Goal: Task Accomplishment & Management: Complete application form

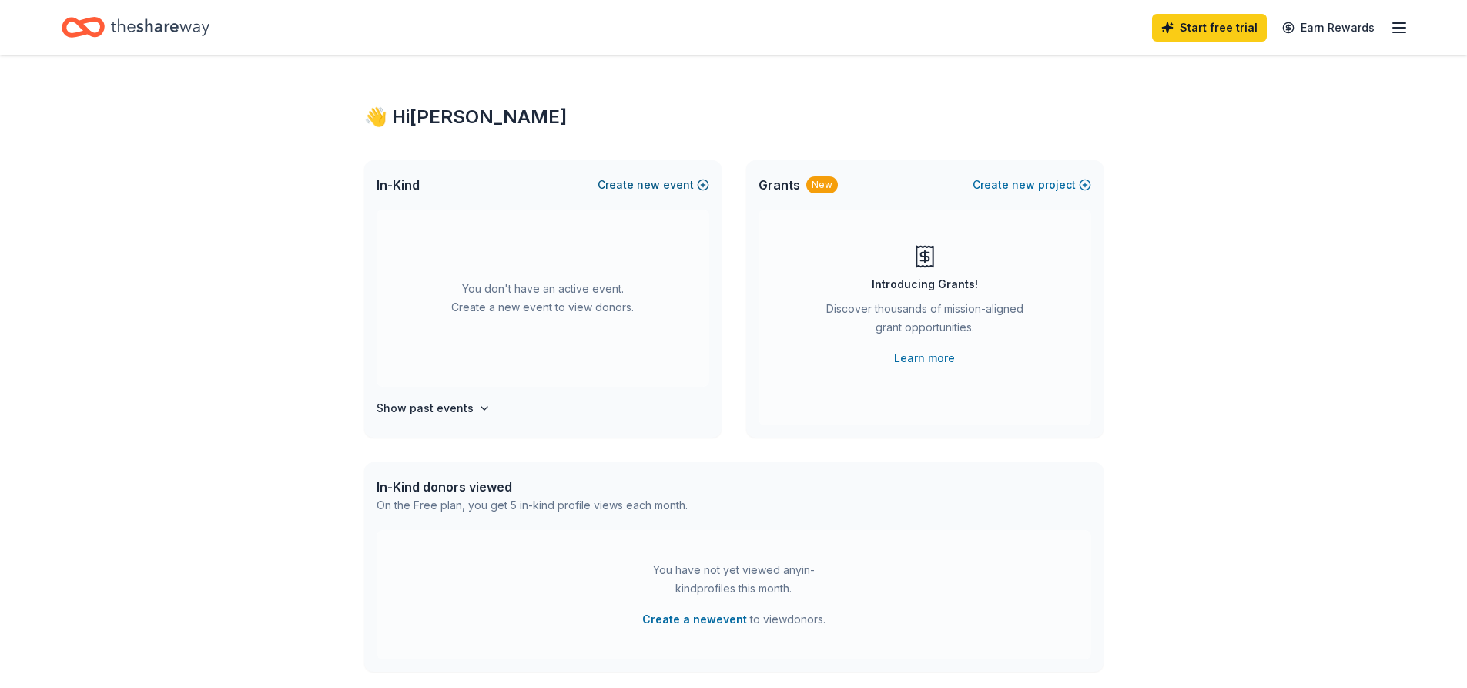
click at [670, 182] on button "Create new event" at bounding box center [654, 185] width 112 height 18
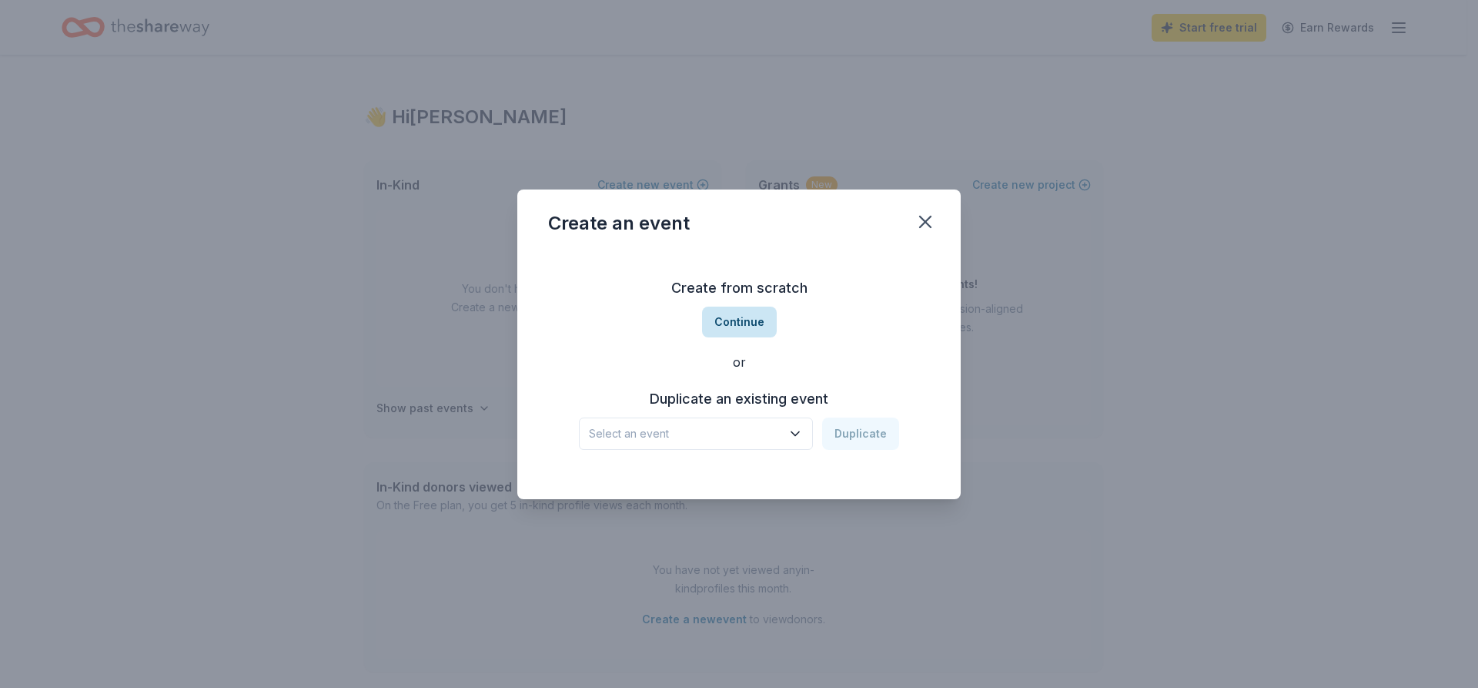
click at [744, 333] on button "Continue" at bounding box center [739, 321] width 75 height 31
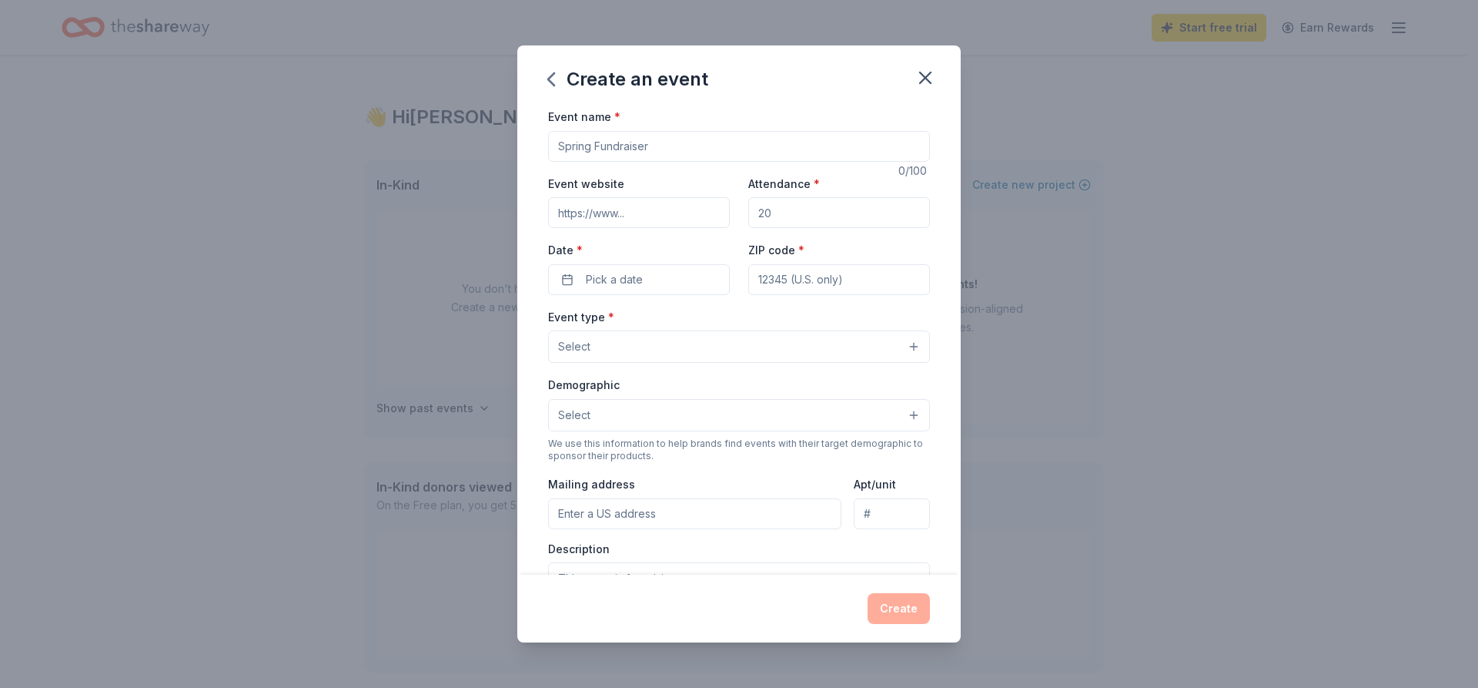
click at [739, 338] on button "Select" at bounding box center [739, 346] width 382 height 32
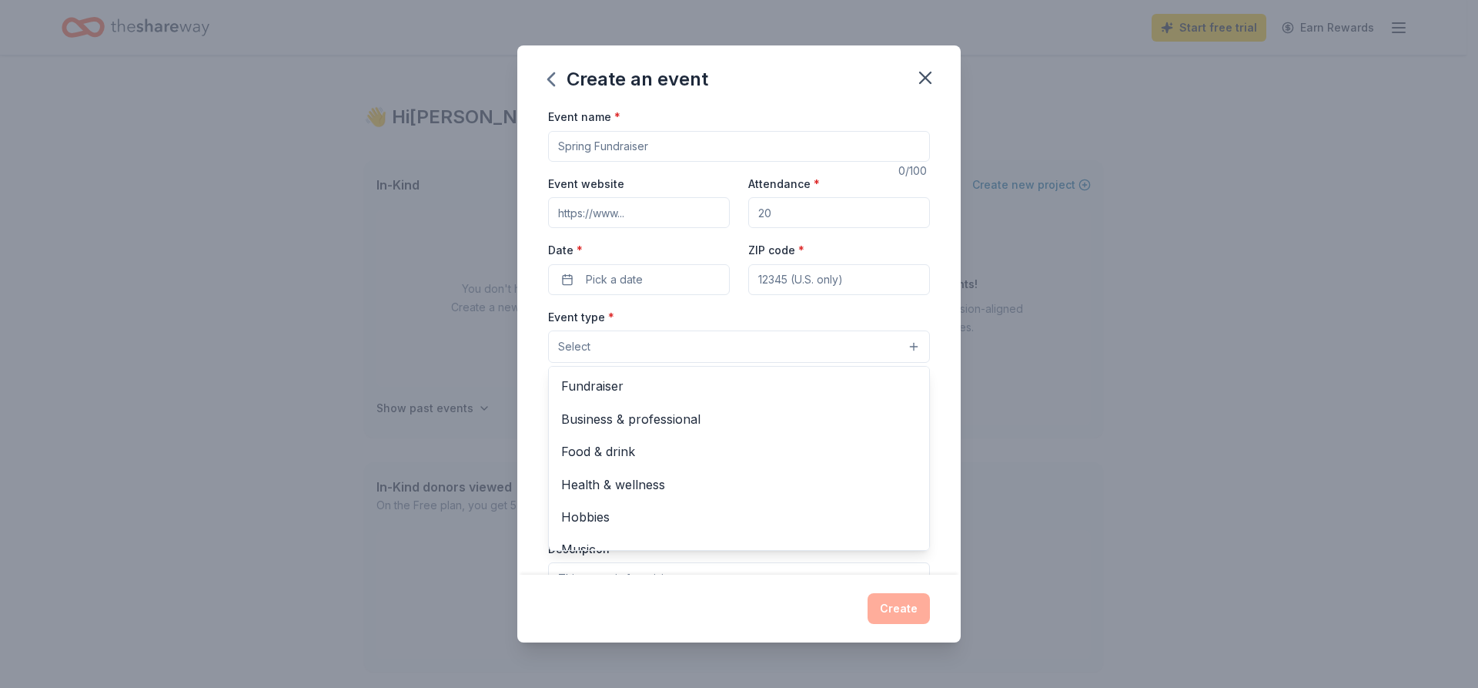
click at [661, 152] on div "Event name * 0 /100 Event website Attendance * Date * Pick a date ZIP code * Ev…" at bounding box center [739, 463] width 382 height 712
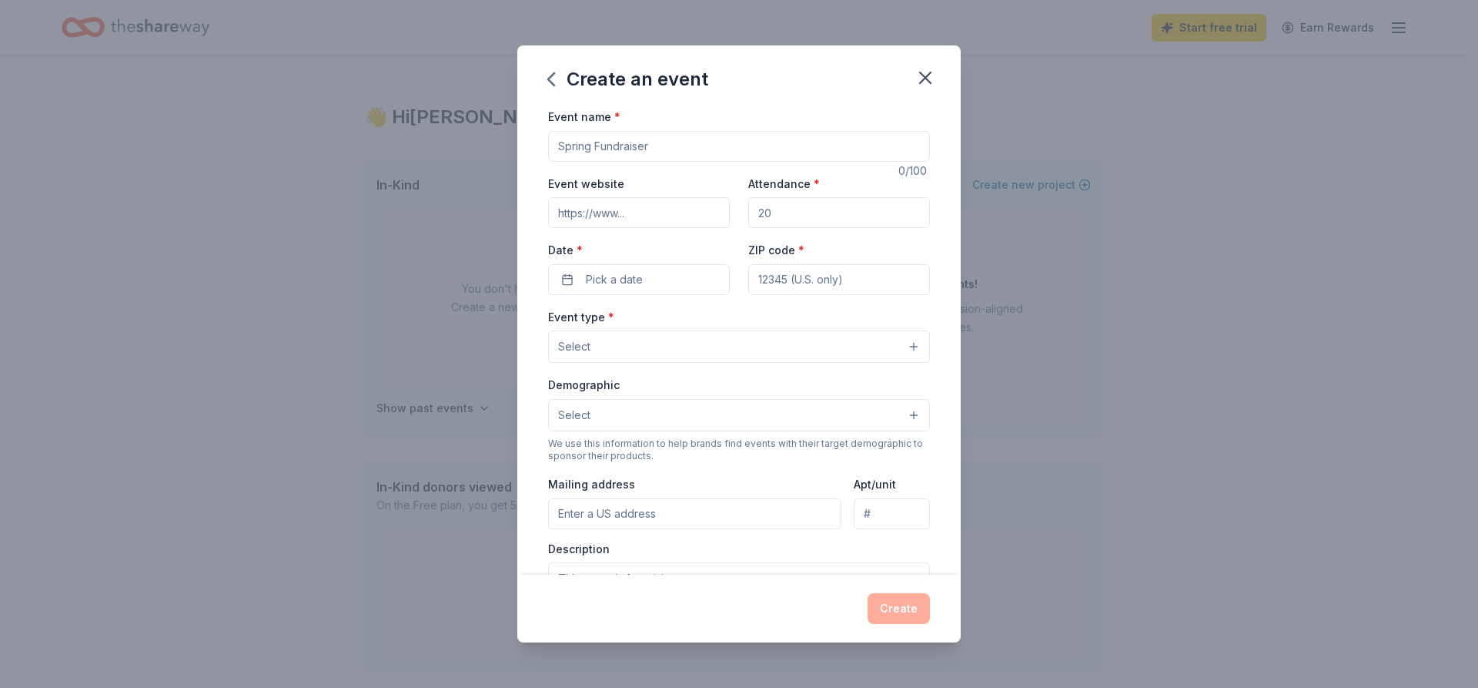
click at [661, 152] on input "Event name *" at bounding box center [739, 146] width 382 height 31
type input "F"
type input "3rd Annual Firehouse Open"
click at [676, 212] on input "Event website" at bounding box center [639, 212] width 182 height 31
type input "www.cityofcovington.org"
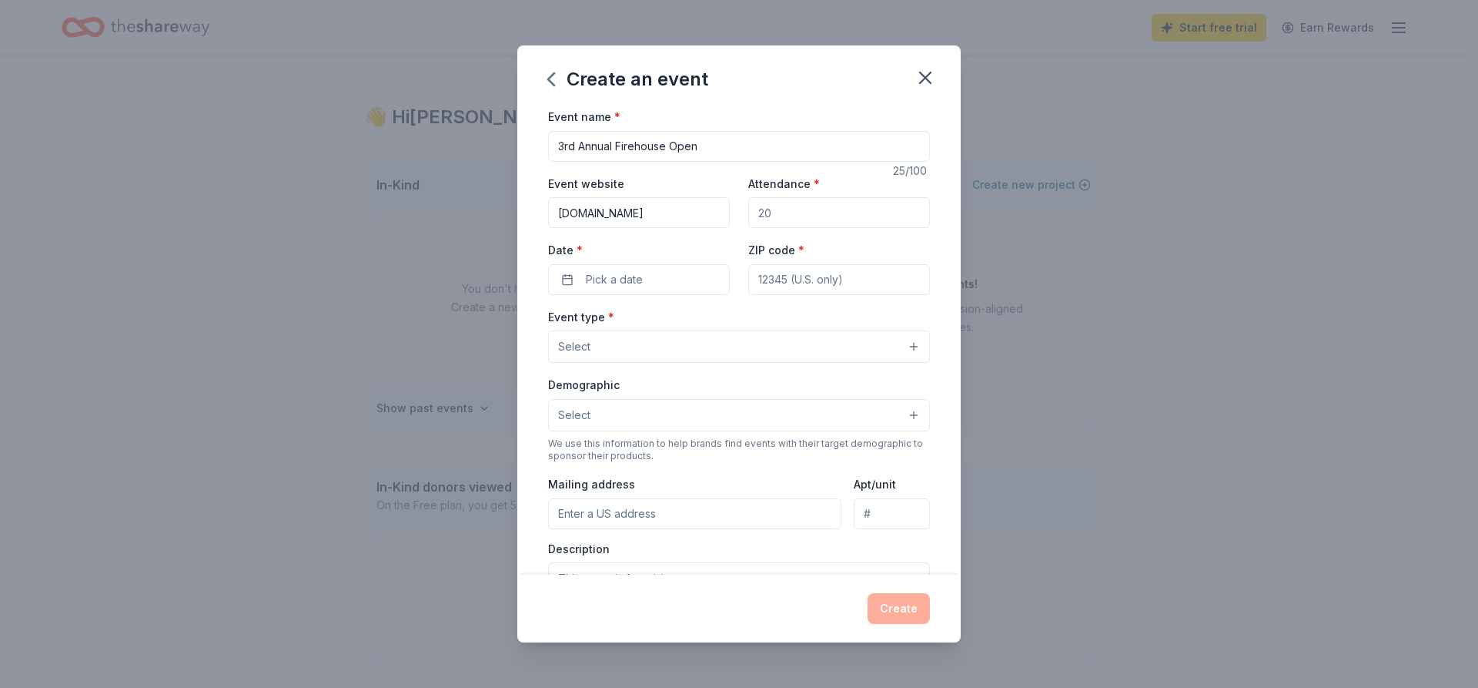
click at [779, 210] on input "Attendance *" at bounding box center [839, 212] width 182 height 31
type input "108"
click at [815, 278] on input "ZIP code *" at bounding box center [839, 279] width 182 height 31
type input "30014"
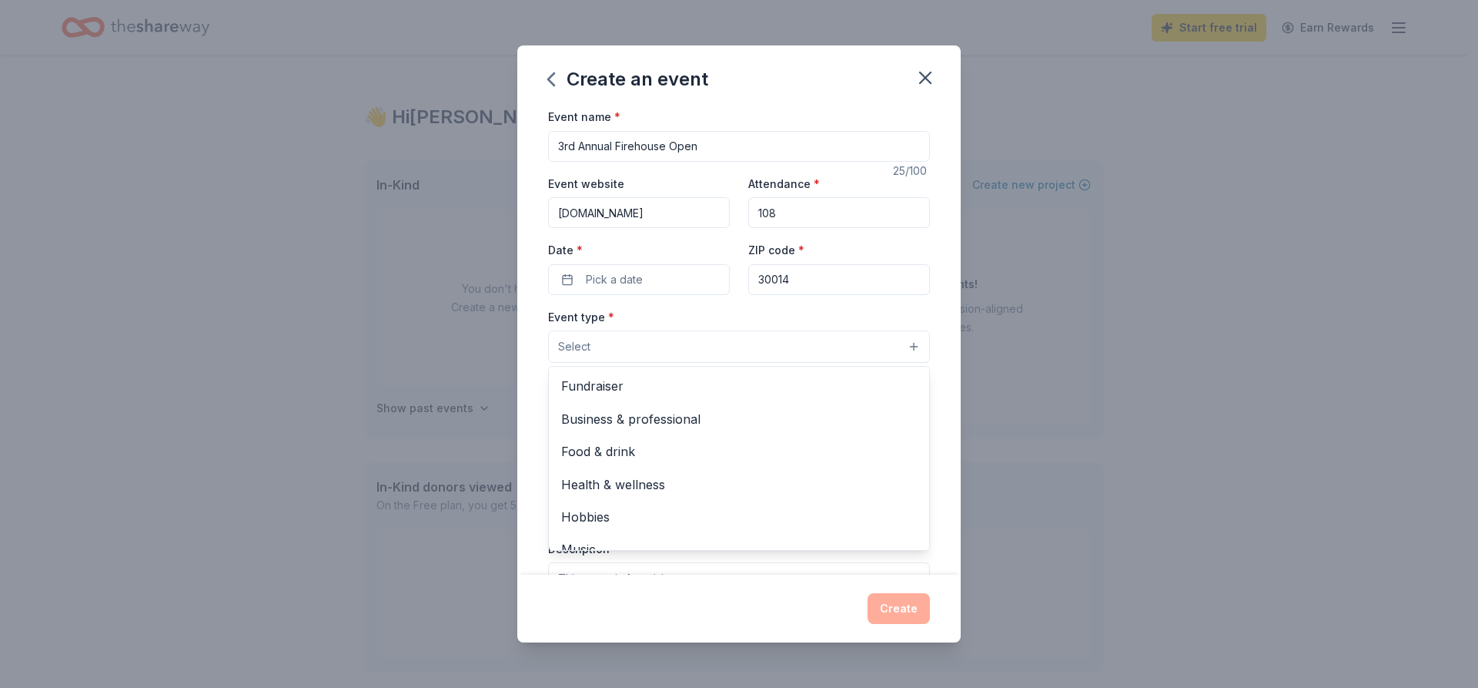
click at [759, 337] on button "Select" at bounding box center [739, 346] width 382 height 32
click at [651, 390] on span "Fundraiser" at bounding box center [739, 386] width 356 height 20
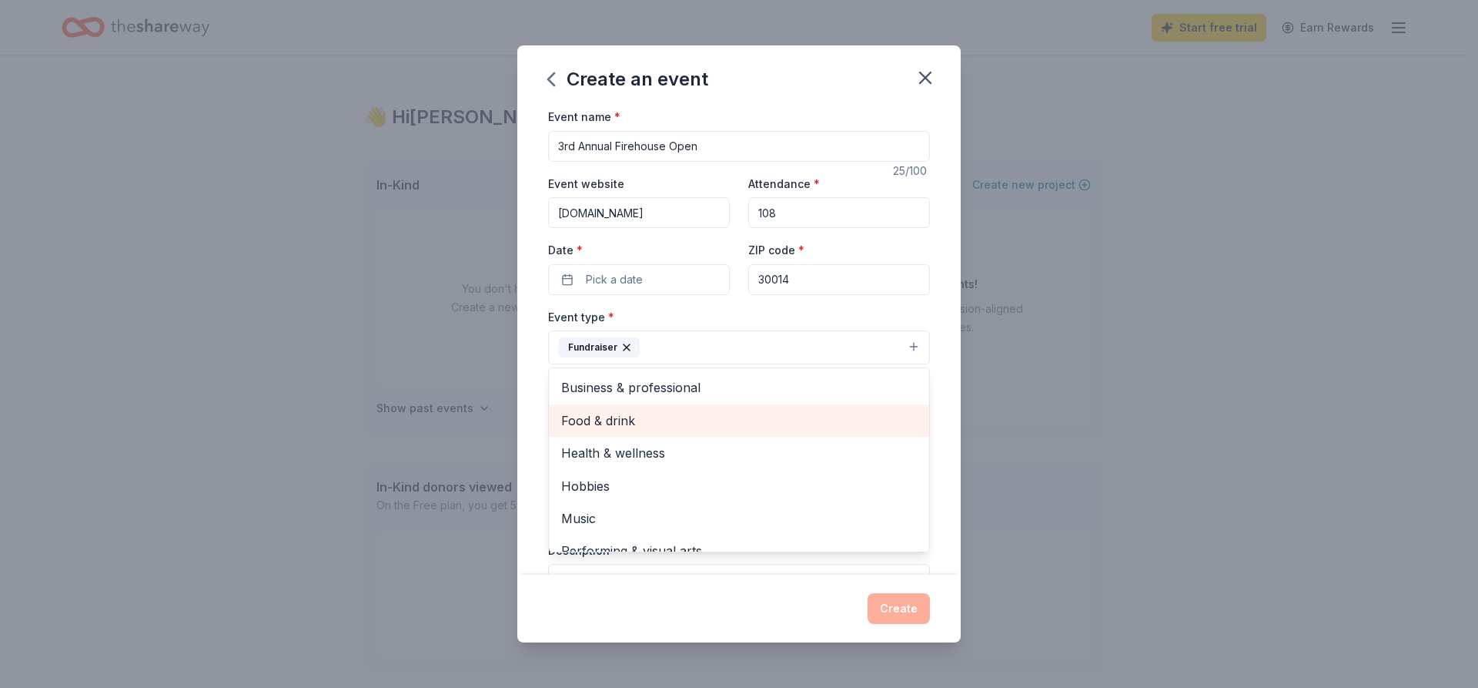
scroll to position [18, 0]
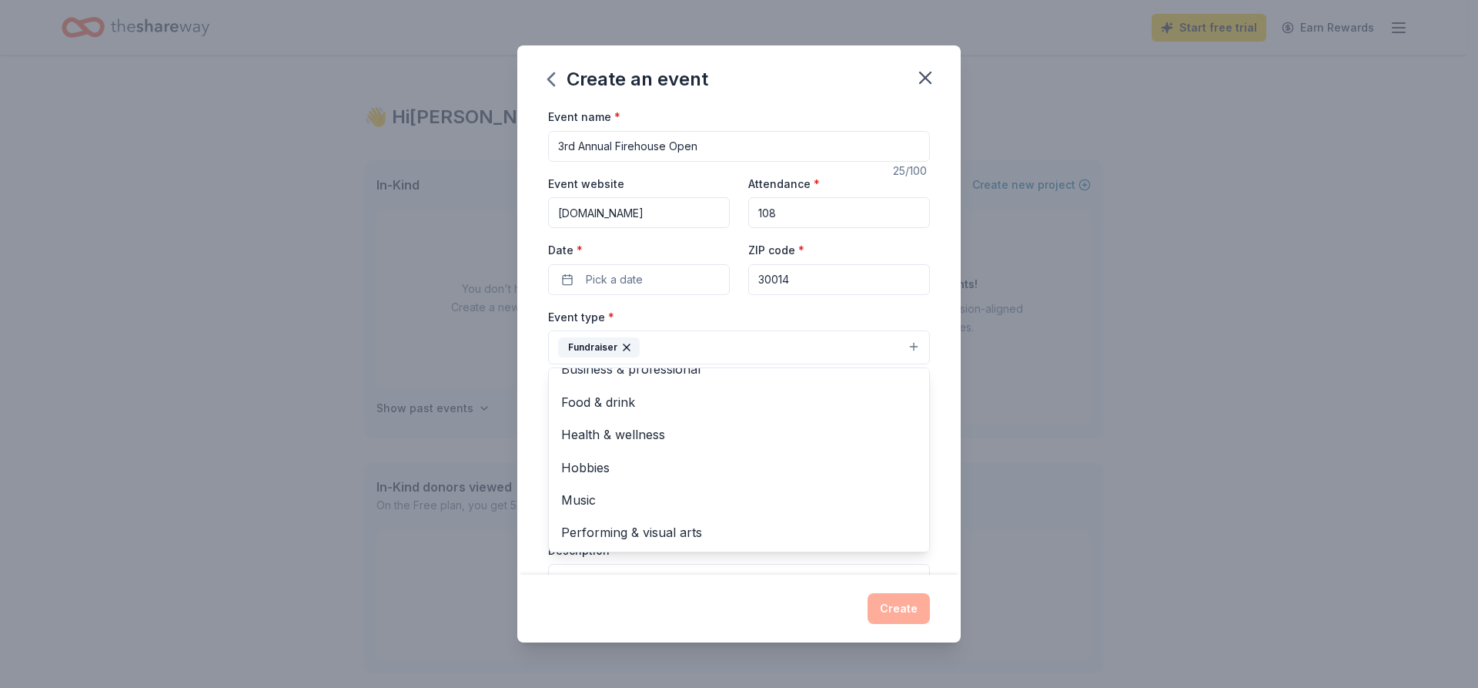
click at [661, 343] on button "Fundraiser" at bounding box center [739, 347] width 382 height 34
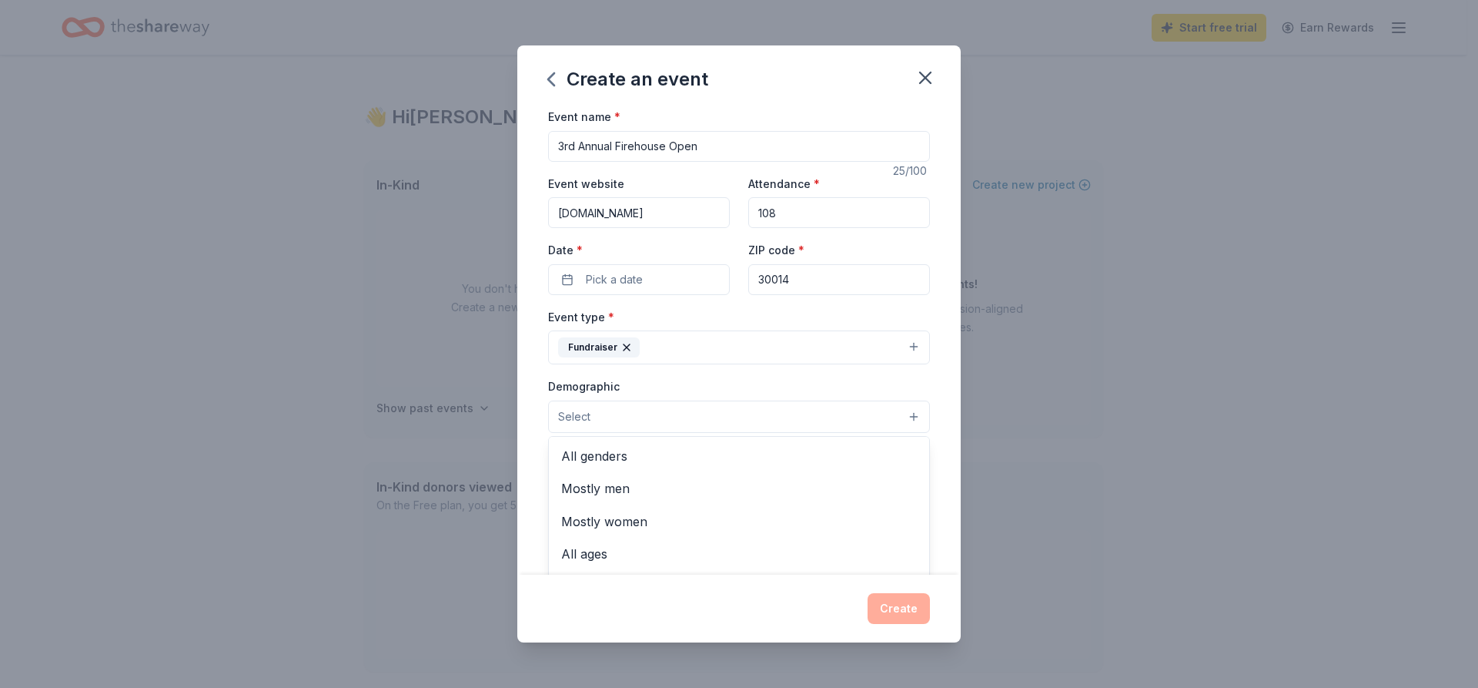
click at [647, 431] on button "Select" at bounding box center [739, 416] width 382 height 32
click at [643, 464] on span "All genders" at bounding box center [739, 456] width 356 height 20
click at [941, 472] on div "Event name * 3rd Annual Firehouse Open 25 /100 Event website www.cityofcovingto…" at bounding box center [739, 340] width 444 height 467
click at [675, 520] on input "Mailing address" at bounding box center [694, 516] width 293 height 31
type input "5175 Linwood Drive Southeast, Covington, GA, 30014"
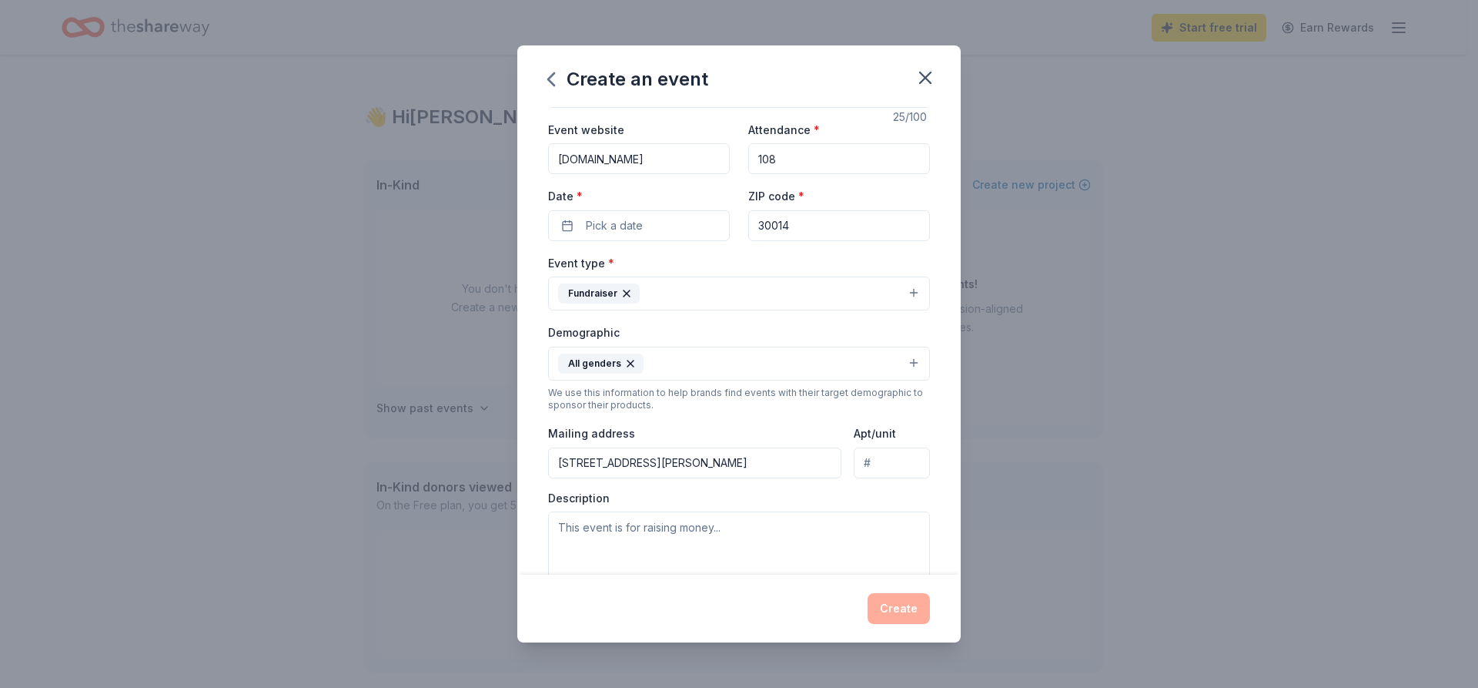
scroll to position [154, 0]
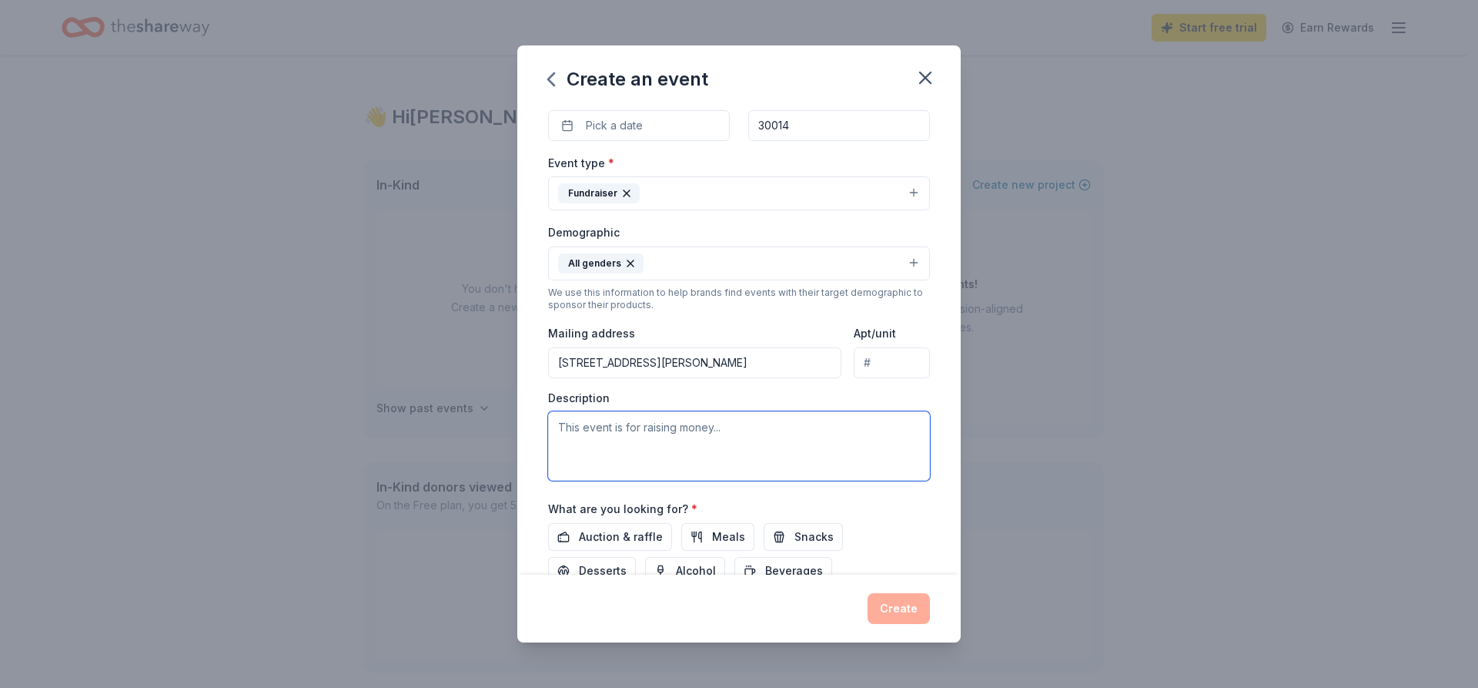
click at [660, 447] on textarea at bounding box center [739, 445] width 382 height 69
drag, startPoint x: 886, startPoint y: 450, endPoint x: 534, endPoint y: 408, distance: 354.4
click at [534, 408] on div "Event name * 3rd Annual Firehouse Open 25 /100 Event website www.cityofcovingto…" at bounding box center [739, 340] width 444 height 467
type textarea "The Foundation raised money for firefighters and their families in times of nee…"
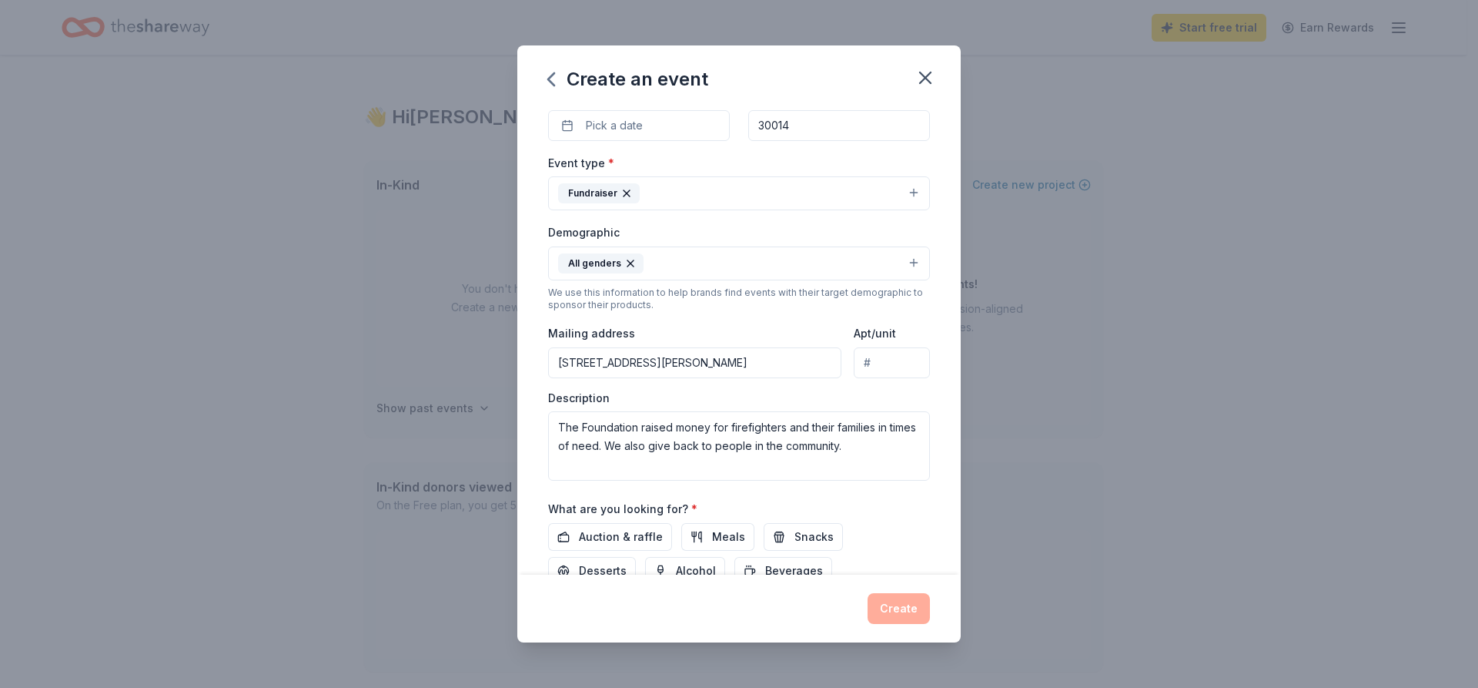
click at [902, 504] on div "What are you looking for? * Auction & raffle Meals Snacks Desserts Alcohol Beve…" at bounding box center [739, 541] width 382 height 85
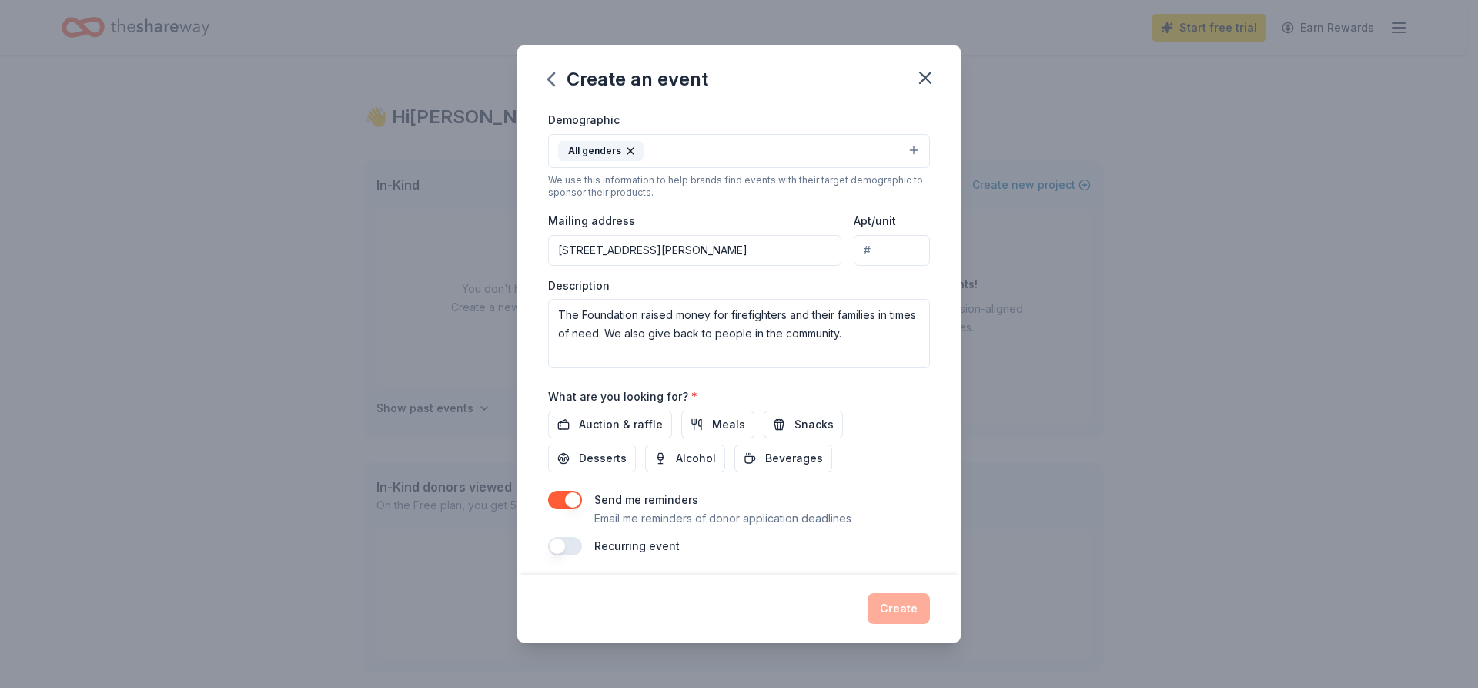
scroll to position [272, 0]
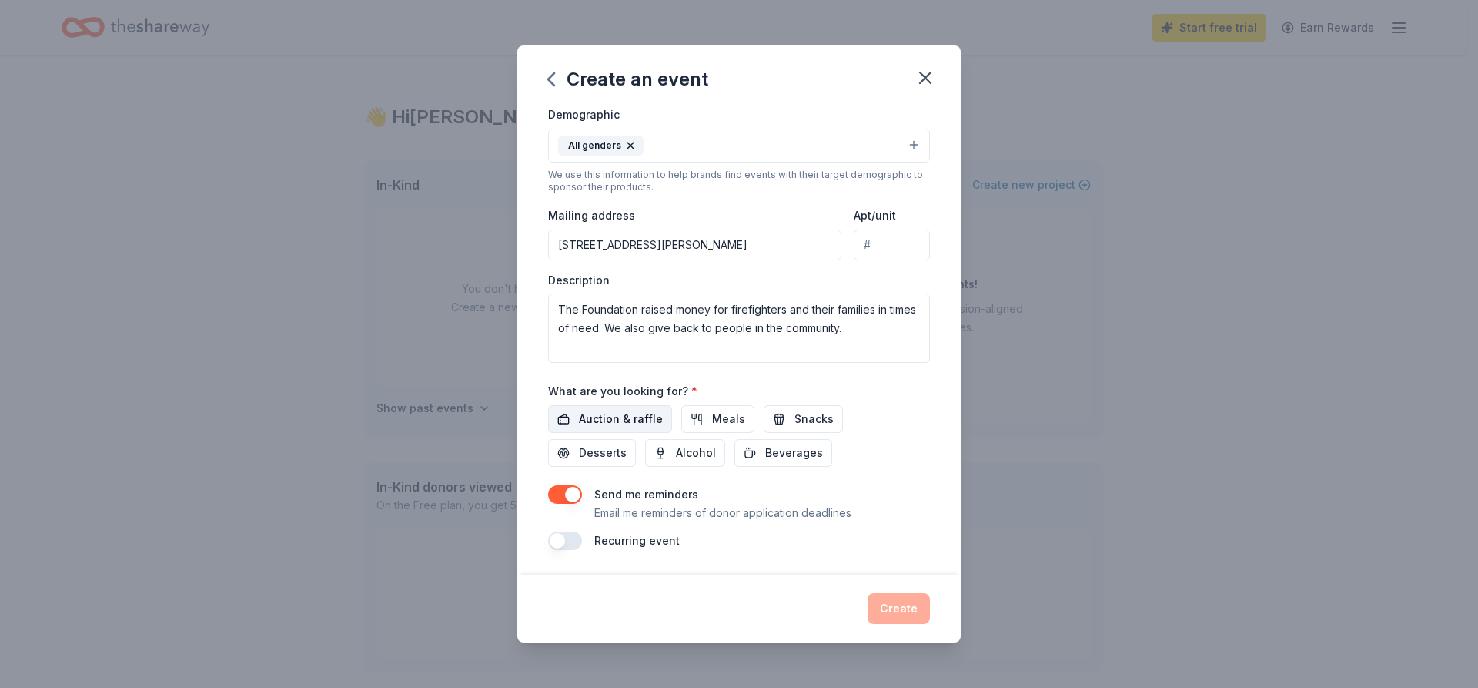
click at [617, 419] on span "Auction & raffle" at bounding box center [621, 419] width 84 height 18
click at [629, 414] on span "Auction & raffle" at bounding box center [621, 419] width 84 height 18
click at [628, 416] on span "Auction & raffle" at bounding box center [621, 419] width 84 height 18
click at [568, 499] on button "button" at bounding box center [565, 494] width 34 height 18
click at [561, 499] on button "button" at bounding box center [565, 494] width 34 height 18
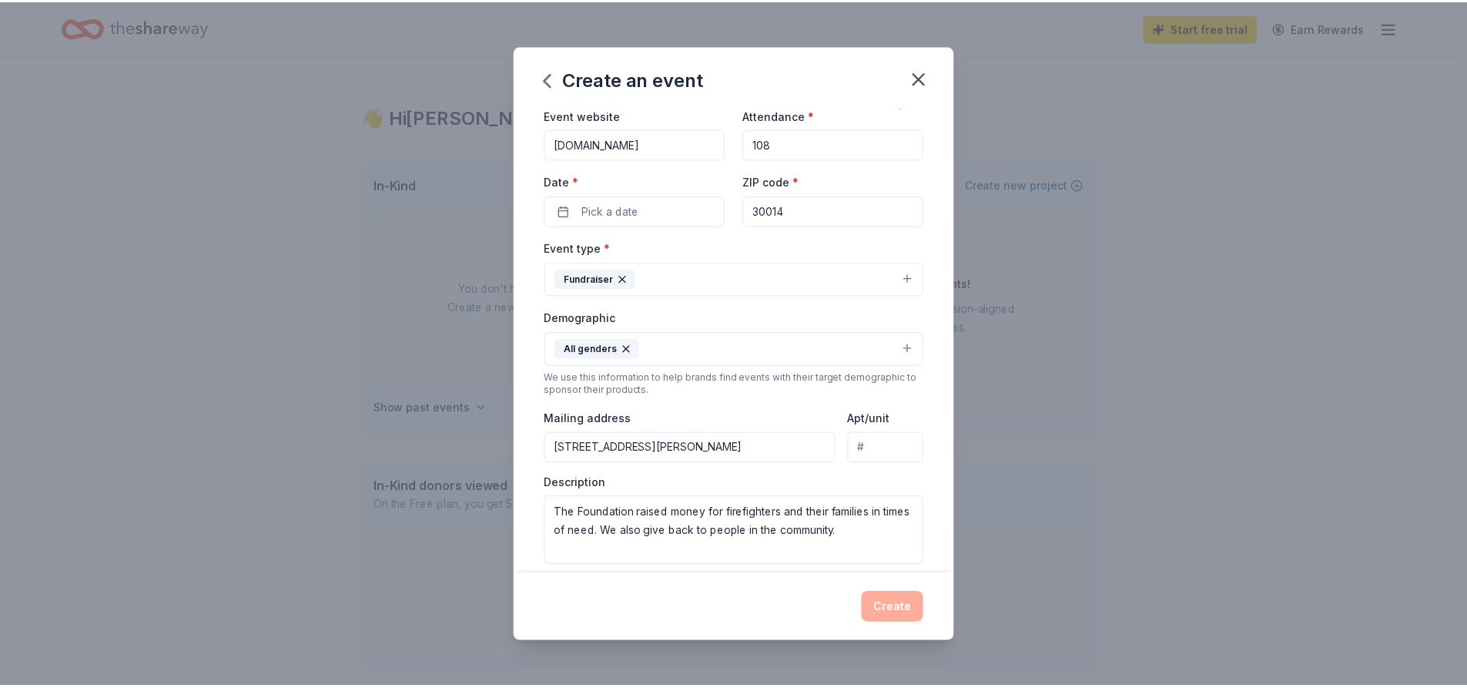
scroll to position [41, 0]
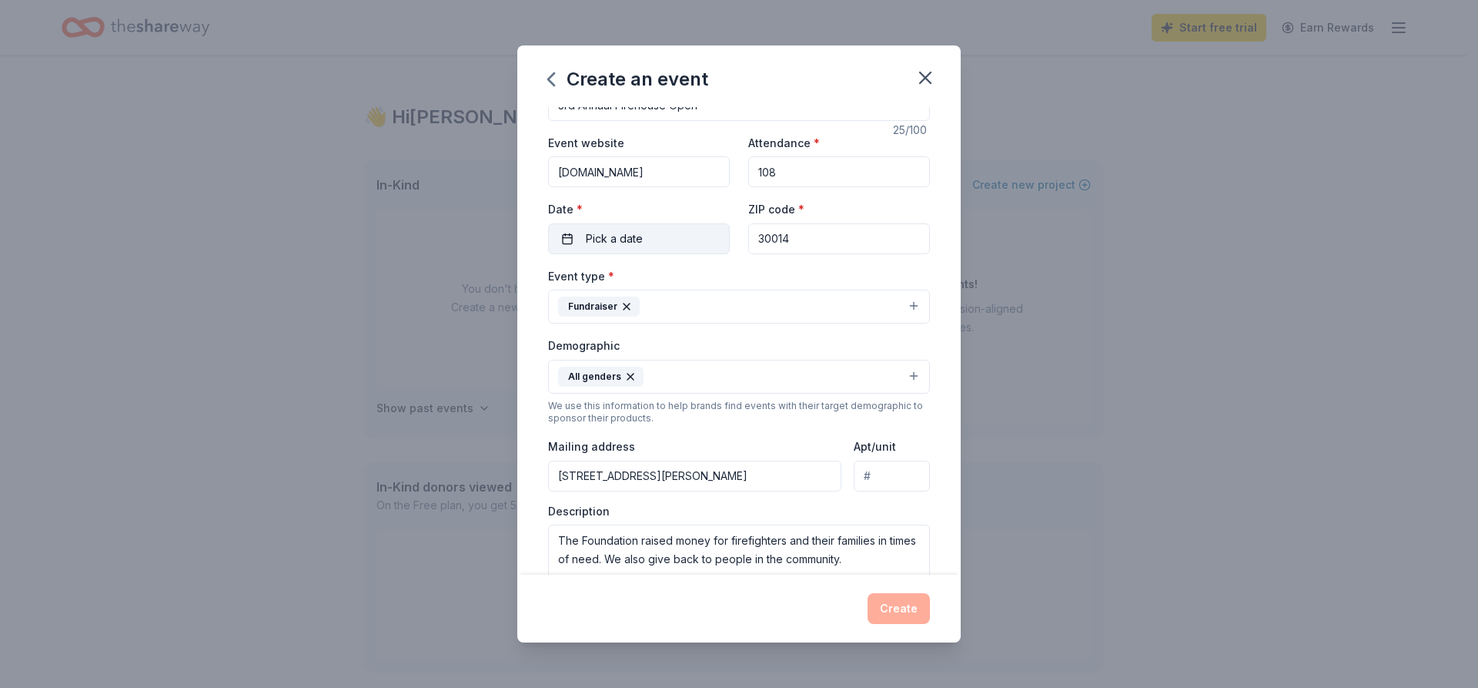
click at [671, 239] on button "Pick a date" at bounding box center [639, 238] width 182 height 31
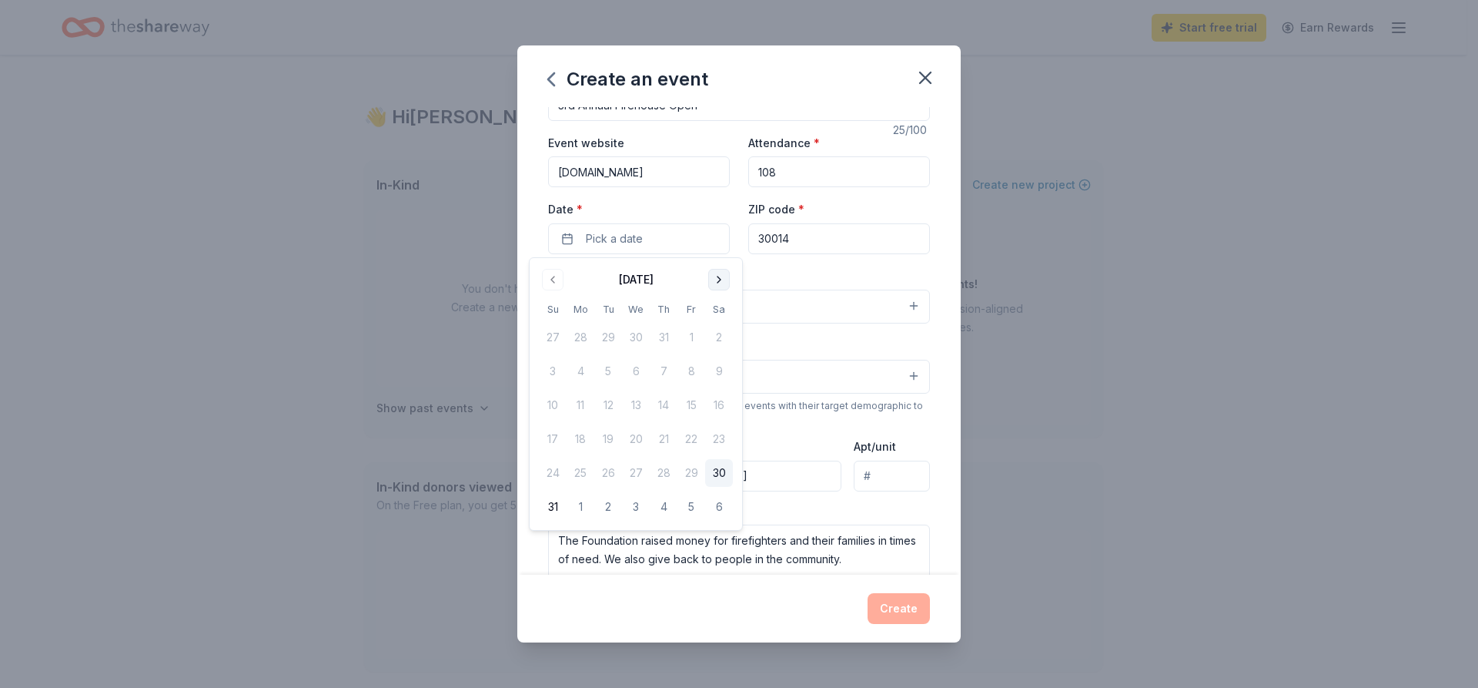
click at [715, 283] on button "Go to next month" at bounding box center [719, 280] width 22 height 22
click at [586, 407] on button "13" at bounding box center [581, 405] width 28 height 28
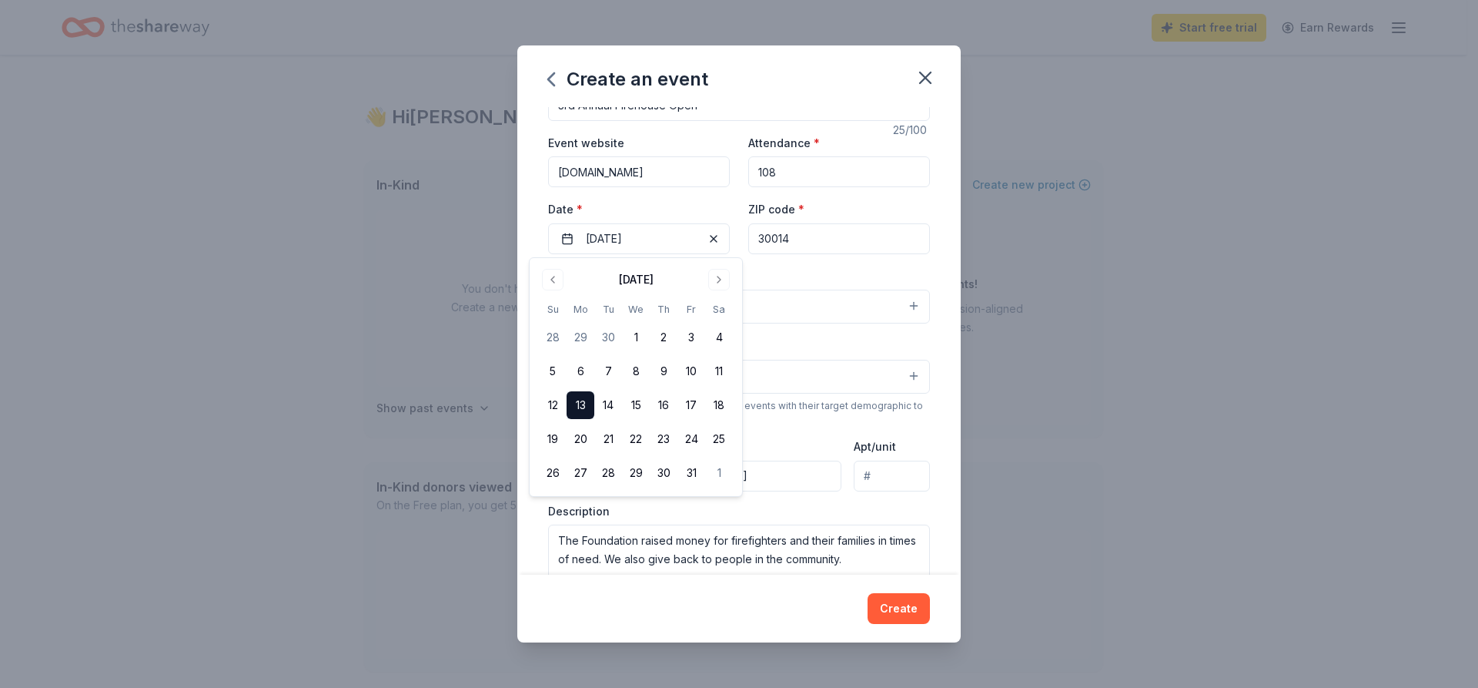
click at [859, 276] on div "Event type * Fundraiser" at bounding box center [739, 295] width 382 height 58
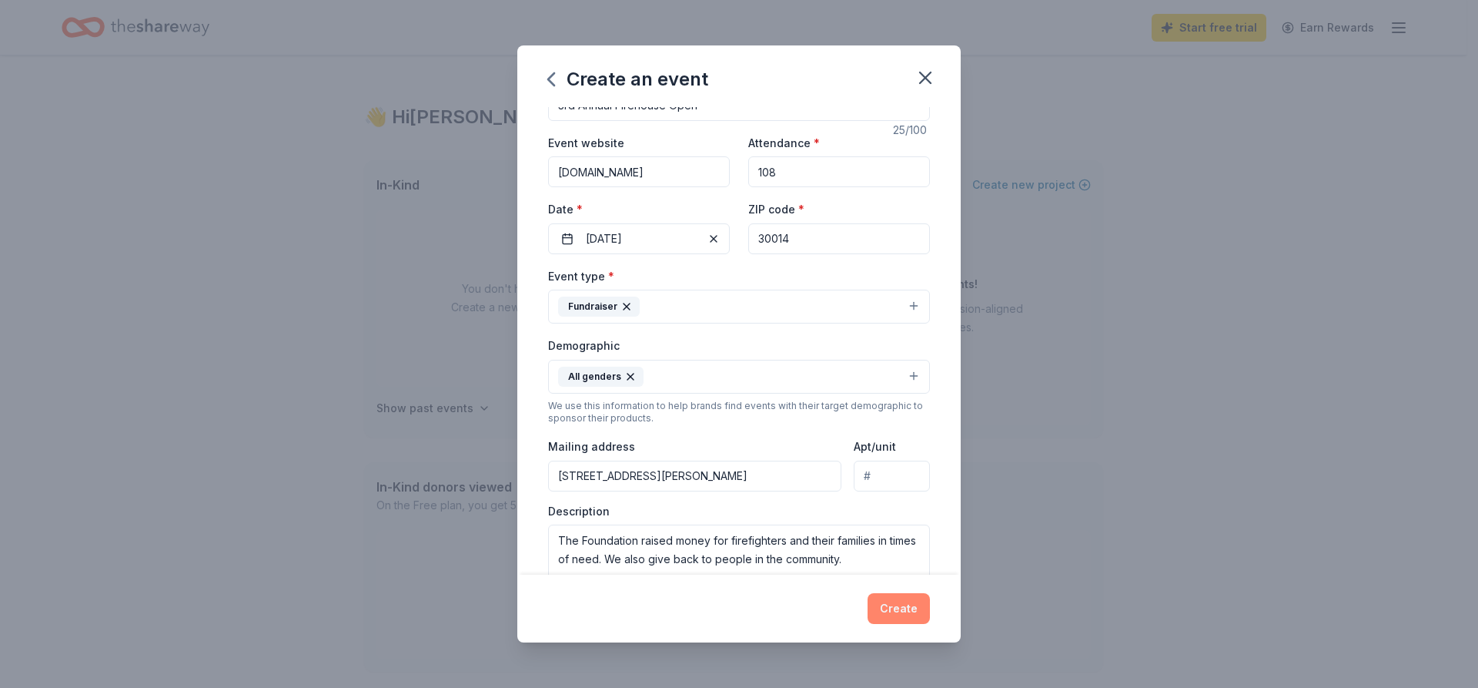
click at [906, 605] on button "Create" at bounding box center [899, 608] width 62 height 31
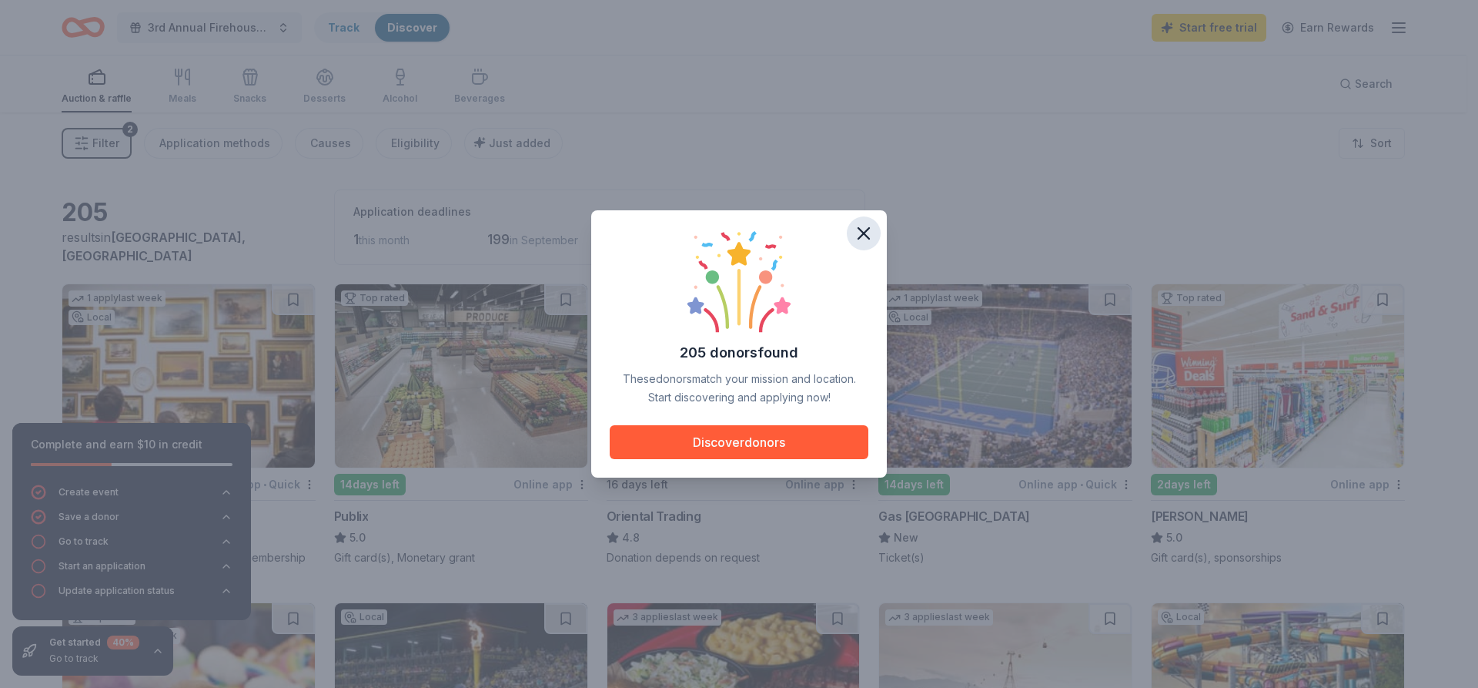
click at [862, 234] on icon "button" at bounding box center [864, 234] width 22 height 22
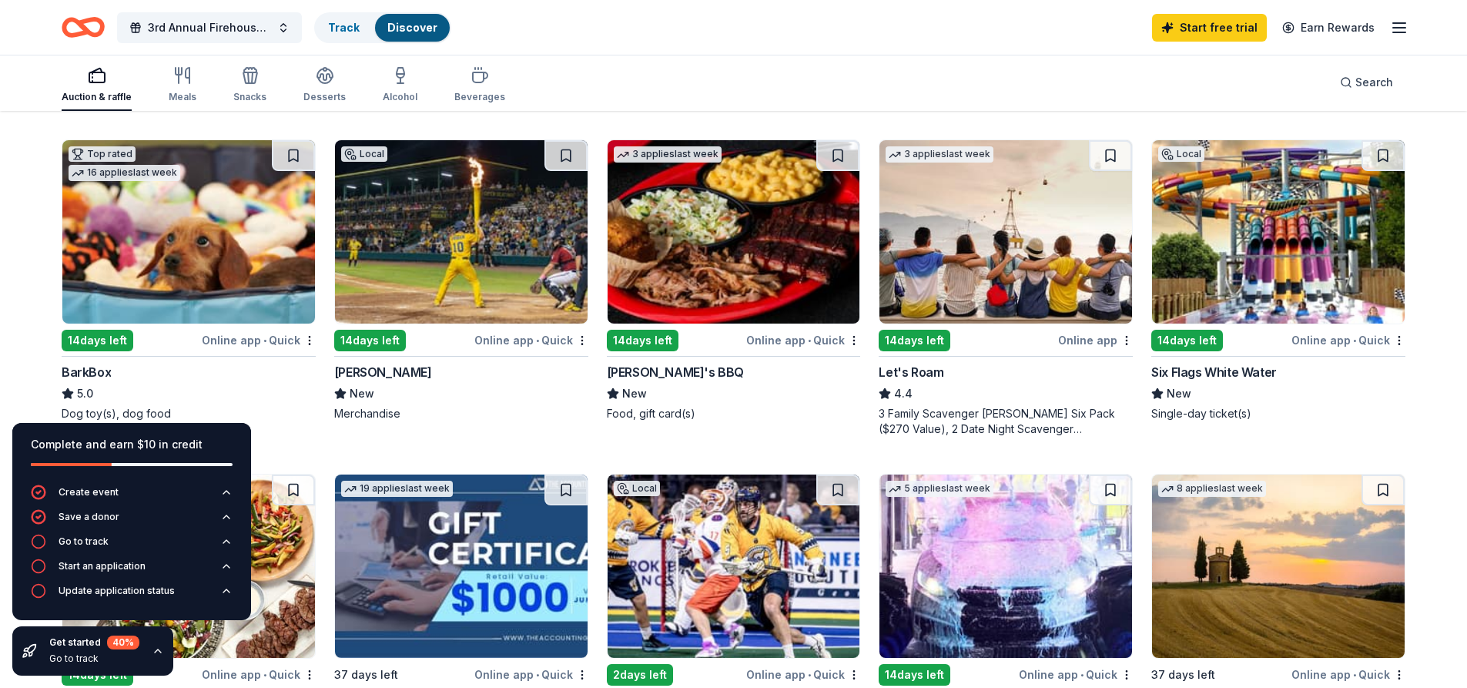
scroll to position [462, 0]
click at [457, 285] on img at bounding box center [461, 232] width 253 height 183
click at [1370, 85] on span "Search" at bounding box center [1374, 82] width 38 height 18
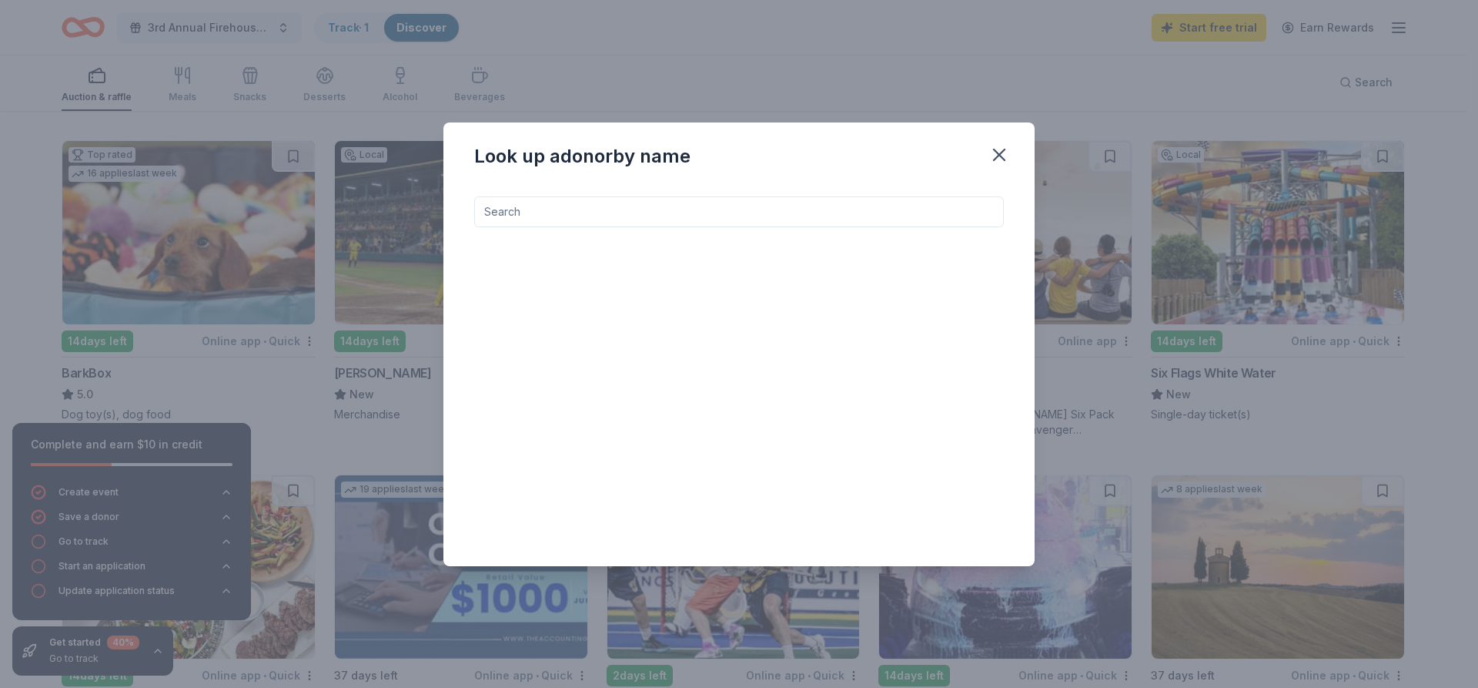
click at [745, 215] on input at bounding box center [739, 211] width 530 height 31
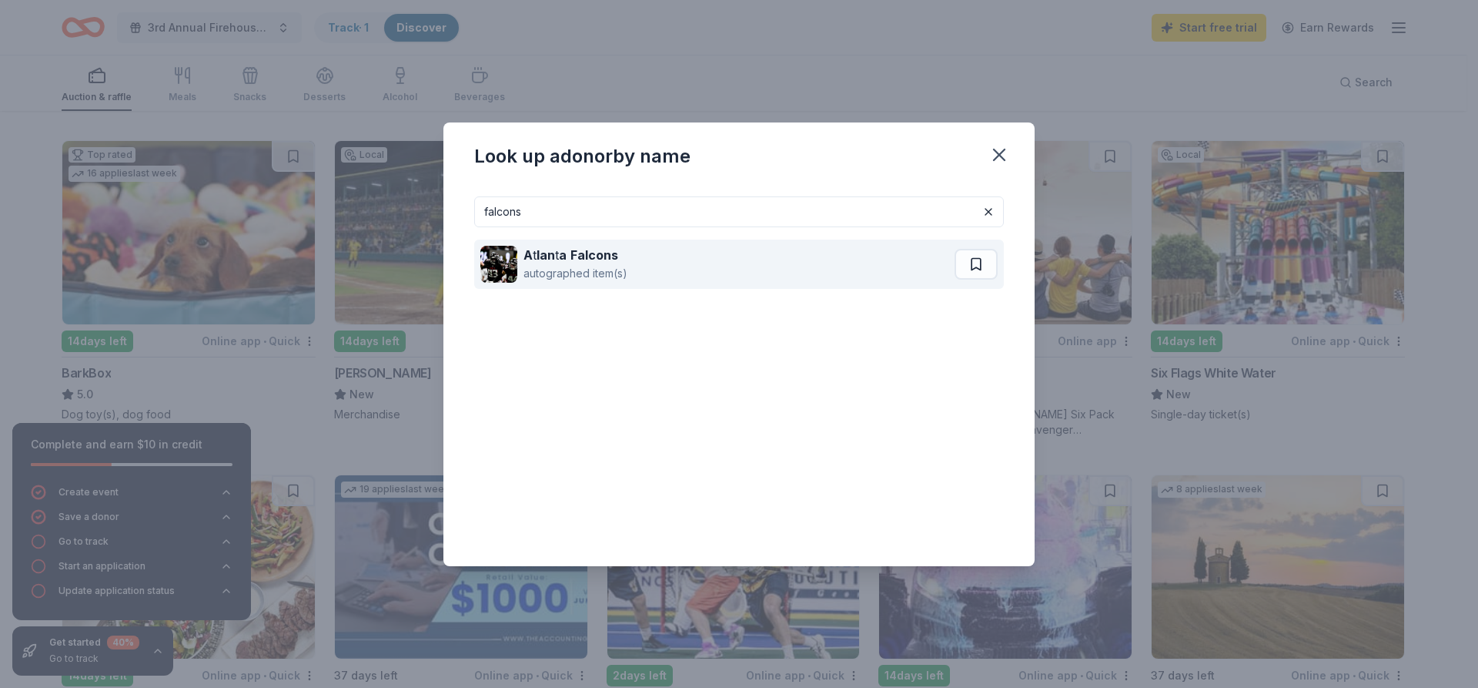
click at [627, 252] on div "A t lan t a Falcons" at bounding box center [576, 255] width 104 height 18
drag, startPoint x: 734, startPoint y: 208, endPoint x: 509, endPoint y: 242, distance: 227.4
click at [509, 242] on div "falcons A t lan t a Falcons autographed item(s)" at bounding box center [739, 368] width 530 height 345
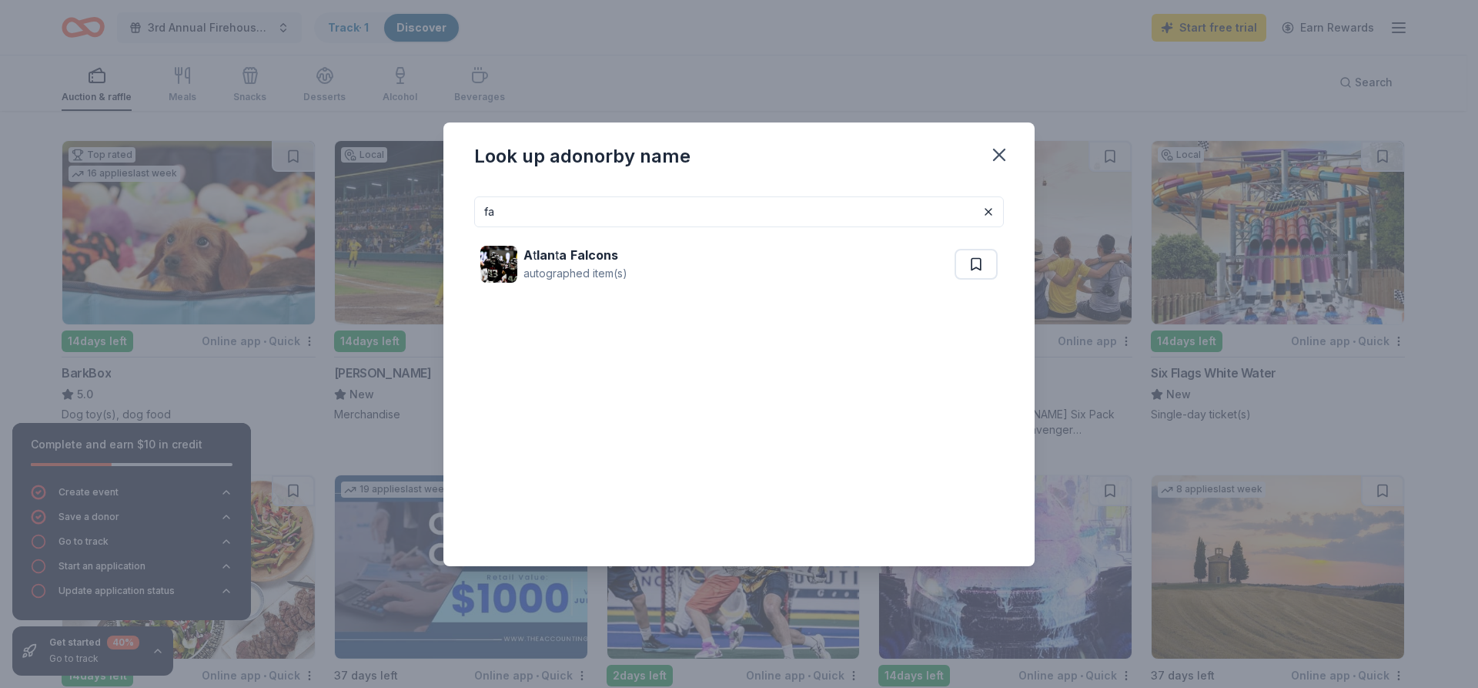
type input "f"
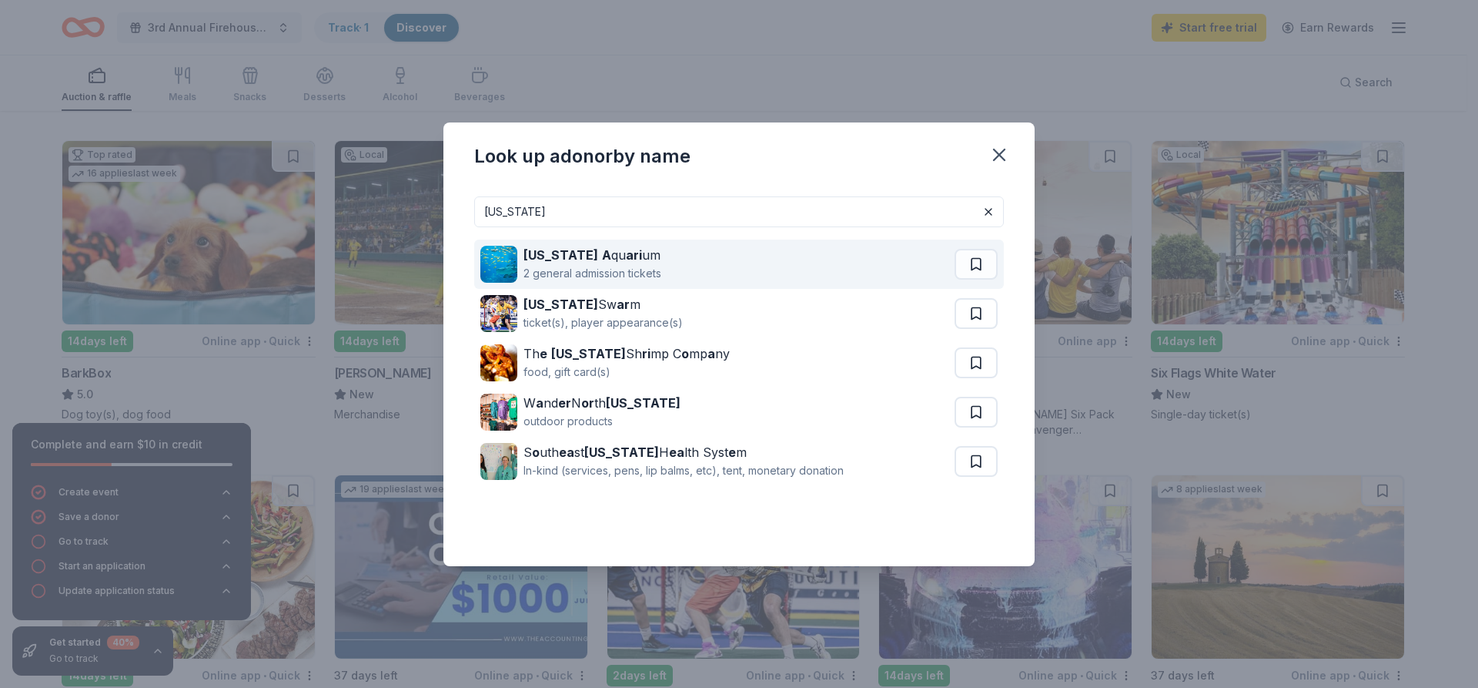
click at [673, 276] on div "Georgia A qu ari um 2 general admission tickets" at bounding box center [718, 263] width 474 height 49
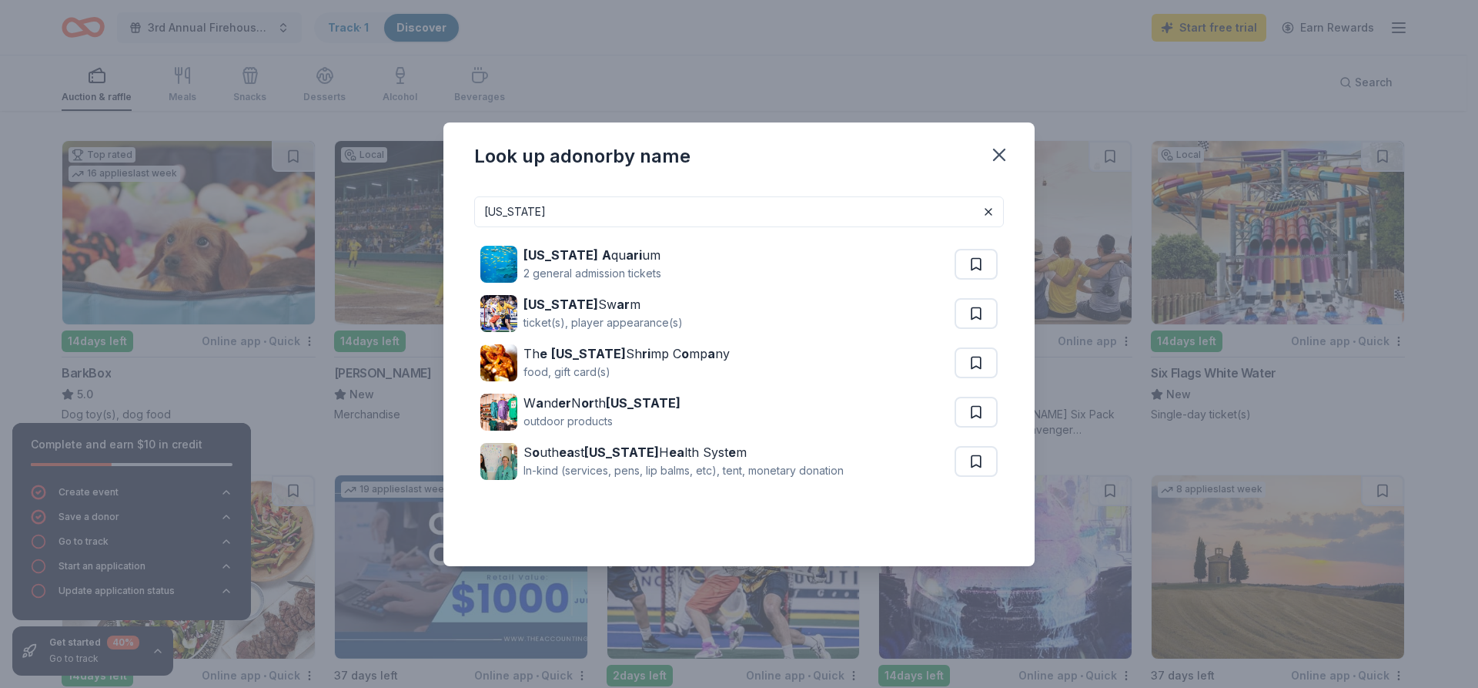
click at [682, 214] on input "Georgia" at bounding box center [739, 211] width 530 height 31
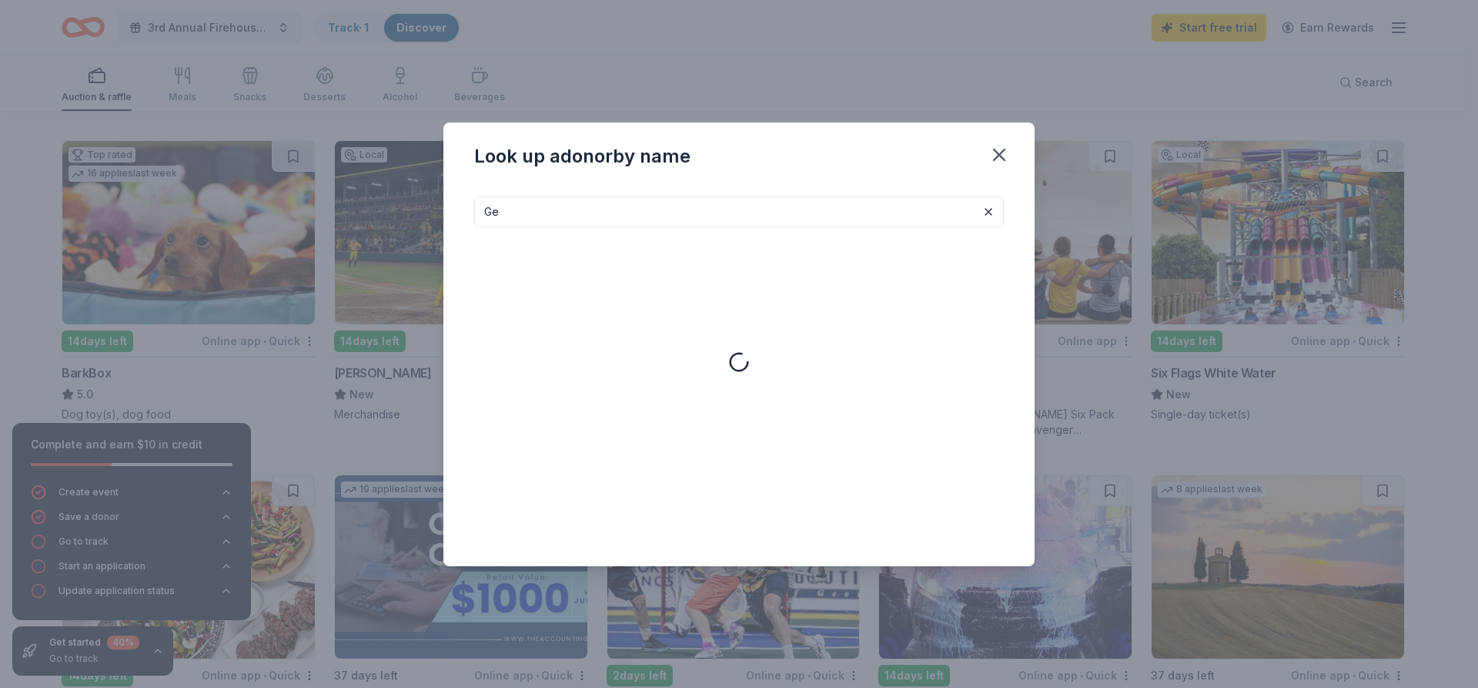
type input "G"
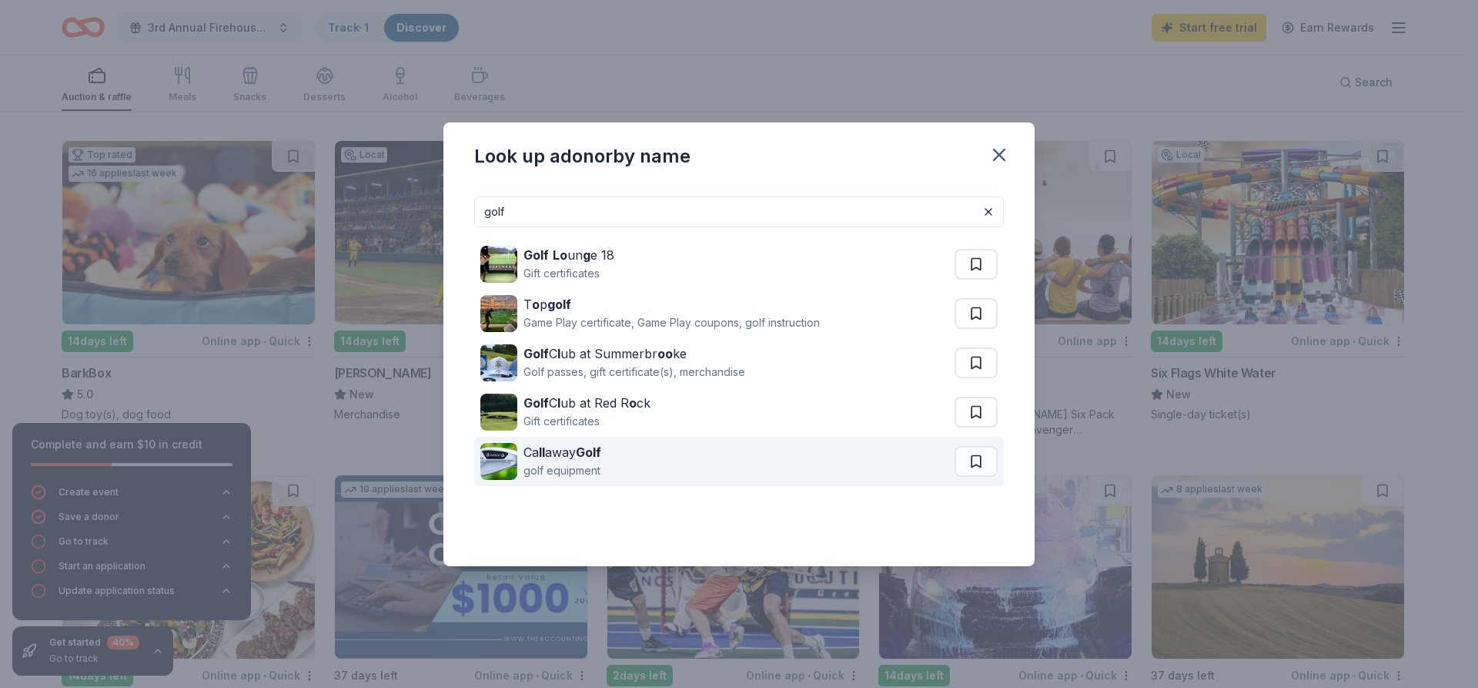
type input "golf"
click at [616, 460] on div "Ca ll away Golf golf equipment" at bounding box center [718, 461] width 474 height 49
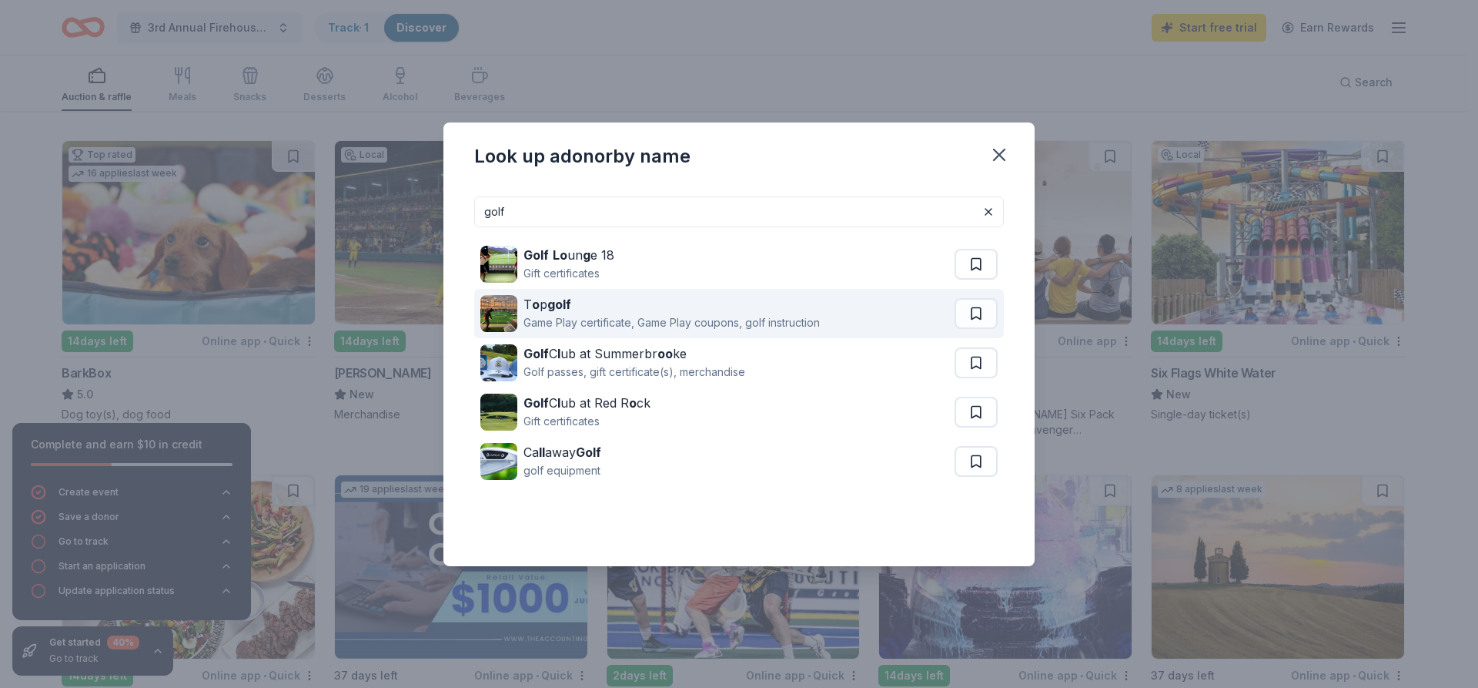
click at [613, 306] on div "T o p golf" at bounding box center [672, 304] width 296 height 18
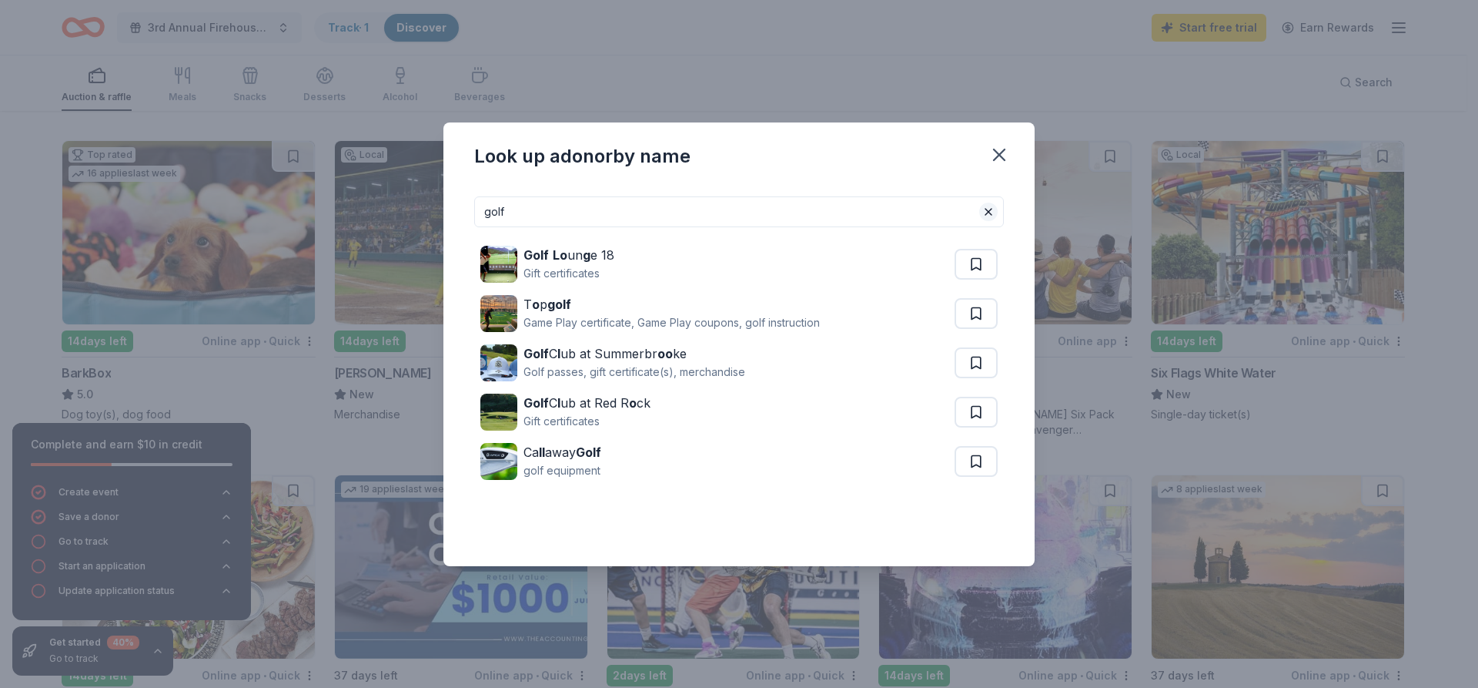
click at [989, 213] on button at bounding box center [988, 212] width 18 height 18
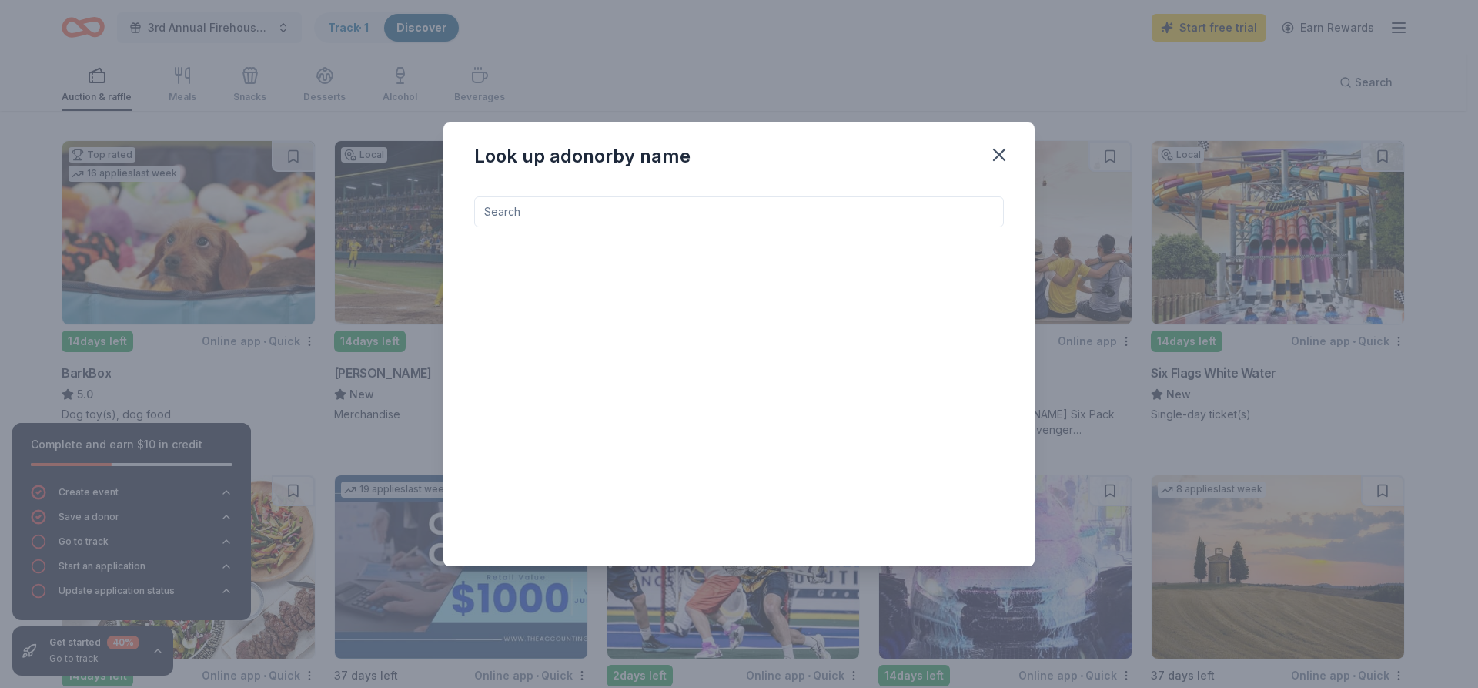
click at [713, 209] on input at bounding box center [739, 211] width 530 height 31
type input "a"
type input "g"
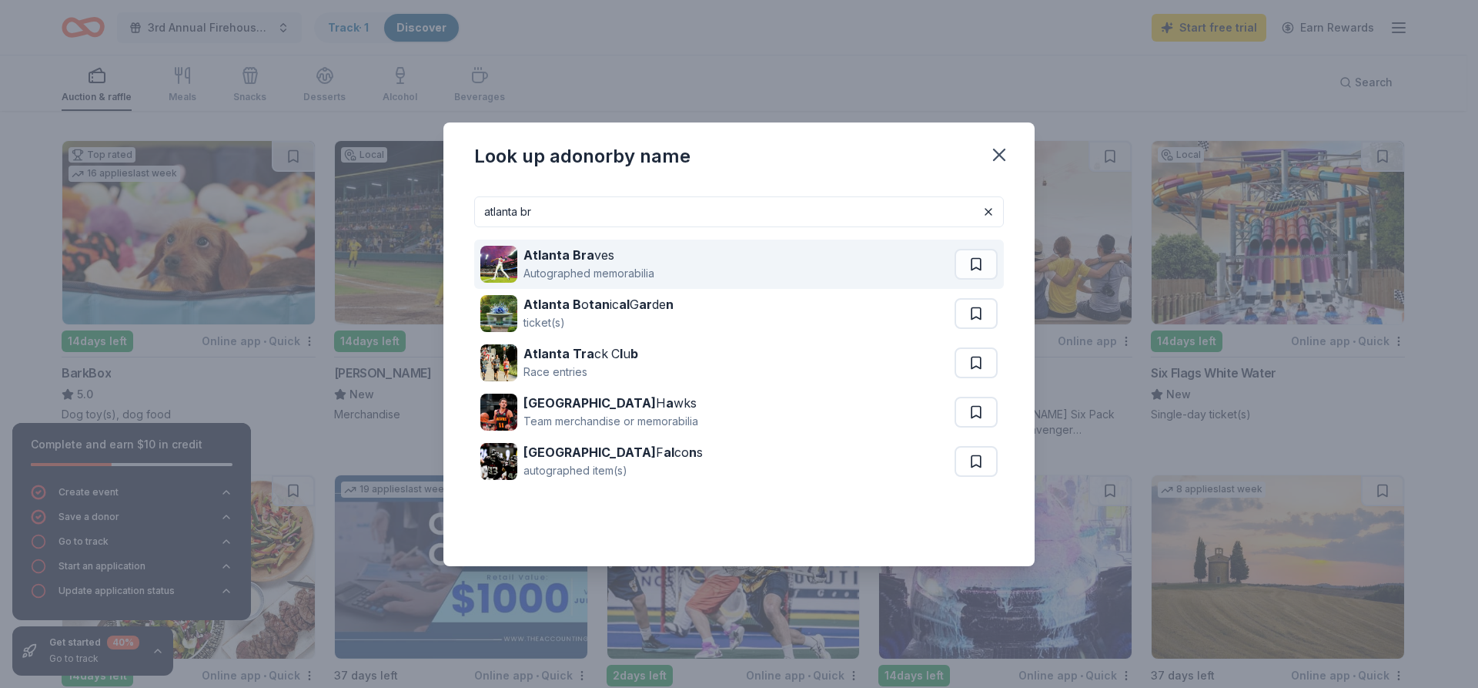
type input "atlanta br"
click at [618, 257] on div "Atlanta Bra ves" at bounding box center [589, 255] width 131 height 18
click at [572, 263] on div "Atlanta Bra ves" at bounding box center [589, 255] width 131 height 18
click at [614, 260] on div "Atlanta Bra ves" at bounding box center [589, 255] width 131 height 18
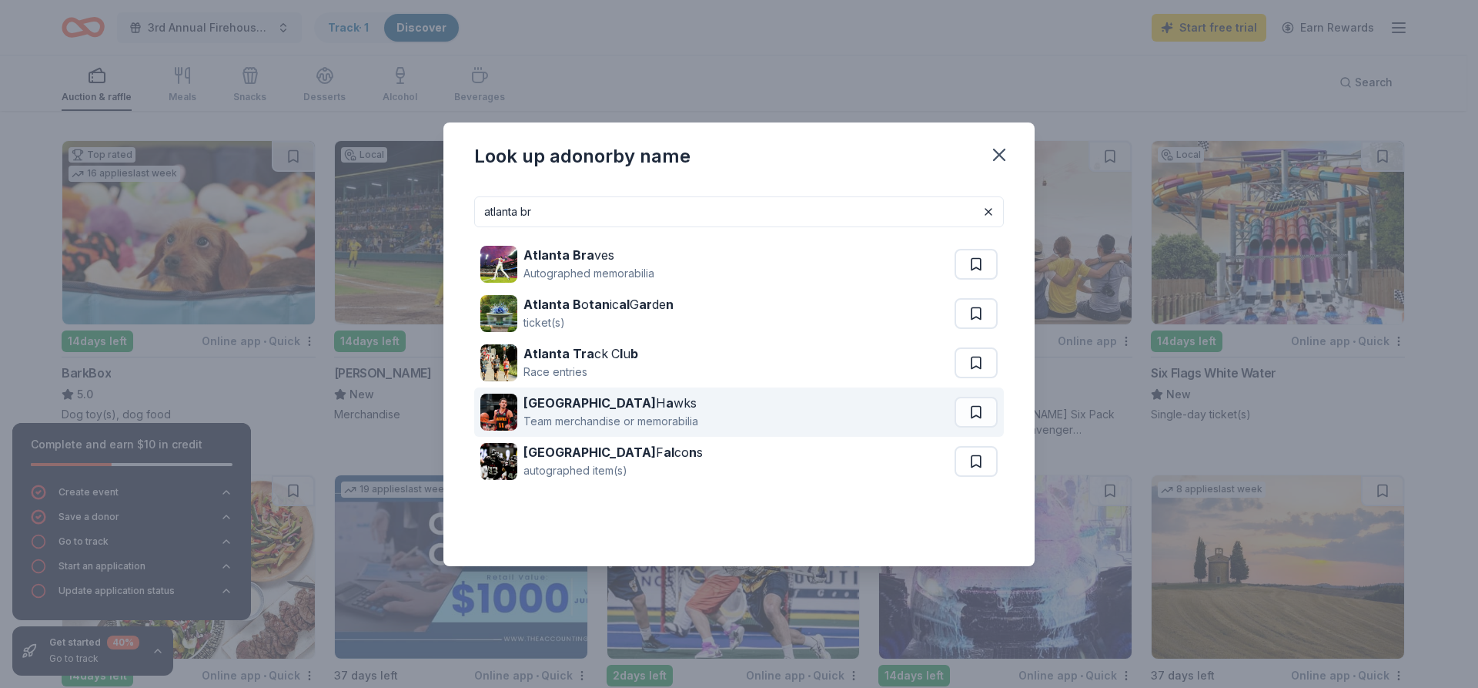
click at [698, 424] on div "Team merchandise or memorabilia" at bounding box center [611, 421] width 175 height 18
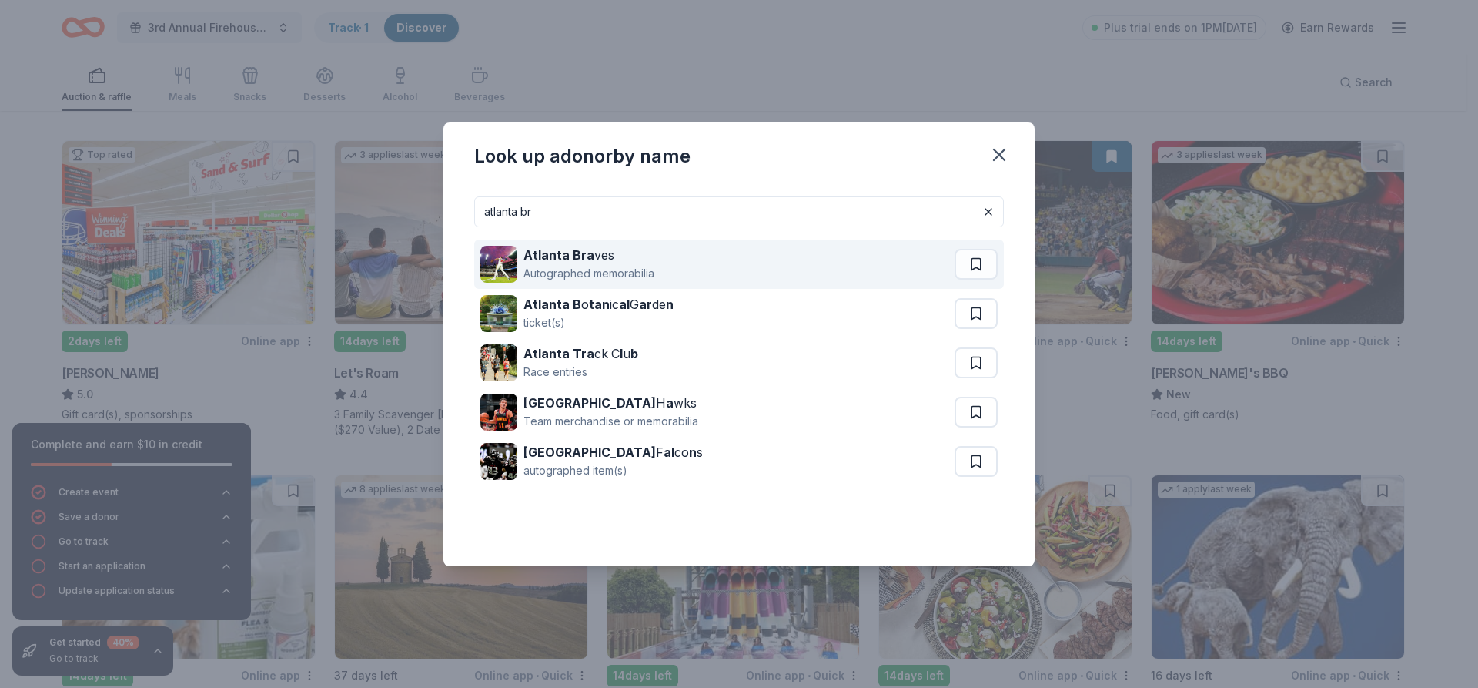
click at [636, 259] on div "Atlanta Bra ves" at bounding box center [589, 255] width 131 height 18
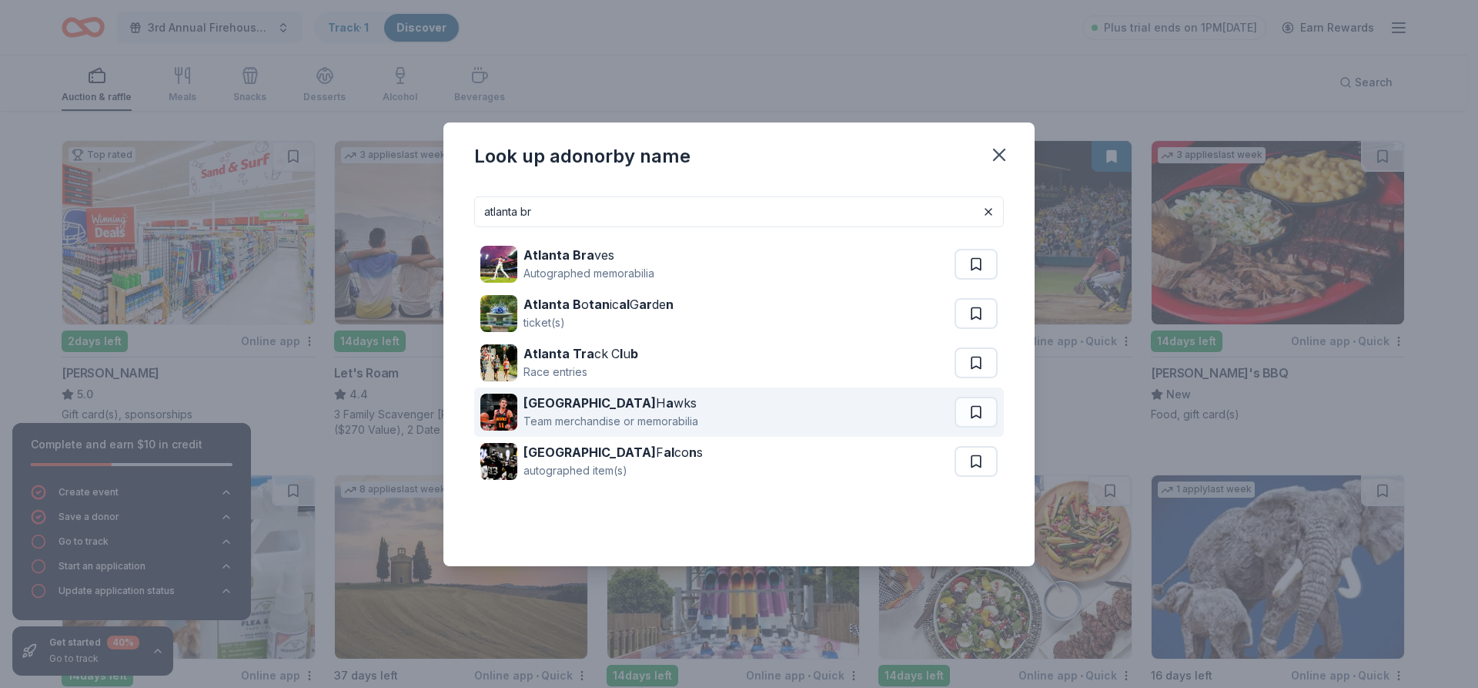
click at [574, 408] on div "Atlanta H a wks" at bounding box center [611, 402] width 175 height 18
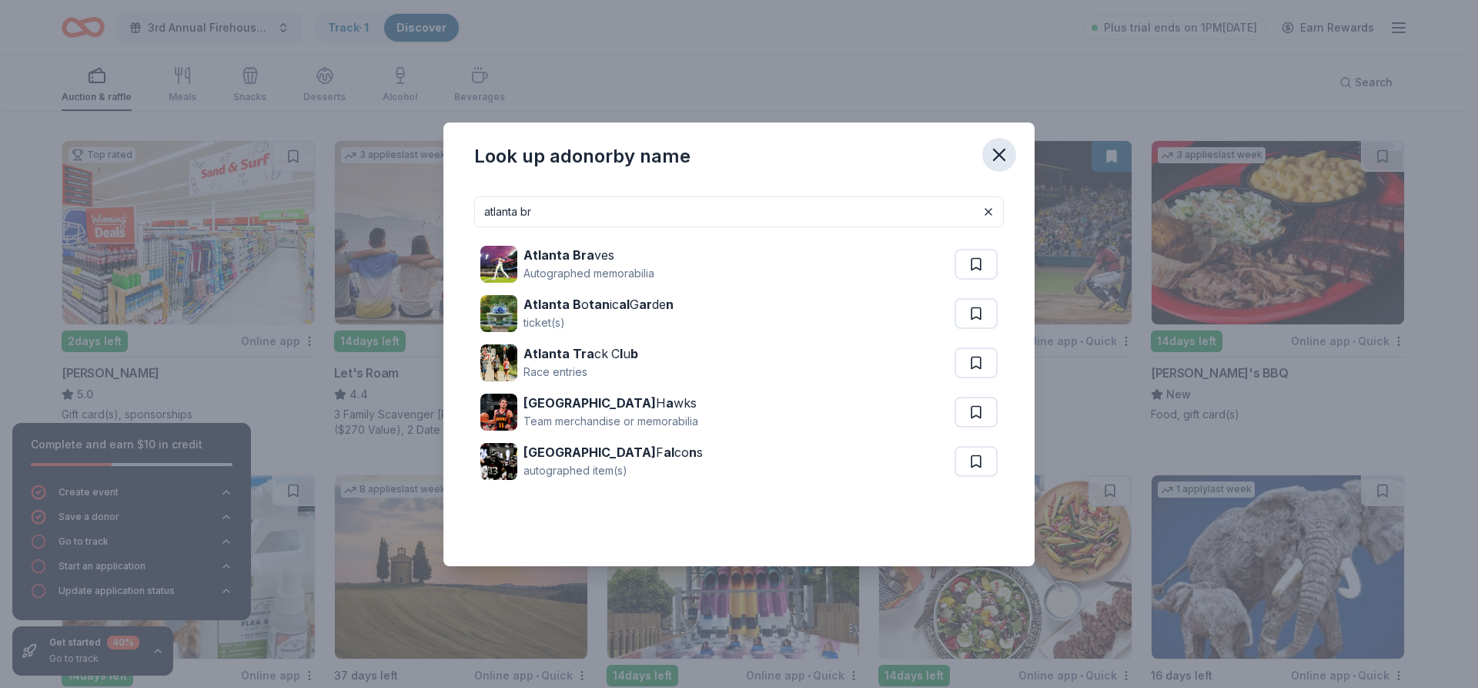
click at [998, 154] on icon "button" at bounding box center [999, 154] width 11 height 11
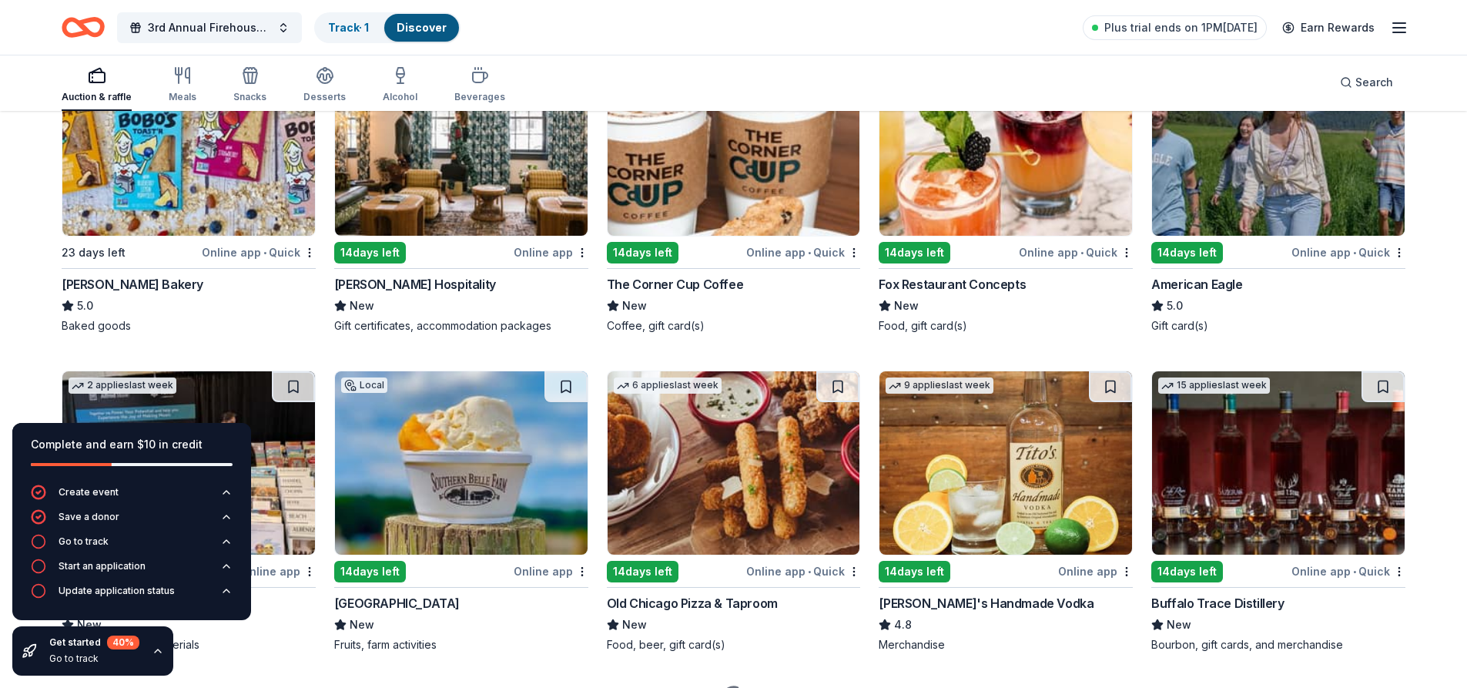
scroll to position [2134, 0]
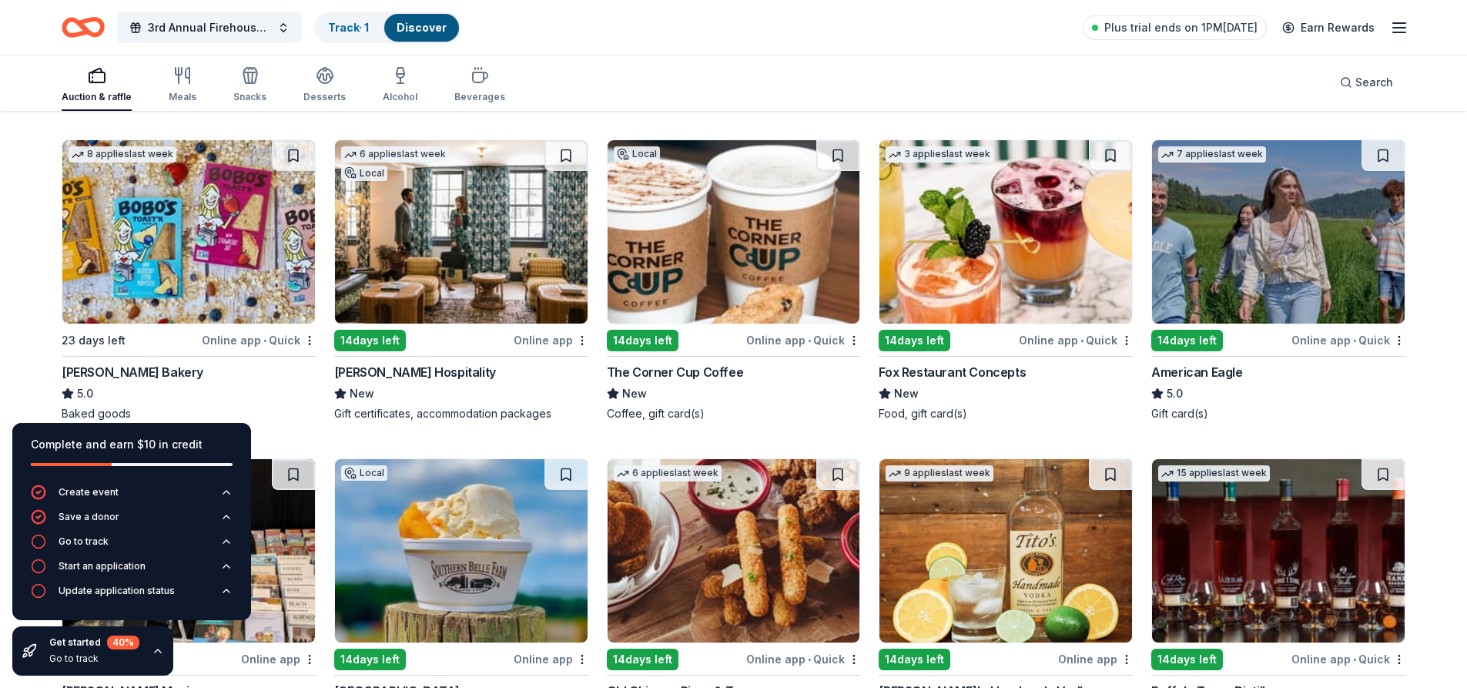
click at [1286, 264] on img at bounding box center [1278, 231] width 253 height 183
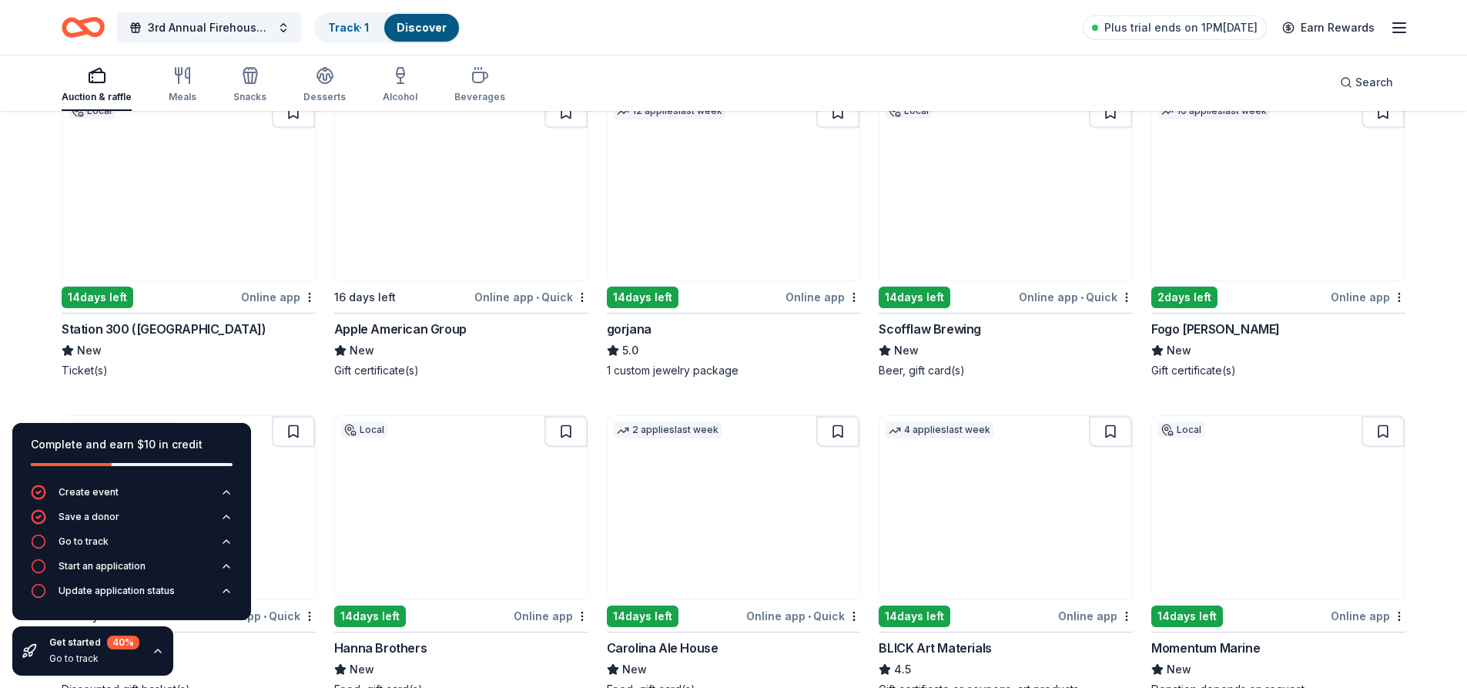
scroll to position [2827, 0]
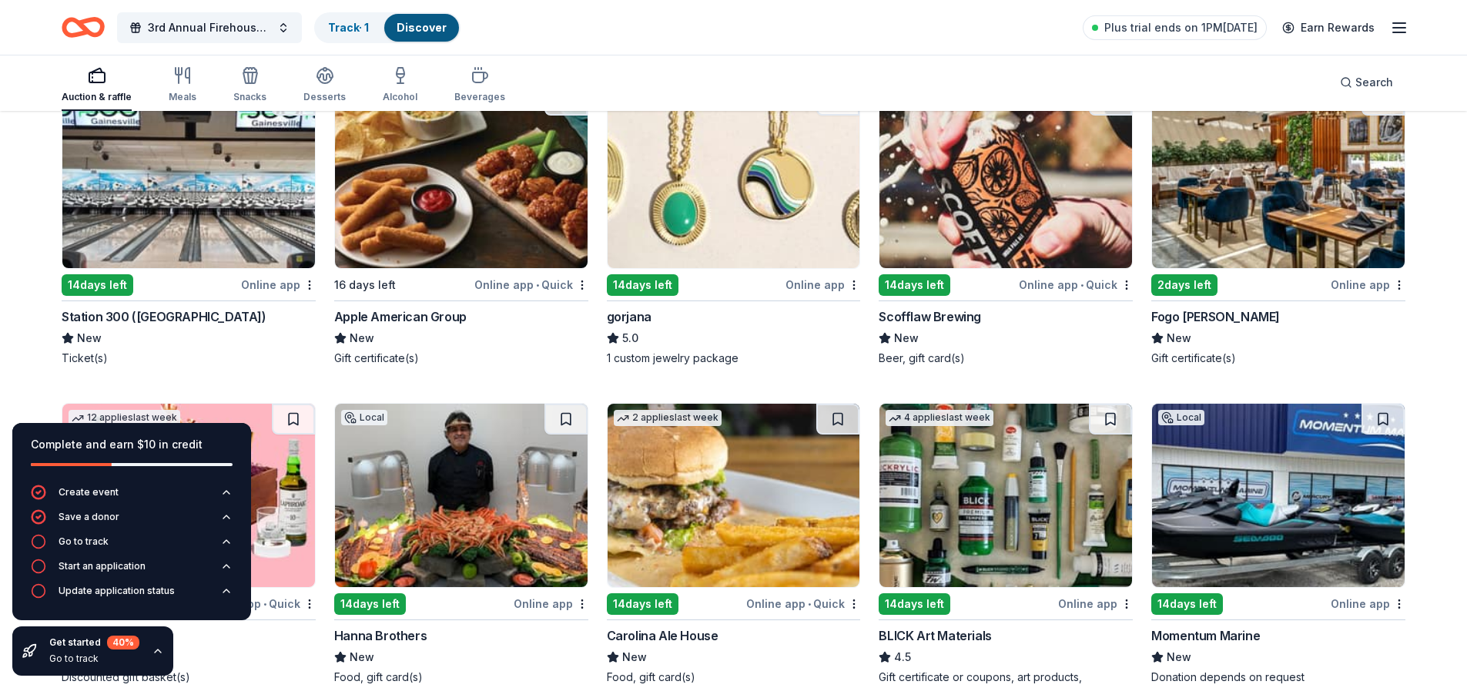
click at [1296, 223] on img at bounding box center [1278, 176] width 253 height 183
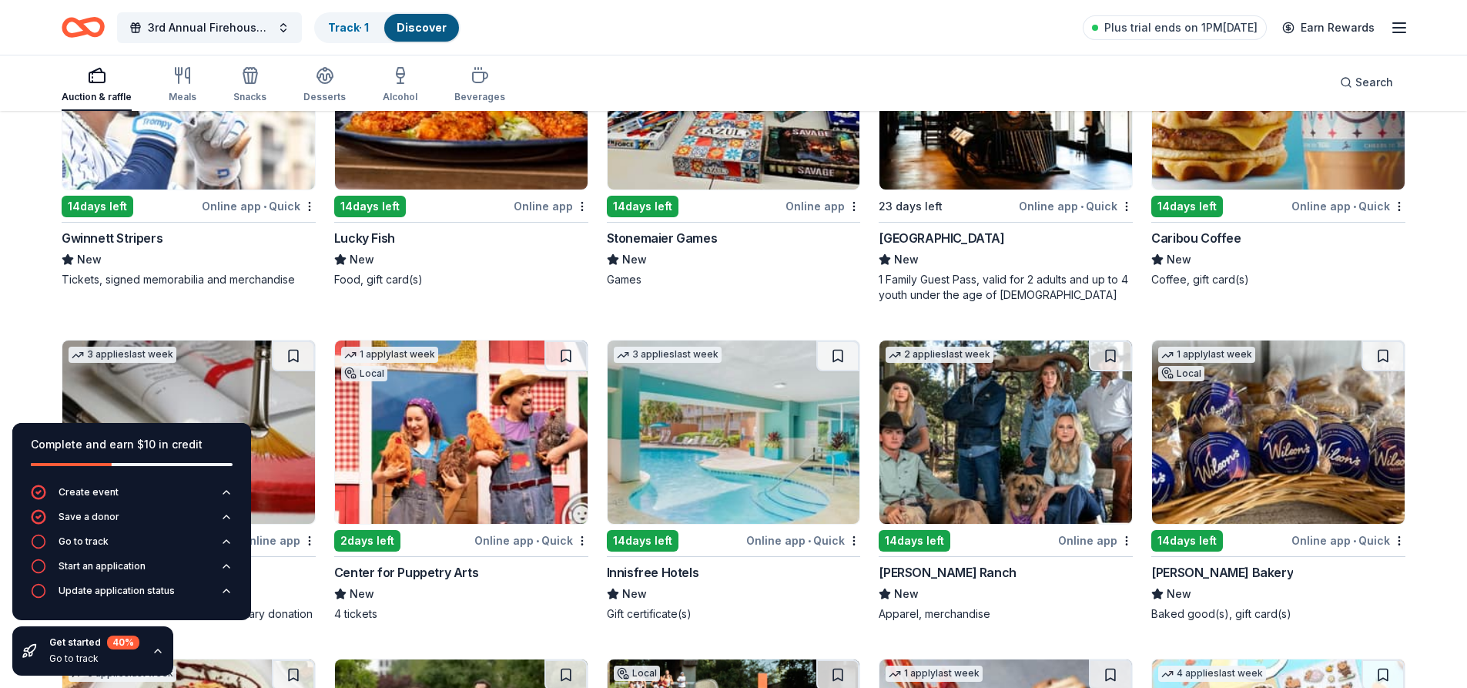
scroll to position [3886, 0]
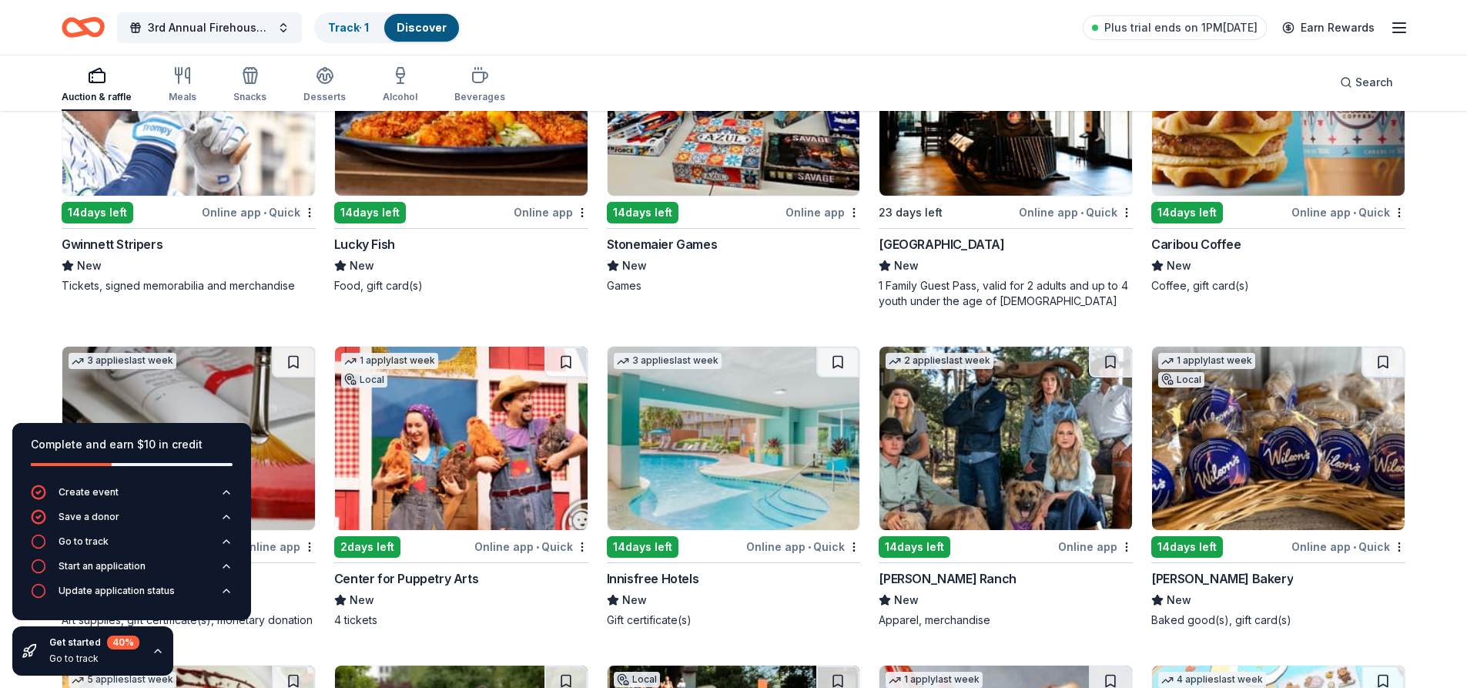
click at [216, 157] on img at bounding box center [188, 103] width 253 height 183
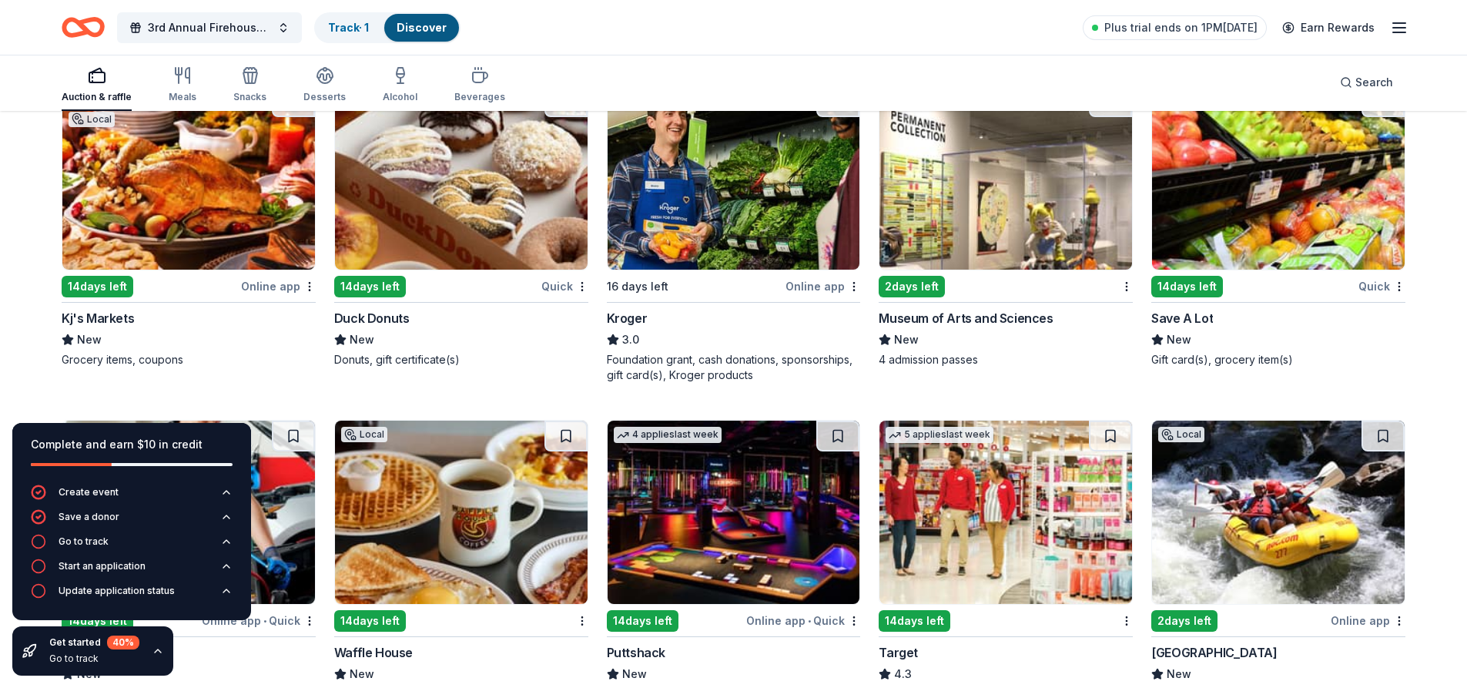
scroll to position [7595, 0]
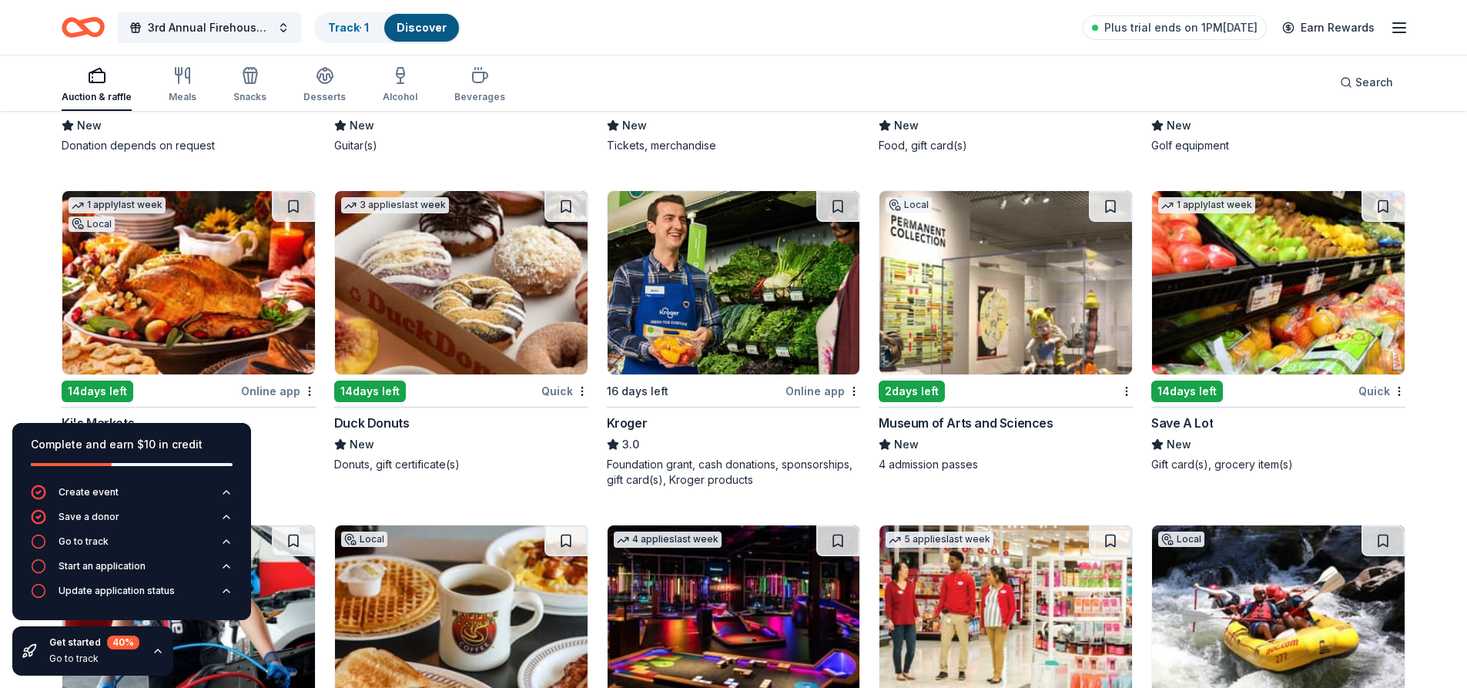
click at [493, 320] on img at bounding box center [461, 282] width 253 height 183
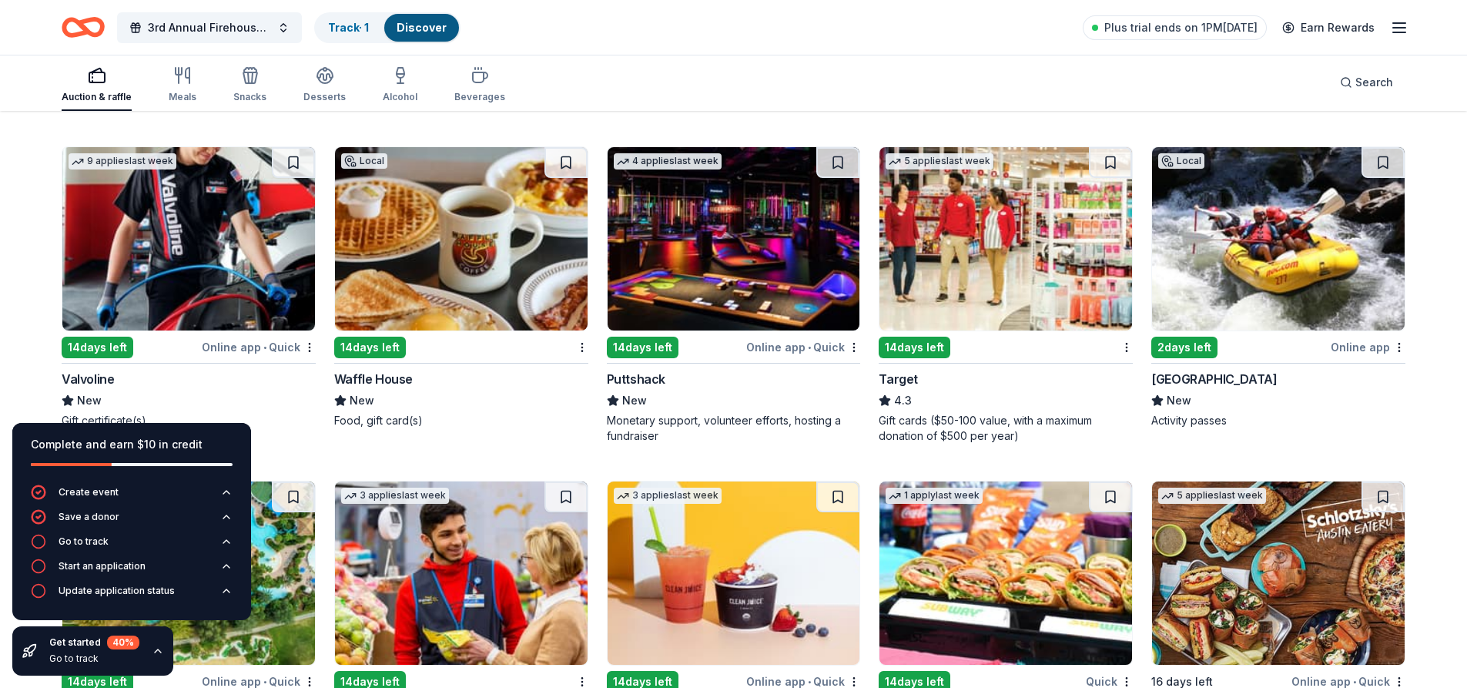
scroll to position [7980, 0]
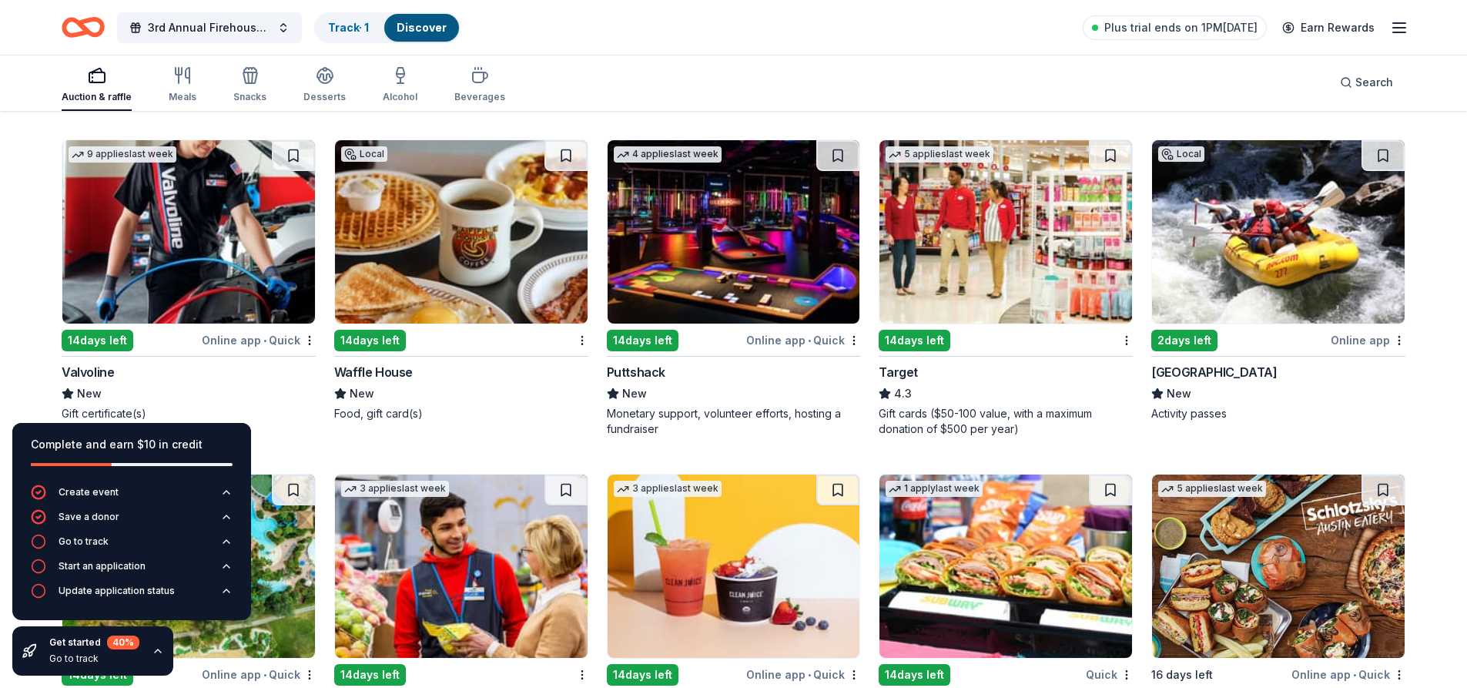
click at [737, 284] on img at bounding box center [734, 231] width 253 height 183
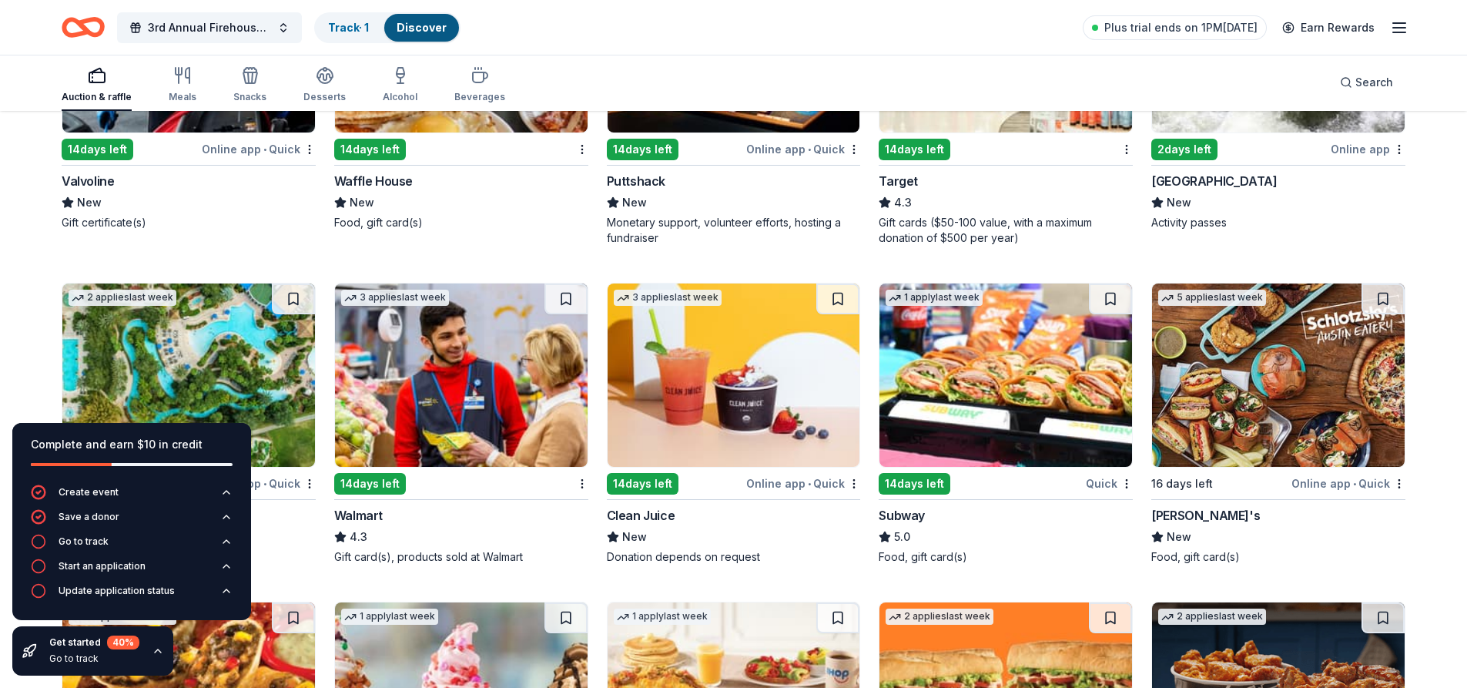
scroll to position [8017, 0]
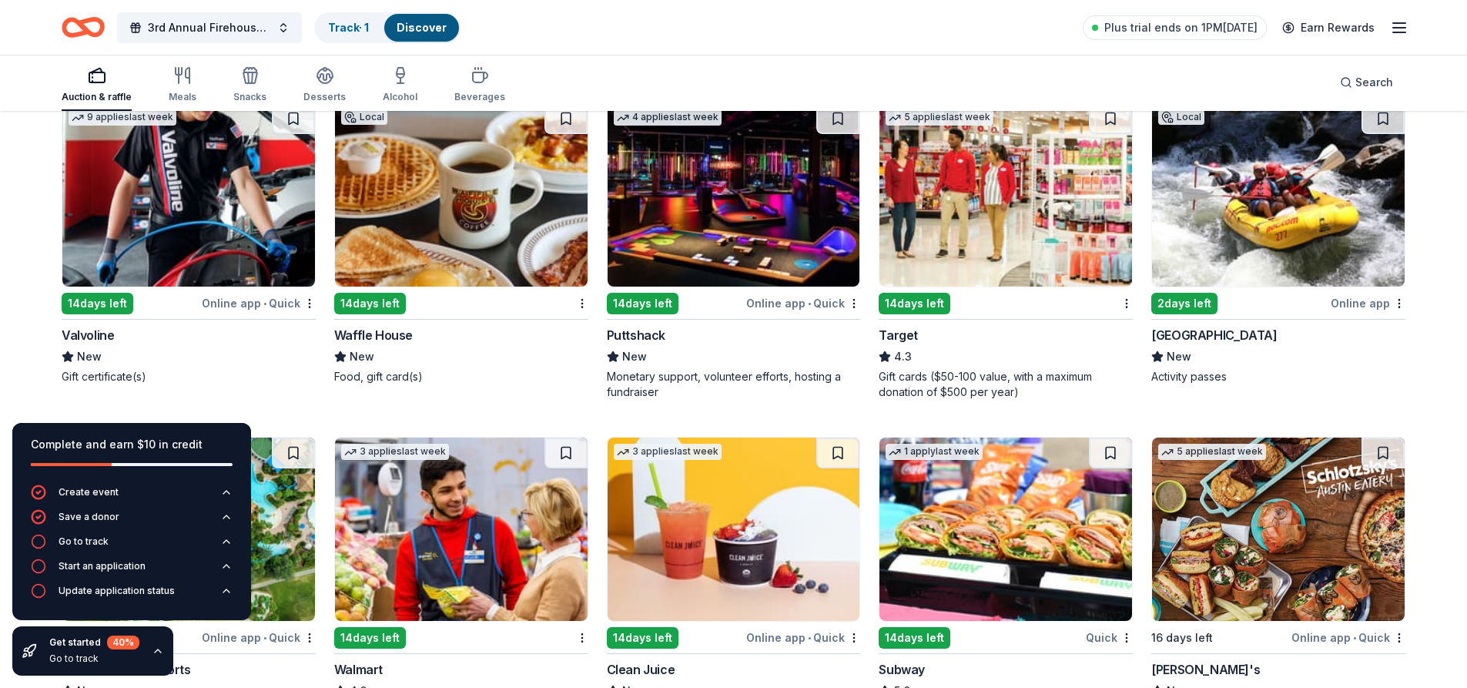
click at [988, 260] on img at bounding box center [1005, 194] width 253 height 183
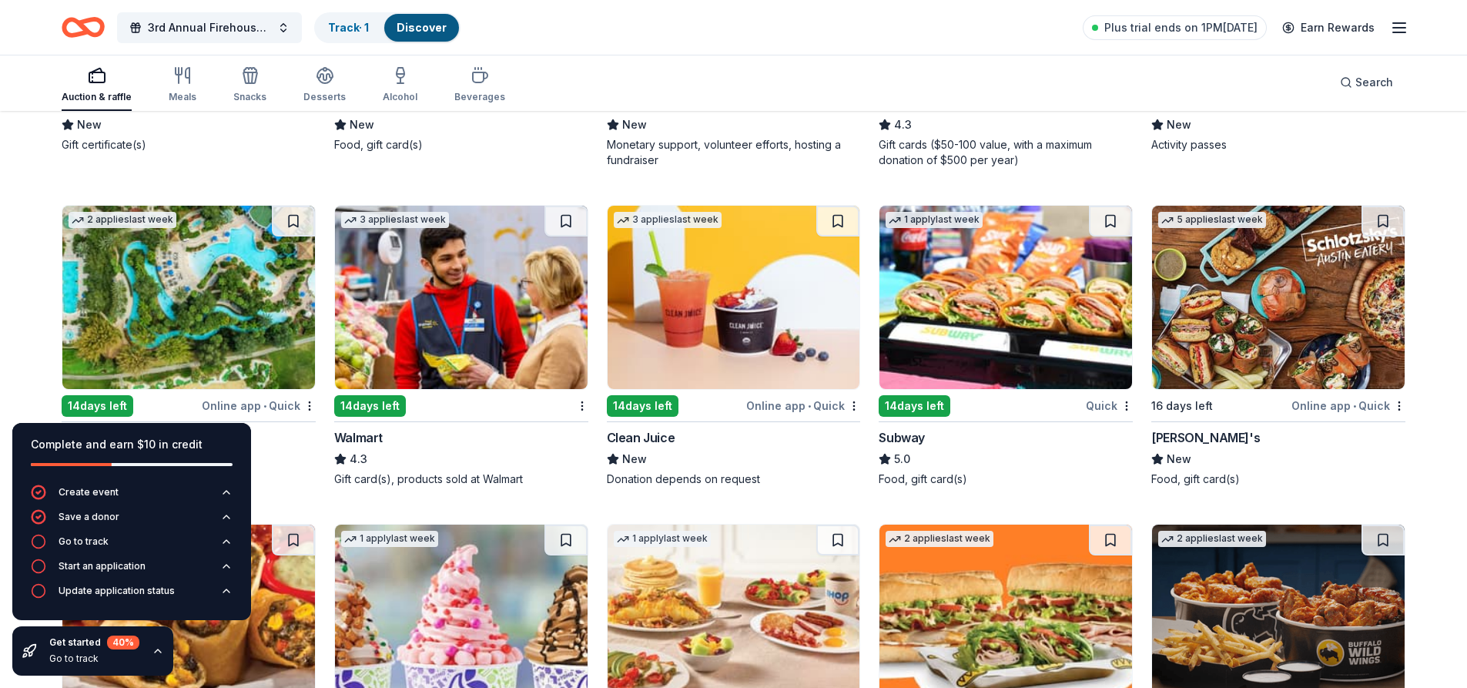
scroll to position [8248, 0]
click at [199, 266] on img at bounding box center [188, 297] width 253 height 183
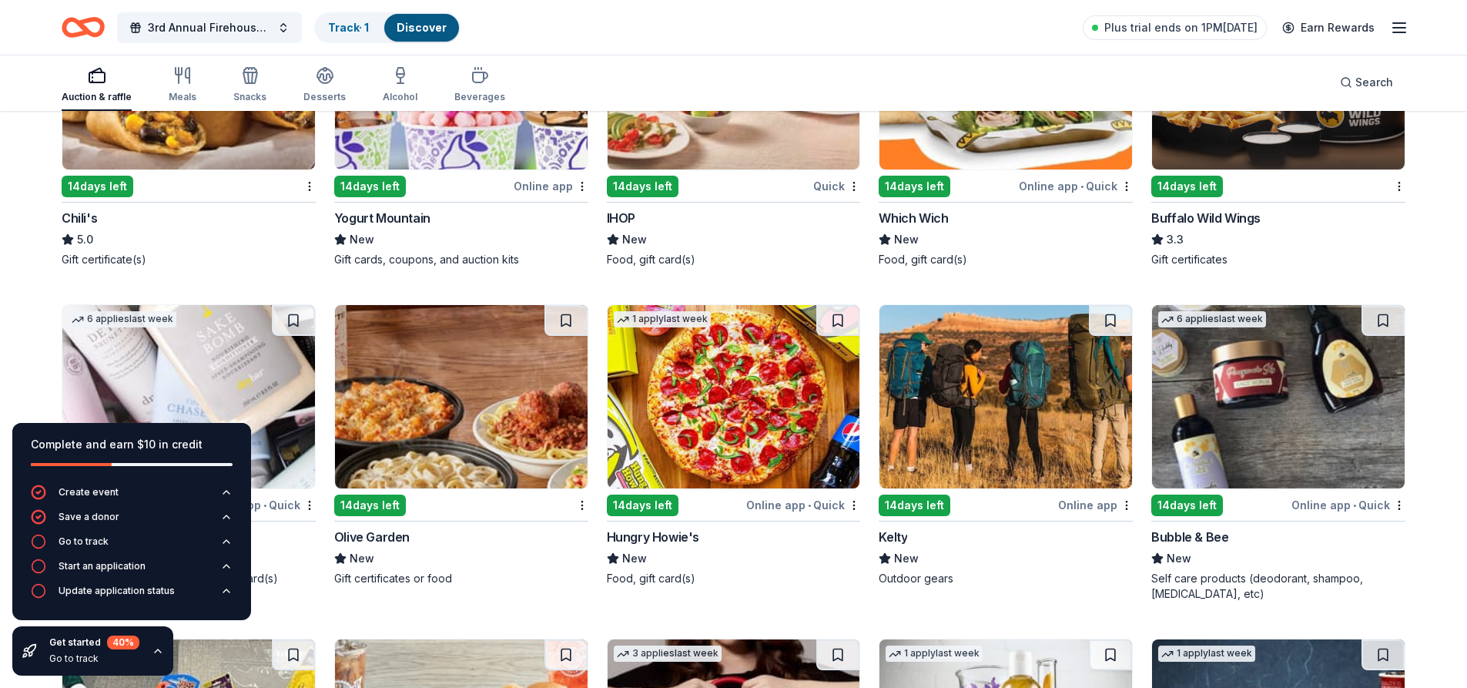
scroll to position [8633, 0]
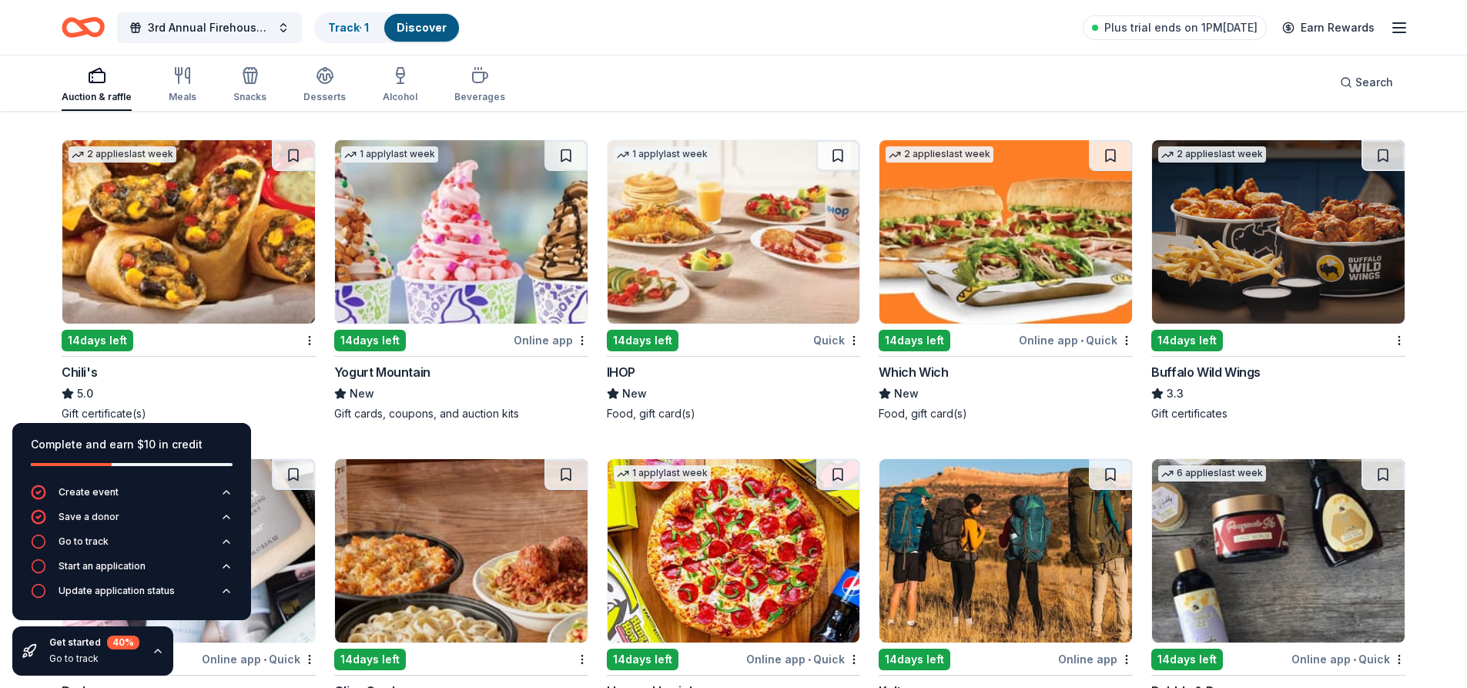
click at [204, 243] on img at bounding box center [188, 231] width 253 height 183
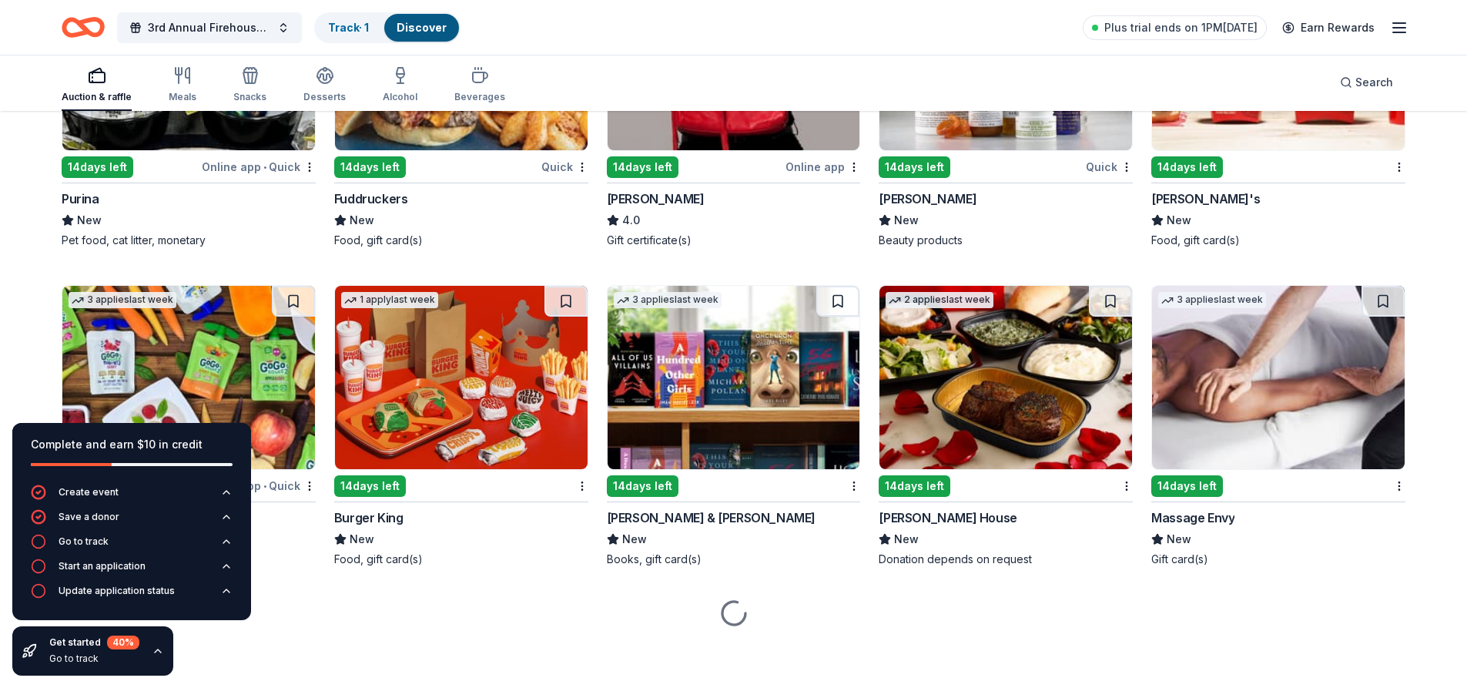
scroll to position [9462, 0]
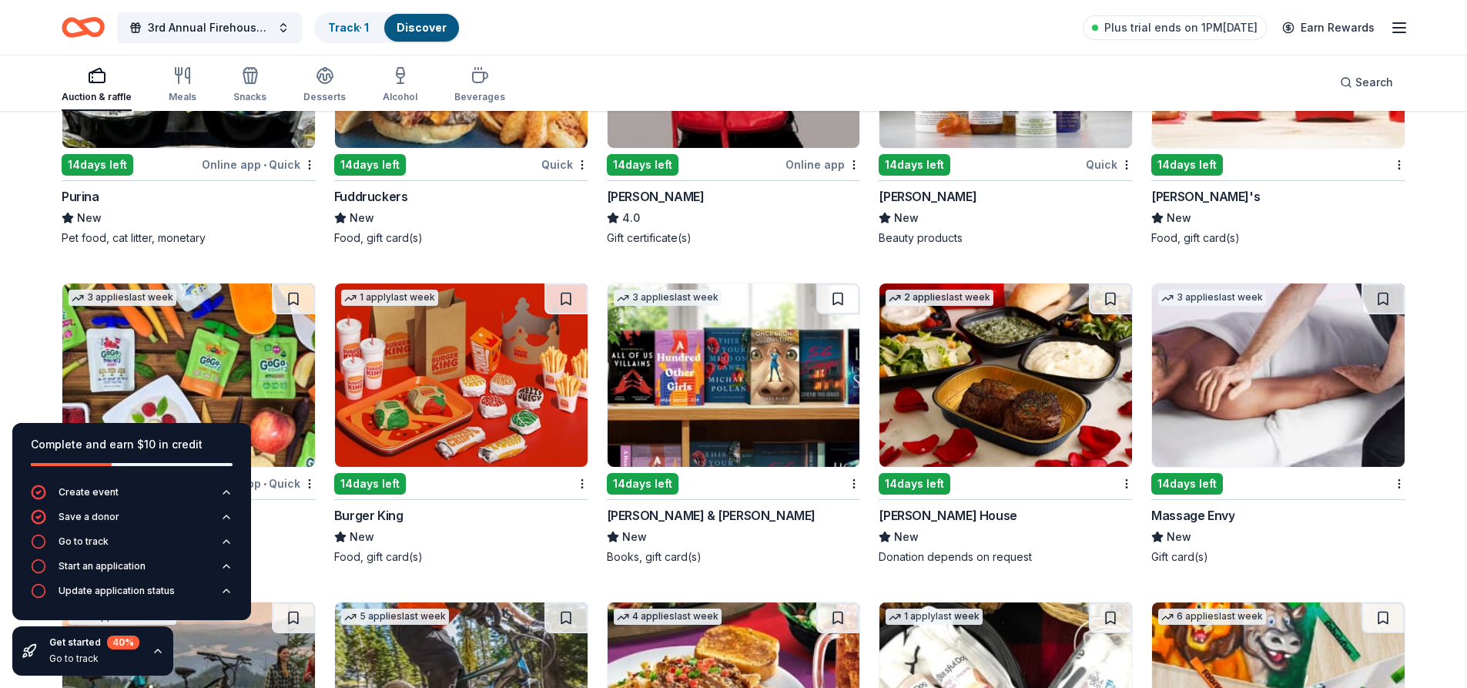
click at [997, 385] on img at bounding box center [1005, 374] width 253 height 183
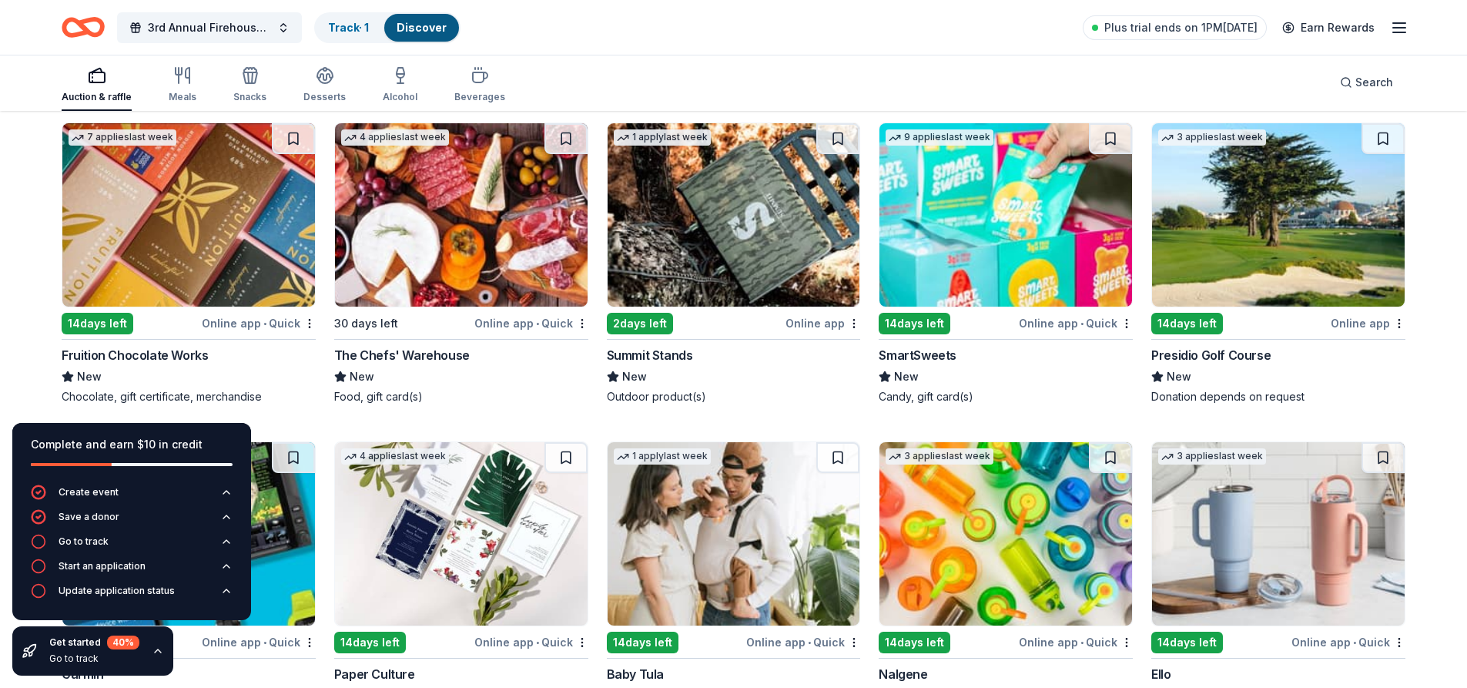
scroll to position [11322, 0]
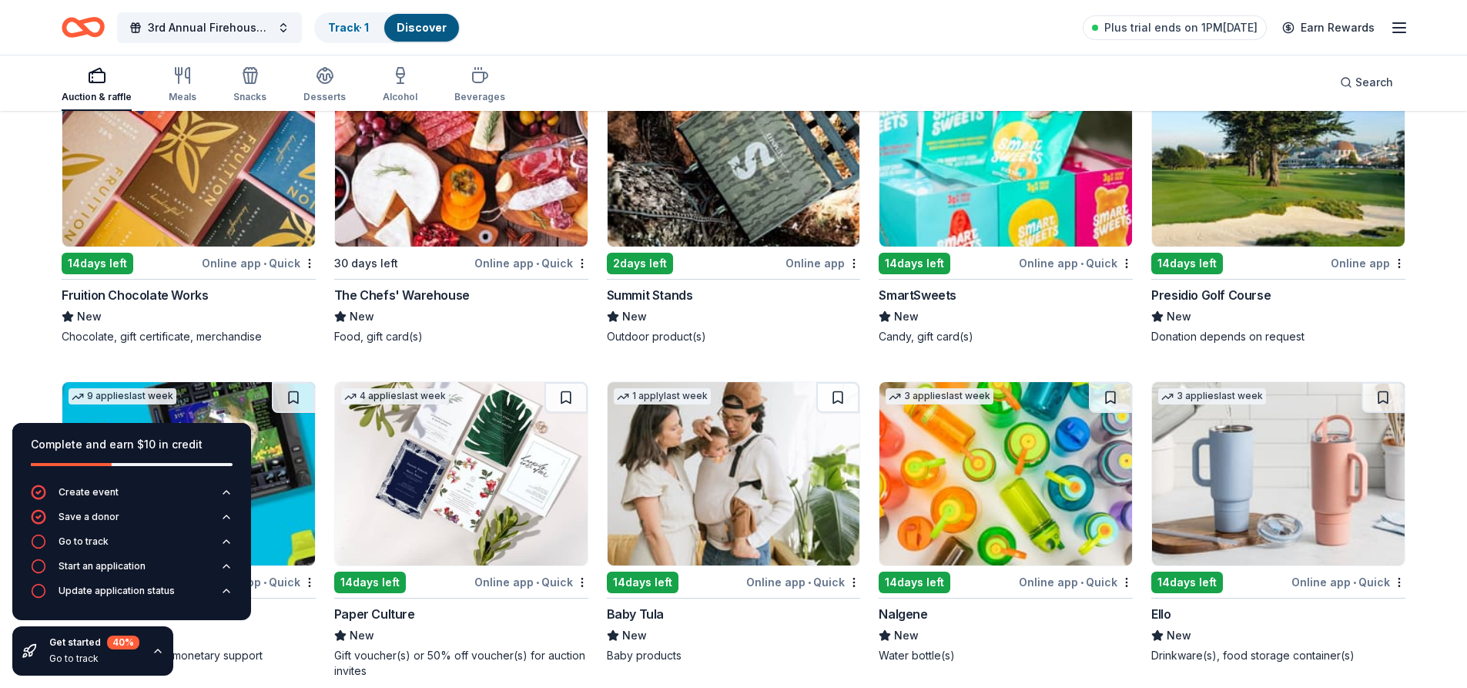
click at [1272, 228] on img at bounding box center [1278, 154] width 253 height 183
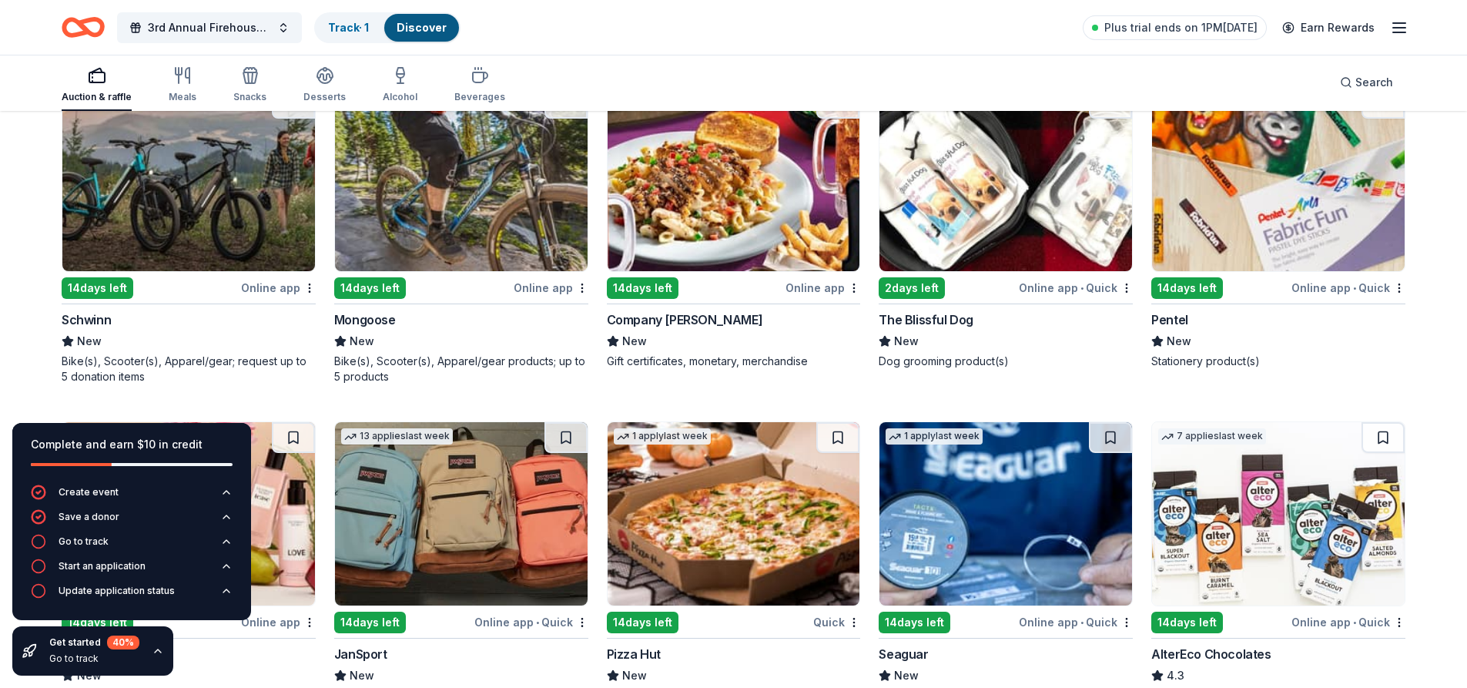
scroll to position [9719, 0]
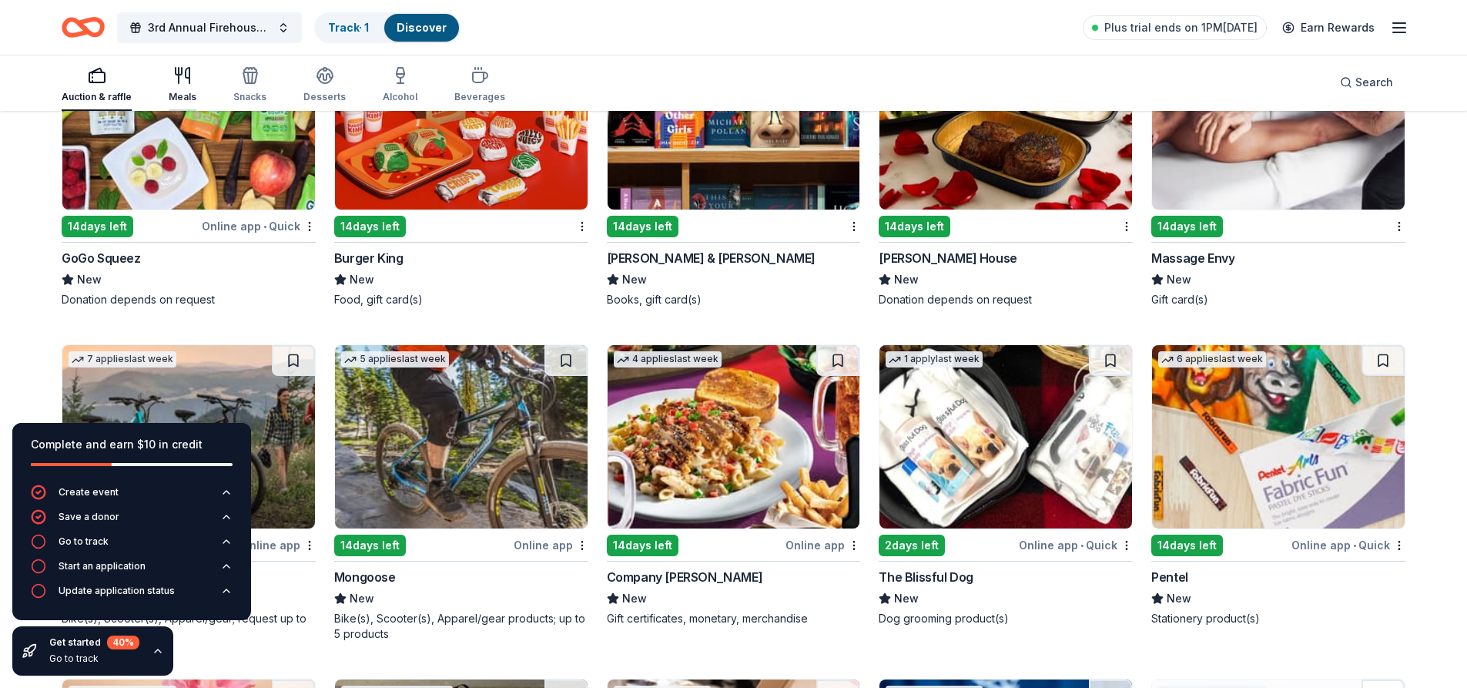
click at [179, 88] on div "Meals" at bounding box center [183, 84] width 28 height 37
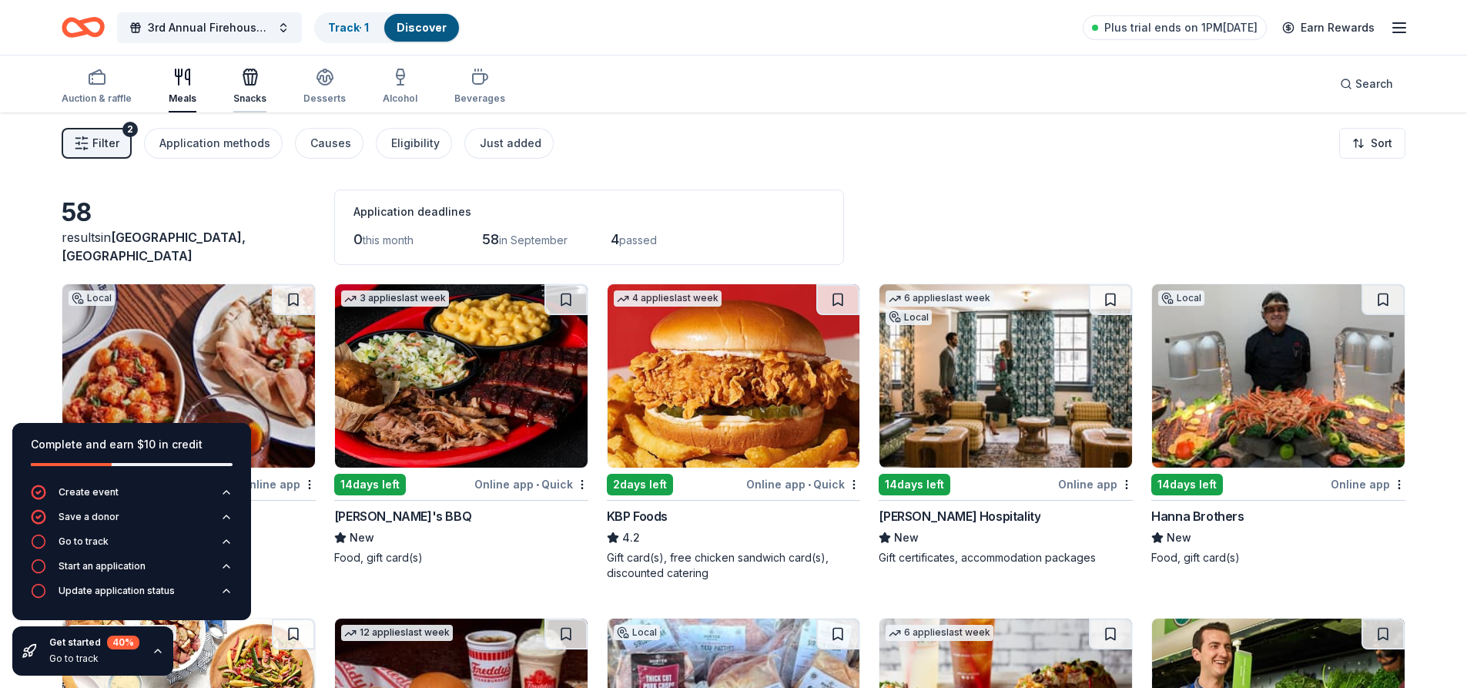
click at [256, 98] on div "Snacks" at bounding box center [249, 98] width 33 height 12
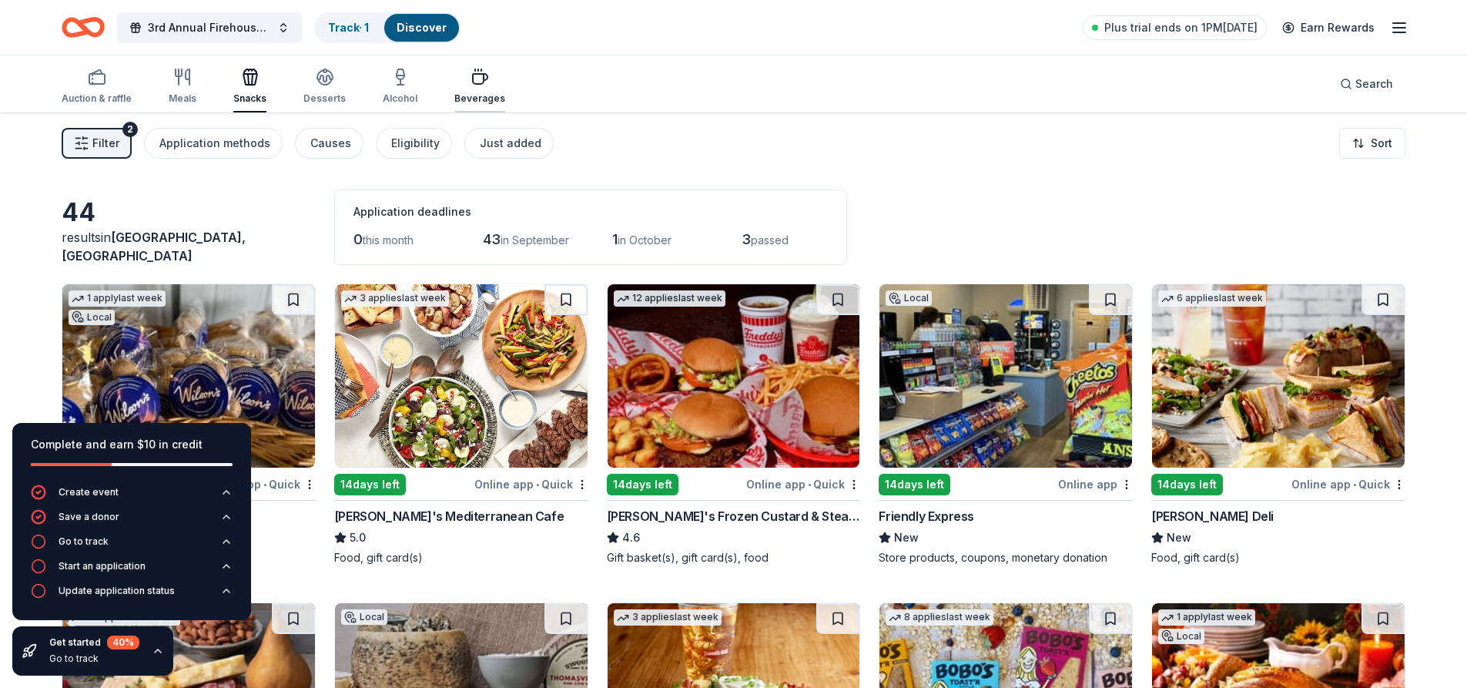
click at [467, 87] on div "Beverages" at bounding box center [479, 86] width 51 height 37
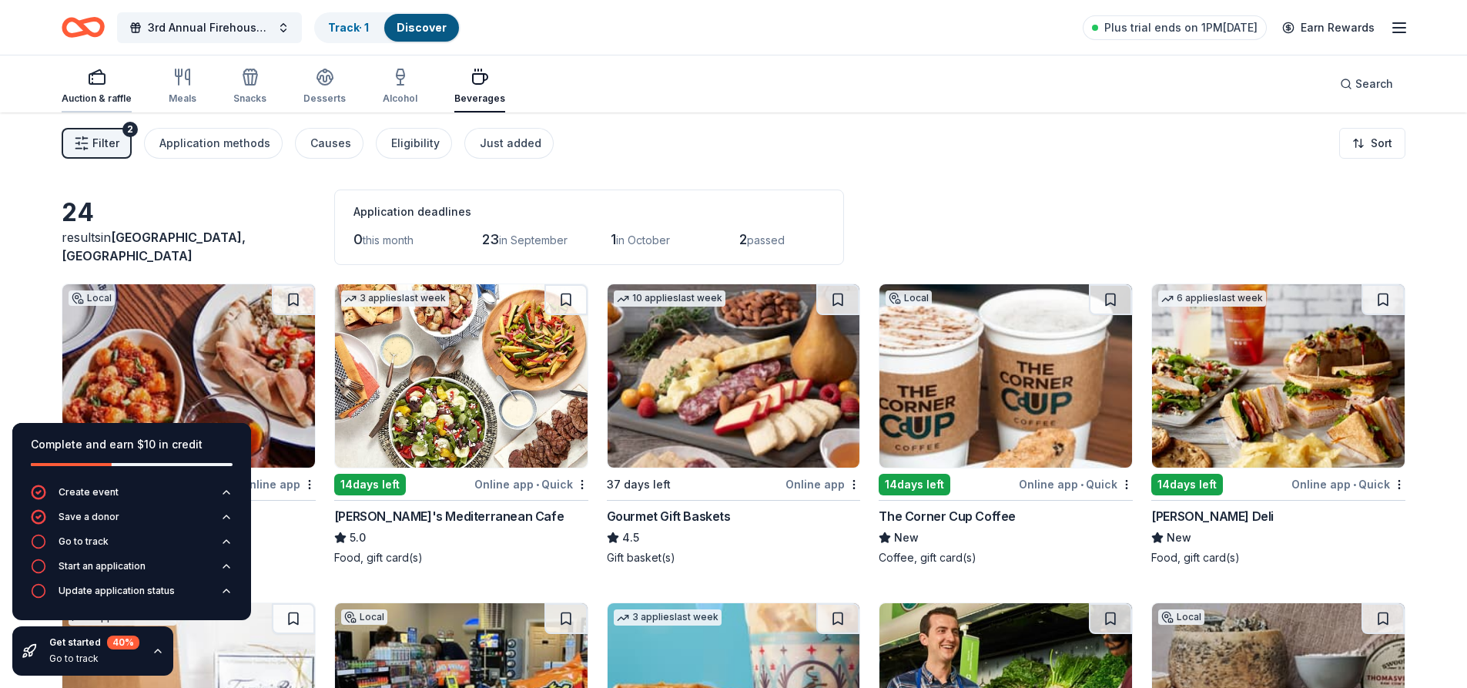
click at [99, 82] on icon "button" at bounding box center [97, 77] width 18 height 18
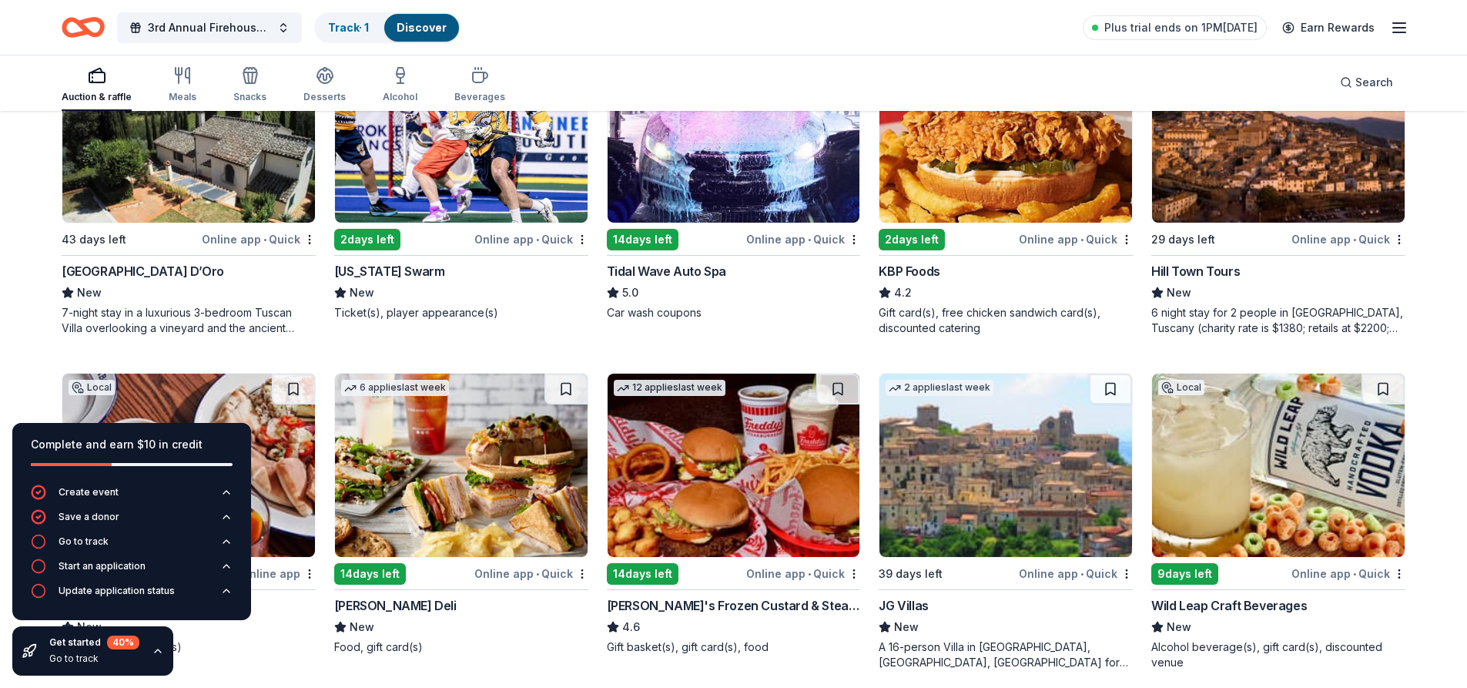
scroll to position [1155, 0]
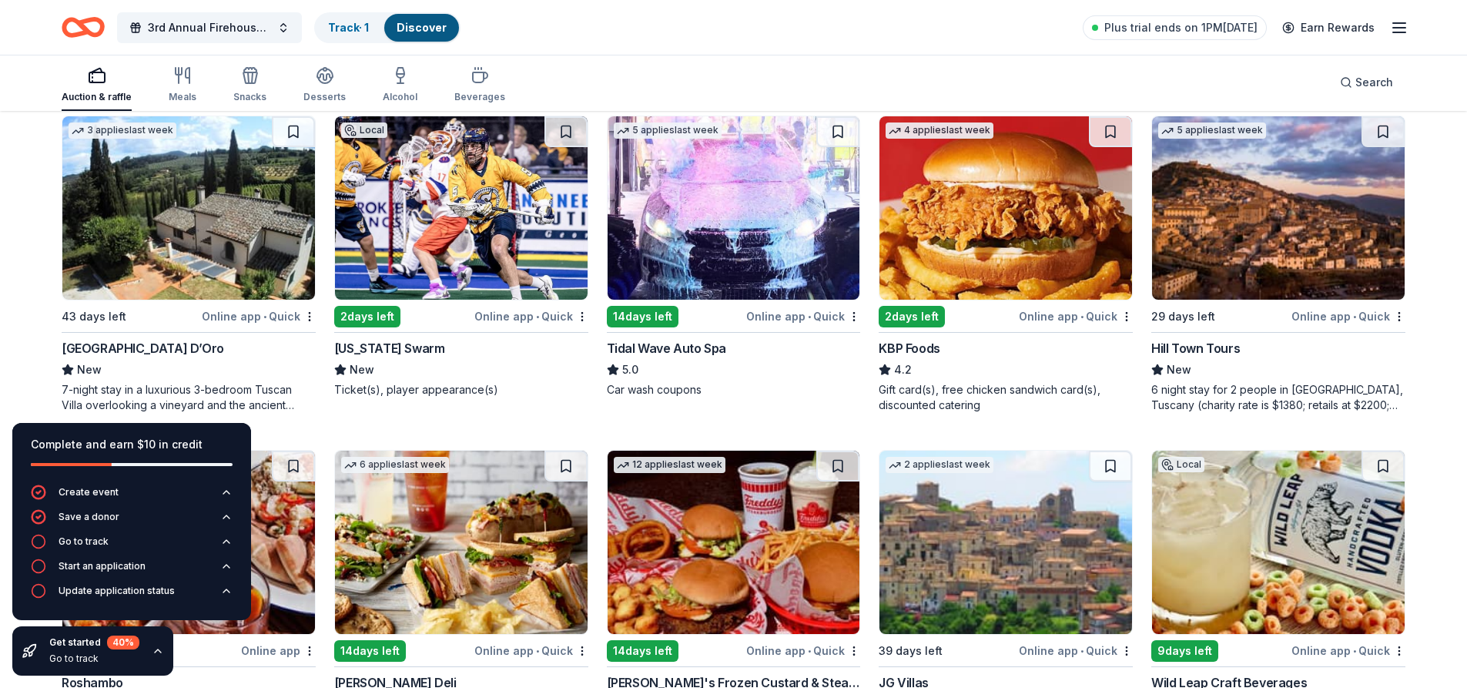
click at [1288, 263] on img at bounding box center [1278, 207] width 253 height 183
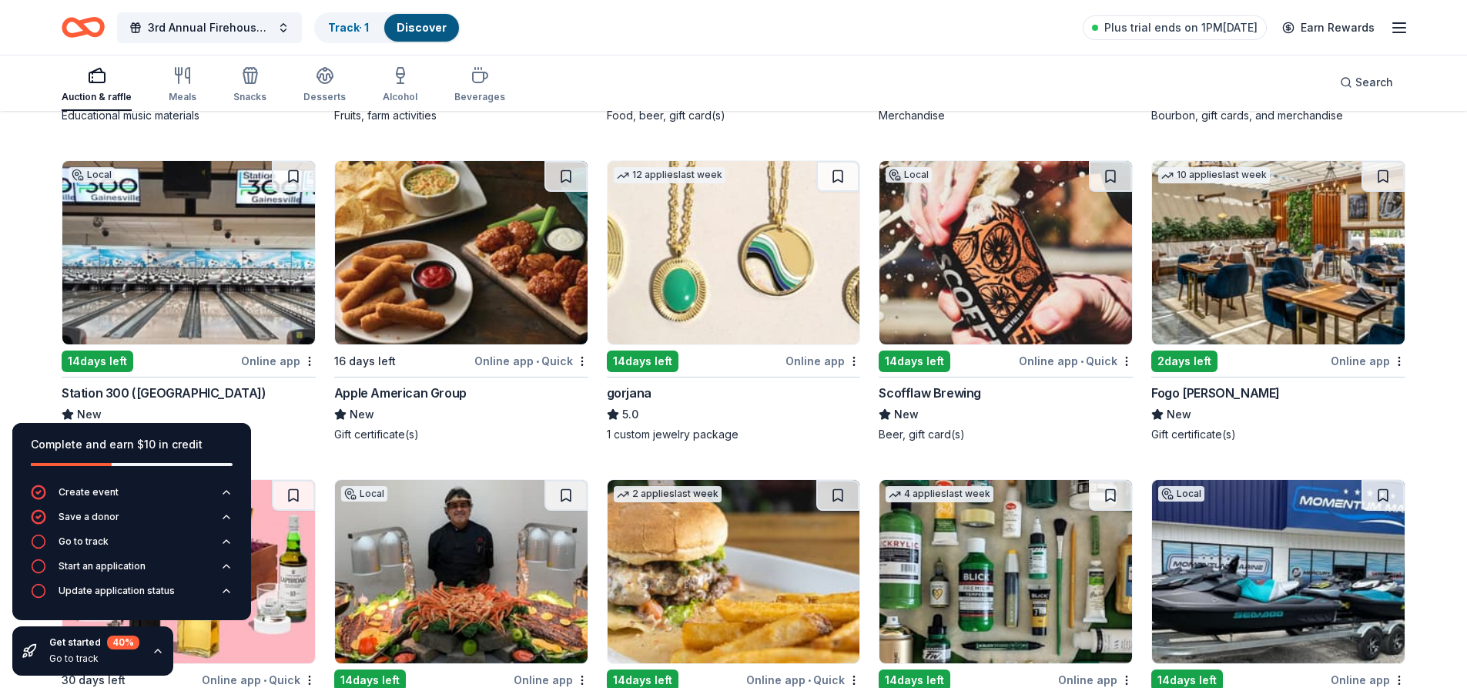
scroll to position [2849, 0]
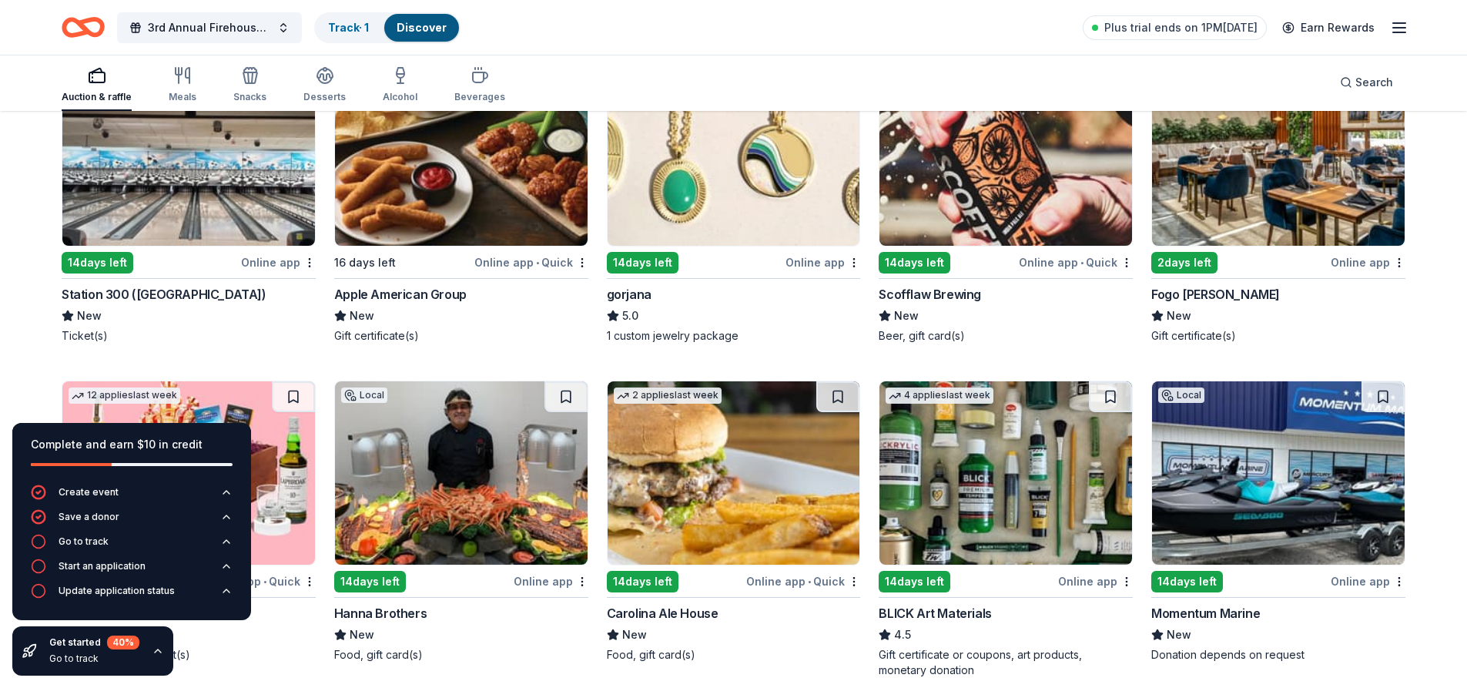
click at [1201, 297] on div "Fogo de Chao" at bounding box center [1215, 294] width 129 height 18
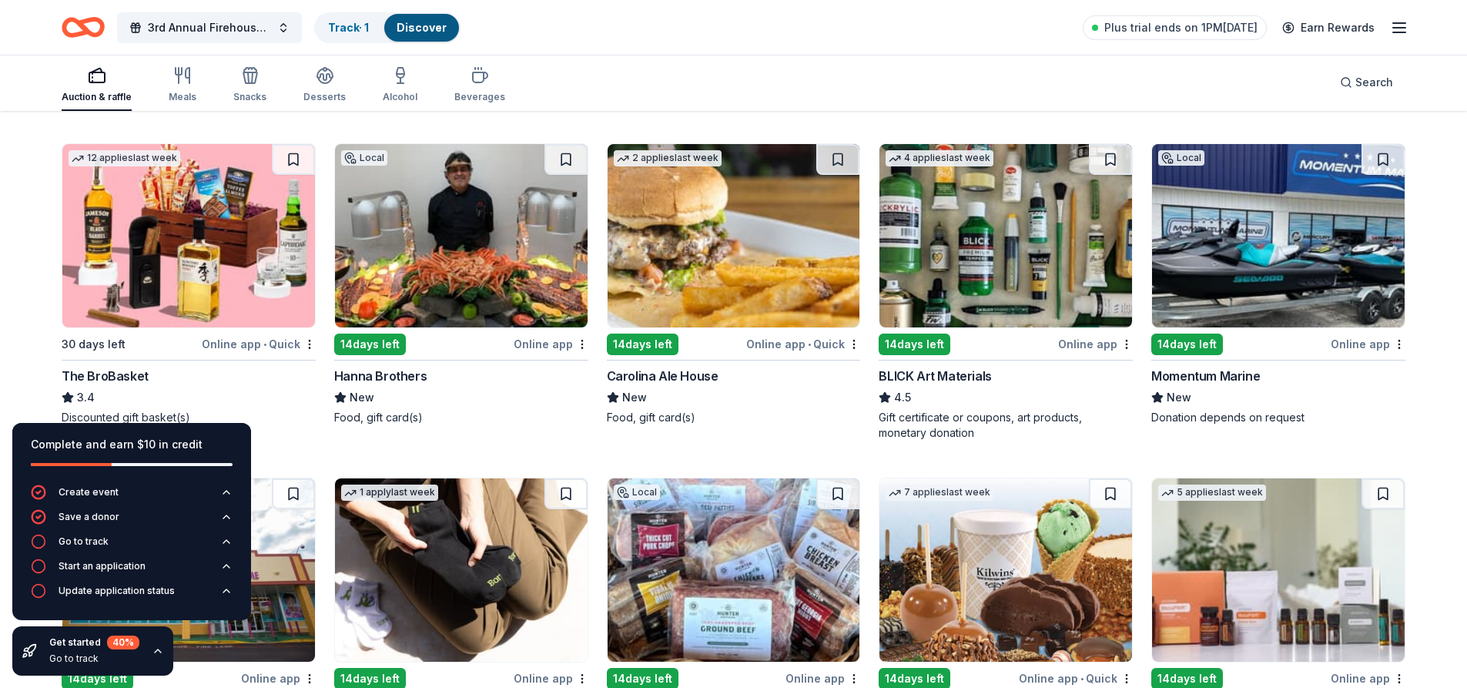
scroll to position [3080, 0]
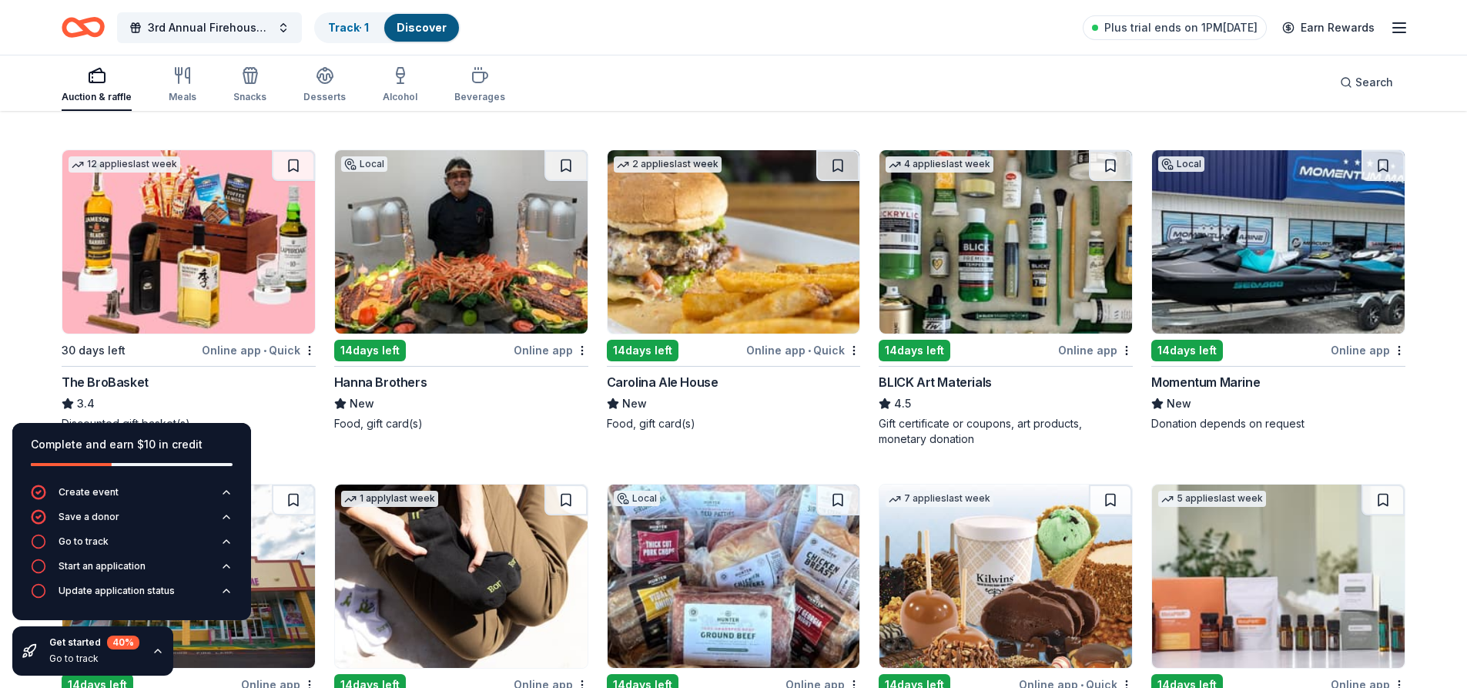
click at [1257, 267] on img at bounding box center [1278, 241] width 253 height 183
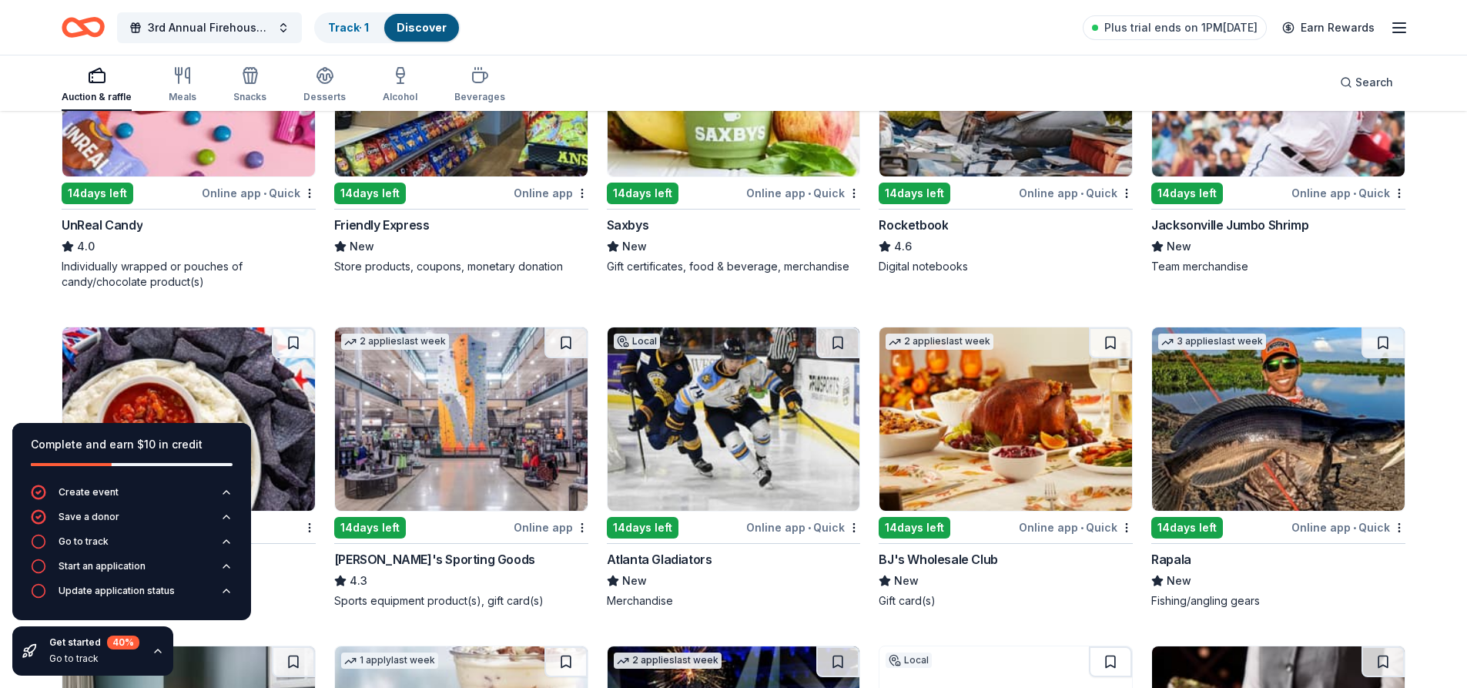
scroll to position [5390, 0]
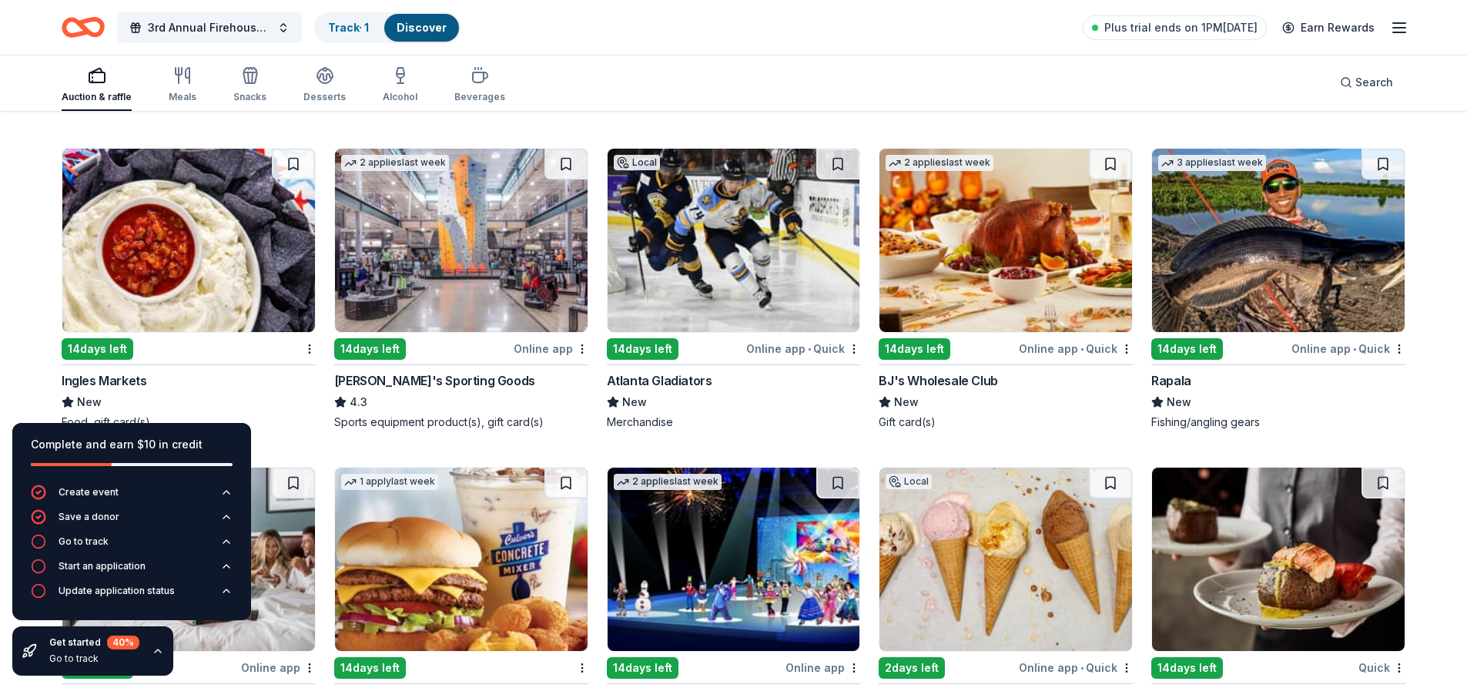
click at [708, 286] on img at bounding box center [734, 240] width 253 height 183
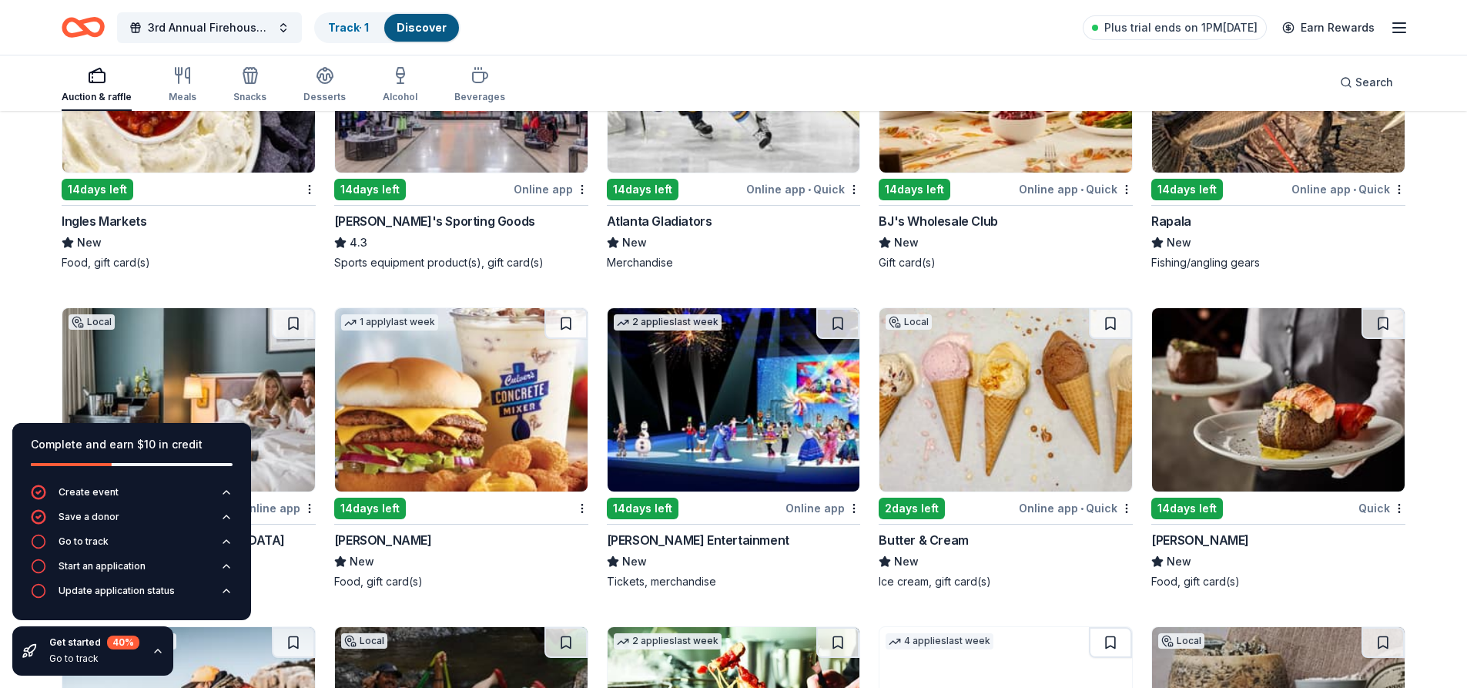
scroll to position [5467, 0]
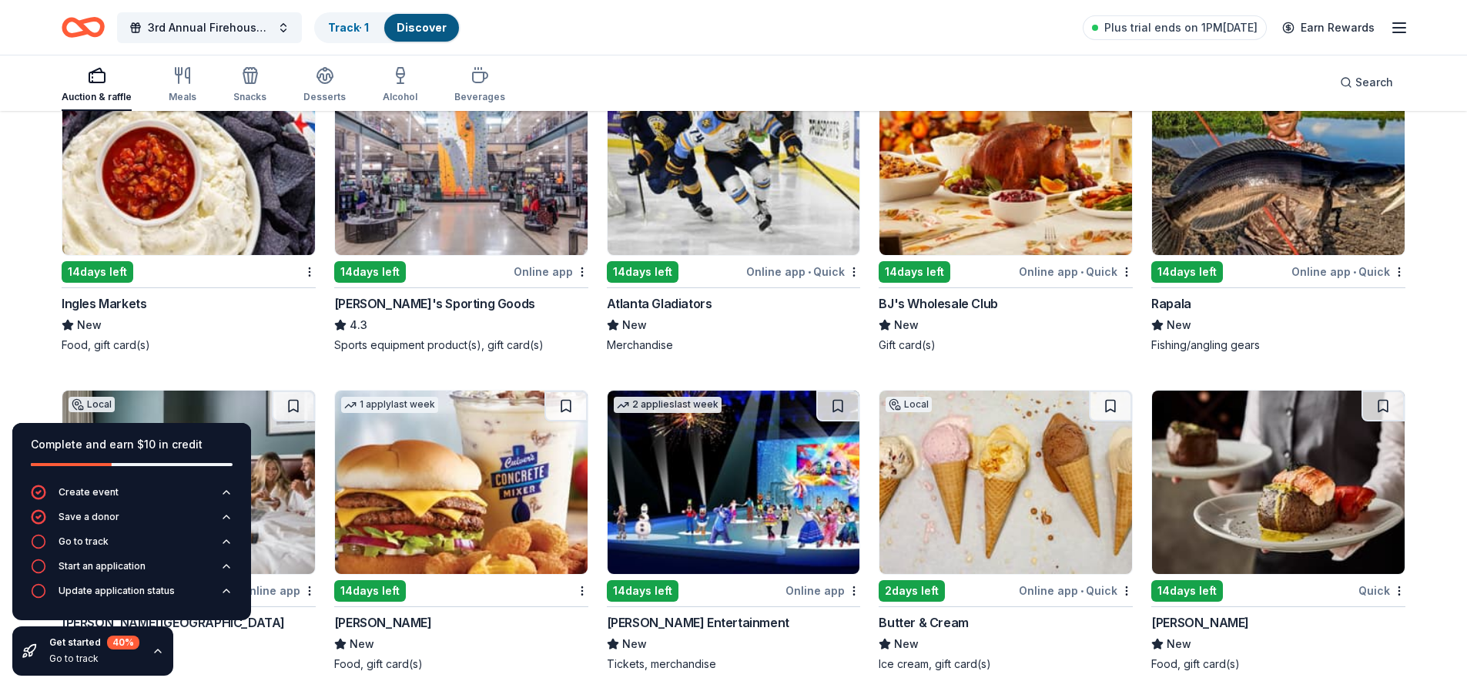
click at [474, 233] on img at bounding box center [461, 163] width 253 height 183
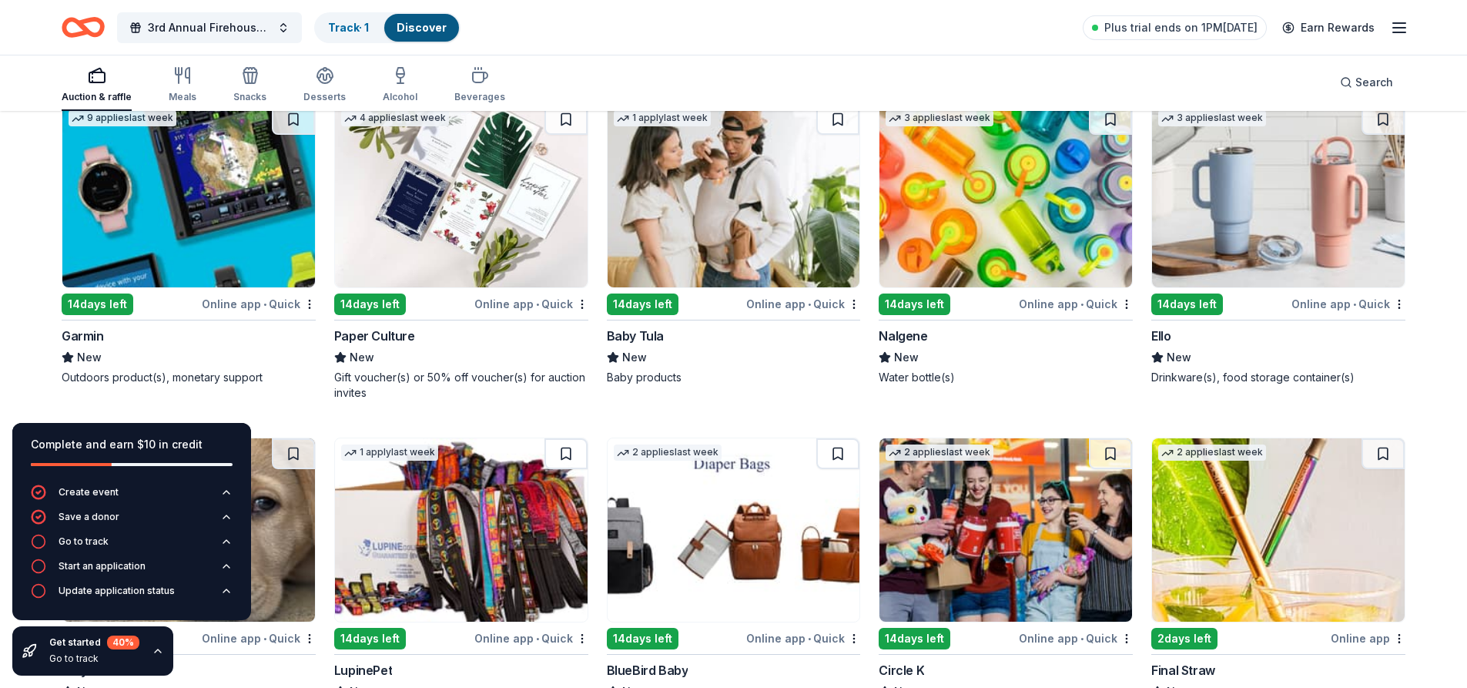
scroll to position [11628, 0]
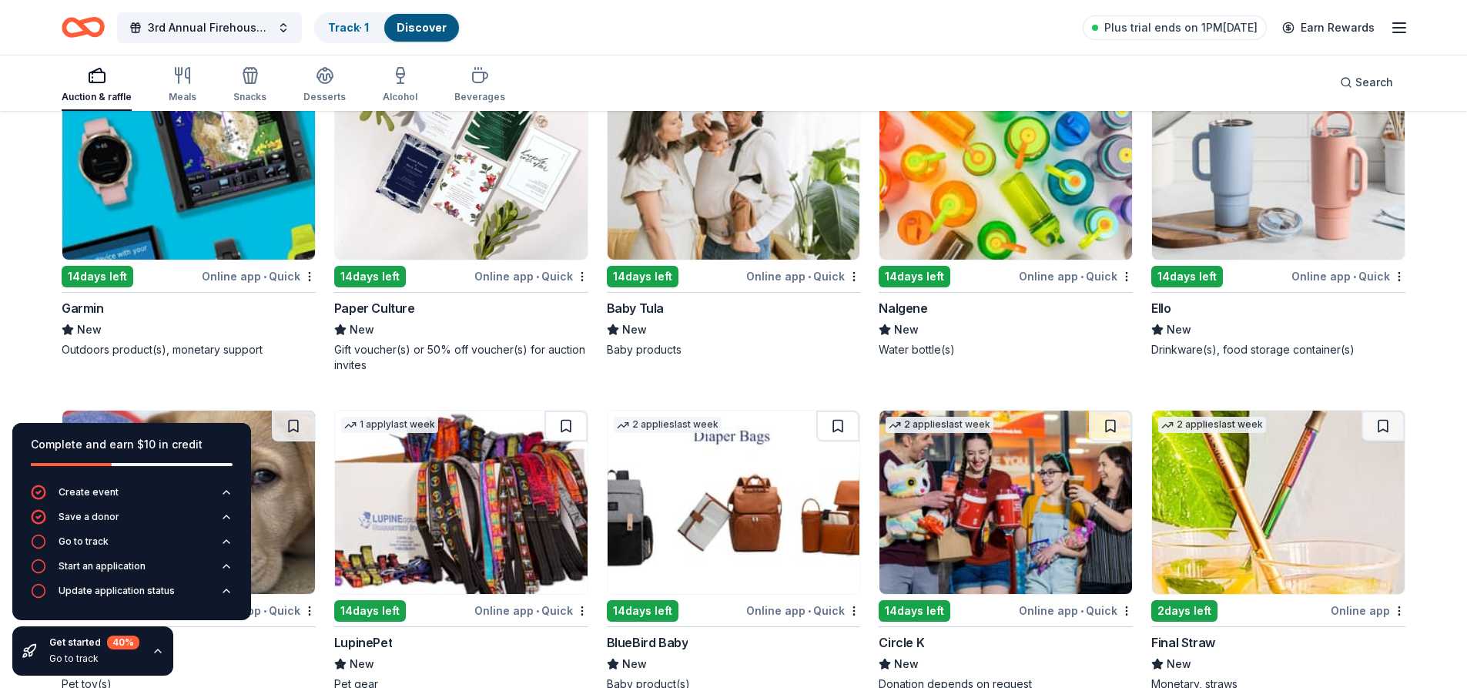
click at [69, 308] on div "Garmin" at bounding box center [83, 308] width 42 height 18
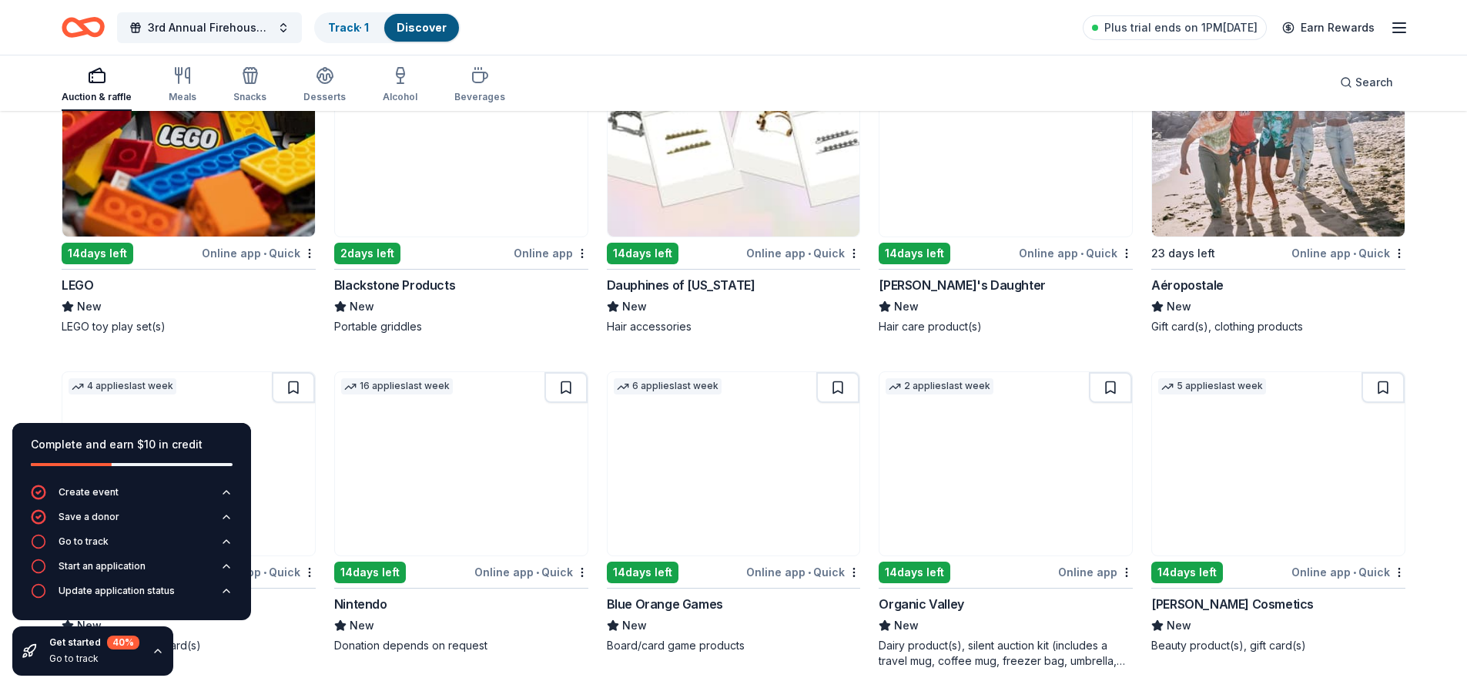
scroll to position [12321, 0]
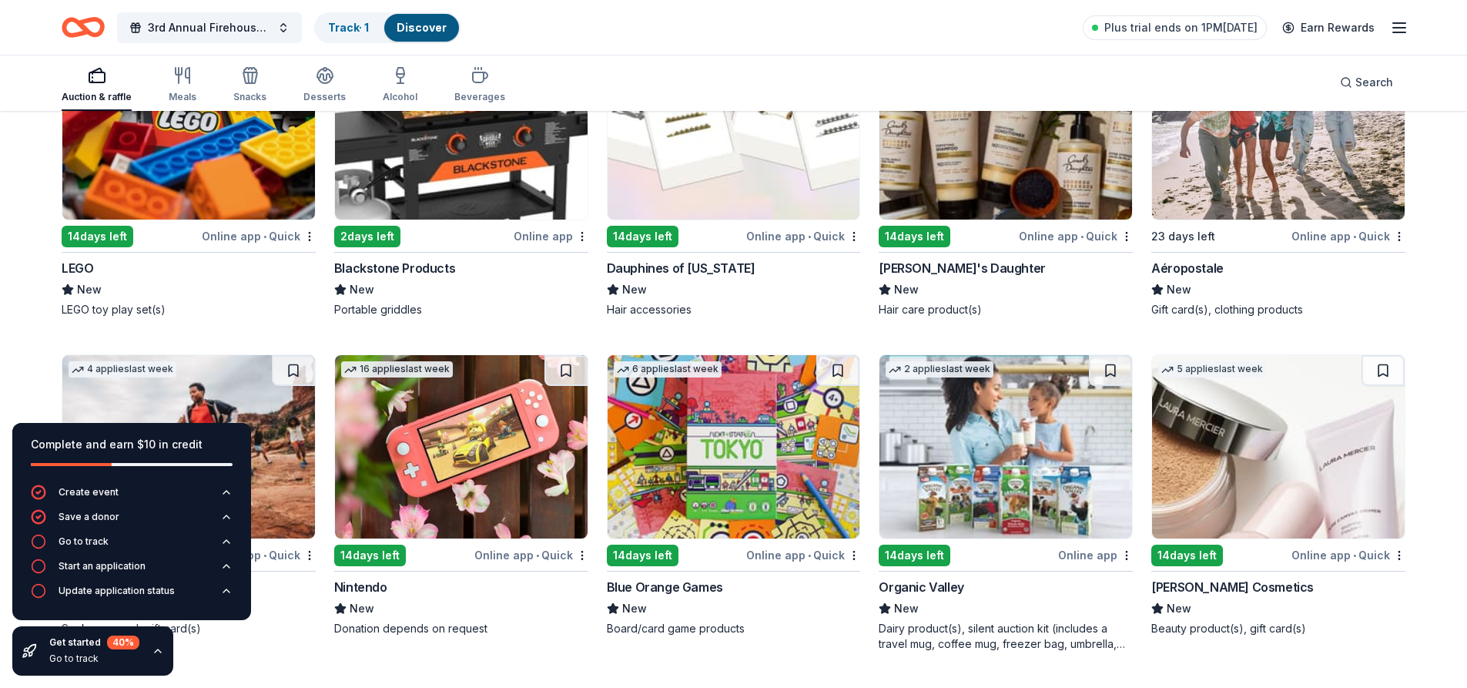
click at [421, 263] on div "Blackstone Products" at bounding box center [394, 268] width 121 height 18
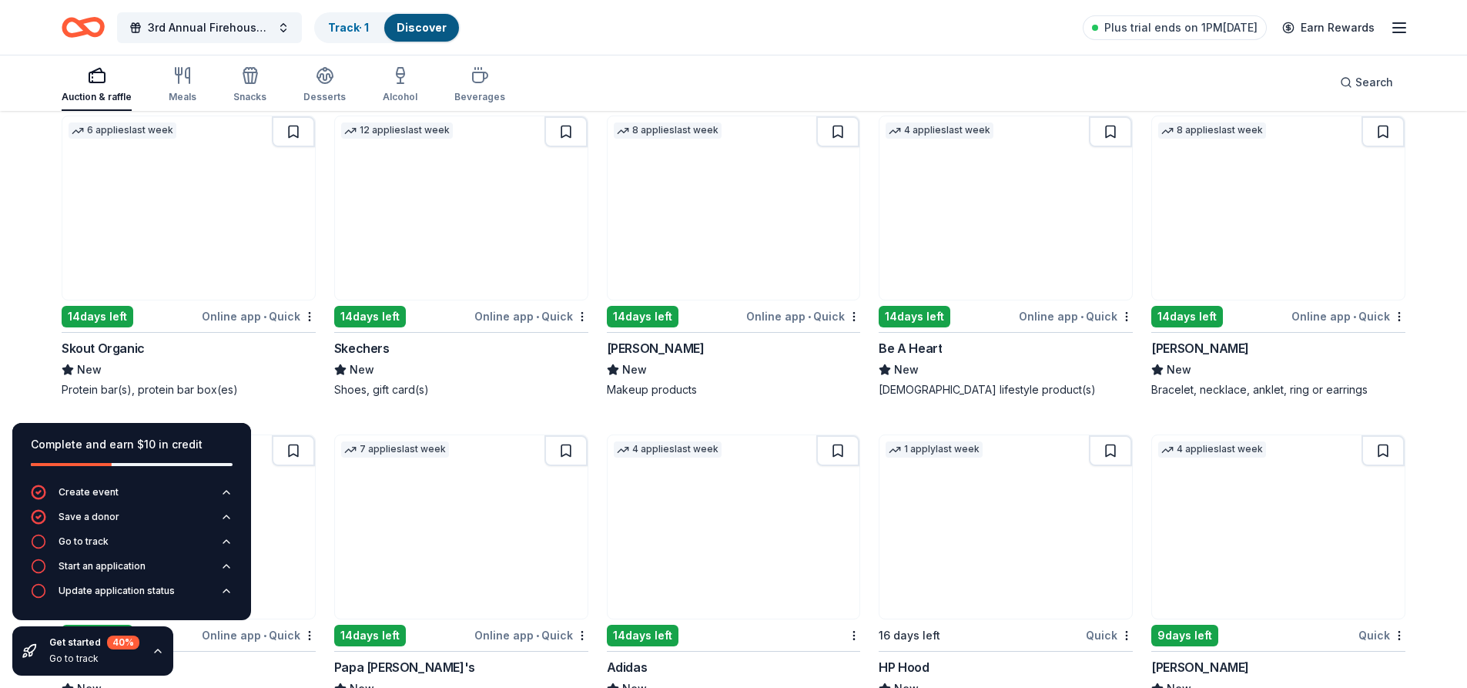
scroll to position [12953, 0]
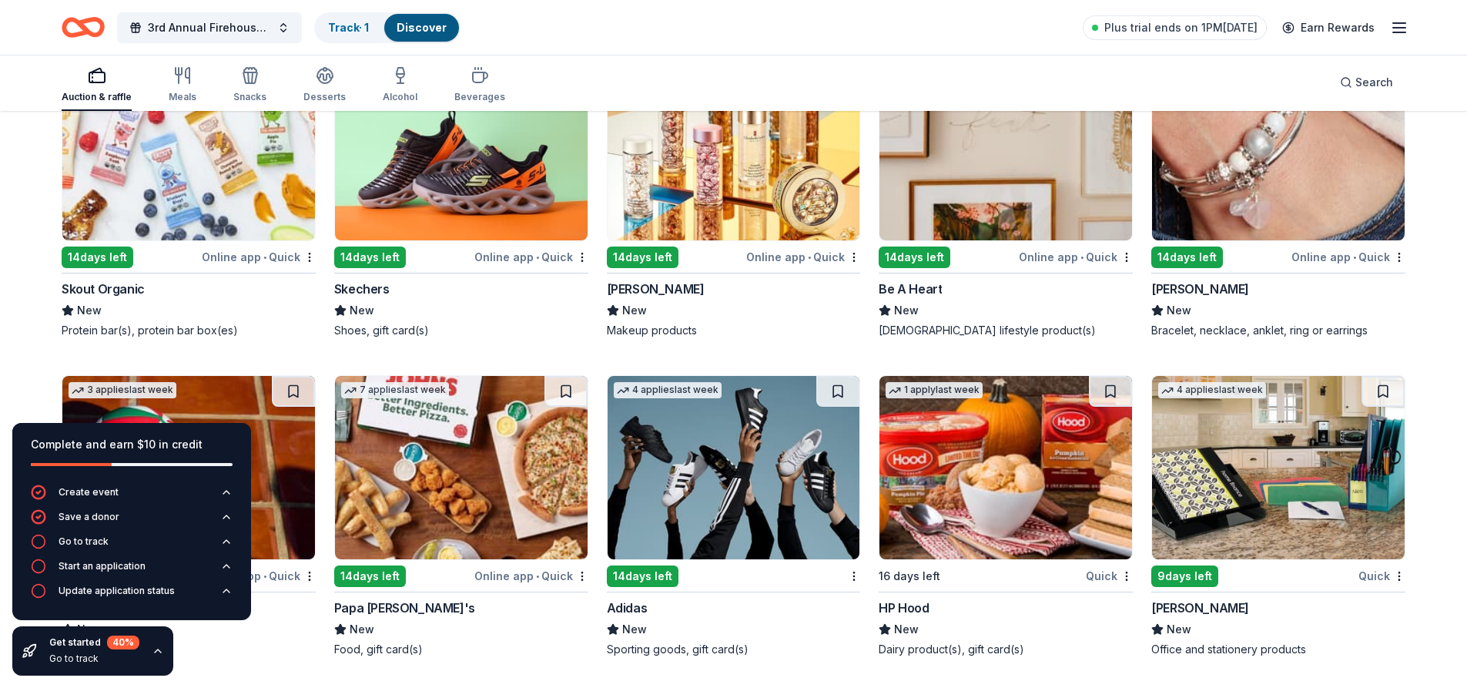
click at [285, 650] on div "Sporting goods" at bounding box center [189, 648] width 254 height 15
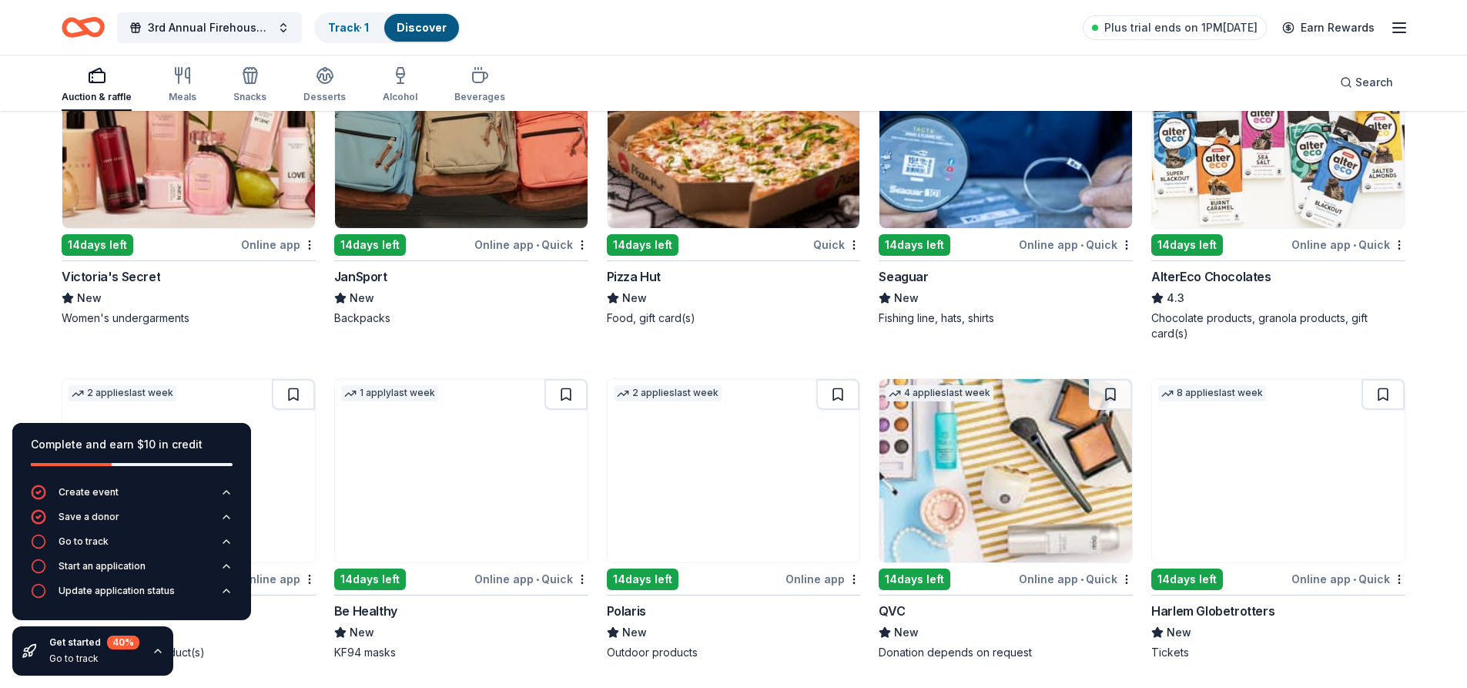
scroll to position [10335, 0]
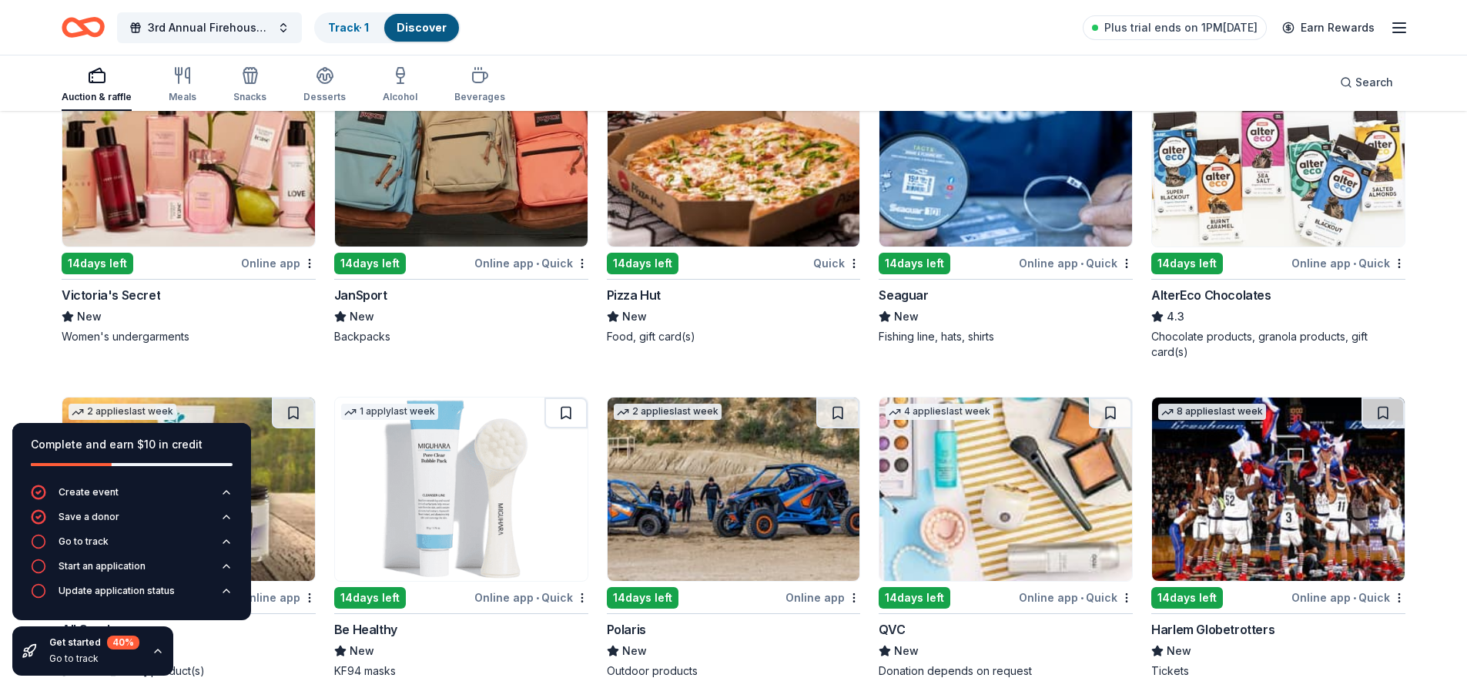
click at [189, 217] on img at bounding box center [188, 154] width 253 height 183
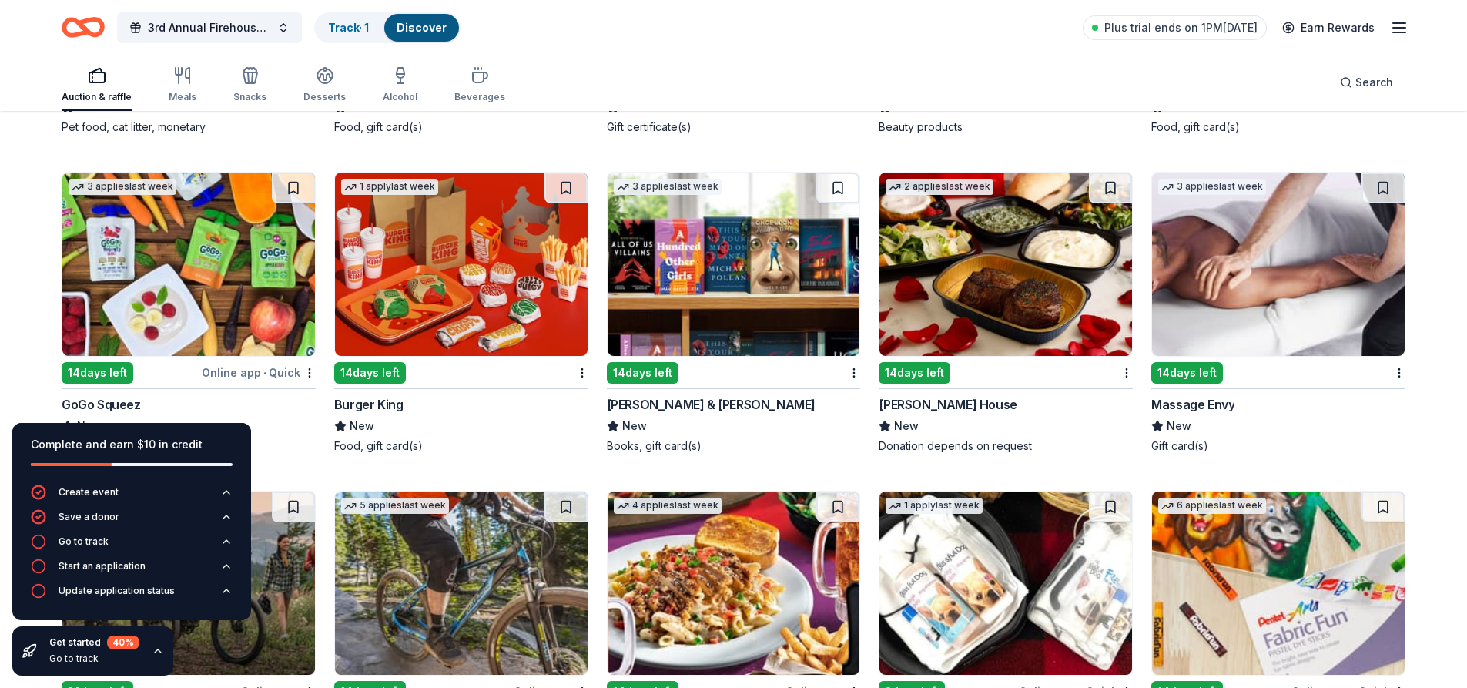
scroll to position [9488, 0]
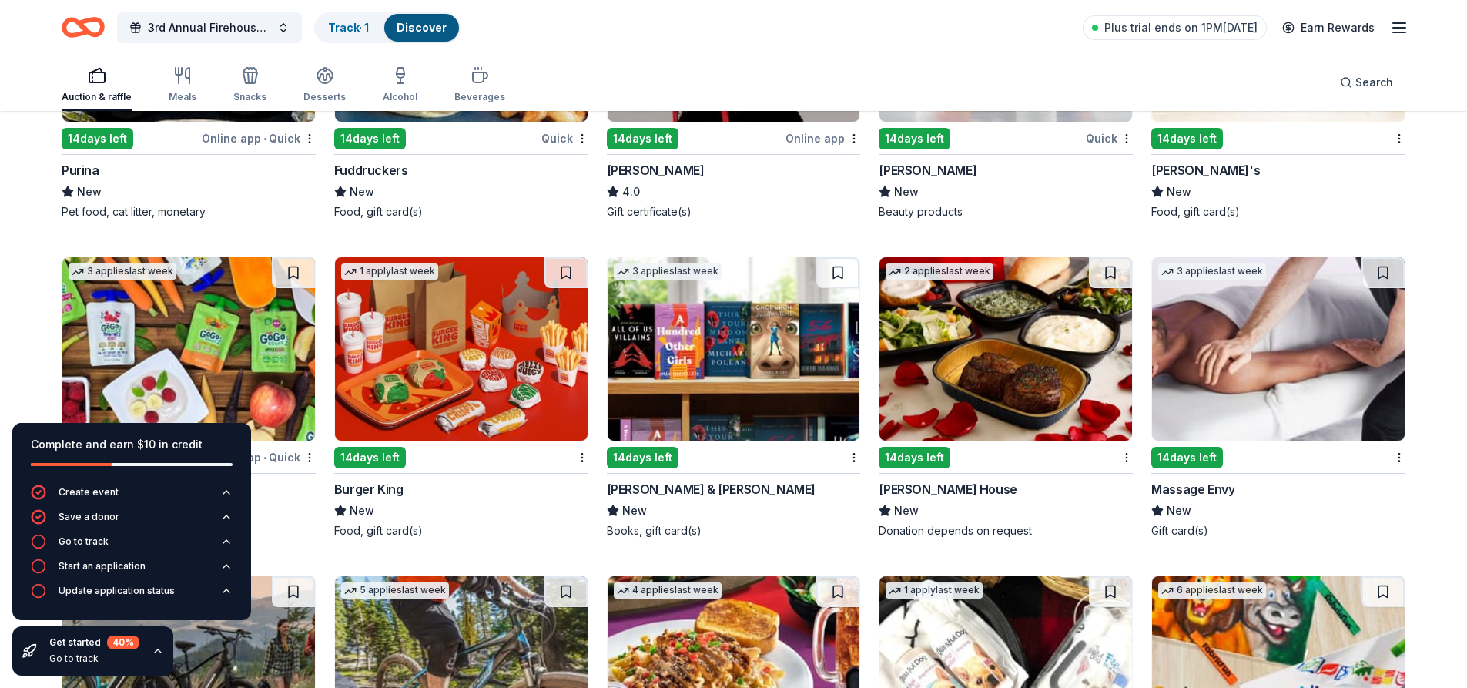
click at [1298, 417] on img at bounding box center [1278, 348] width 253 height 183
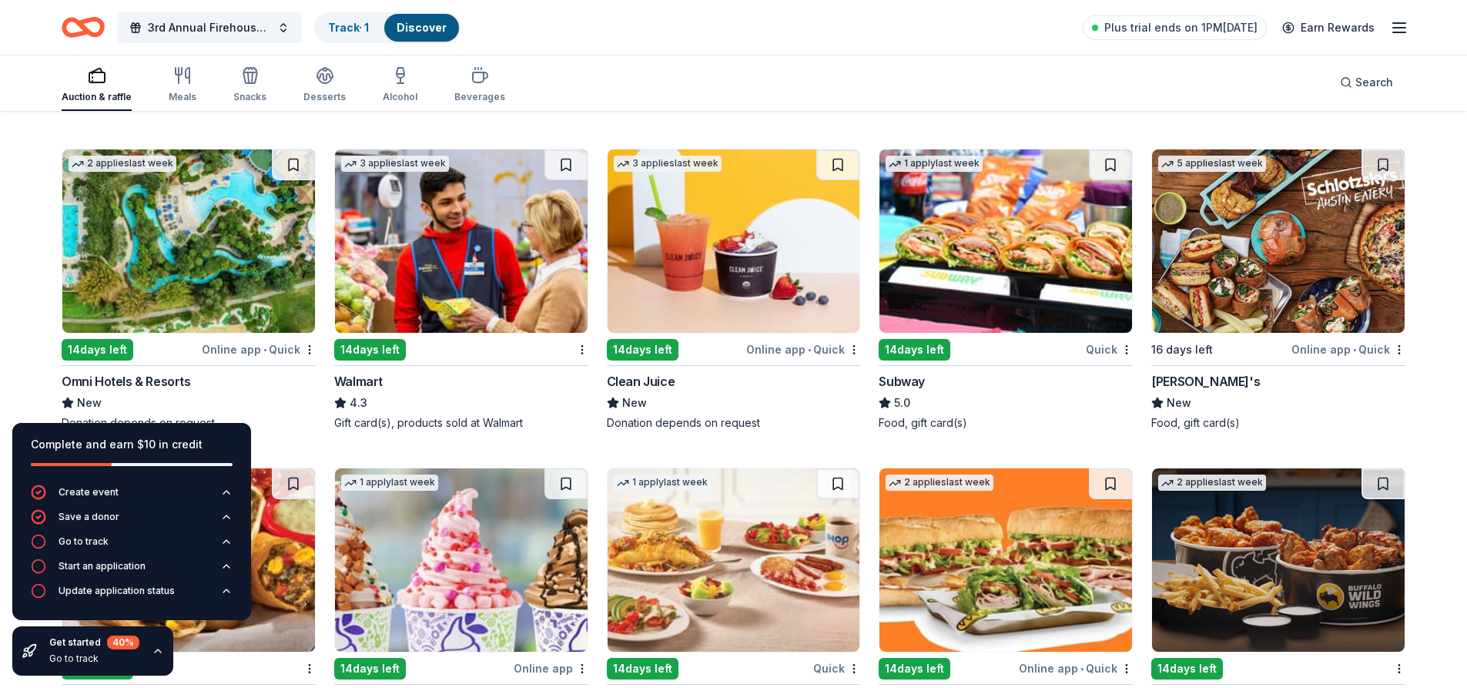
scroll to position [8333, 0]
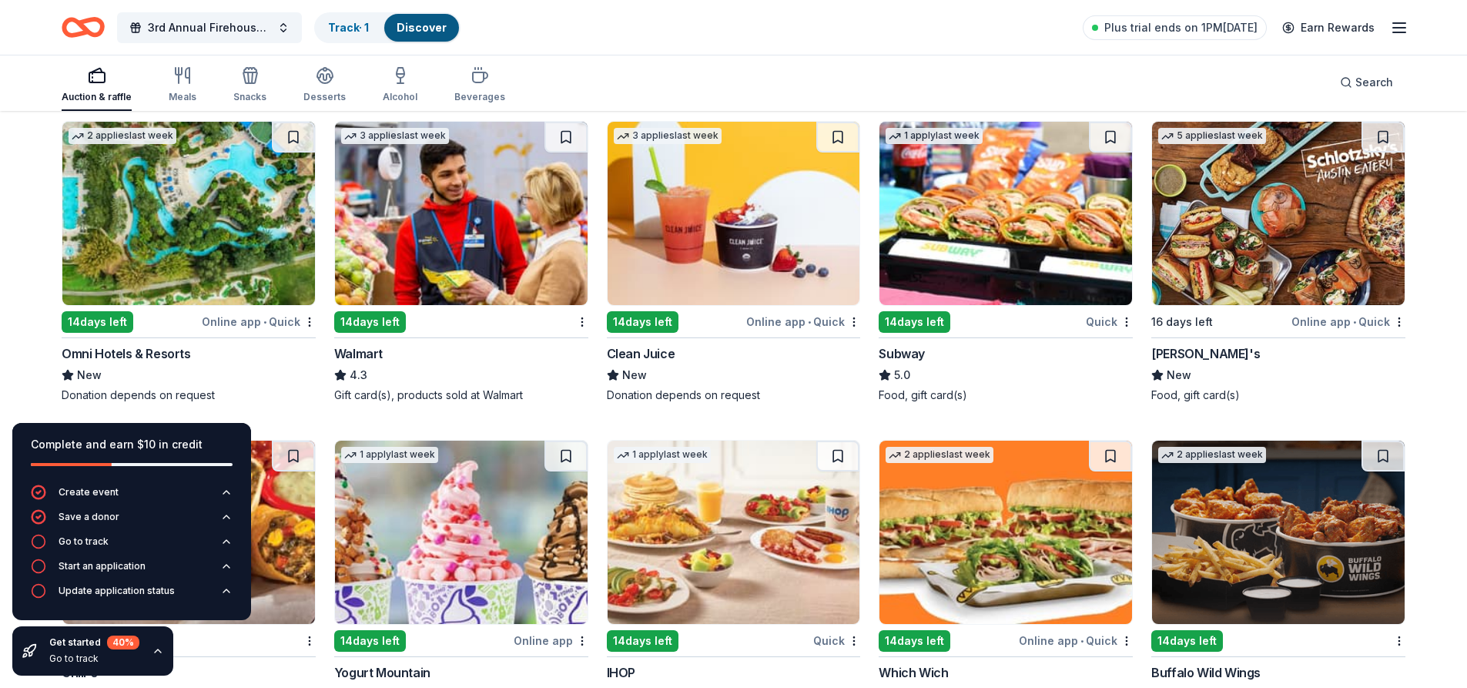
click at [464, 274] on img at bounding box center [461, 213] width 253 height 183
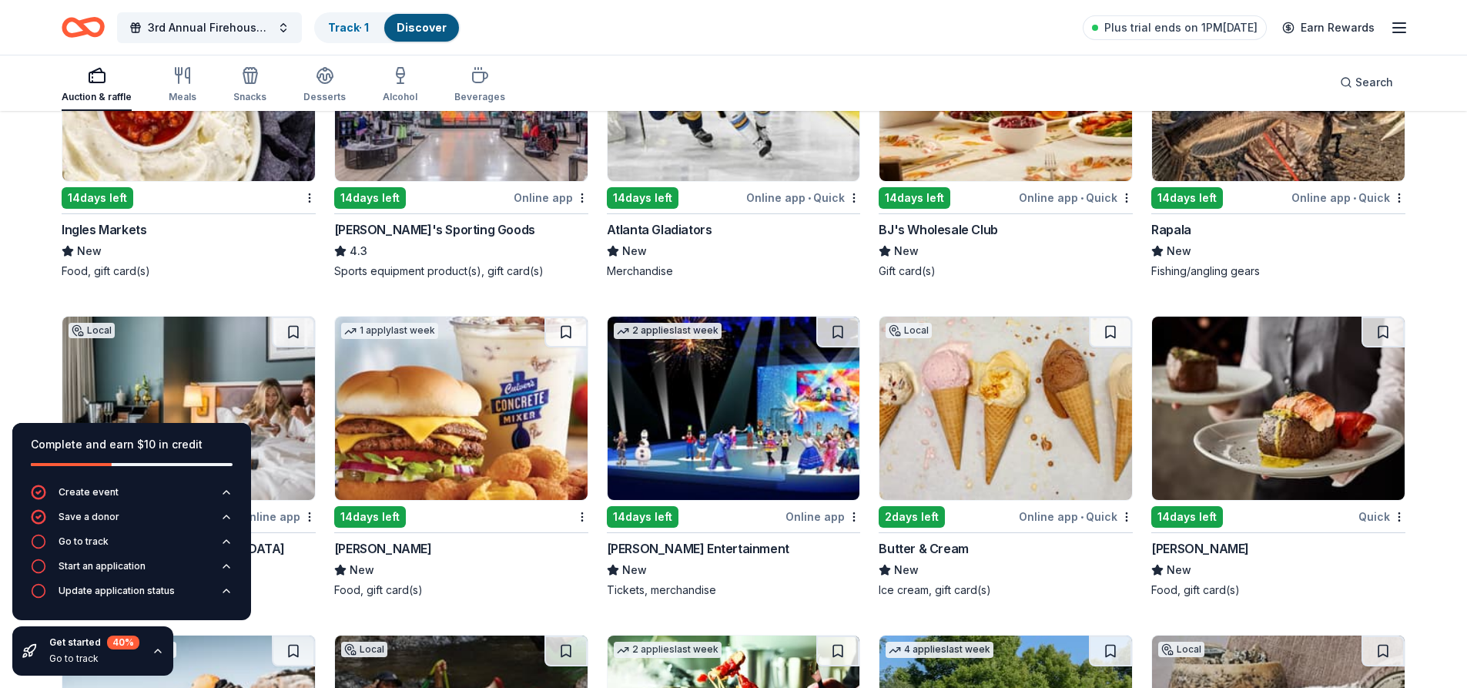
scroll to position [5483, 0]
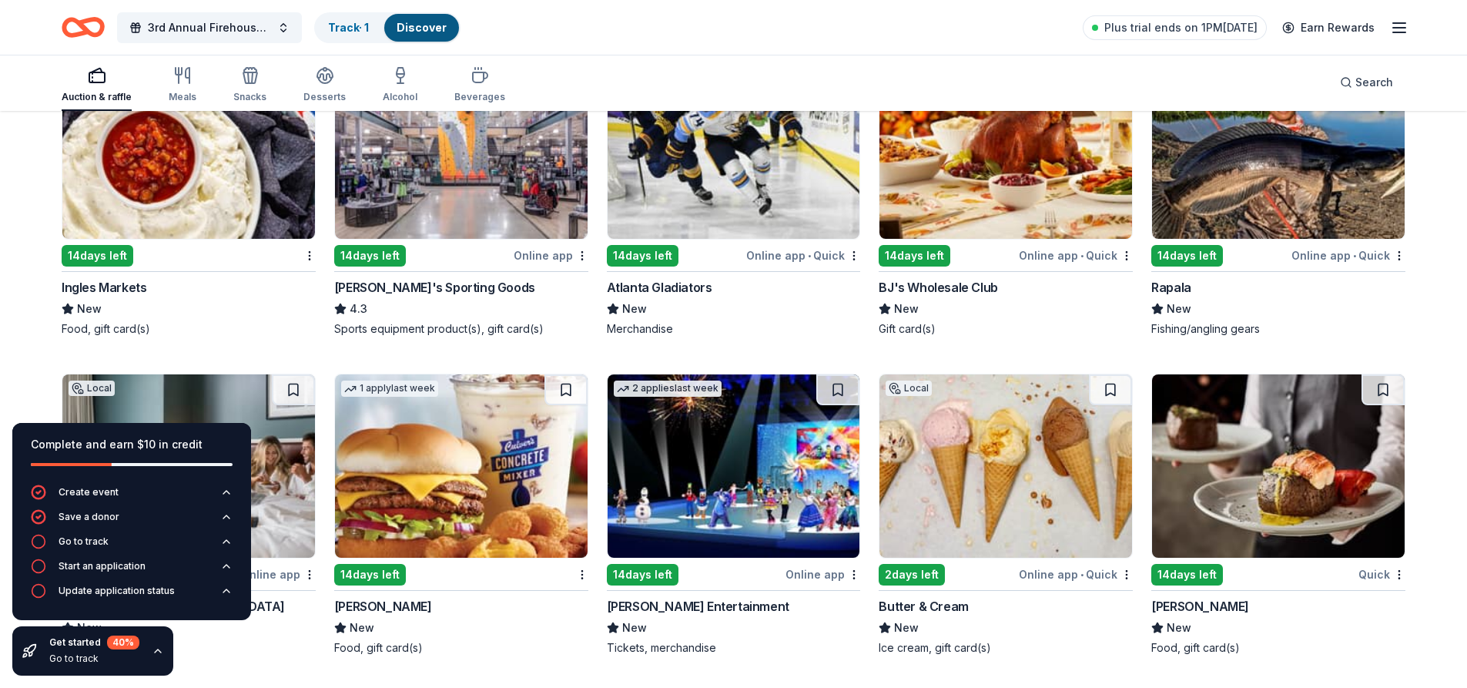
click at [1160, 285] on div "Rapala" at bounding box center [1171, 287] width 40 height 18
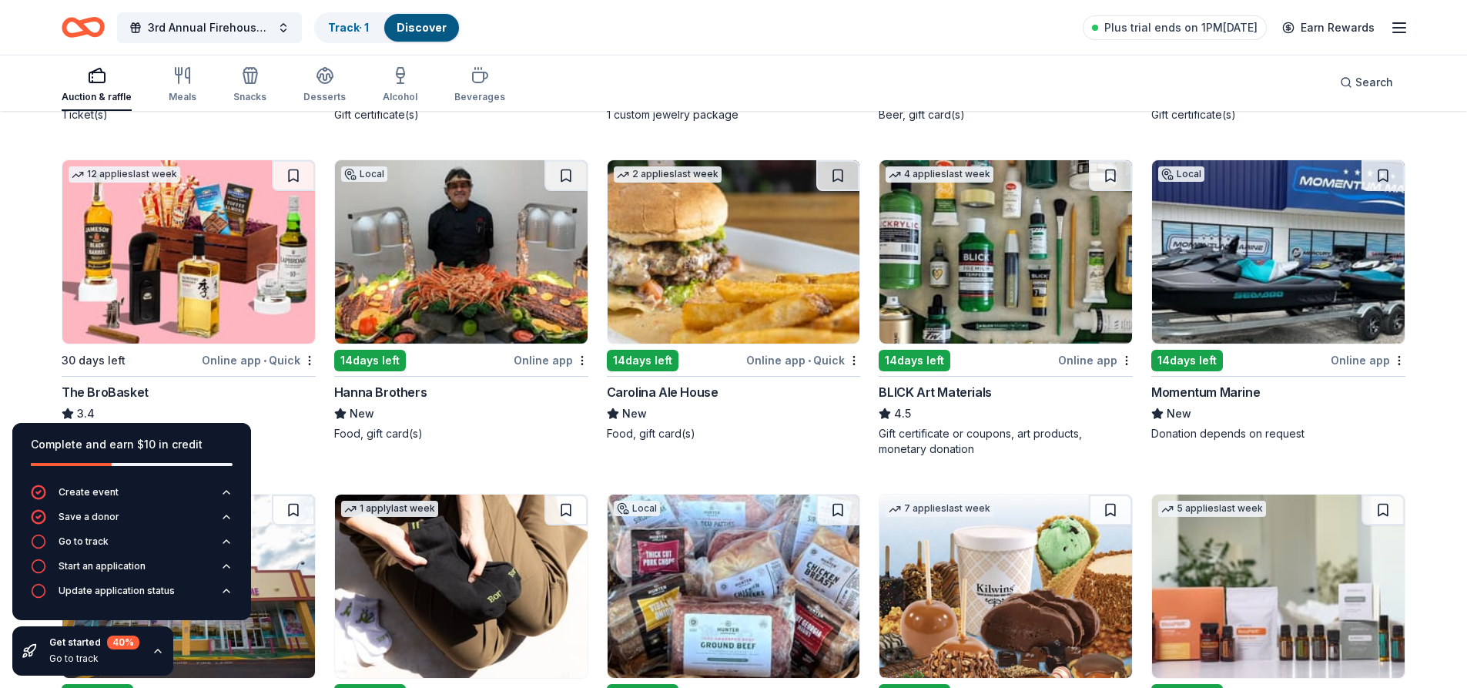
scroll to position [3096, 0]
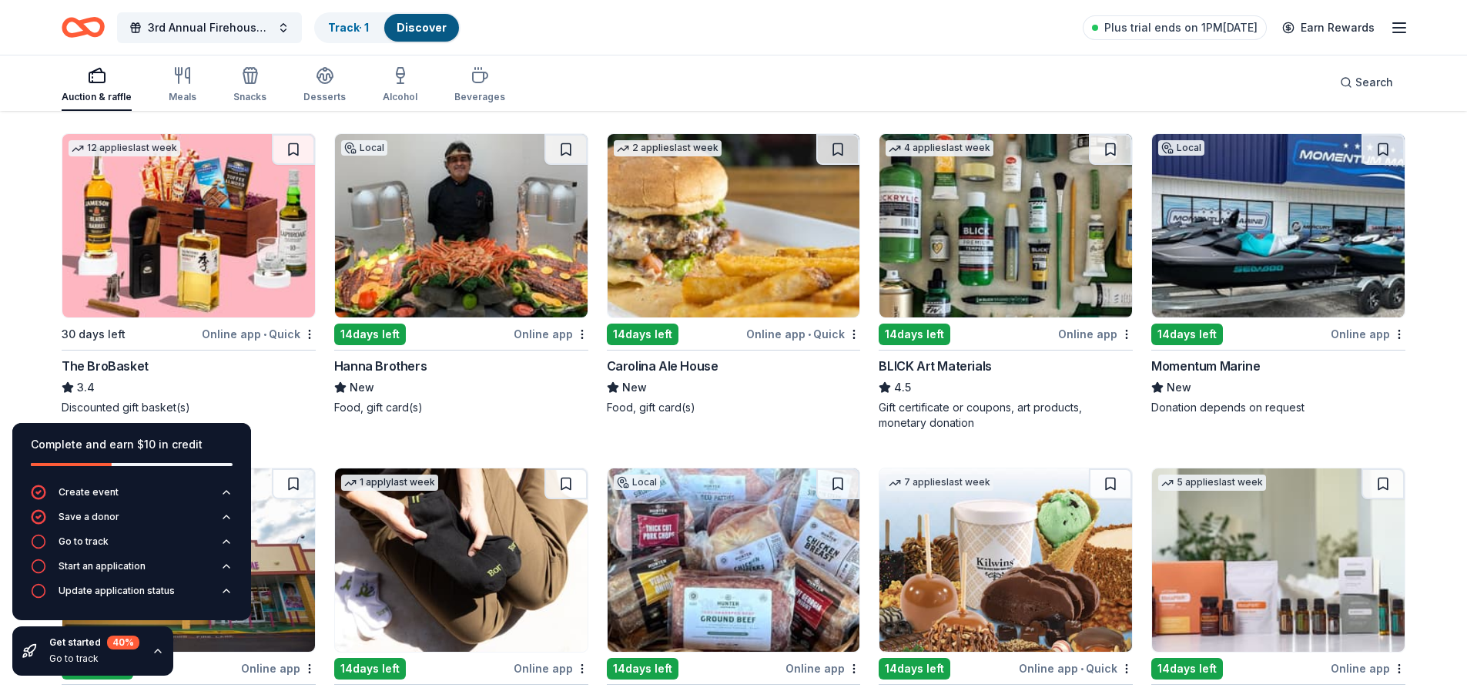
click at [111, 362] on div "The BroBasket" at bounding box center [105, 366] width 87 height 18
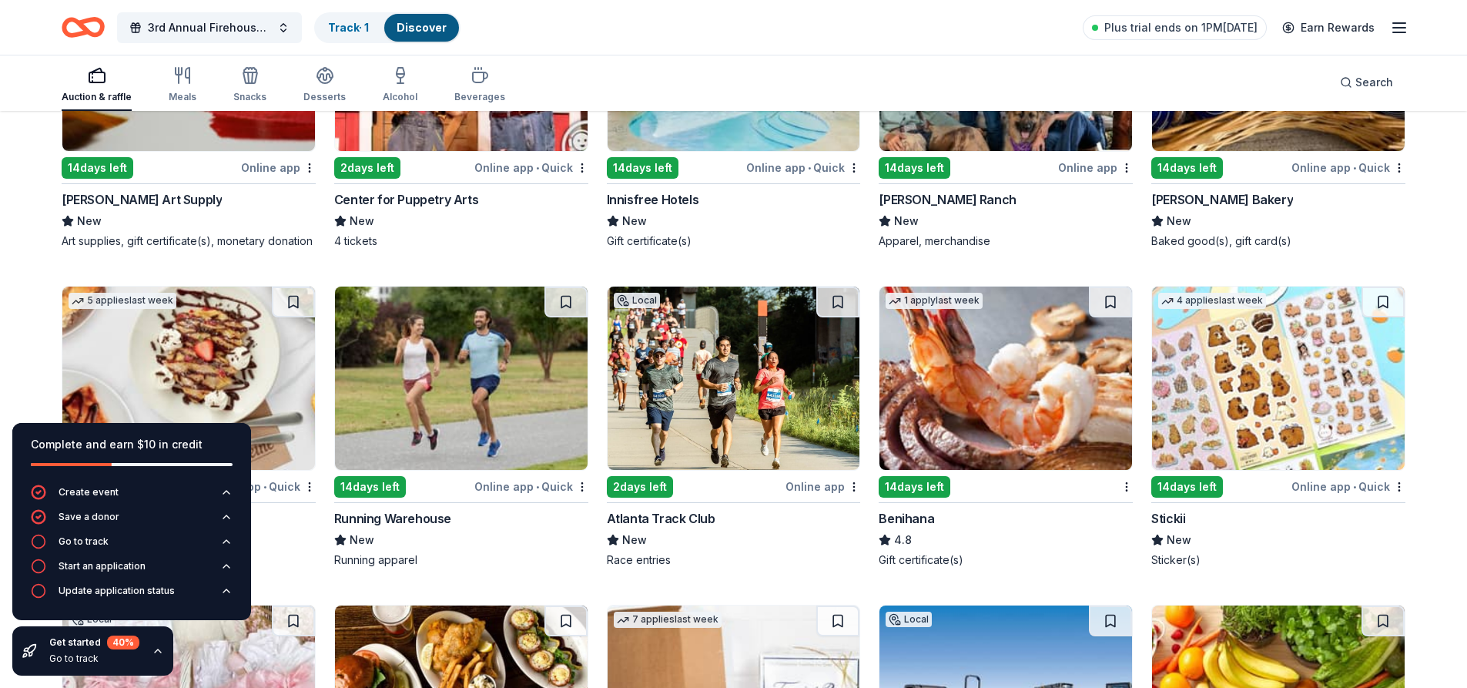
scroll to position [4328, 0]
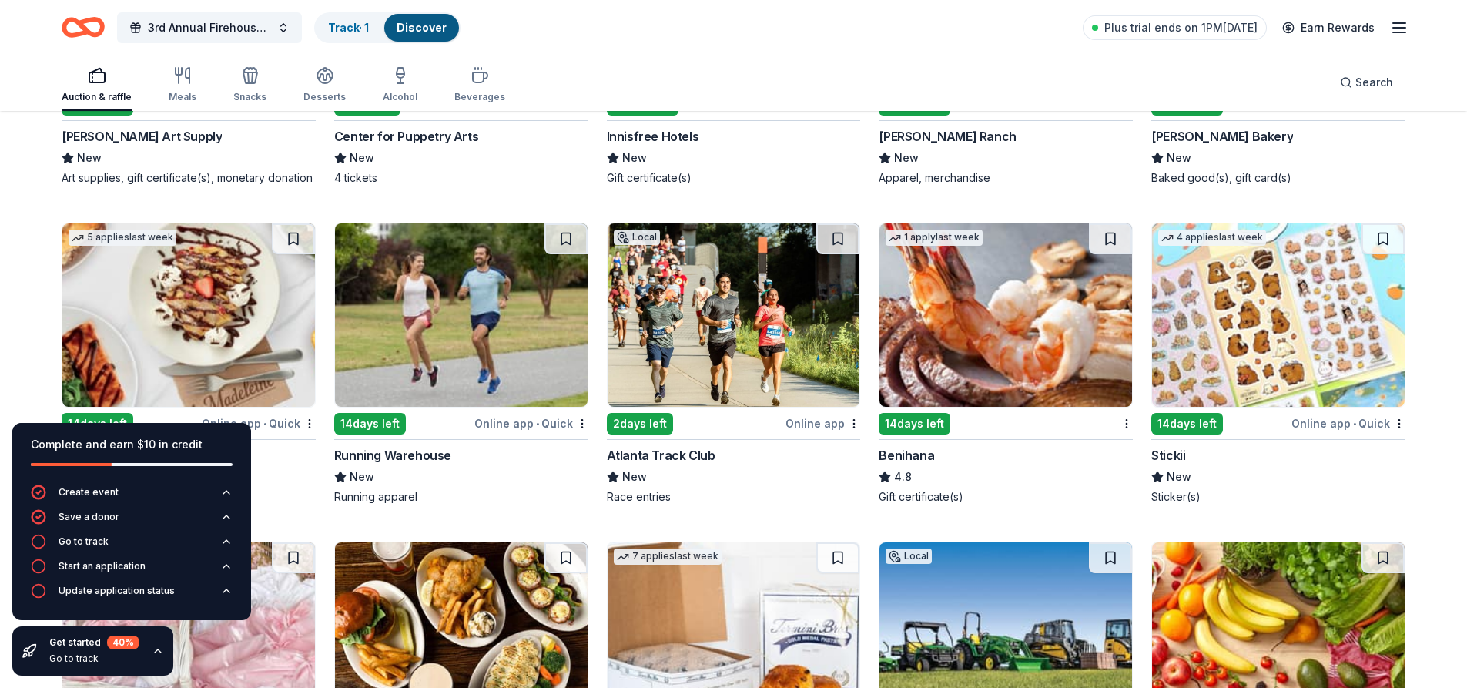
click at [909, 452] on div "Benihana" at bounding box center [906, 455] width 55 height 18
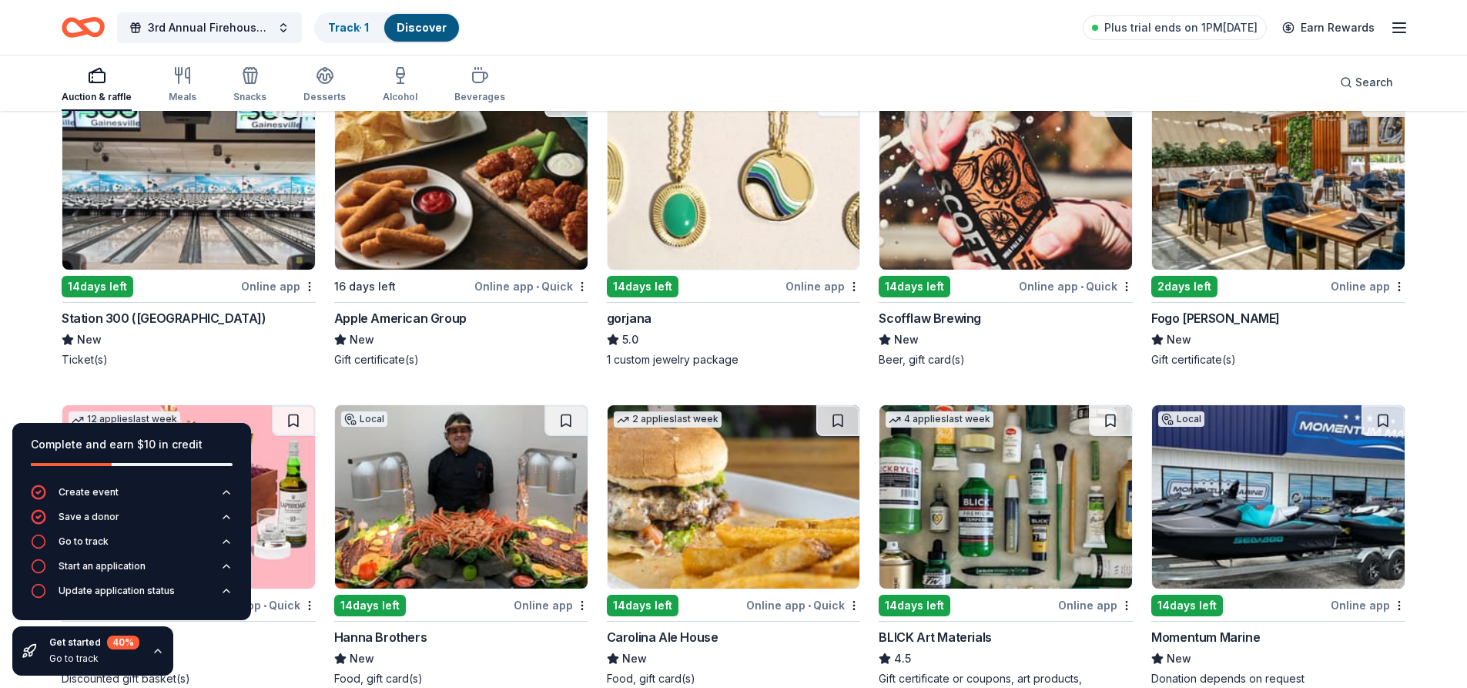
scroll to position [2865, 0]
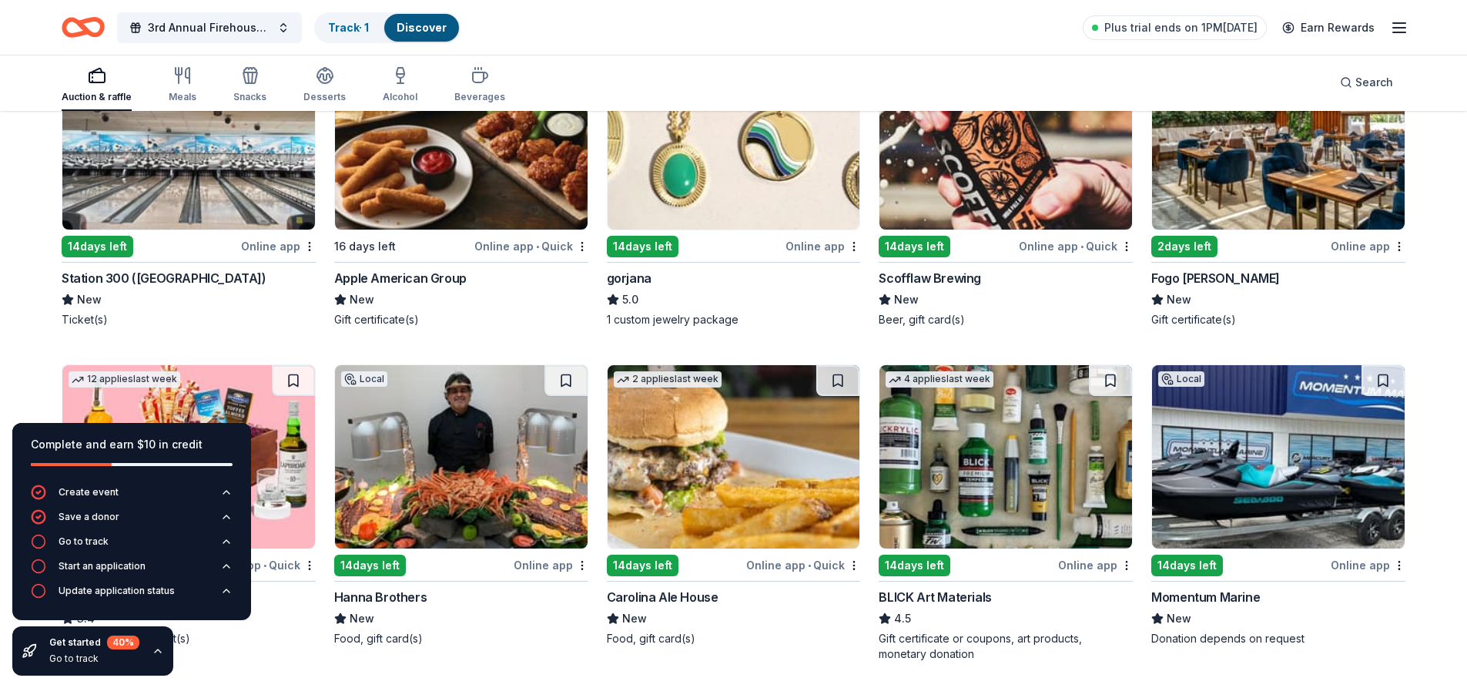
click at [170, 273] on div "Station 300 (Gainesville)" at bounding box center [164, 278] width 205 height 18
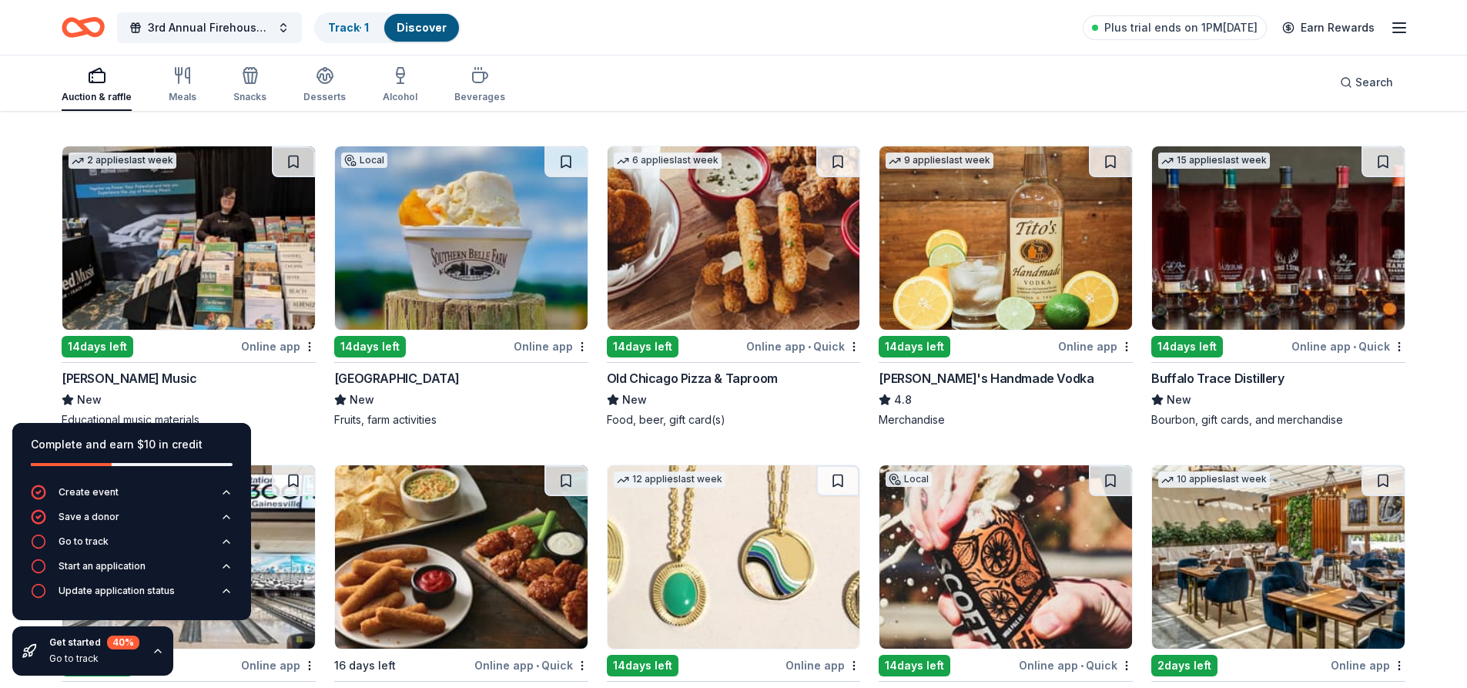
scroll to position [2557, 0]
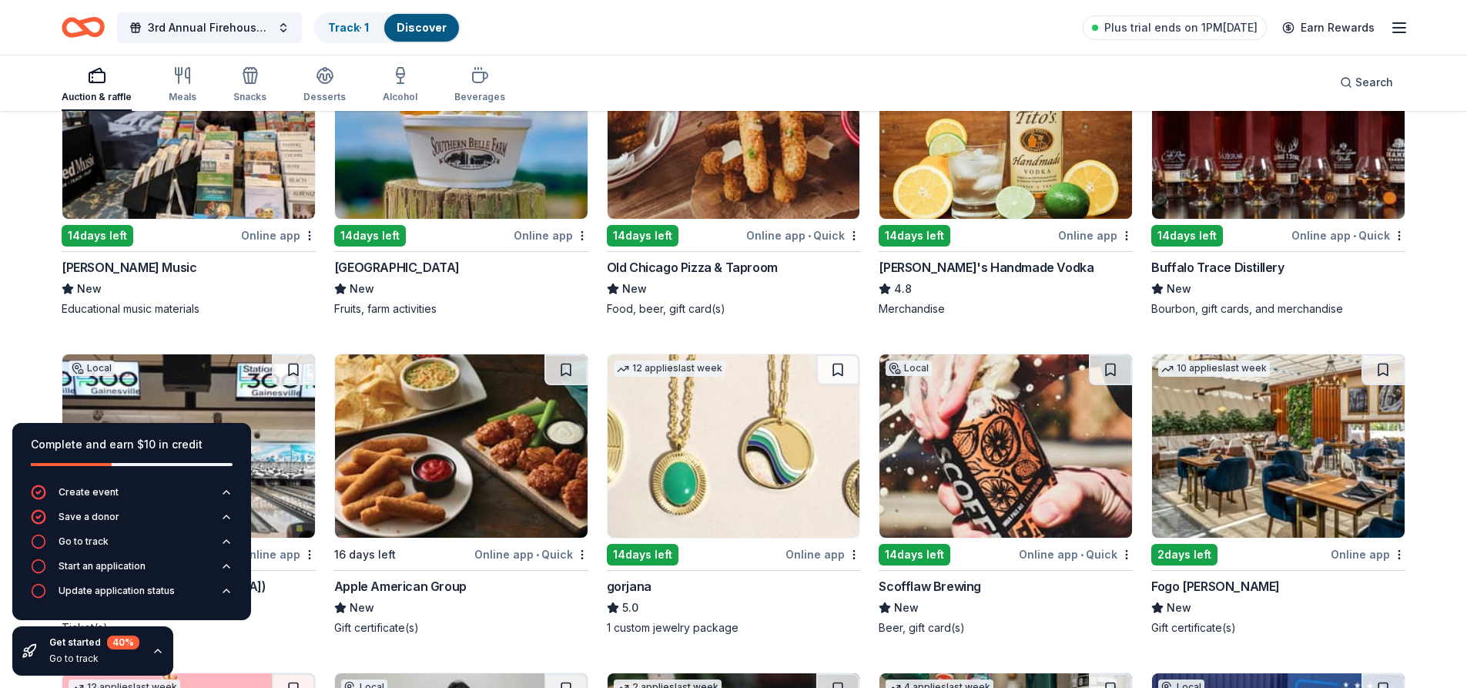
click at [1236, 266] on div "Buffalo Trace Distillery" at bounding box center [1217, 267] width 132 height 18
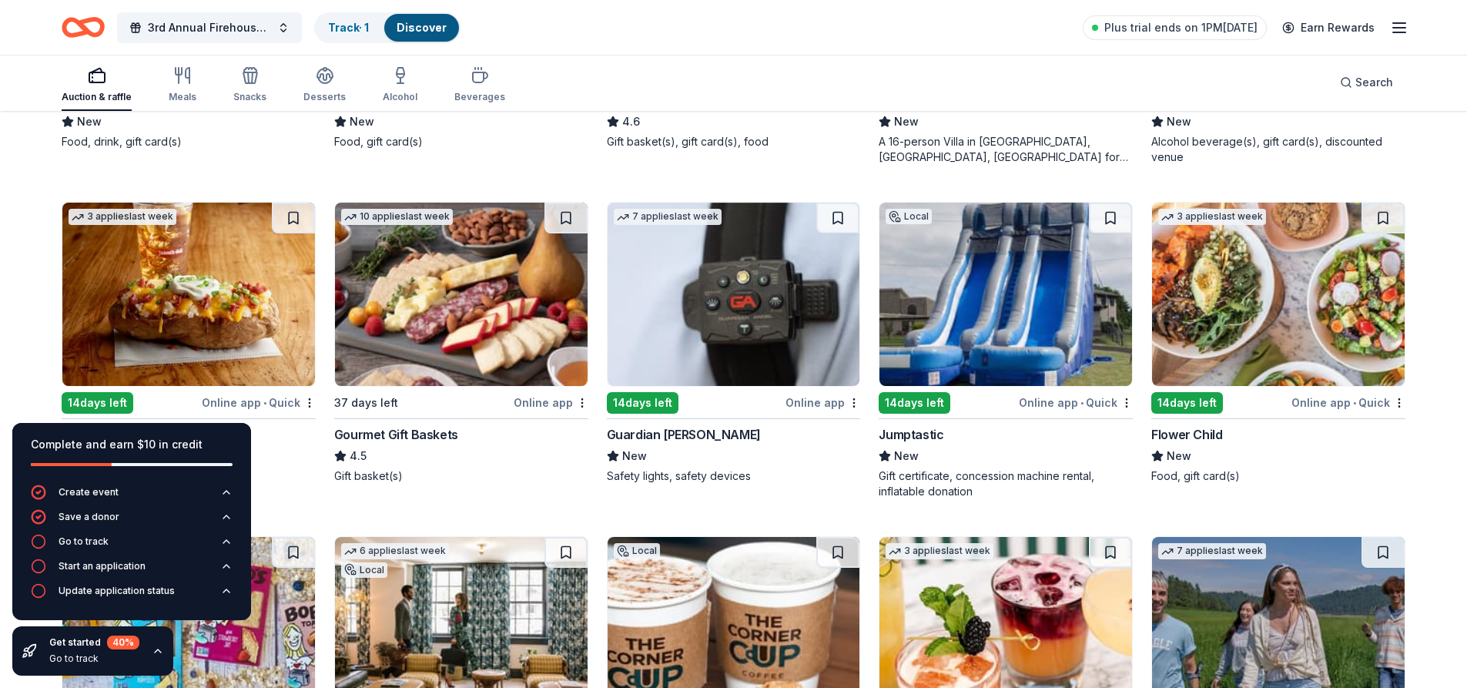
scroll to position [1710, 0]
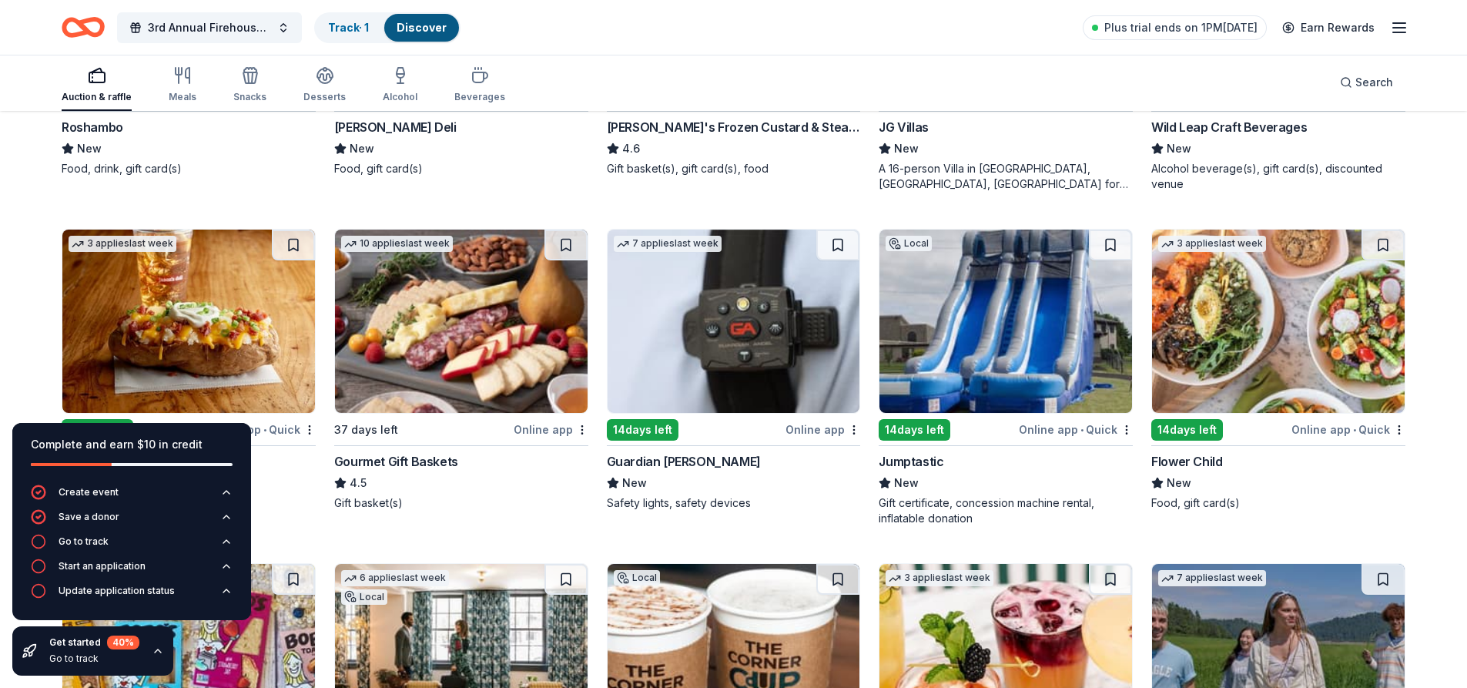
click at [917, 464] on div "Jumptastic" at bounding box center [911, 461] width 65 height 18
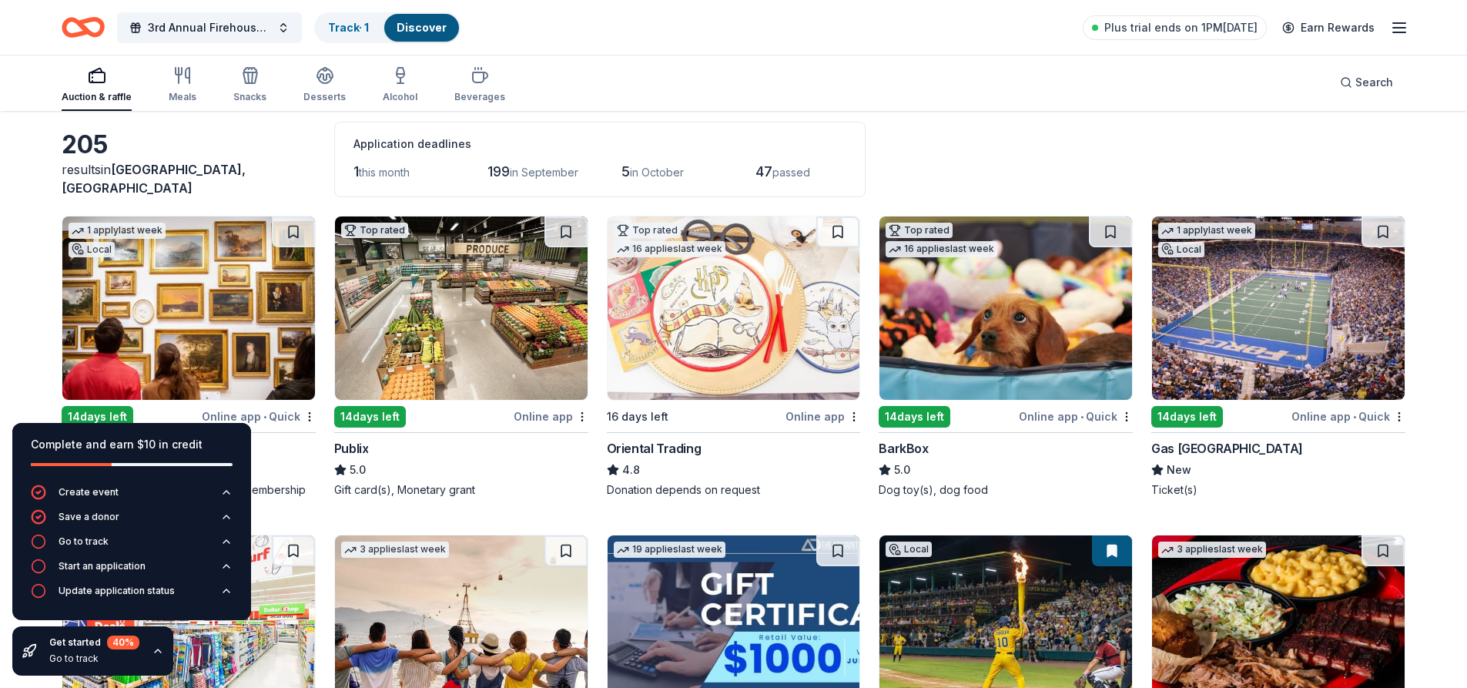
scroll to position [16, 0]
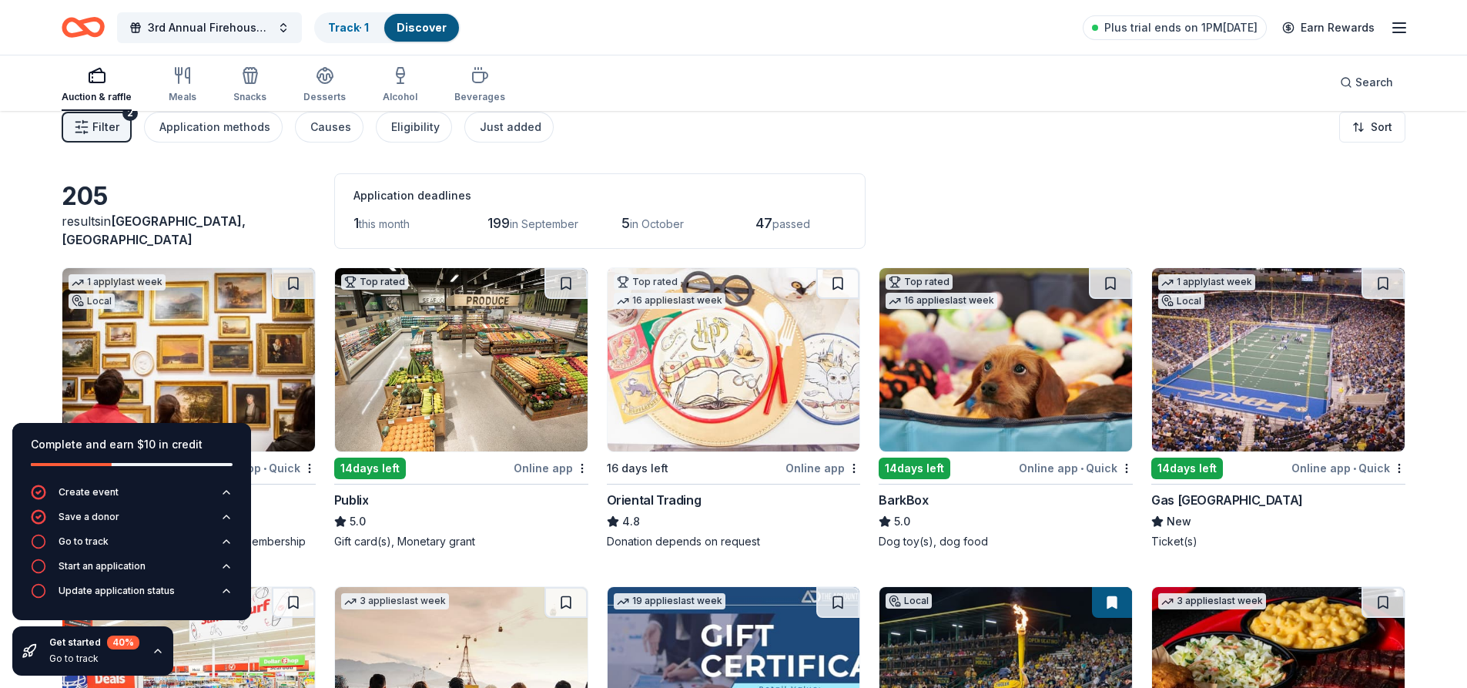
click at [1206, 499] on div "Gas South District" at bounding box center [1227, 500] width 152 height 18
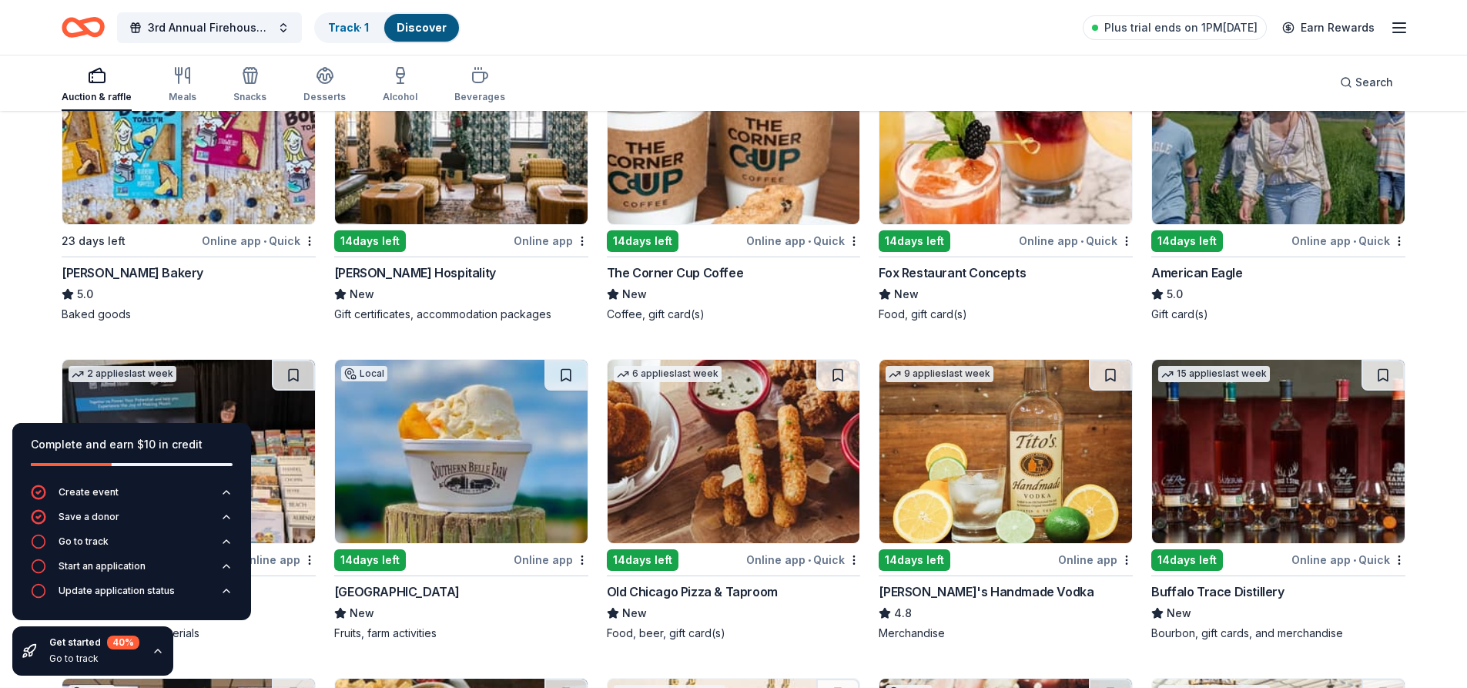
scroll to position [1848, 0]
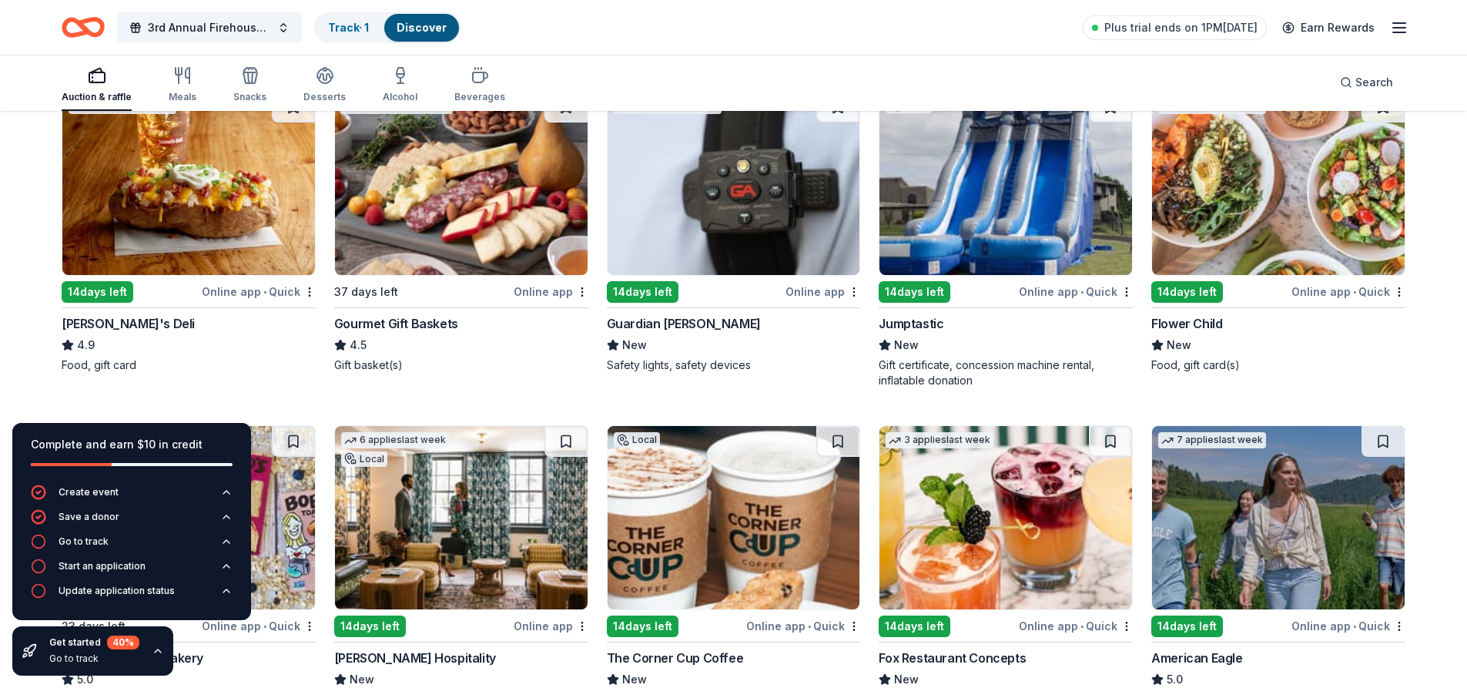
click at [397, 321] on div "Gourmet Gift Baskets" at bounding box center [396, 323] width 124 height 18
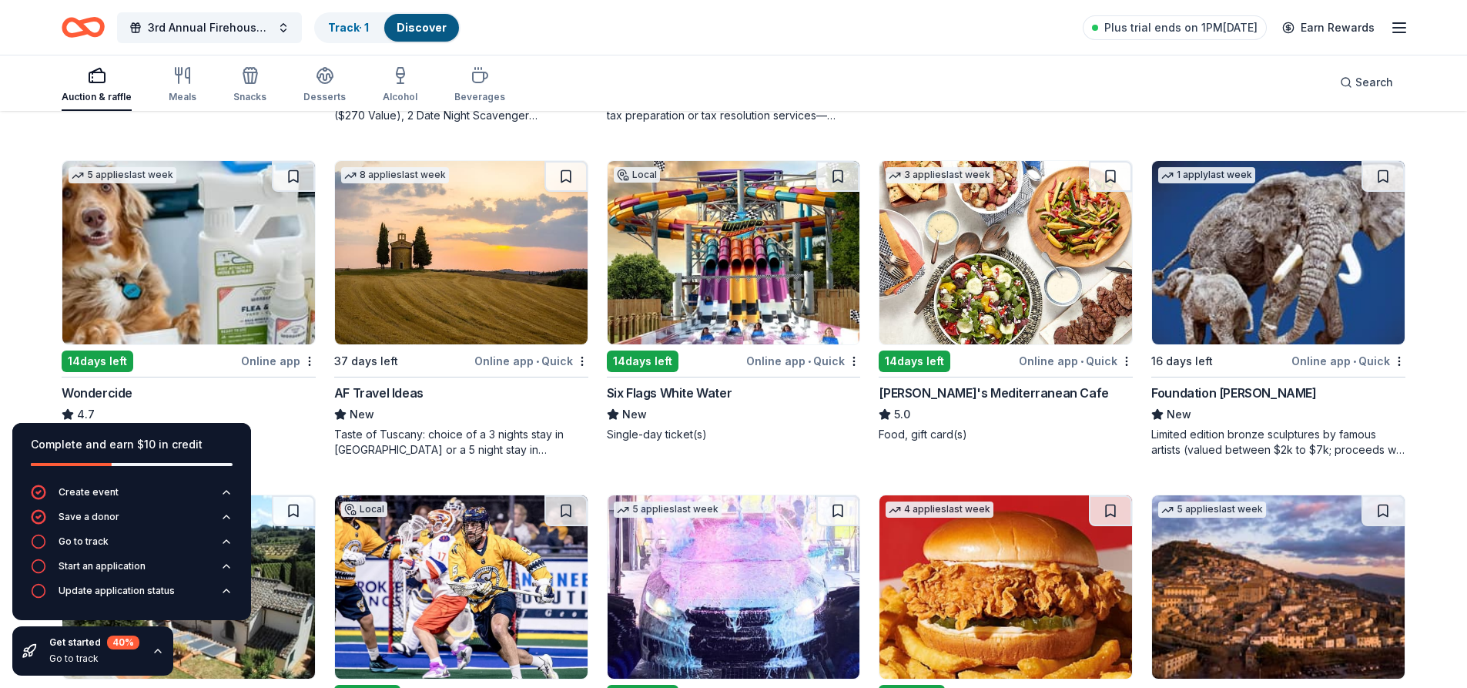
scroll to position [770, 0]
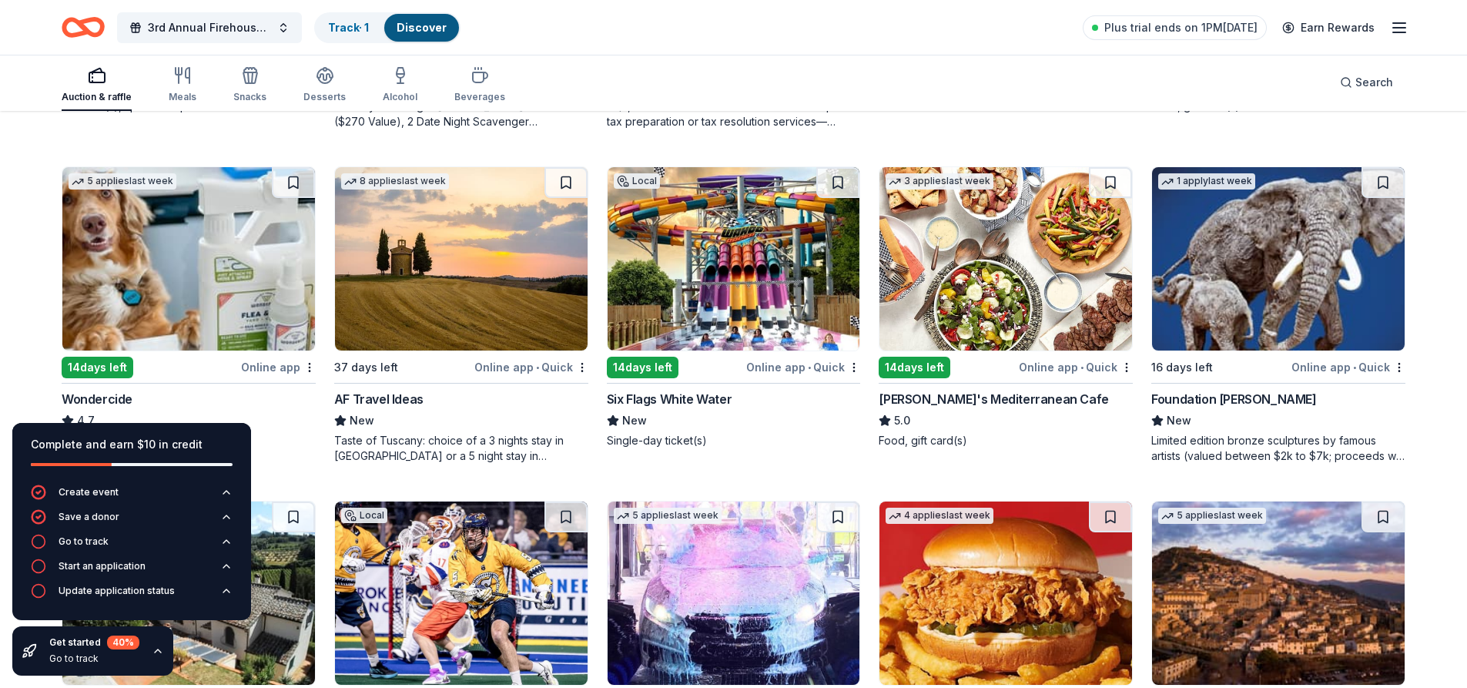
click at [691, 404] on div "Six Flags White Water" at bounding box center [670, 399] width 126 height 18
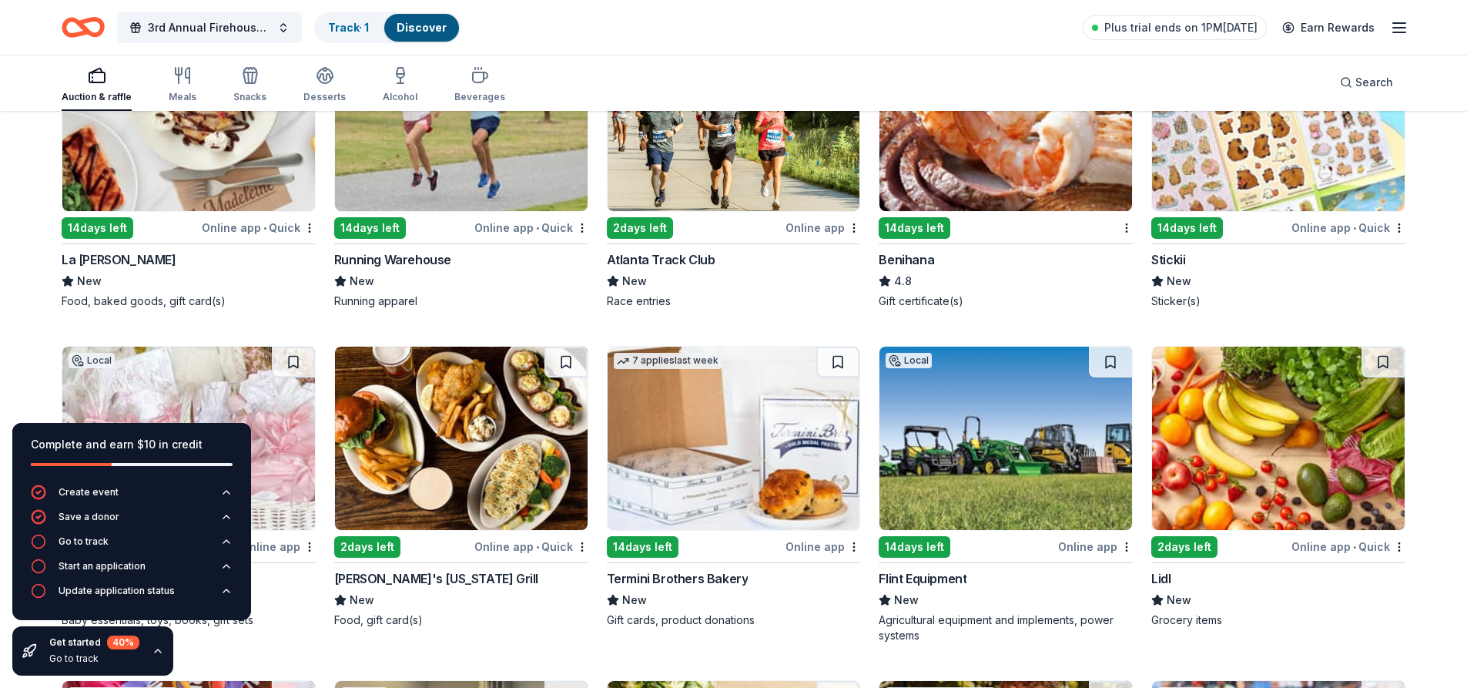
scroll to position [4620, 0]
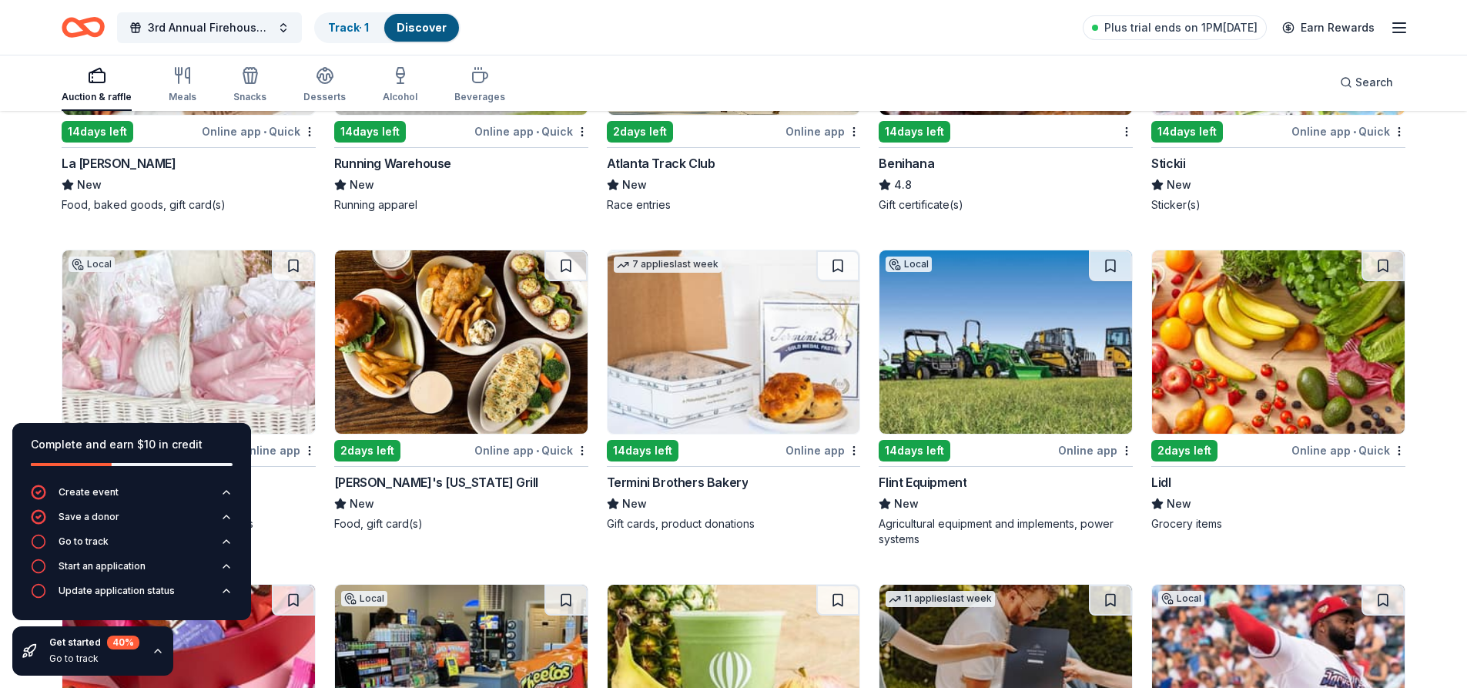
click at [926, 482] on div "Flint Equipment" at bounding box center [923, 482] width 88 height 18
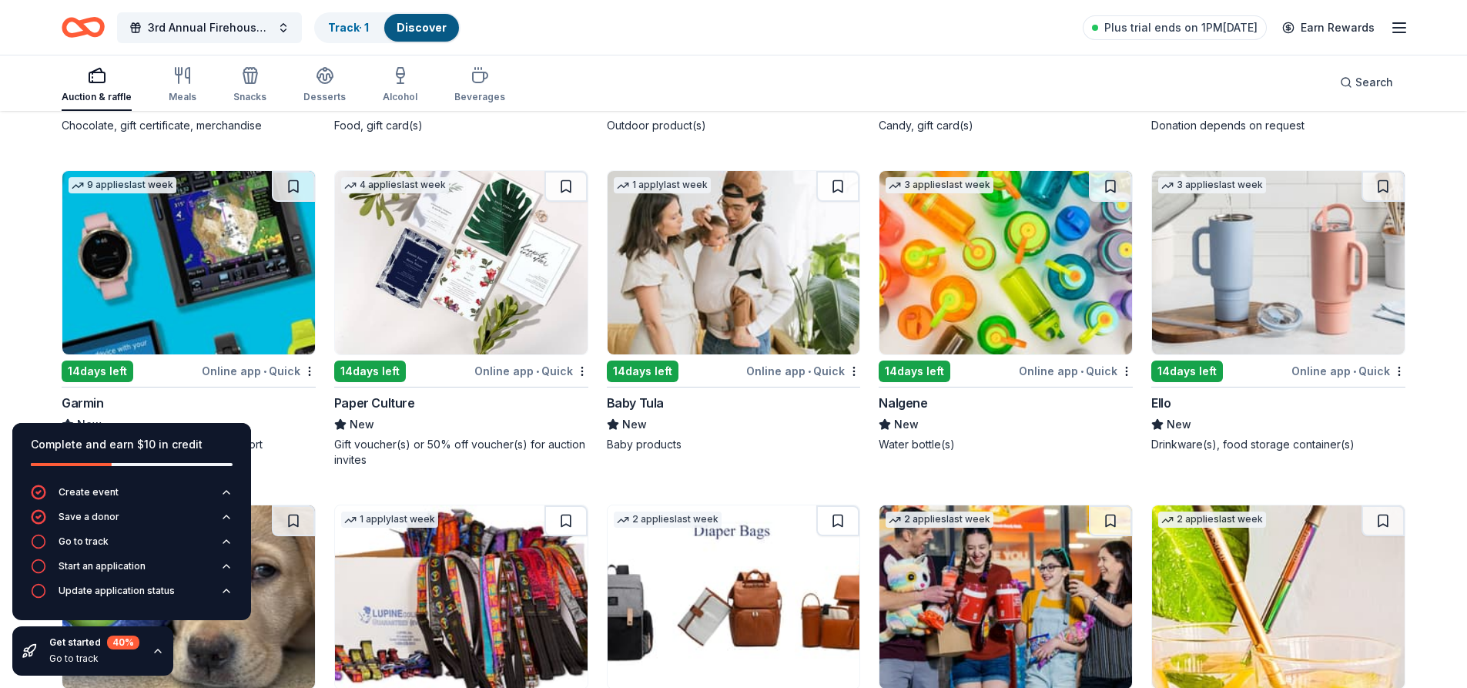
scroll to position [11551, 0]
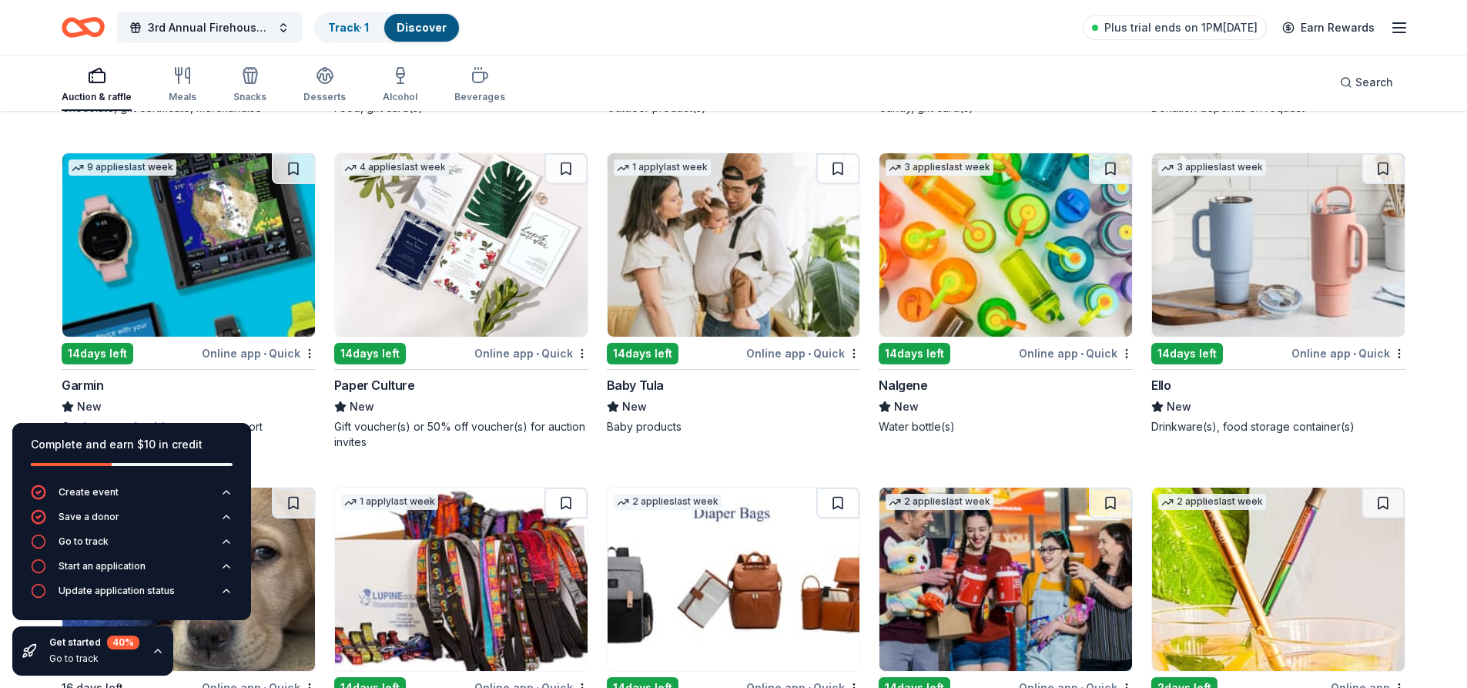
click at [898, 383] on div "Nalgene" at bounding box center [903, 385] width 49 height 18
click at [1157, 386] on div "Ello" at bounding box center [1160, 385] width 19 height 18
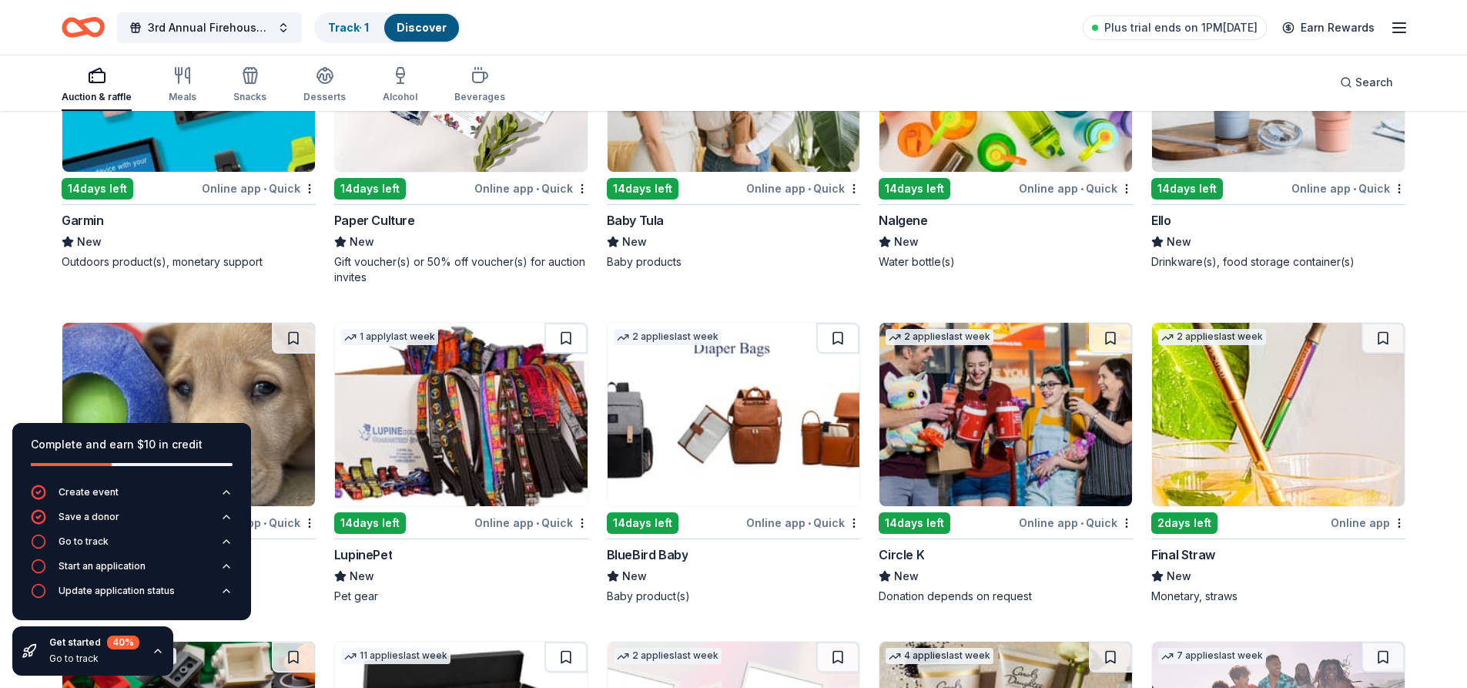
scroll to position [11782, 0]
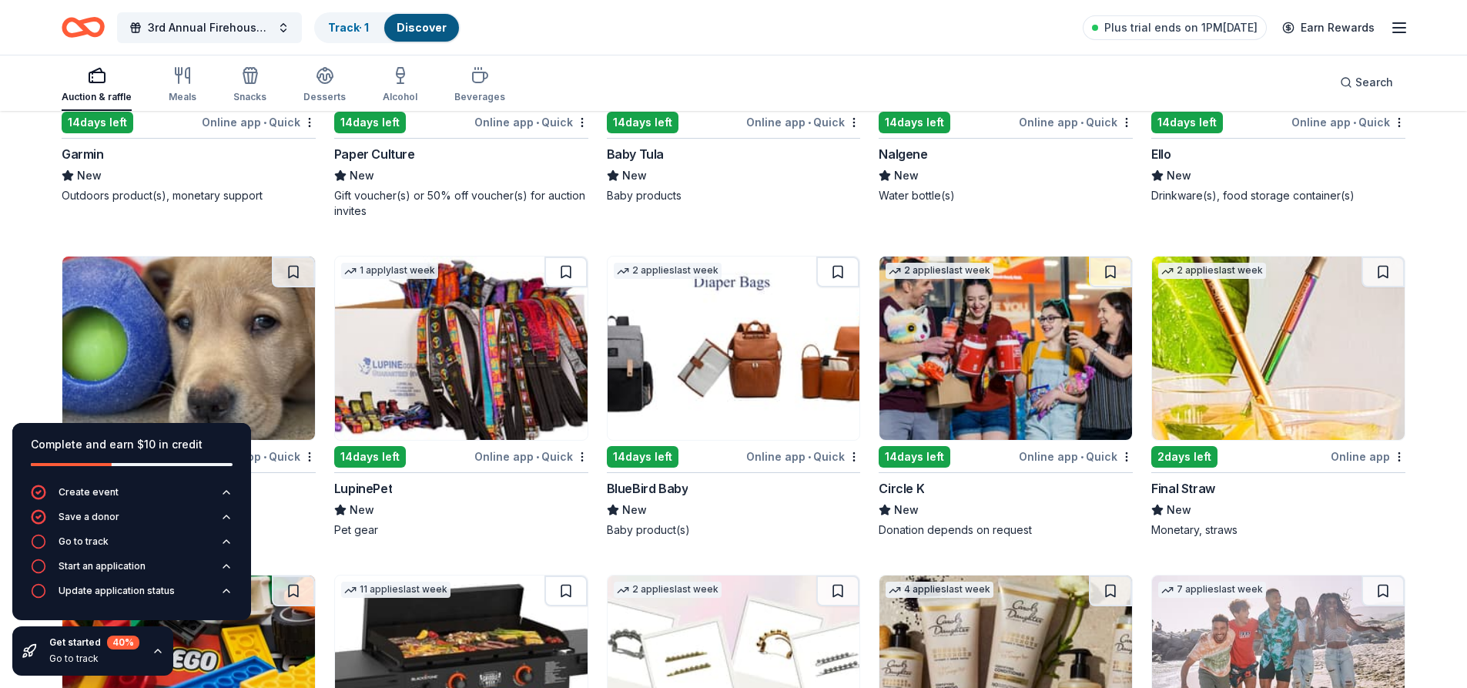
click at [1207, 489] on div "Final Straw" at bounding box center [1183, 488] width 64 height 18
click at [669, 491] on div "BlueBird Baby" at bounding box center [648, 488] width 82 height 18
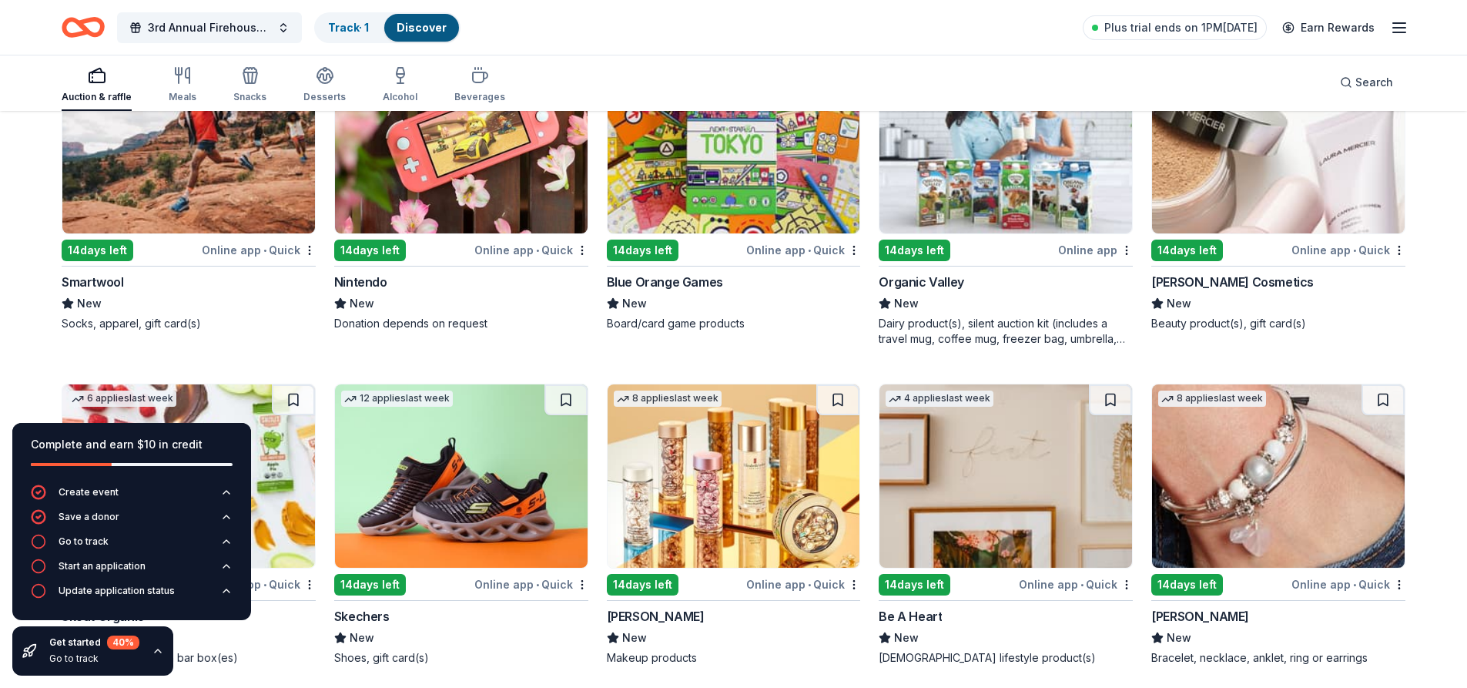
scroll to position [12552, 0]
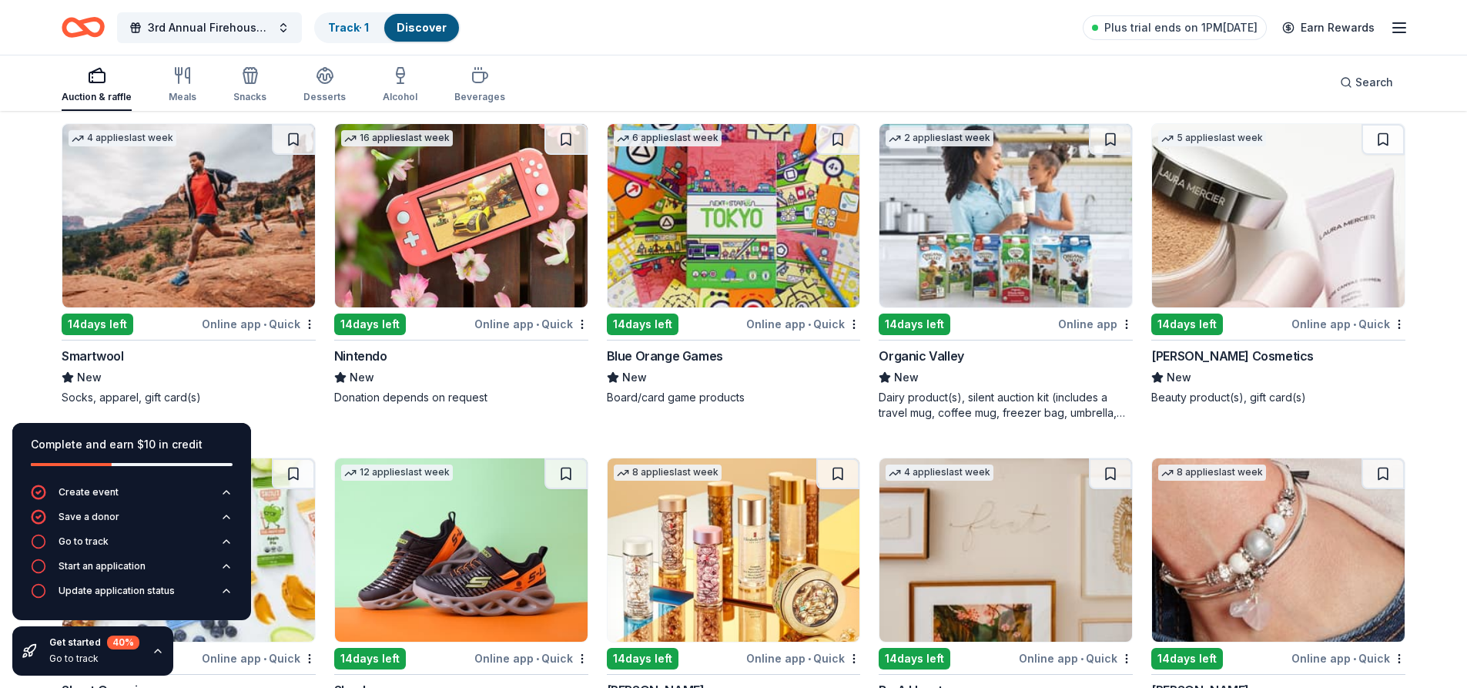
click at [1244, 353] on div "Laura Mercier Cosmetics" at bounding box center [1232, 356] width 162 height 18
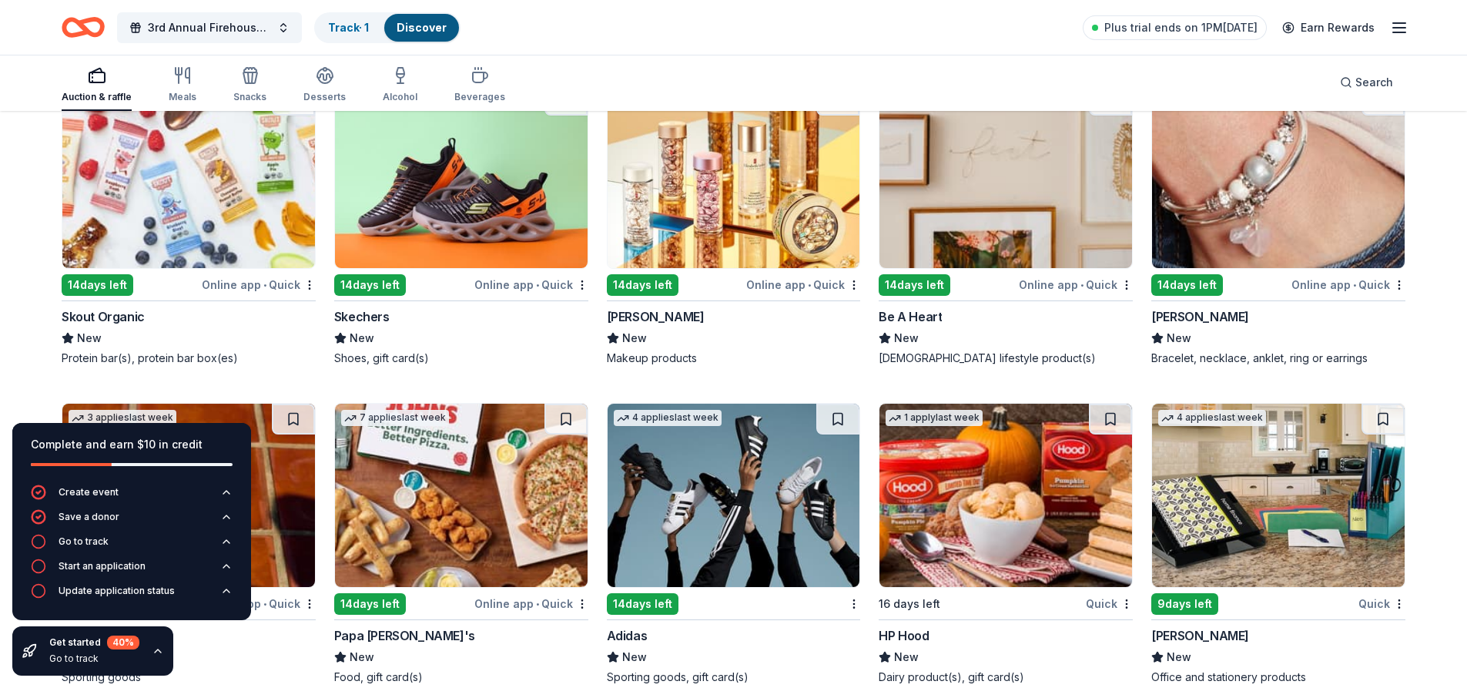
scroll to position [12953, 0]
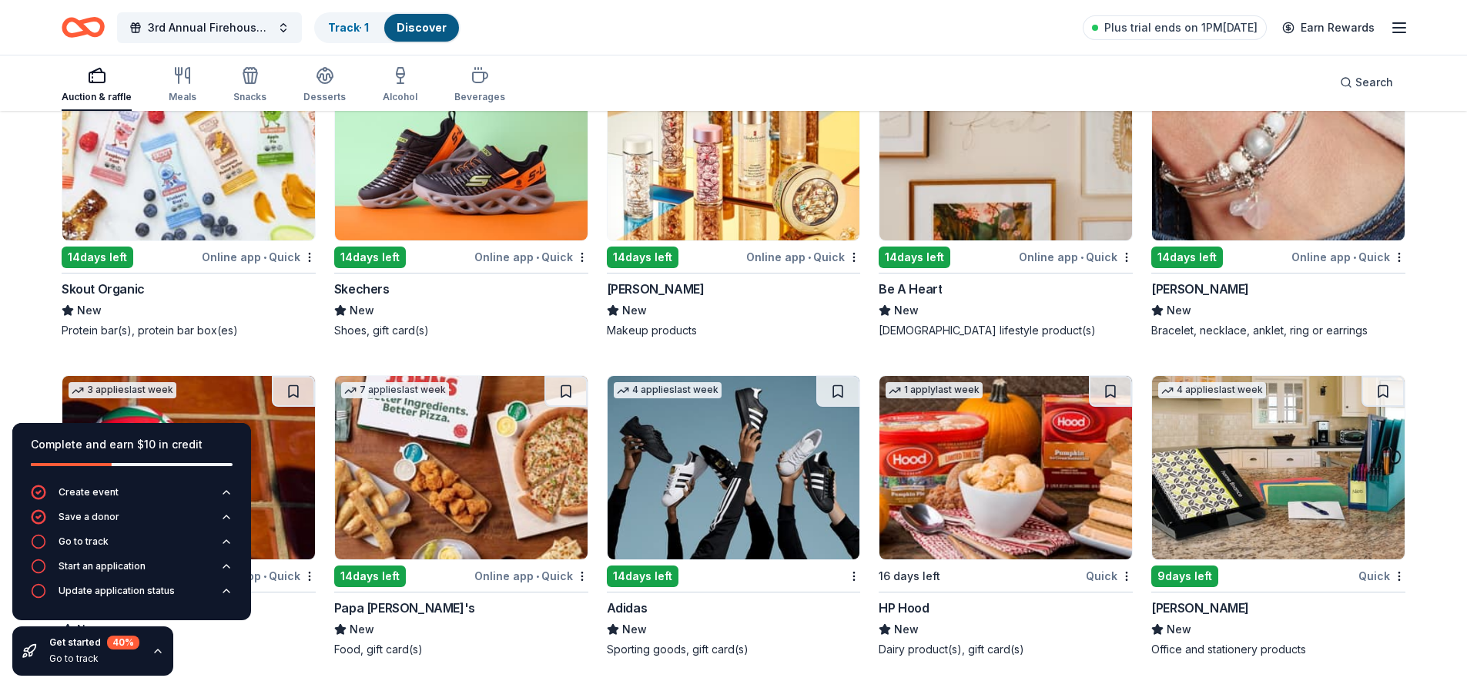
click at [742, 492] on img at bounding box center [734, 467] width 253 height 183
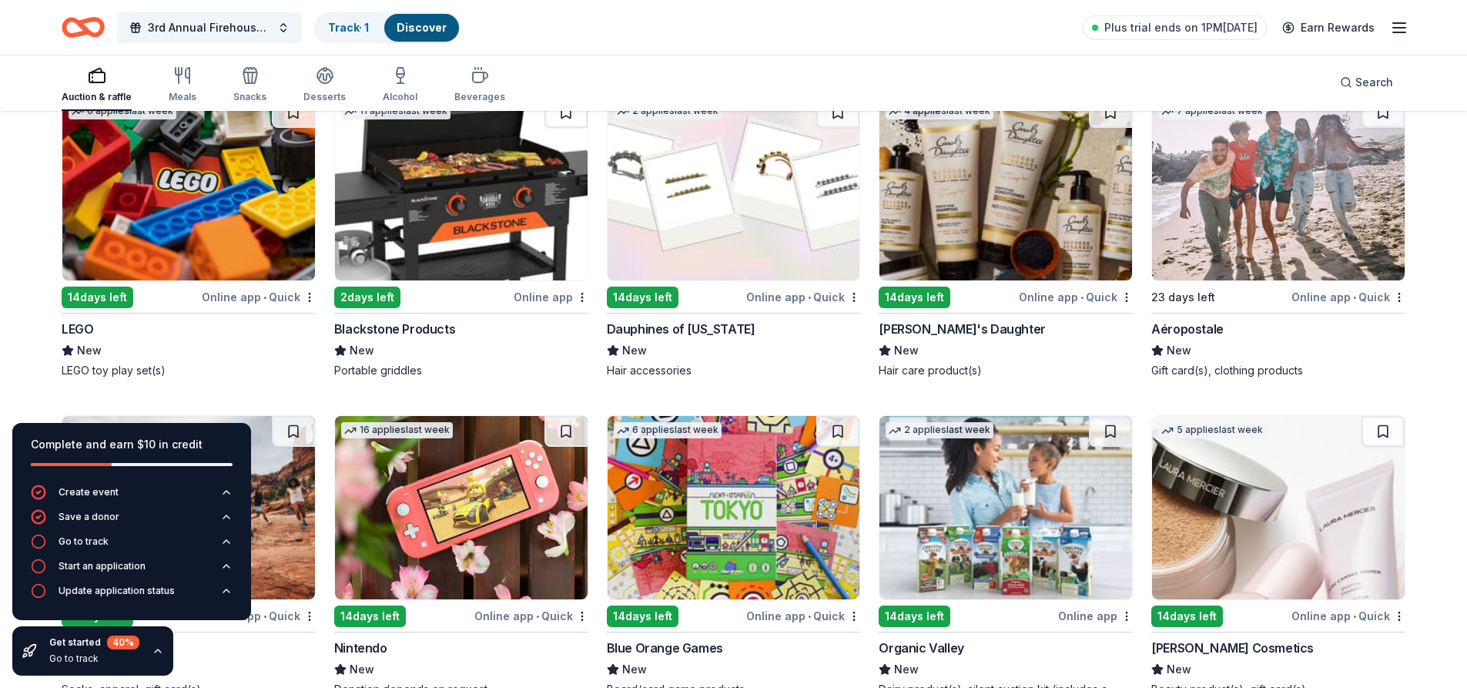
scroll to position [12183, 0]
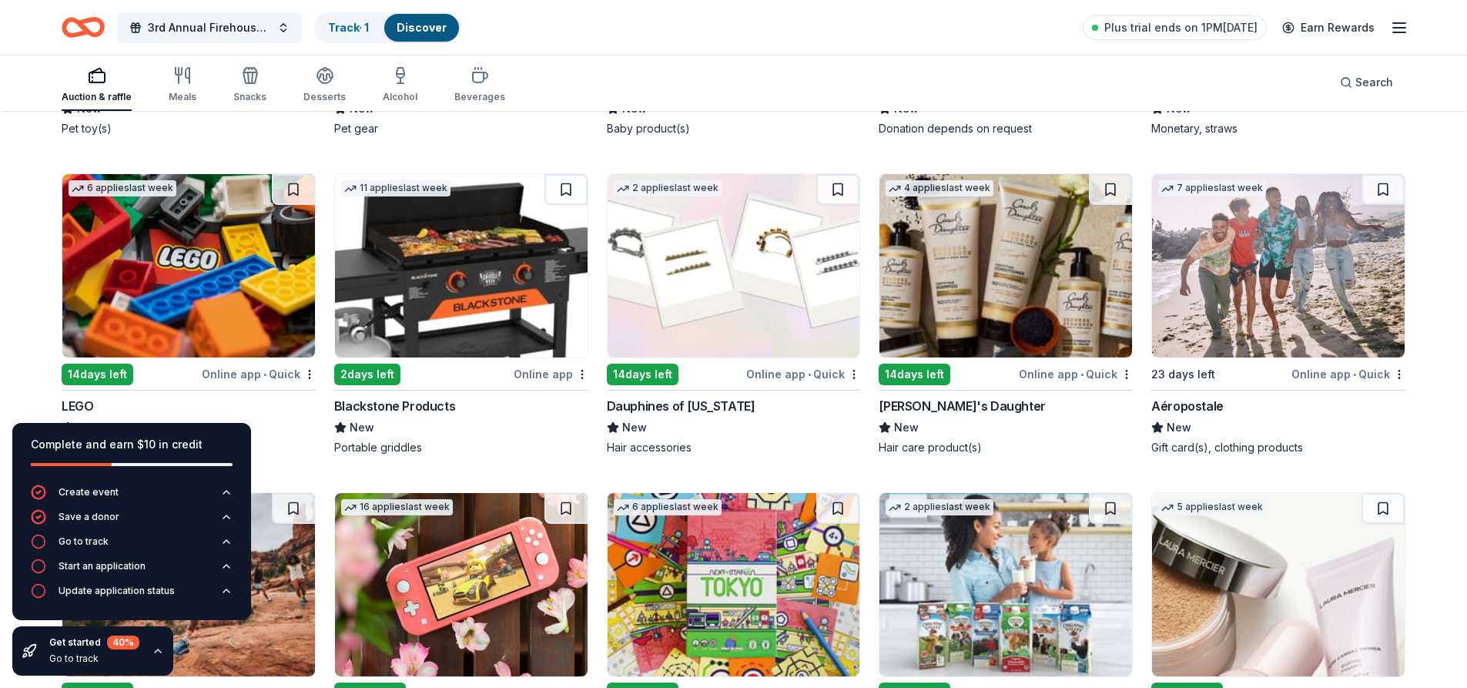
click at [668, 410] on div "Dauphines of New York" at bounding box center [681, 406] width 149 height 18
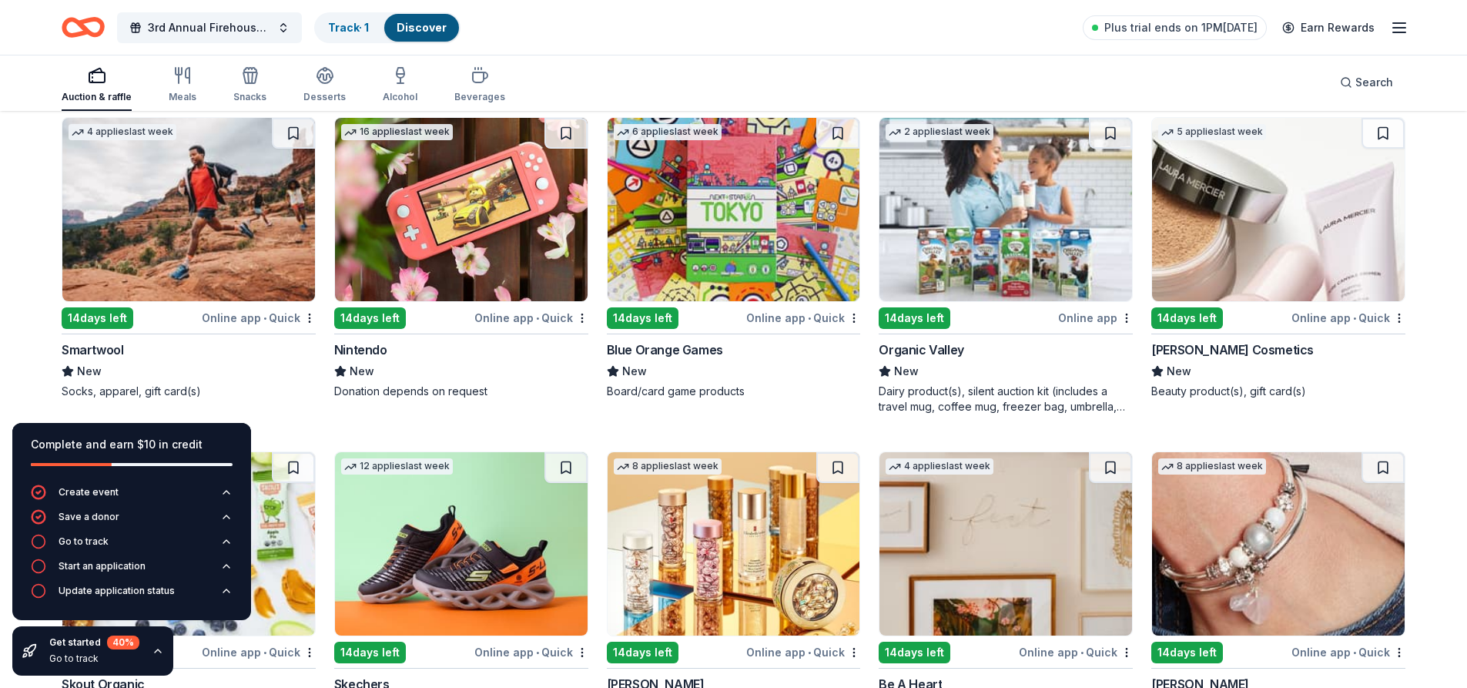
scroll to position [12568, 0]
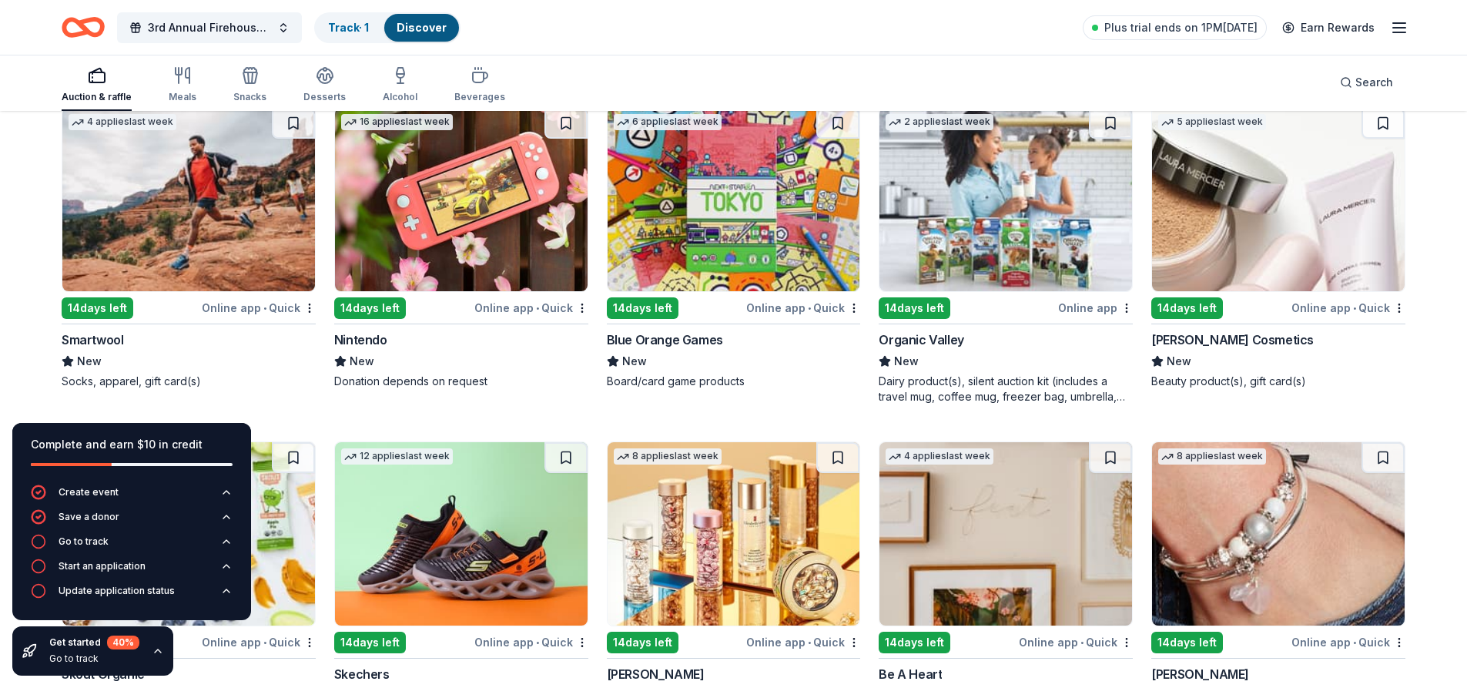
click at [378, 246] on img at bounding box center [461, 199] width 253 height 183
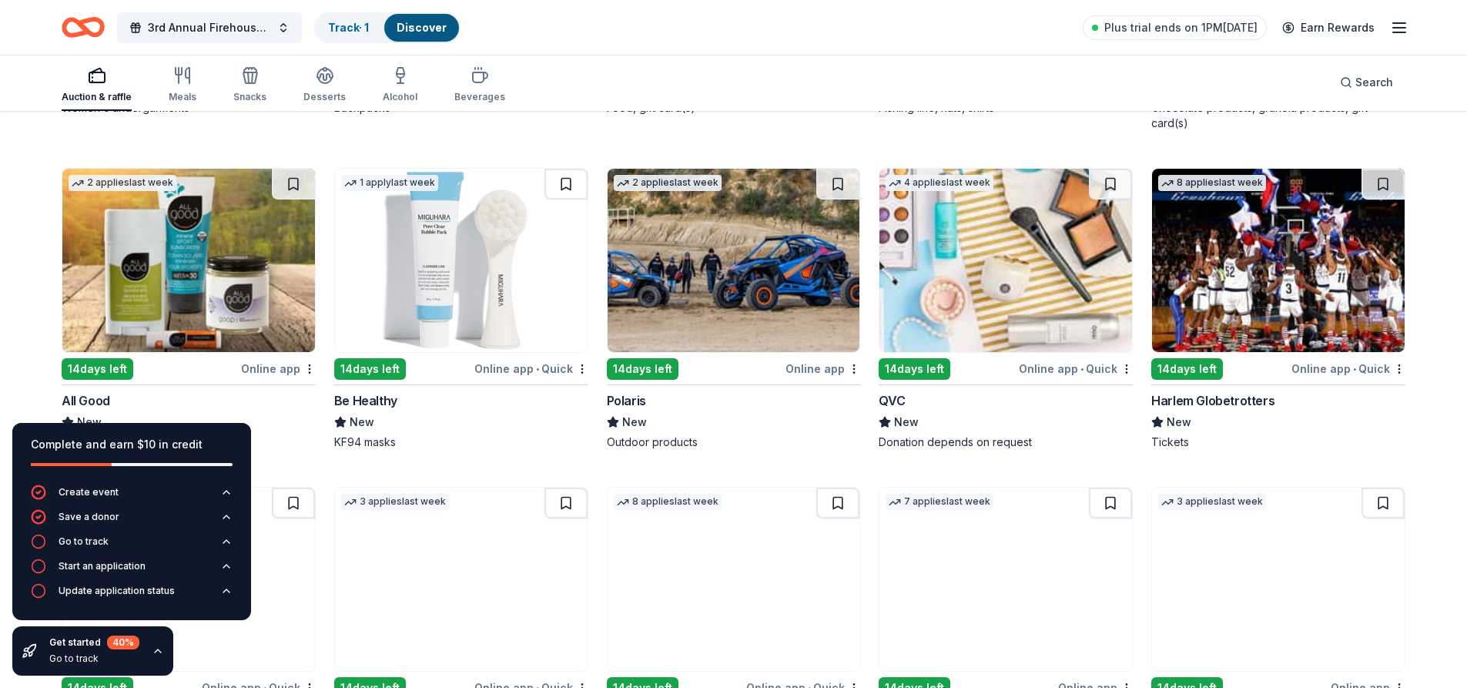
scroll to position [10489, 0]
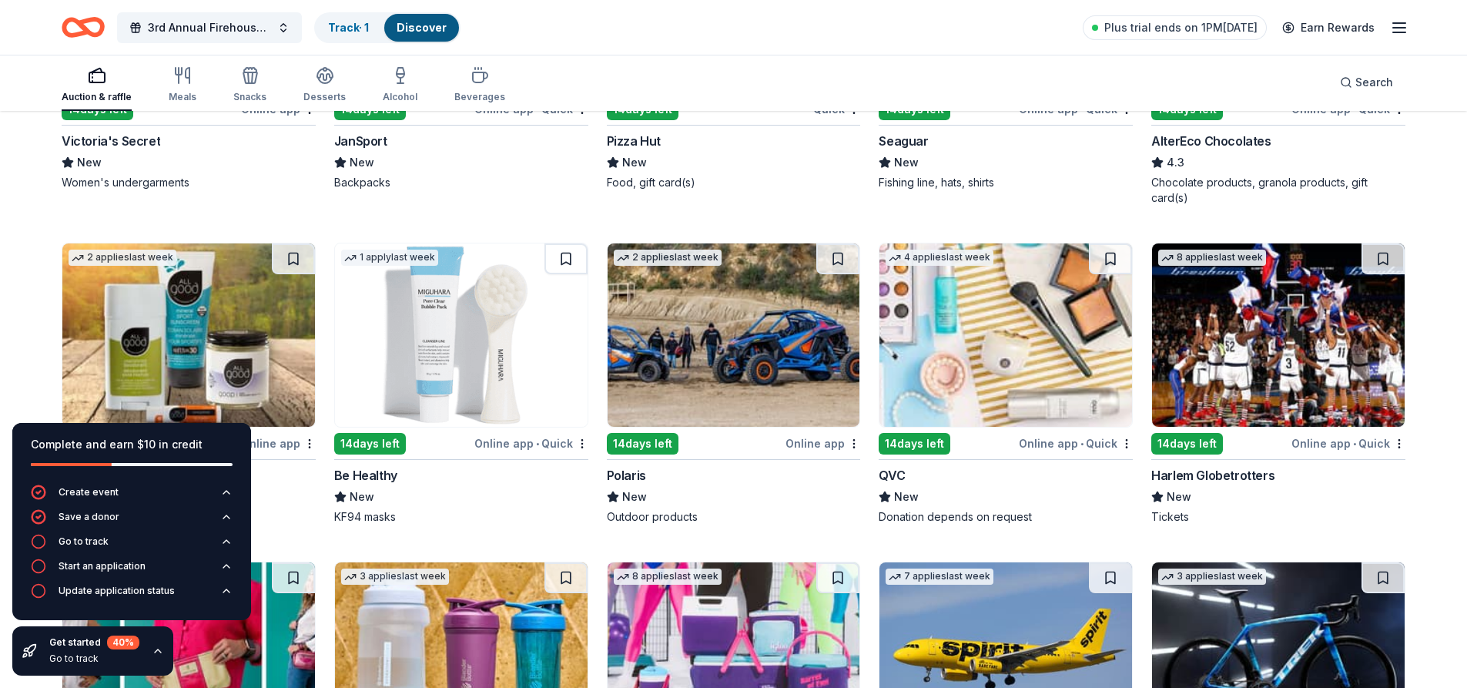
click at [1240, 474] on div "Harlem Globetrotters" at bounding box center [1212, 475] width 123 height 18
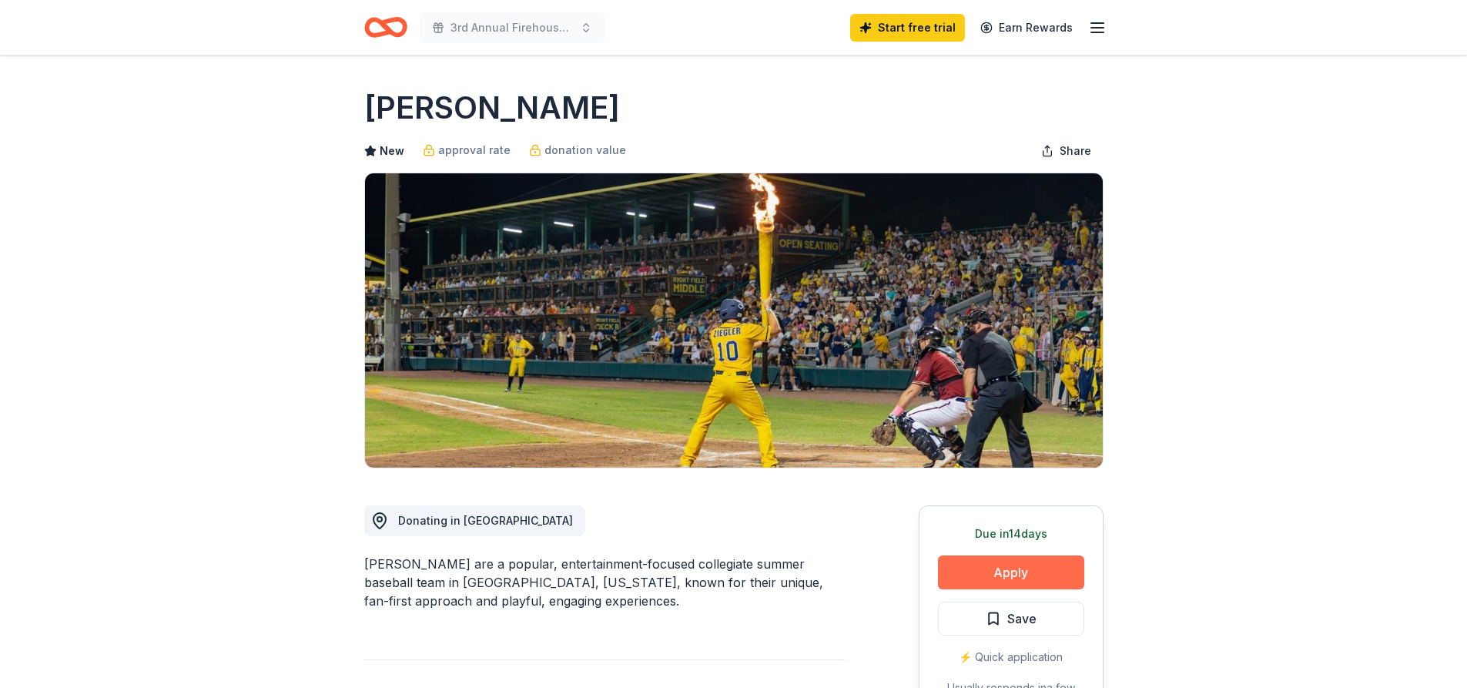
click at [1013, 569] on button "Apply" at bounding box center [1011, 572] width 146 height 34
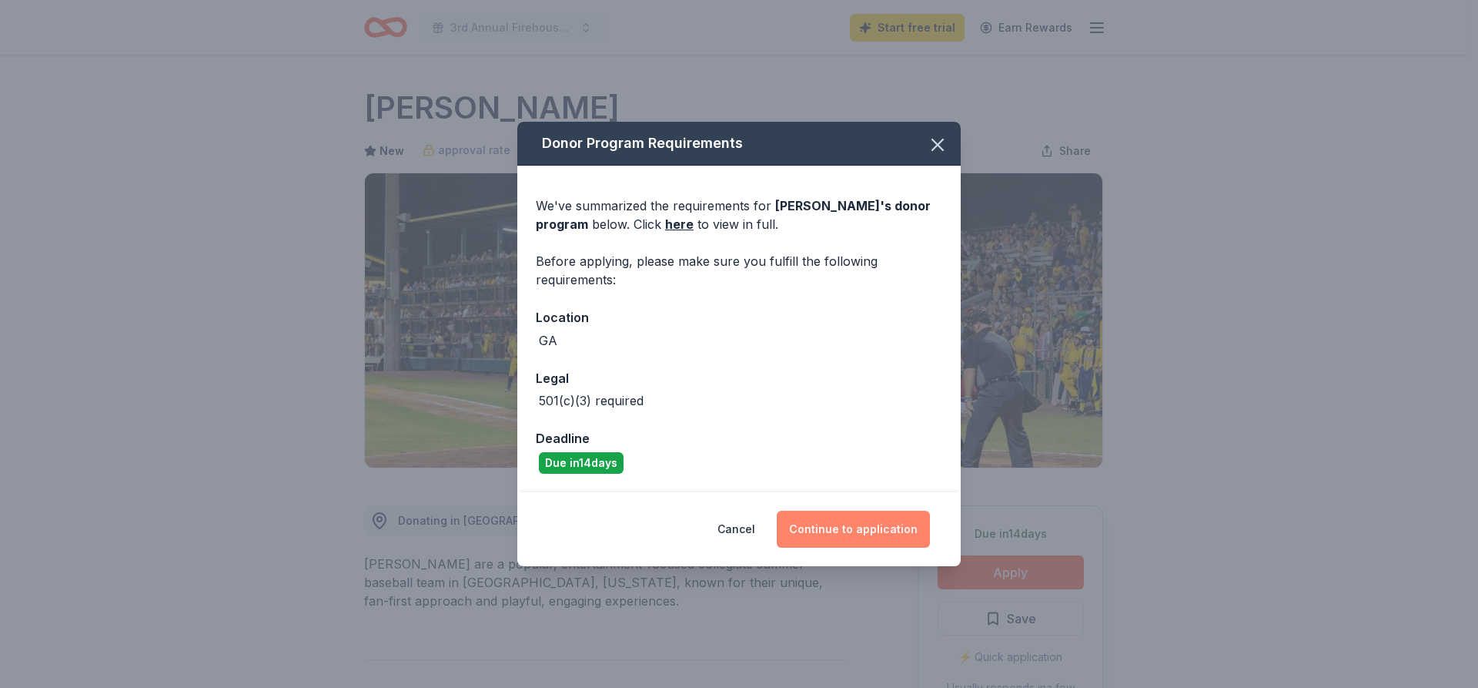
click at [843, 523] on button "Continue to application" at bounding box center [853, 529] width 153 height 37
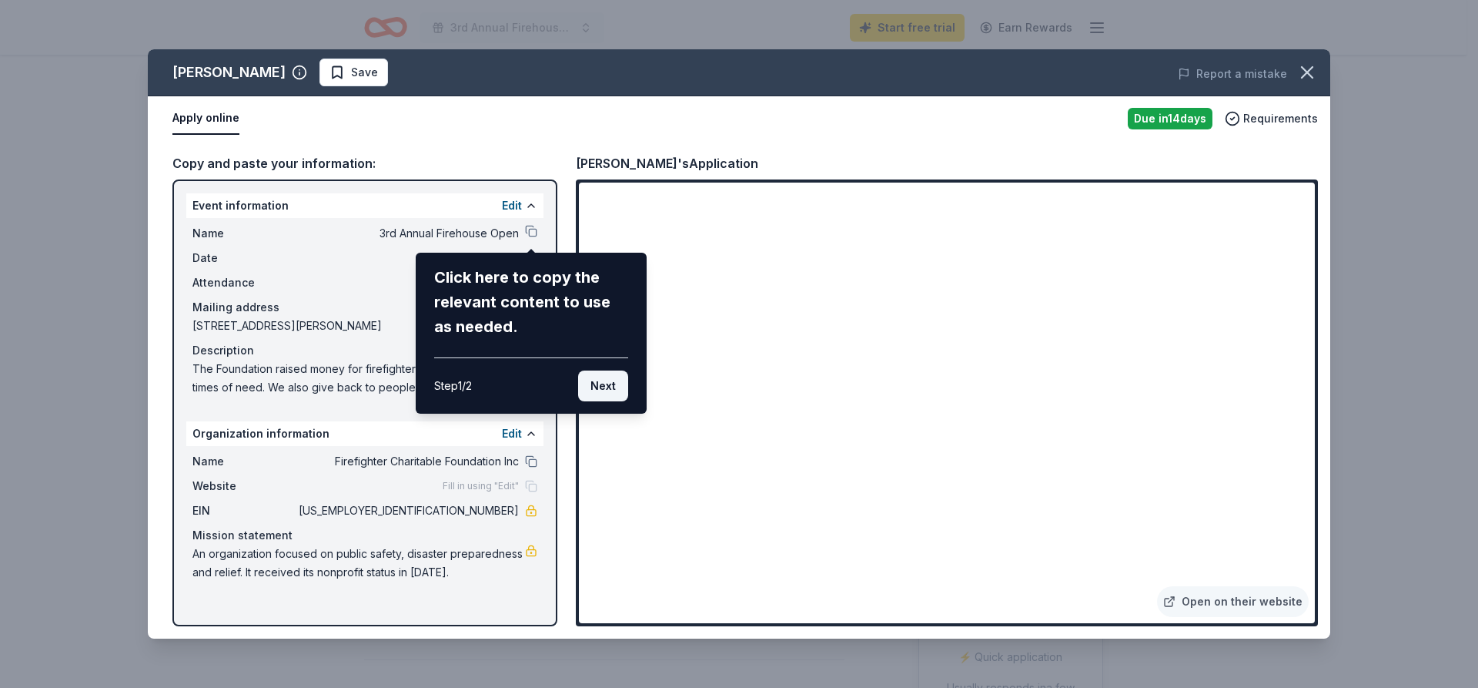
click at [588, 397] on button "Next" at bounding box center [603, 385] width 50 height 31
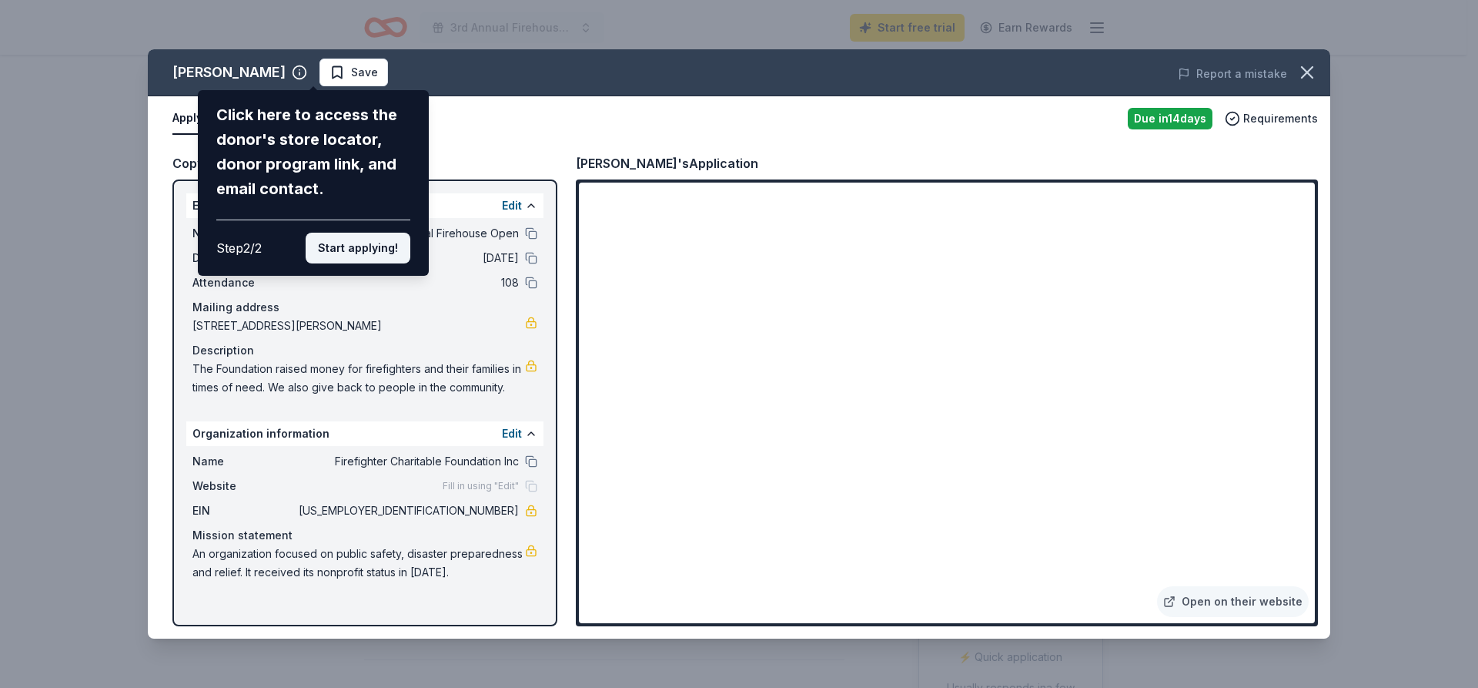
click at [364, 253] on button "Start applying!" at bounding box center [358, 248] width 105 height 31
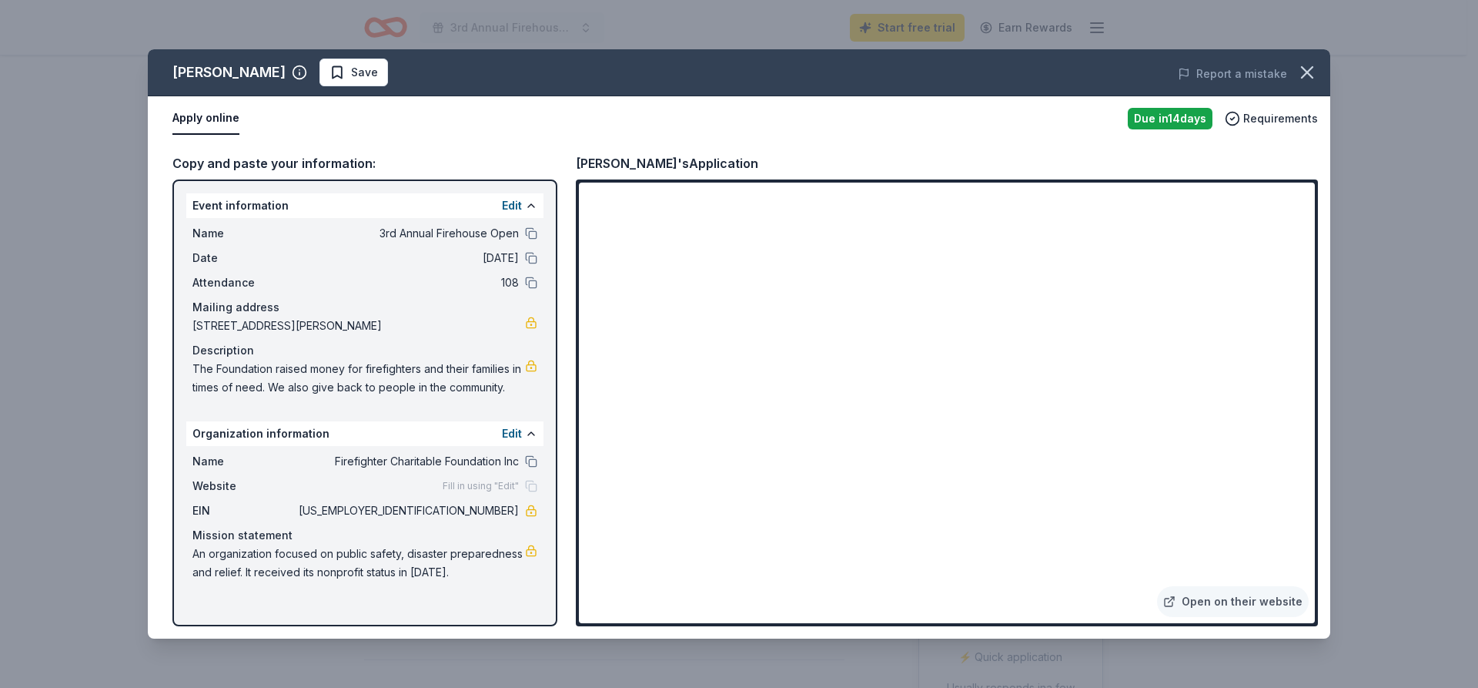
drag, startPoint x: 459, startPoint y: 578, endPoint x: 193, endPoint y: 560, distance: 266.3
click at [195, 561] on span "An organization focused on public safety, disaster preparedness and relief. It …" at bounding box center [359, 562] width 333 height 37
click at [372, 69] on span "Save" at bounding box center [364, 72] width 27 height 18
click at [1231, 604] on link "Open on their website" at bounding box center [1233, 601] width 152 height 31
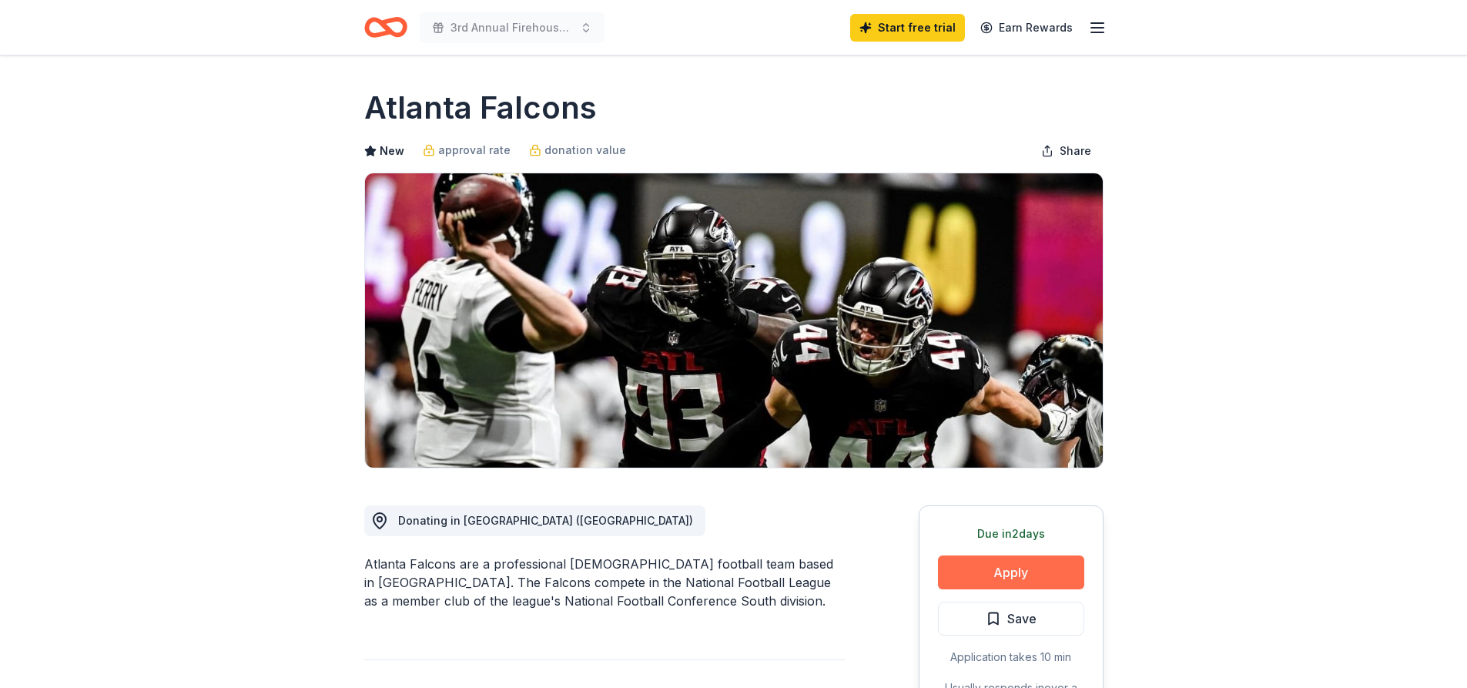
click at [1019, 574] on button "Apply" at bounding box center [1011, 572] width 146 height 34
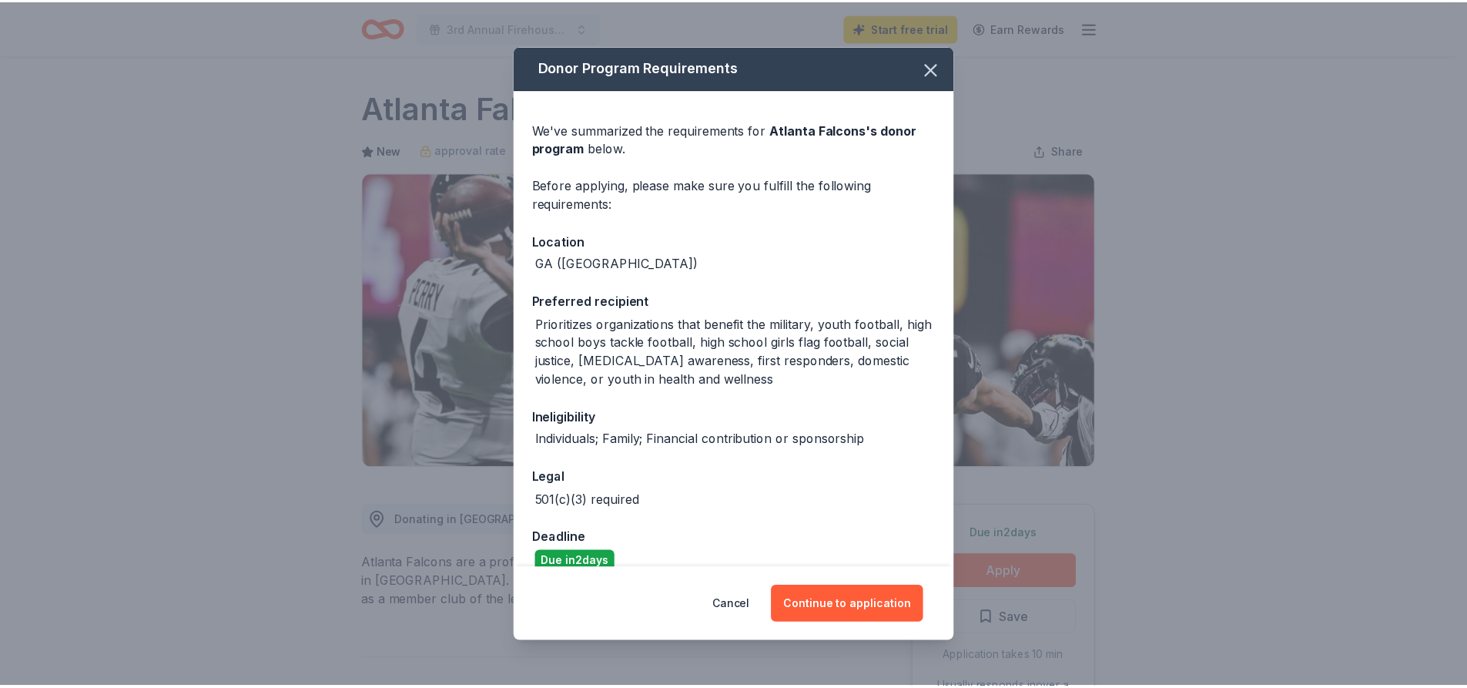
scroll to position [83, 0]
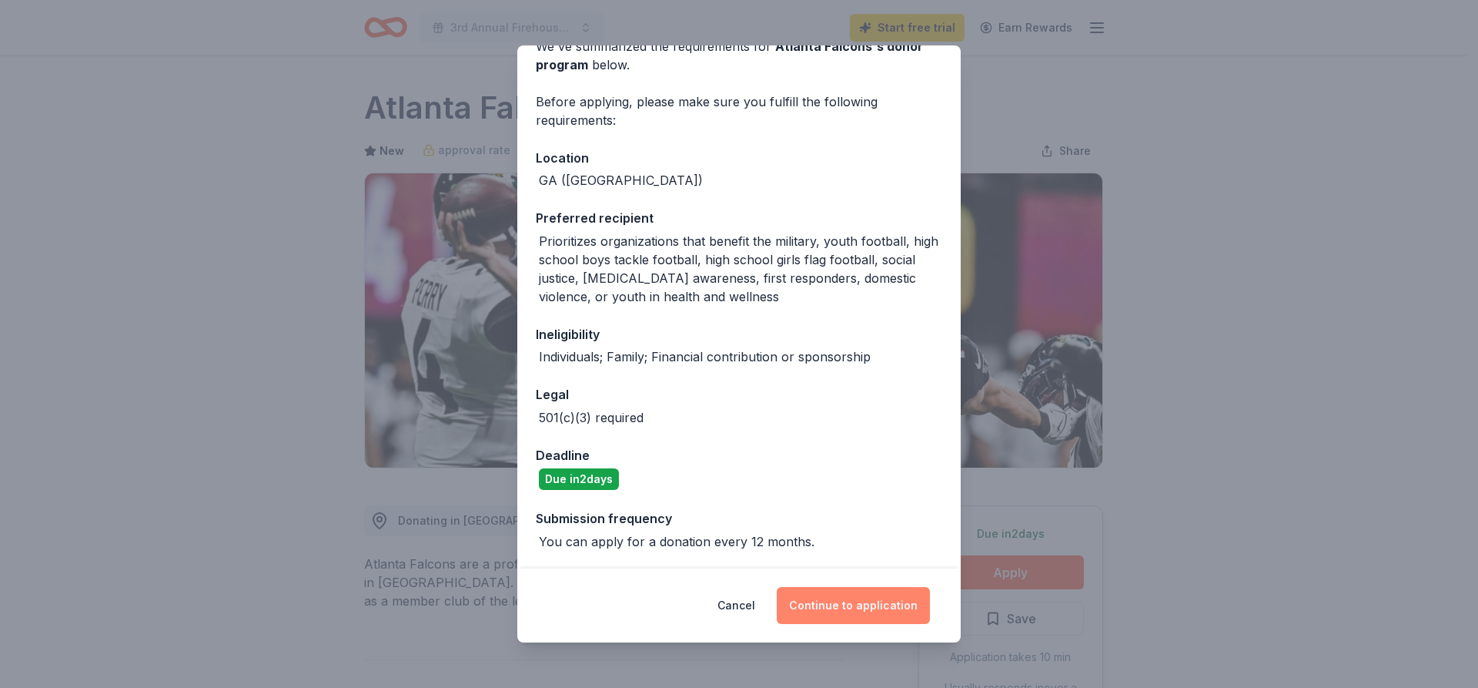
click at [834, 597] on button "Continue to application" at bounding box center [853, 605] width 153 height 37
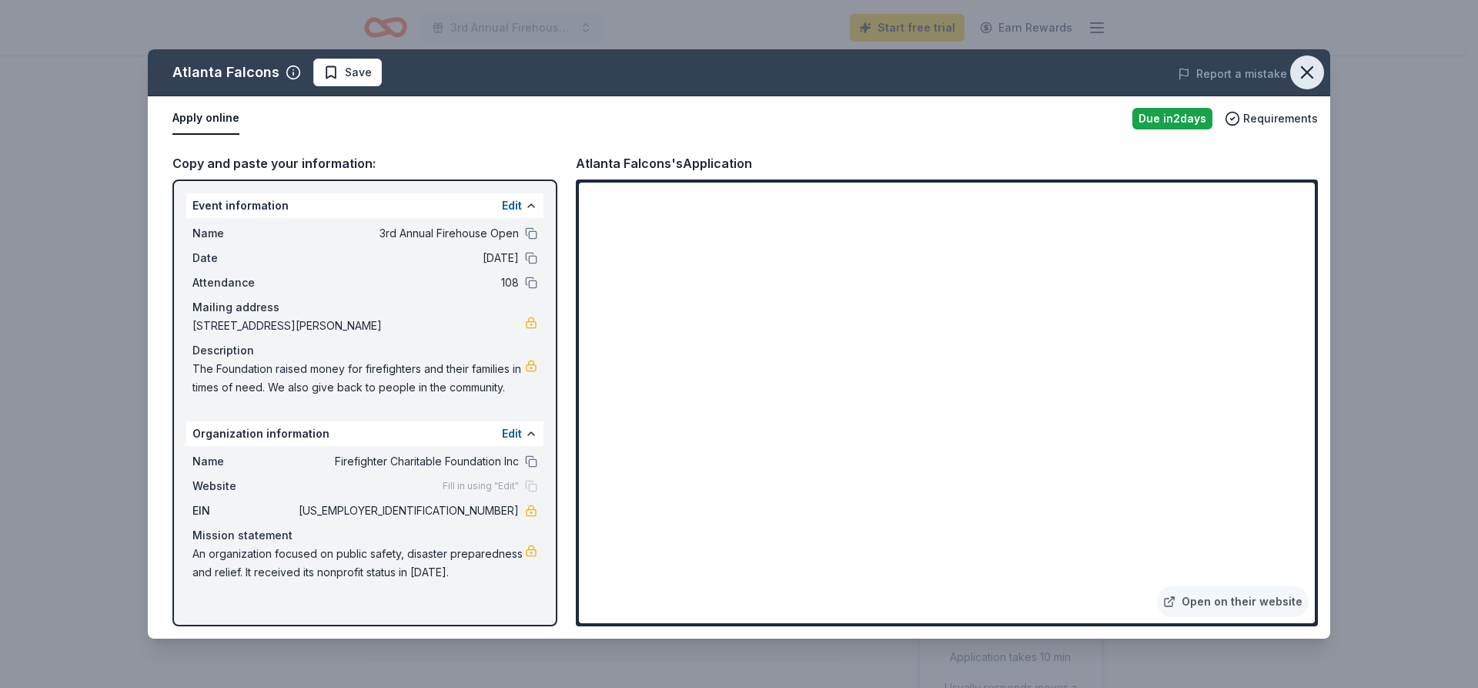
click at [1309, 74] on icon "button" at bounding box center [1307, 72] width 11 height 11
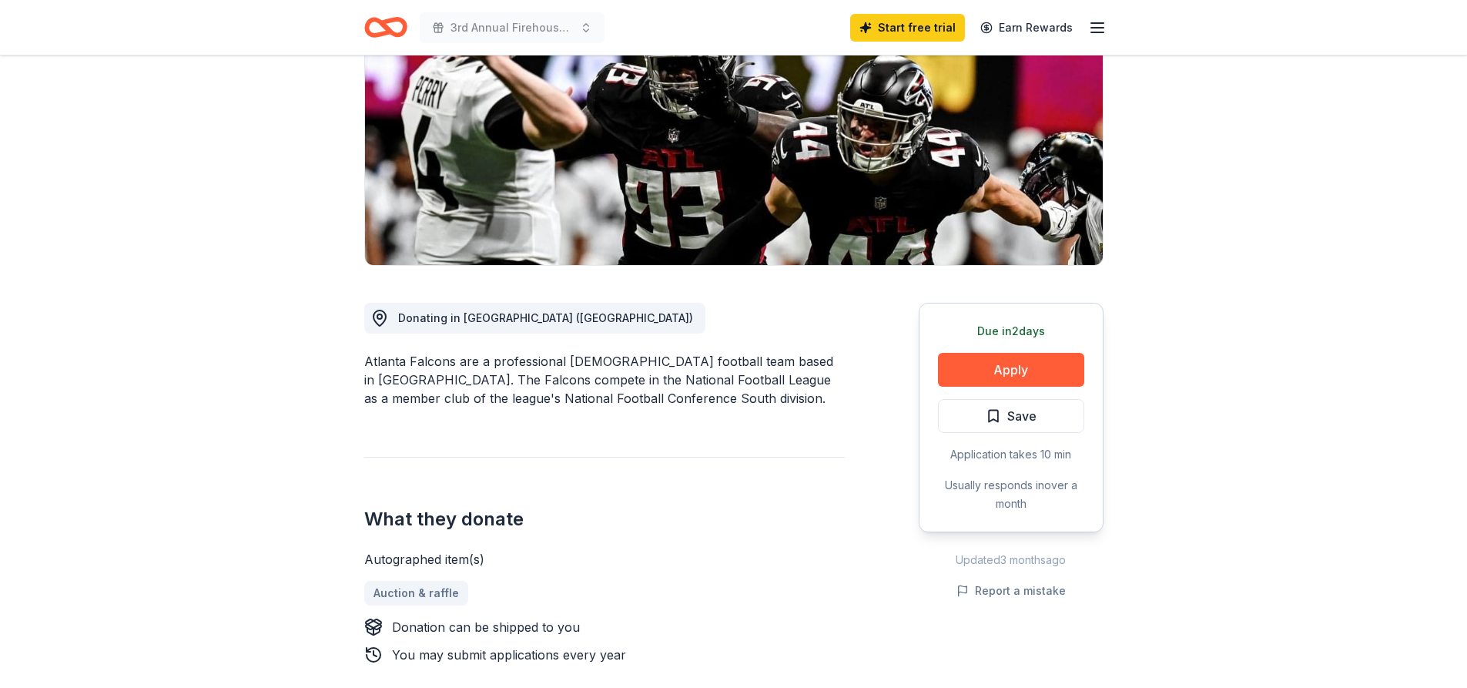
scroll to position [0, 0]
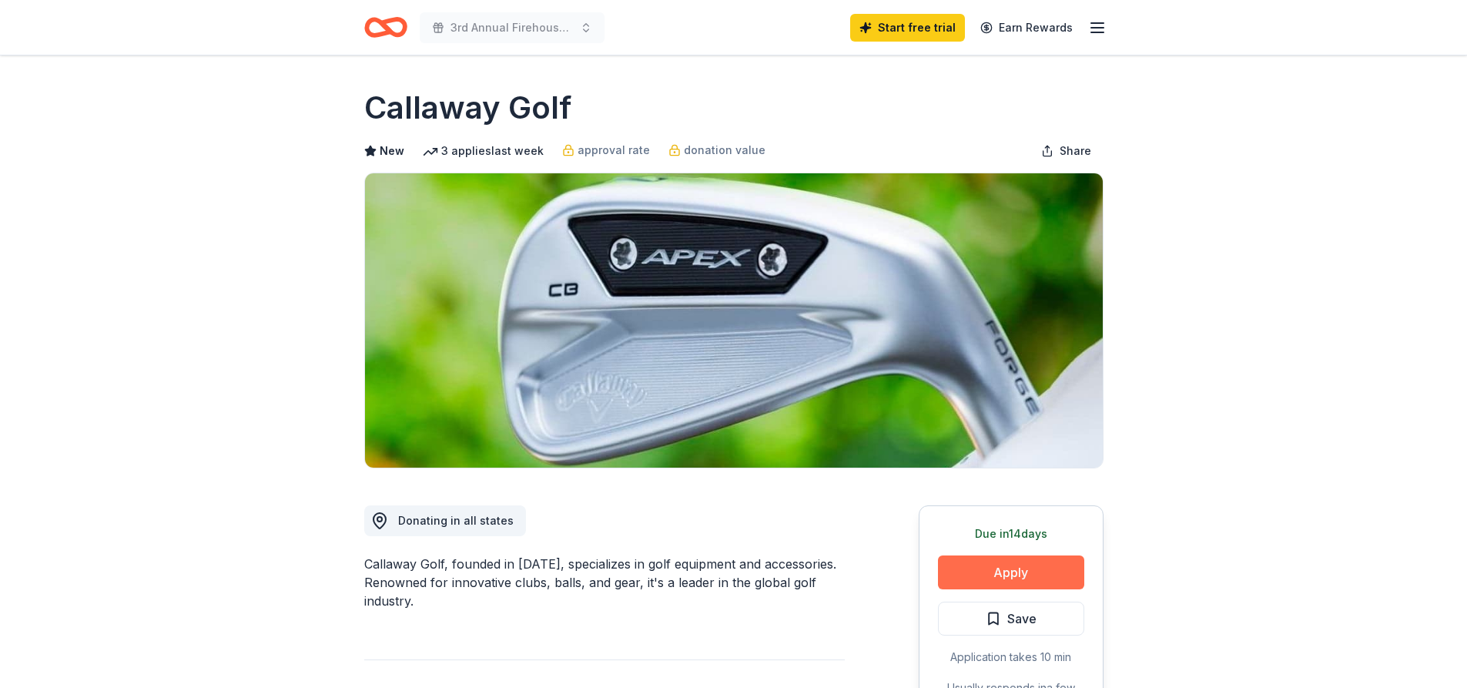
click at [1010, 561] on button "Apply" at bounding box center [1011, 572] width 146 height 34
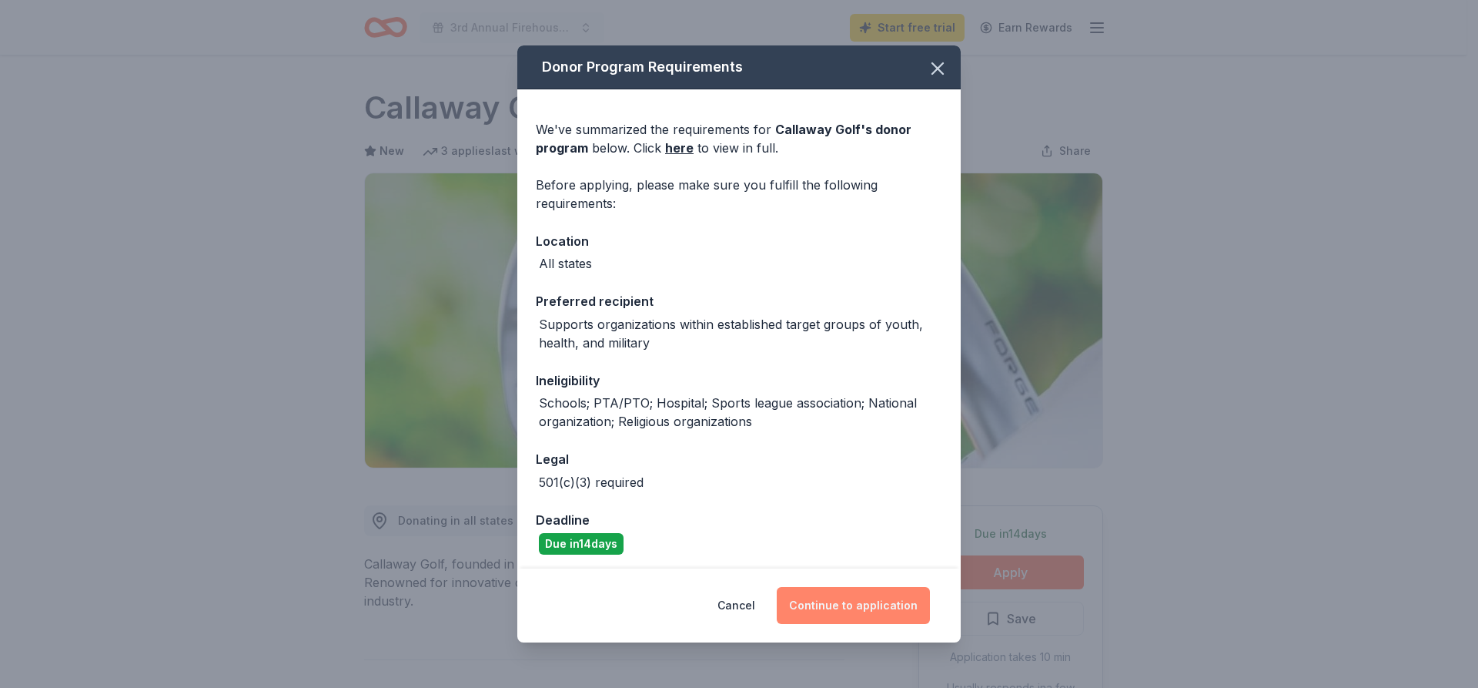
click at [880, 611] on button "Continue to application" at bounding box center [853, 605] width 153 height 37
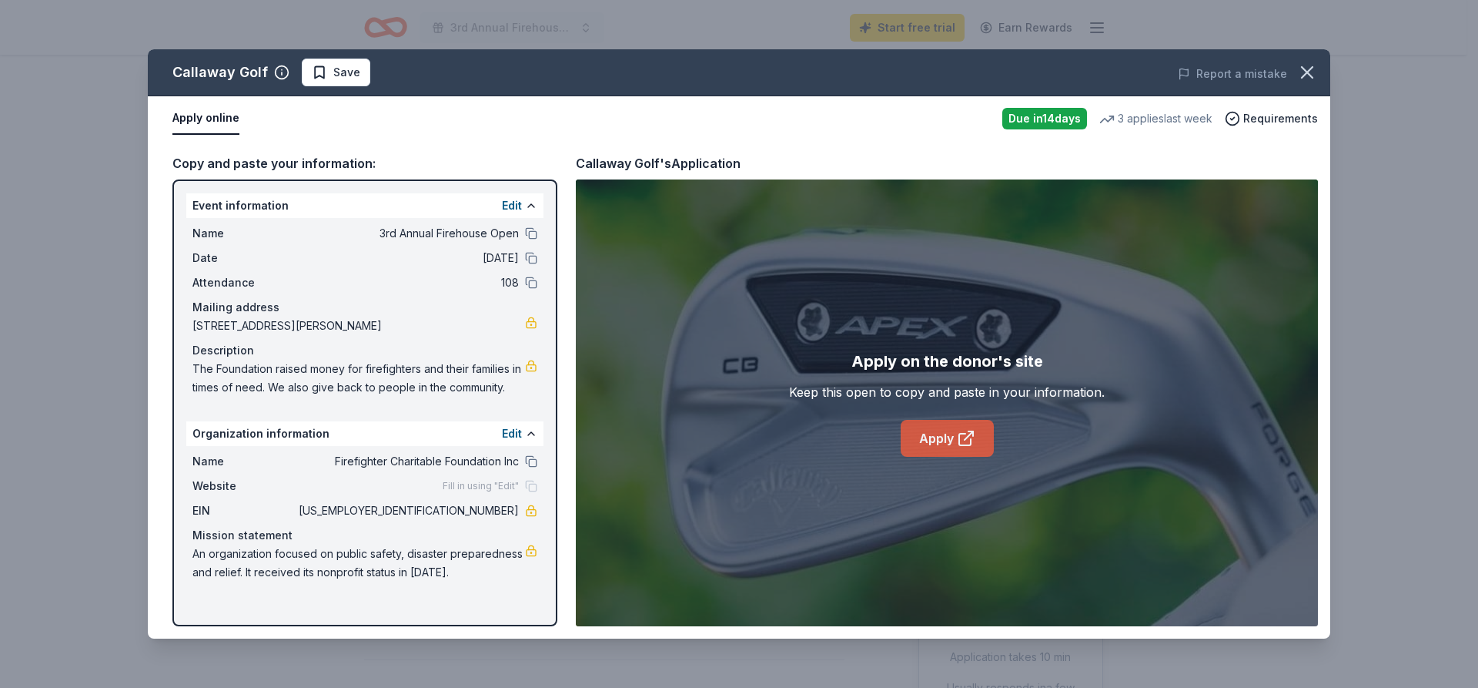
click at [952, 440] on link "Apply" at bounding box center [947, 438] width 93 height 37
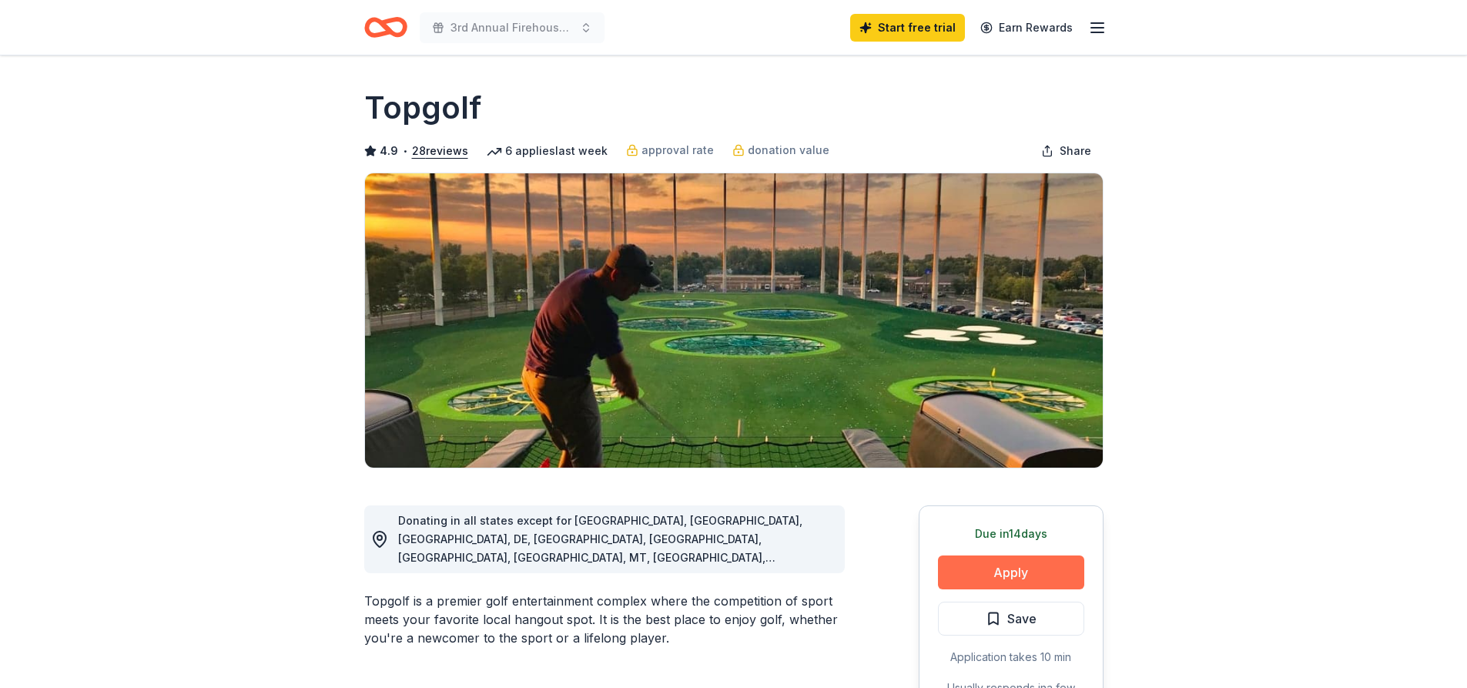
click at [1019, 573] on button "Apply" at bounding box center [1011, 572] width 146 height 34
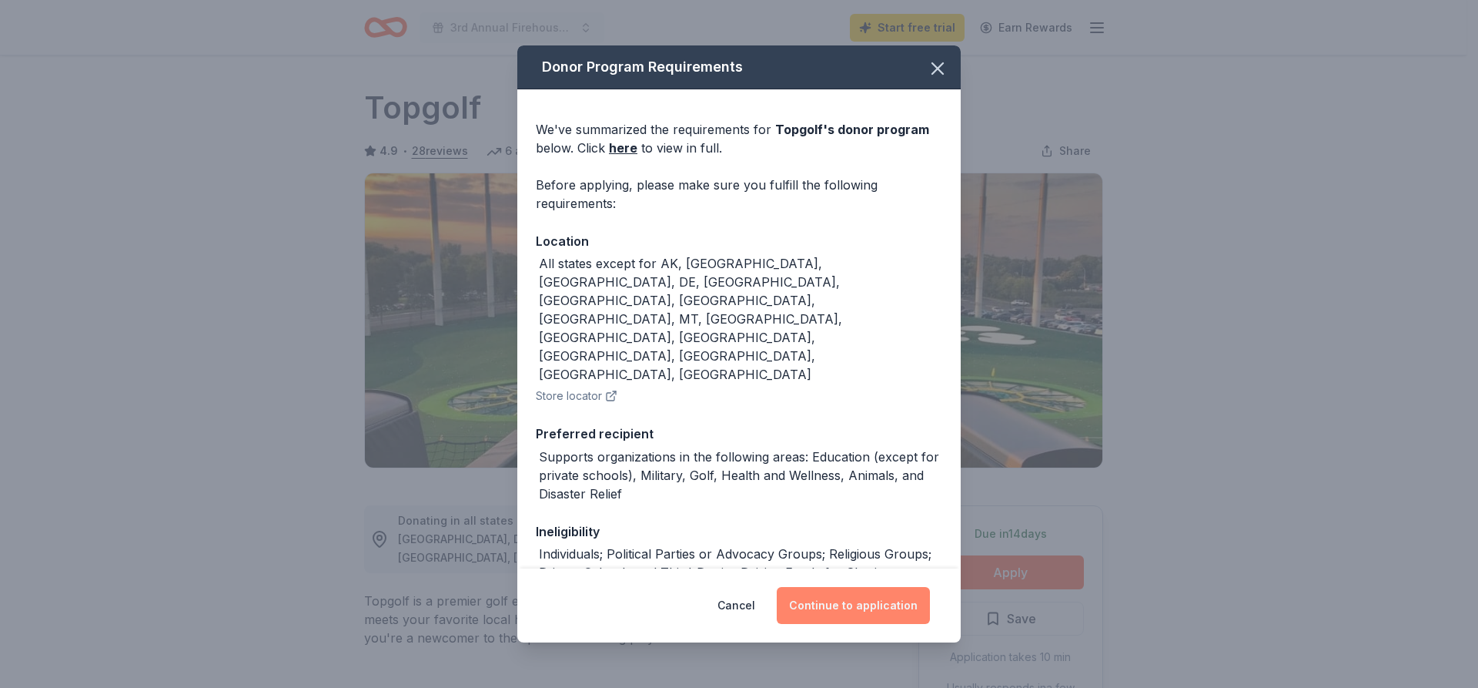
click at [879, 612] on button "Continue to application" at bounding box center [853, 605] width 153 height 37
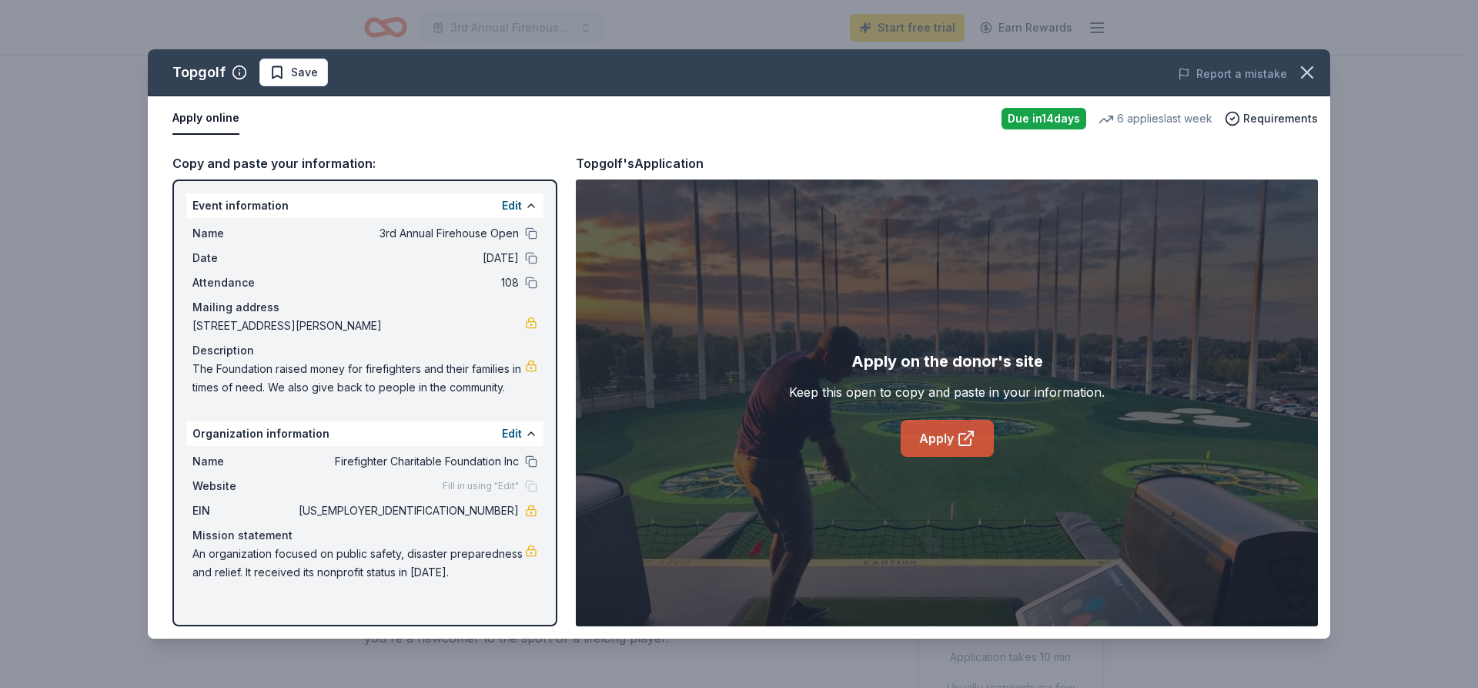
click at [941, 434] on link "Apply" at bounding box center [947, 438] width 93 height 37
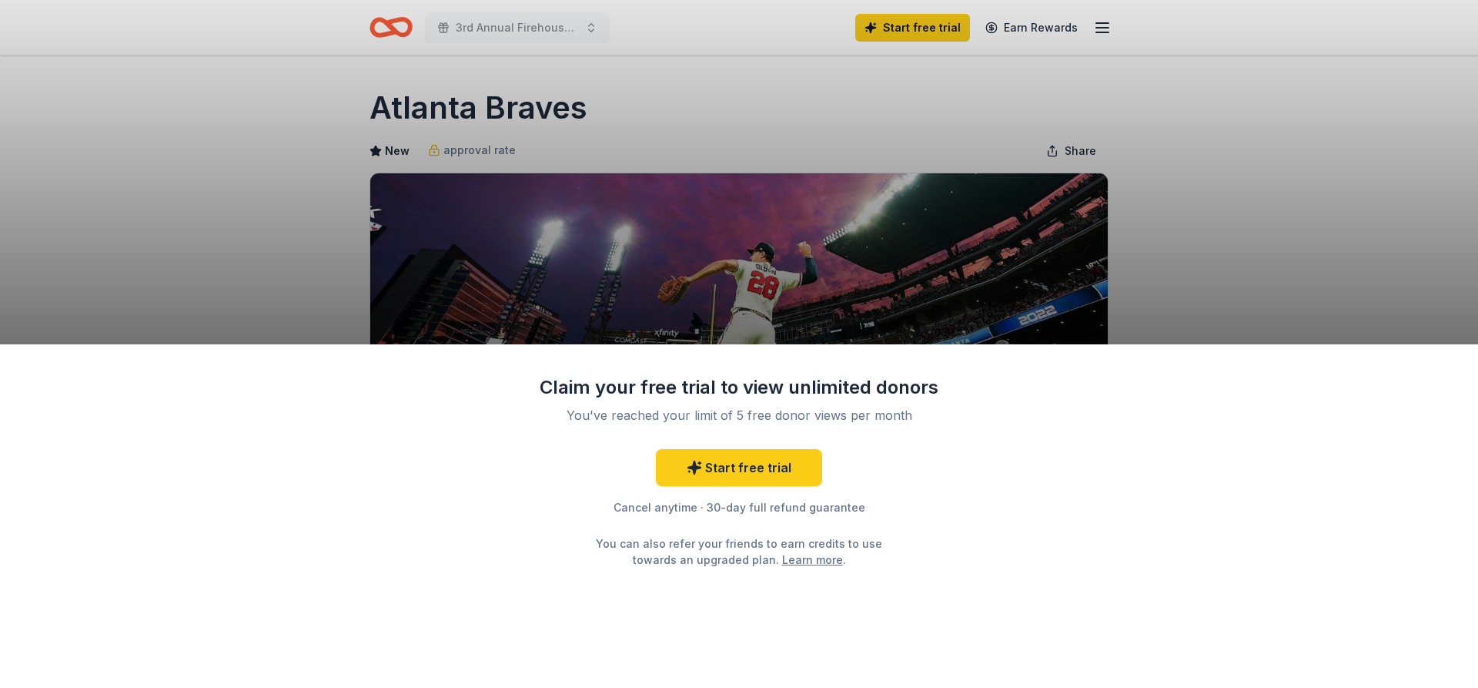
click at [1308, 206] on div "Claim your free trial to view unlimited donors You've reached your limit of 5 f…" at bounding box center [739, 344] width 1478 height 688
click at [326, 206] on div "Claim your free trial to view unlimited donors You've reached your limit of 5 f…" at bounding box center [739, 344] width 1478 height 688
click at [397, 235] on div "Claim your free trial to view unlimited donors You've reached your limit of 5 f…" at bounding box center [739, 344] width 1478 height 688
click at [1244, 184] on div "Claim your free trial to view unlimited donors You've reached your limit of 5 f…" at bounding box center [739, 344] width 1478 height 688
click at [243, 167] on div "Claim your free trial to view unlimited donors You've reached your limit of 5 f…" at bounding box center [739, 344] width 1478 height 688
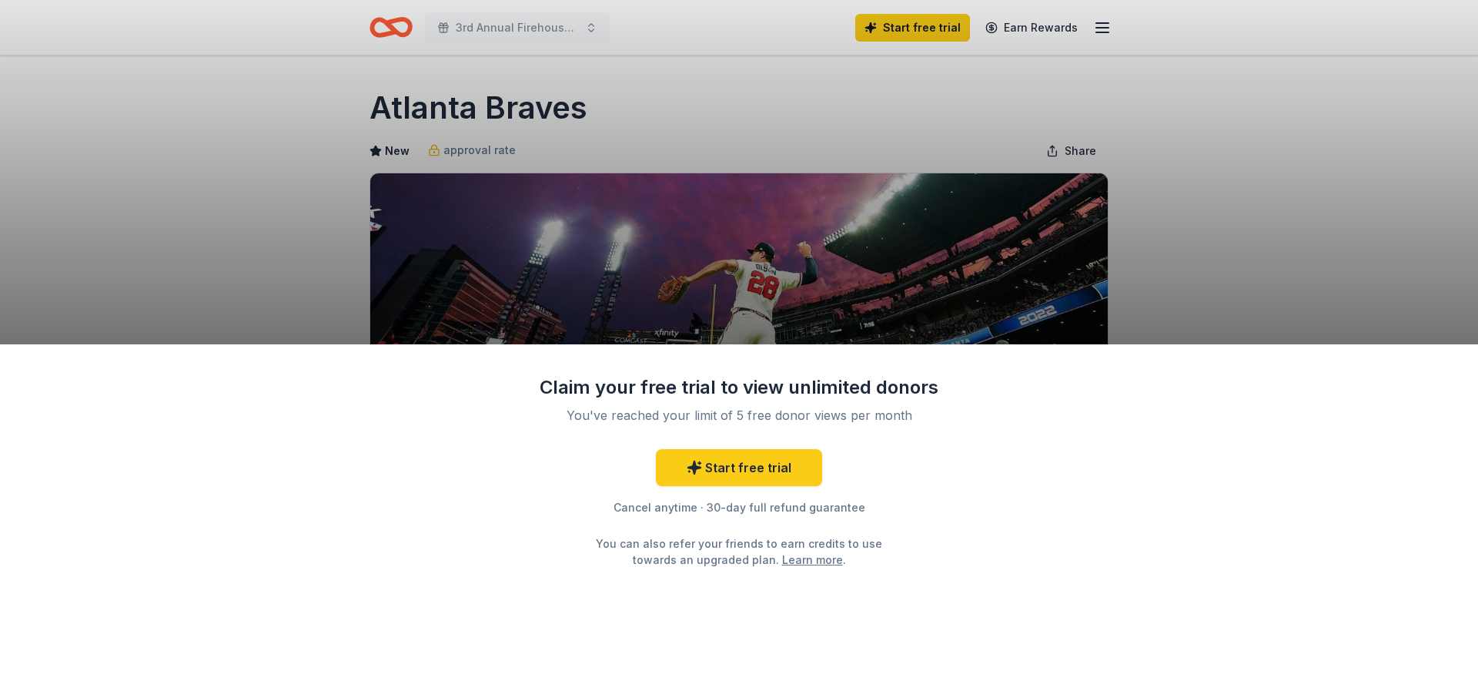
click at [1048, 575] on div "Claim your free trial to view unlimited donors You've reached your limit of 5 f…" at bounding box center [739, 516] width 1478 height 344
drag, startPoint x: 367, startPoint y: 260, endPoint x: 178, endPoint y: 150, distance: 218.4
click at [366, 260] on div "Claim your free trial to view unlimited donors You've reached your limit of 5 f…" at bounding box center [739, 344] width 1478 height 688
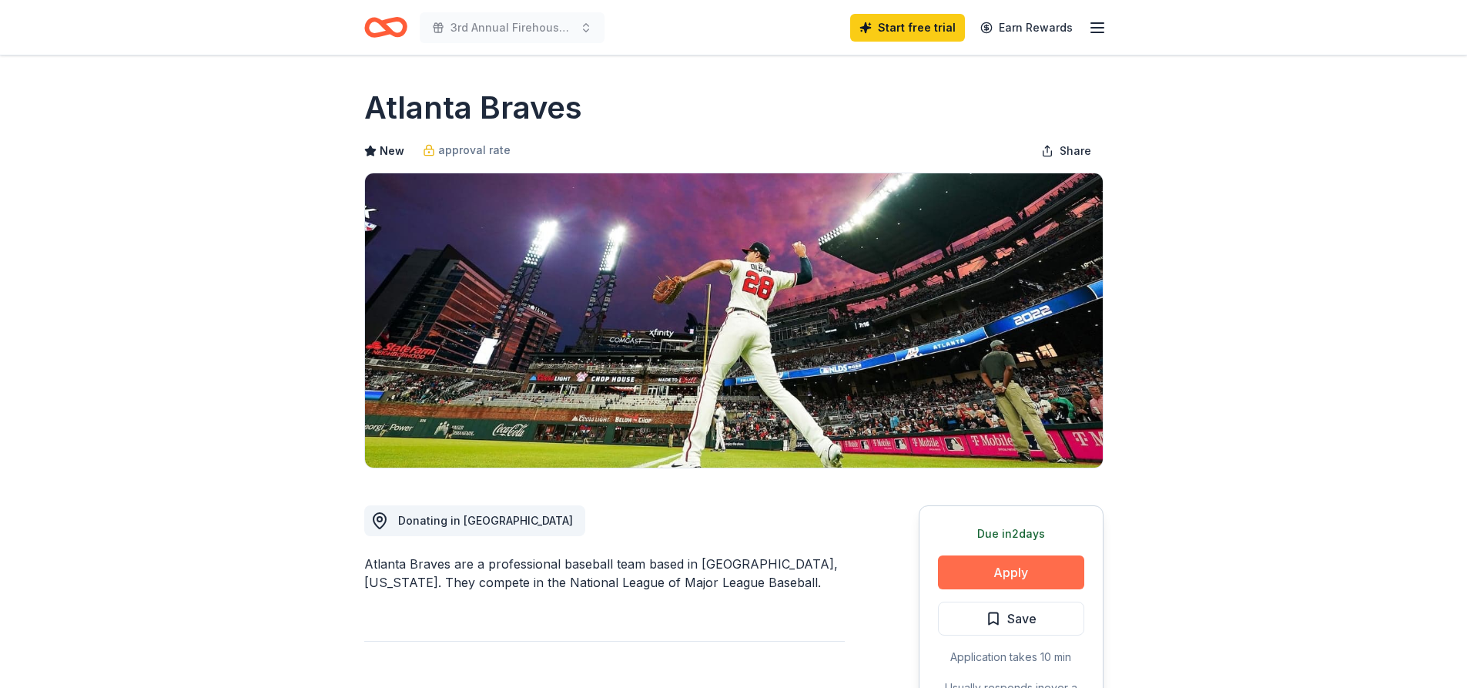
click at [973, 574] on button "Apply" at bounding box center [1011, 572] width 146 height 34
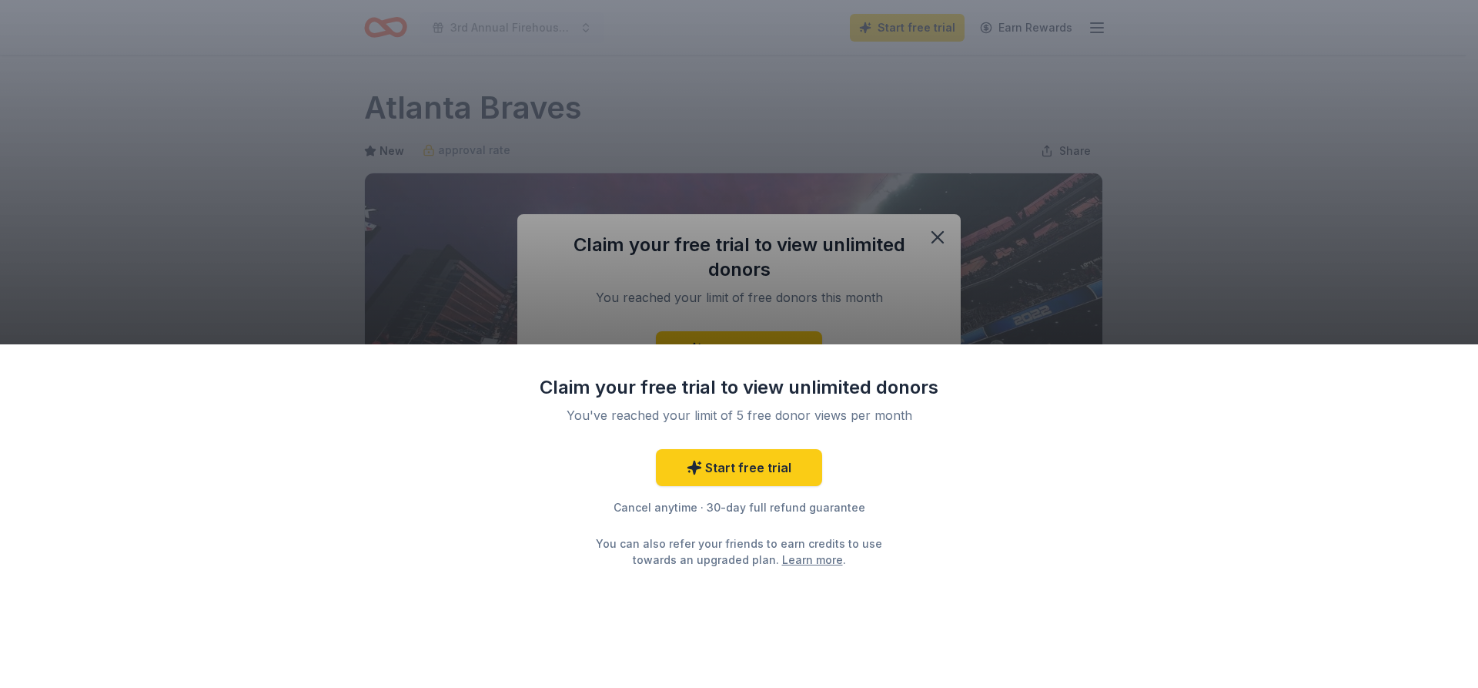
click at [926, 275] on div "Claim your free trial to view unlimited donors You've reached your limit of 5 f…" at bounding box center [739, 344] width 1478 height 688
click at [781, 466] on link "Start free trial" at bounding box center [739, 467] width 166 height 37
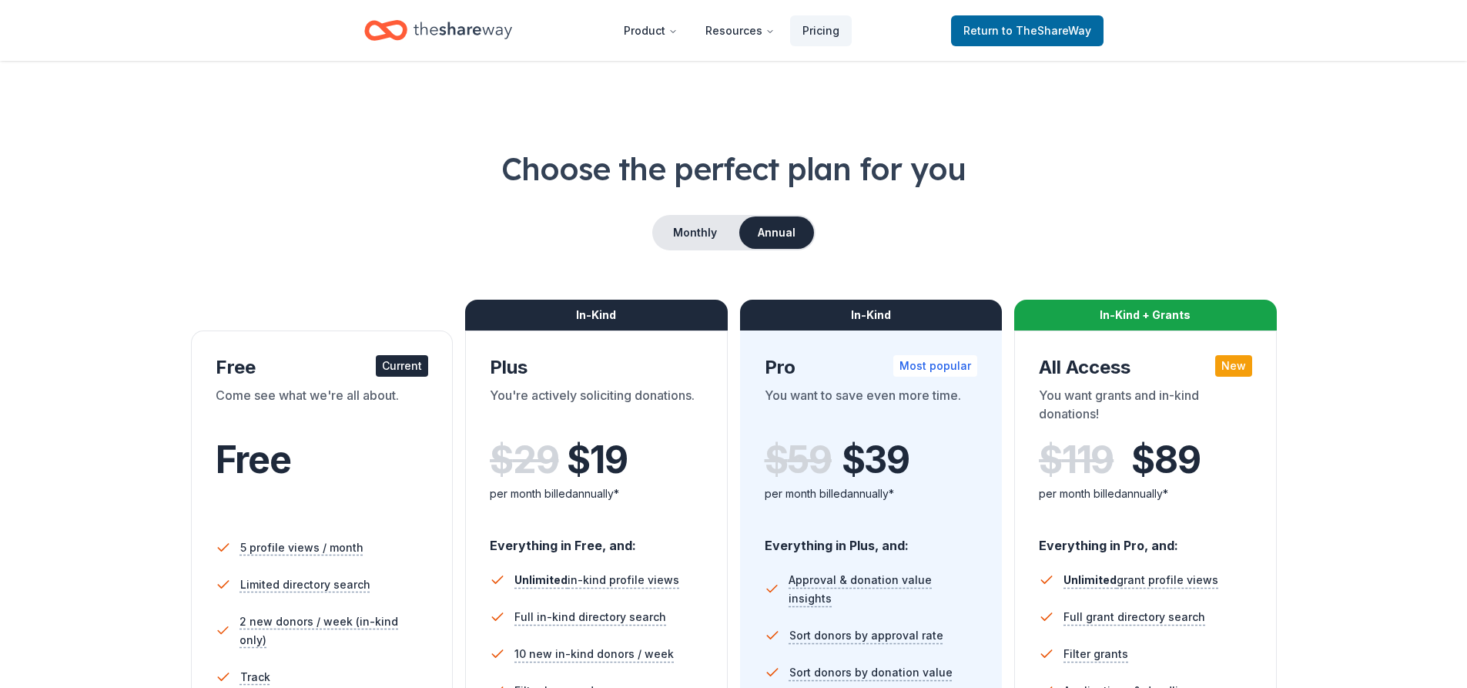
click at [358, 464] on div "Free" at bounding box center [322, 459] width 213 height 43
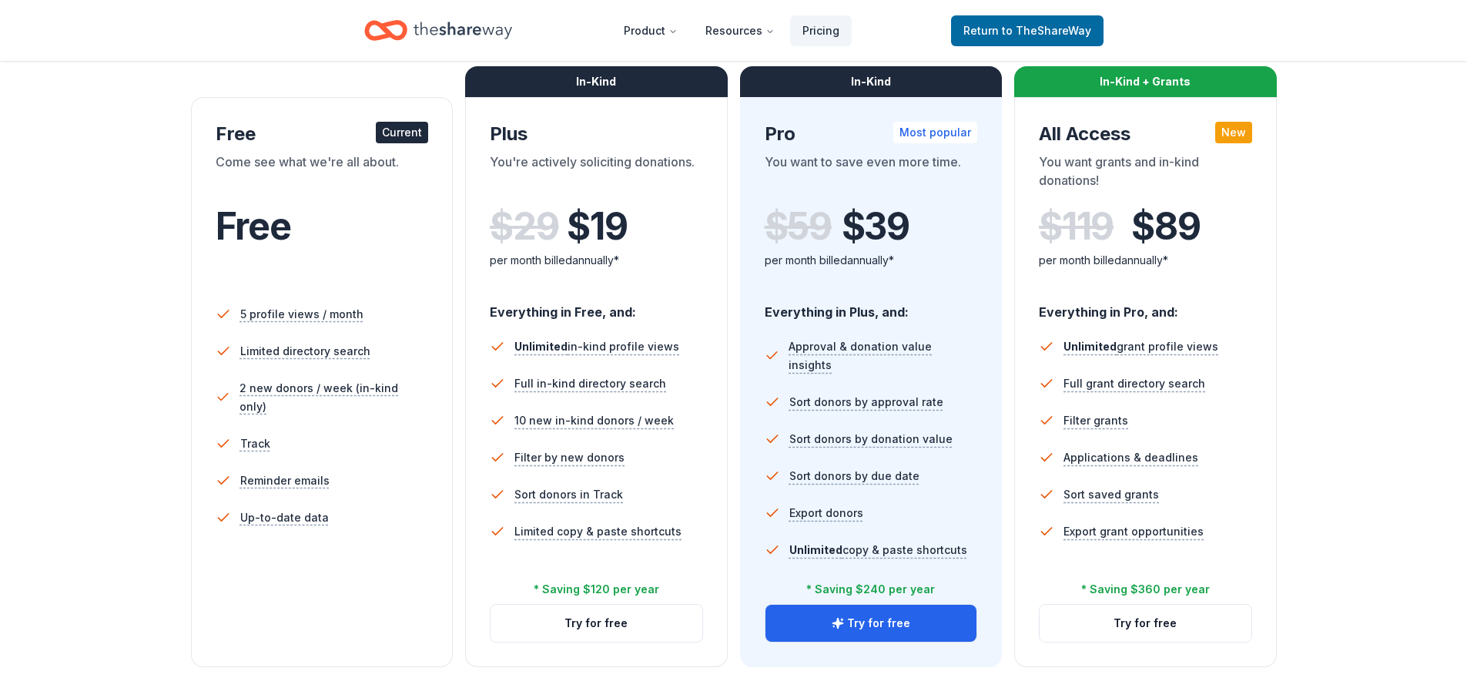
scroll to position [231, 0]
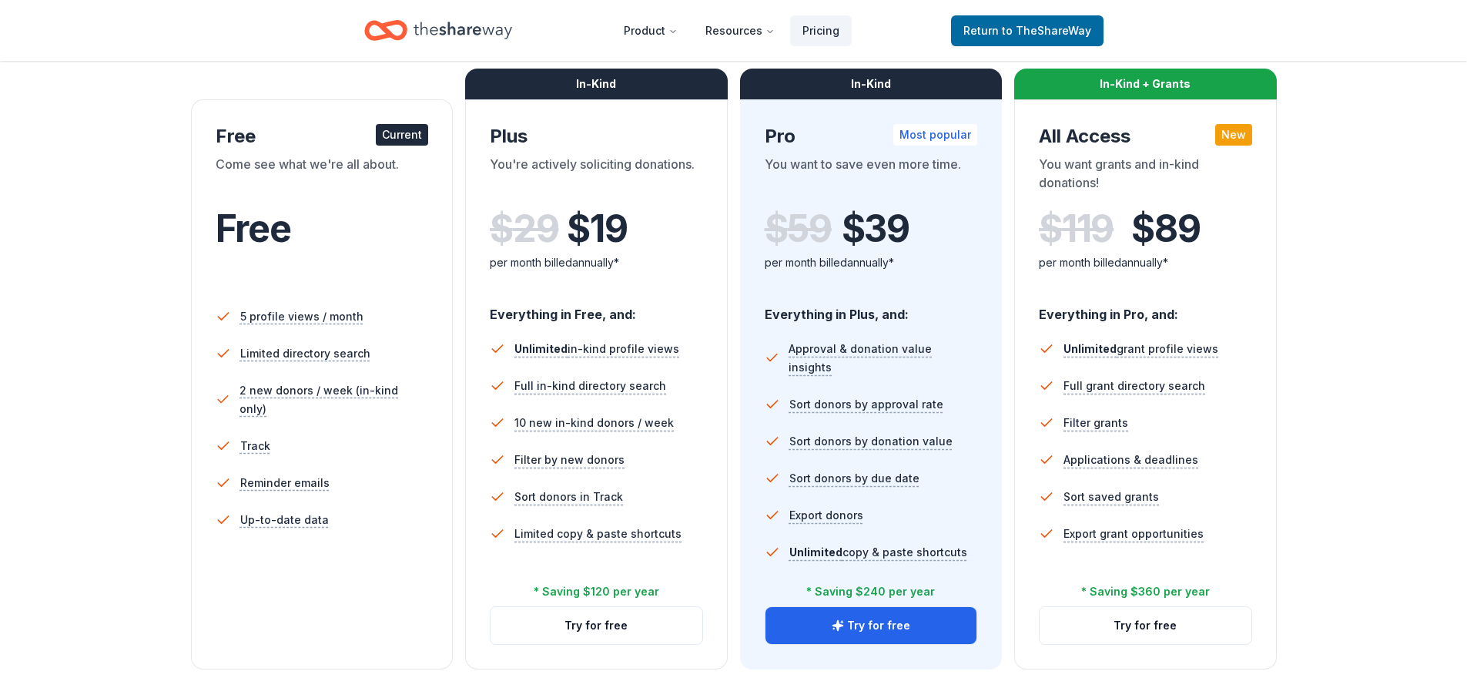
click at [869, 224] on span "$ 39" at bounding box center [876, 228] width 68 height 43
click at [869, 116] on div "In-Kind Pro Most popular You want to save even more time. $ 59 $ 39 per month b…" at bounding box center [871, 384] width 263 height 570
click at [890, 632] on button "Try for free" at bounding box center [871, 625] width 212 height 37
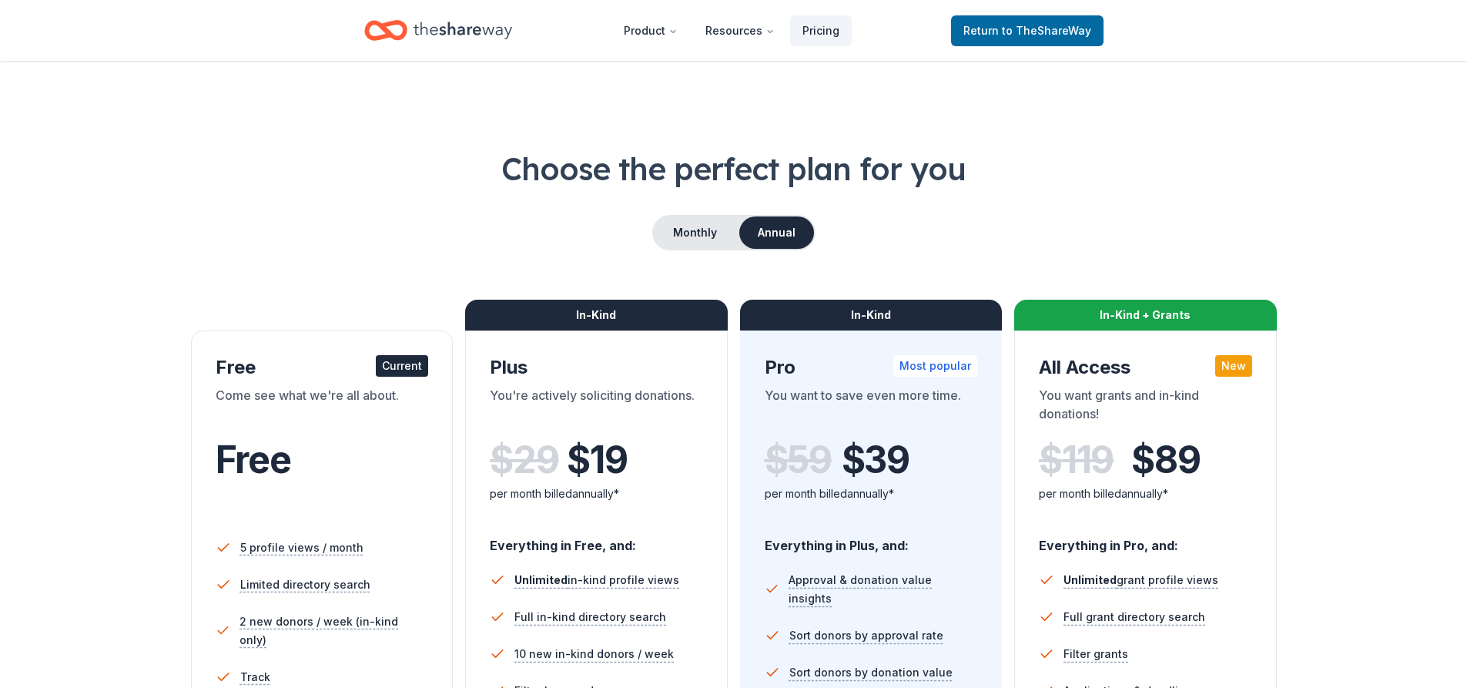
scroll to position [222, 0]
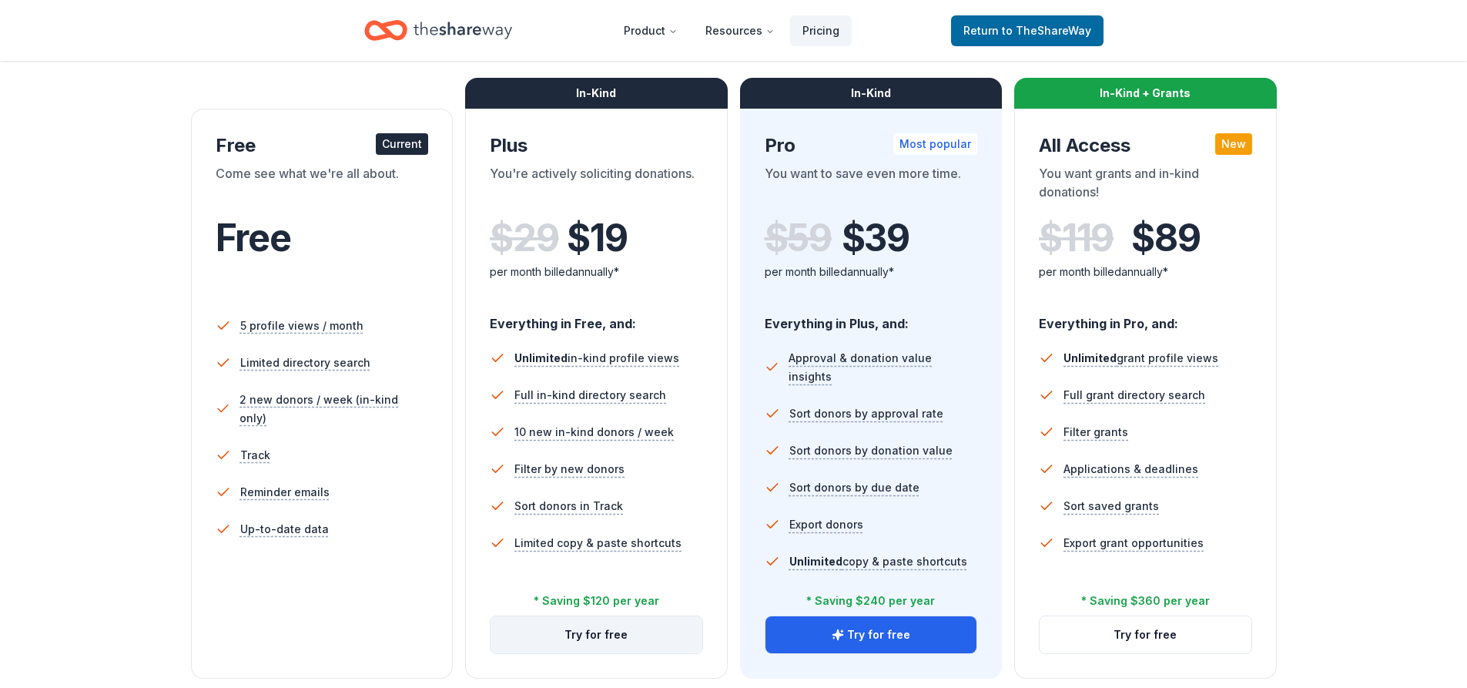
click at [604, 631] on button "Try for free" at bounding box center [597, 634] width 212 height 37
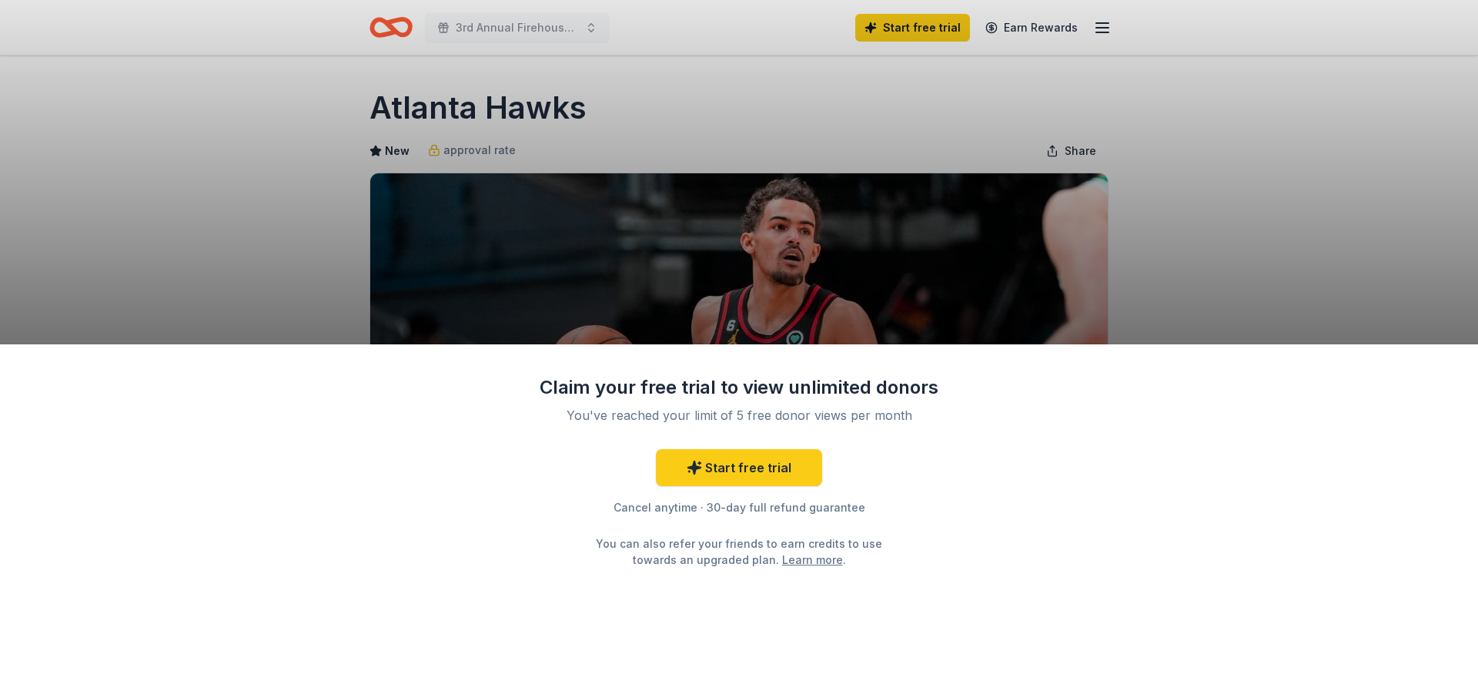
click at [1186, 256] on div "Claim your free trial to view unlimited donors You've reached your limit of 5 f…" at bounding box center [739, 344] width 1478 height 688
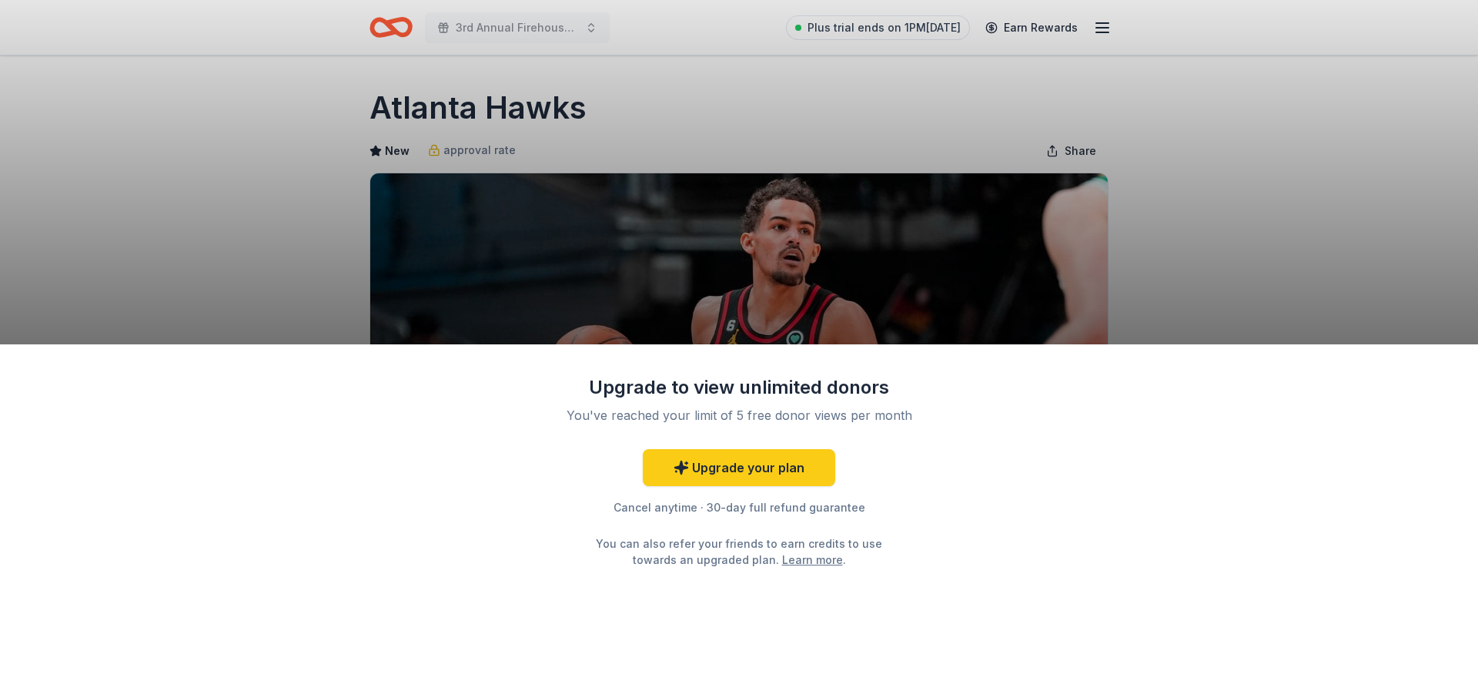
click at [1231, 221] on div "Upgrade to view unlimited donors You've reached your limit of 5 free donor view…" at bounding box center [739, 344] width 1478 height 688
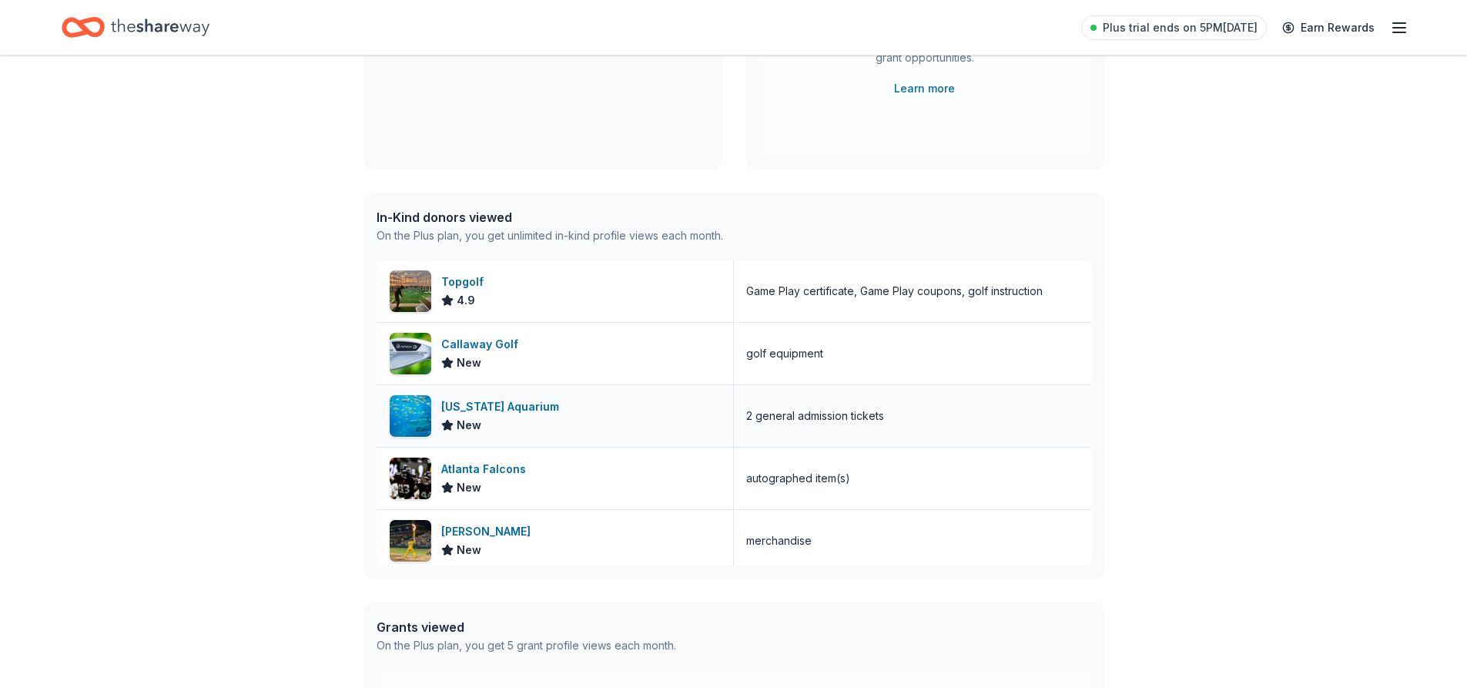
scroll to position [246, 0]
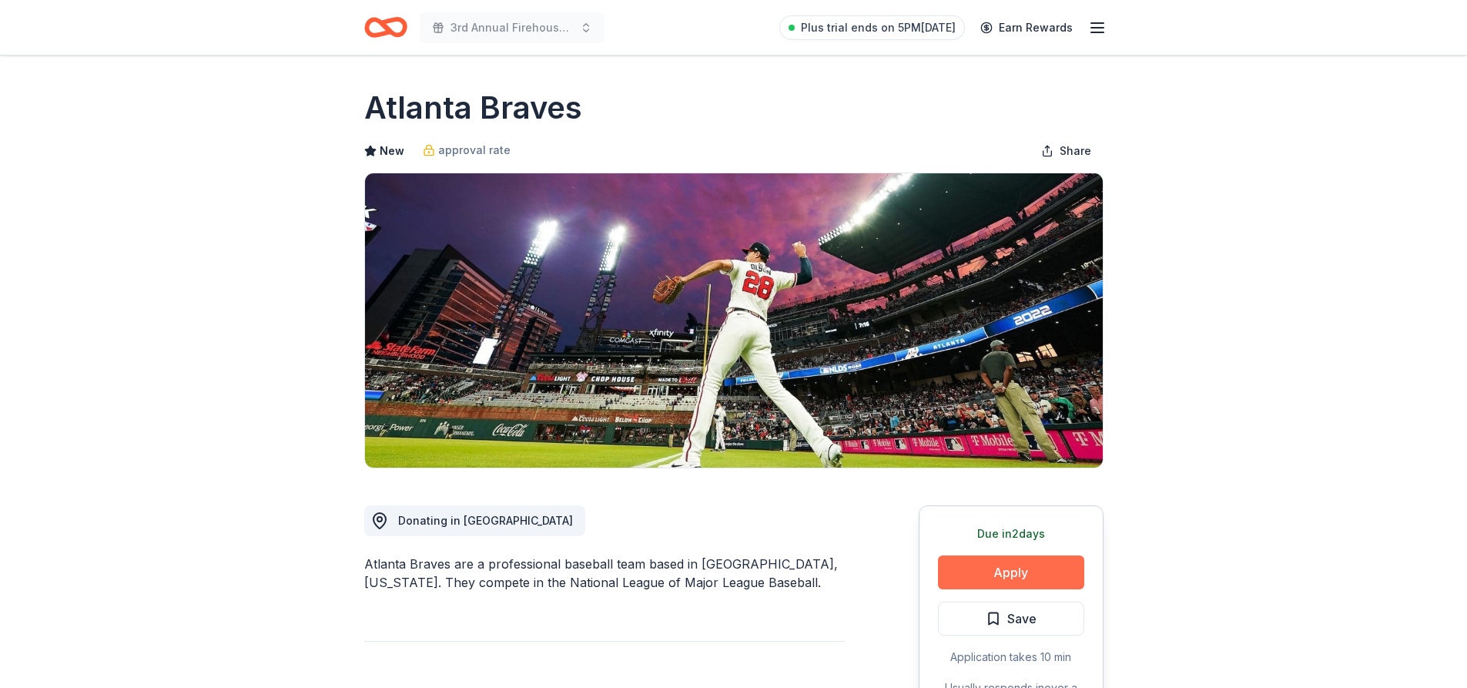
click at [1010, 581] on button "Apply" at bounding box center [1011, 572] width 146 height 34
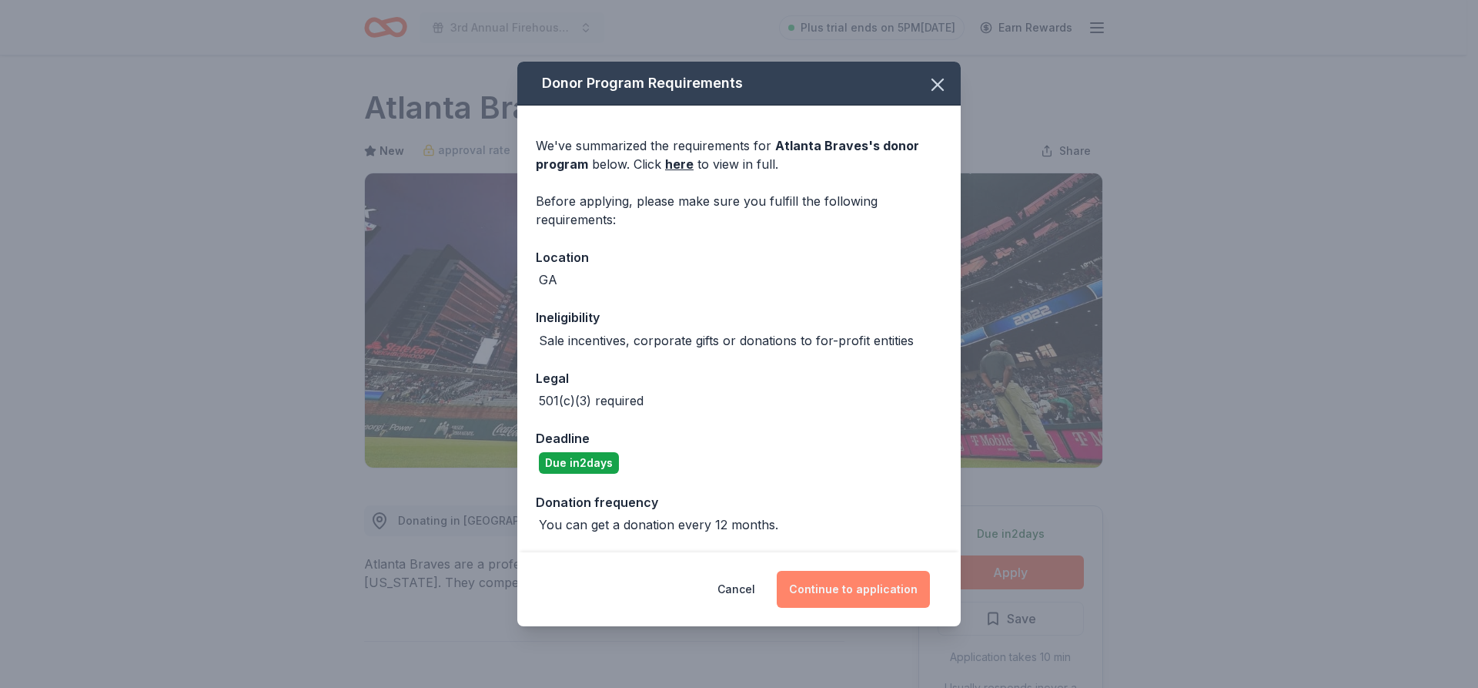
click at [851, 598] on button "Continue to application" at bounding box center [853, 589] width 153 height 37
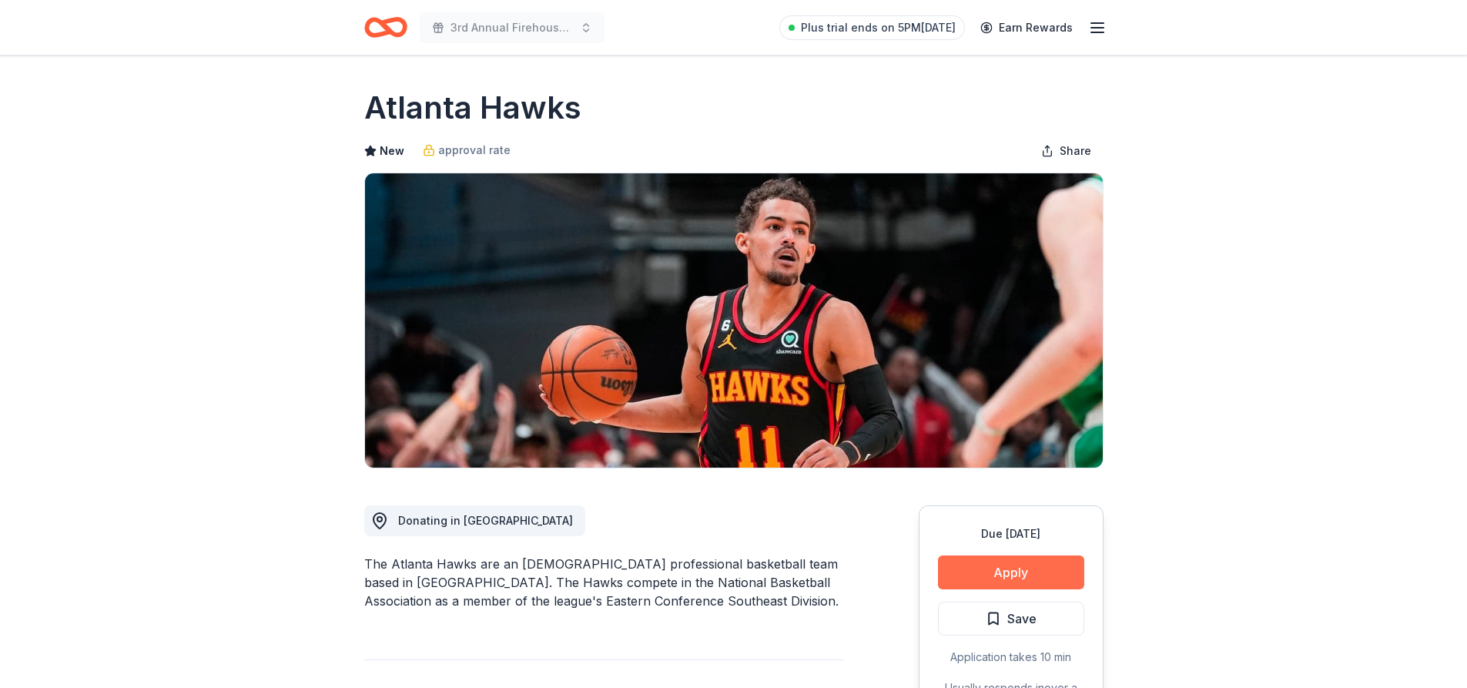
click at [996, 575] on button "Apply" at bounding box center [1011, 572] width 146 height 34
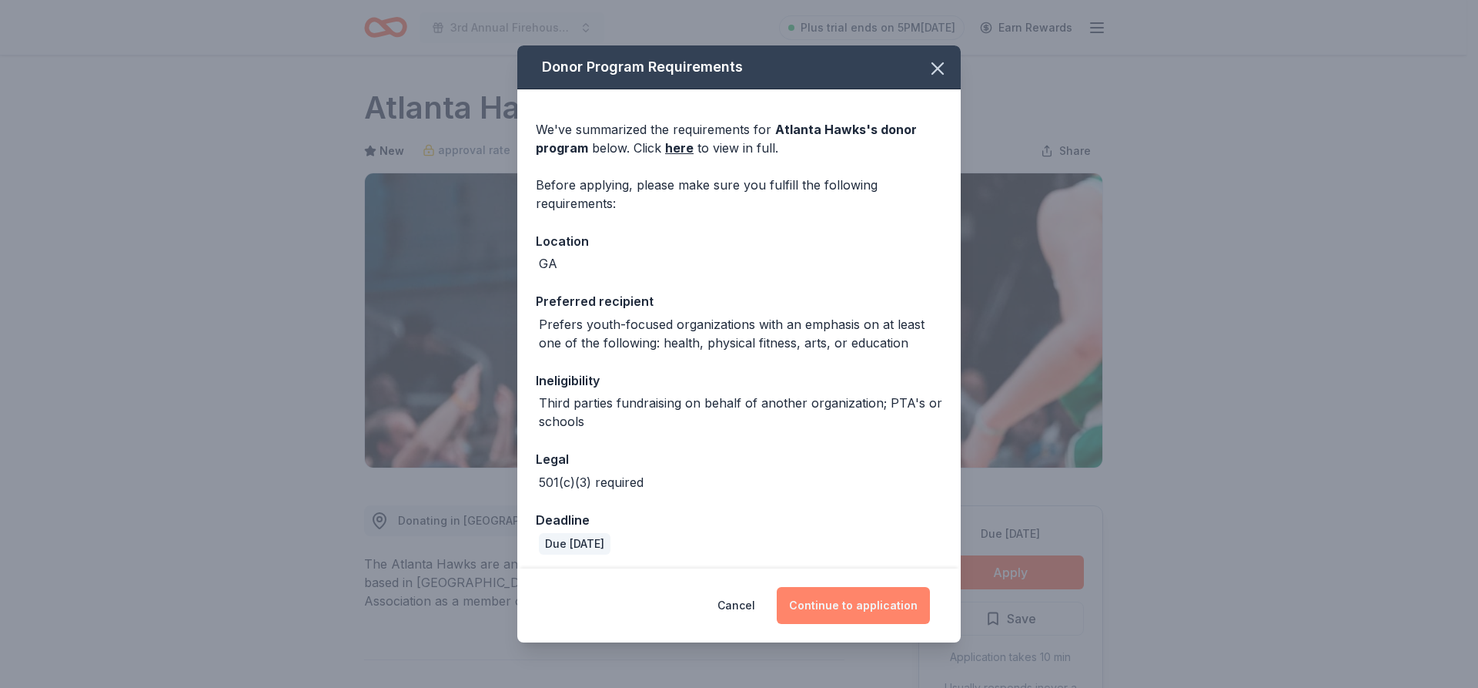
click at [879, 608] on button "Continue to application" at bounding box center [853, 605] width 153 height 37
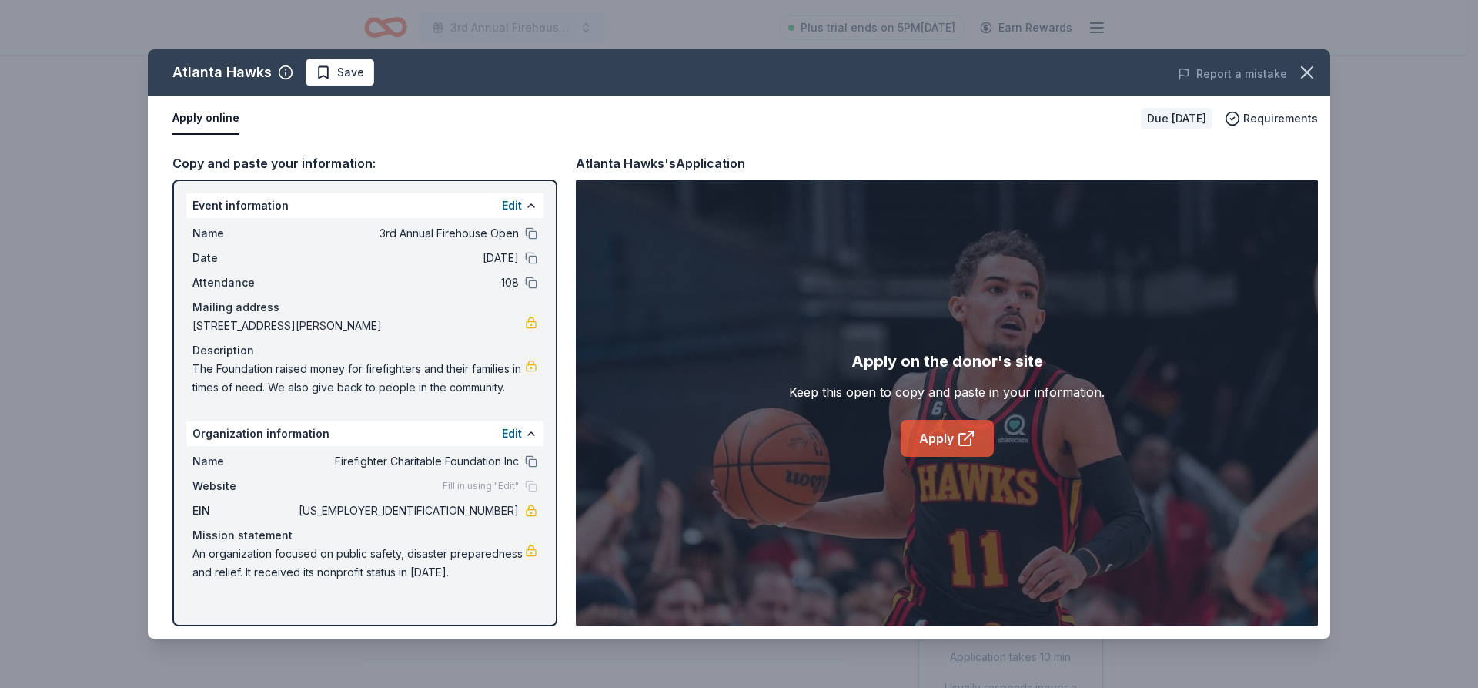
click at [951, 437] on link "Apply" at bounding box center [947, 438] width 93 height 37
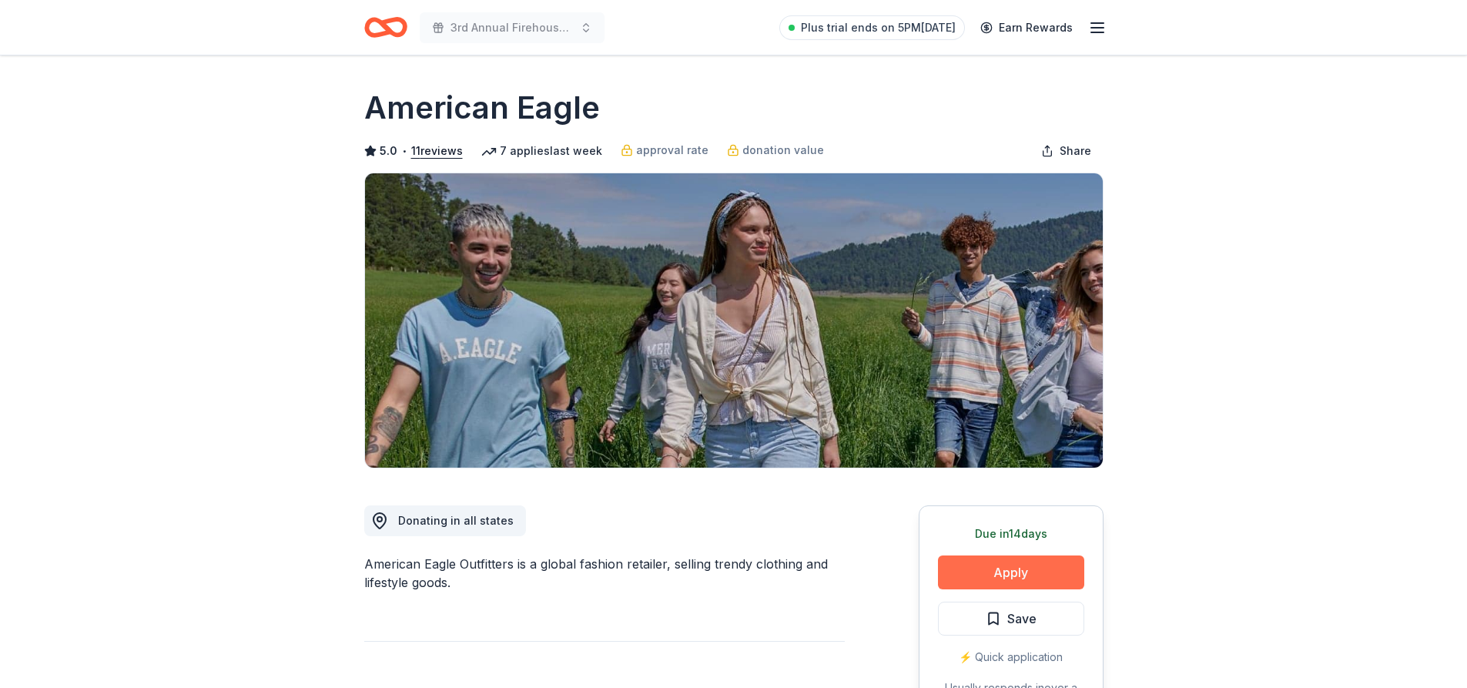
click at [1030, 564] on button "Apply" at bounding box center [1011, 572] width 146 height 34
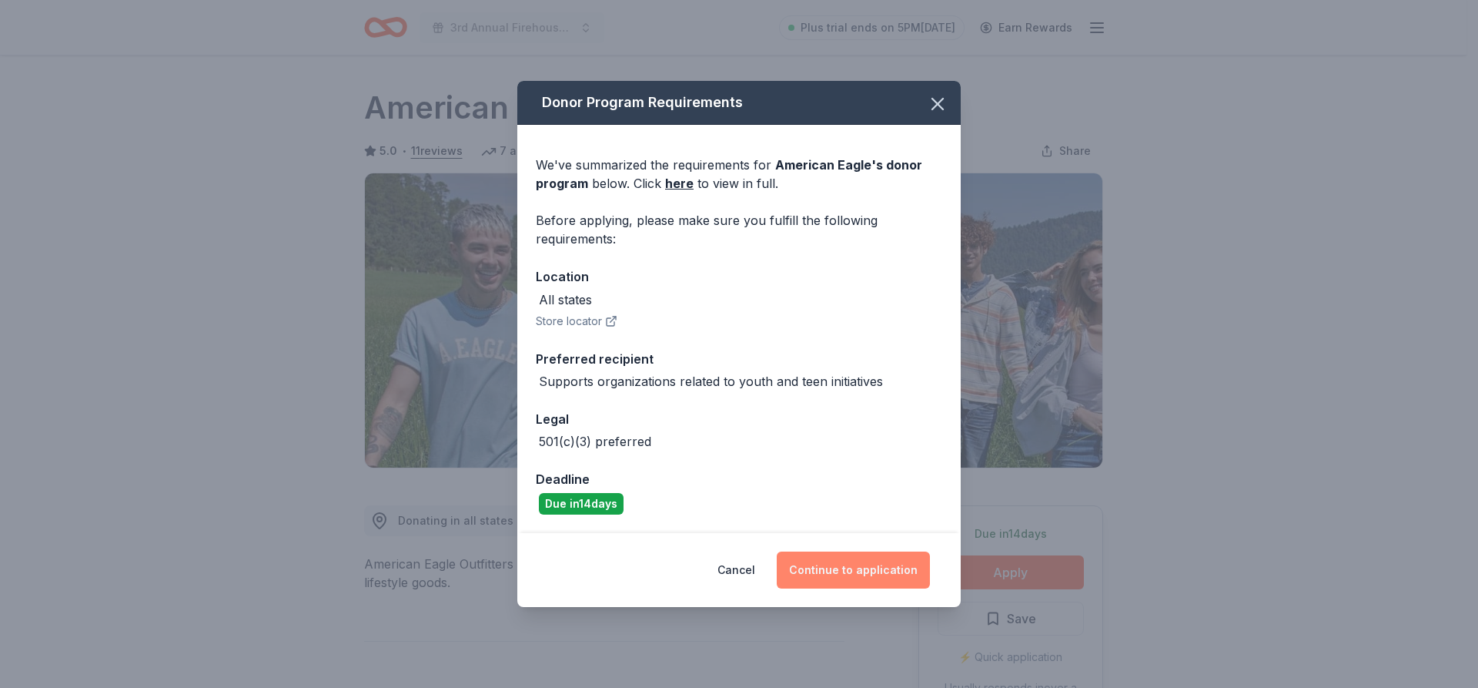
click at [844, 575] on button "Continue to application" at bounding box center [853, 569] width 153 height 37
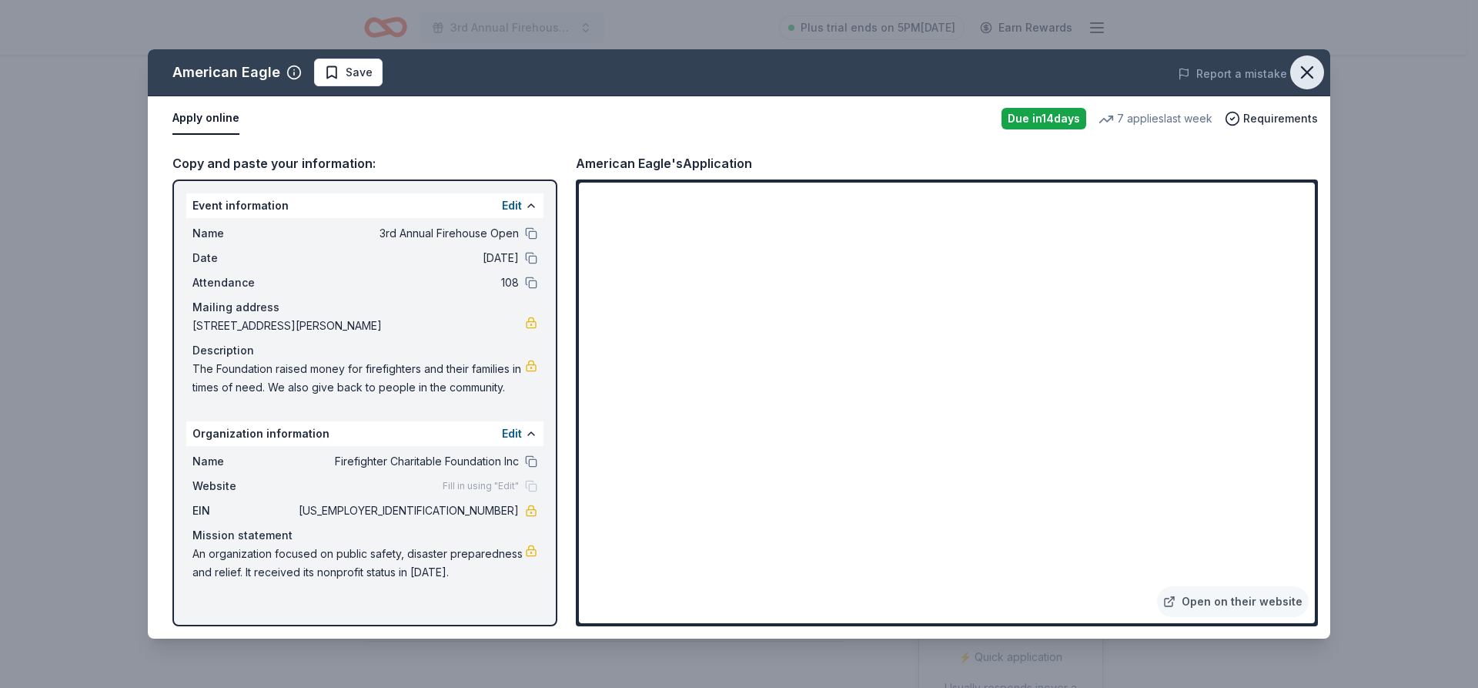
click at [1308, 70] on icon "button" at bounding box center [1308, 73] width 22 height 22
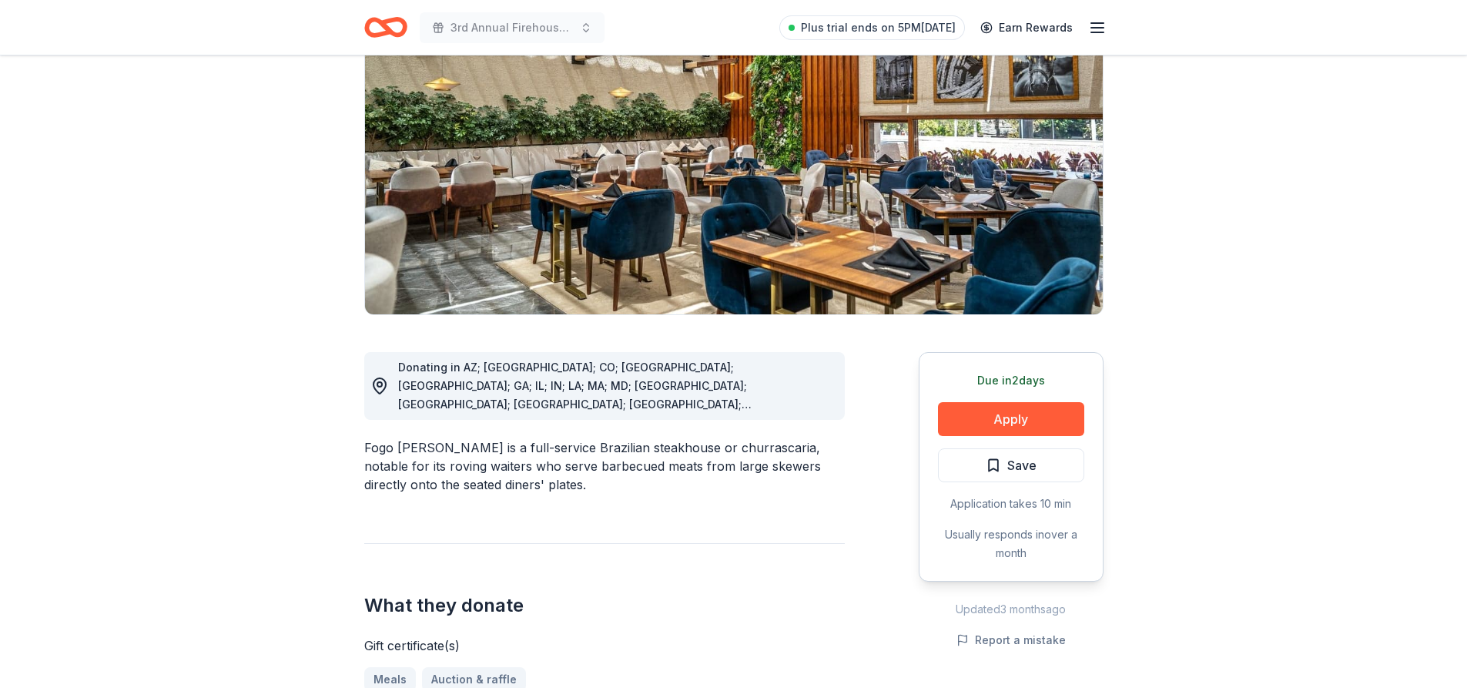
scroll to position [154, 0]
click at [1040, 412] on button "Apply" at bounding box center [1011, 418] width 146 height 34
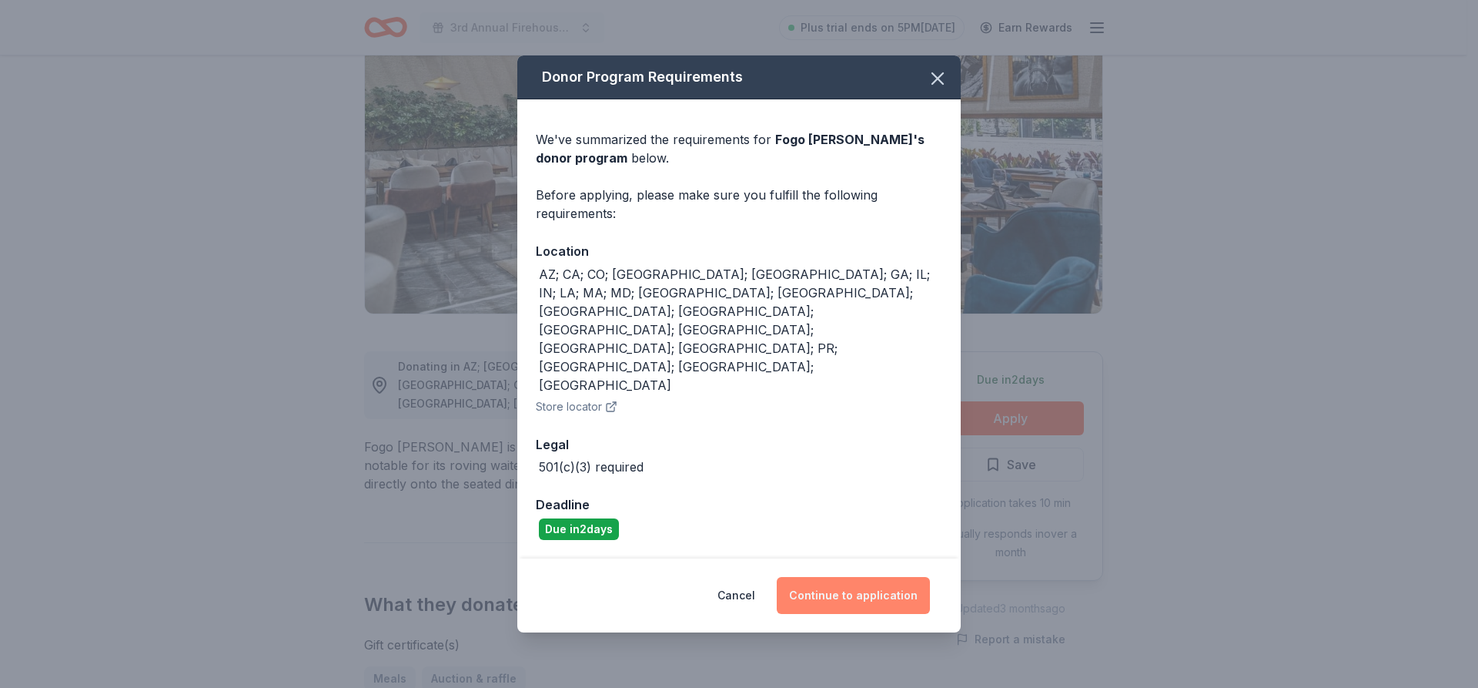
click at [866, 577] on button "Continue to application" at bounding box center [853, 595] width 153 height 37
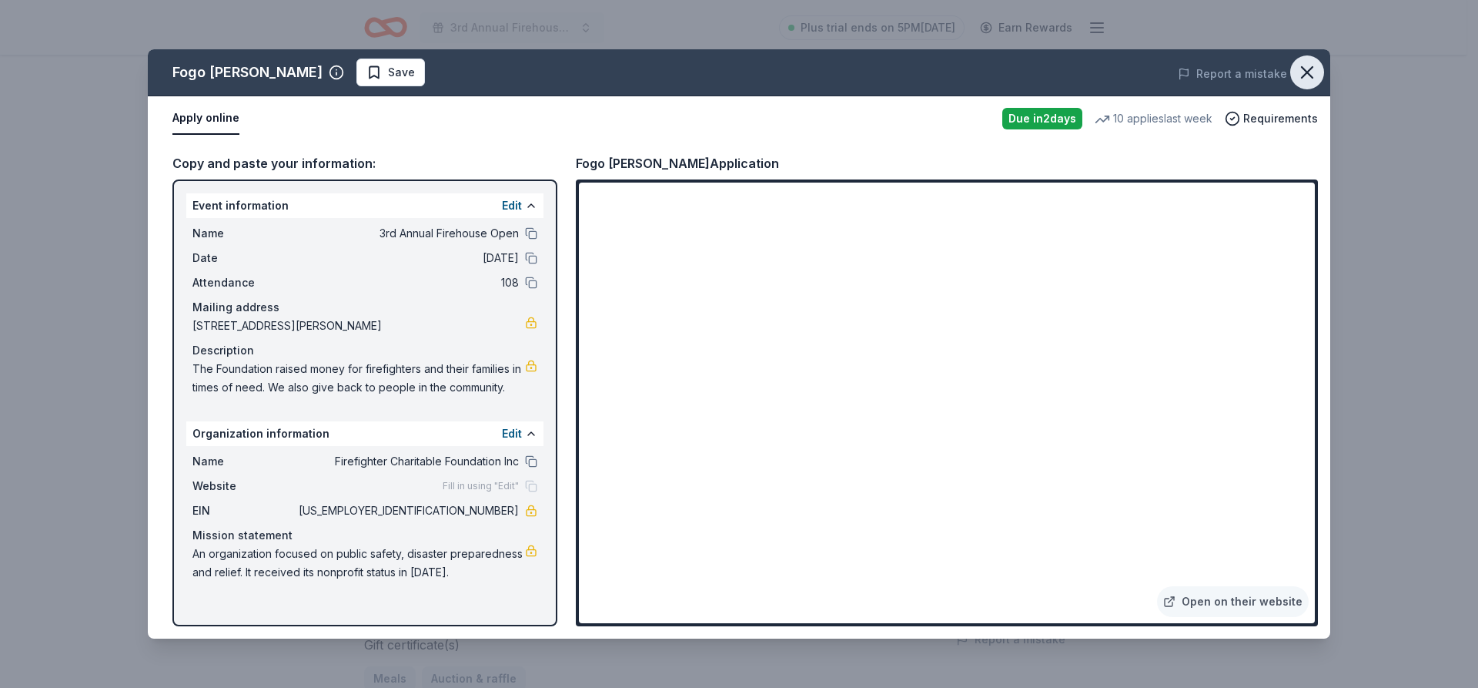
click at [1304, 75] on icon "button" at bounding box center [1307, 72] width 11 height 11
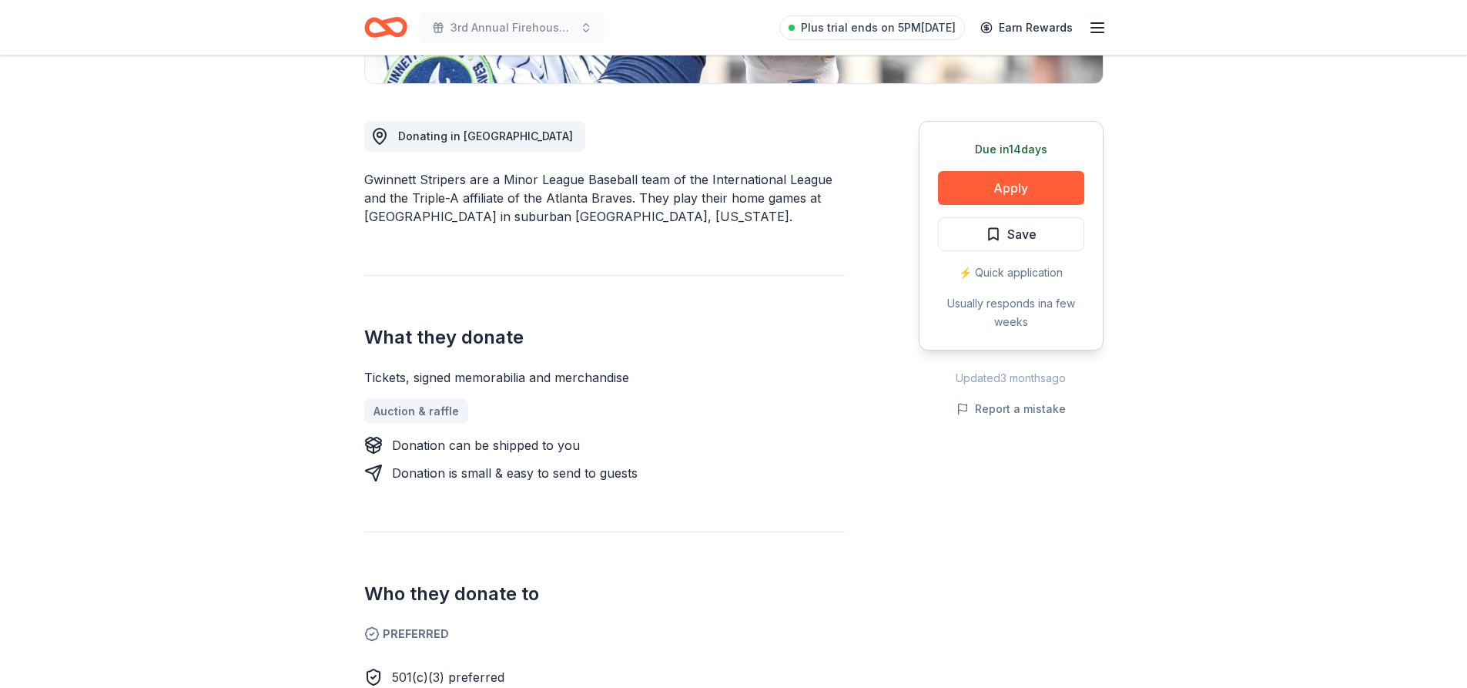
scroll to position [385, 0]
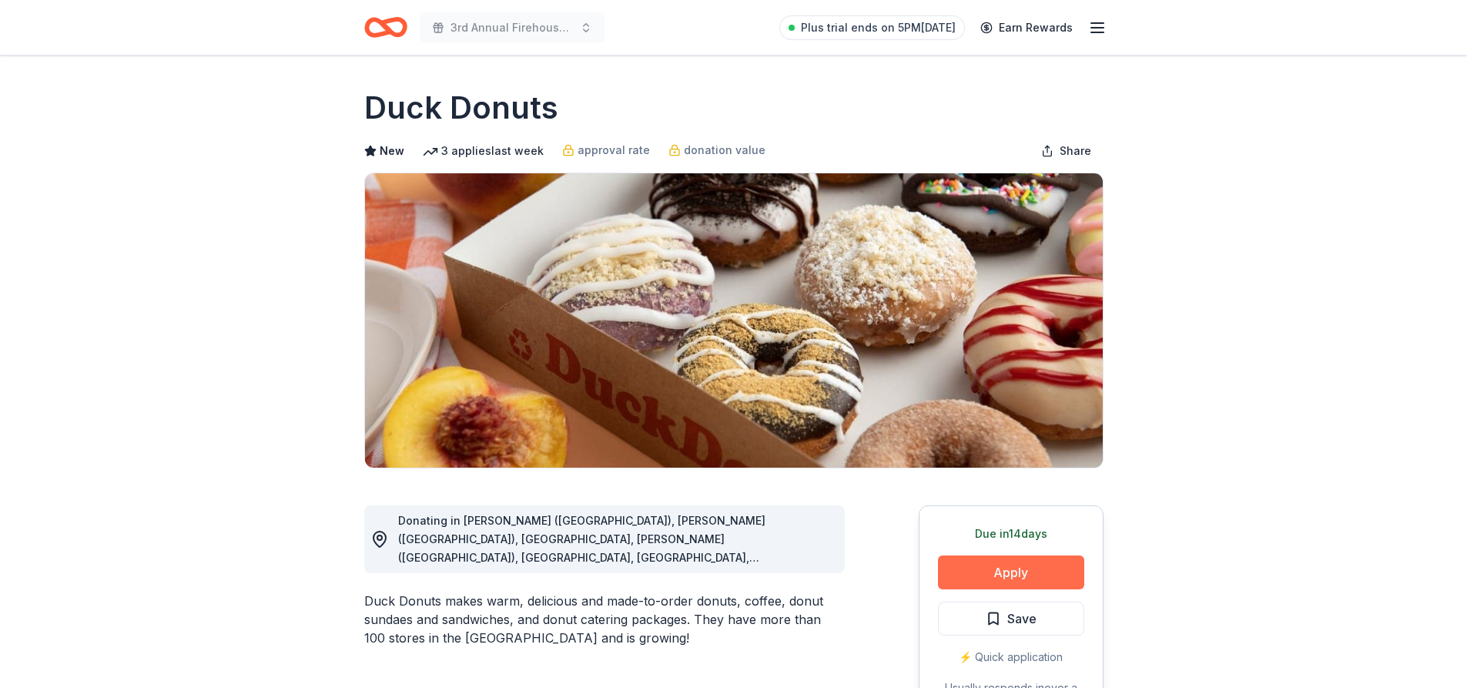
click at [1015, 568] on button "Apply" at bounding box center [1011, 572] width 146 height 34
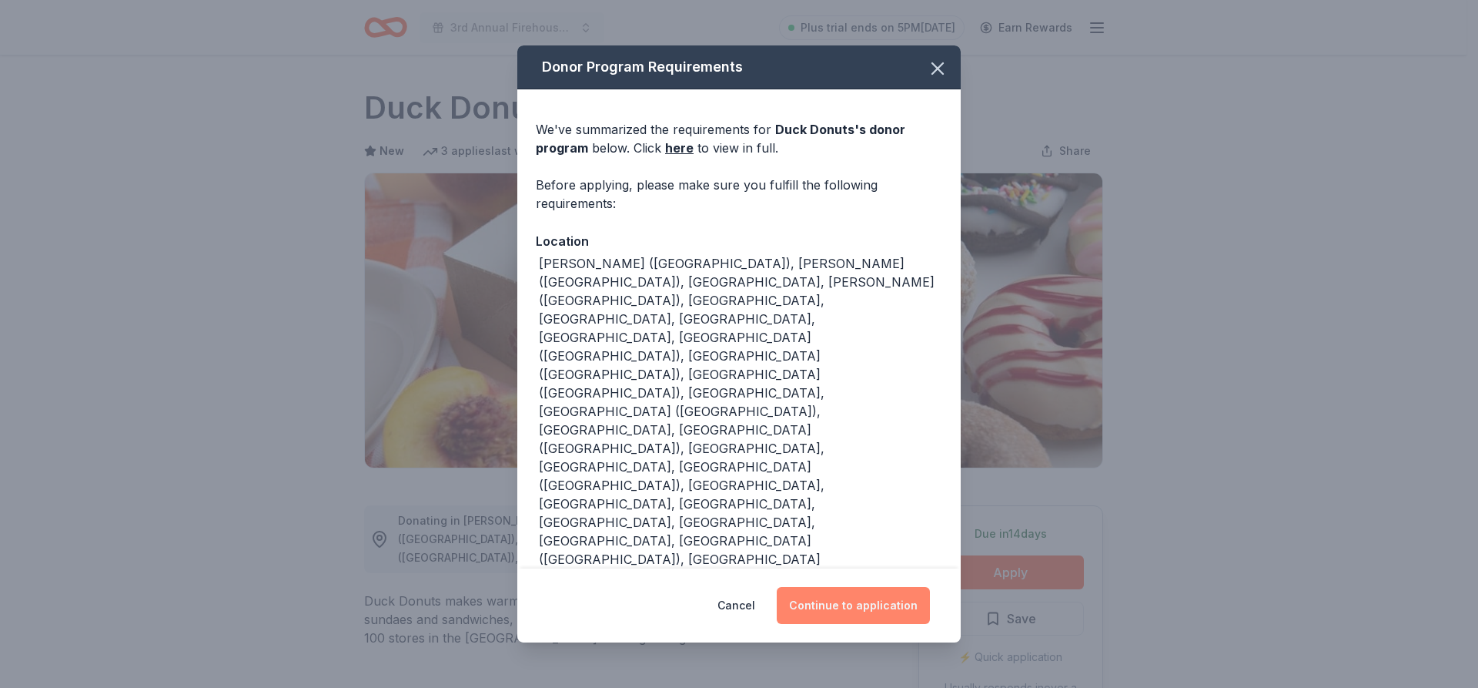
click at [866, 587] on button "Continue to application" at bounding box center [853, 605] width 153 height 37
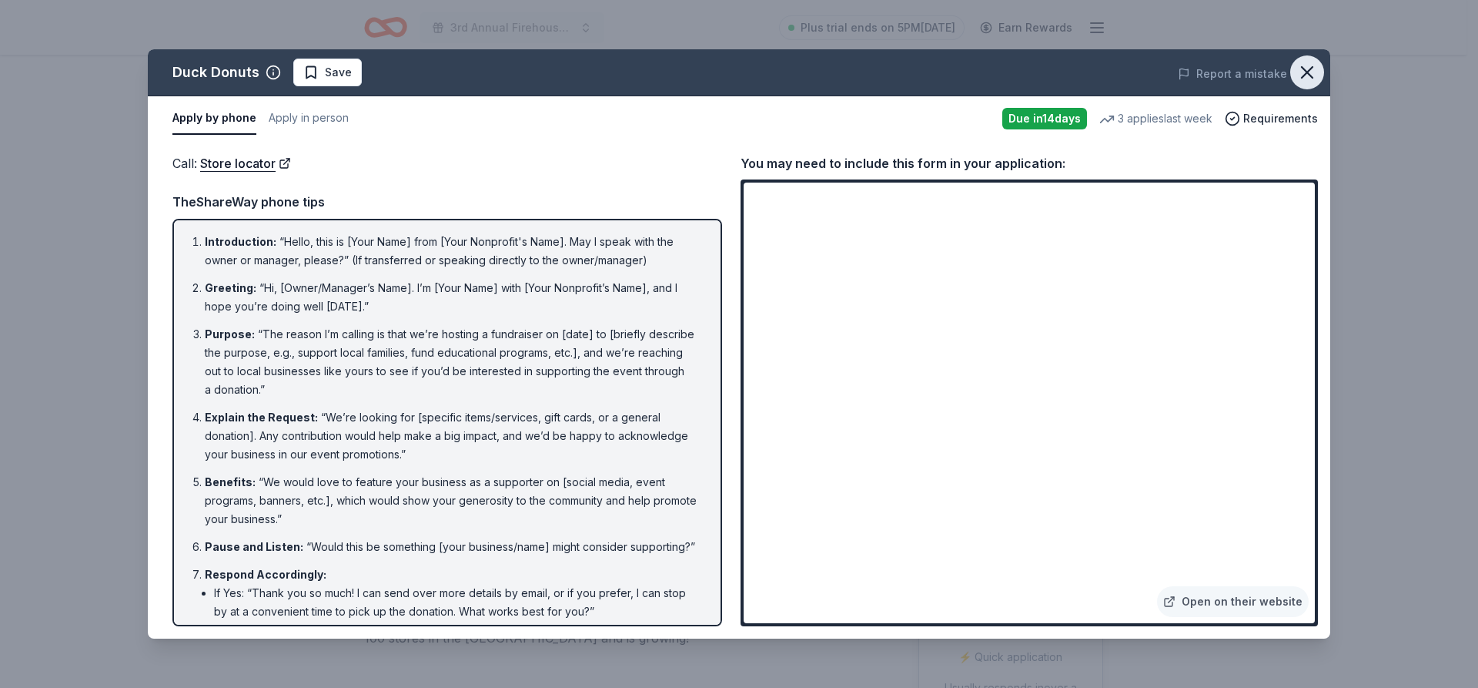
click at [1308, 65] on icon "button" at bounding box center [1308, 73] width 22 height 22
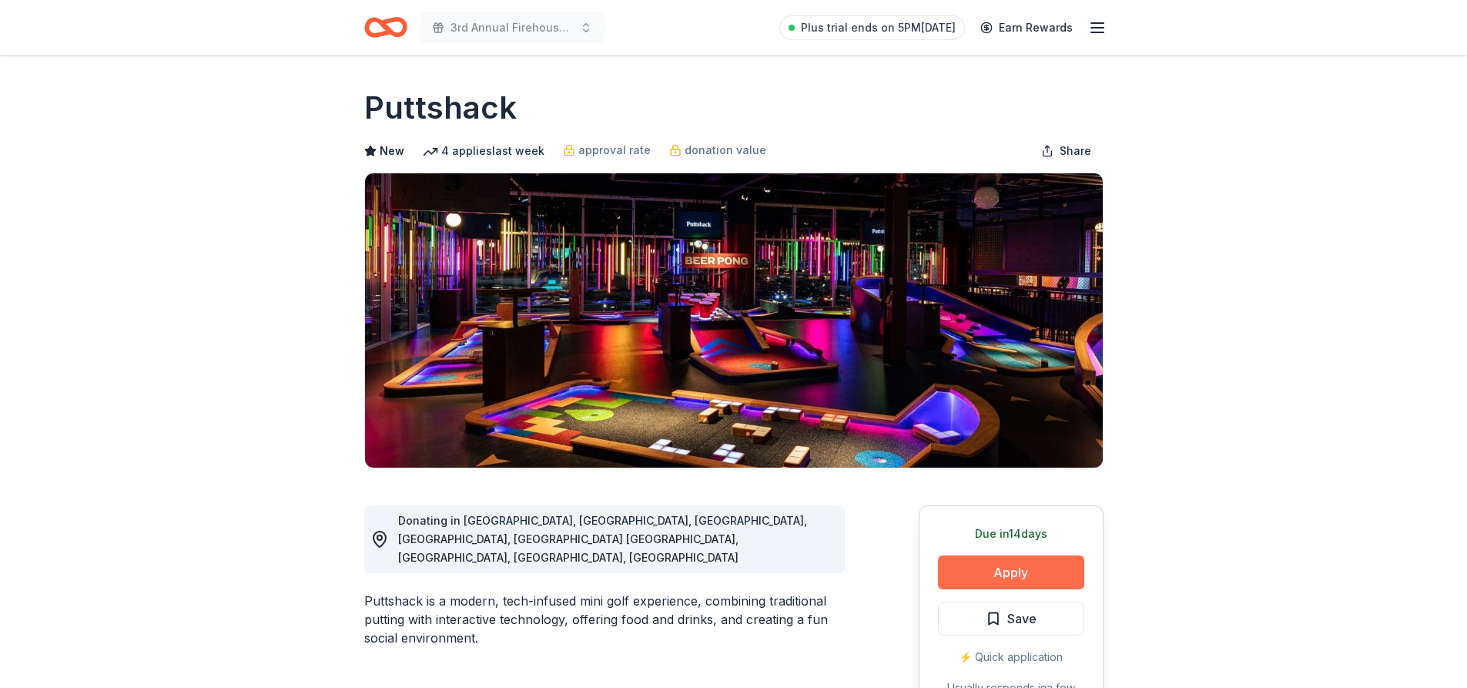
click at [1025, 577] on button "Apply" at bounding box center [1011, 572] width 146 height 34
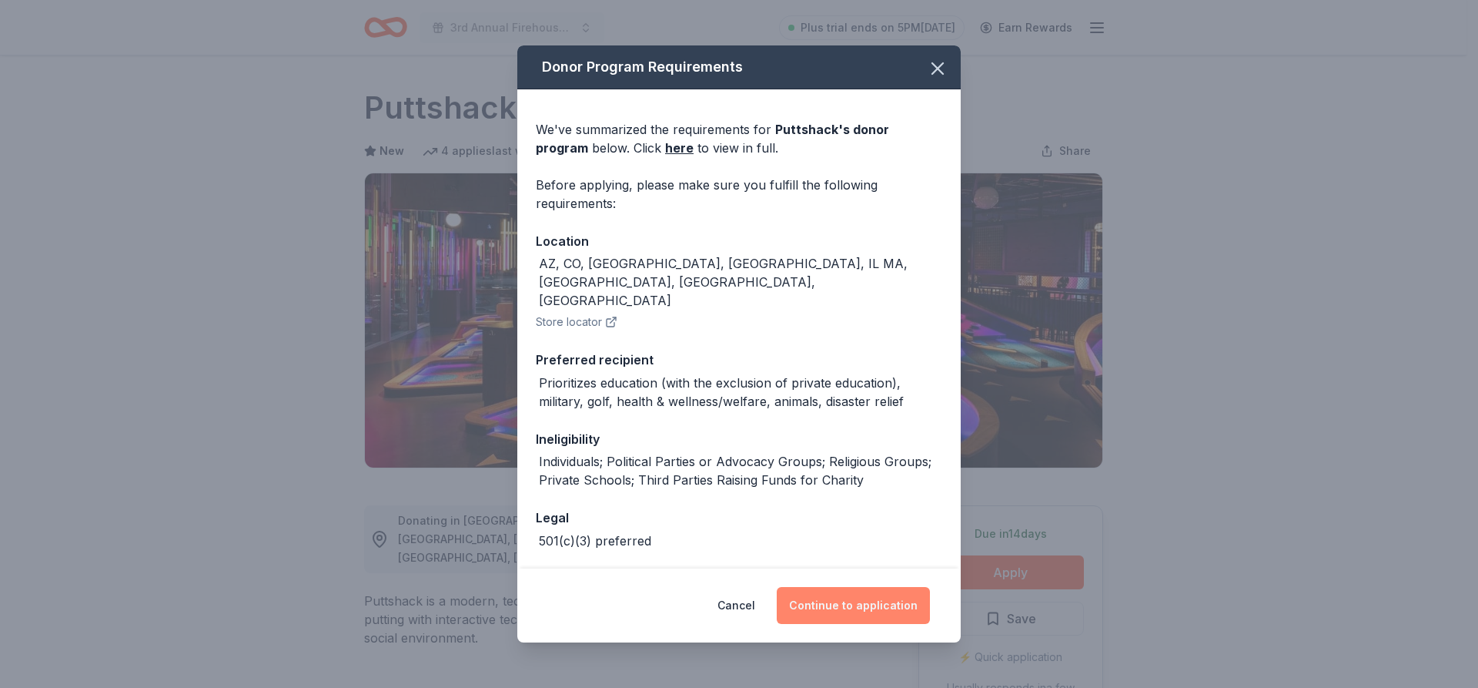
click at [879, 603] on button "Continue to application" at bounding box center [853, 605] width 153 height 37
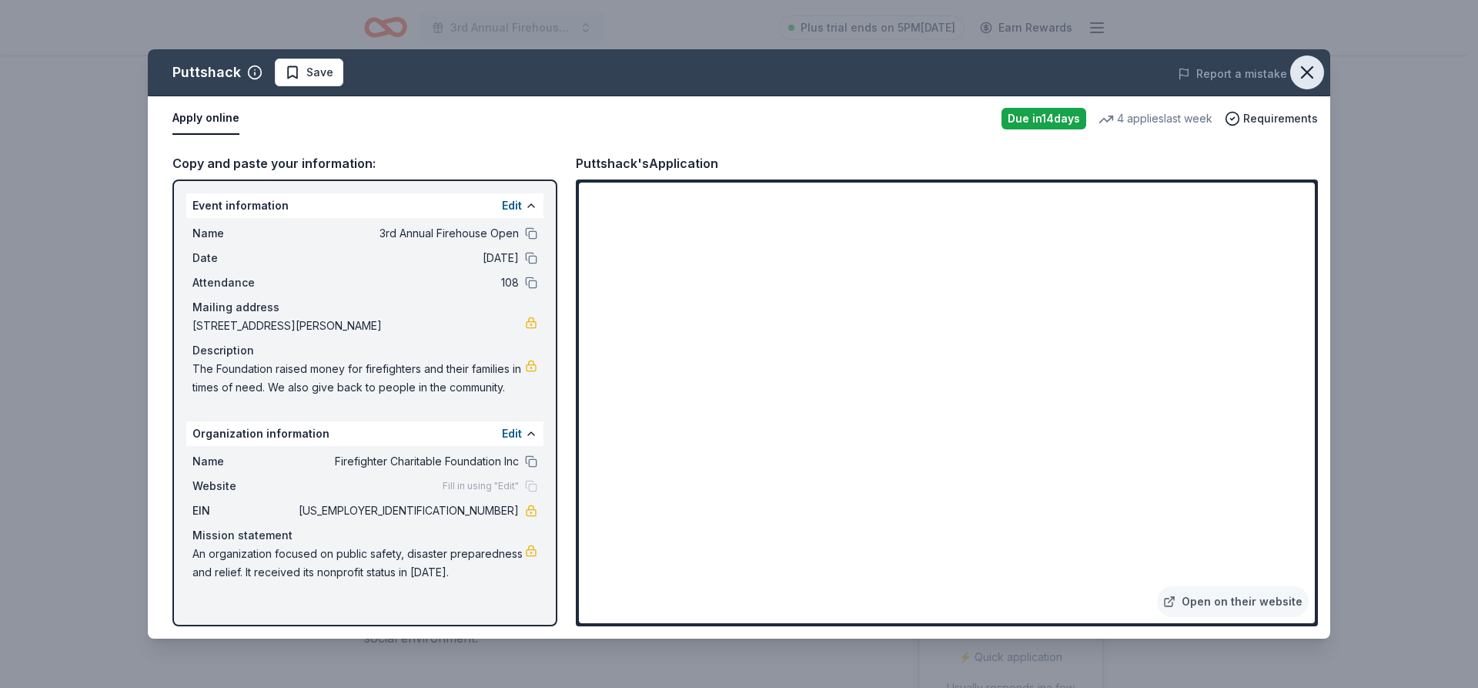
click at [1298, 74] on icon "button" at bounding box center [1308, 73] width 22 height 22
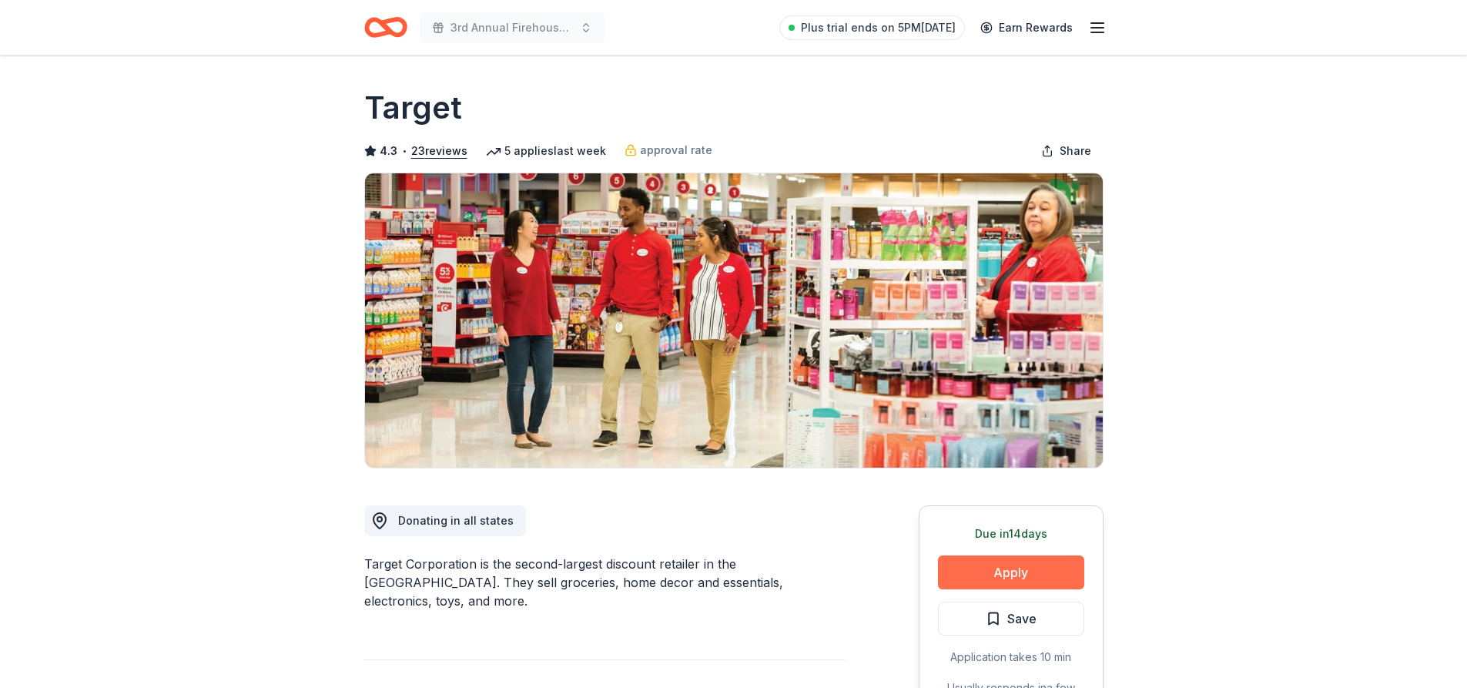
click at [1052, 572] on button "Apply" at bounding box center [1011, 572] width 146 height 34
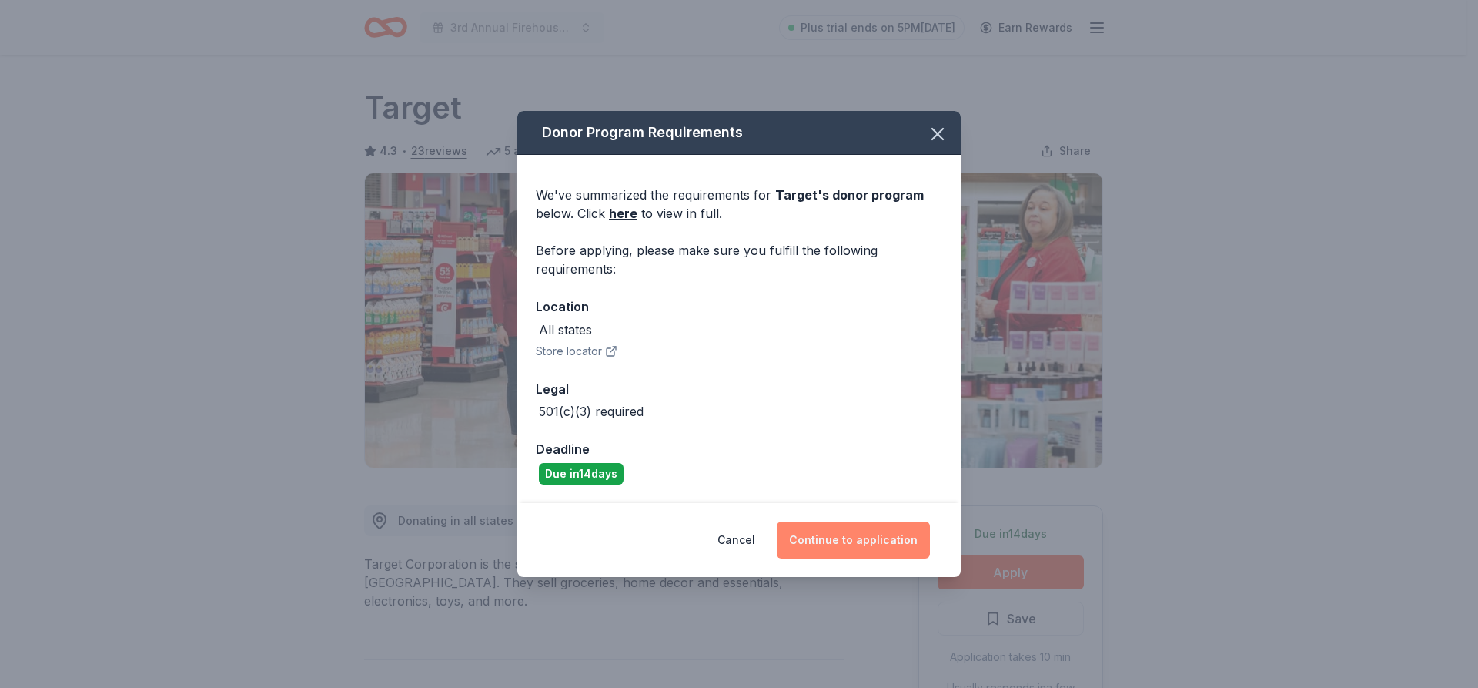
click at [907, 544] on button "Continue to application" at bounding box center [853, 539] width 153 height 37
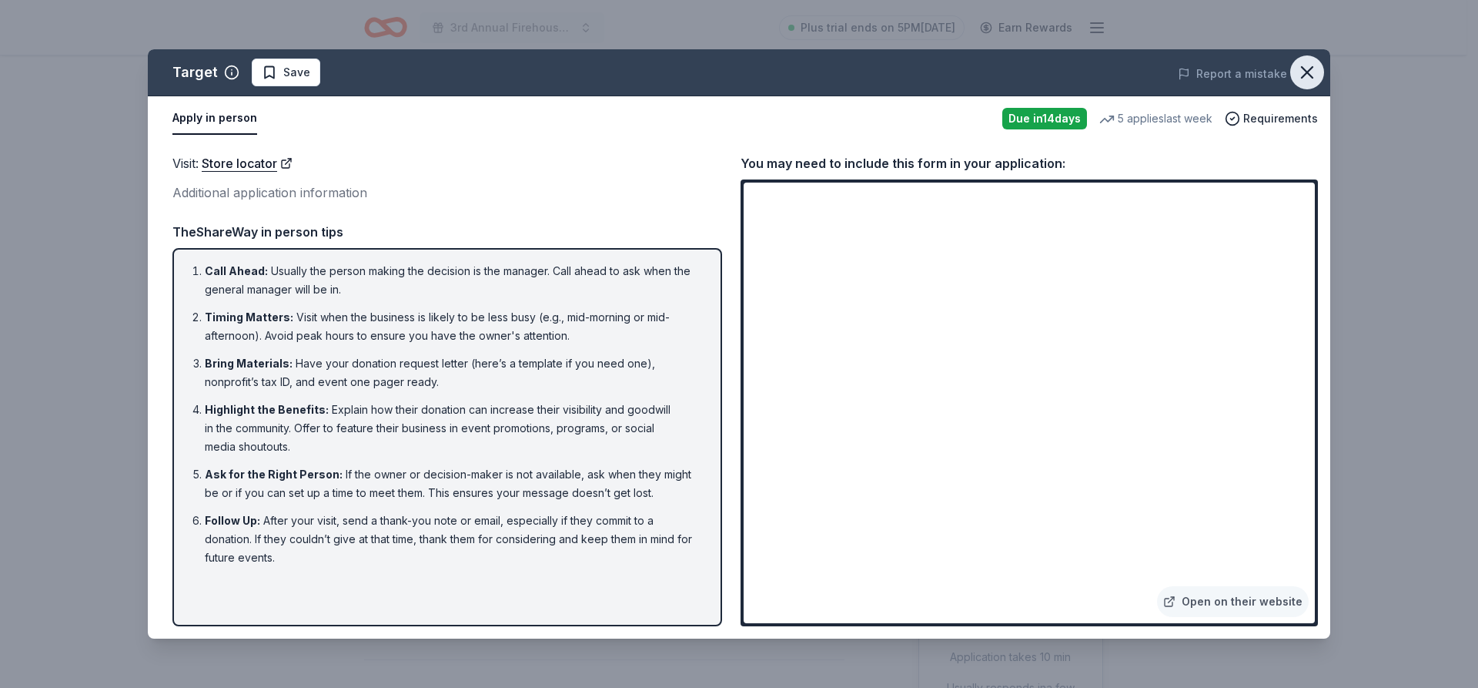
click at [1308, 76] on icon "button" at bounding box center [1308, 73] width 22 height 22
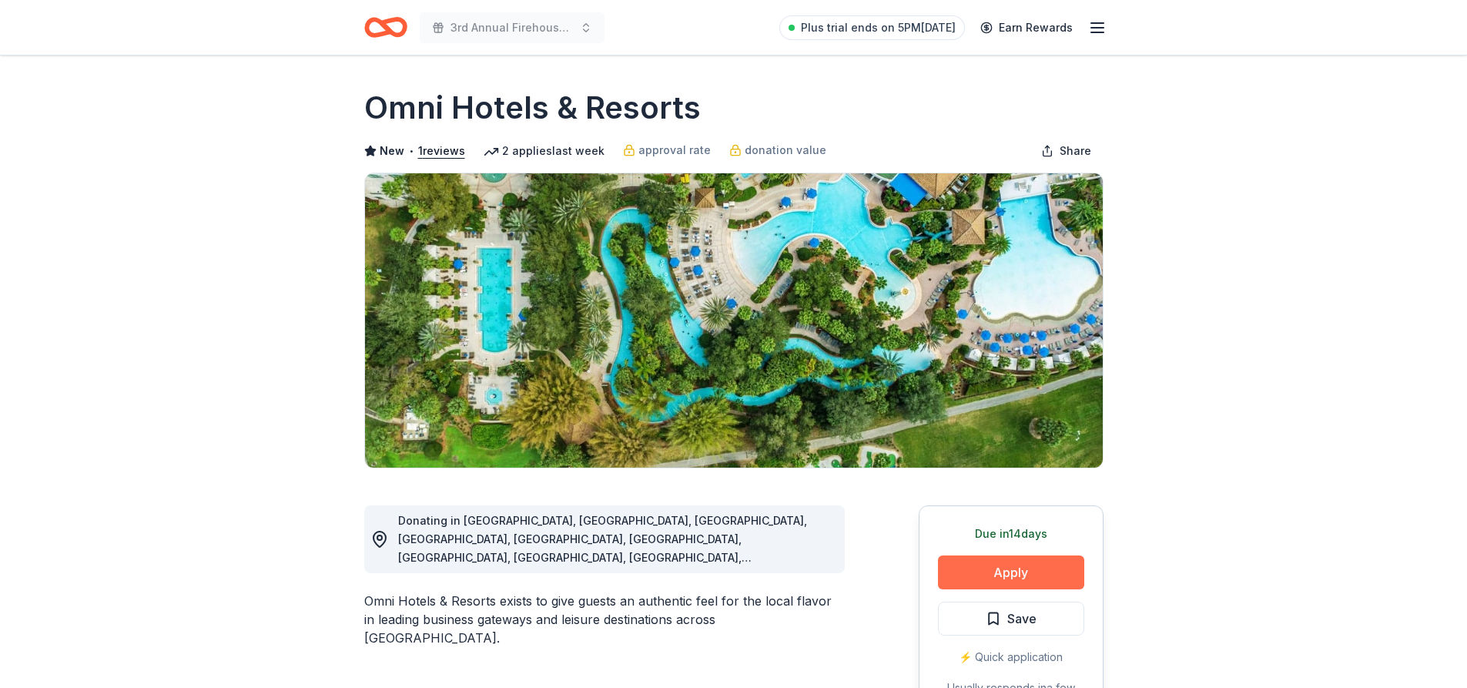
click at [997, 569] on button "Apply" at bounding box center [1011, 572] width 146 height 34
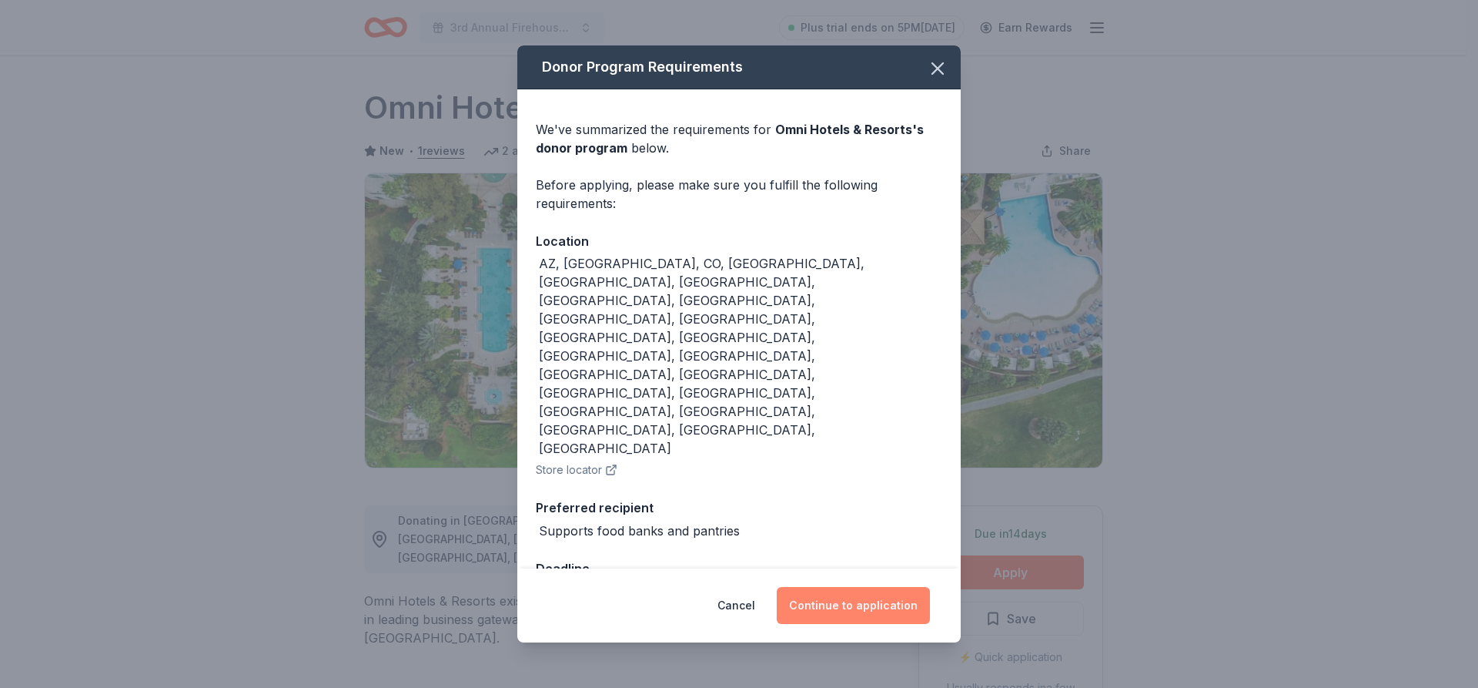
click at [882, 587] on button "Continue to application" at bounding box center [853, 605] width 153 height 37
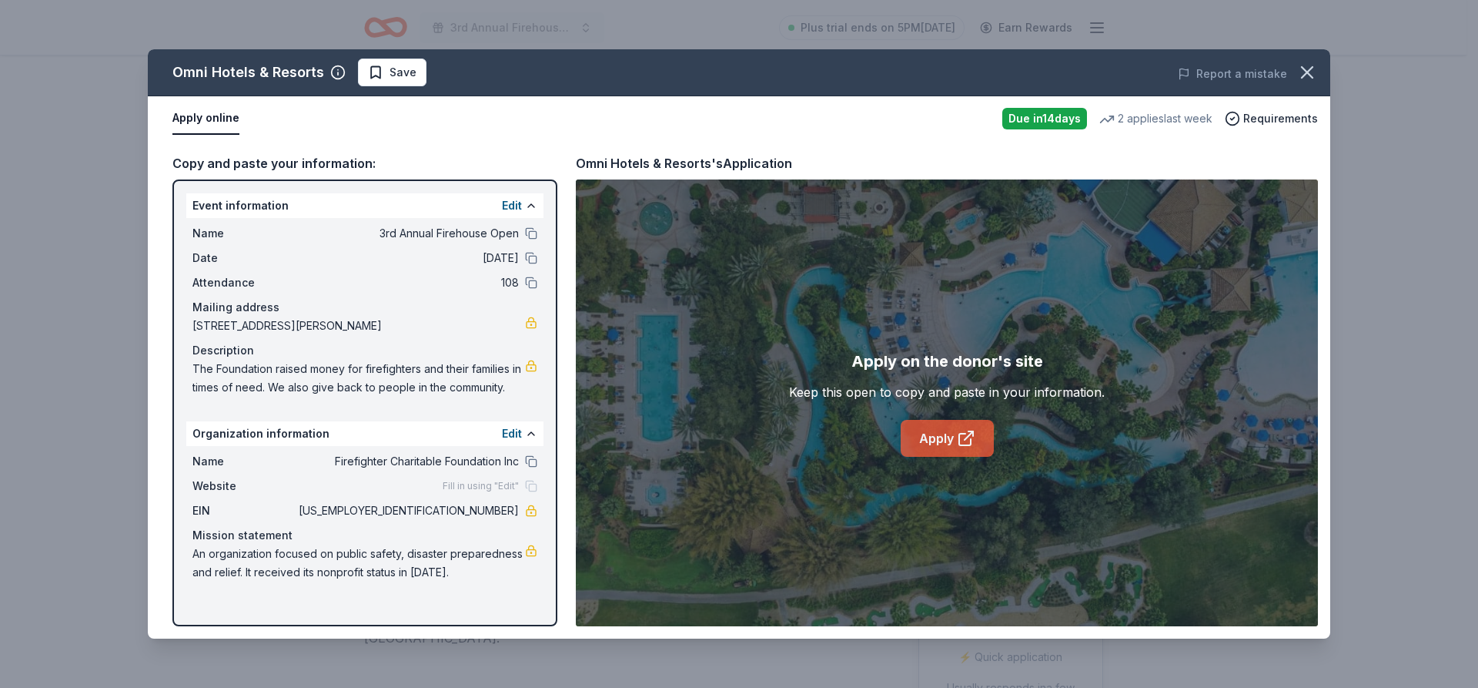
click at [949, 441] on link "Apply" at bounding box center [947, 438] width 93 height 37
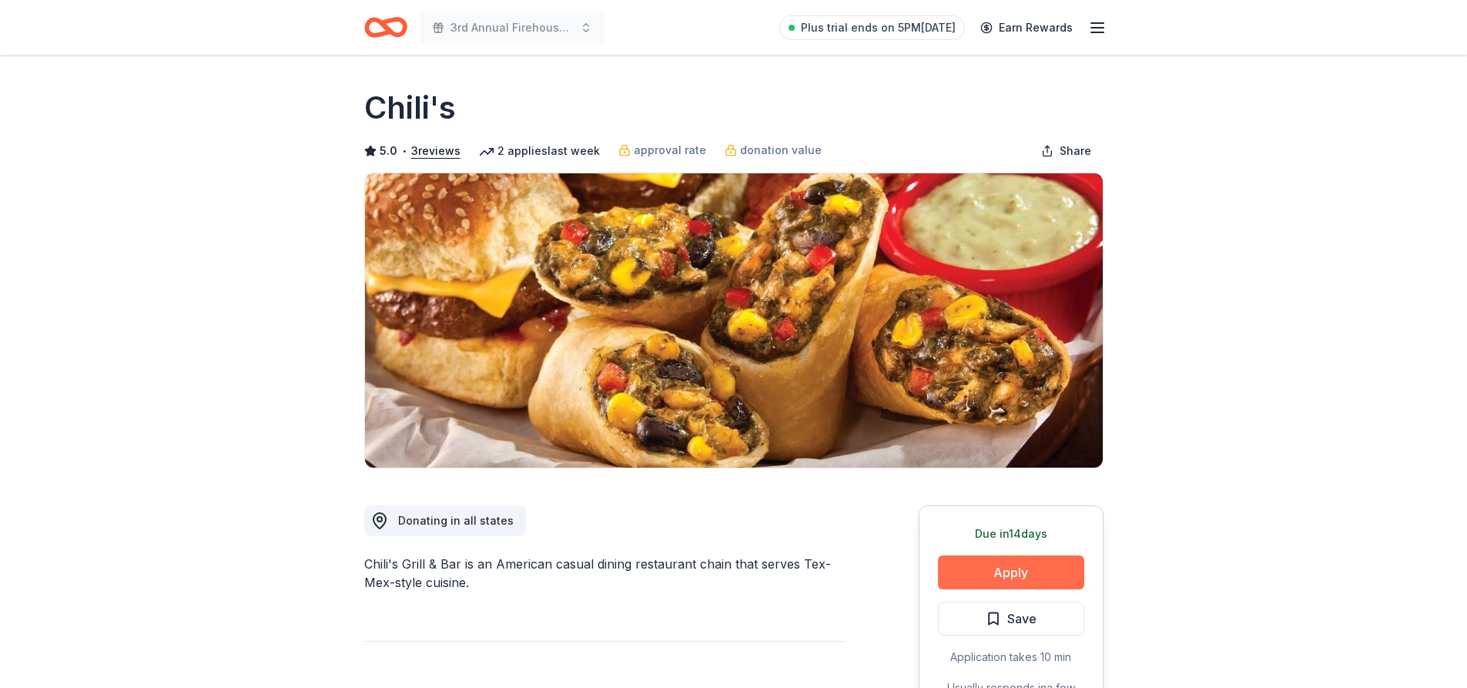
click at [1006, 574] on button "Apply" at bounding box center [1011, 572] width 146 height 34
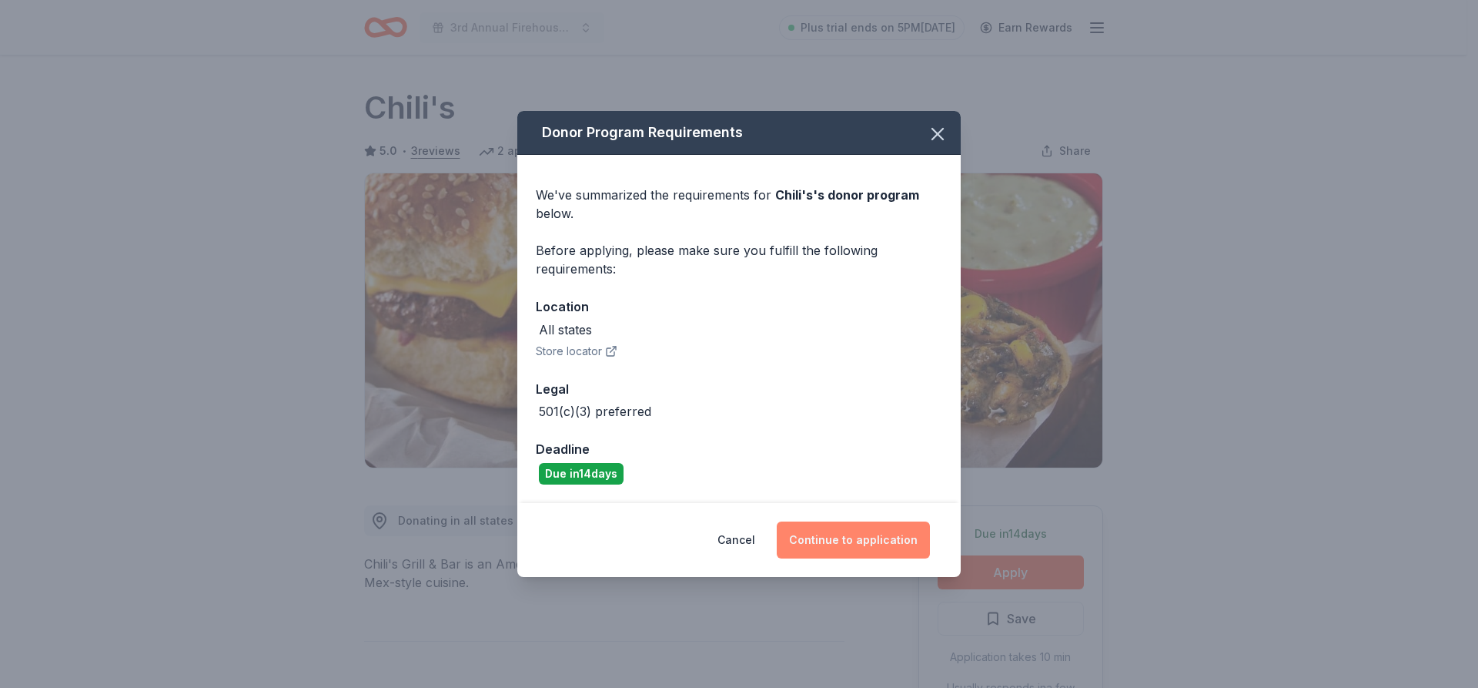
click at [859, 557] on button "Continue to application" at bounding box center [853, 539] width 153 height 37
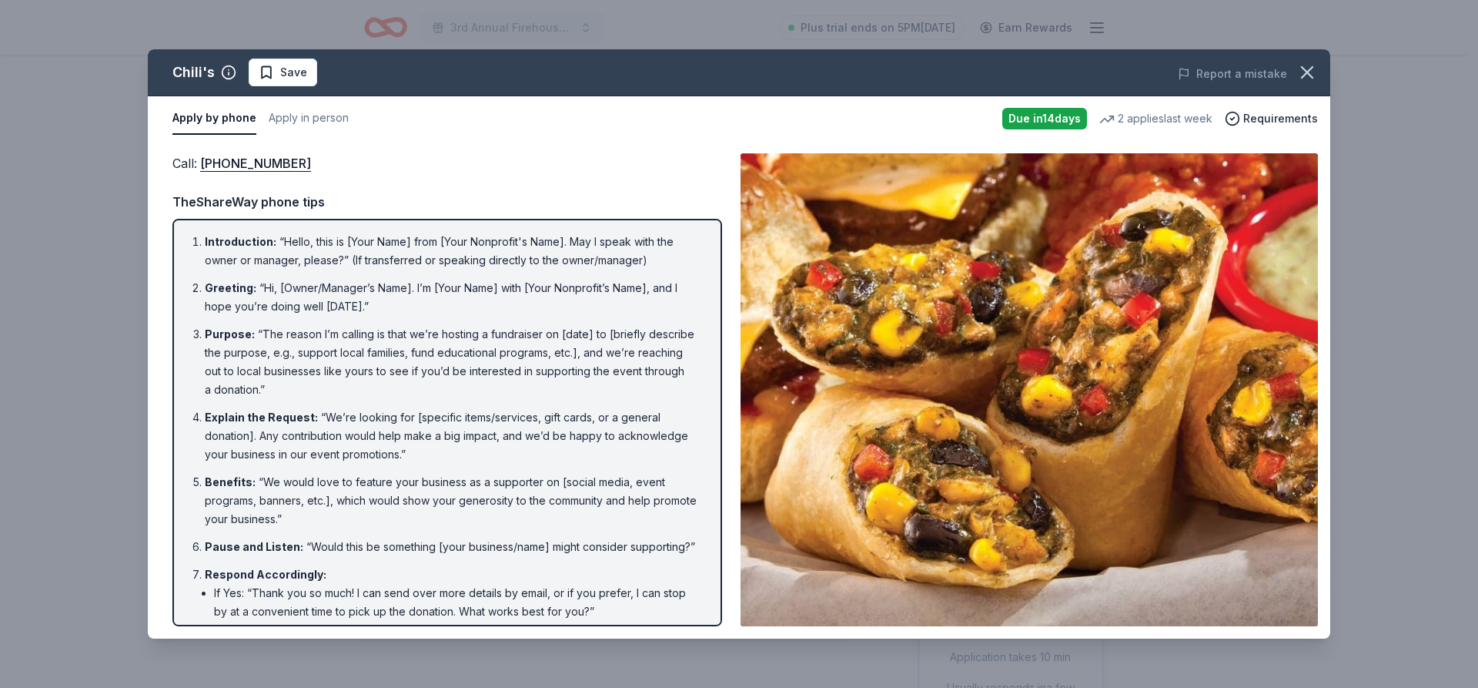
click at [972, 296] on img at bounding box center [1030, 389] width 578 height 473
click at [1284, 114] on span "Requirements" at bounding box center [1281, 118] width 75 height 18
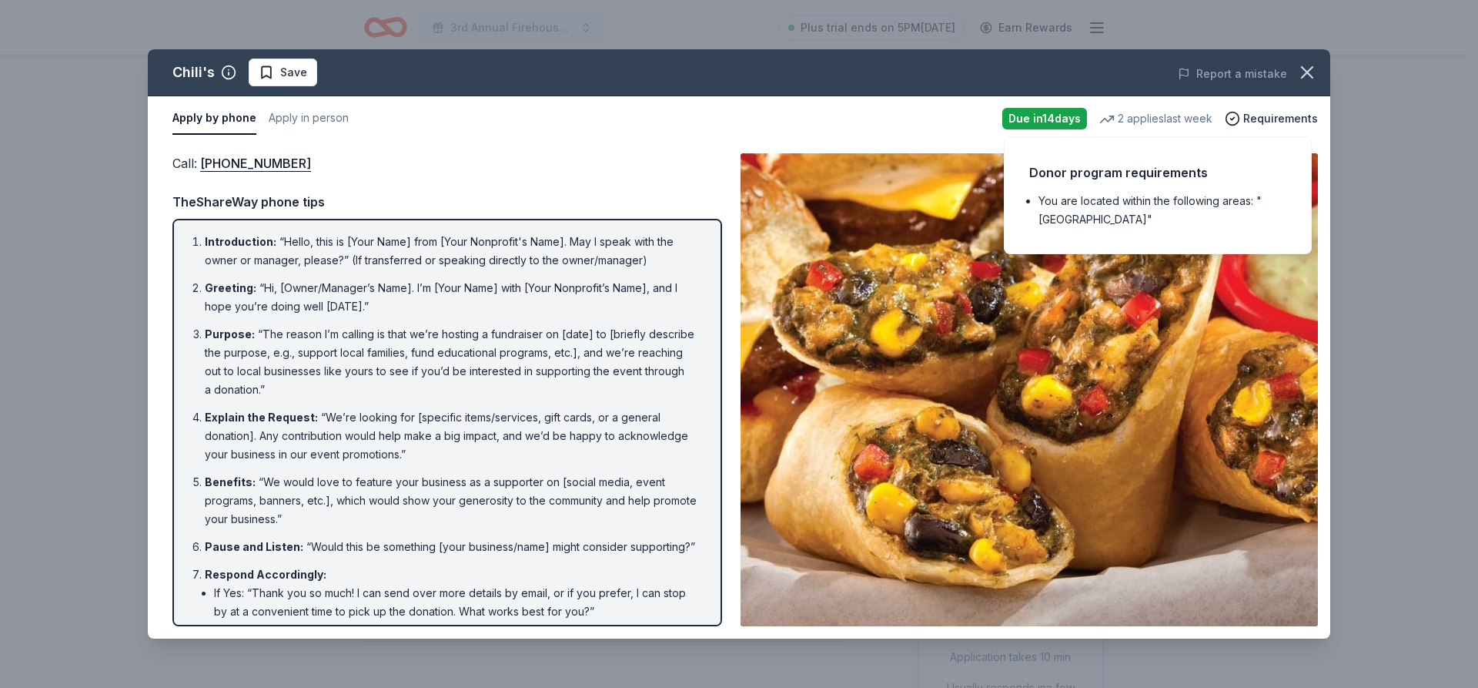
click at [1130, 200] on li "You are located within the following areas: "USA"" at bounding box center [1163, 210] width 248 height 37
click at [1042, 338] on img at bounding box center [1030, 389] width 578 height 473
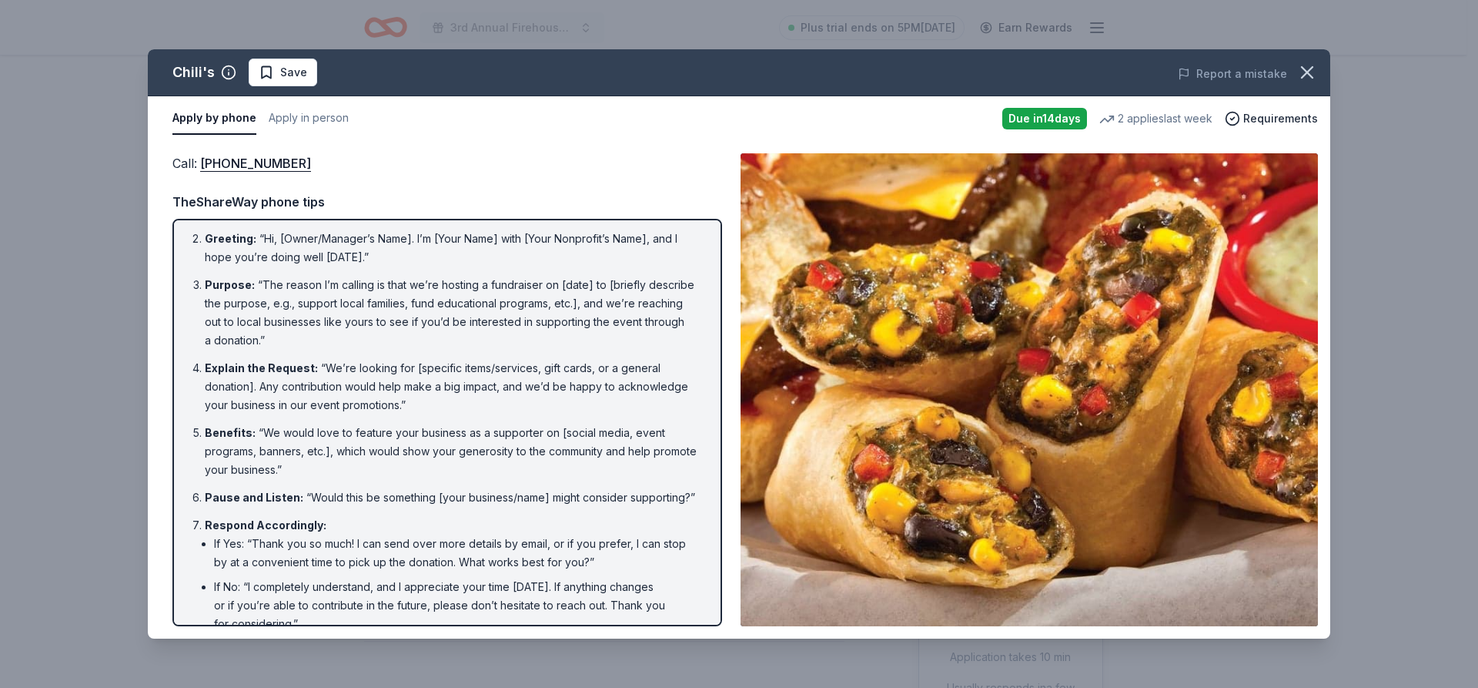
scroll to position [135, 0]
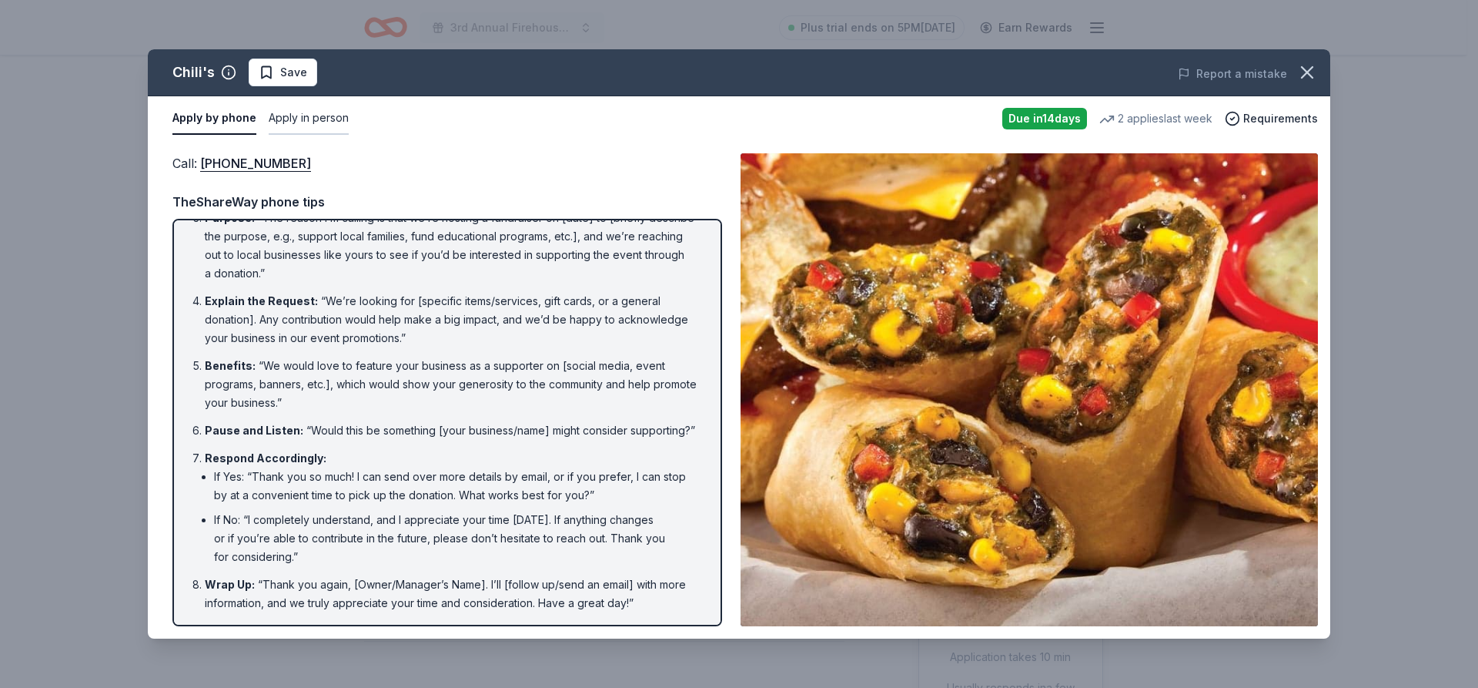
click at [315, 112] on button "Apply in person" at bounding box center [309, 118] width 80 height 32
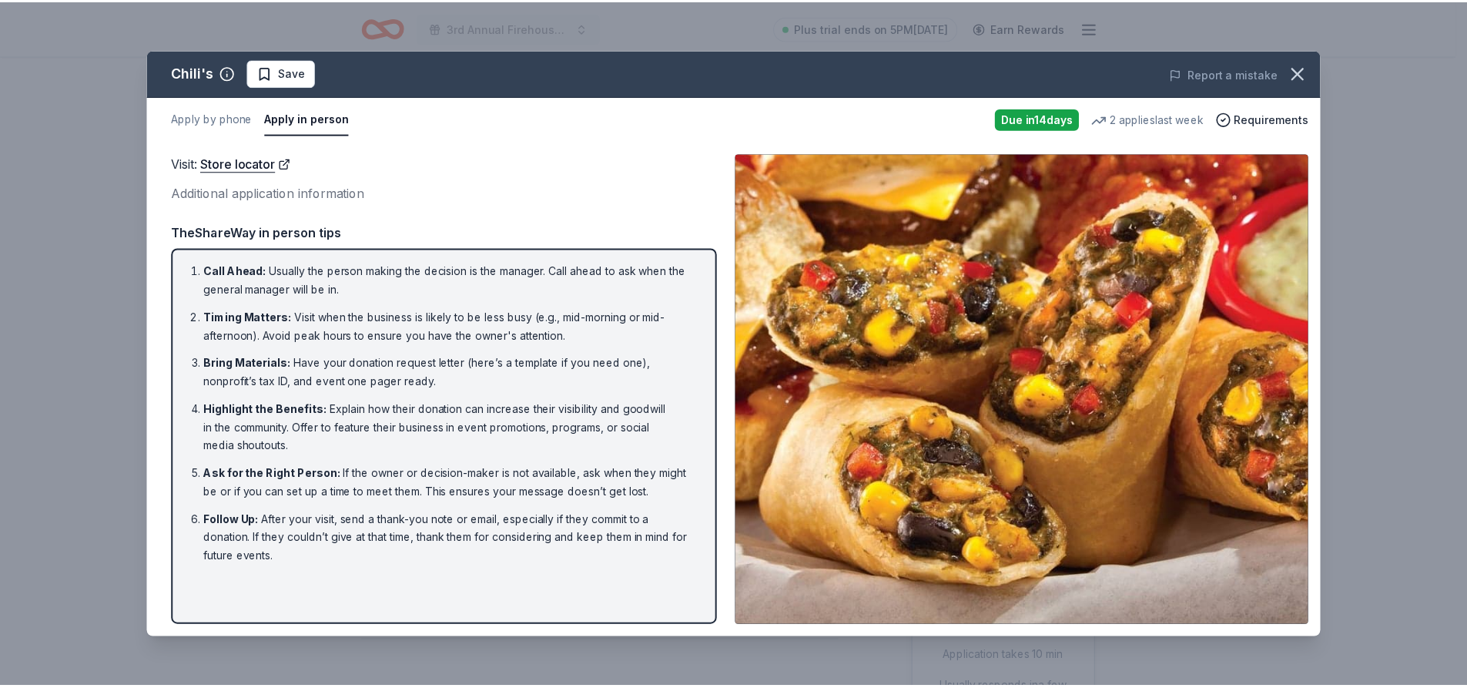
scroll to position [0, 0]
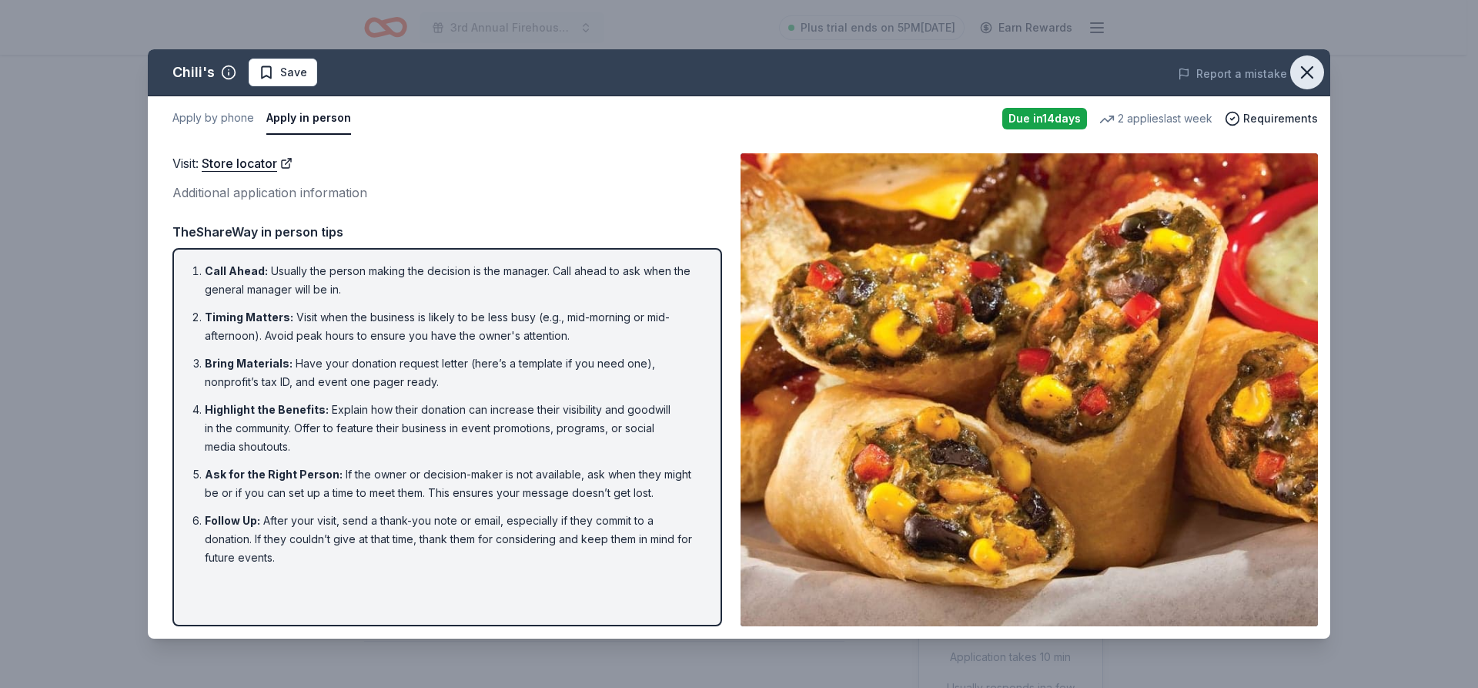
click at [1311, 72] on icon "button" at bounding box center [1308, 73] width 22 height 22
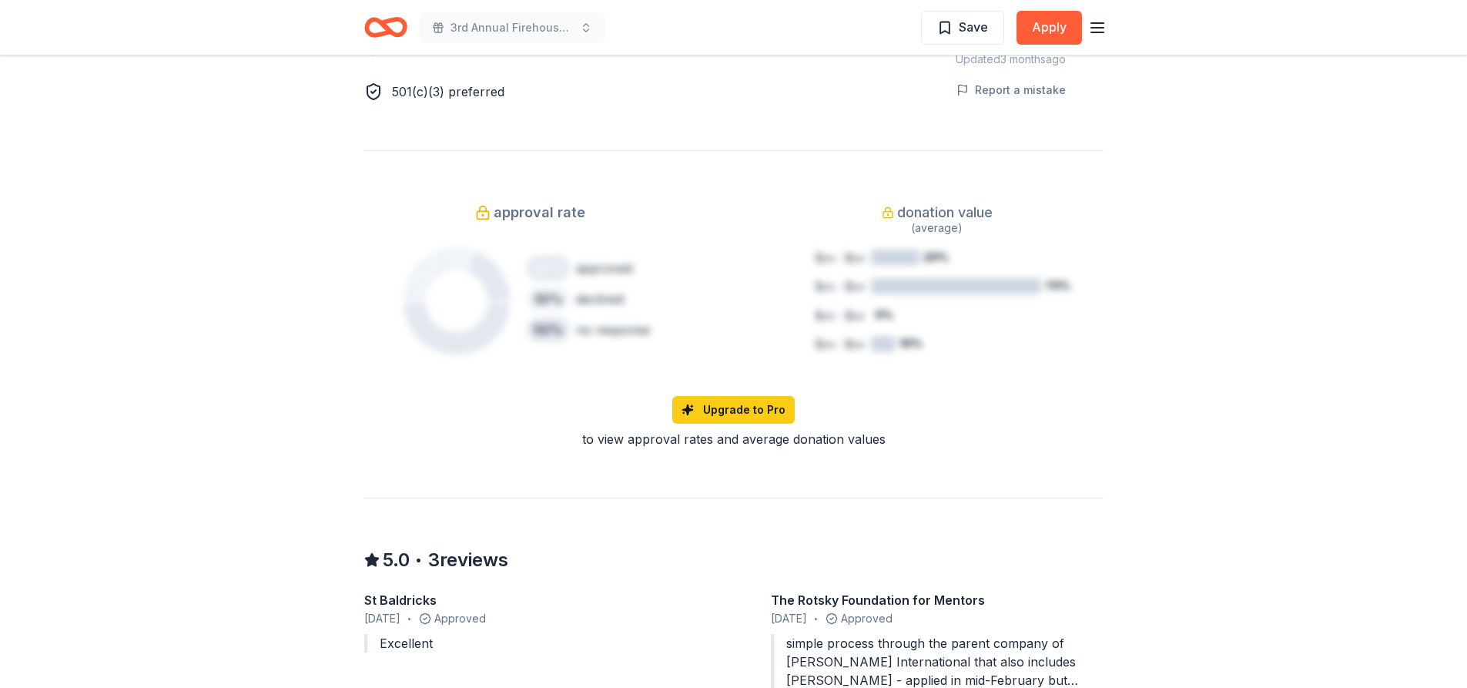
scroll to position [539, 0]
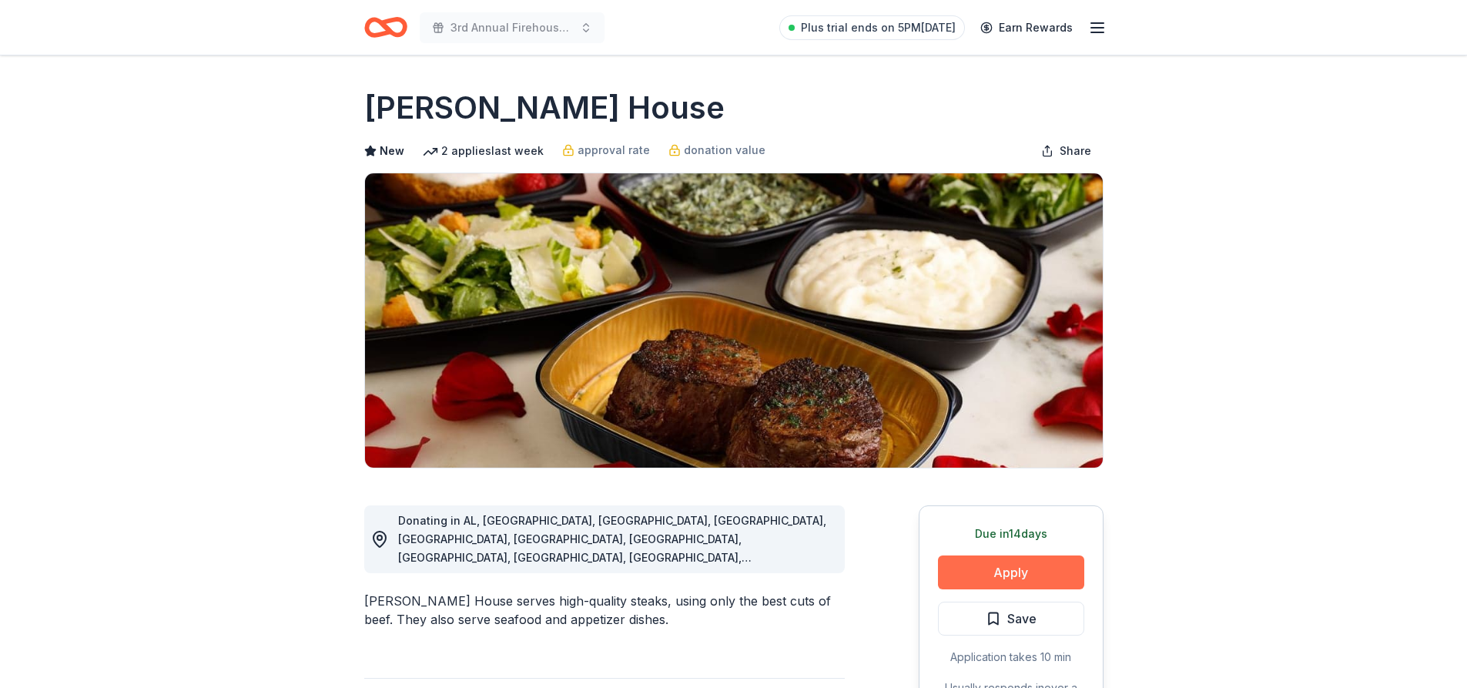
click at [976, 570] on button "Apply" at bounding box center [1011, 572] width 146 height 34
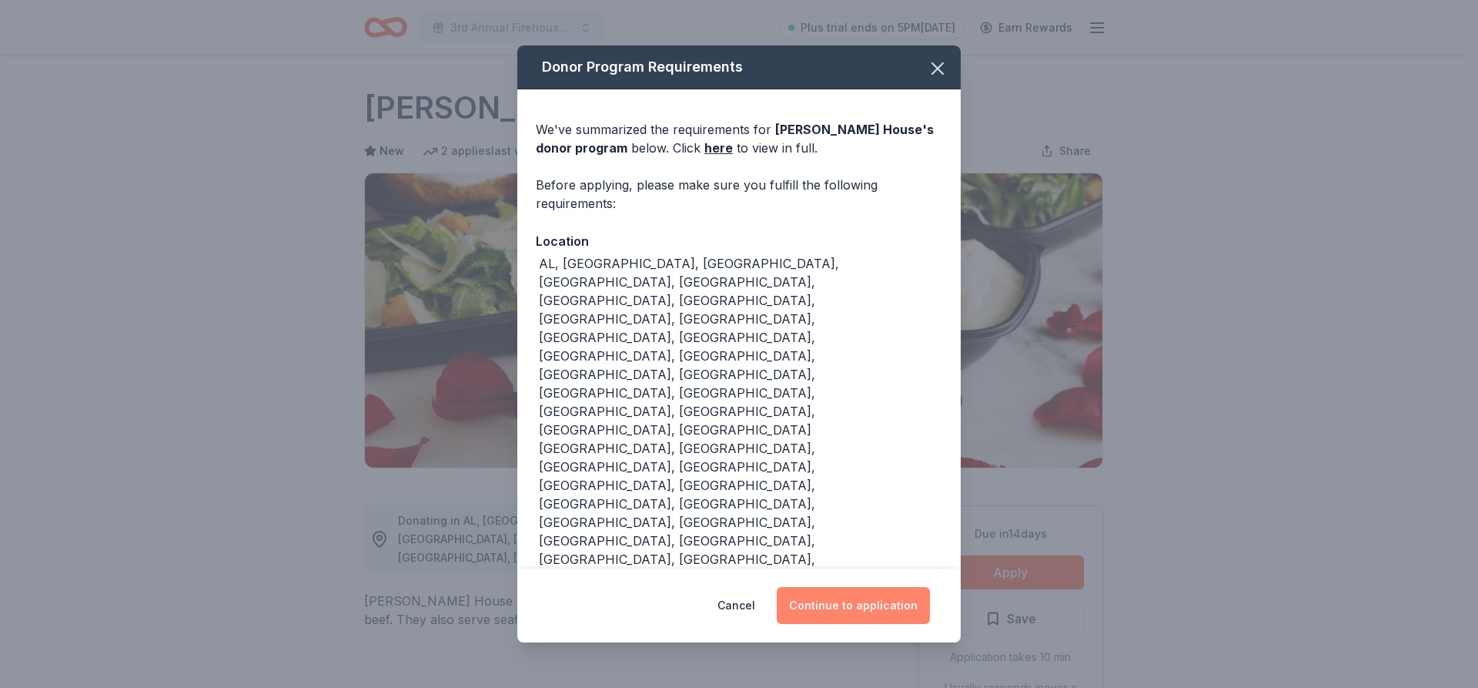
click at [878, 587] on button "Continue to application" at bounding box center [853, 605] width 153 height 37
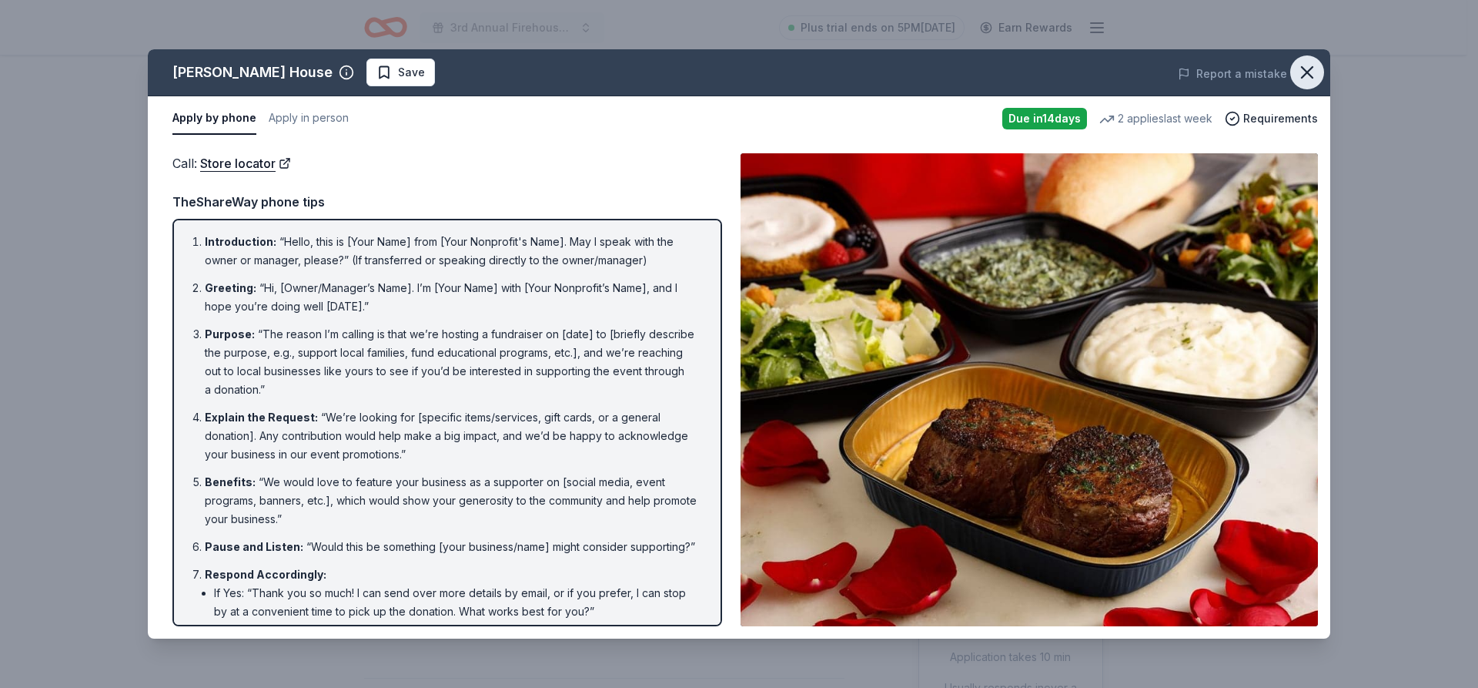
click at [1315, 72] on icon "button" at bounding box center [1308, 73] width 22 height 22
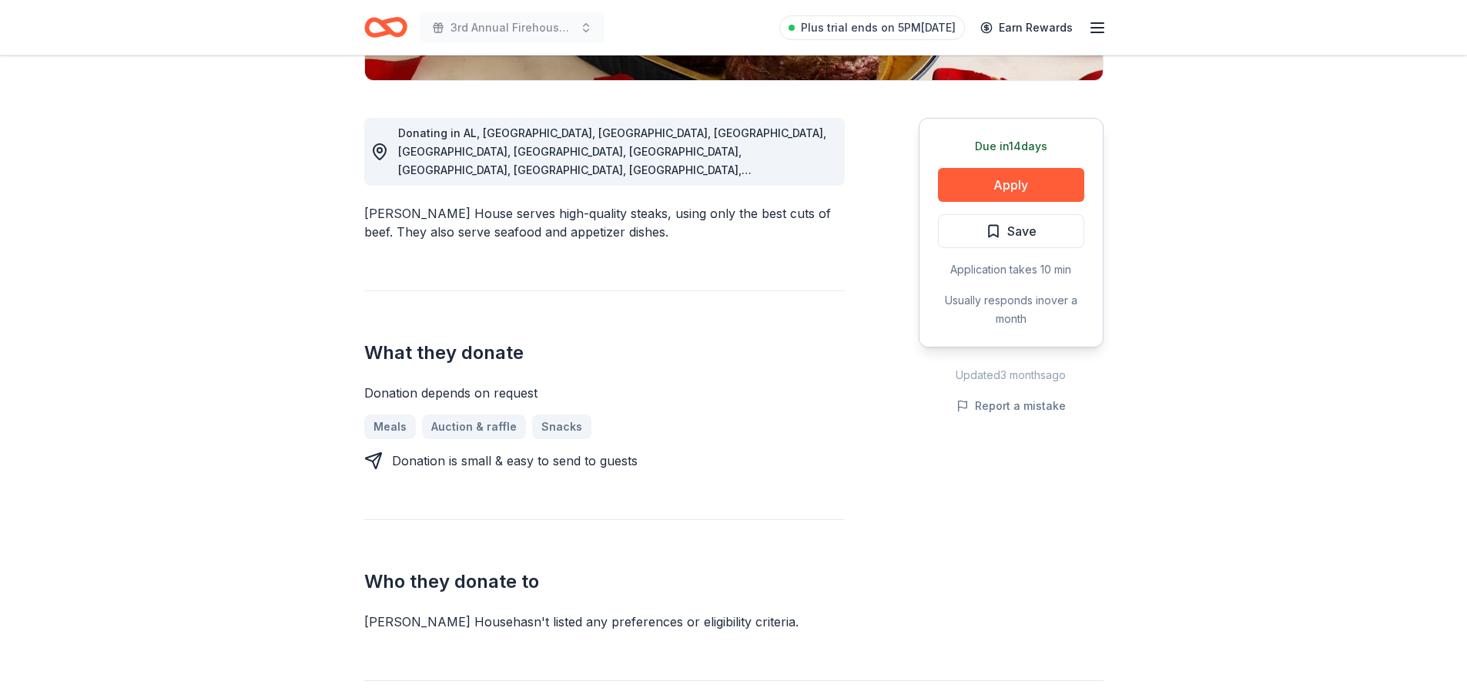
scroll to position [77, 0]
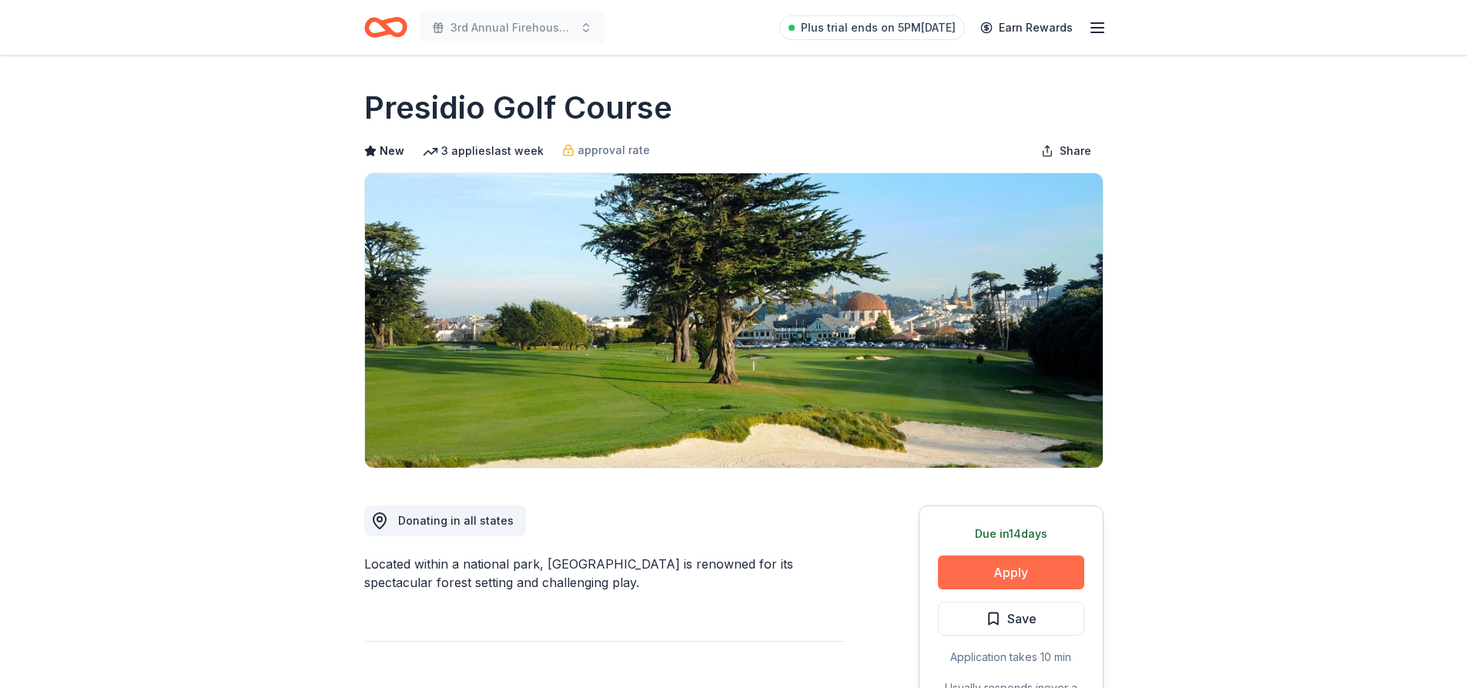
click at [976, 566] on button "Apply" at bounding box center [1011, 572] width 146 height 34
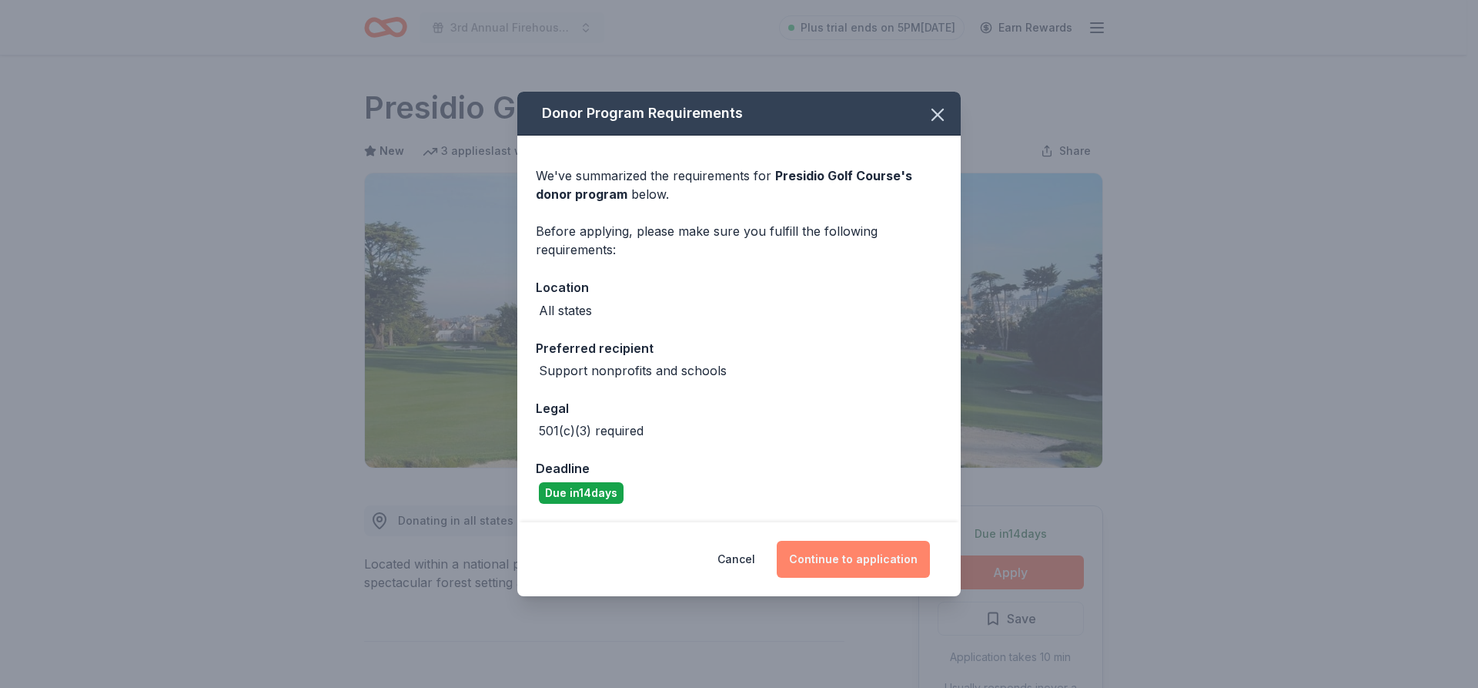
click at [882, 568] on button "Continue to application" at bounding box center [853, 559] width 153 height 37
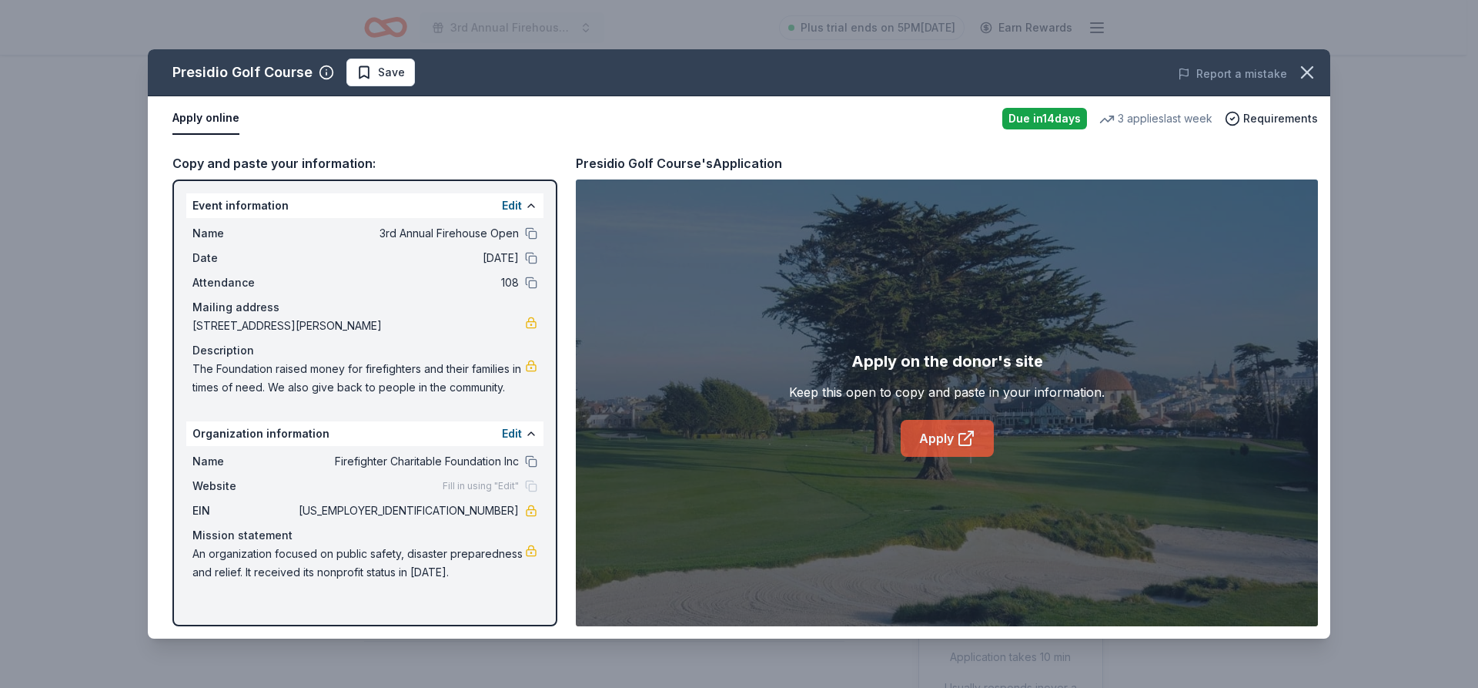
click at [940, 444] on link "Apply" at bounding box center [947, 438] width 93 height 37
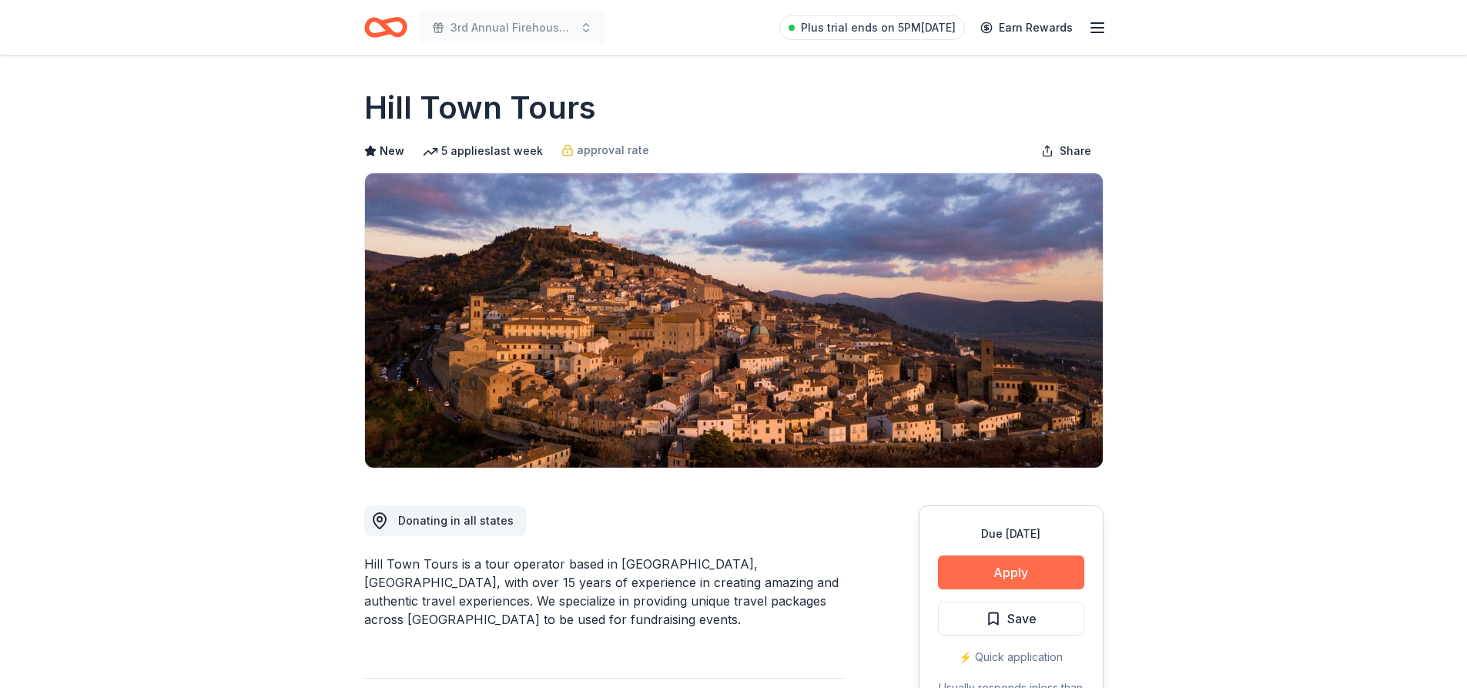
click at [982, 568] on button "Apply" at bounding box center [1011, 572] width 146 height 34
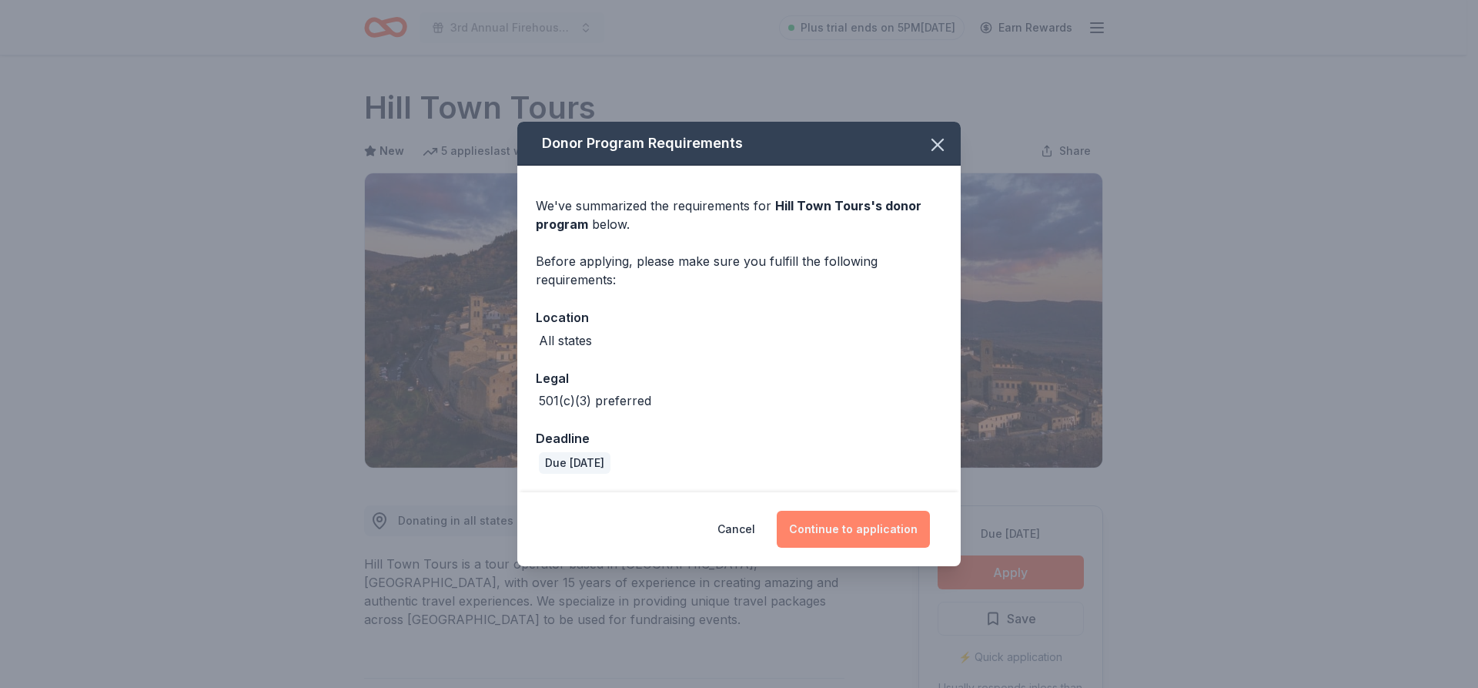
click at [842, 535] on button "Continue to application" at bounding box center [853, 529] width 153 height 37
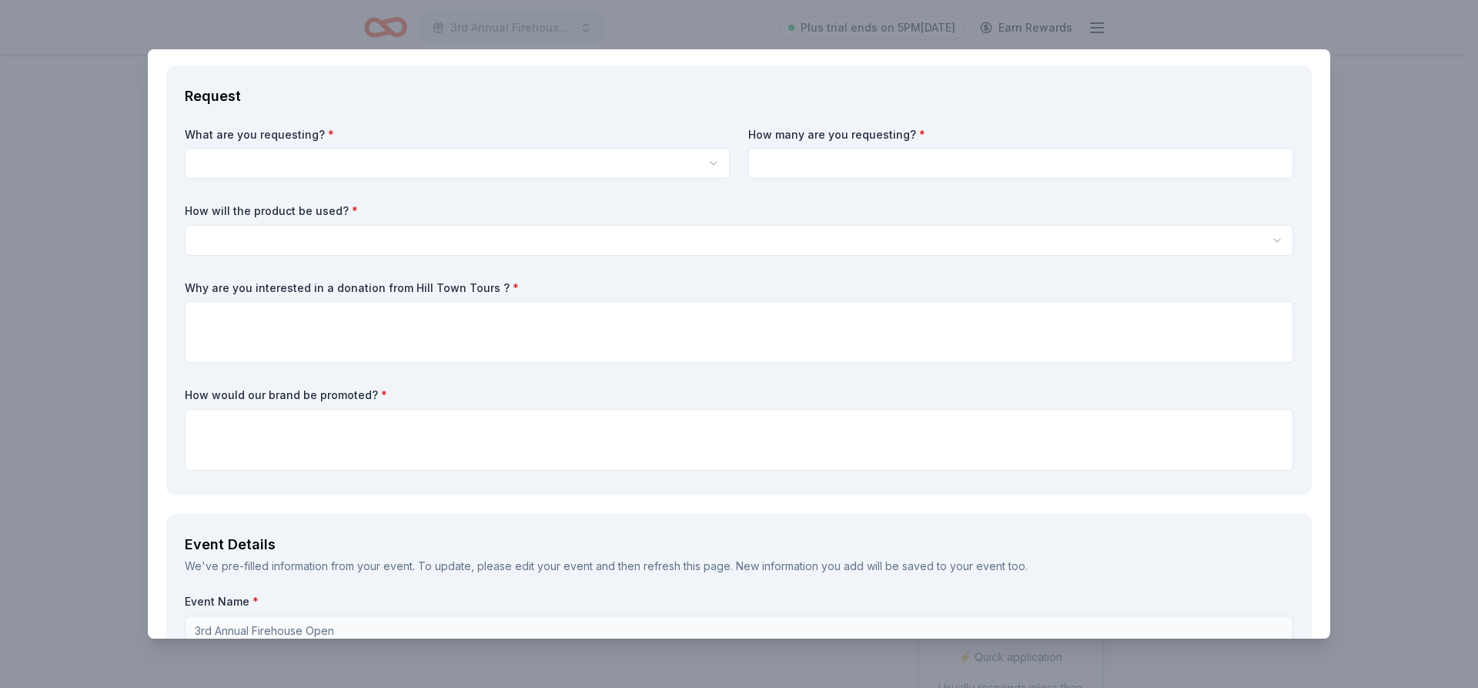
scroll to position [462, 0]
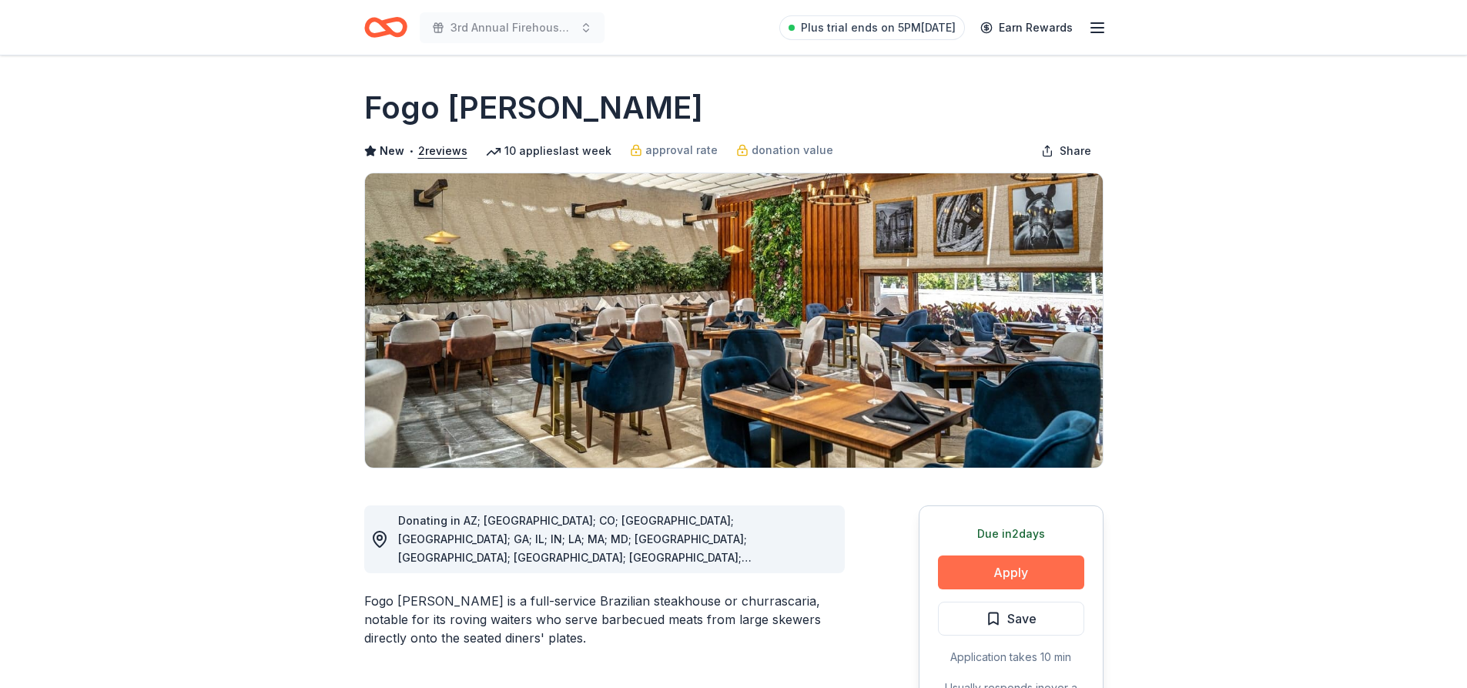
click at [972, 570] on button "Apply" at bounding box center [1011, 572] width 146 height 34
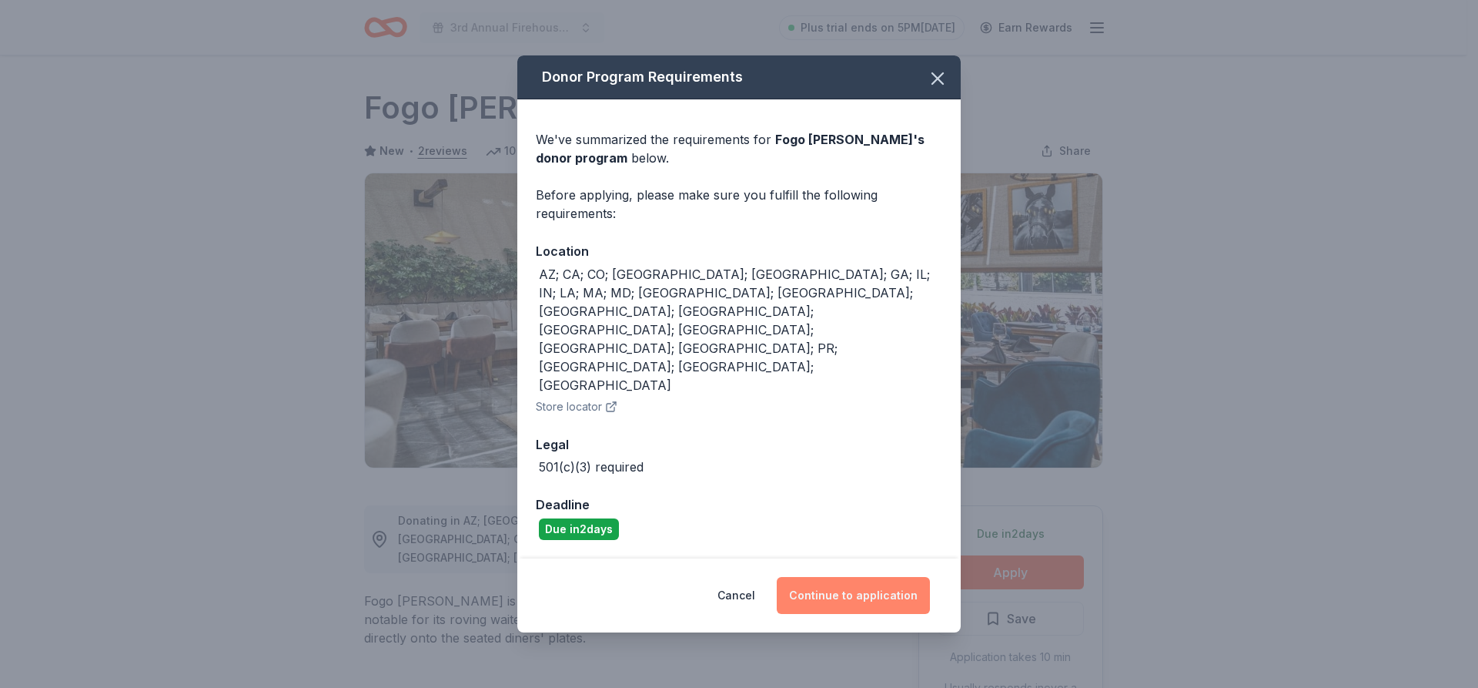
click at [860, 577] on button "Continue to application" at bounding box center [853, 595] width 153 height 37
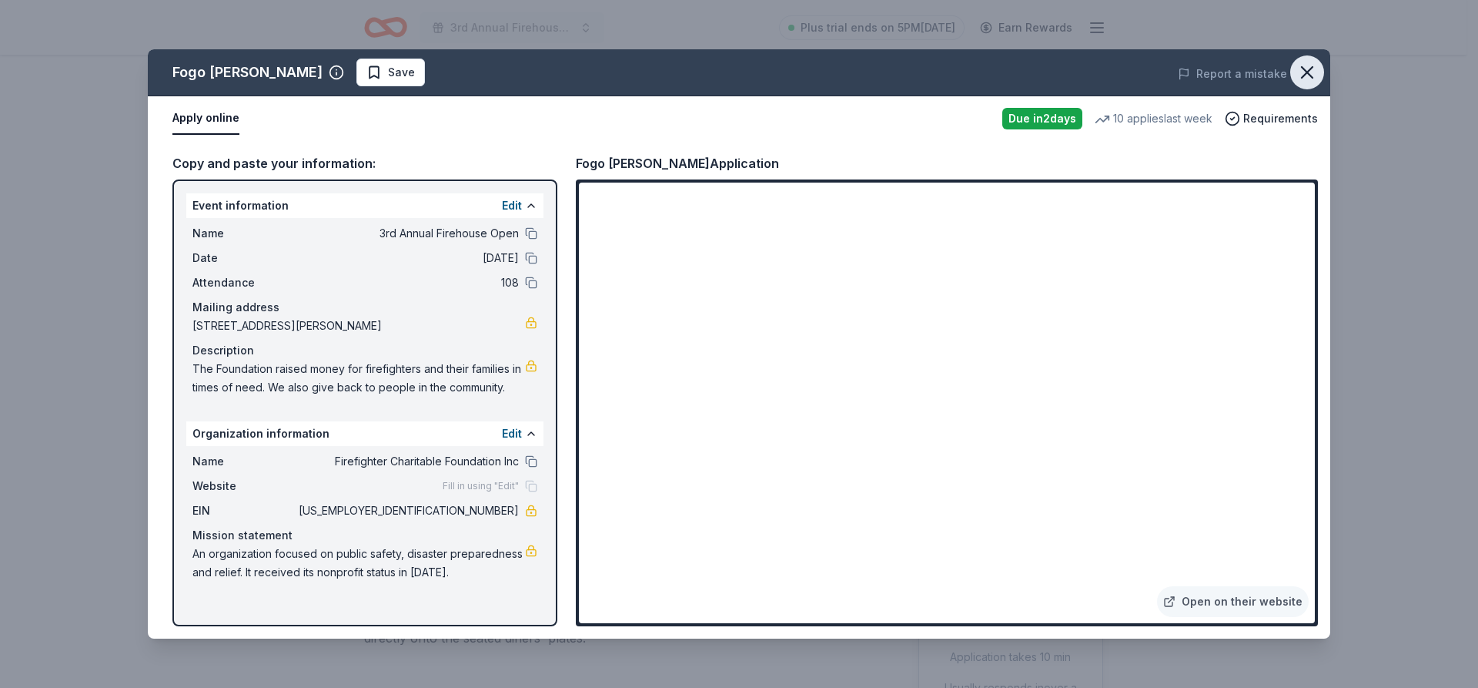
click at [1297, 70] on icon "button" at bounding box center [1308, 73] width 22 height 22
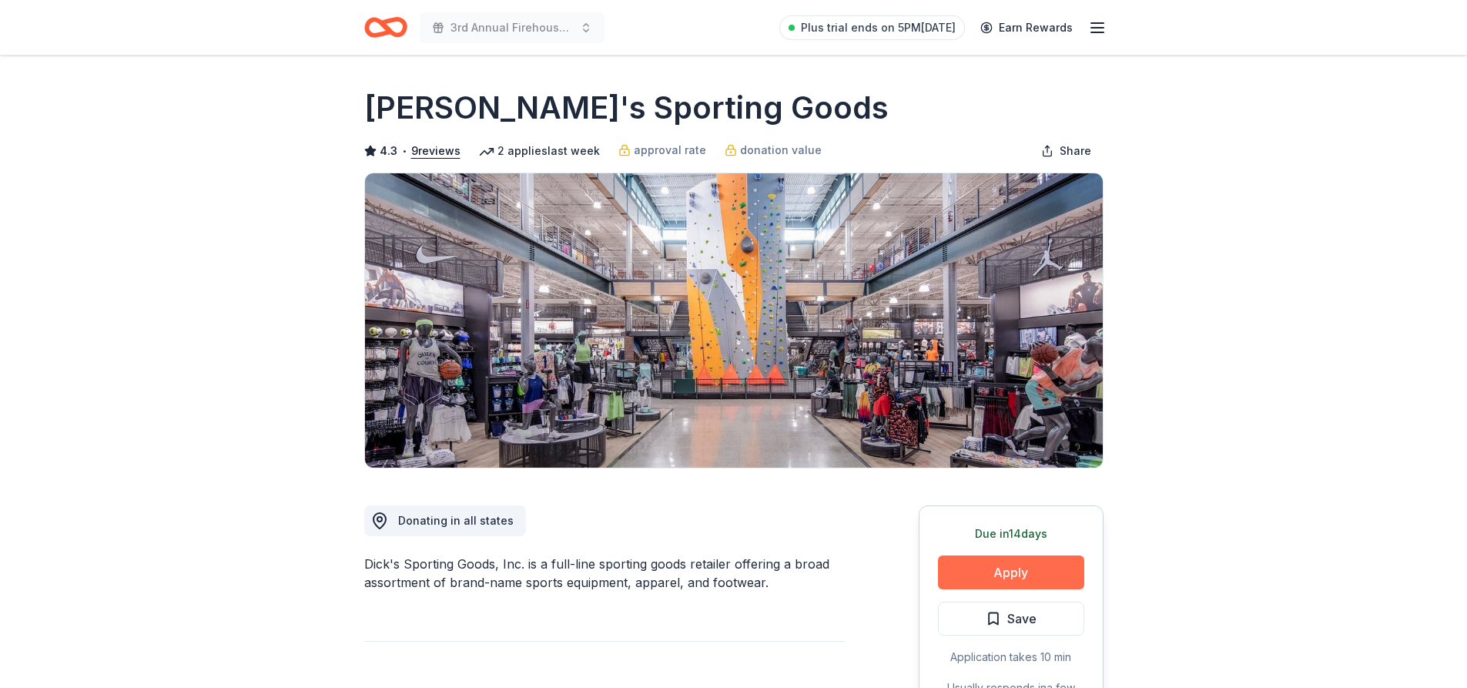
click at [1004, 568] on button "Apply" at bounding box center [1011, 572] width 146 height 34
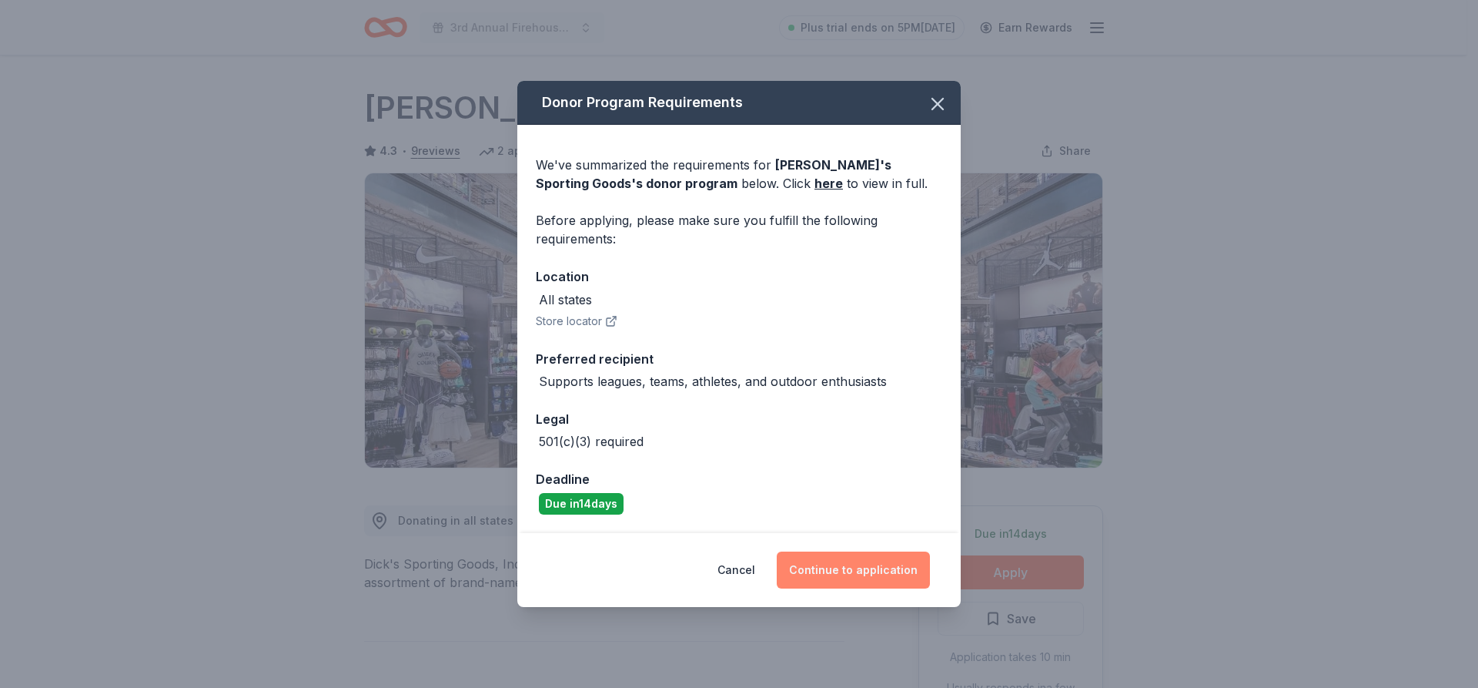
click at [890, 576] on button "Continue to application" at bounding box center [853, 569] width 153 height 37
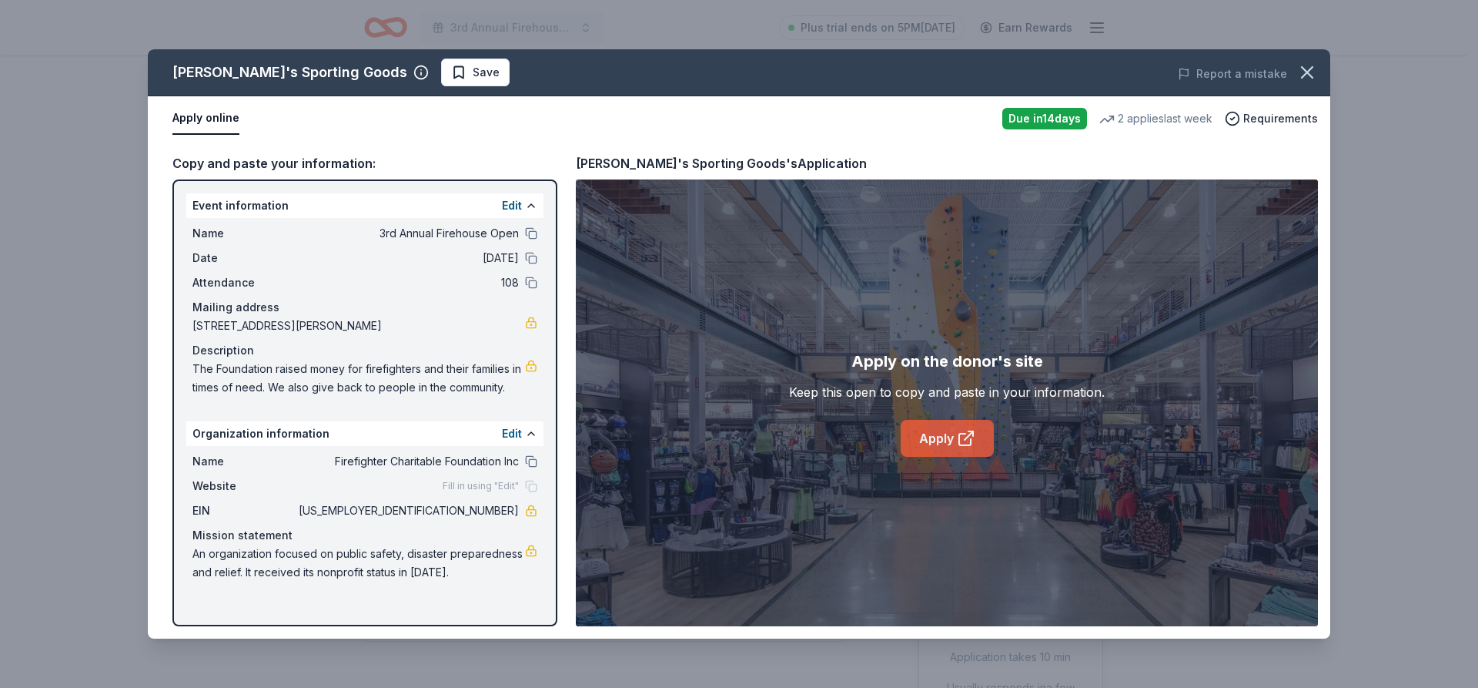
click at [922, 445] on link "Apply" at bounding box center [947, 438] width 93 height 37
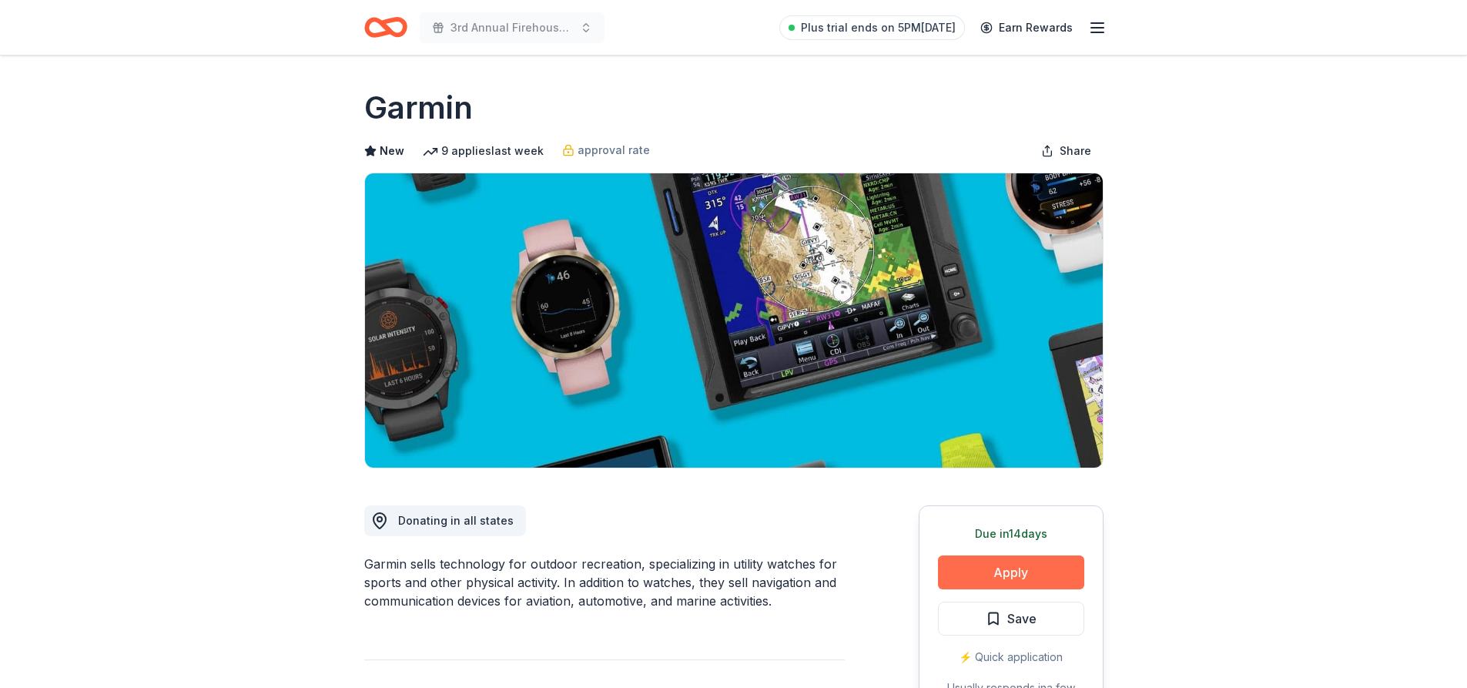
click at [1036, 568] on button "Apply" at bounding box center [1011, 572] width 146 height 34
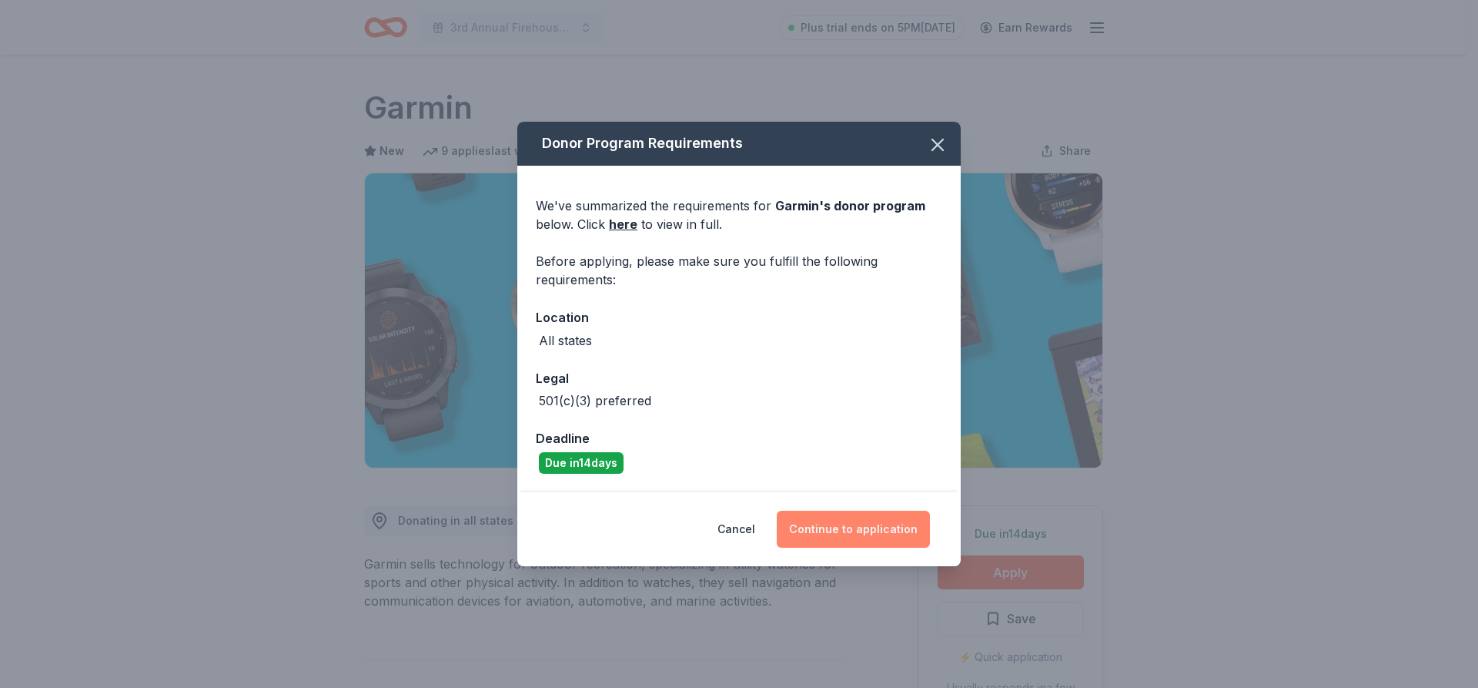
click at [876, 536] on button "Continue to application" at bounding box center [853, 529] width 153 height 37
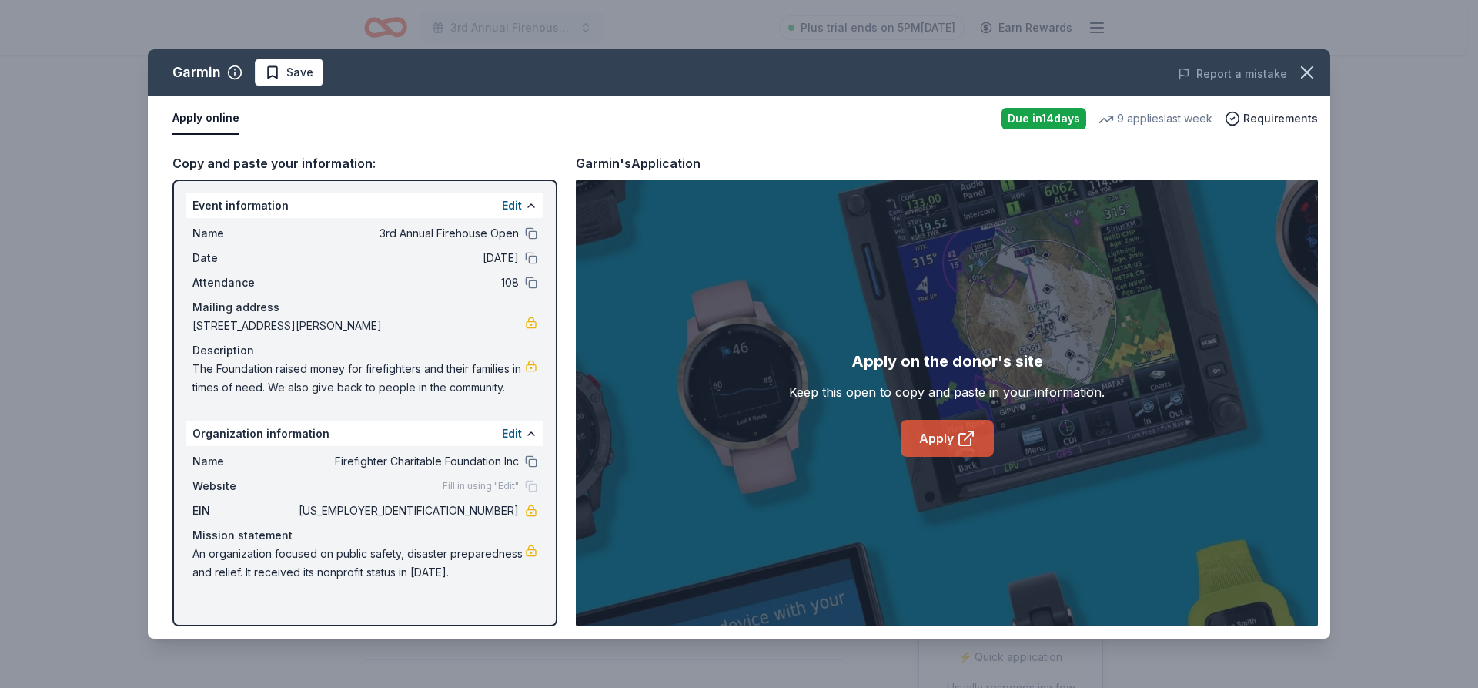
click at [949, 434] on link "Apply" at bounding box center [947, 438] width 93 height 37
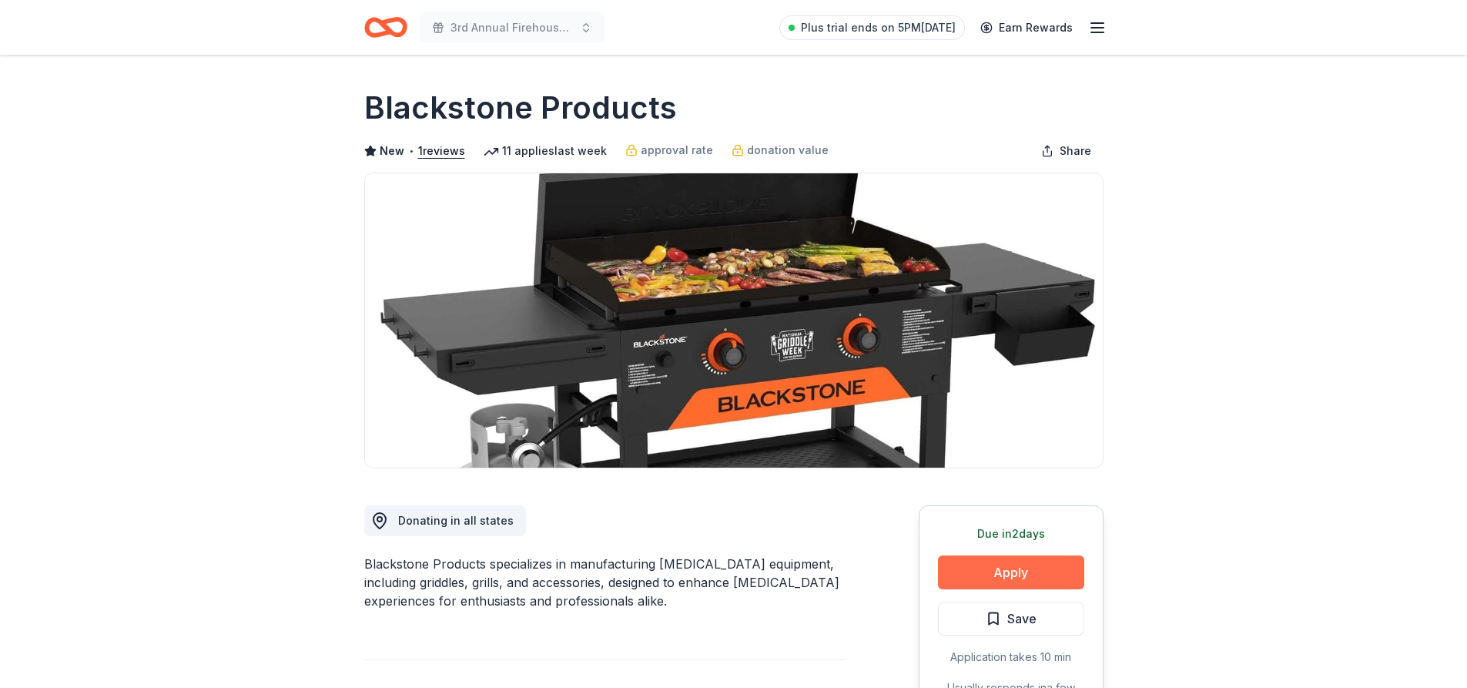
click at [1015, 563] on button "Apply" at bounding box center [1011, 572] width 146 height 34
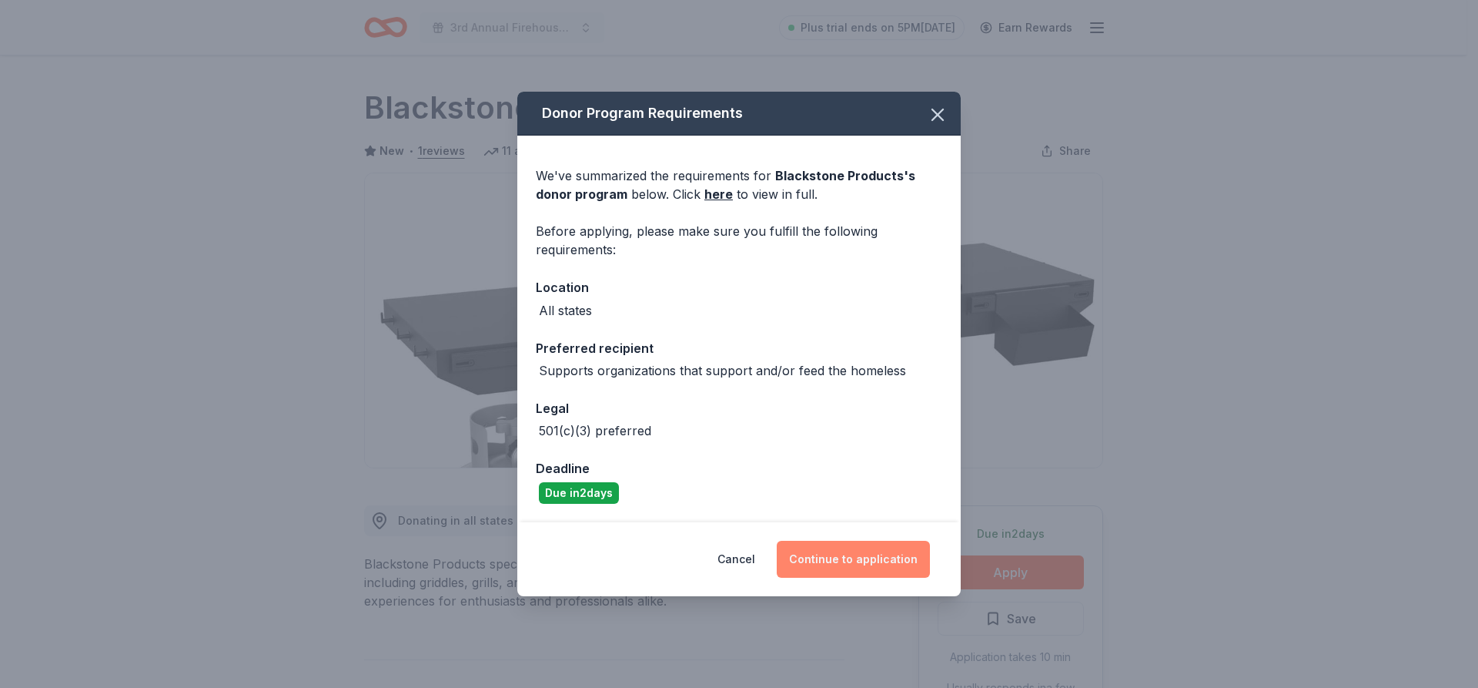
click at [842, 565] on button "Continue to application" at bounding box center [853, 559] width 153 height 37
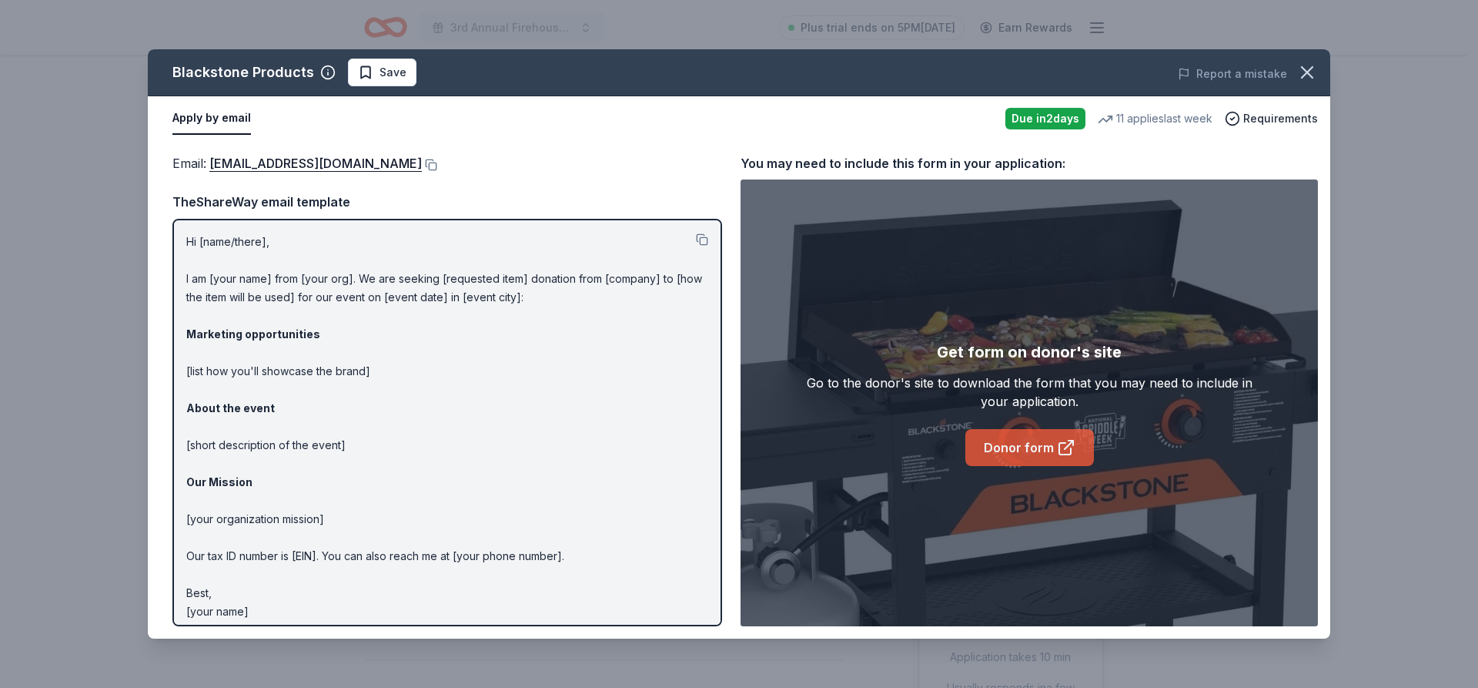
click at [1060, 447] on icon at bounding box center [1066, 449] width 12 height 12
click at [1016, 449] on link "Donor form" at bounding box center [1030, 447] width 129 height 37
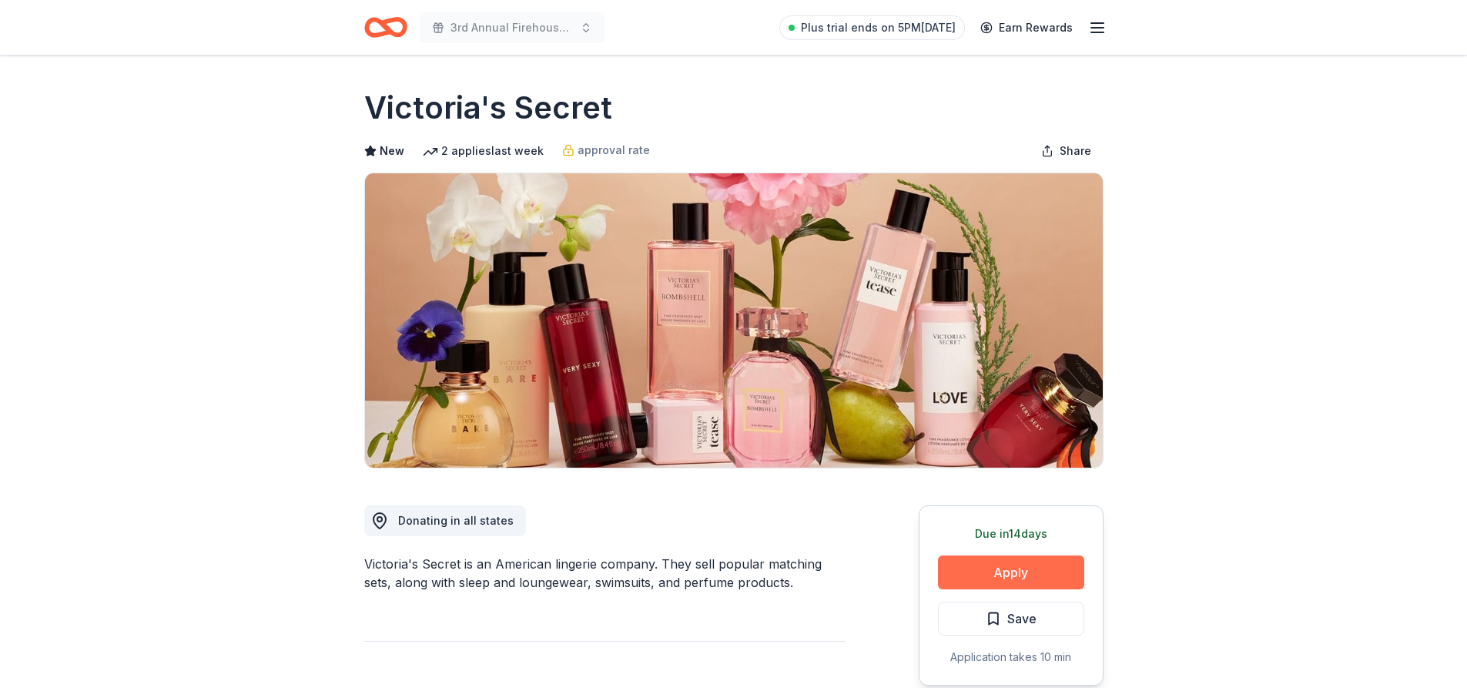
click at [965, 573] on button "Apply" at bounding box center [1011, 572] width 146 height 34
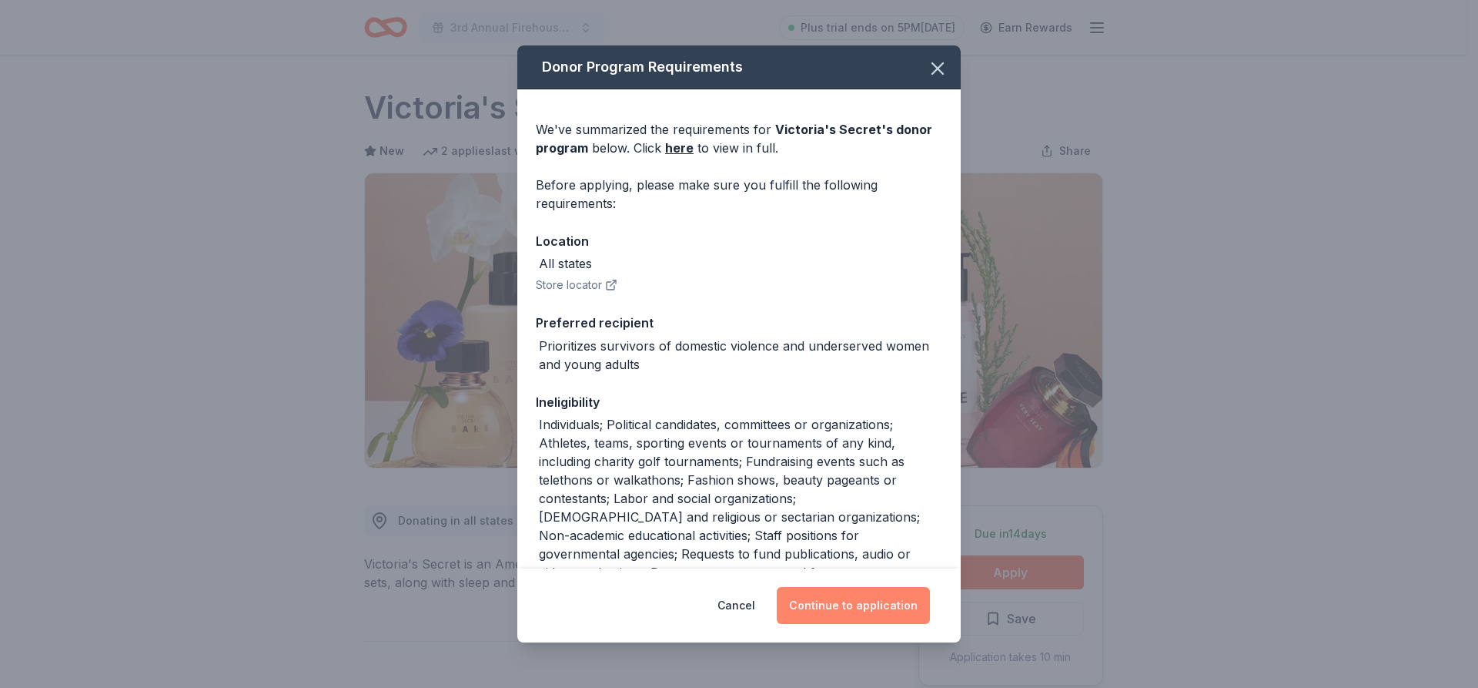
click at [846, 608] on button "Continue to application" at bounding box center [853, 605] width 153 height 37
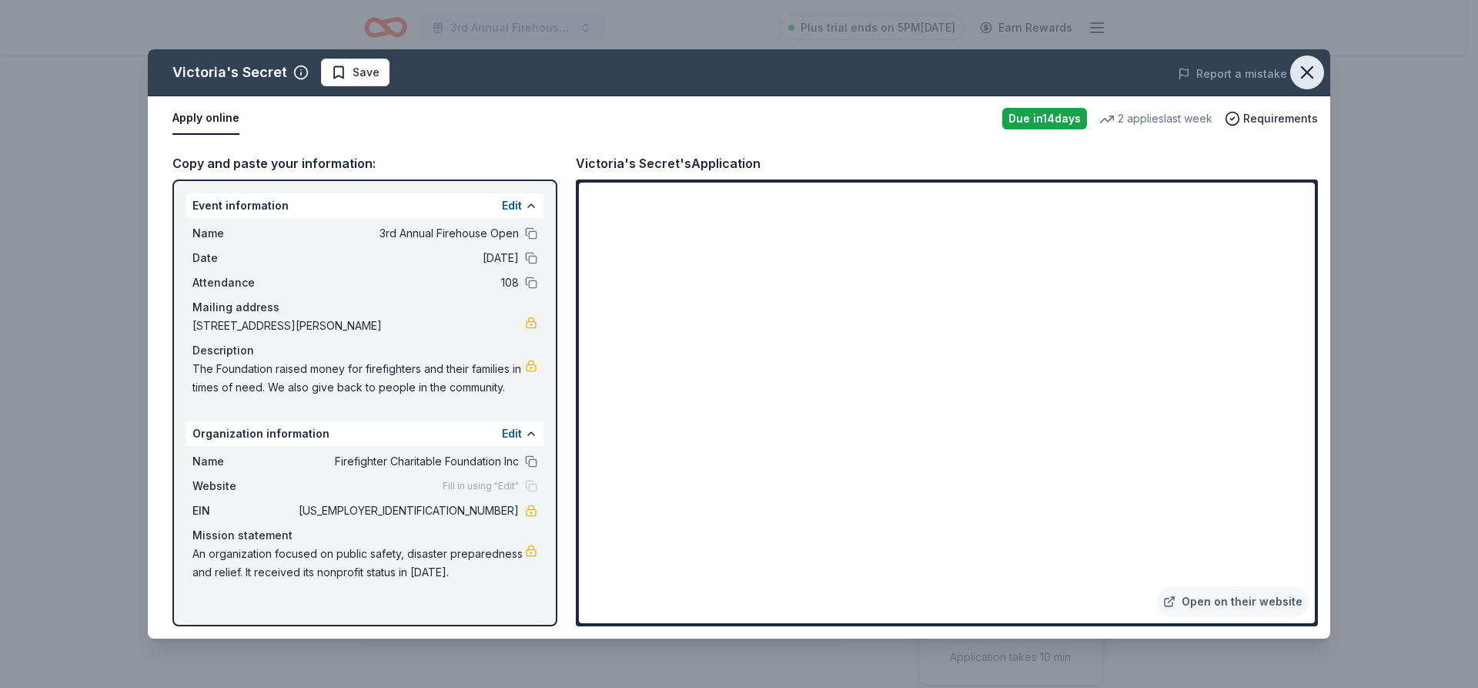
drag, startPoint x: 1306, startPoint y: 76, endPoint x: 1298, endPoint y: 78, distance: 7.9
click at [1306, 75] on icon "button" at bounding box center [1308, 73] width 22 height 22
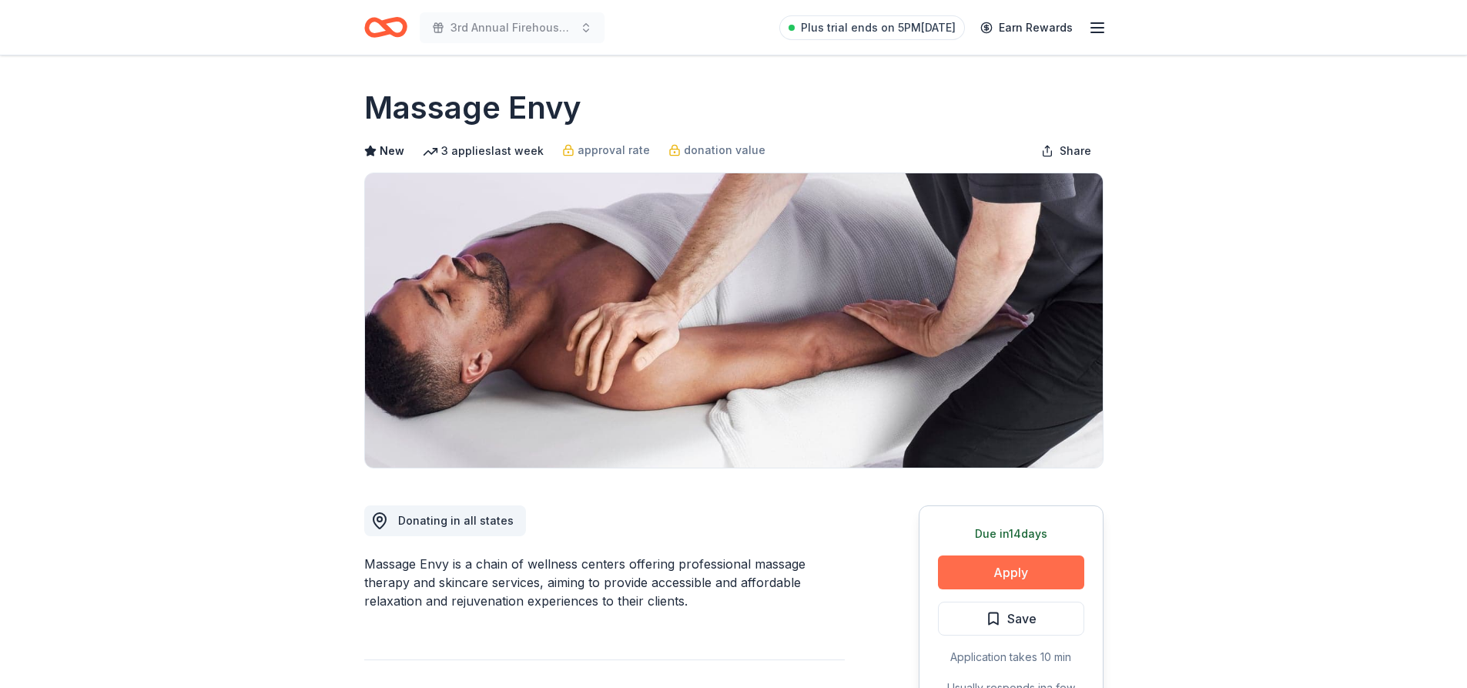
click at [1022, 563] on button "Apply" at bounding box center [1011, 572] width 146 height 34
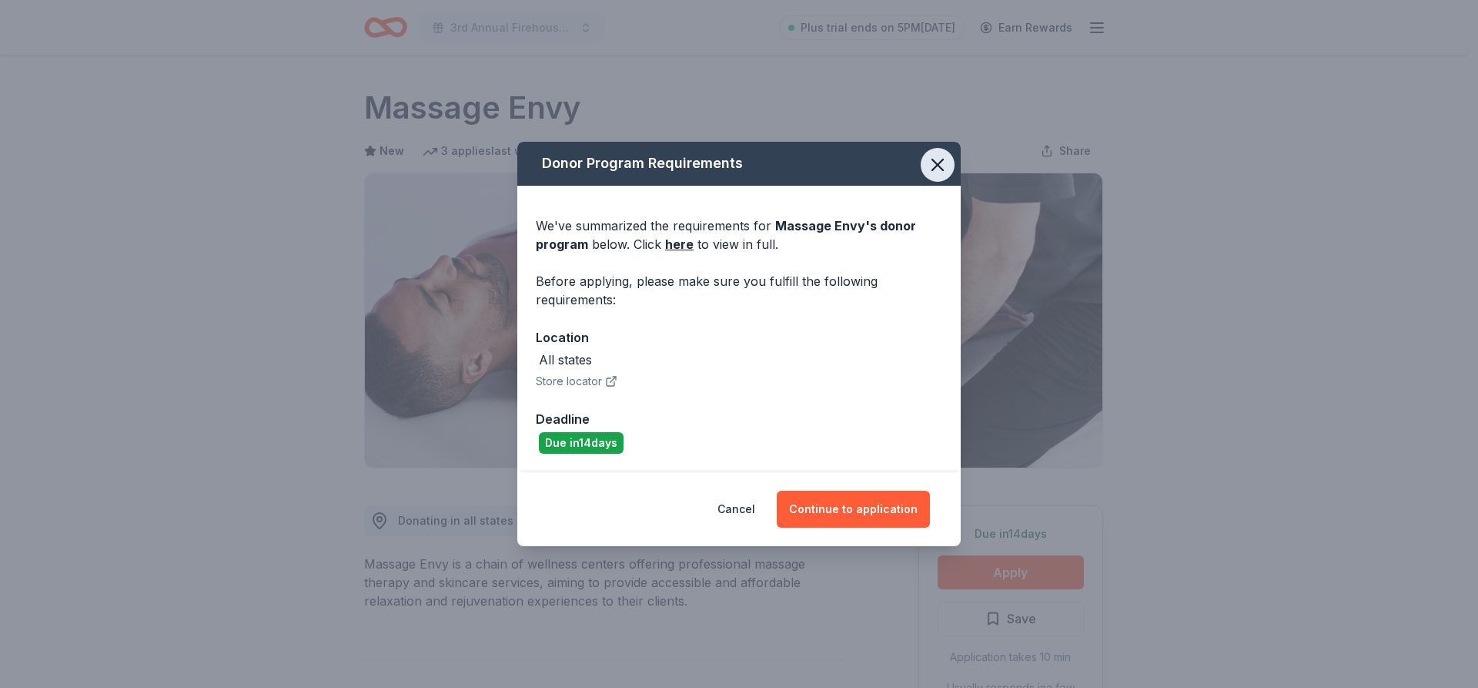
click at [935, 161] on icon "button" at bounding box center [938, 164] width 11 height 11
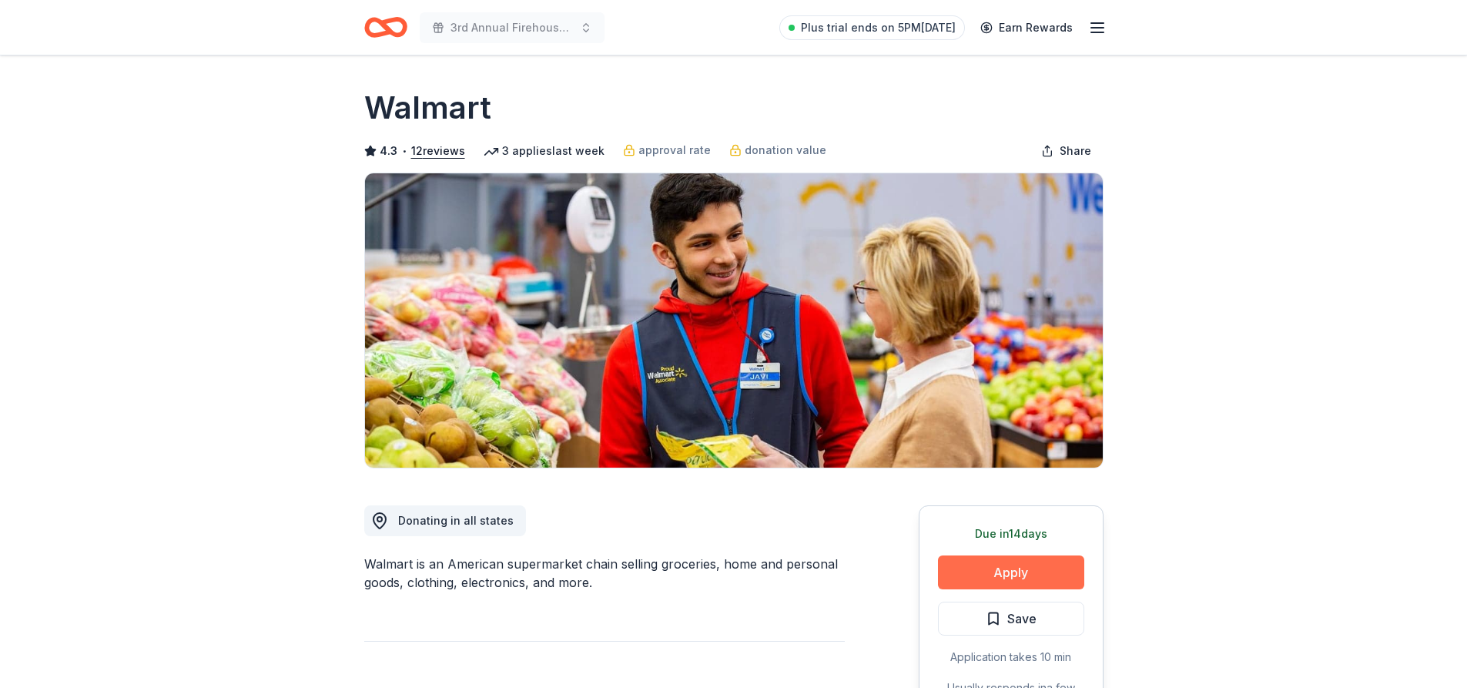
click at [1051, 581] on button "Apply" at bounding box center [1011, 572] width 146 height 34
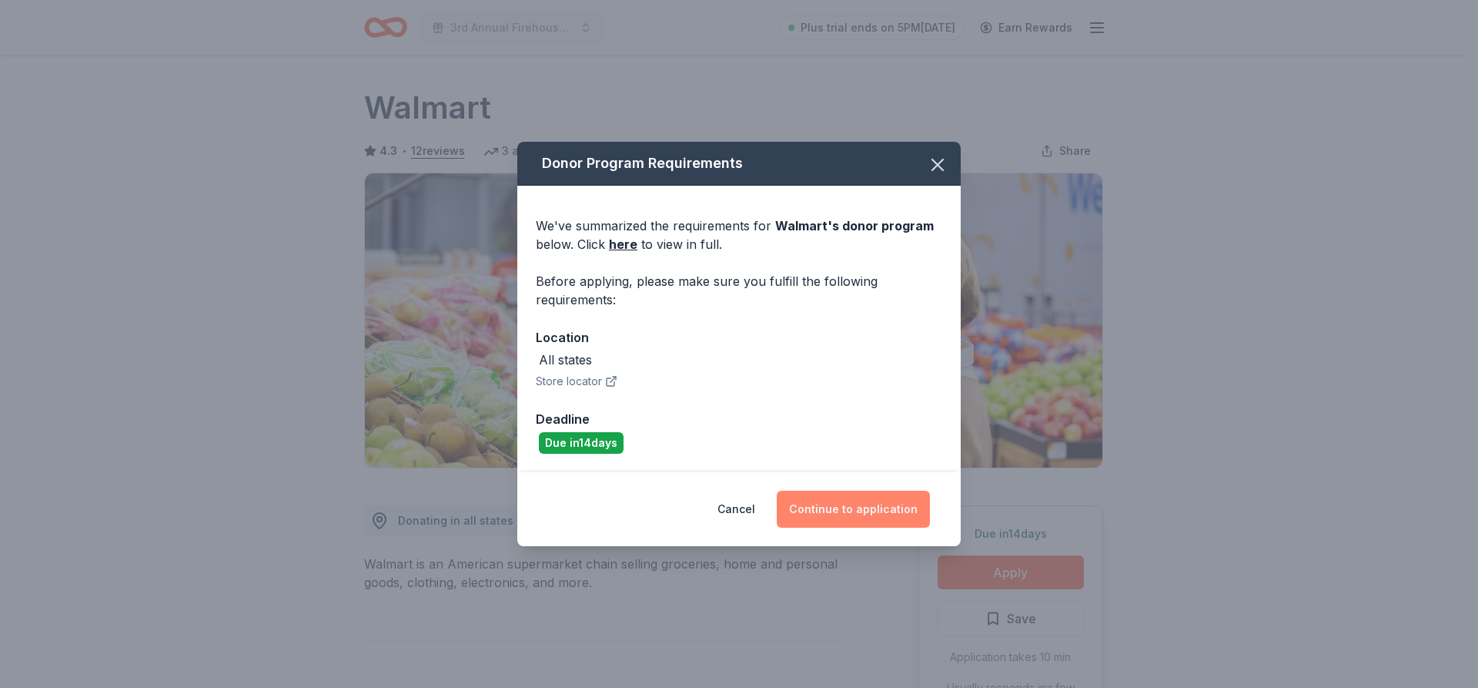
click at [886, 520] on button "Continue to application" at bounding box center [853, 509] width 153 height 37
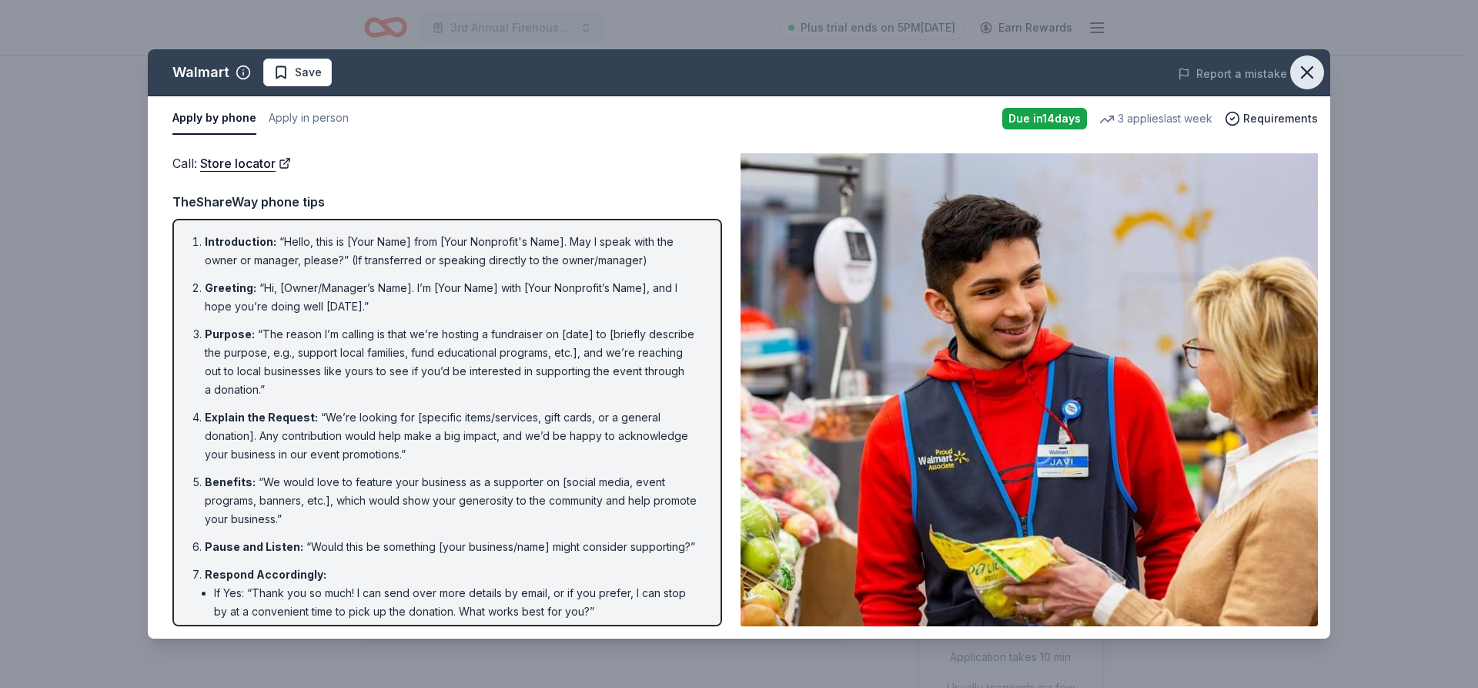
click at [1301, 73] on icon "button" at bounding box center [1308, 73] width 22 height 22
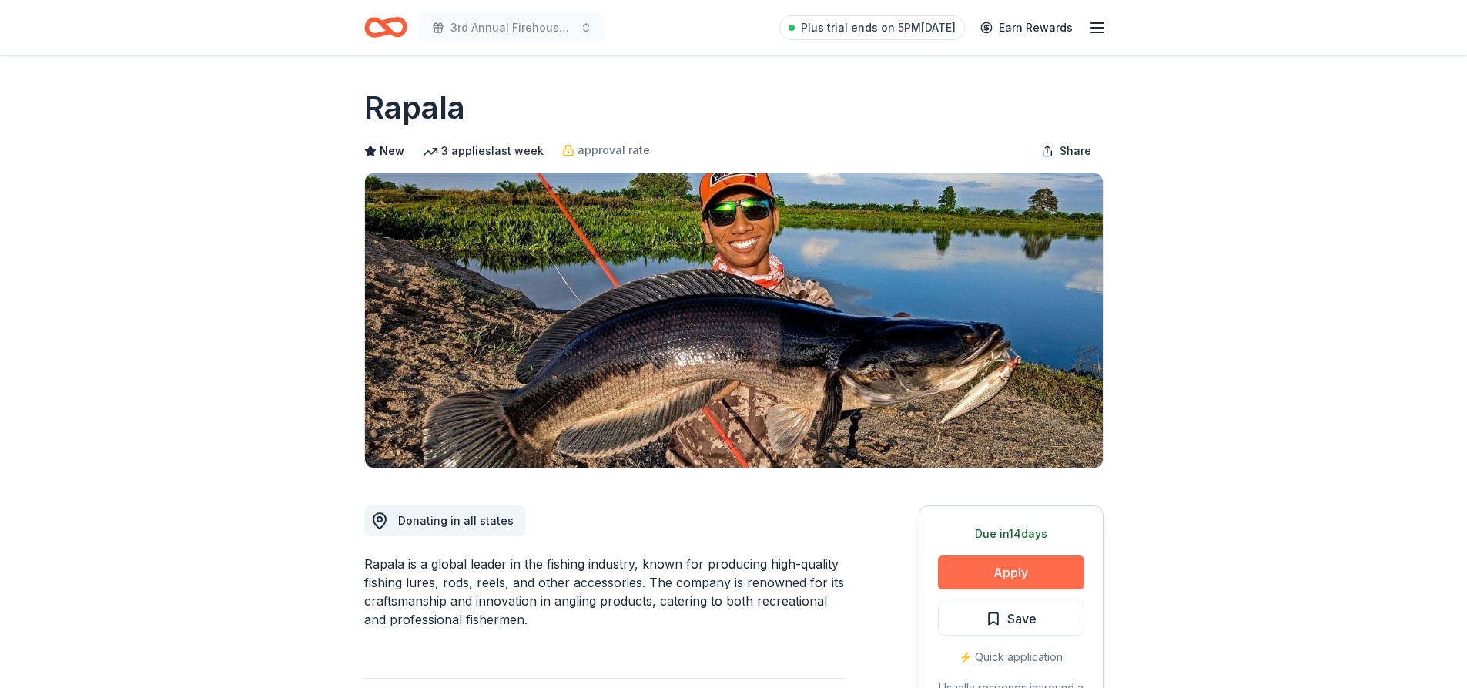
click at [1039, 575] on button "Apply" at bounding box center [1011, 572] width 146 height 34
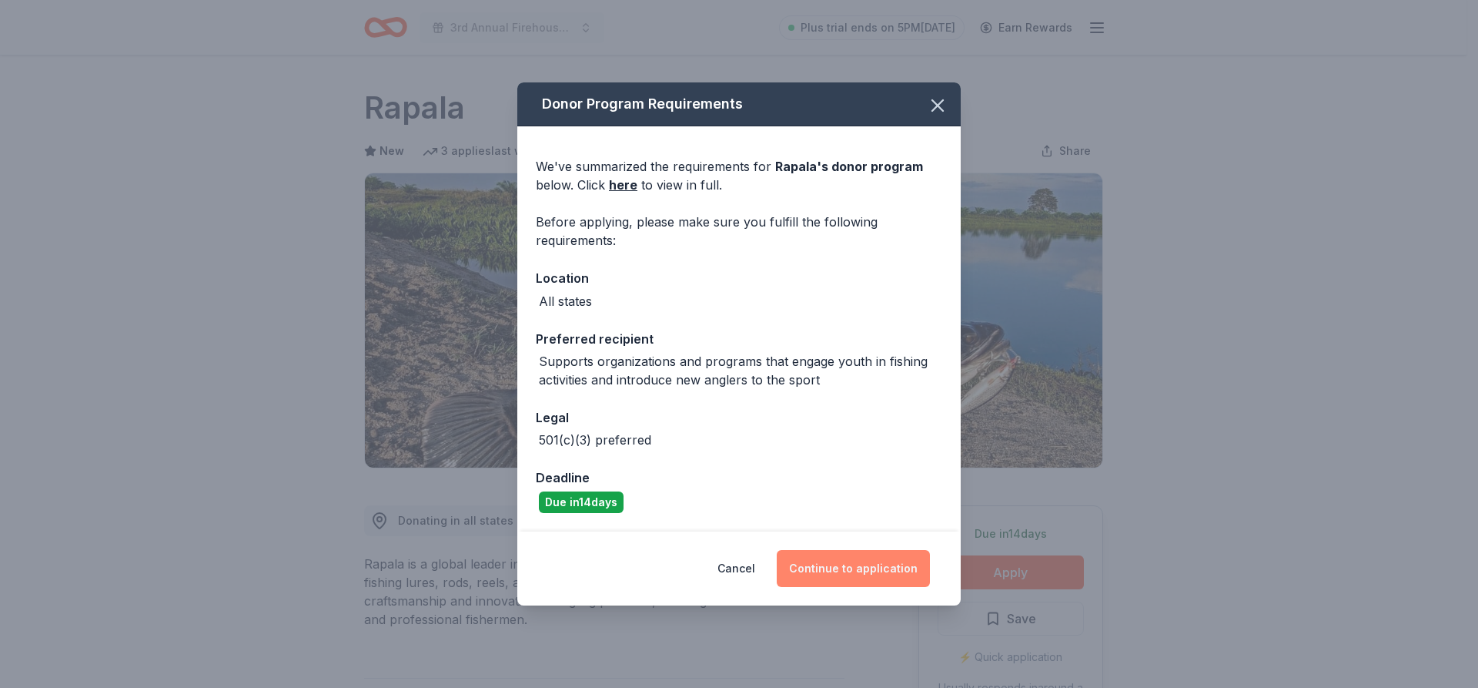
click at [891, 568] on button "Continue to application" at bounding box center [853, 568] width 153 height 37
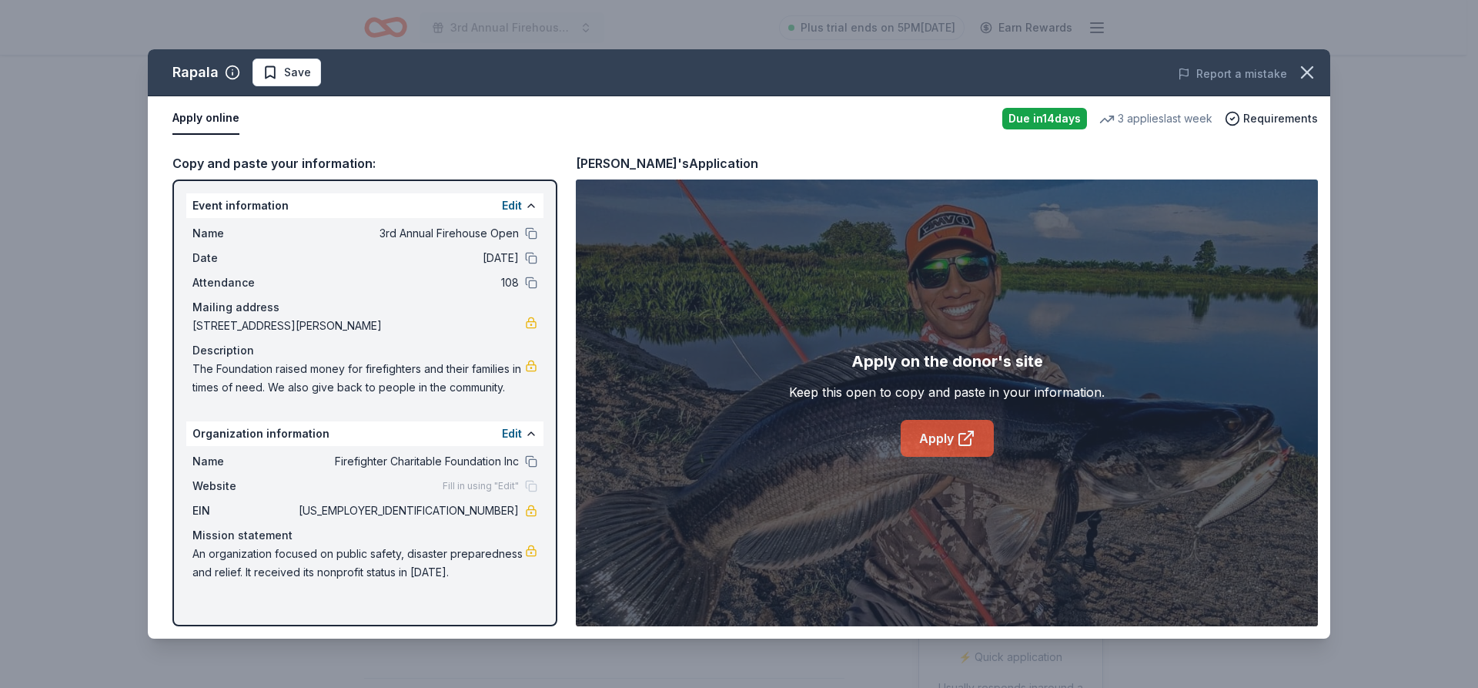
click at [930, 437] on link "Apply" at bounding box center [947, 438] width 93 height 37
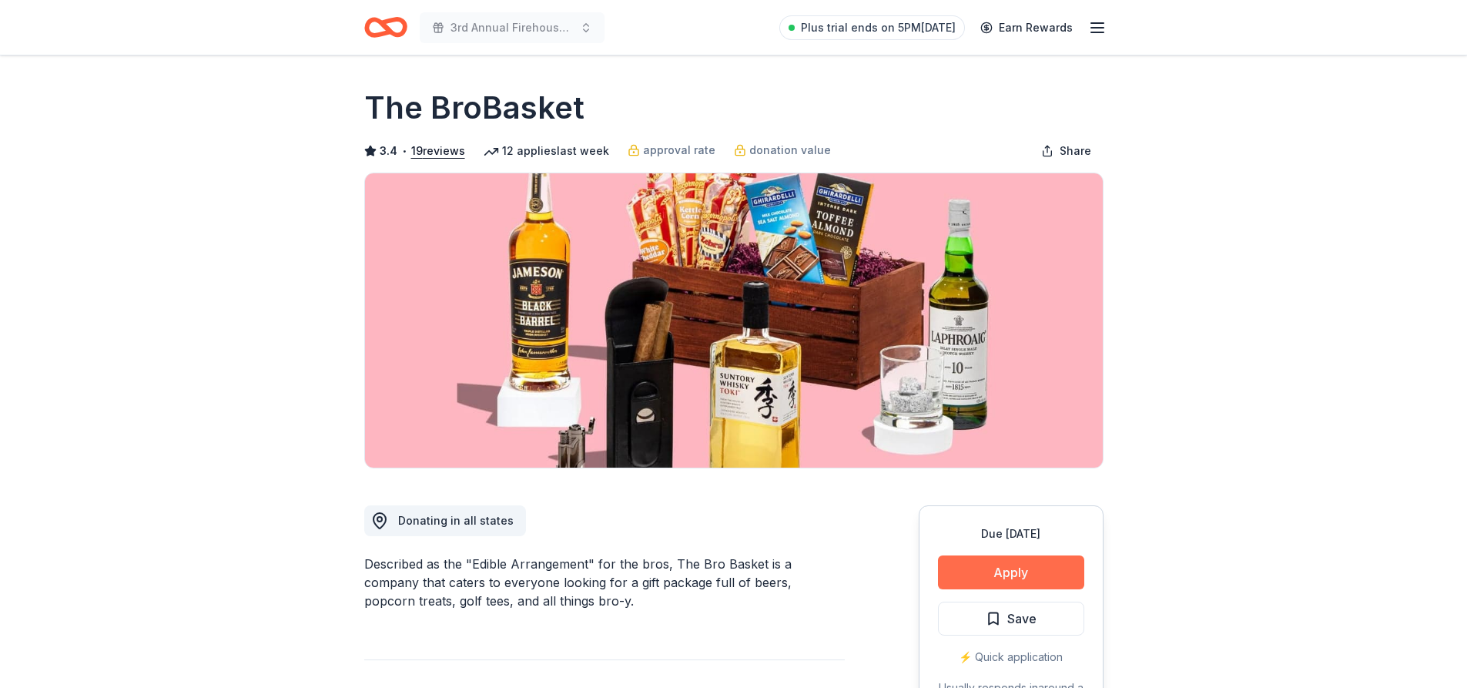
click at [1020, 574] on button "Apply" at bounding box center [1011, 572] width 146 height 34
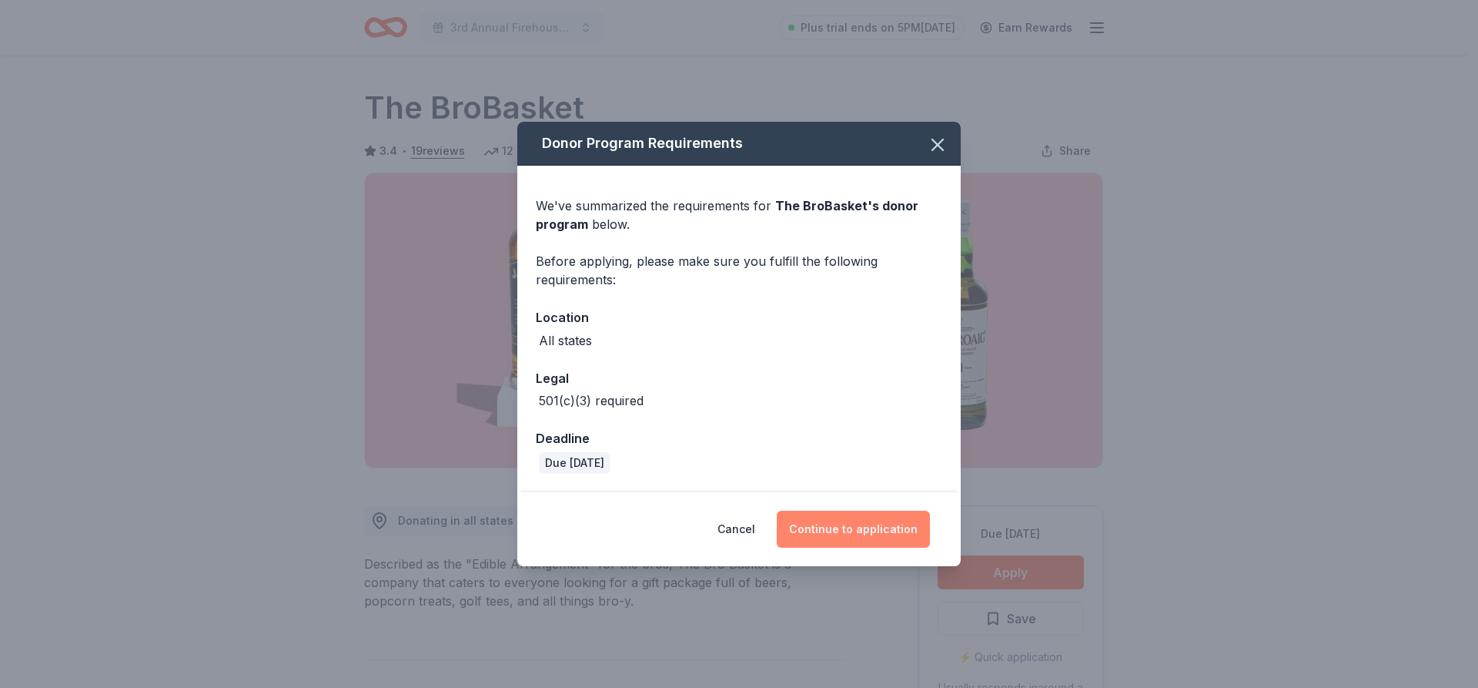
click at [902, 536] on button "Continue to application" at bounding box center [853, 529] width 153 height 37
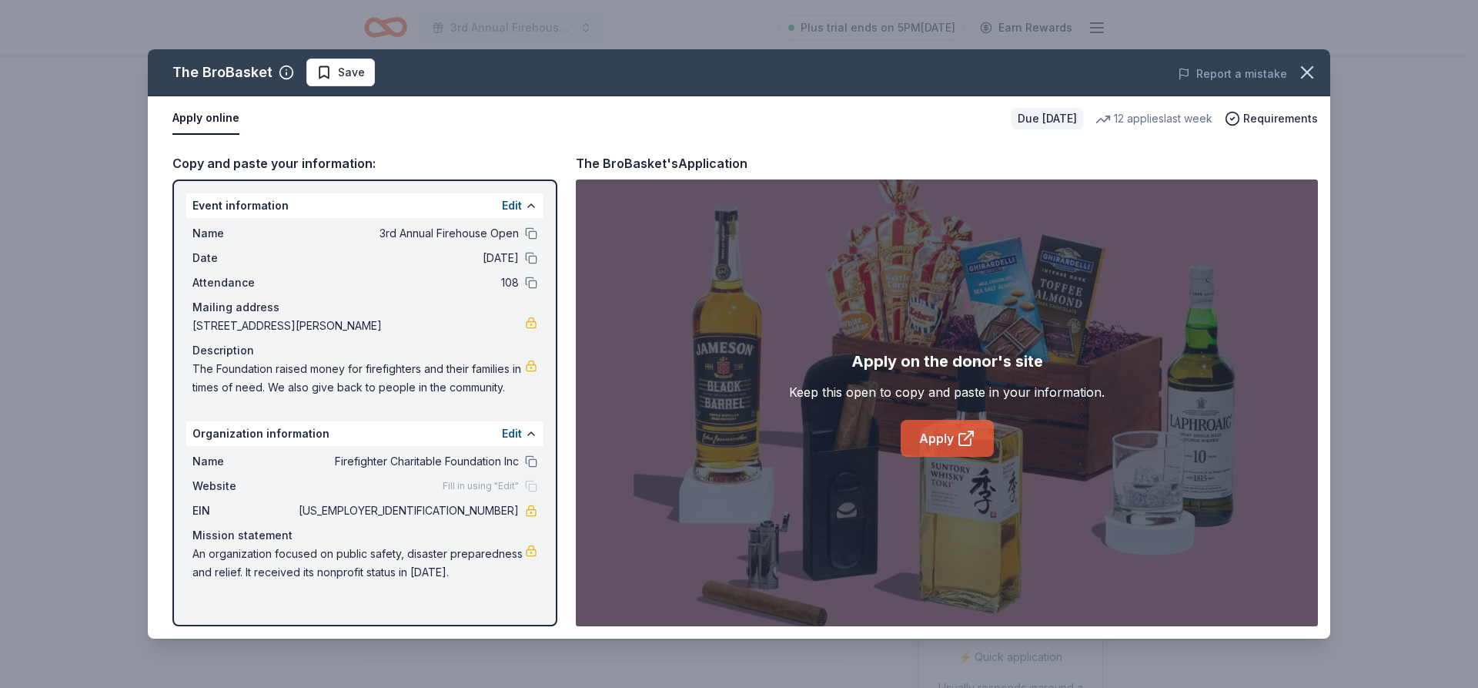
click at [947, 451] on link "Apply" at bounding box center [947, 438] width 93 height 37
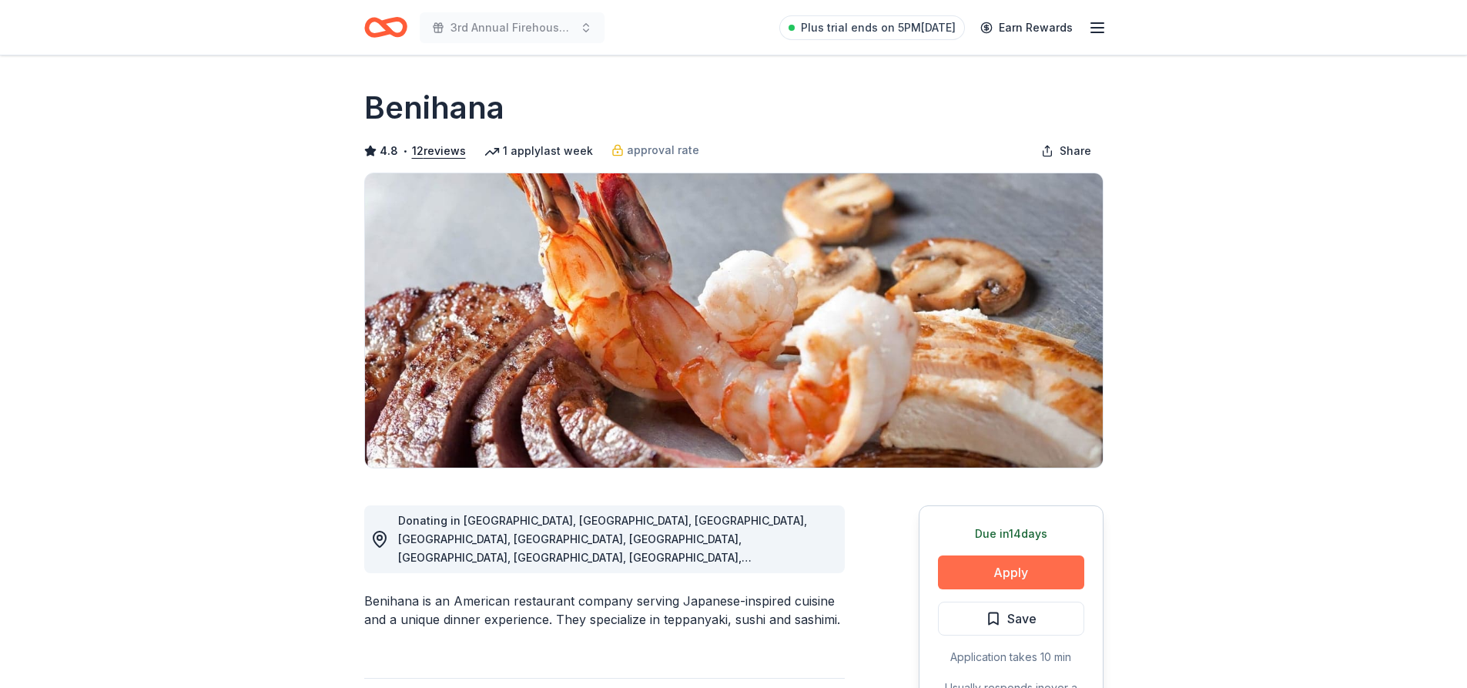
click at [1026, 575] on button "Apply" at bounding box center [1011, 572] width 146 height 34
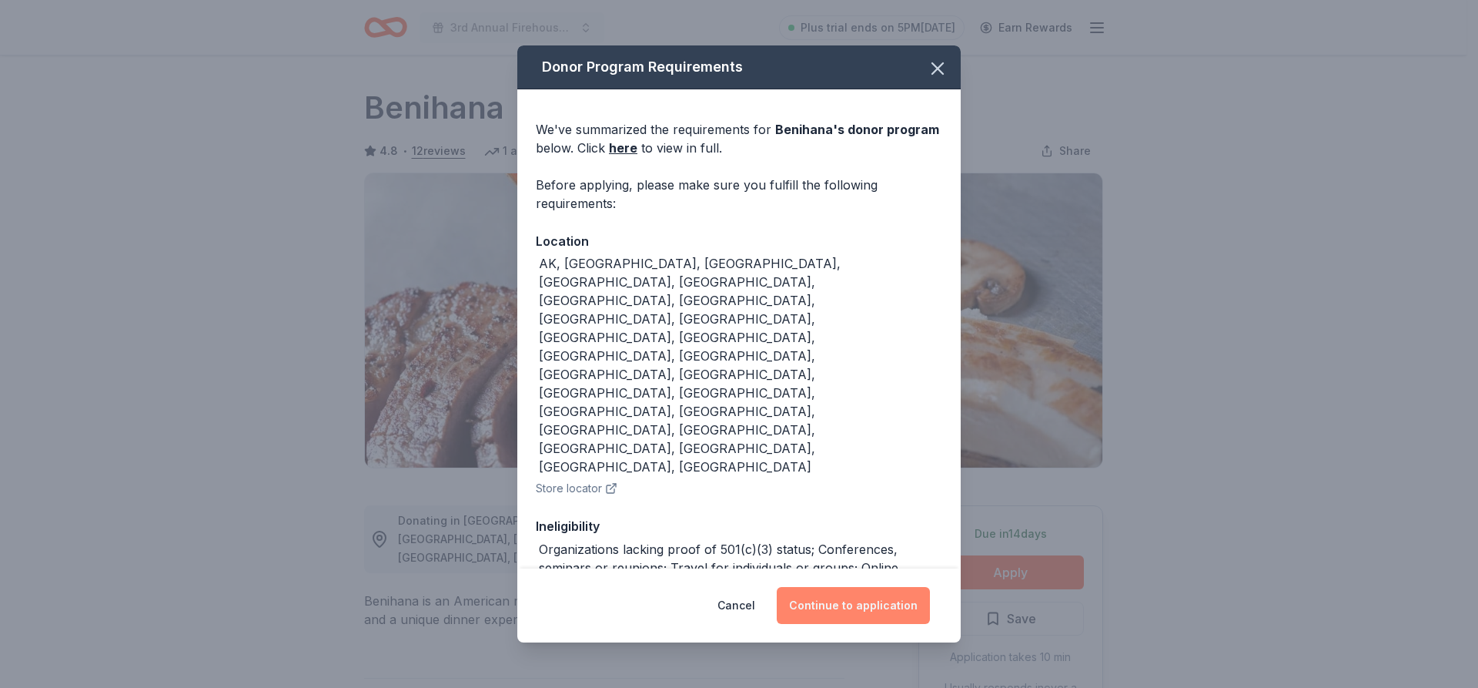
click at [895, 601] on button "Continue to application" at bounding box center [853, 605] width 153 height 37
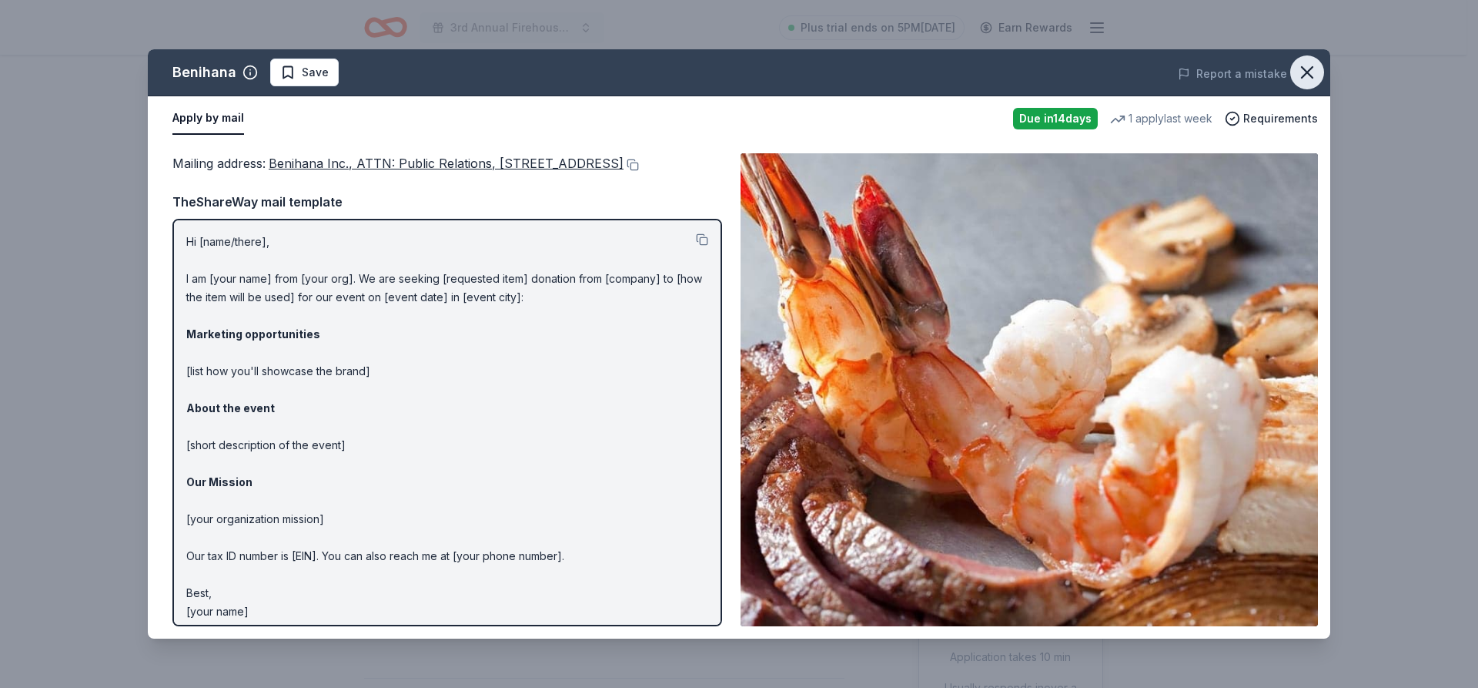
click at [1305, 64] on icon "button" at bounding box center [1308, 73] width 22 height 22
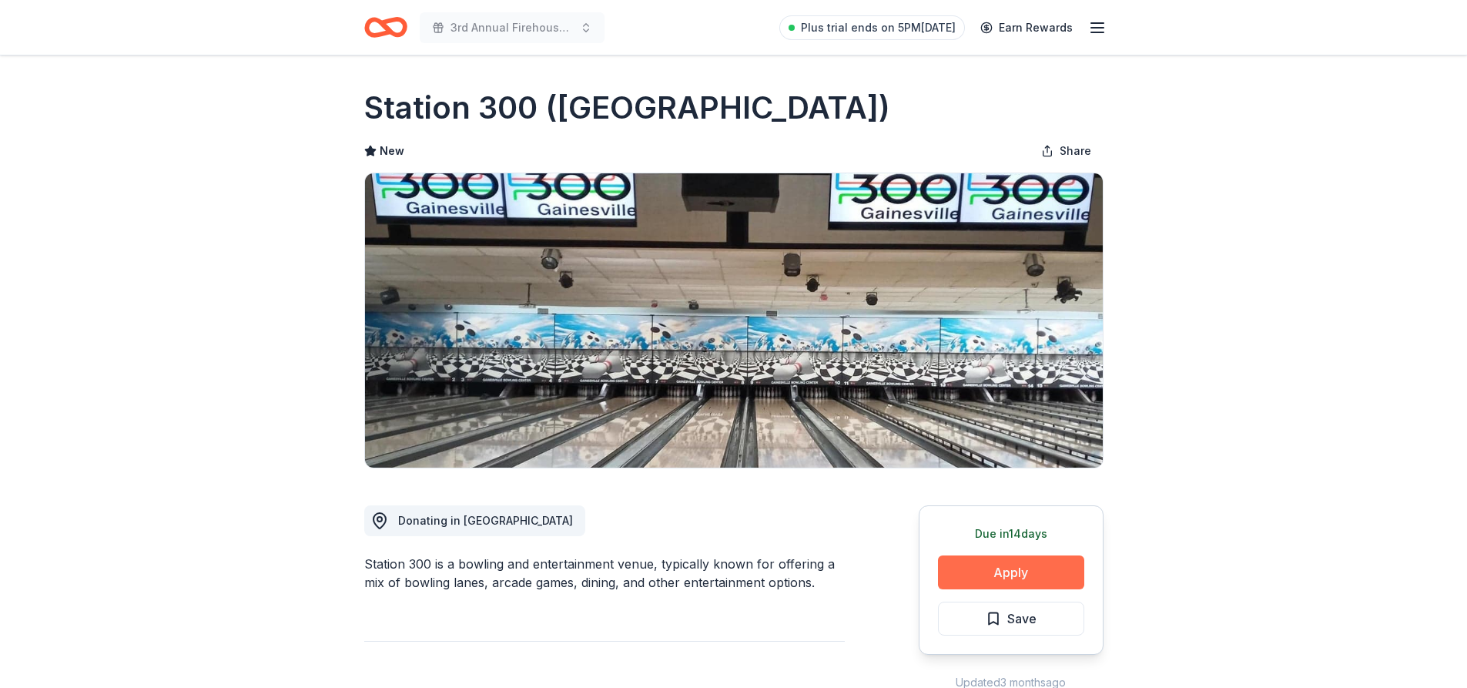
click at [1058, 571] on button "Apply" at bounding box center [1011, 572] width 146 height 34
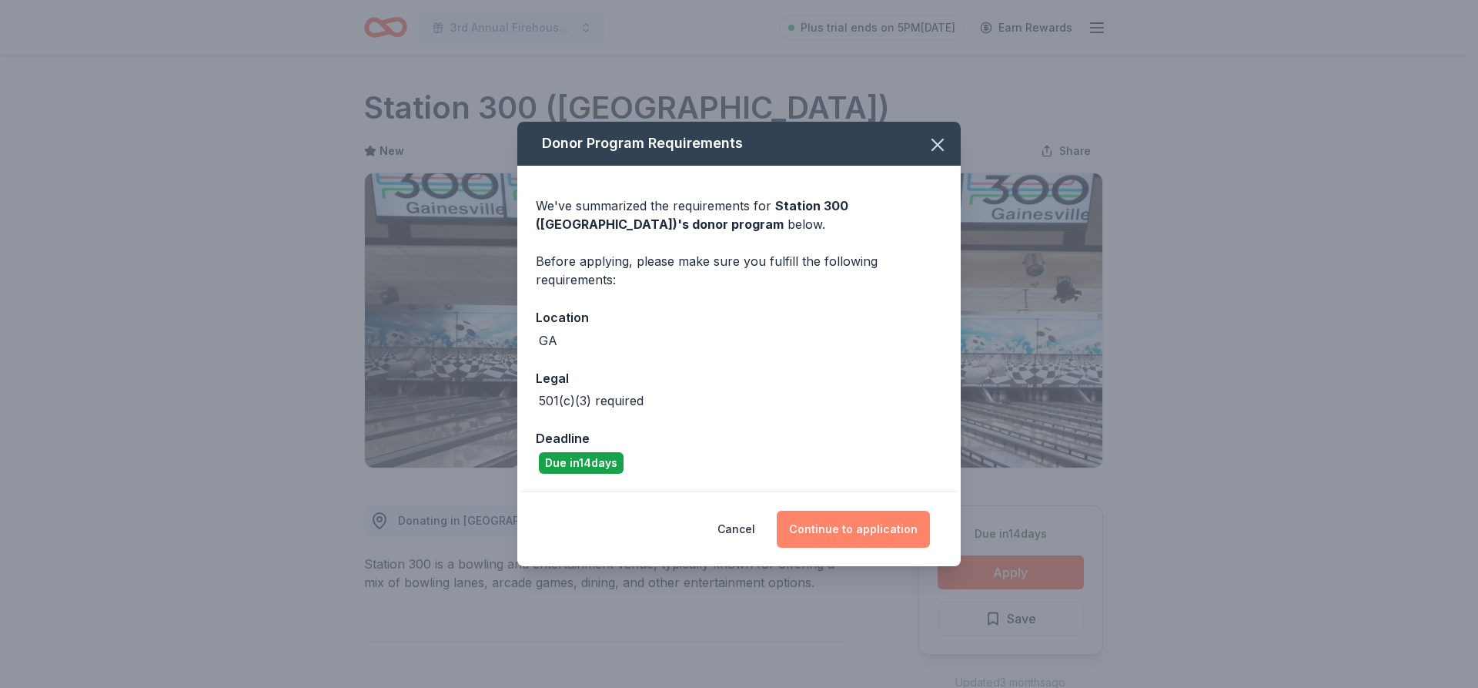
click at [846, 534] on button "Continue to application" at bounding box center [853, 529] width 153 height 37
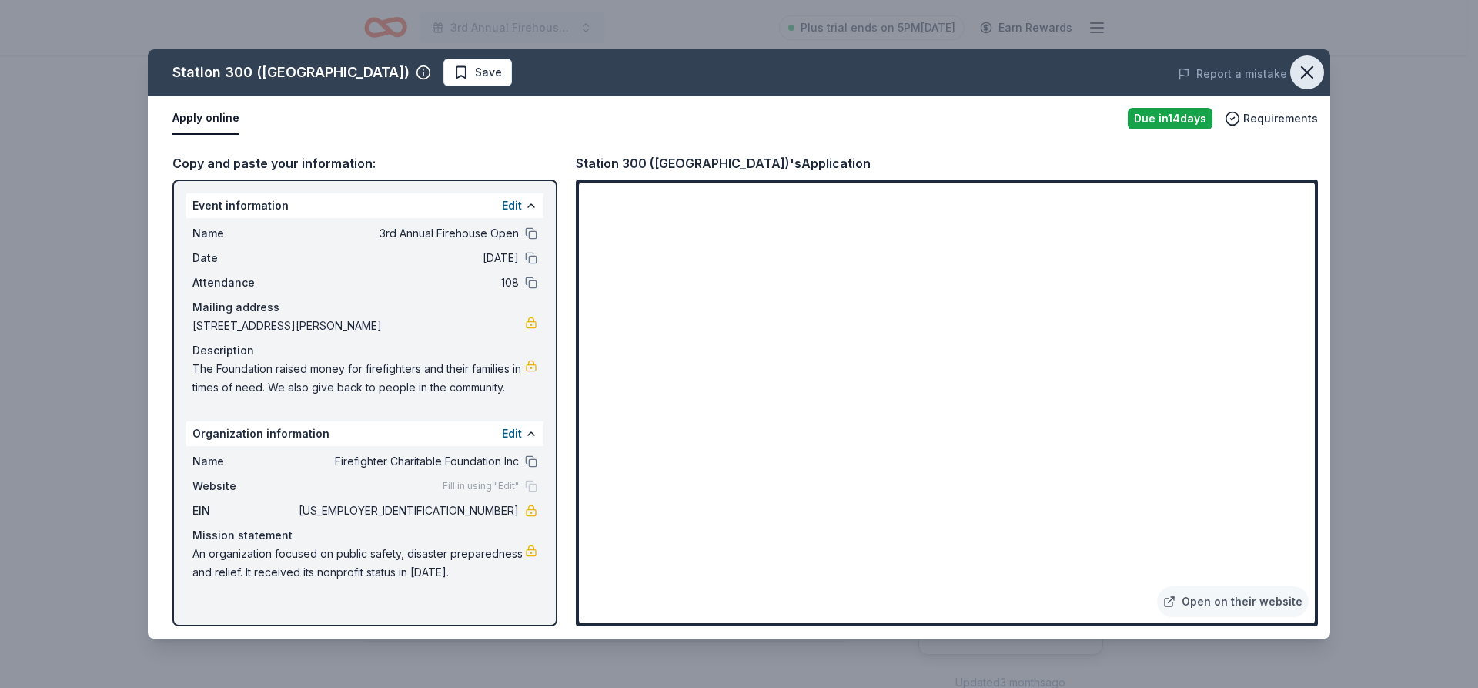
click at [1311, 72] on icon "button" at bounding box center [1308, 73] width 22 height 22
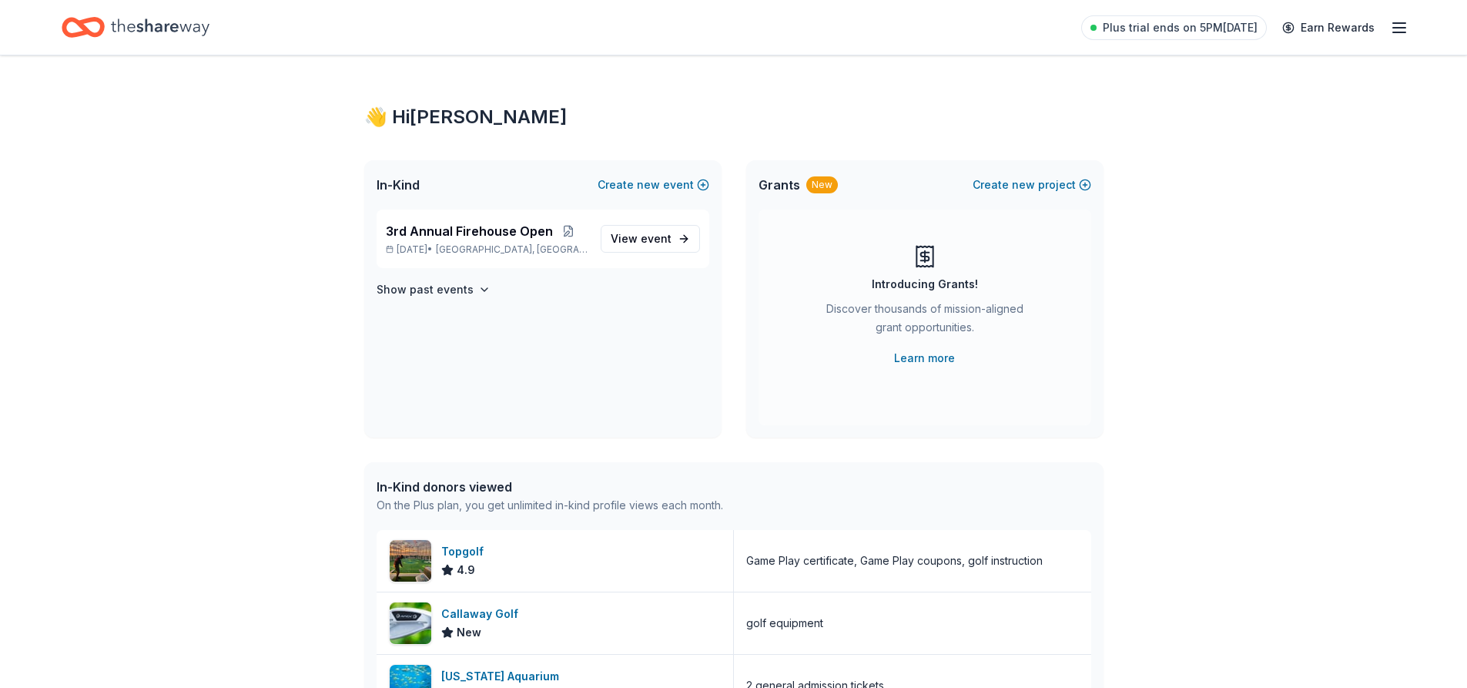
scroll to position [246, 0]
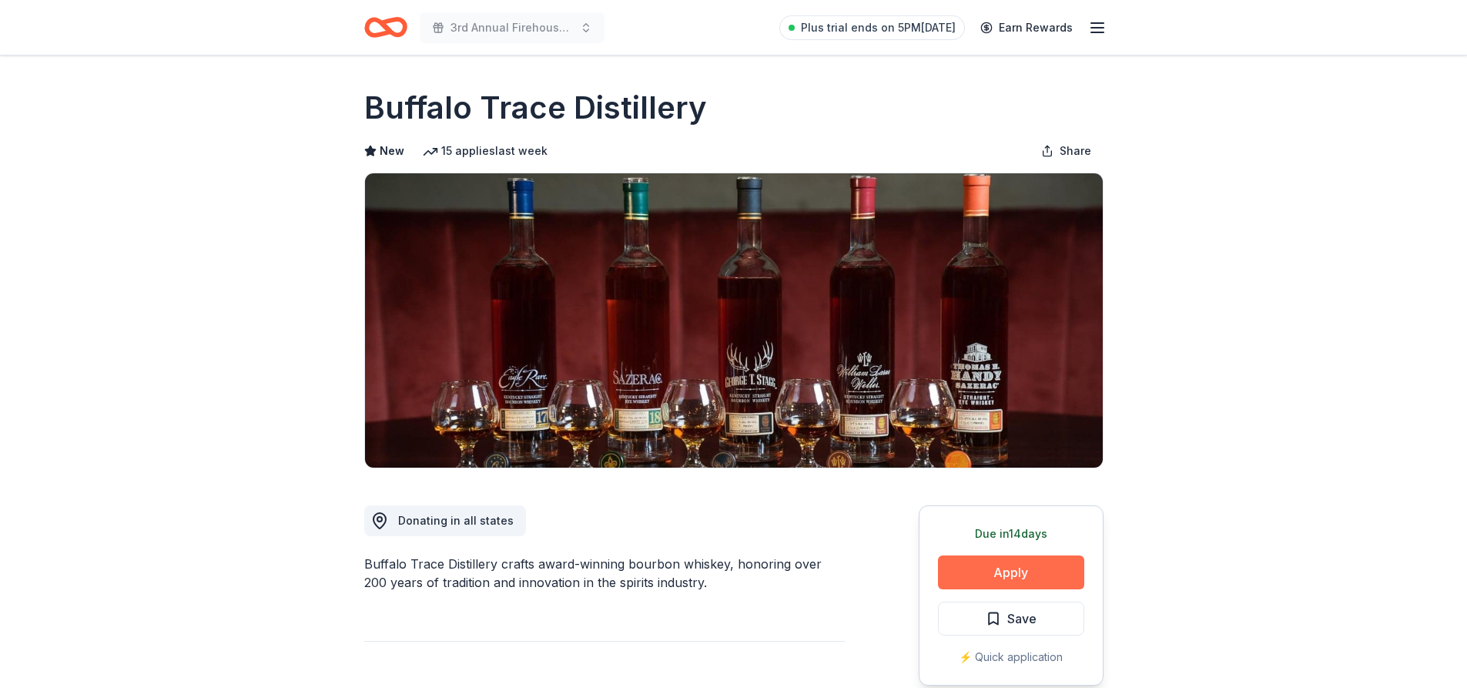
click at [1043, 574] on button "Apply" at bounding box center [1011, 572] width 146 height 34
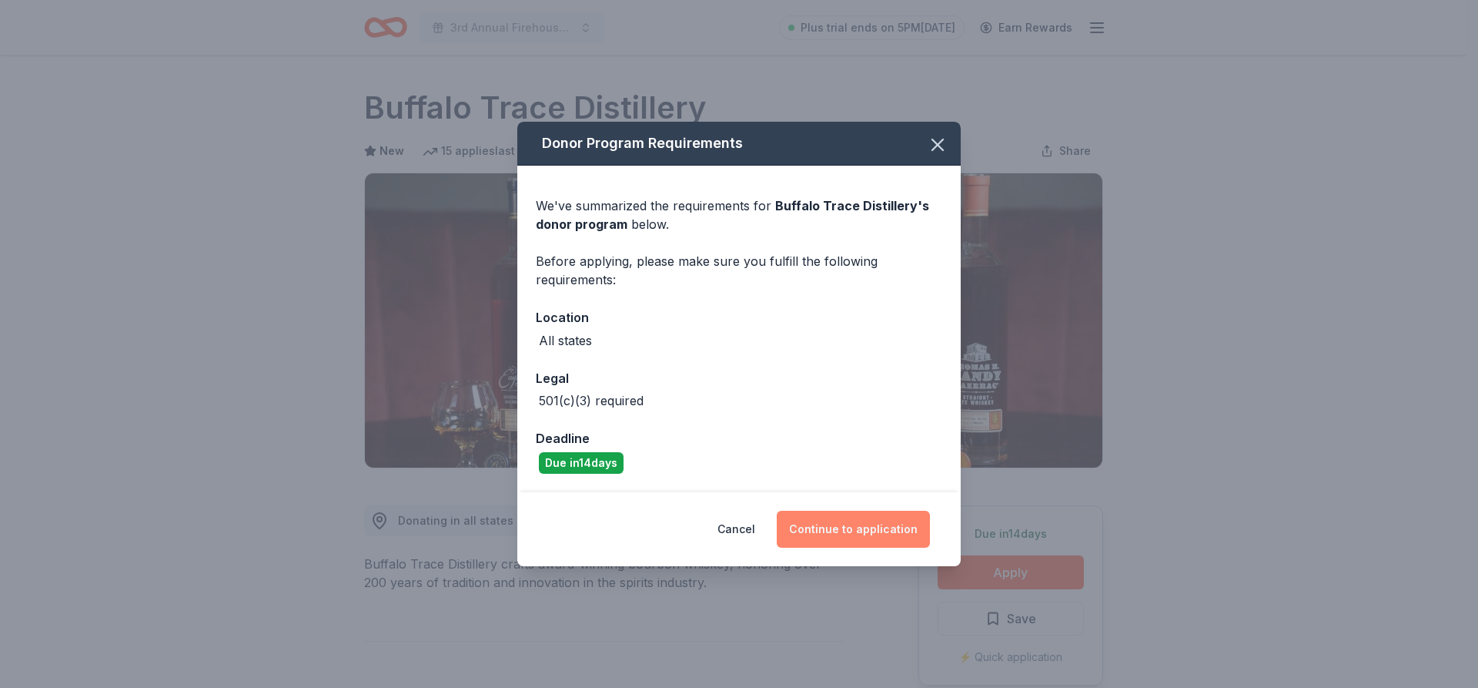
click at [895, 529] on button "Continue to application" at bounding box center [853, 529] width 153 height 37
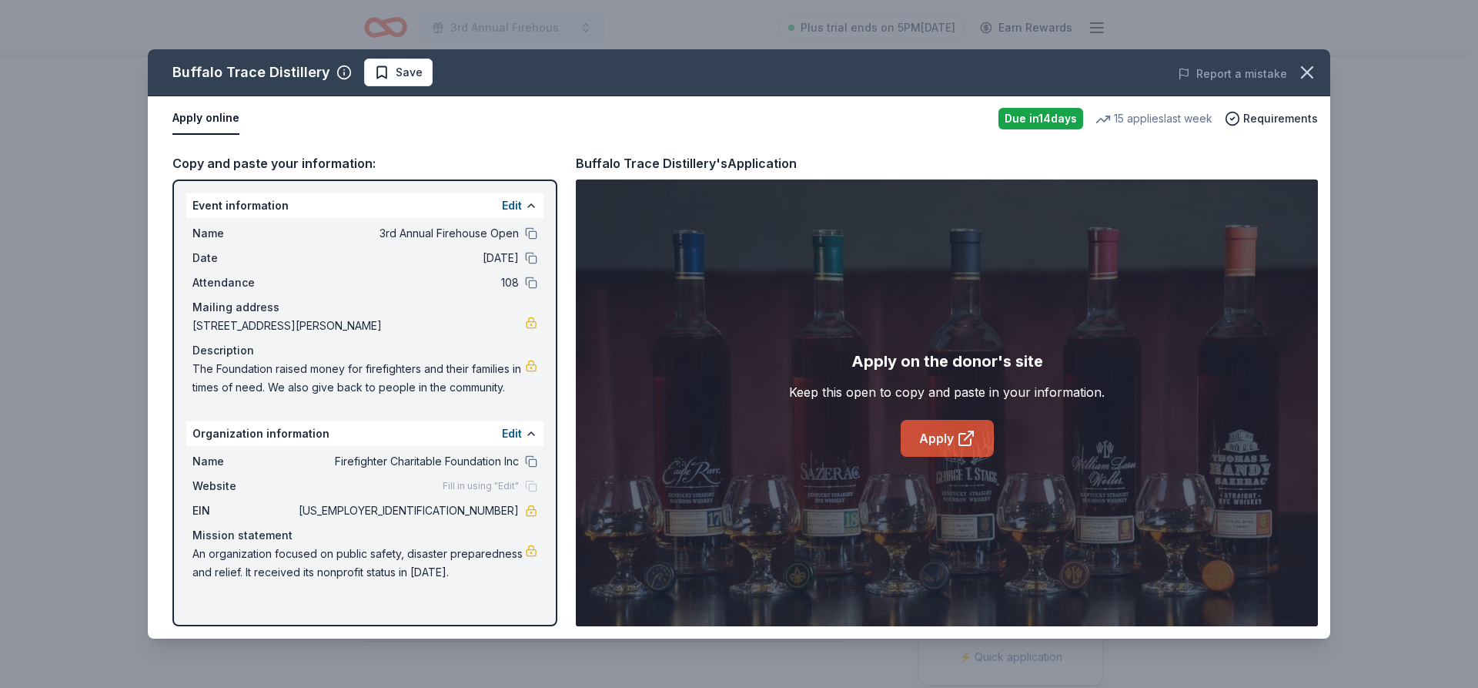
click at [953, 445] on link "Apply" at bounding box center [947, 438] width 93 height 37
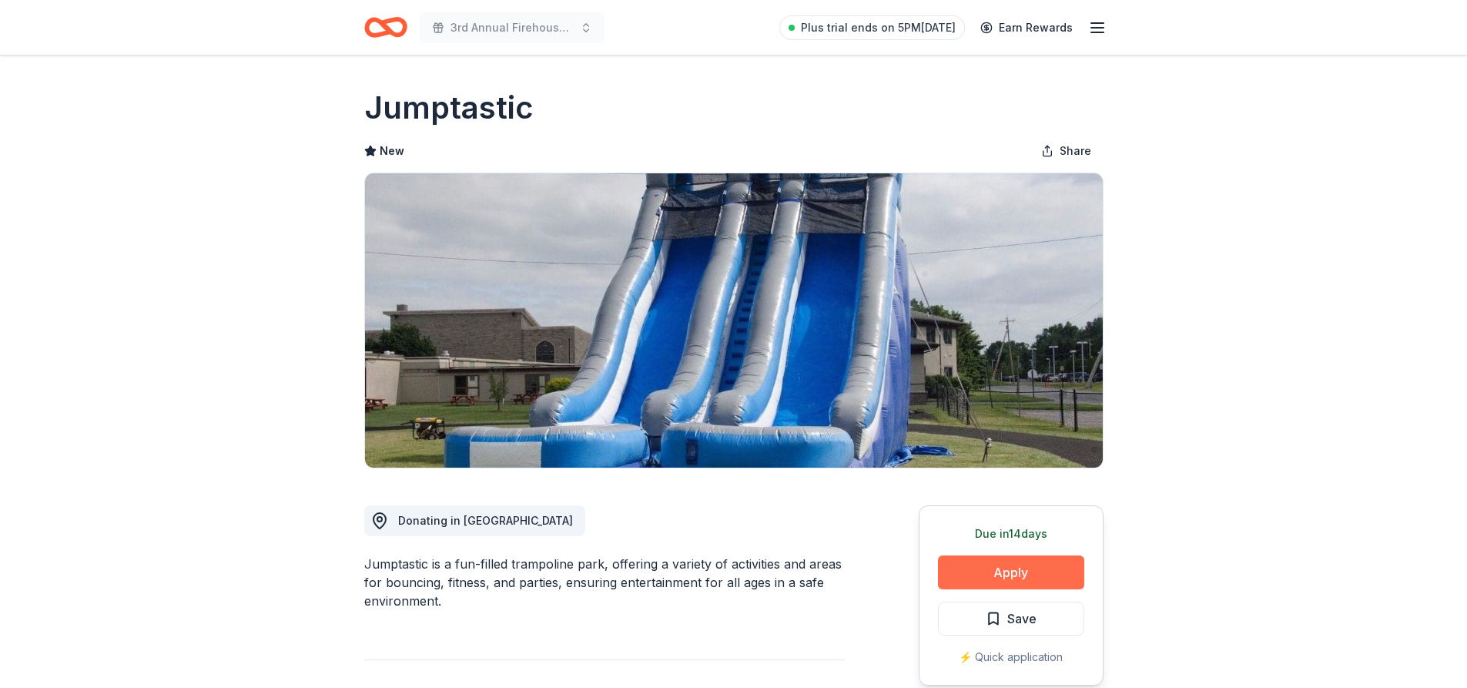
click at [1003, 580] on button "Apply" at bounding box center [1011, 572] width 146 height 34
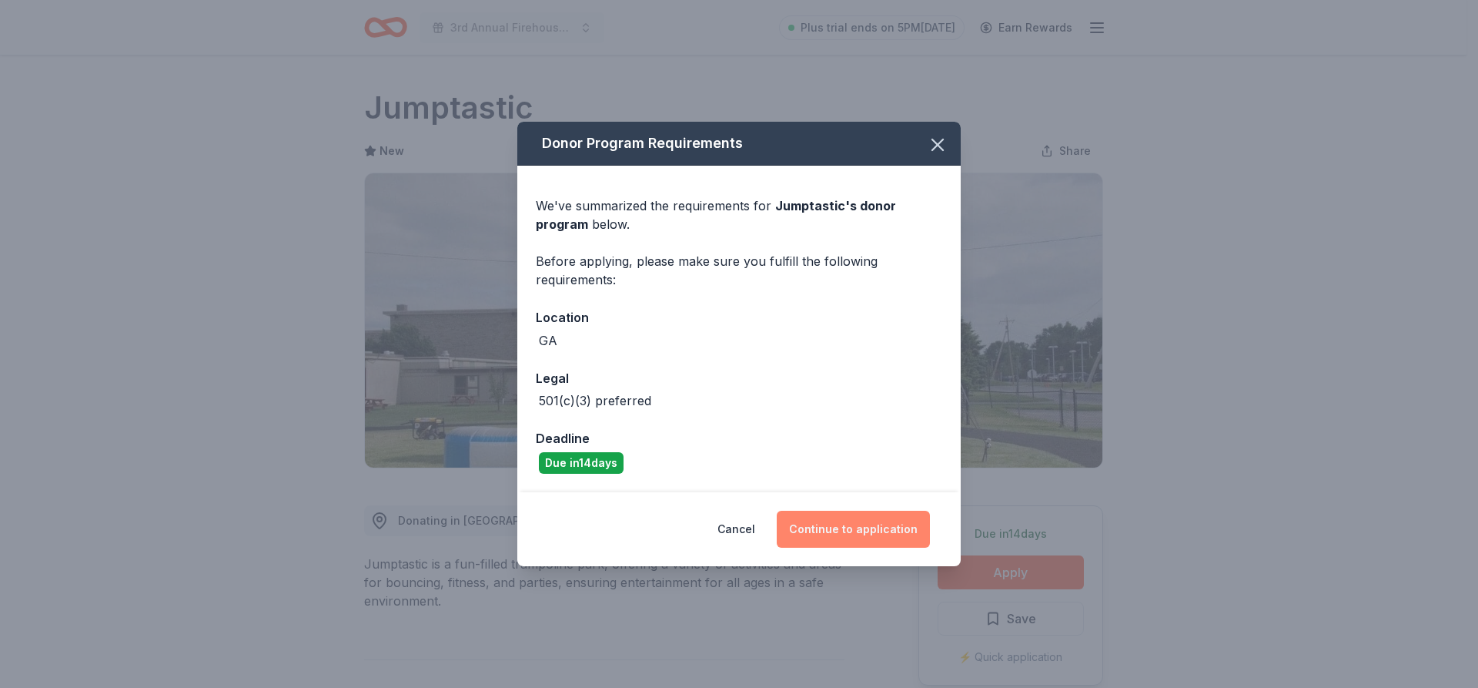
click at [882, 537] on button "Continue to application" at bounding box center [853, 529] width 153 height 37
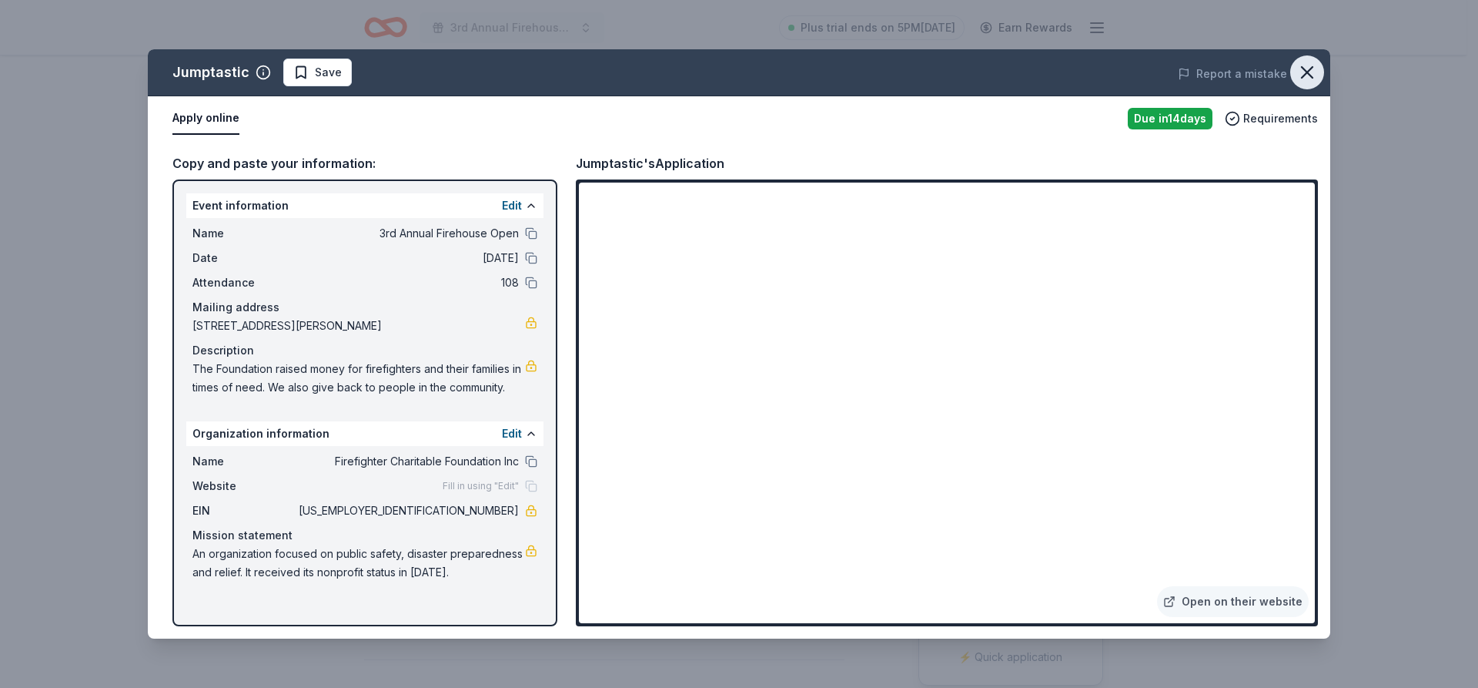
click at [1311, 75] on icon "button" at bounding box center [1307, 72] width 11 height 11
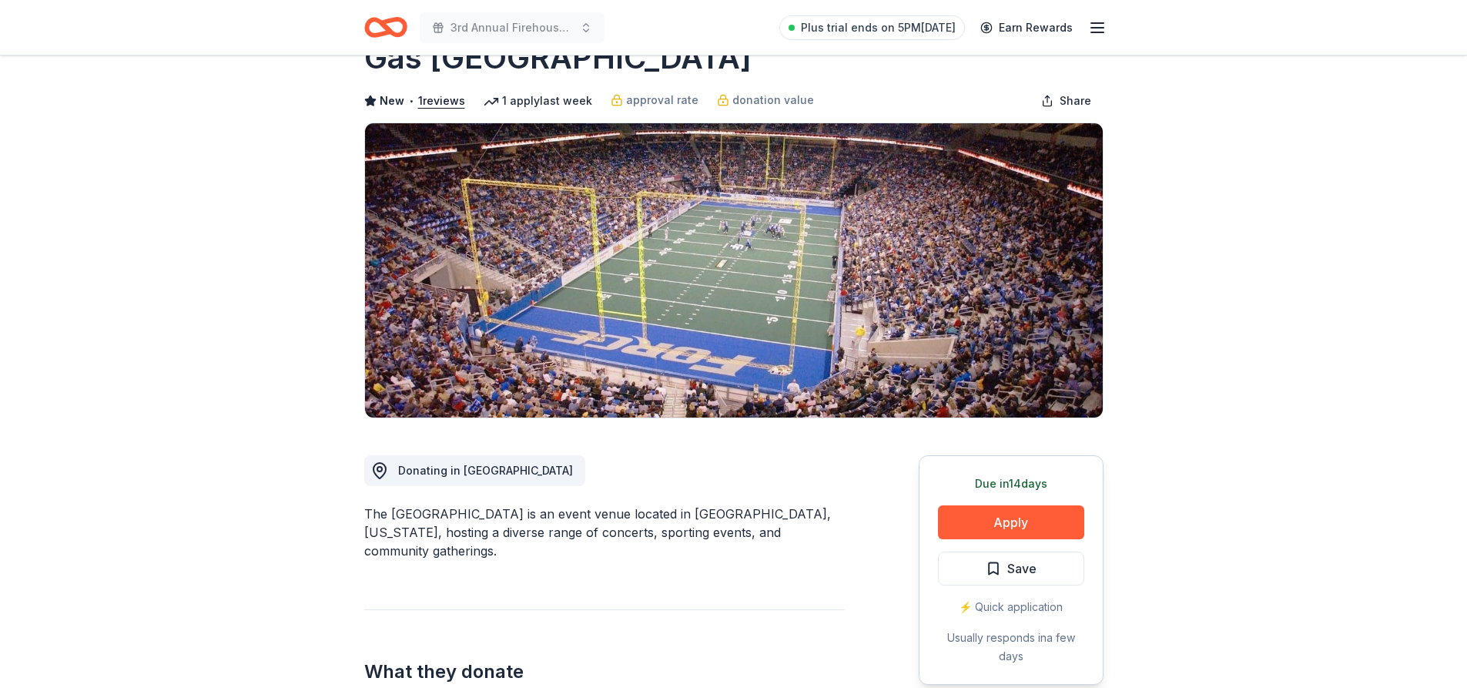
scroll to position [77, 0]
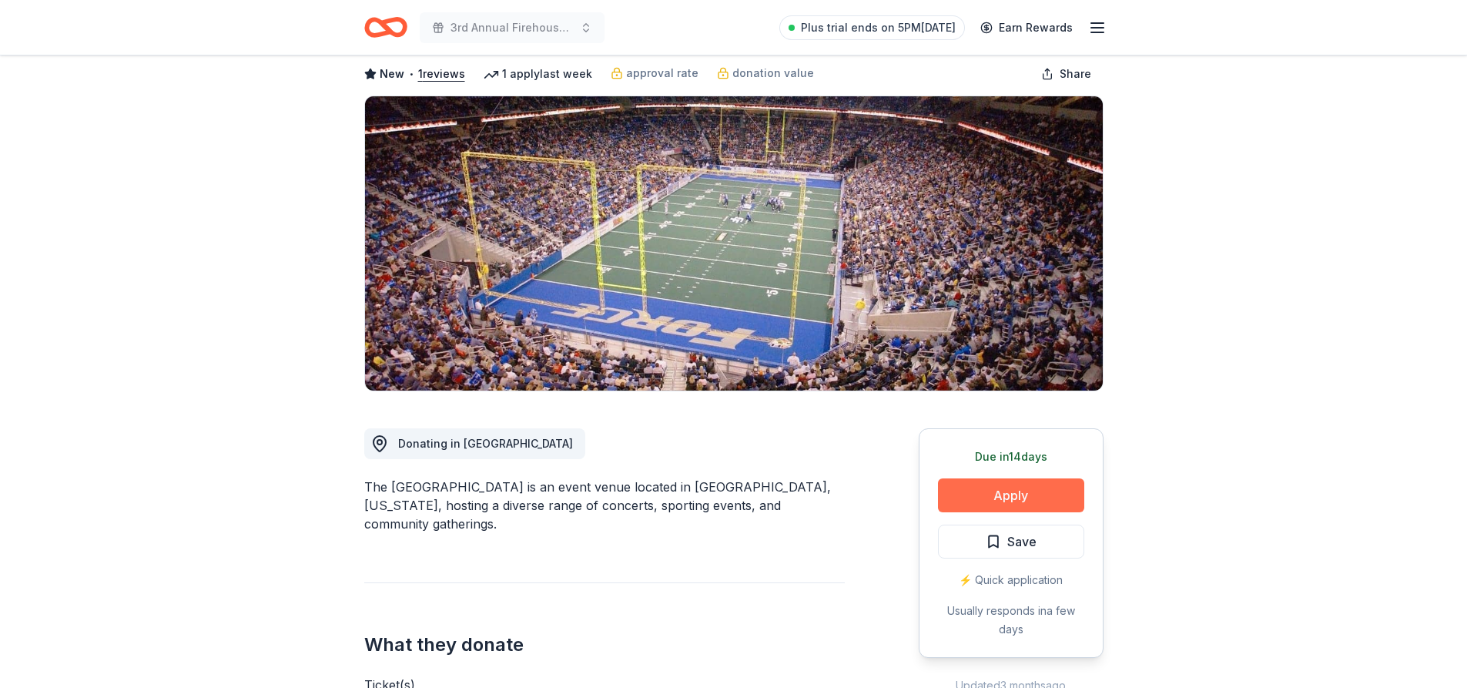
click at [985, 497] on button "Apply" at bounding box center [1011, 495] width 146 height 34
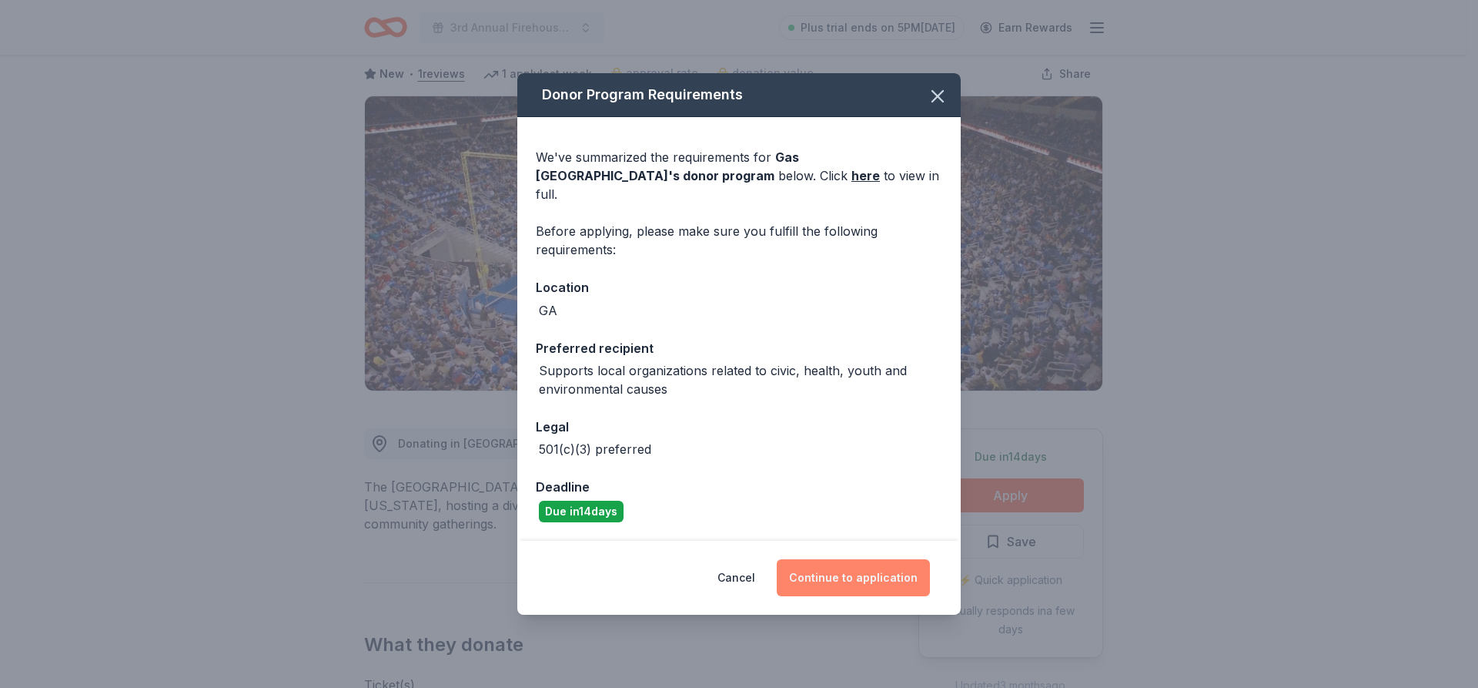
click at [855, 565] on button "Continue to application" at bounding box center [853, 577] width 153 height 37
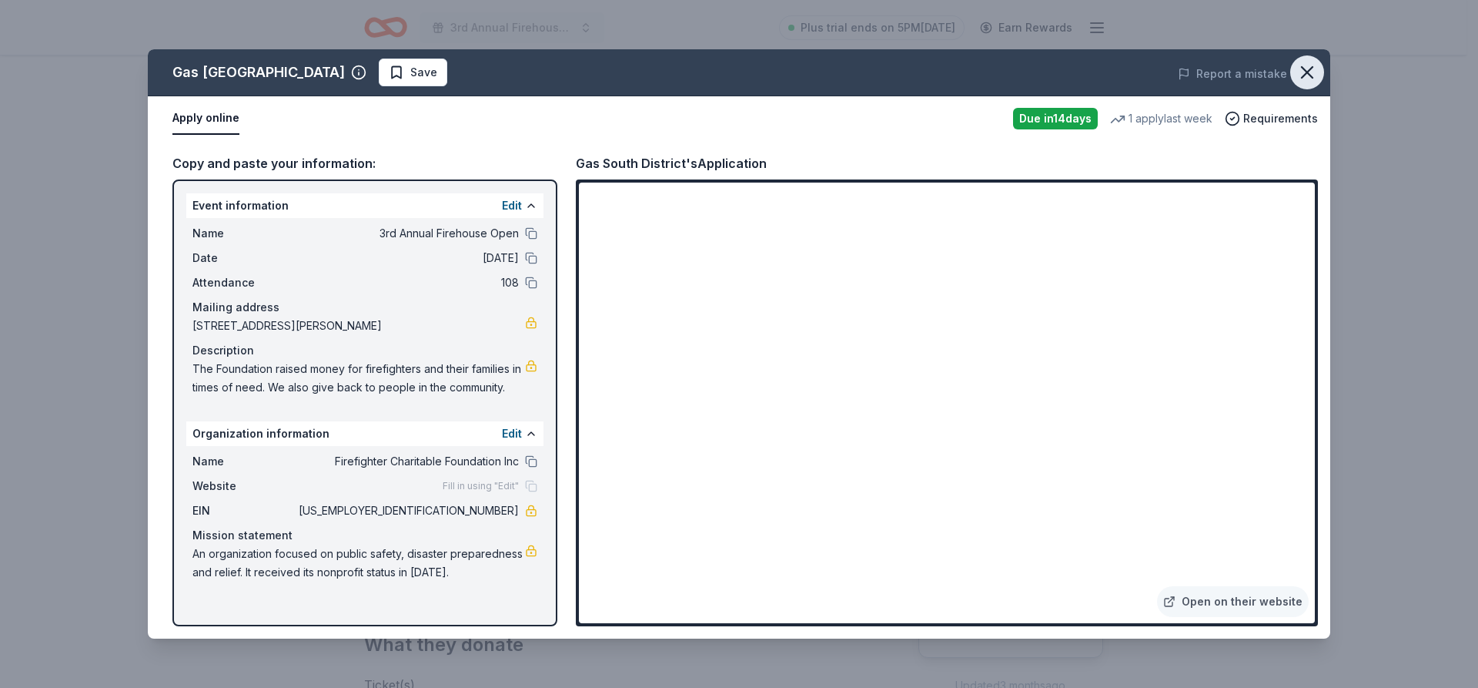
click at [1303, 69] on icon "button" at bounding box center [1308, 73] width 22 height 22
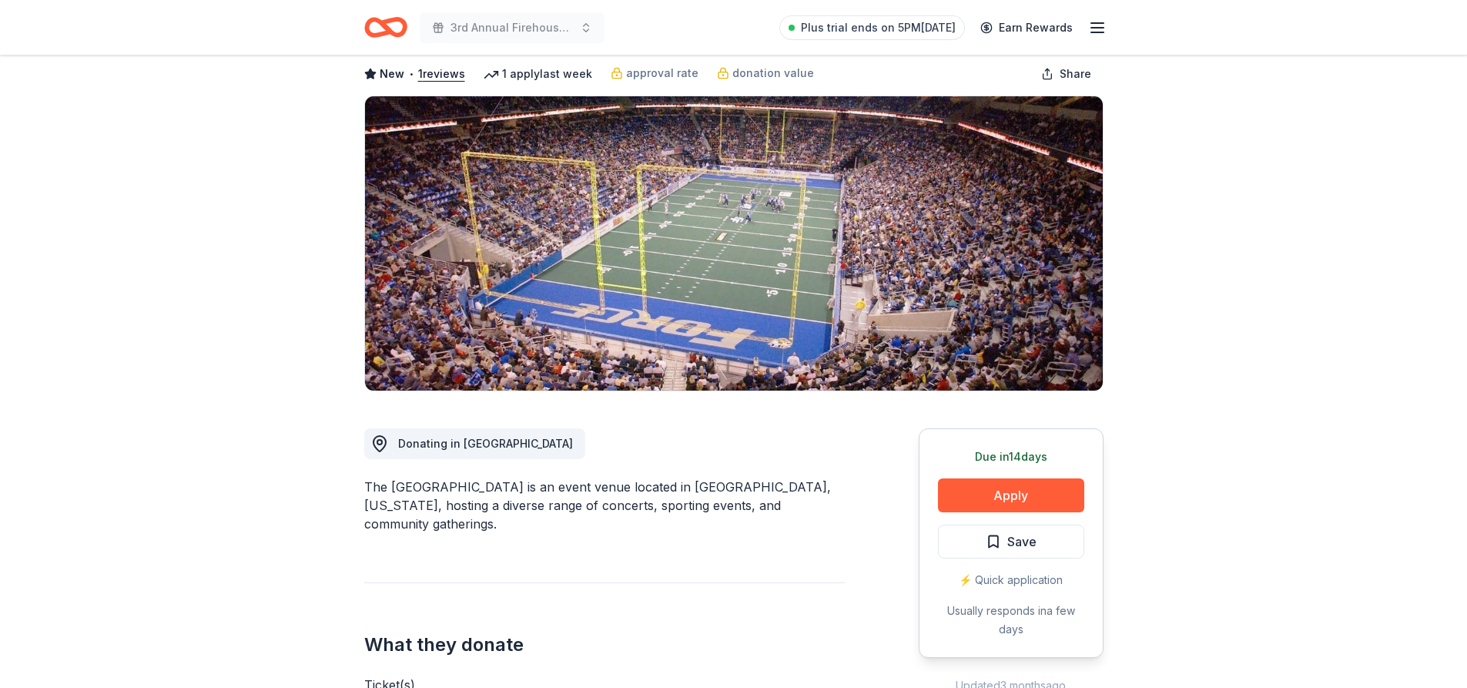
scroll to position [0, 0]
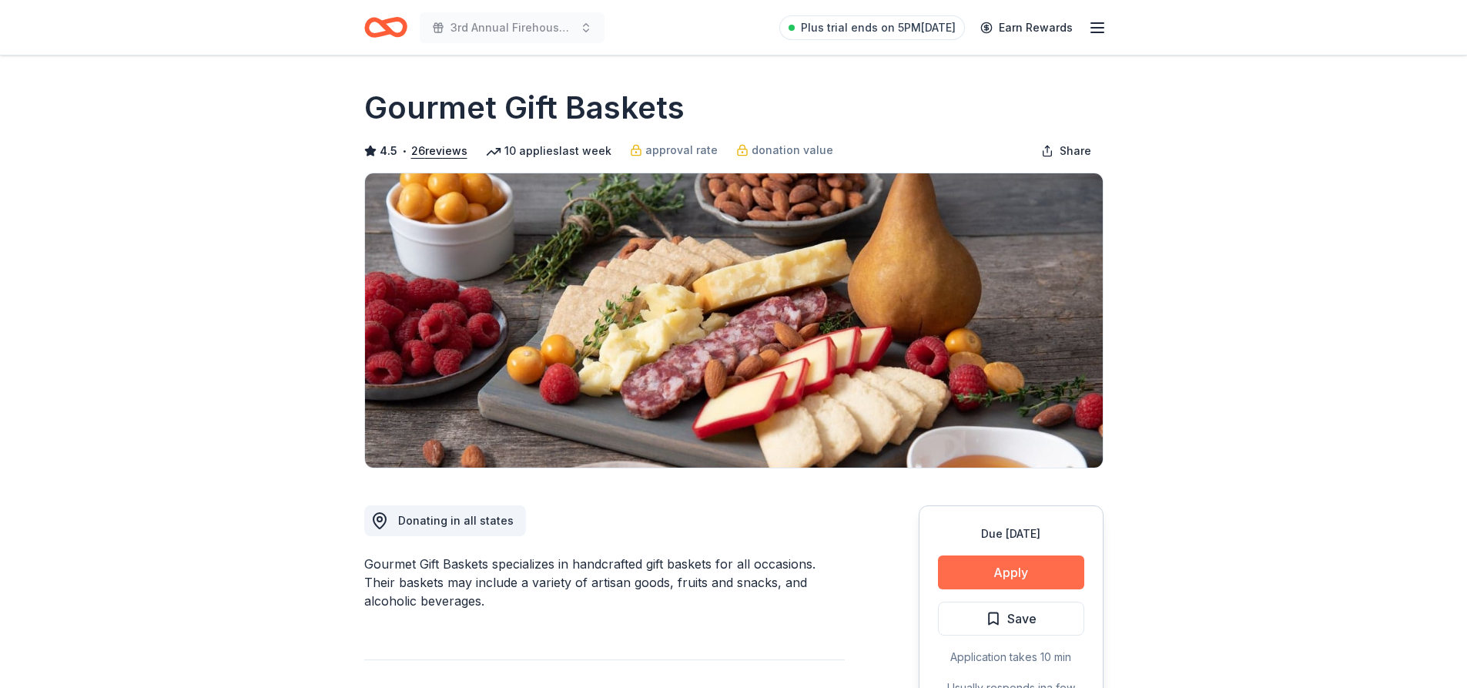
click at [1003, 575] on button "Apply" at bounding box center [1011, 572] width 146 height 34
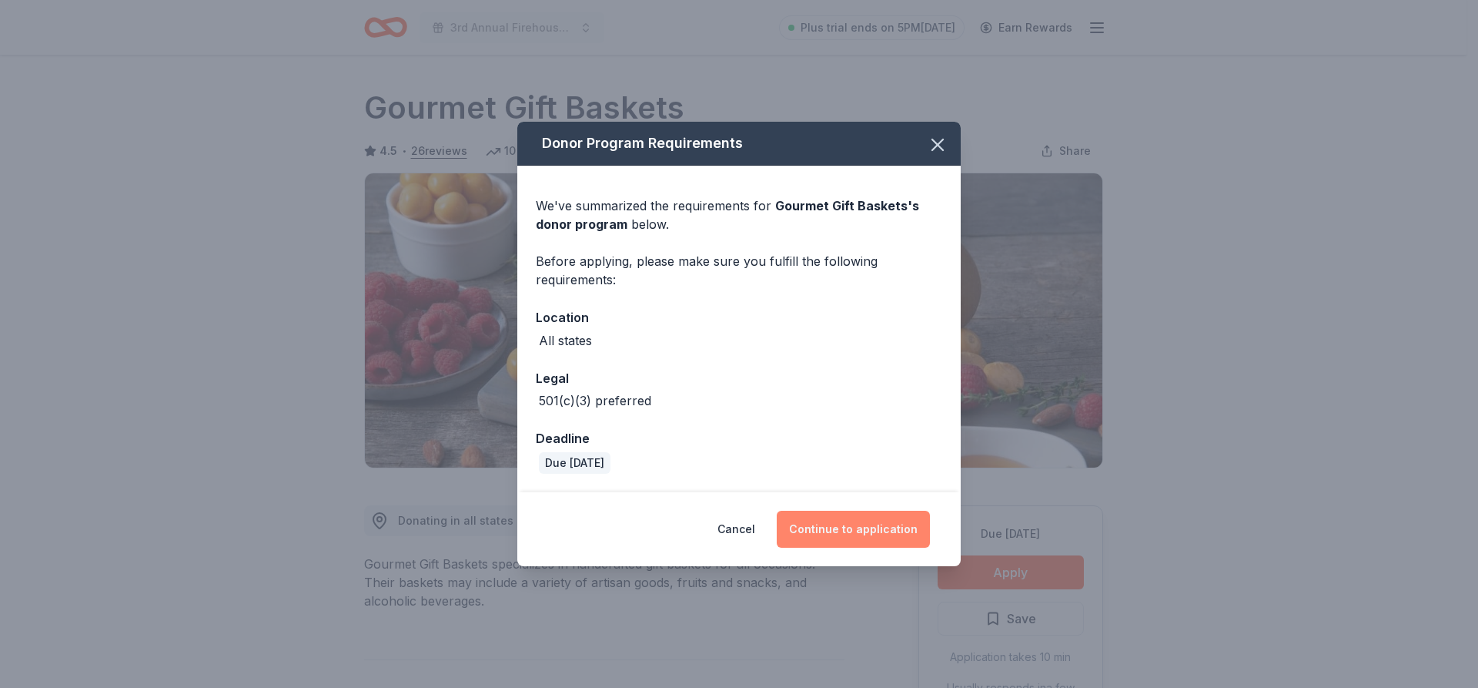
click at [875, 533] on button "Continue to application" at bounding box center [853, 529] width 153 height 37
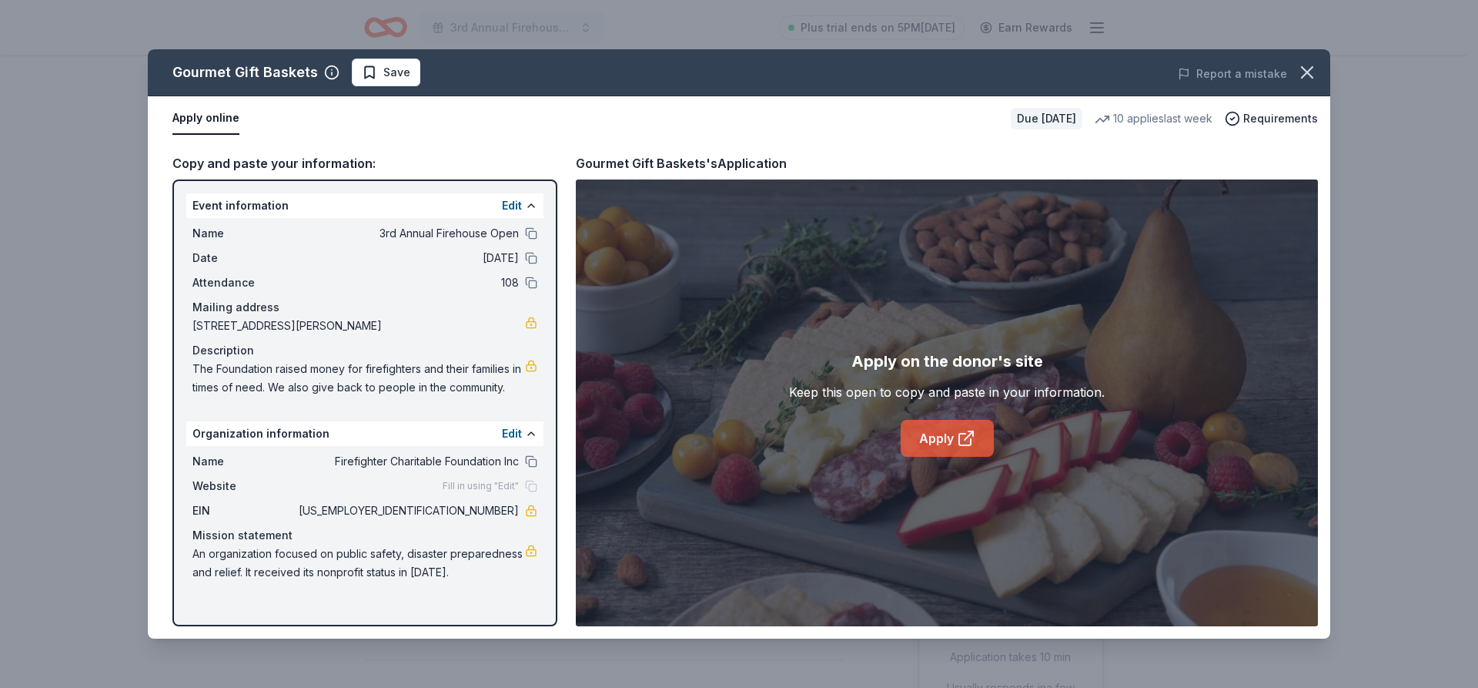
click at [960, 441] on icon at bounding box center [966, 438] width 18 height 18
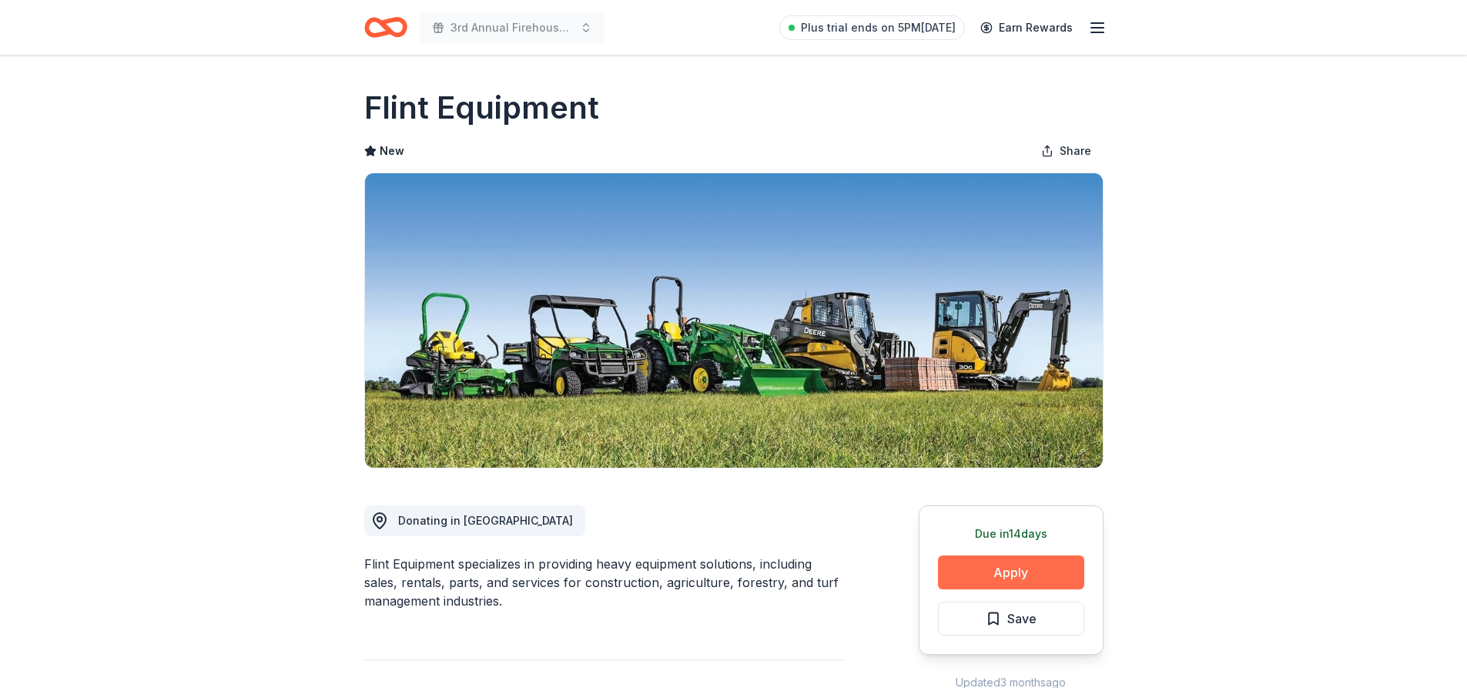
click at [962, 575] on button "Apply" at bounding box center [1011, 572] width 146 height 34
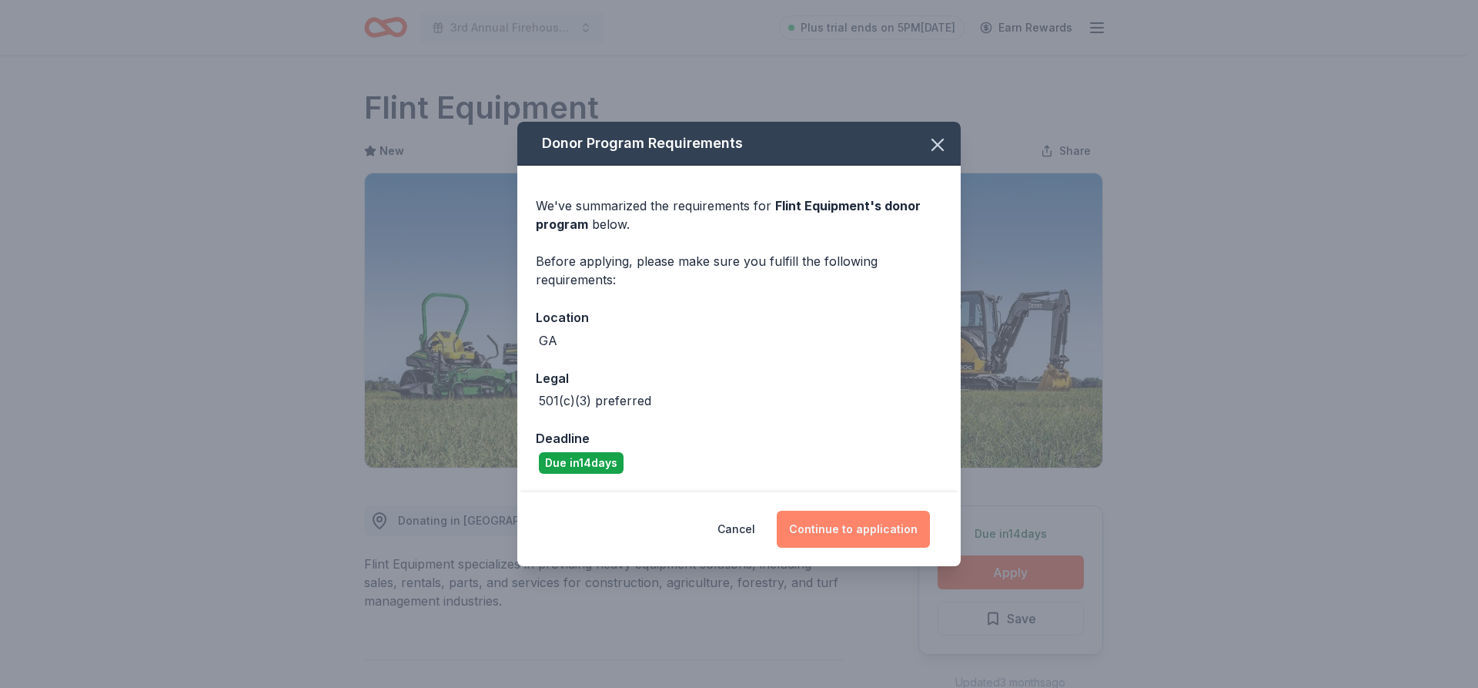
click at [815, 537] on button "Continue to application" at bounding box center [853, 529] width 153 height 37
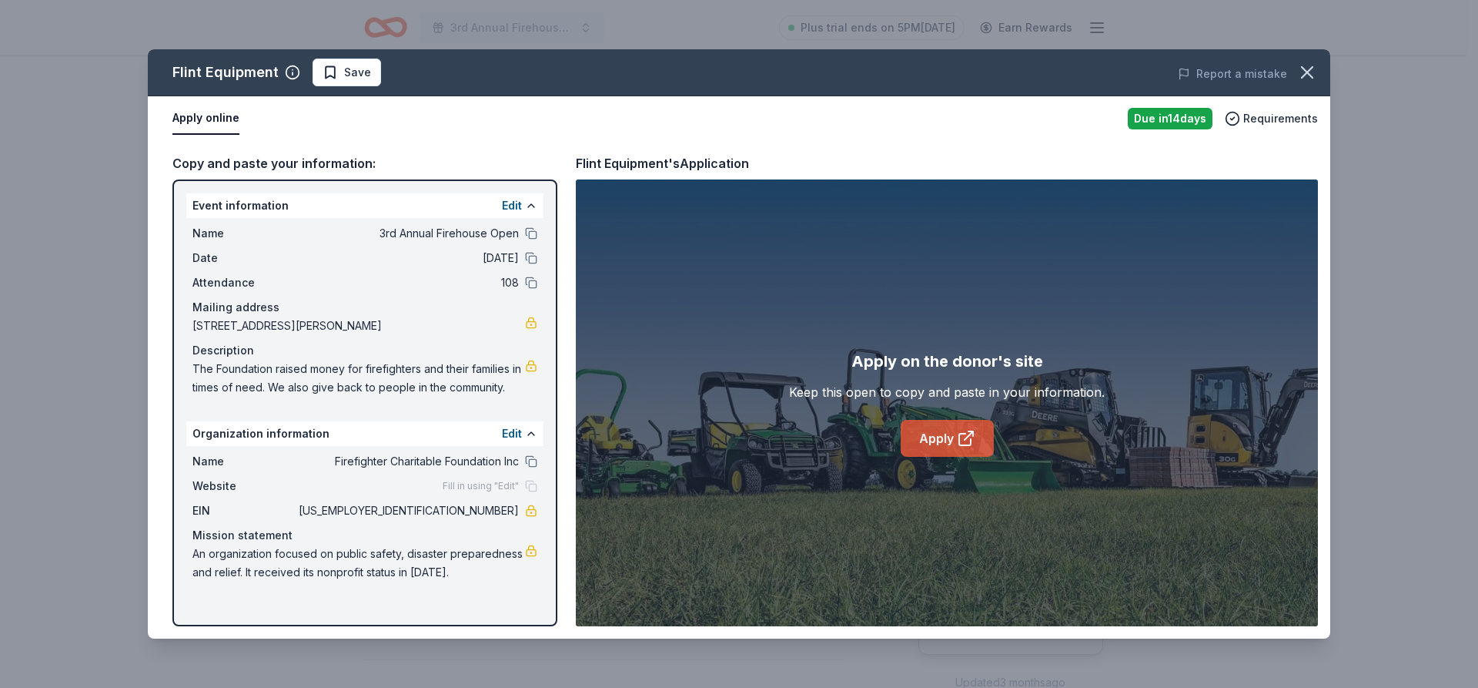
click at [942, 440] on link "Apply" at bounding box center [947, 438] width 93 height 37
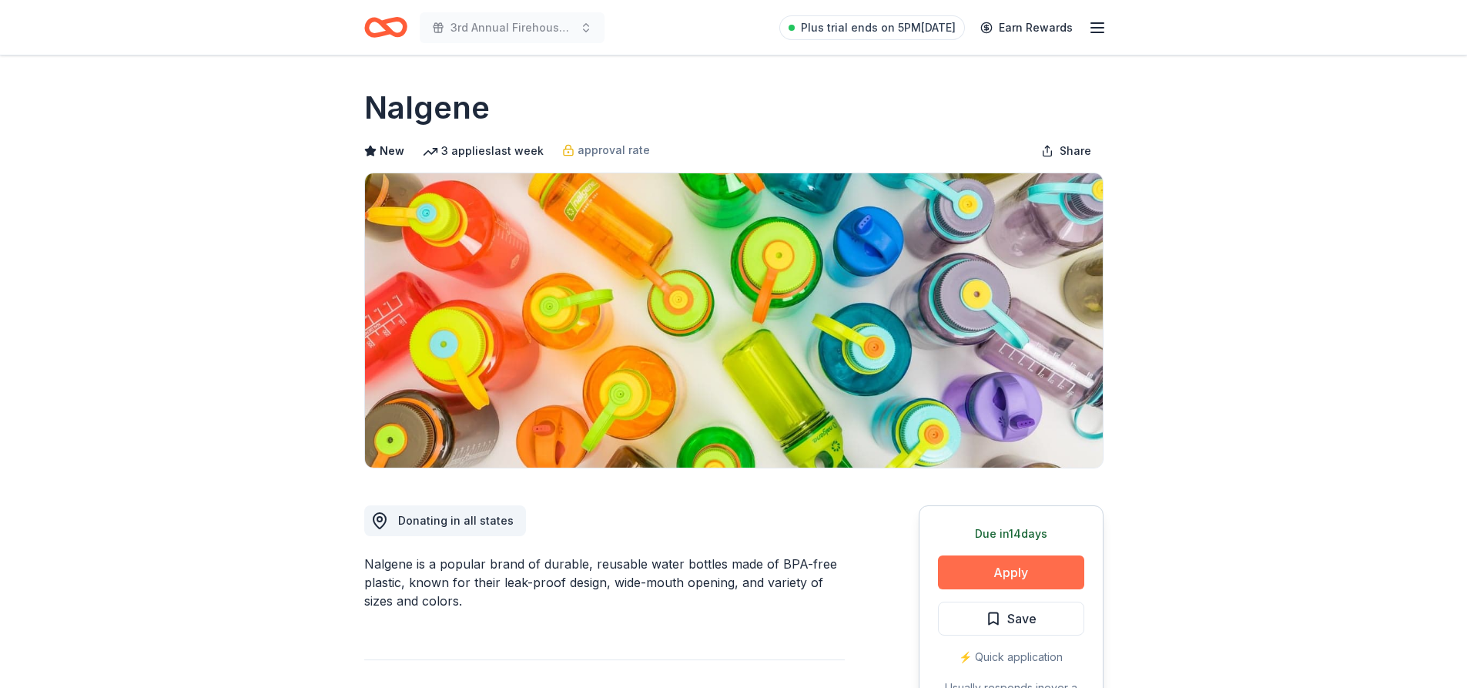
click at [1034, 572] on button "Apply" at bounding box center [1011, 572] width 146 height 34
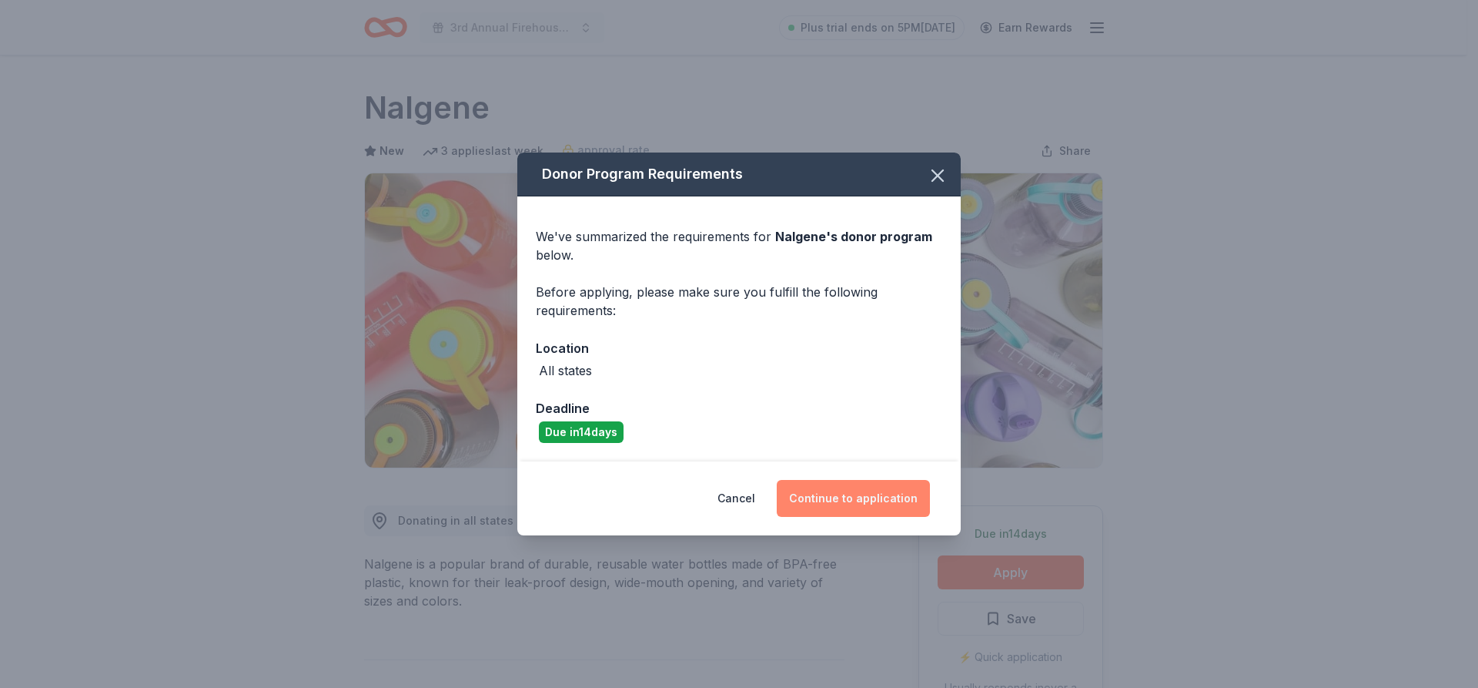
click at [880, 492] on button "Continue to application" at bounding box center [853, 498] width 153 height 37
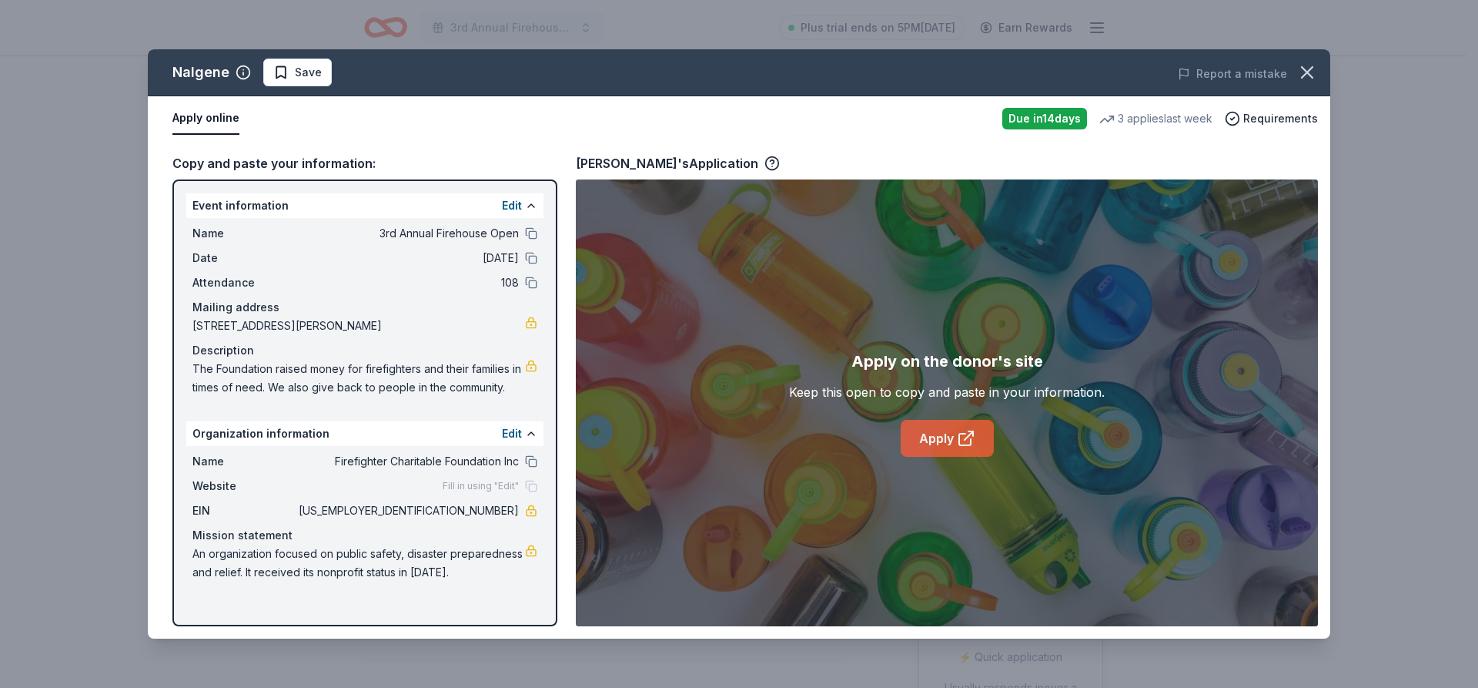
click at [936, 448] on link "Apply" at bounding box center [947, 438] width 93 height 37
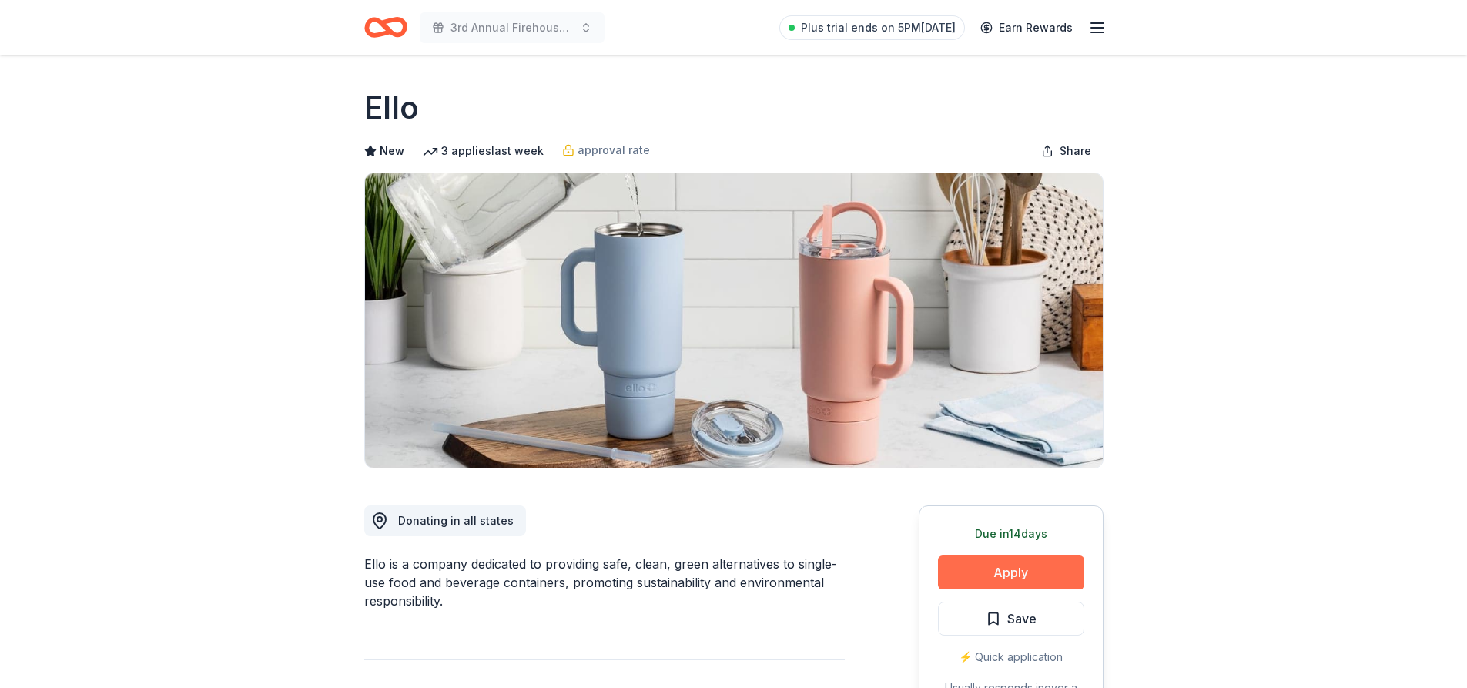
click at [1043, 568] on button "Apply" at bounding box center [1011, 572] width 146 height 34
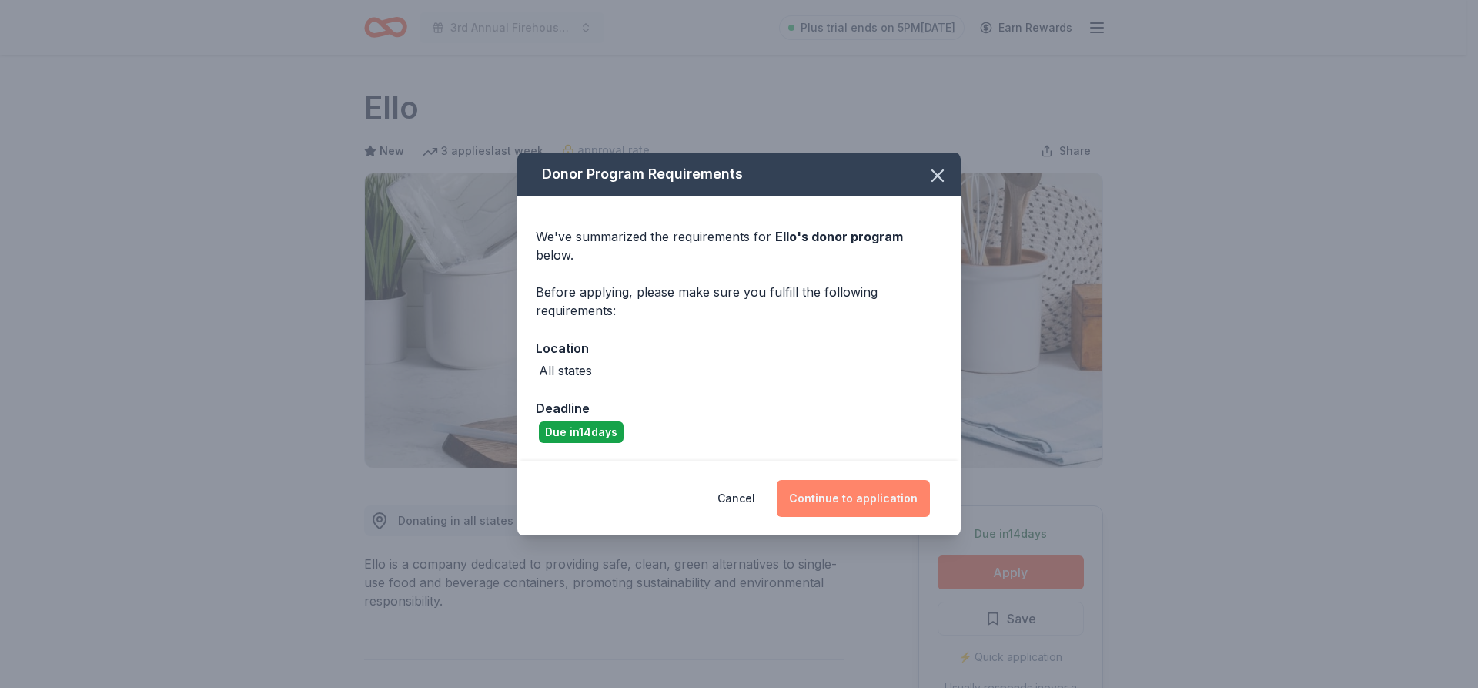
click at [852, 497] on button "Continue to application" at bounding box center [853, 498] width 153 height 37
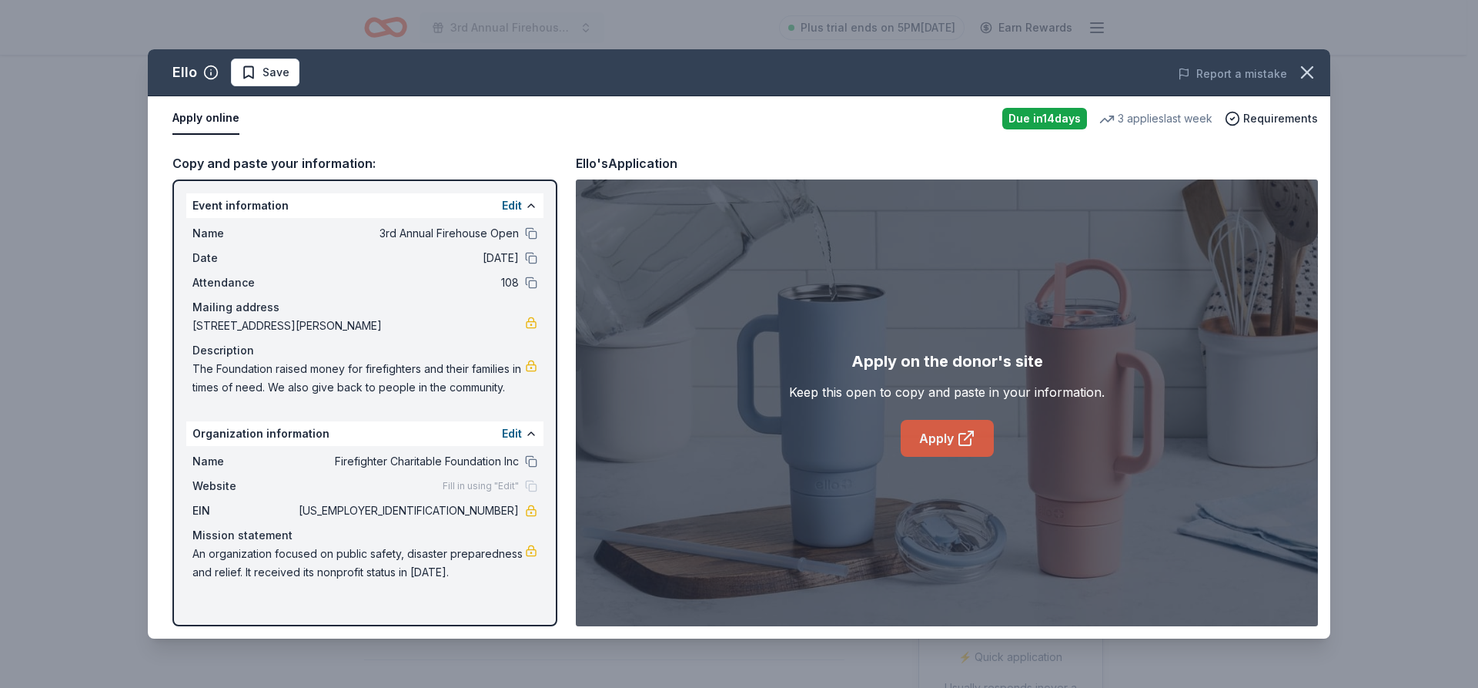
click at [923, 443] on link "Apply" at bounding box center [947, 438] width 93 height 37
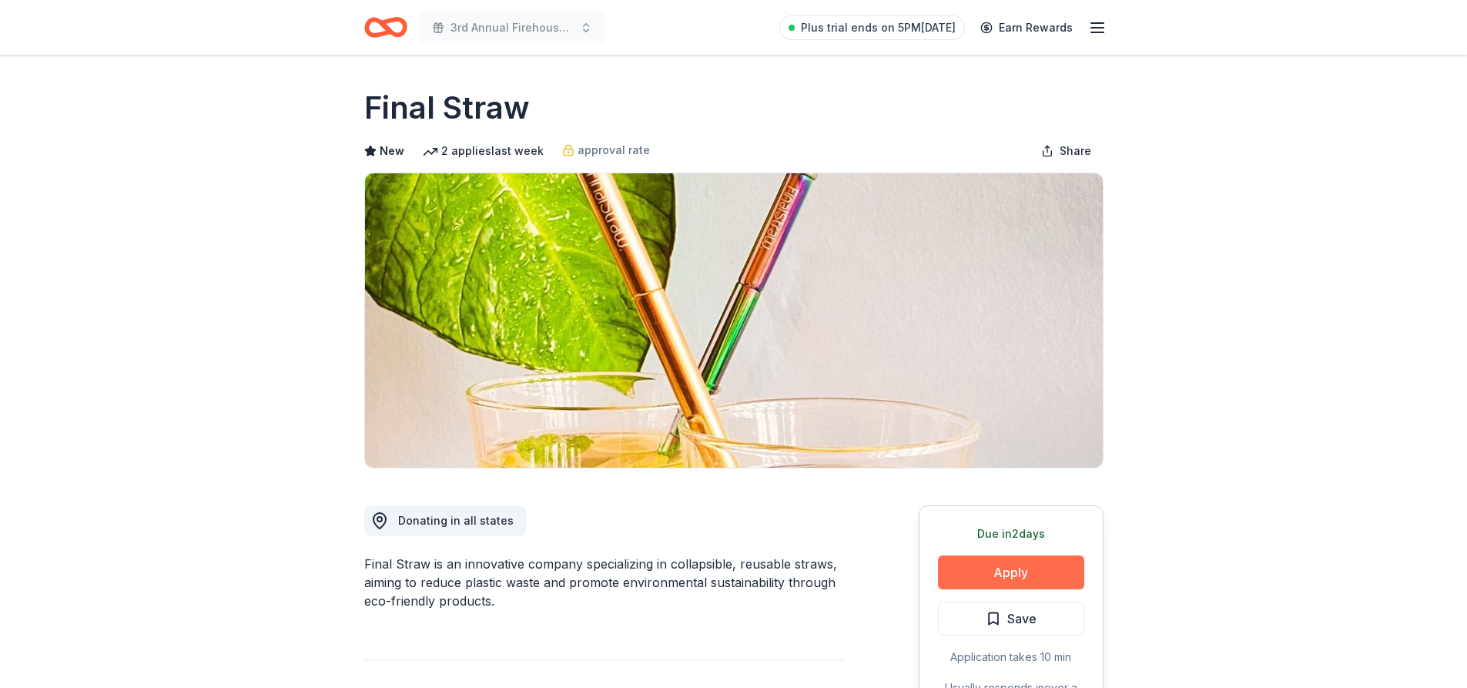
click at [1007, 576] on button "Apply" at bounding box center [1011, 572] width 146 height 34
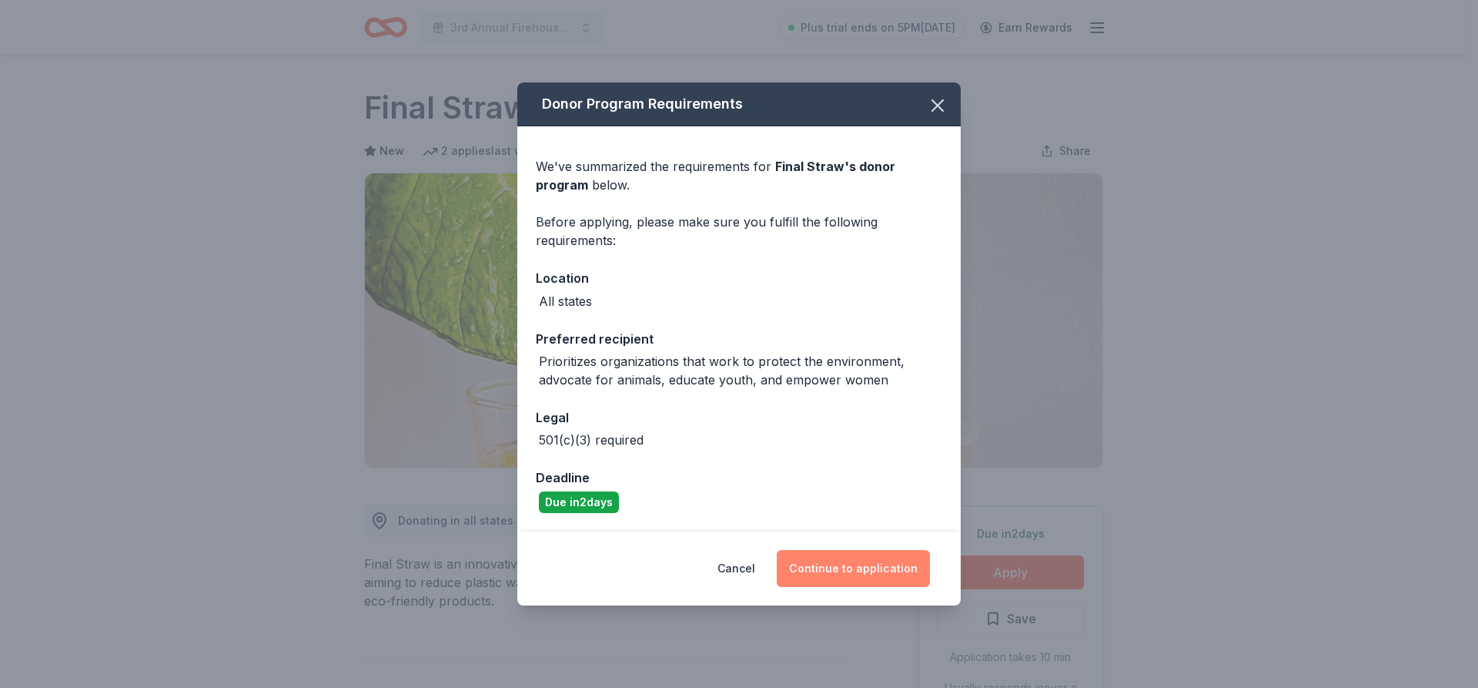
click at [893, 576] on button "Continue to application" at bounding box center [853, 568] width 153 height 37
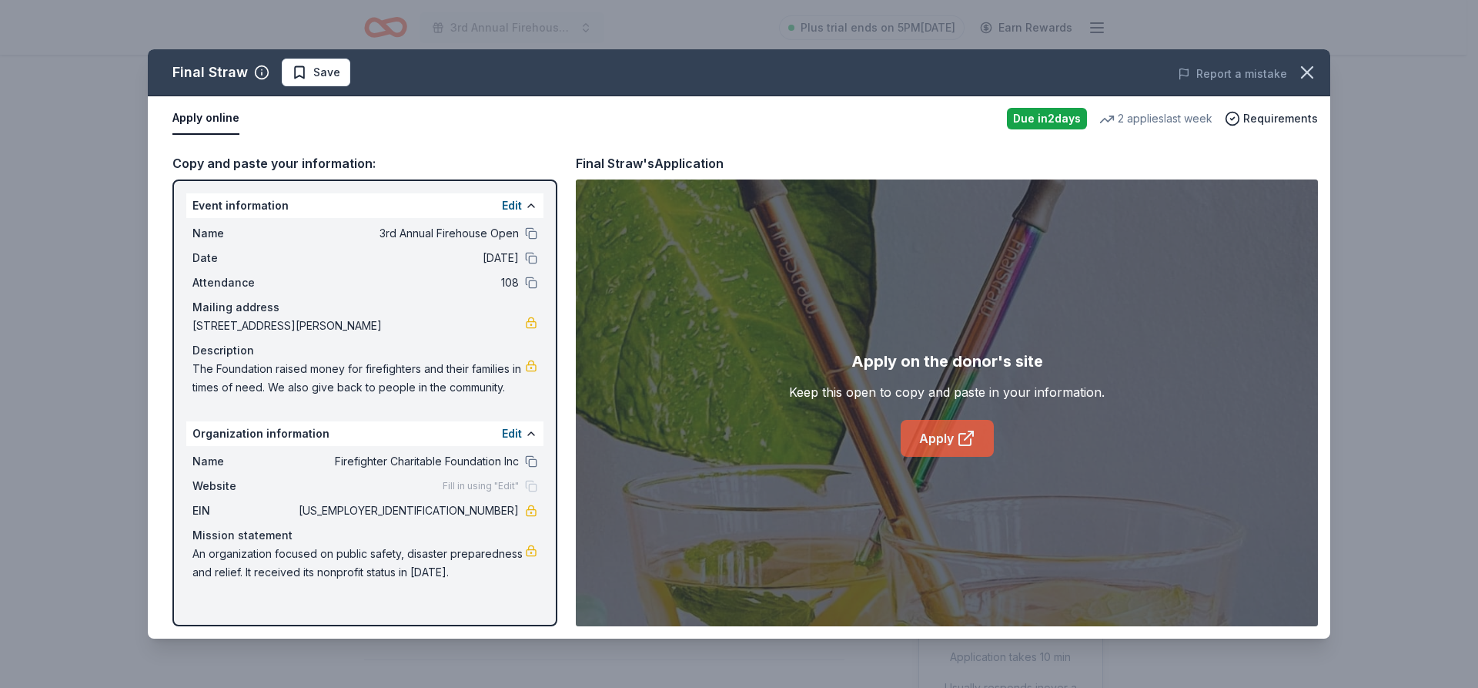
click at [946, 444] on link "Apply" at bounding box center [947, 438] width 93 height 37
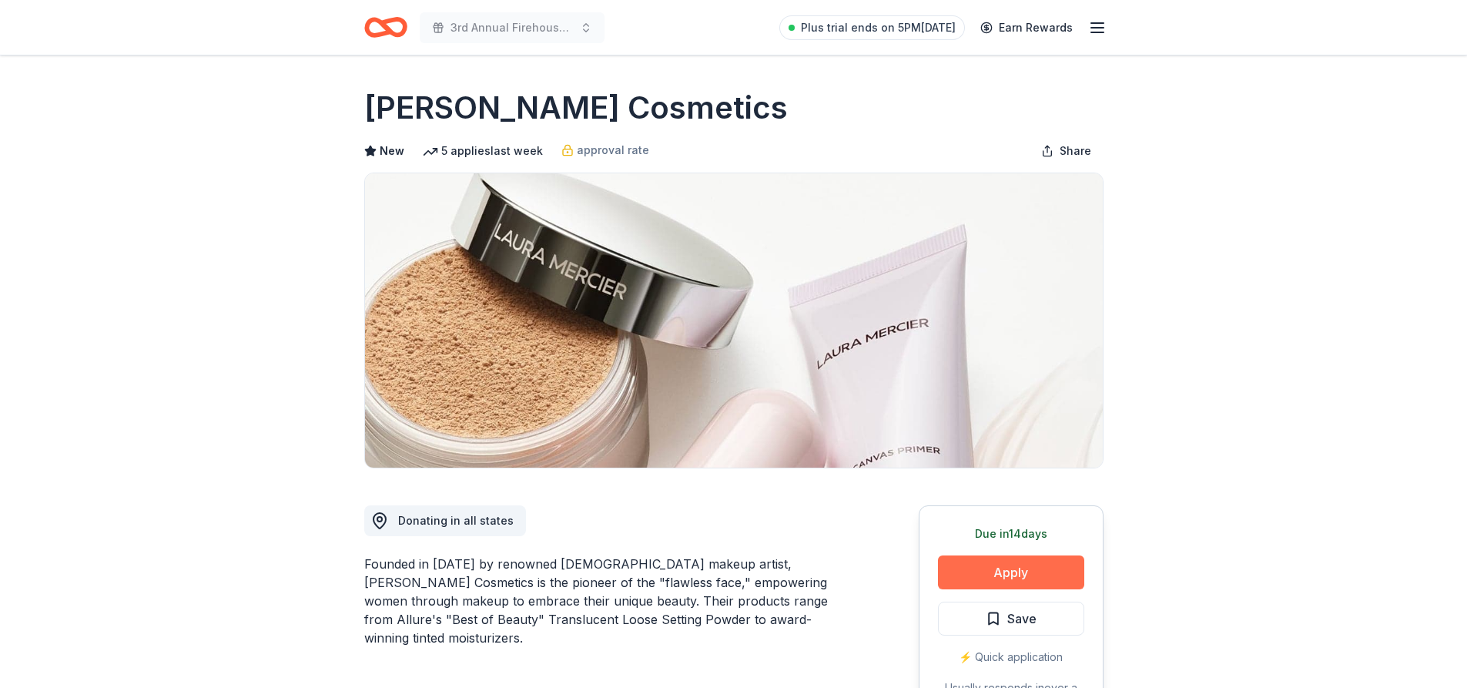
click at [979, 569] on button "Apply" at bounding box center [1011, 572] width 146 height 34
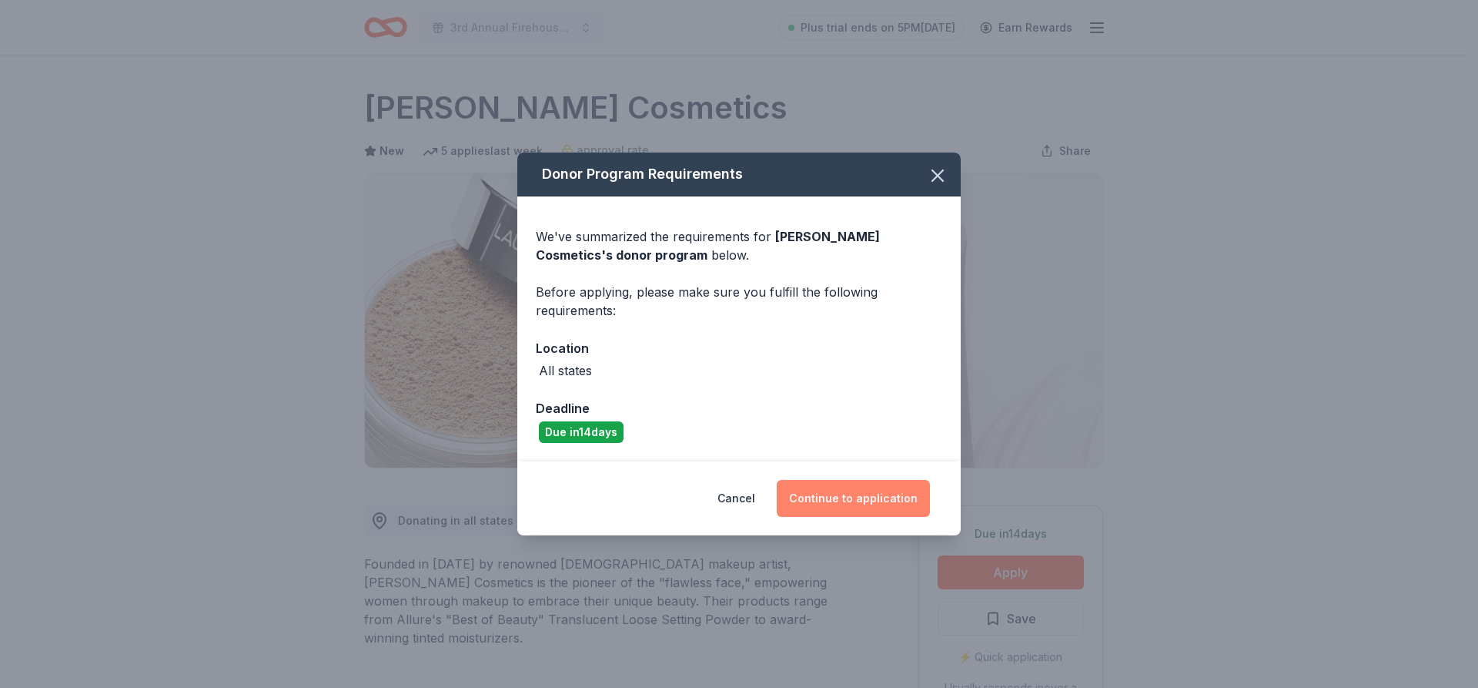
click at [879, 500] on button "Continue to application" at bounding box center [853, 498] width 153 height 37
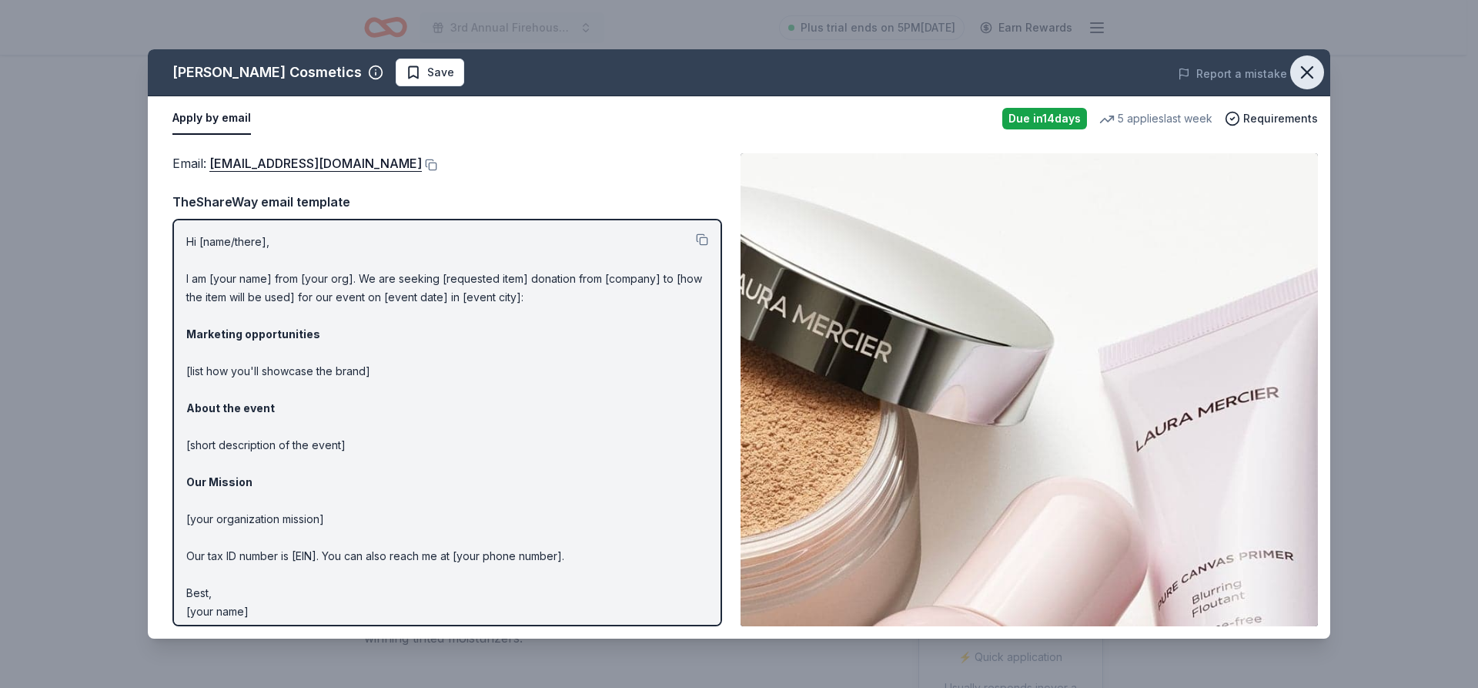
click at [1309, 74] on icon "button" at bounding box center [1307, 72] width 11 height 11
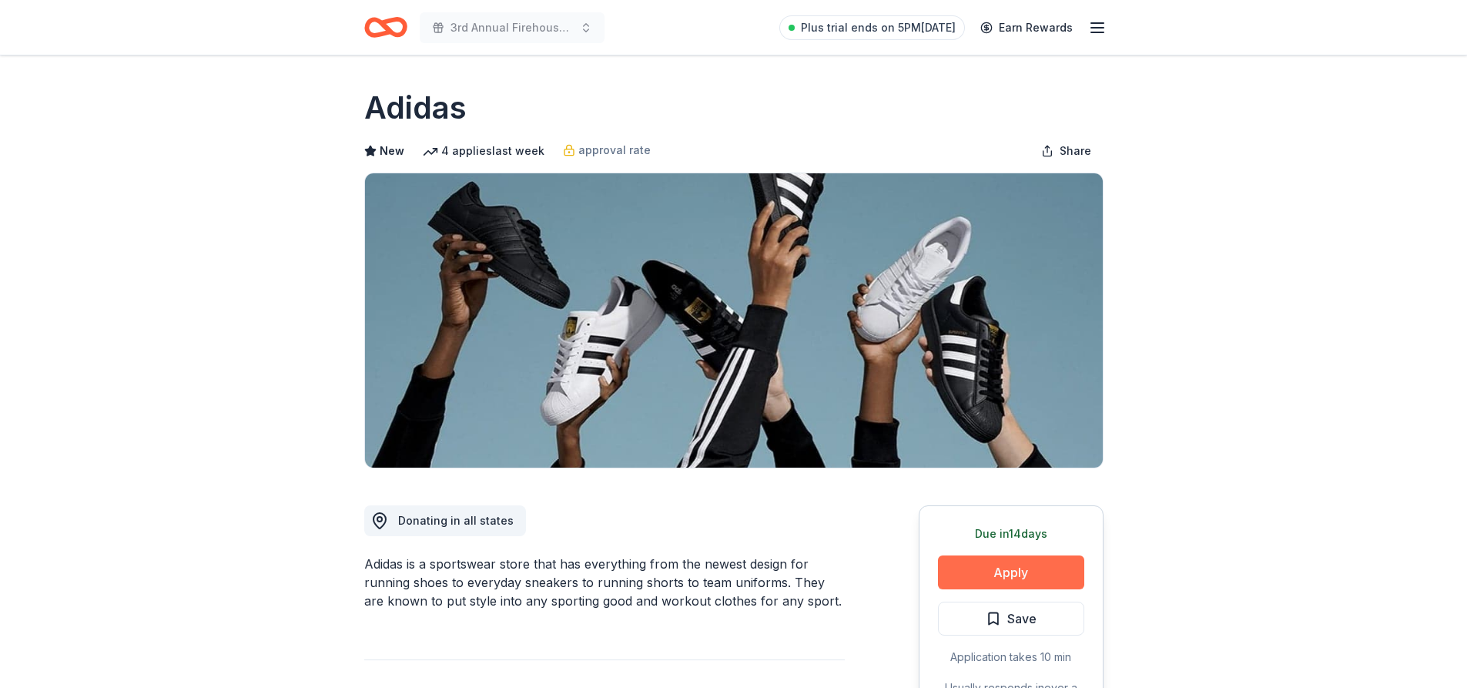
click at [981, 584] on button "Apply" at bounding box center [1011, 572] width 146 height 34
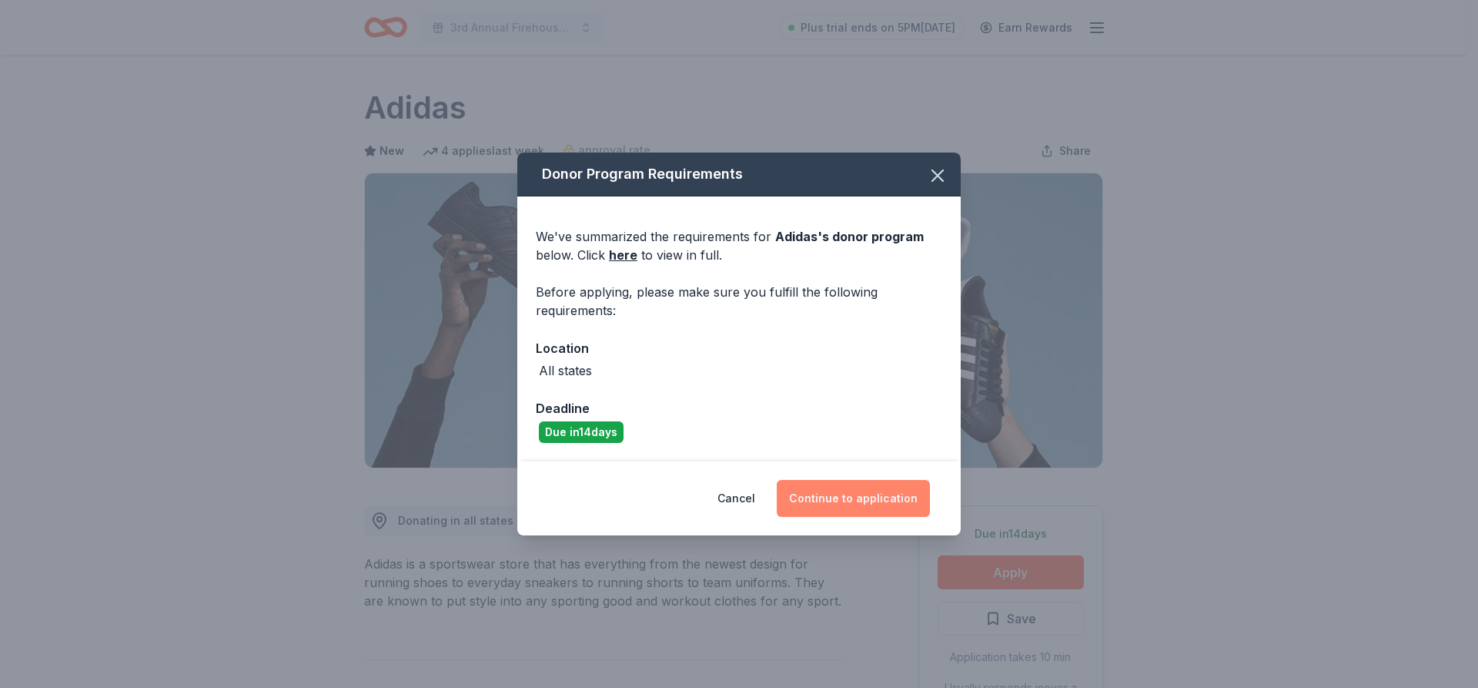
click at [835, 492] on button "Continue to application" at bounding box center [853, 498] width 153 height 37
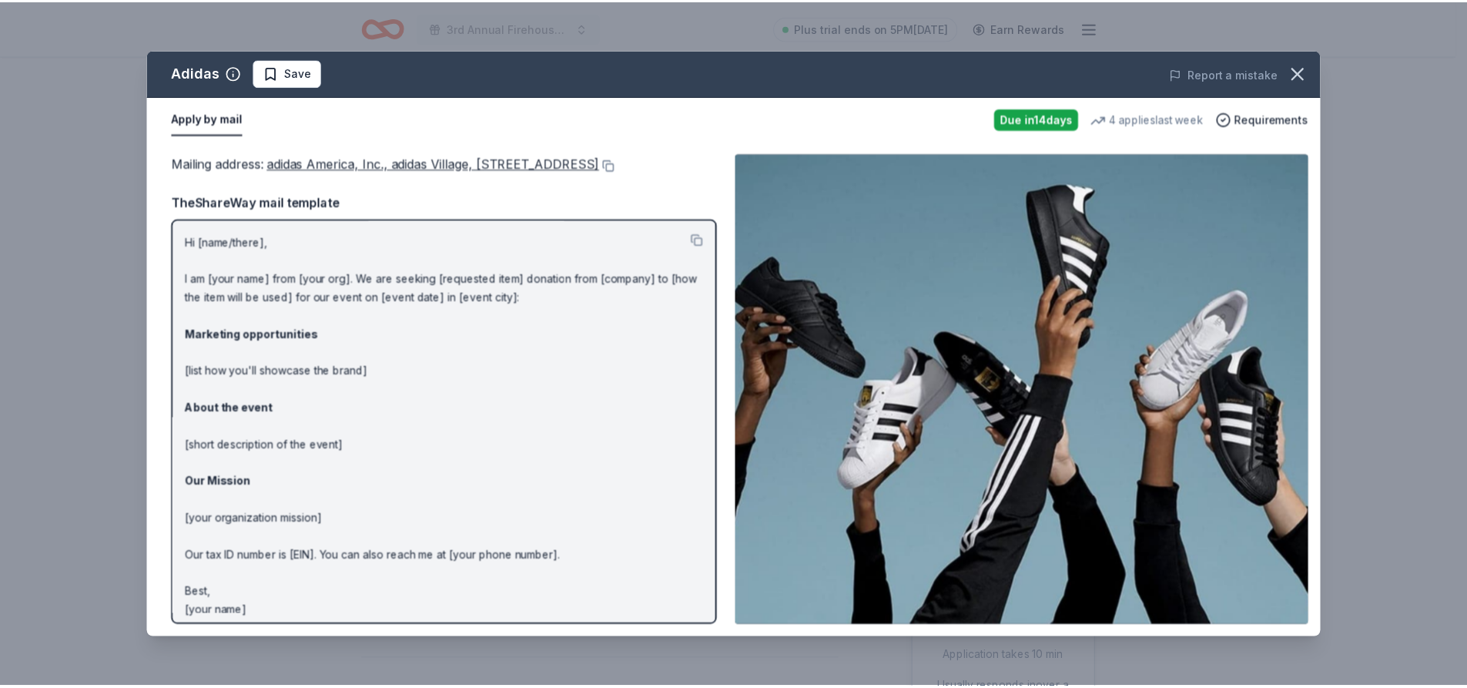
scroll to position [28, 0]
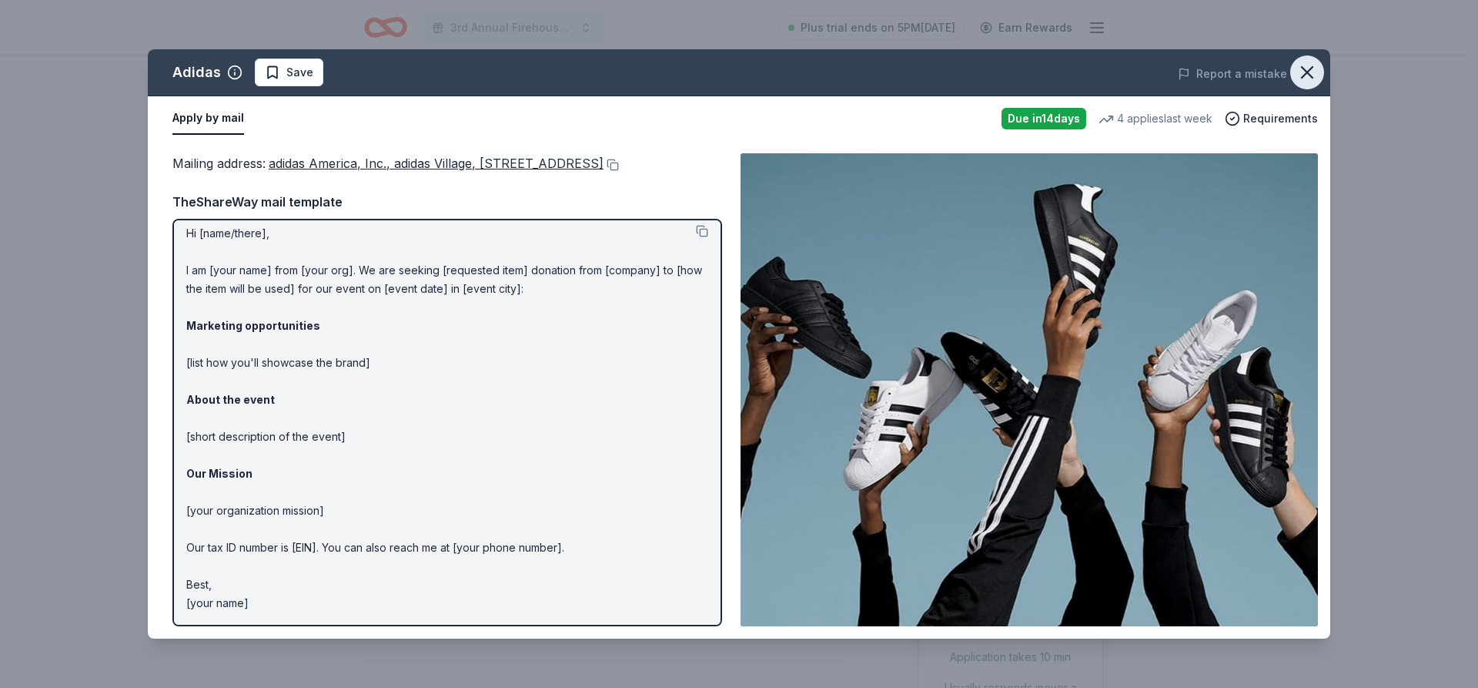
click at [1304, 78] on icon "button" at bounding box center [1308, 73] width 22 height 22
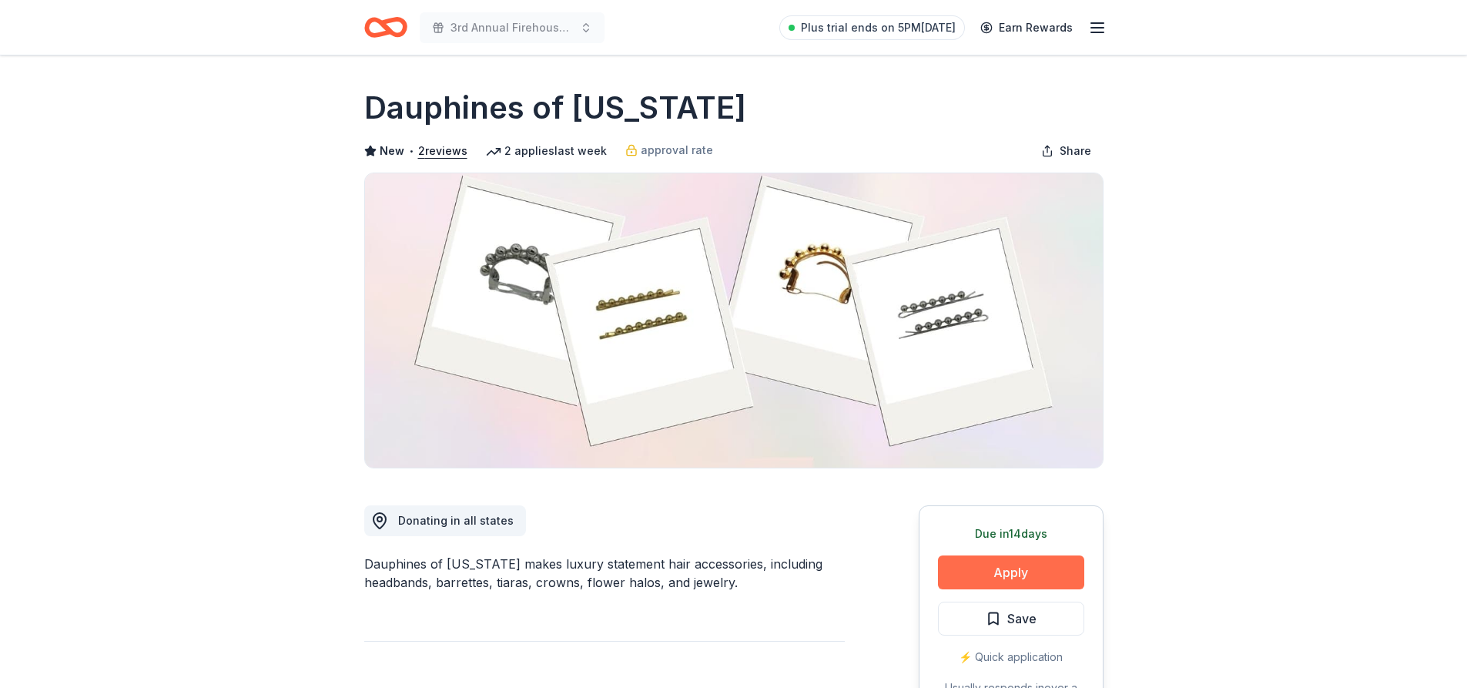
click at [1064, 574] on button "Apply" at bounding box center [1011, 572] width 146 height 34
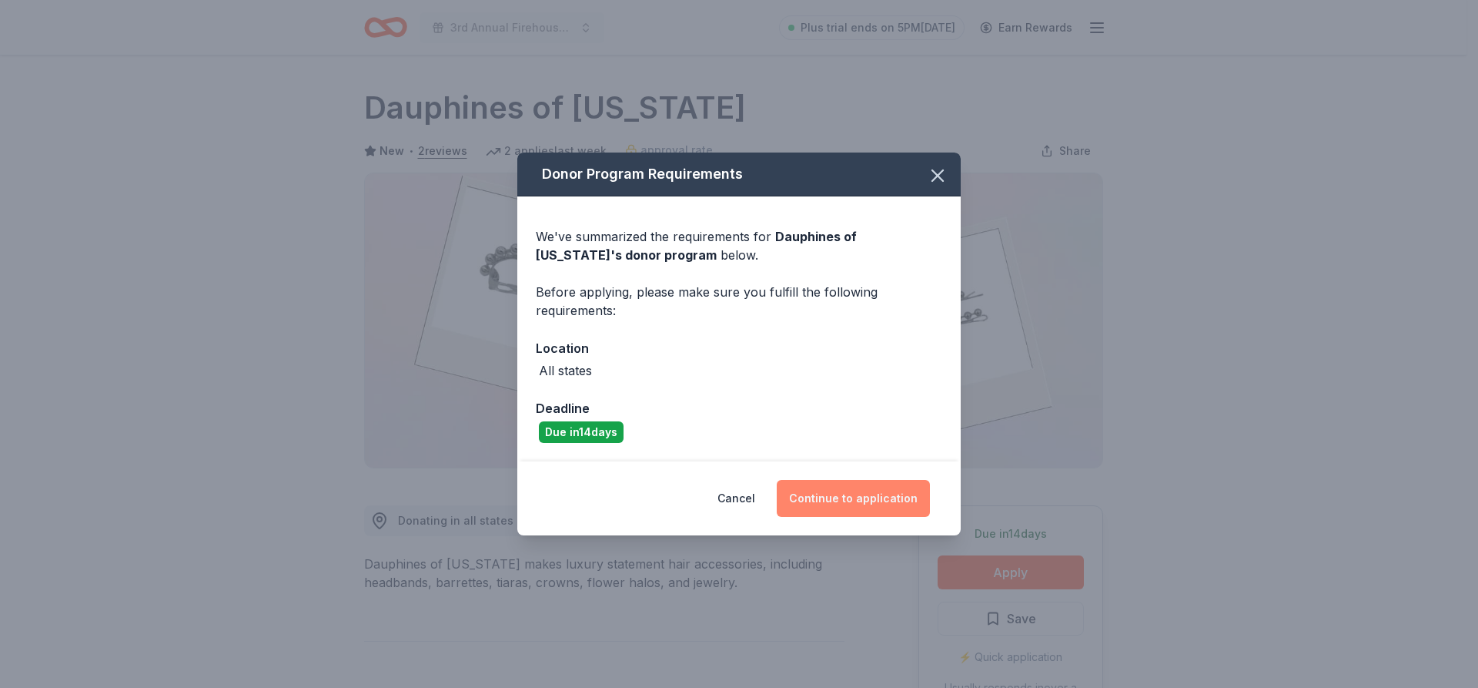
click at [890, 503] on button "Continue to application" at bounding box center [853, 498] width 153 height 37
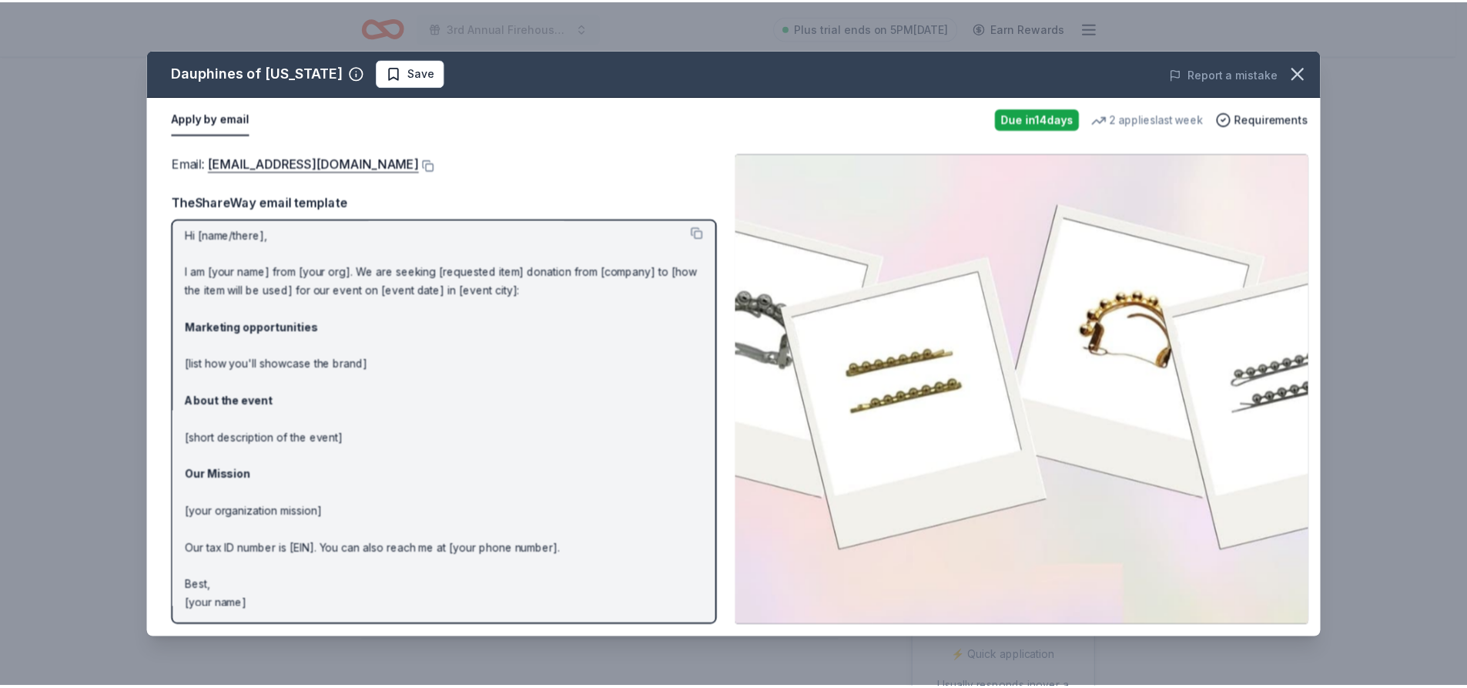
scroll to position [8, 0]
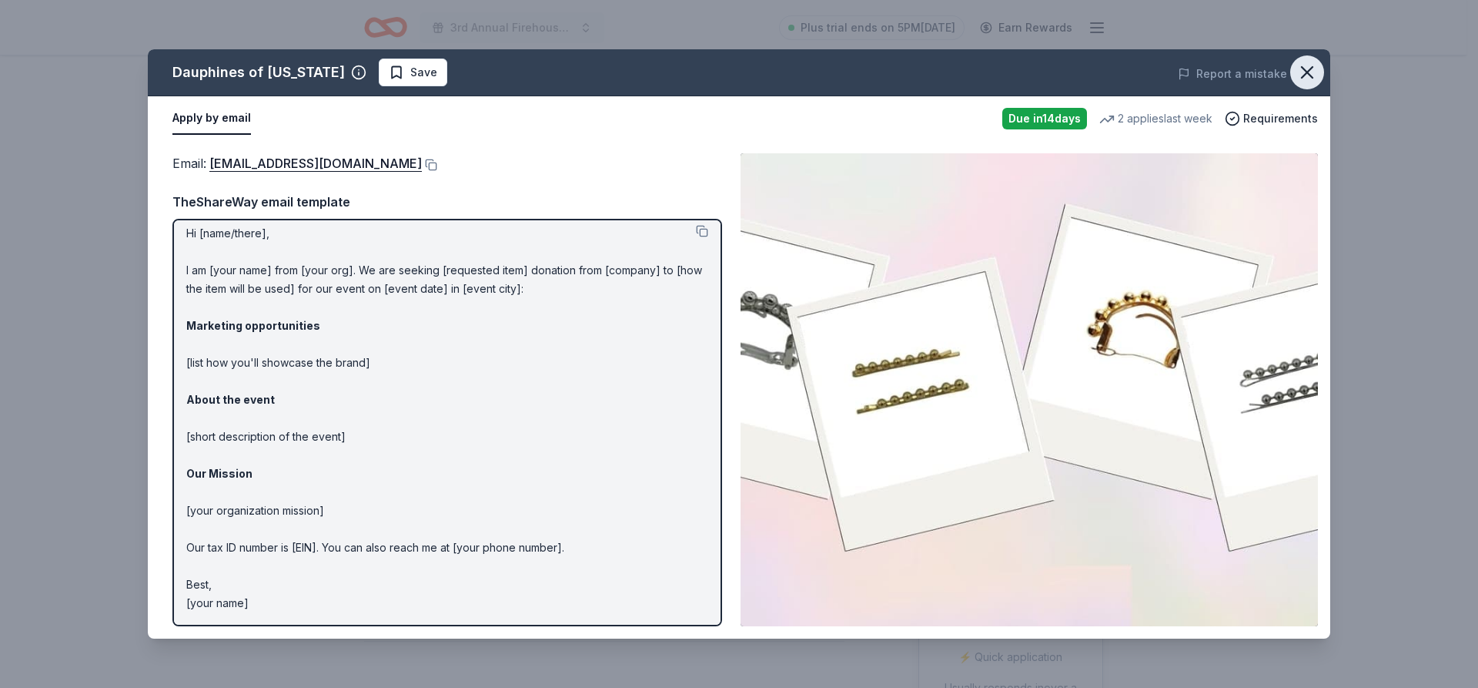
click at [1317, 72] on icon "button" at bounding box center [1308, 73] width 22 height 22
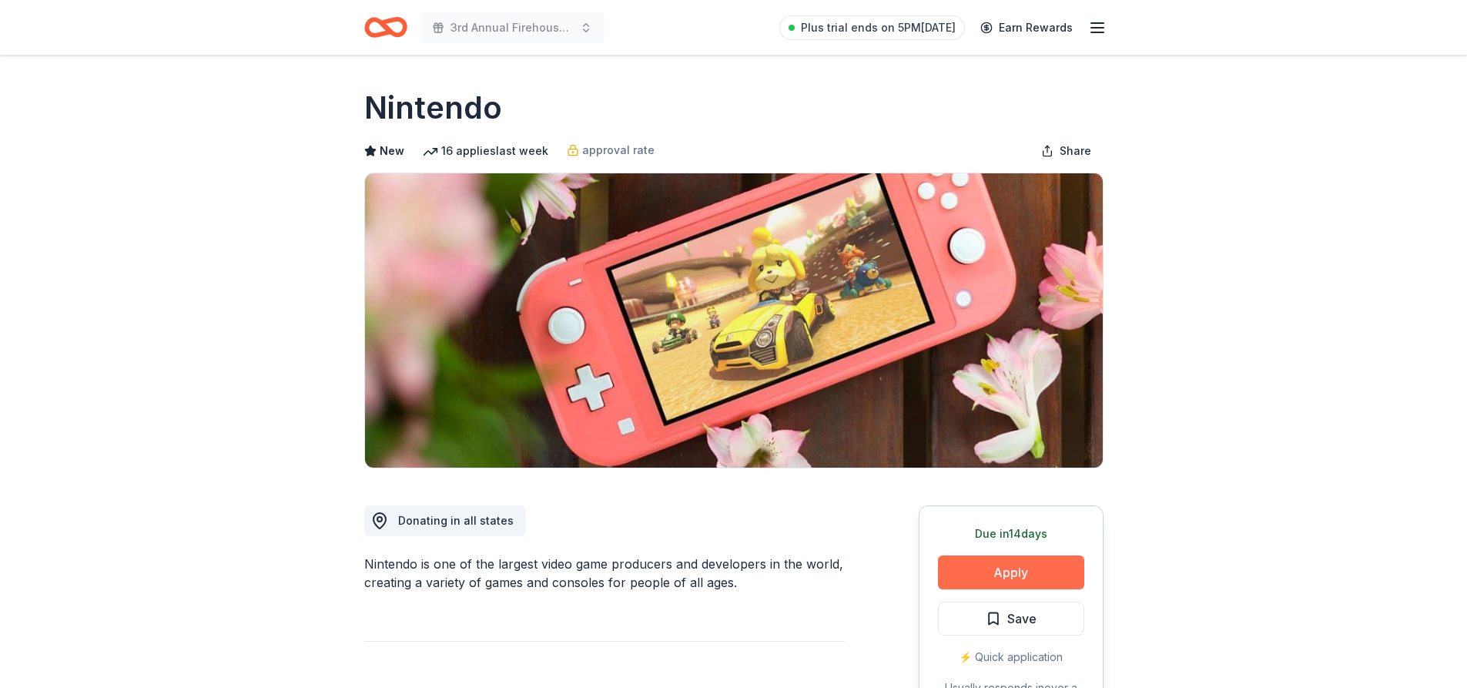
click at [992, 584] on button "Apply" at bounding box center [1011, 572] width 146 height 34
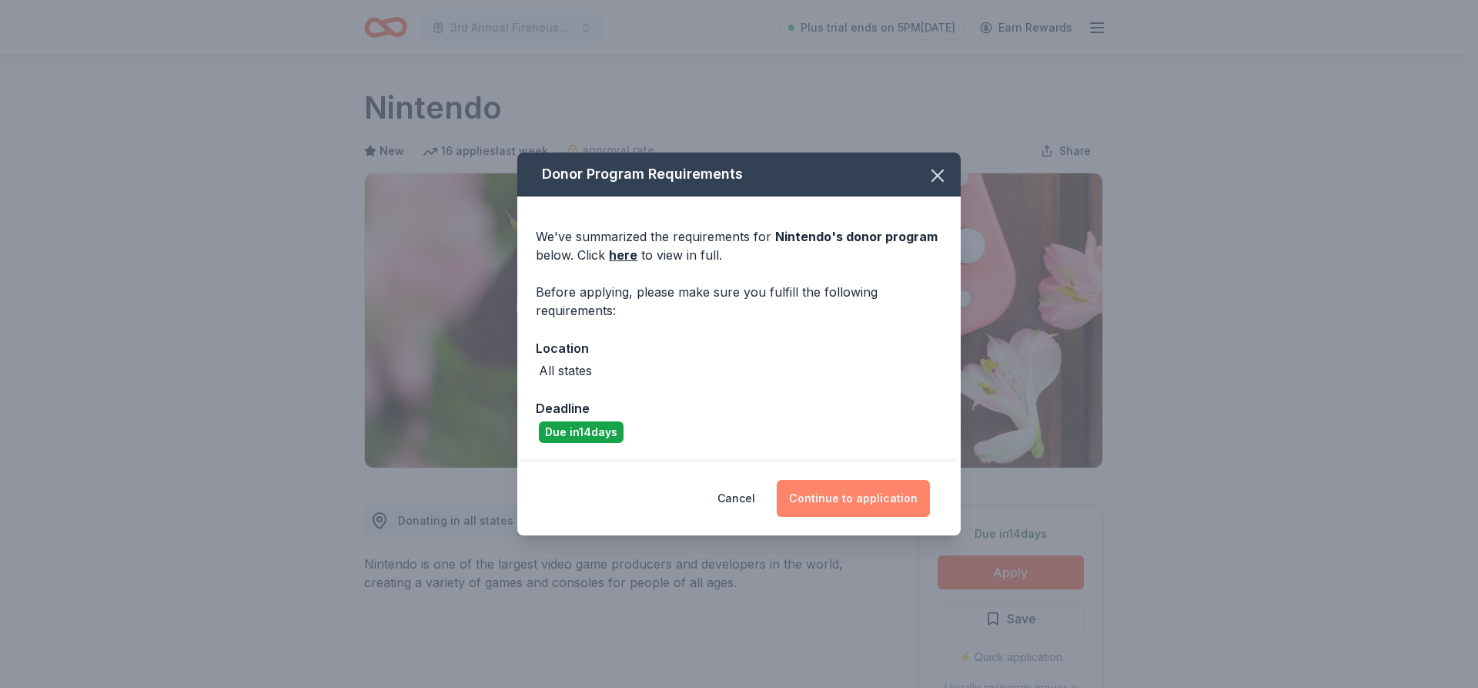
click at [885, 498] on button "Continue to application" at bounding box center [853, 498] width 153 height 37
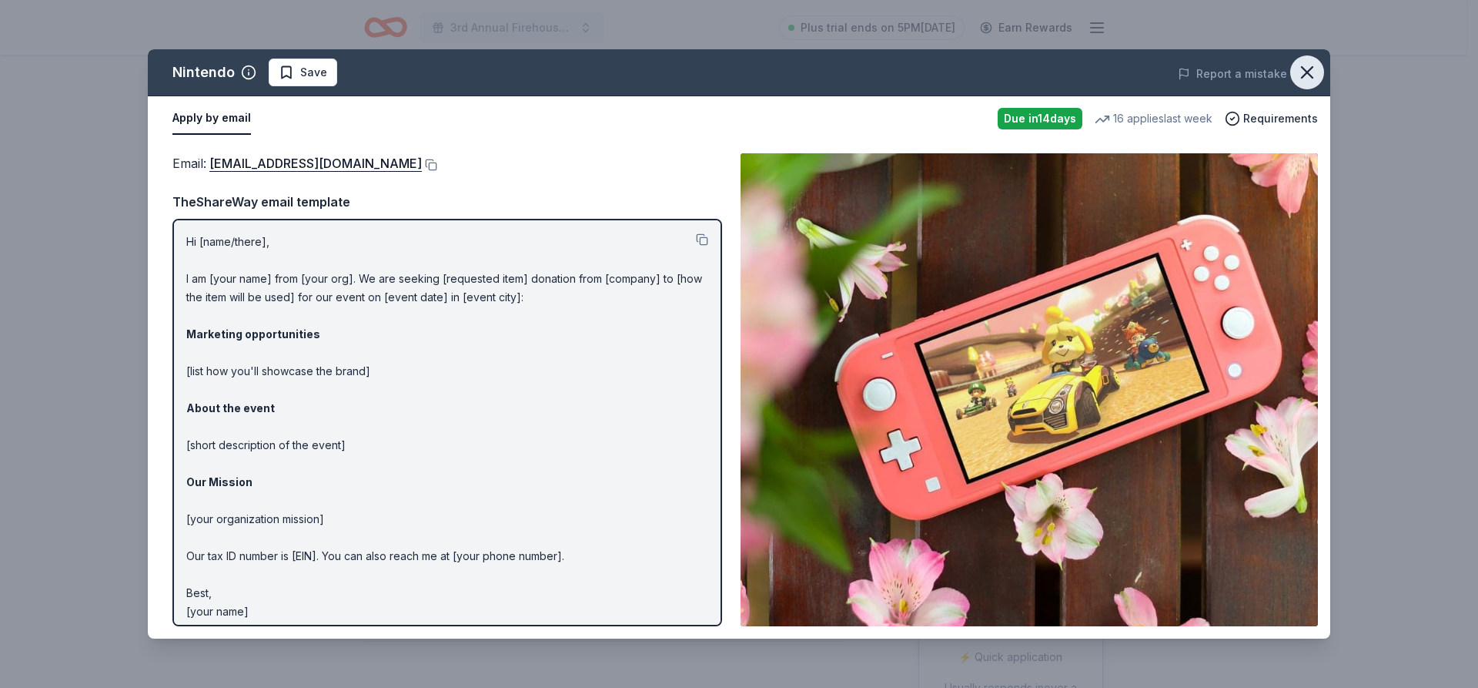
click at [1304, 69] on icon "button" at bounding box center [1307, 72] width 11 height 11
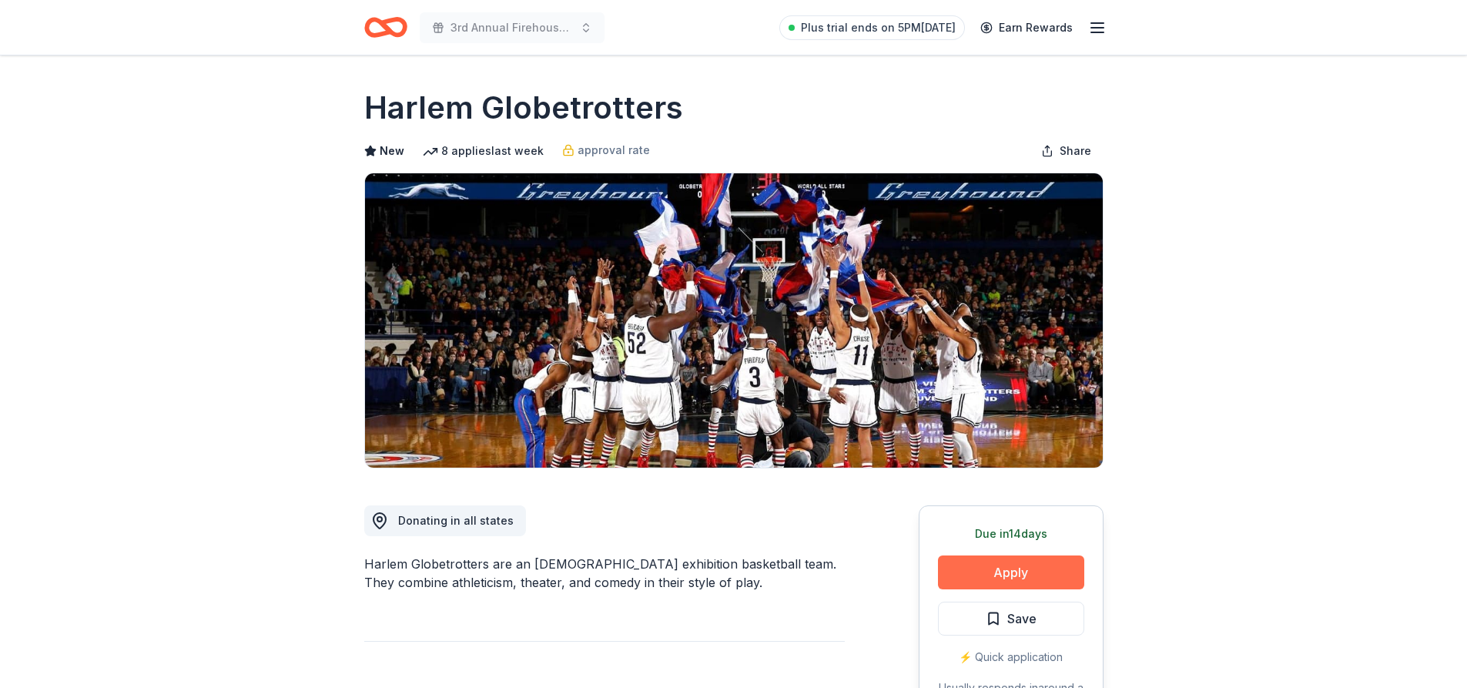
click at [1026, 571] on button "Apply" at bounding box center [1011, 572] width 146 height 34
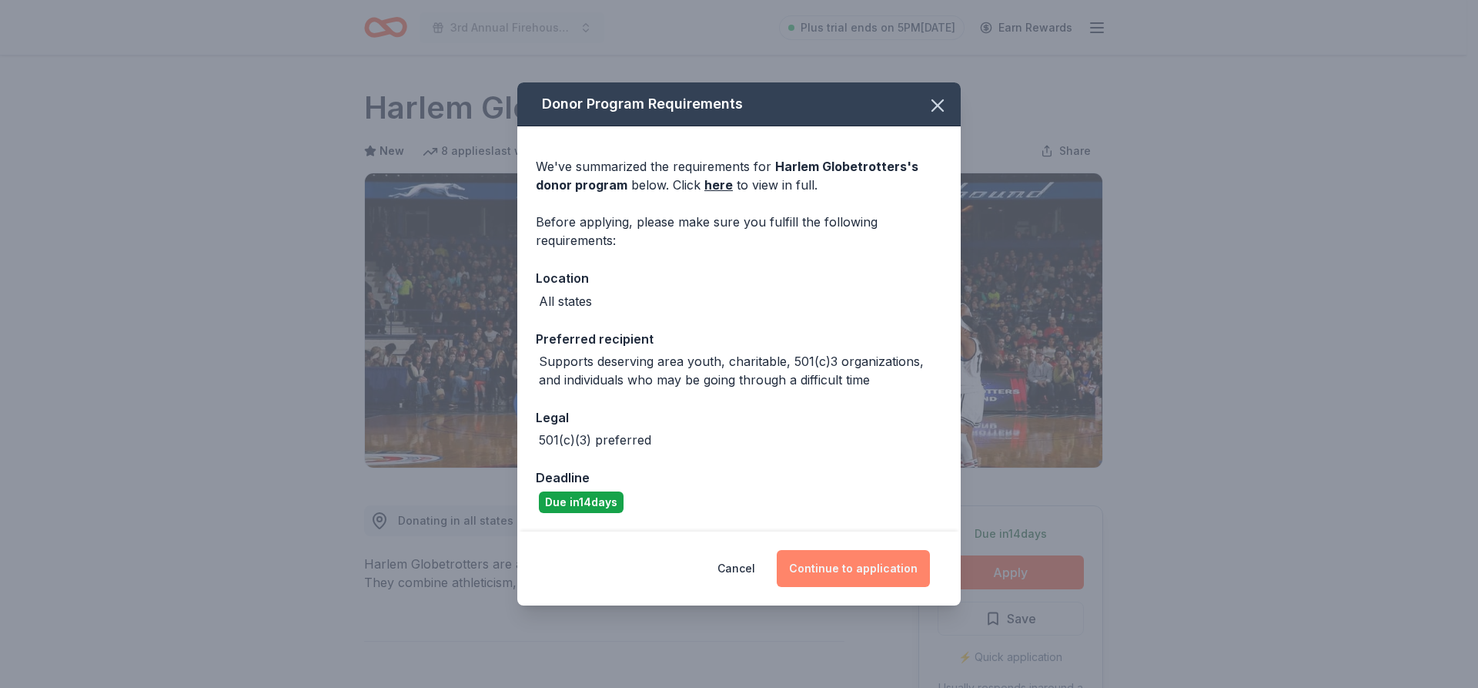
click at [889, 566] on button "Continue to application" at bounding box center [853, 568] width 153 height 37
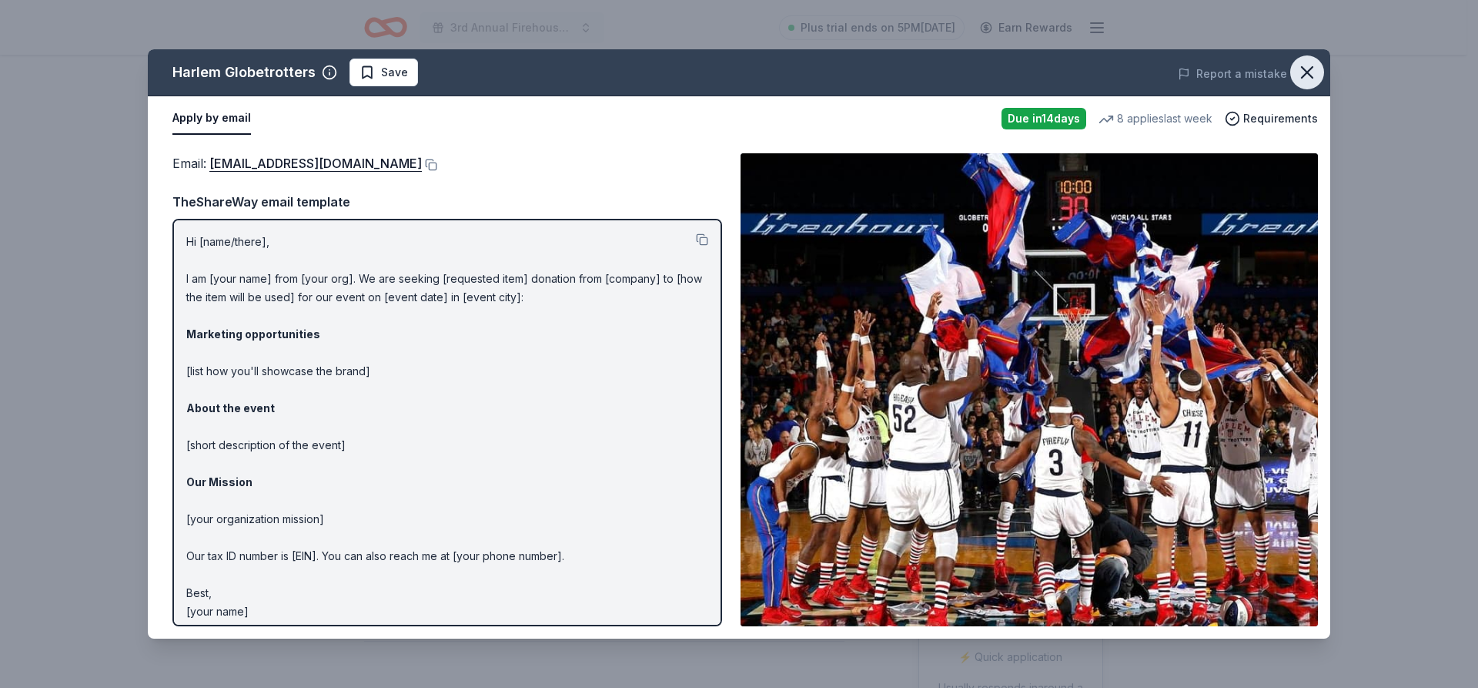
click at [1317, 69] on icon "button" at bounding box center [1308, 73] width 22 height 22
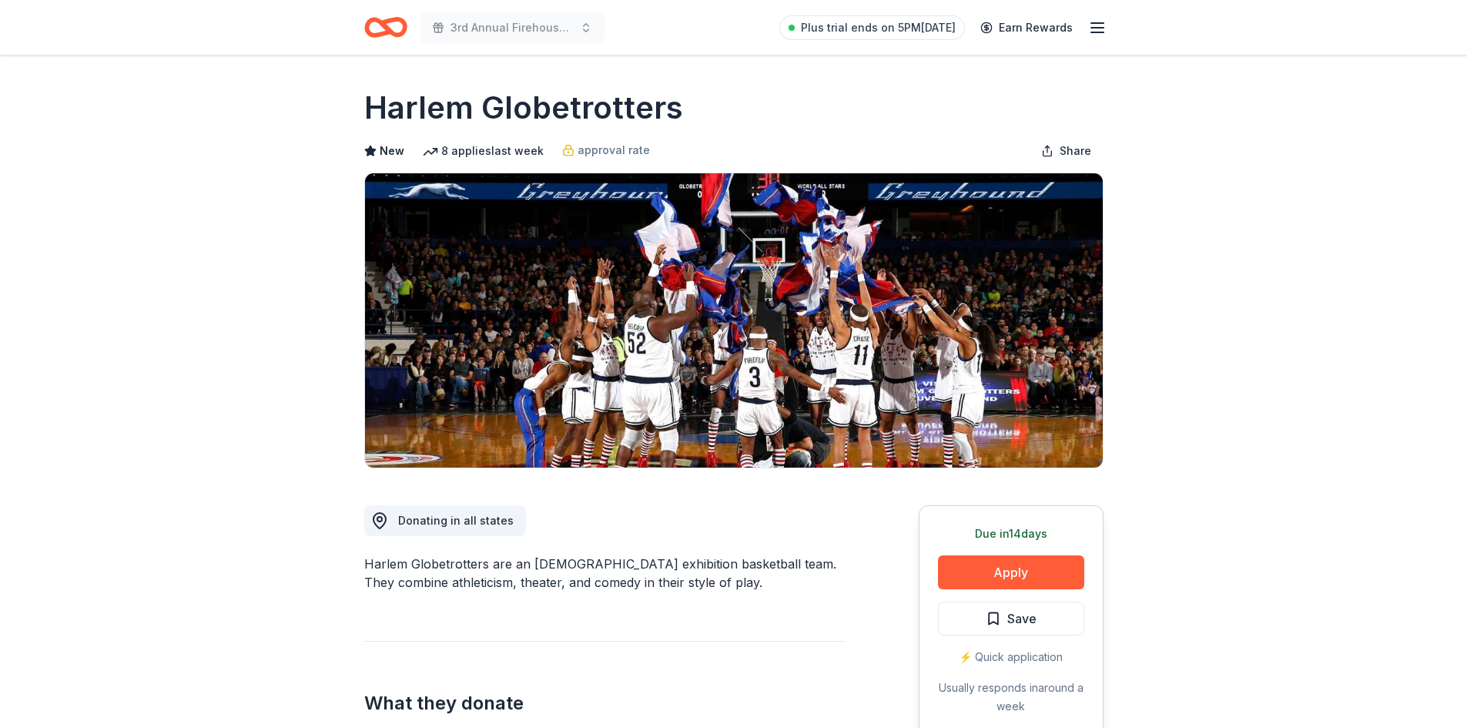
click at [1090, 18] on icon "button" at bounding box center [1097, 27] width 18 height 18
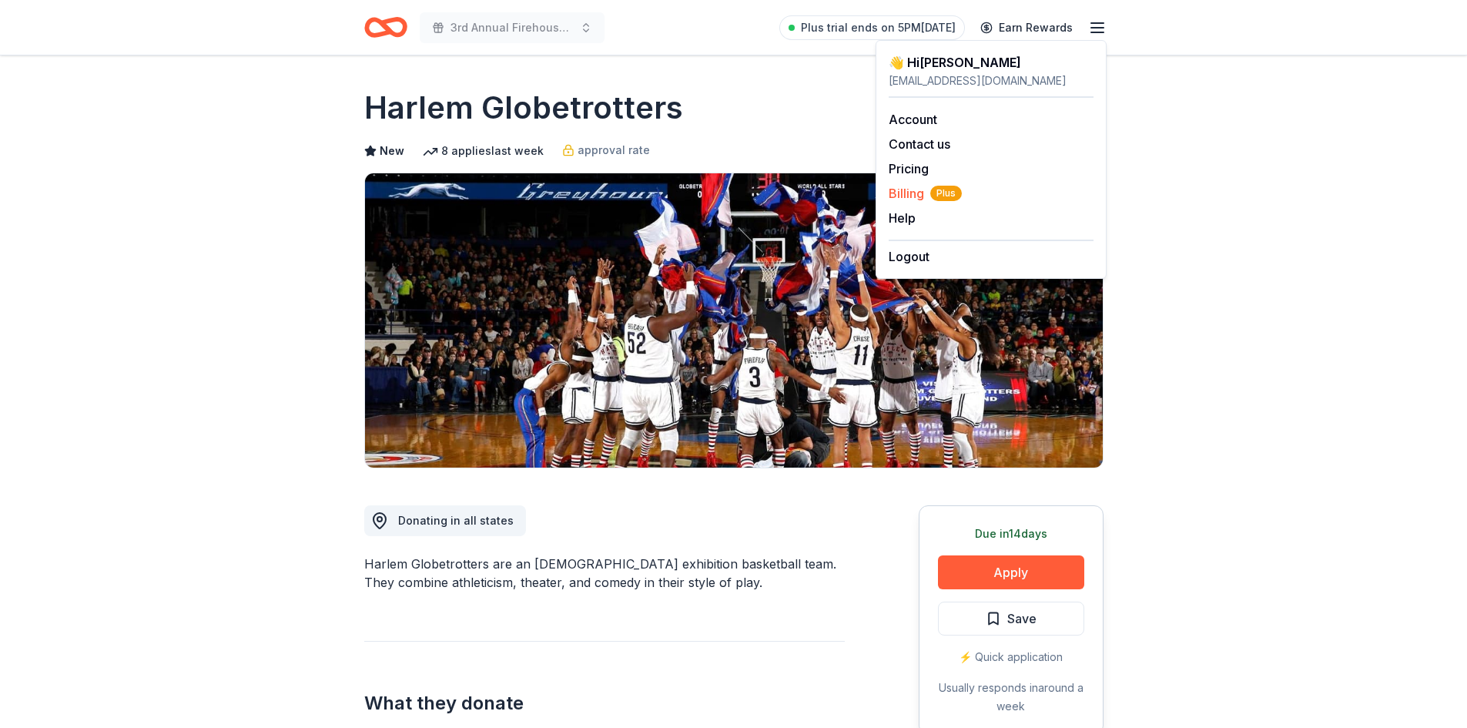
click at [892, 191] on span "Billing Plus" at bounding box center [925, 193] width 73 height 18
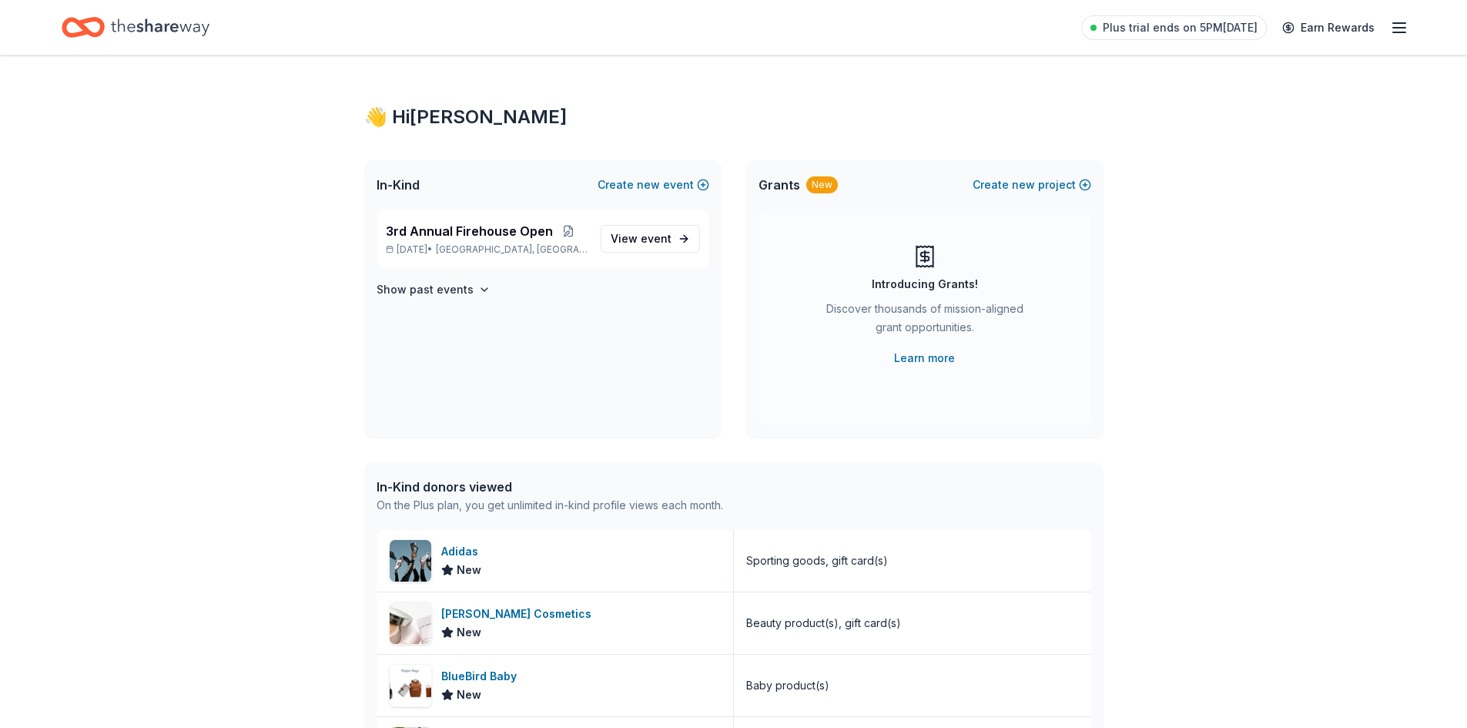
scroll to position [246, 0]
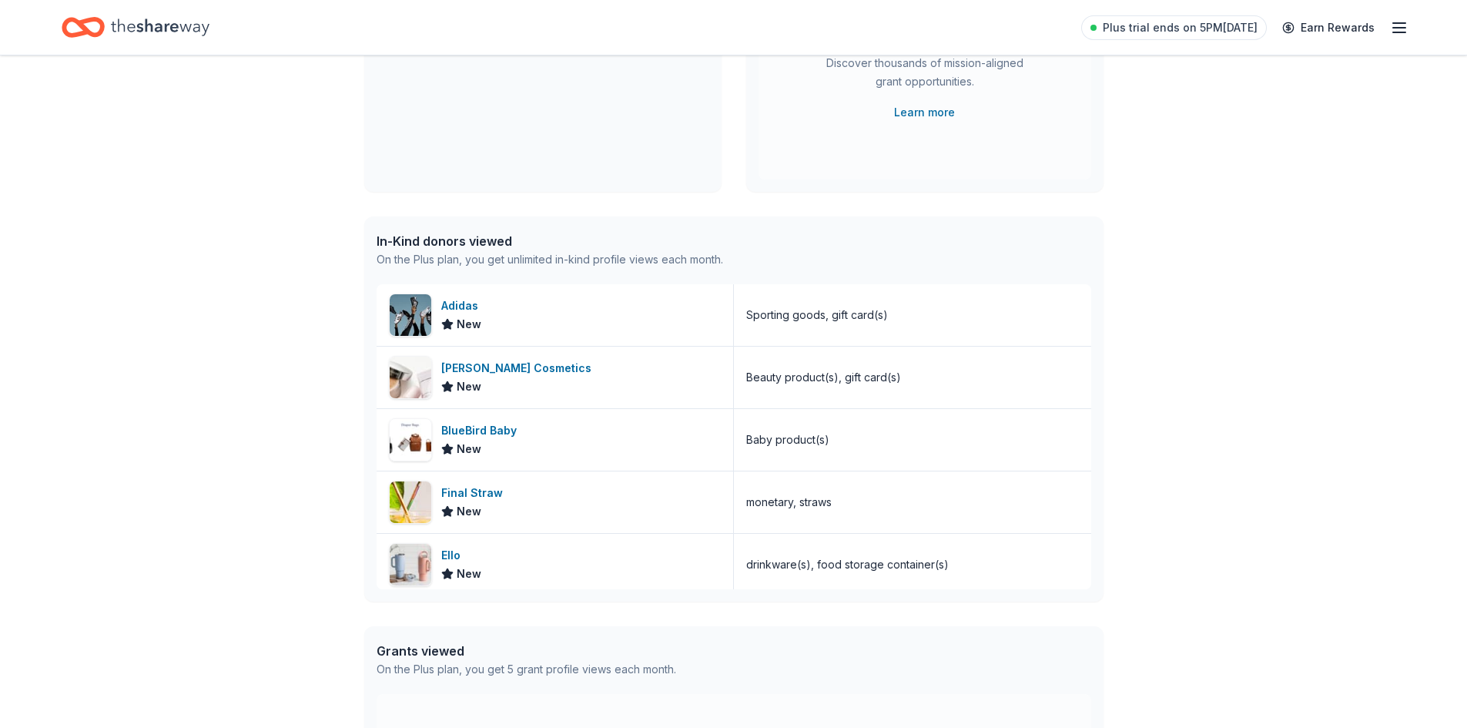
click at [1414, 26] on div "Plus trial ends on 5PM, 9/6 Earn Rewards" at bounding box center [733, 27] width 1467 height 55
click at [1401, 28] on line "button" at bounding box center [1399, 28] width 12 height 0
click at [1213, 257] on button "Logout" at bounding box center [1210, 256] width 41 height 18
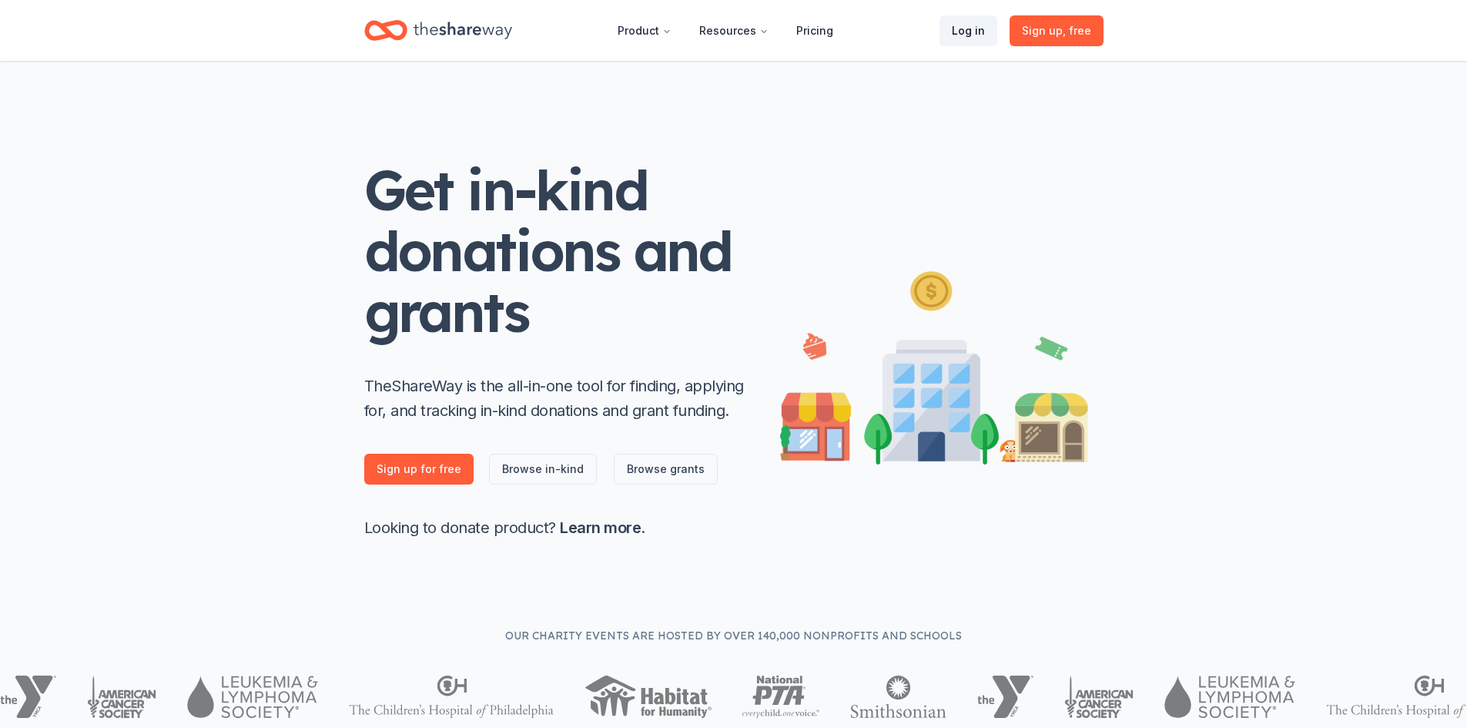
click at [970, 26] on link "Log in" at bounding box center [968, 30] width 58 height 31
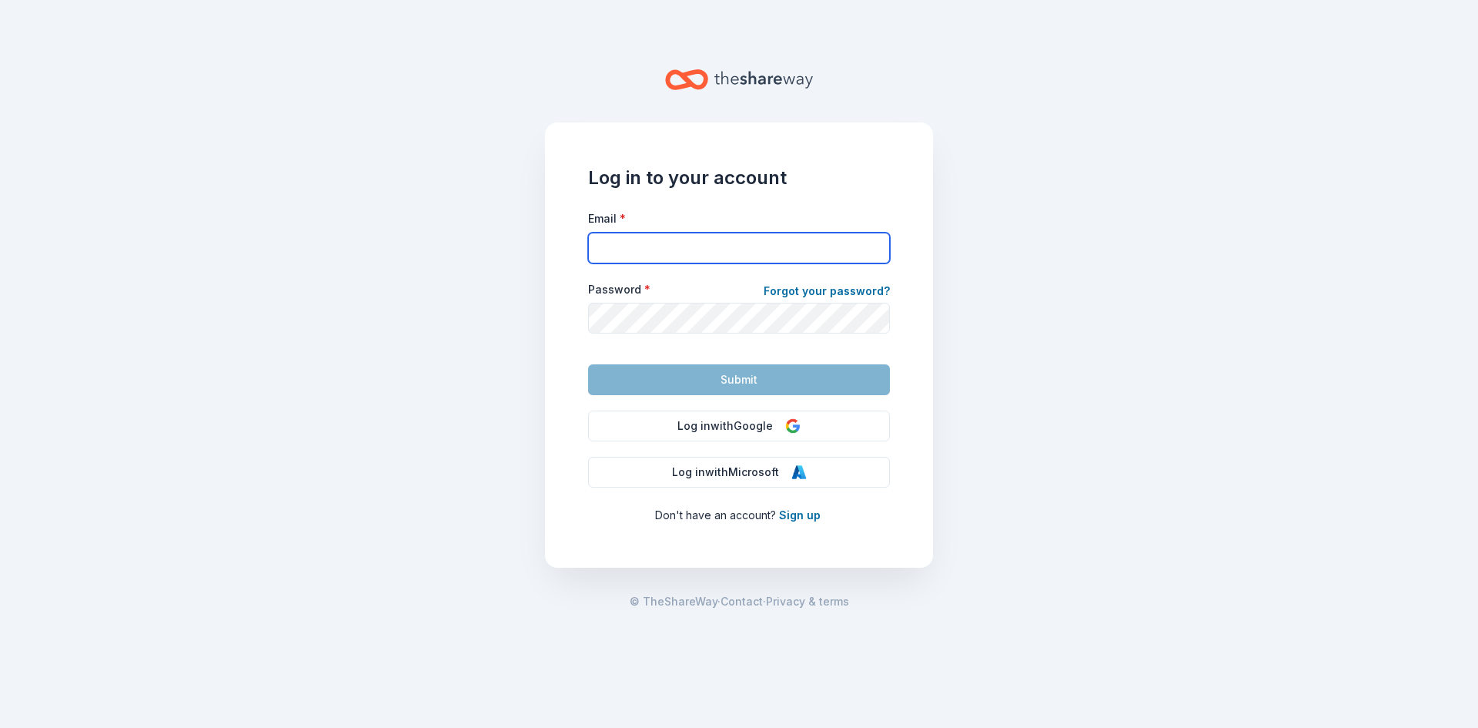
click at [657, 248] on input "Email *" at bounding box center [739, 248] width 302 height 31
type input "mattisom0404@yahoo.com"
click at [637, 336] on form "Email * mattisom0404@yahoo.com Password * Forgot your password? Submit" at bounding box center [739, 302] width 302 height 186
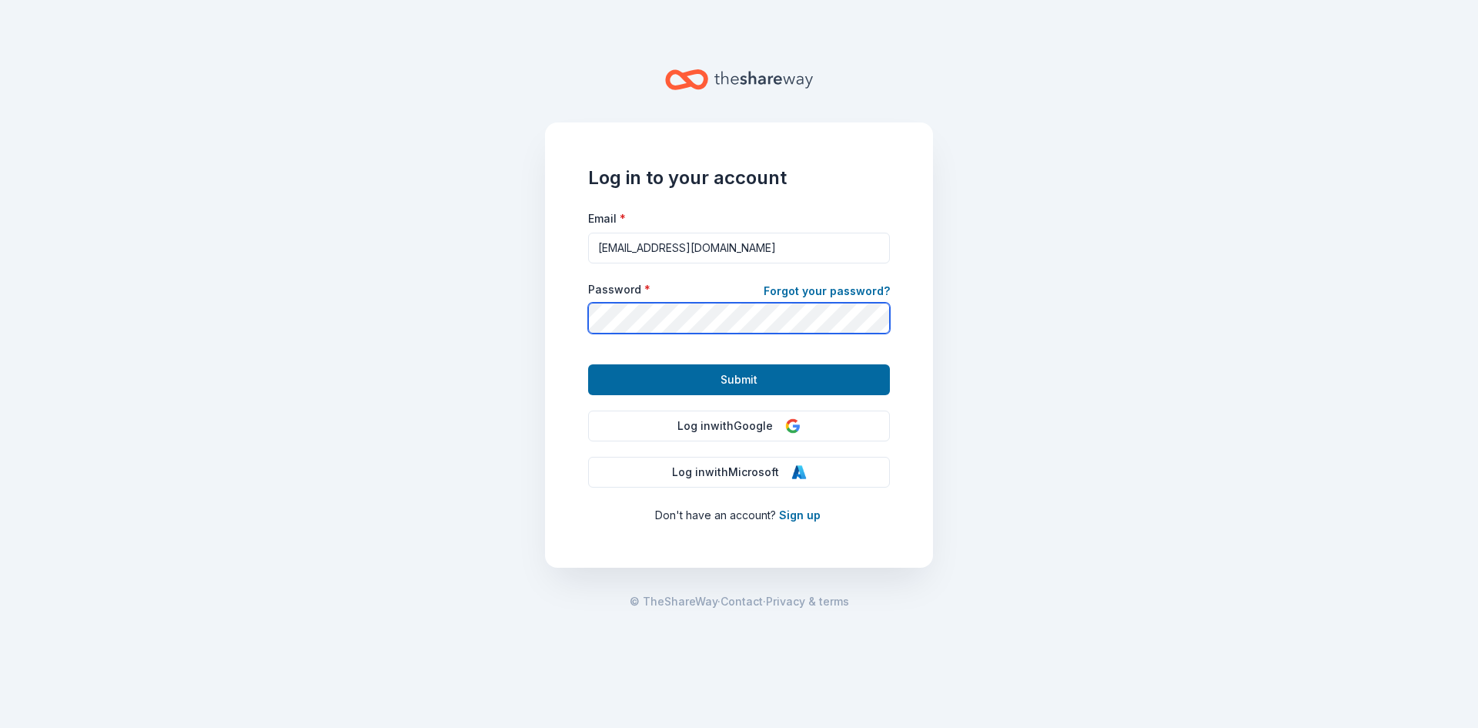
click at [588, 364] on button "Submit" at bounding box center [739, 379] width 302 height 31
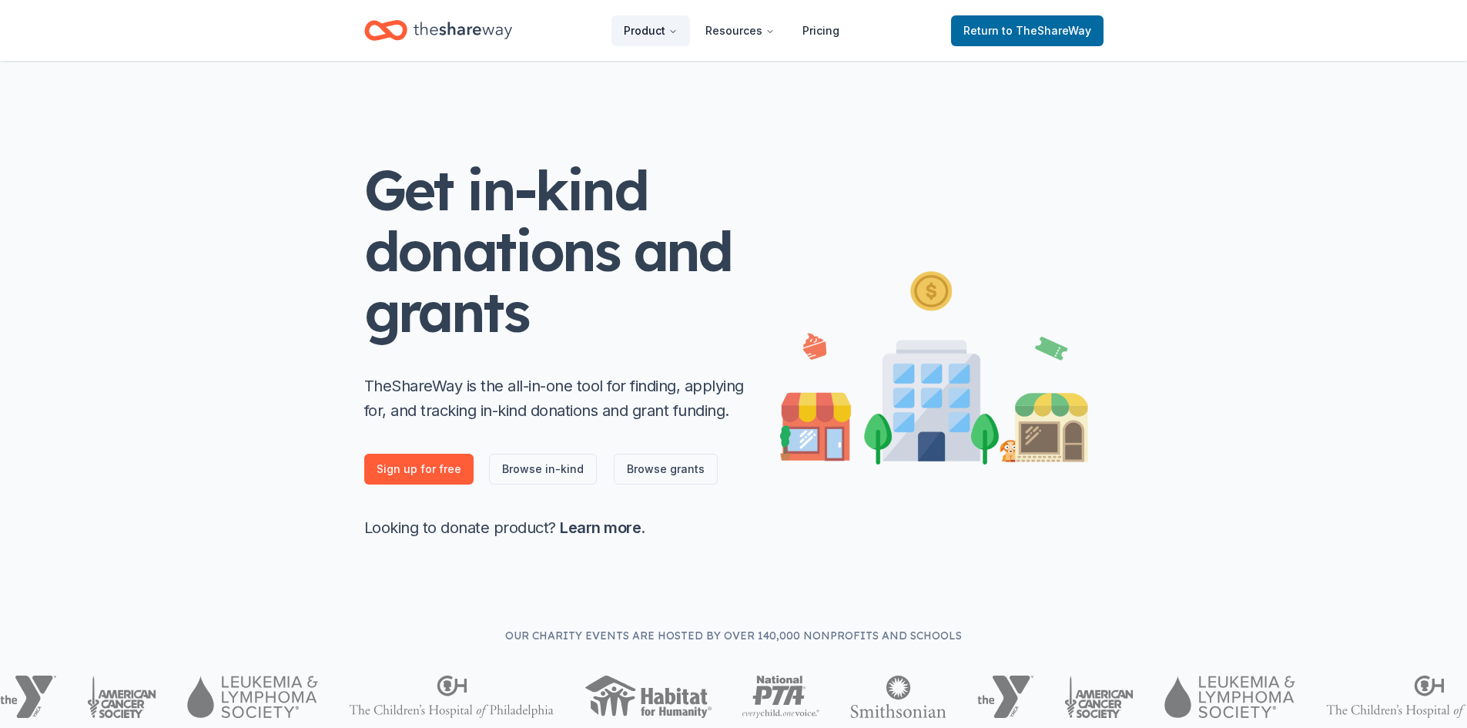
click at [660, 35] on button "Product" at bounding box center [650, 30] width 79 height 31
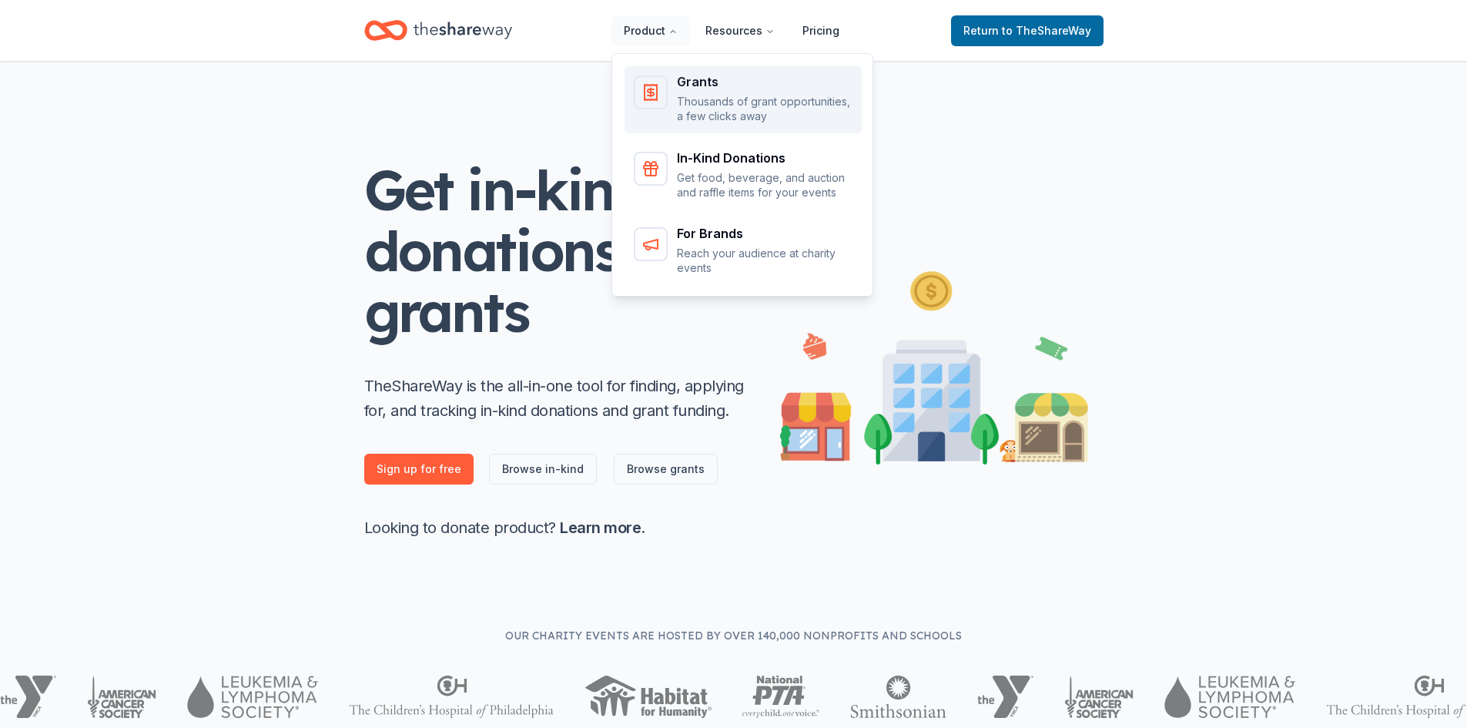
click at [711, 99] on p "Thousands of grant opportunities, a few clicks away" at bounding box center [765, 109] width 176 height 30
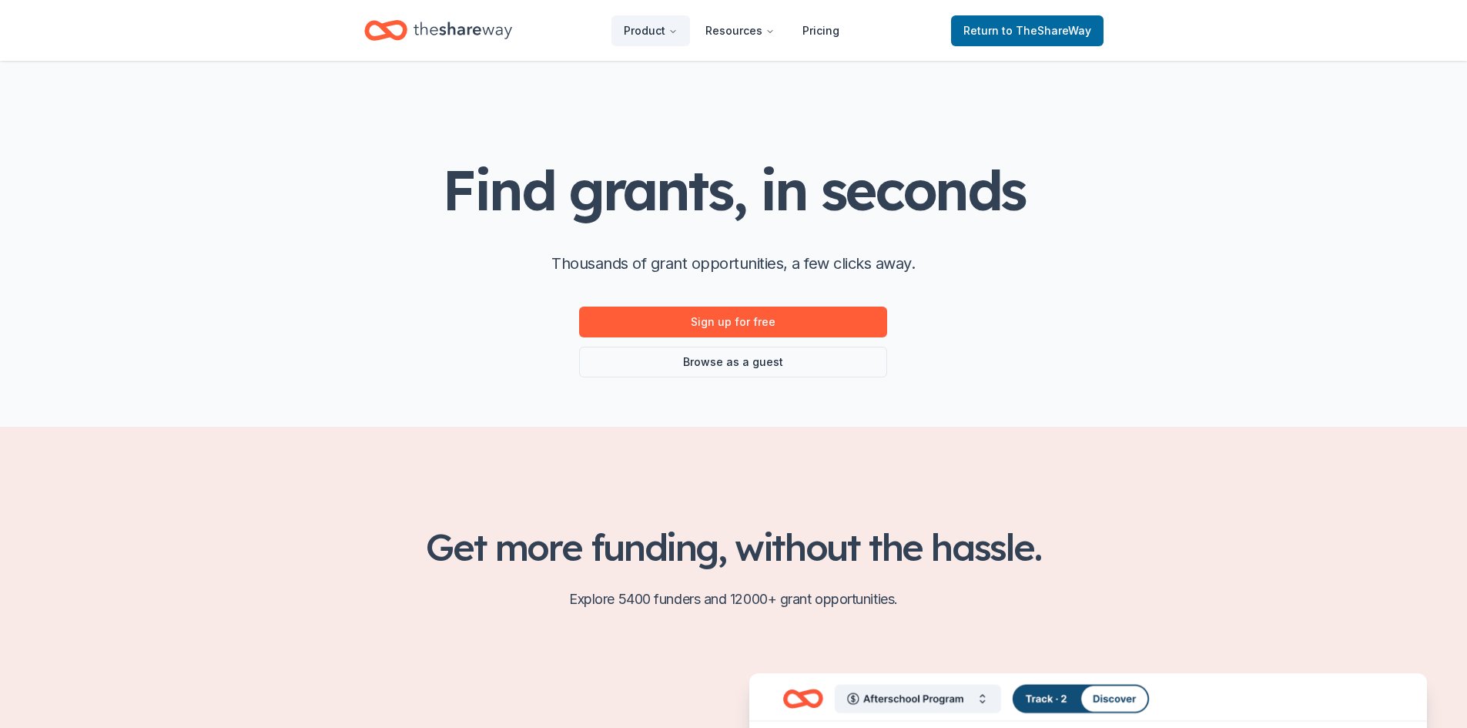
click at [396, 37] on icon "Home" at bounding box center [392, 29] width 24 height 15
click at [1020, 35] on span "to TheShareWay" at bounding box center [1046, 30] width 89 height 13
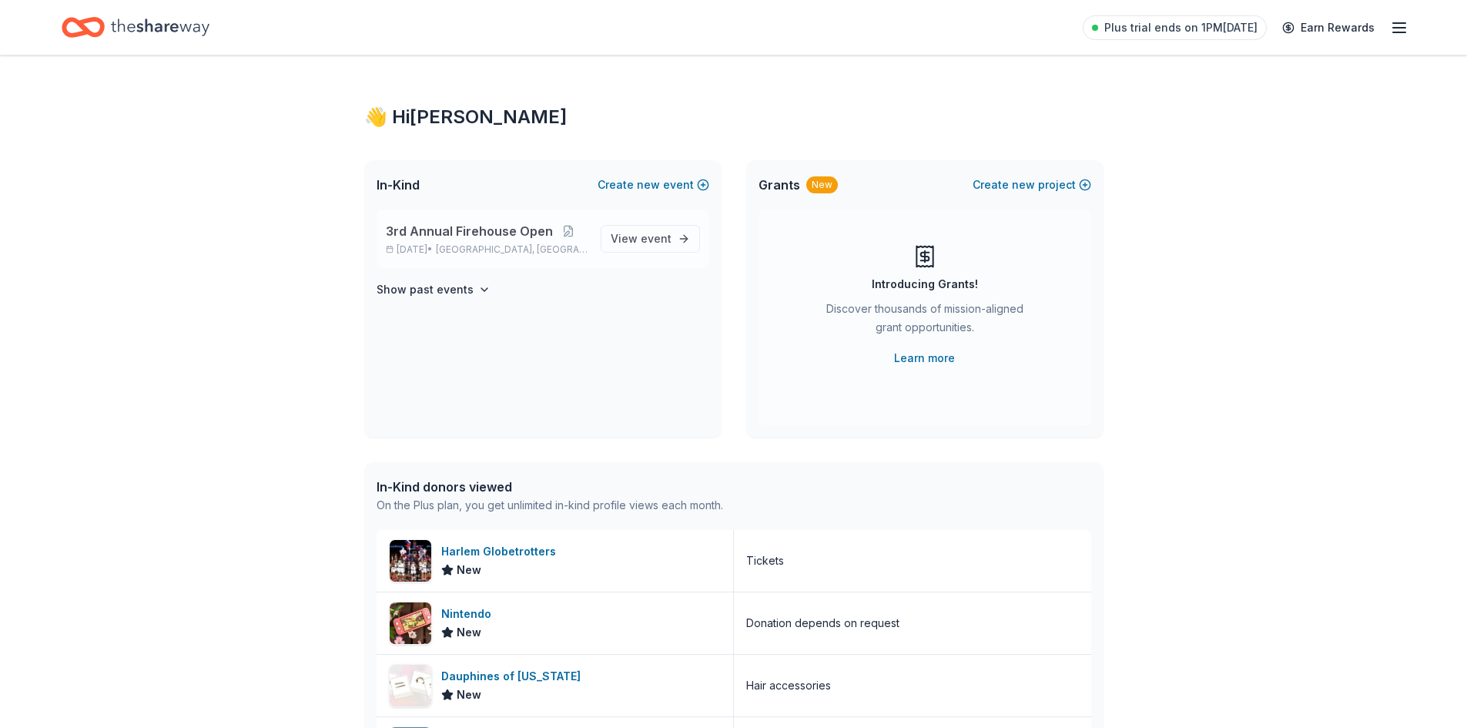
click at [494, 239] on span "3rd Annual Firehouse Open" at bounding box center [469, 231] width 167 height 18
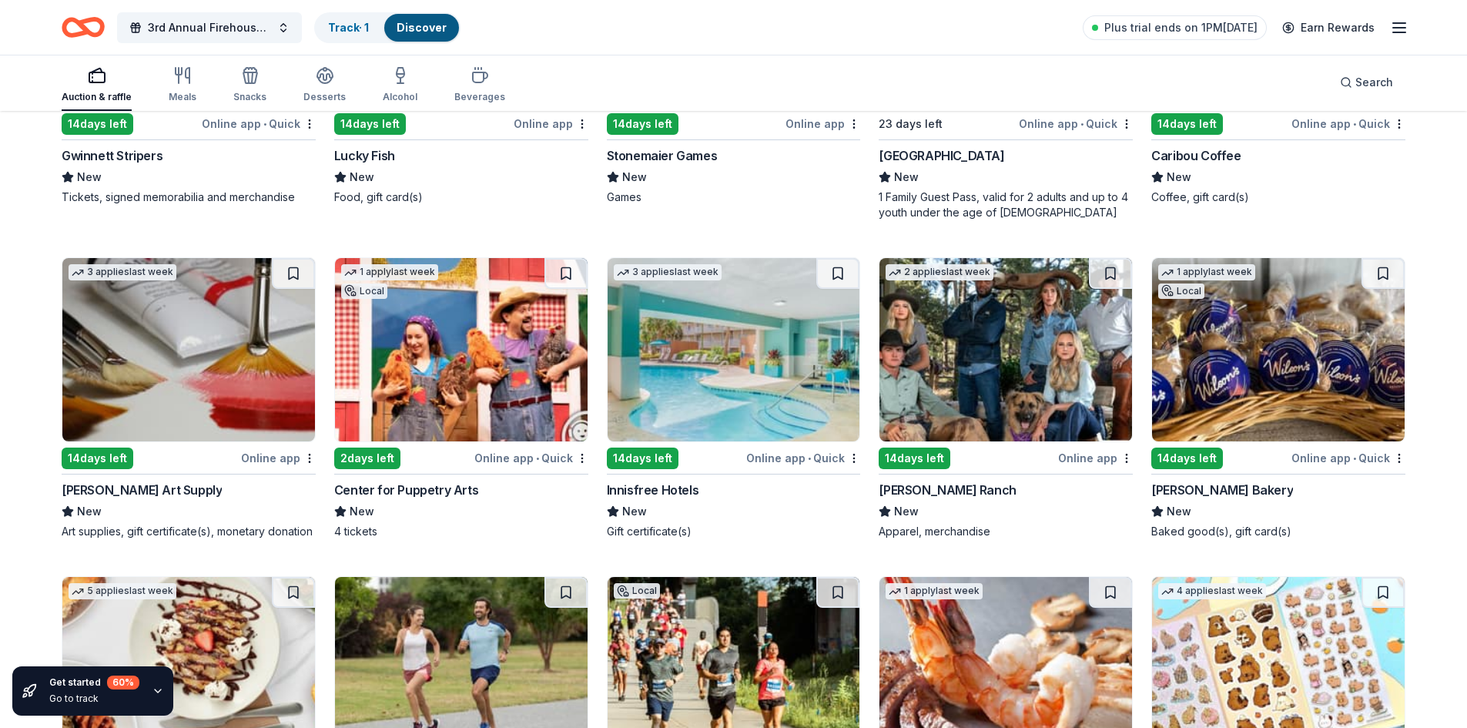
scroll to position [3745, 0]
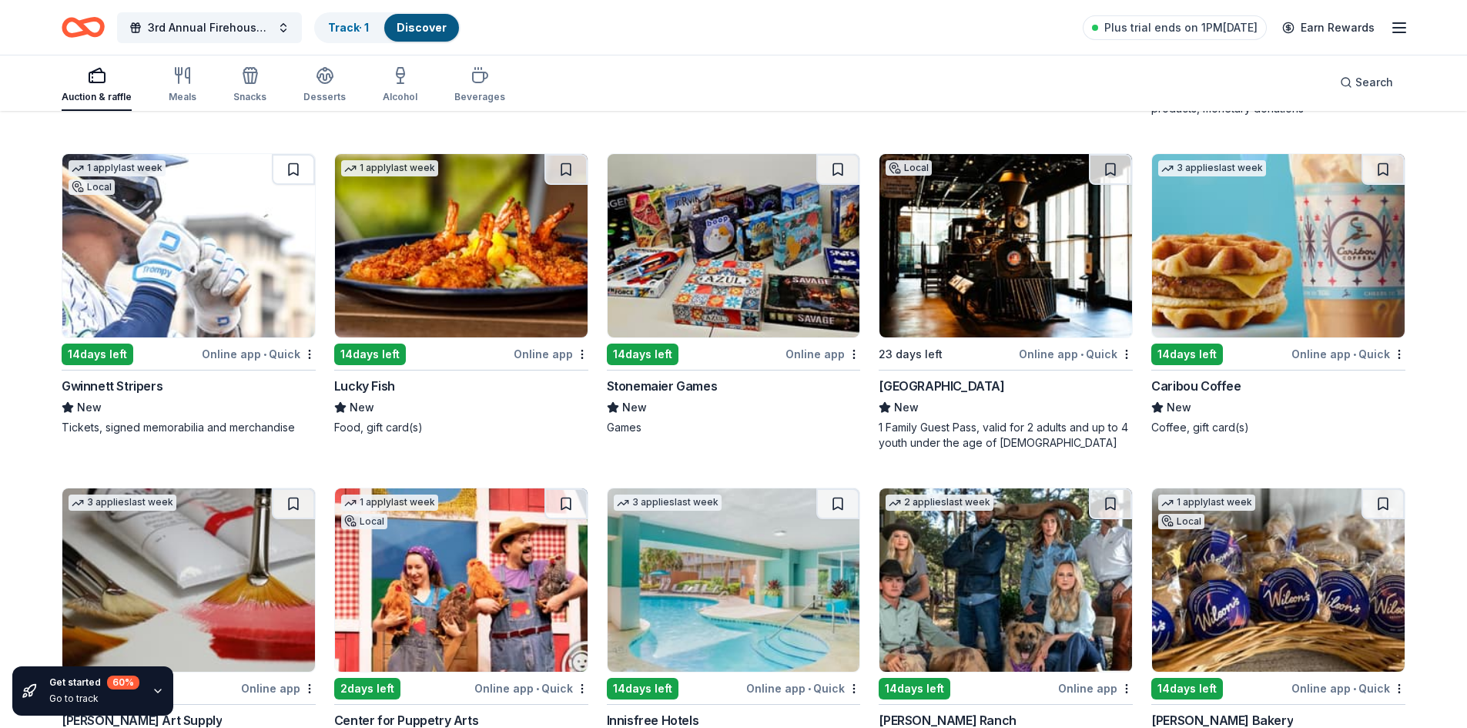
click at [132, 384] on div "Gwinnett Stripers" at bounding box center [112, 386] width 101 height 18
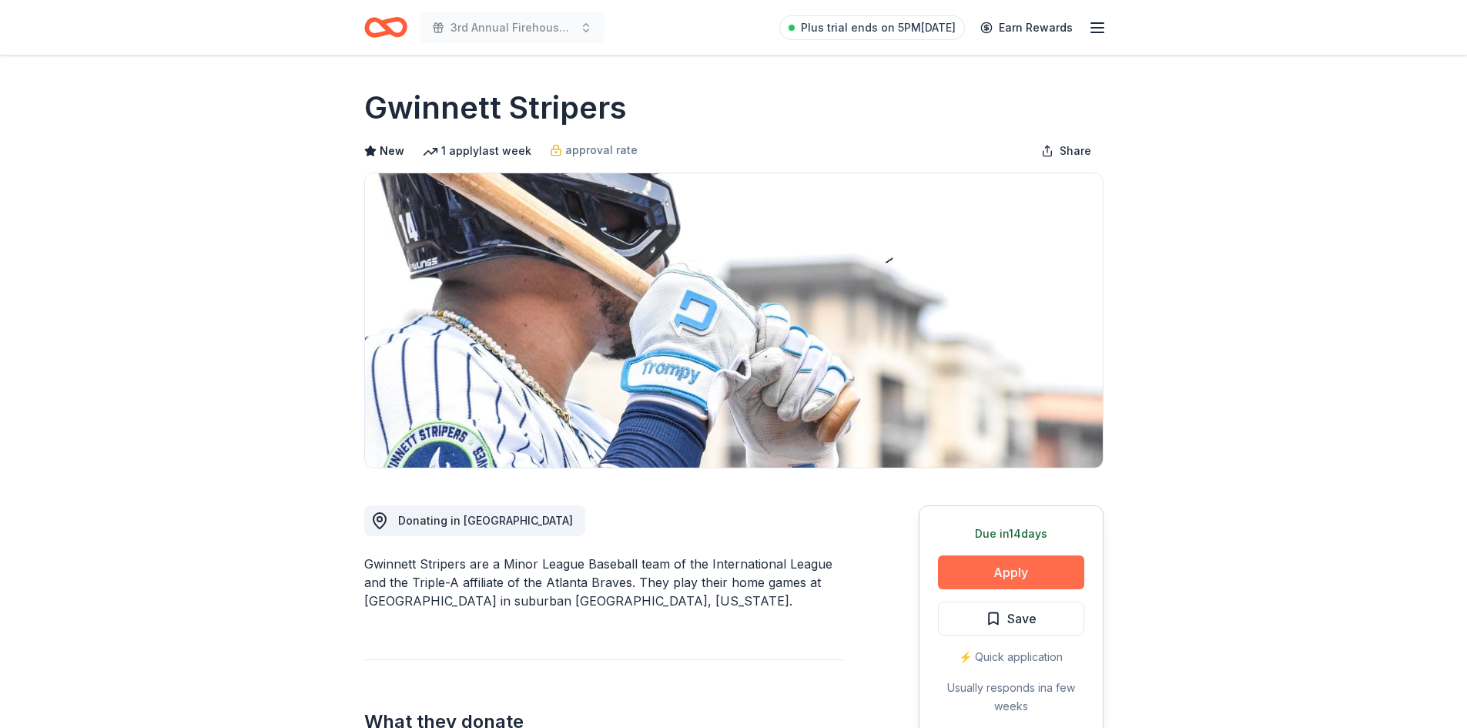
click at [991, 566] on button "Apply" at bounding box center [1011, 572] width 146 height 34
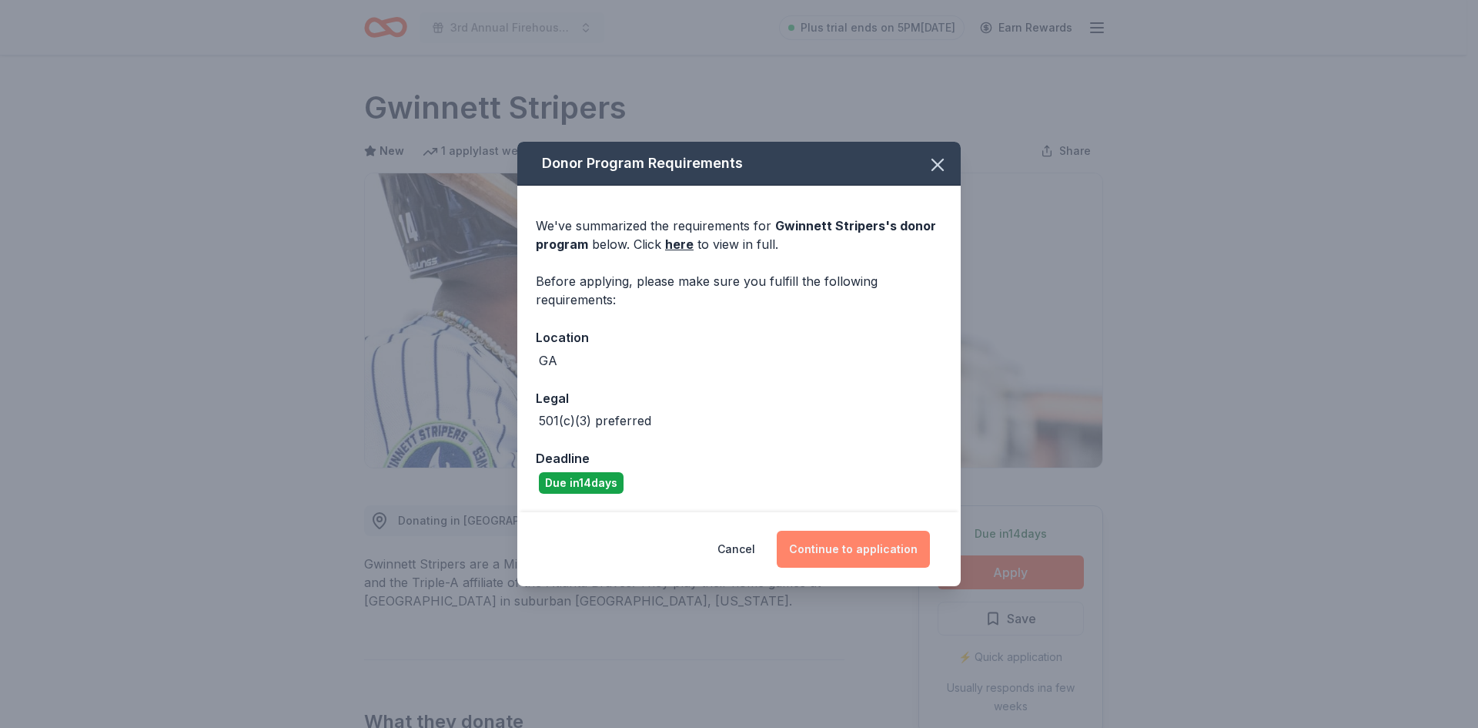
click at [899, 551] on button "Continue to application" at bounding box center [853, 549] width 153 height 37
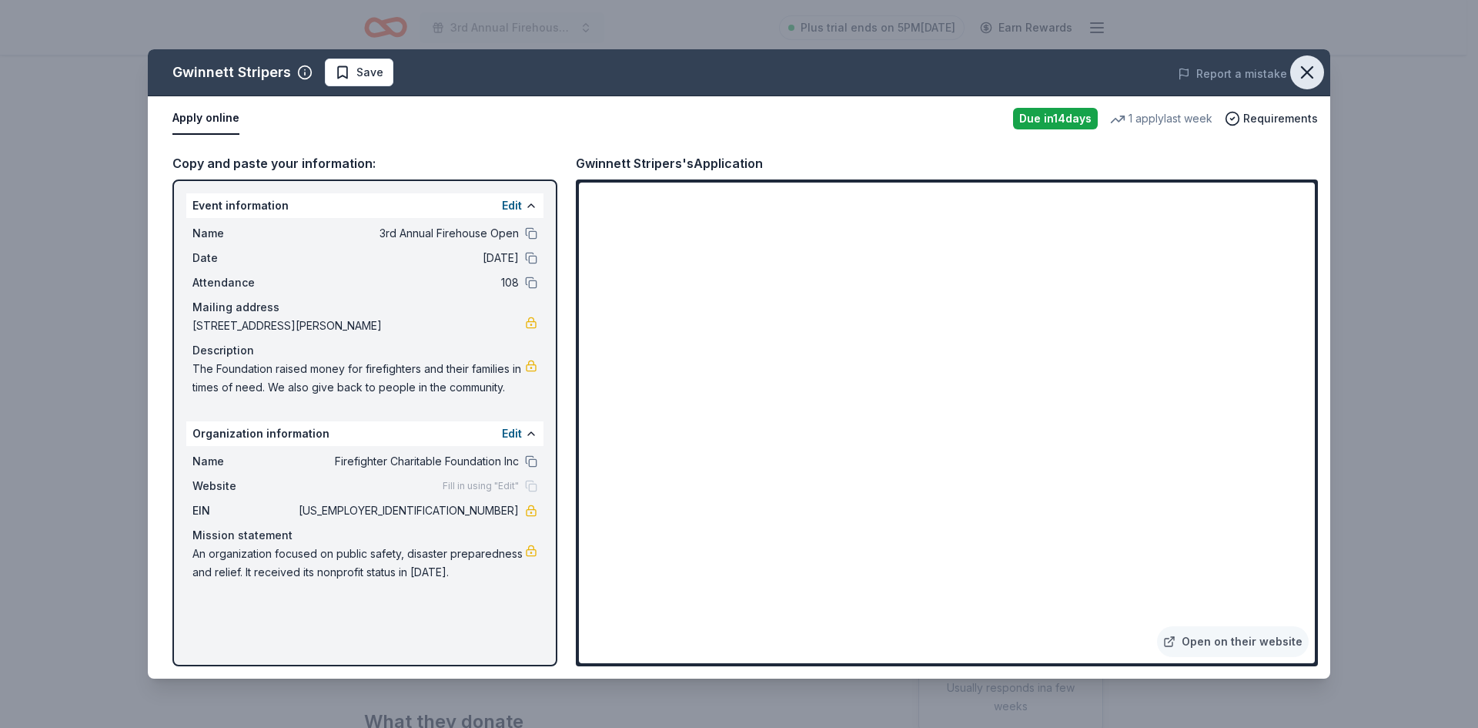
click at [1304, 64] on icon "button" at bounding box center [1308, 73] width 22 height 22
